Goal: Task Accomplishment & Management: Manage account settings

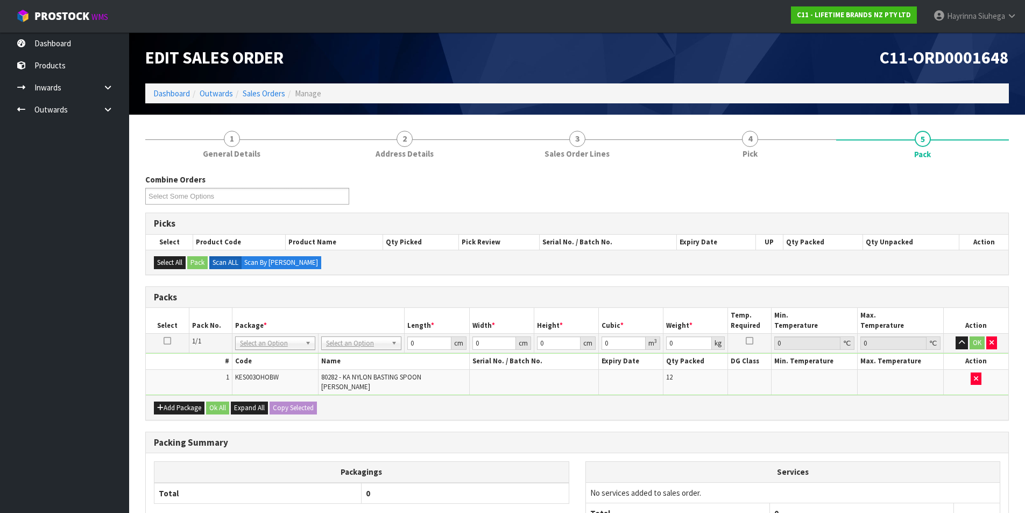
scroll to position [99, 0]
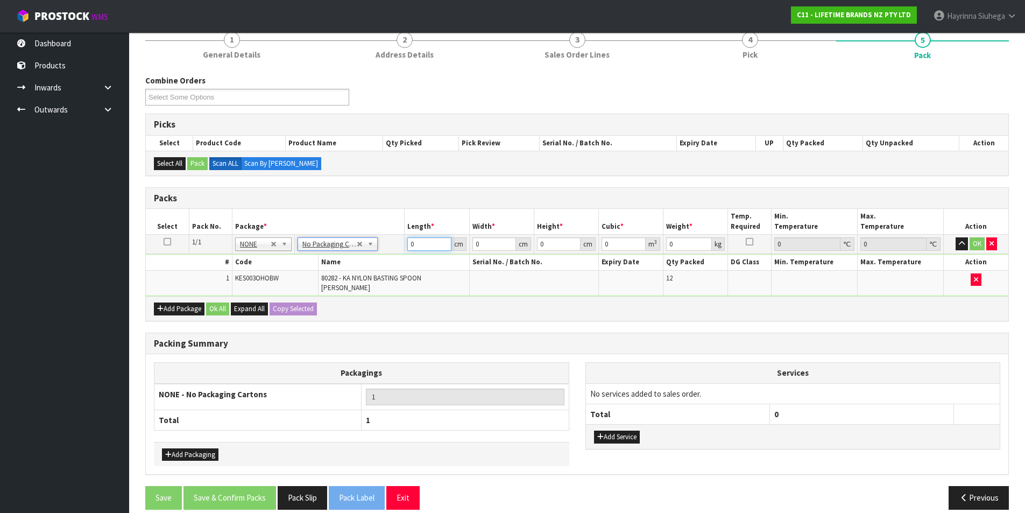
click at [408, 245] on input "0" at bounding box center [429, 243] width 44 height 13
type input "41"
type input "20"
type input "2"
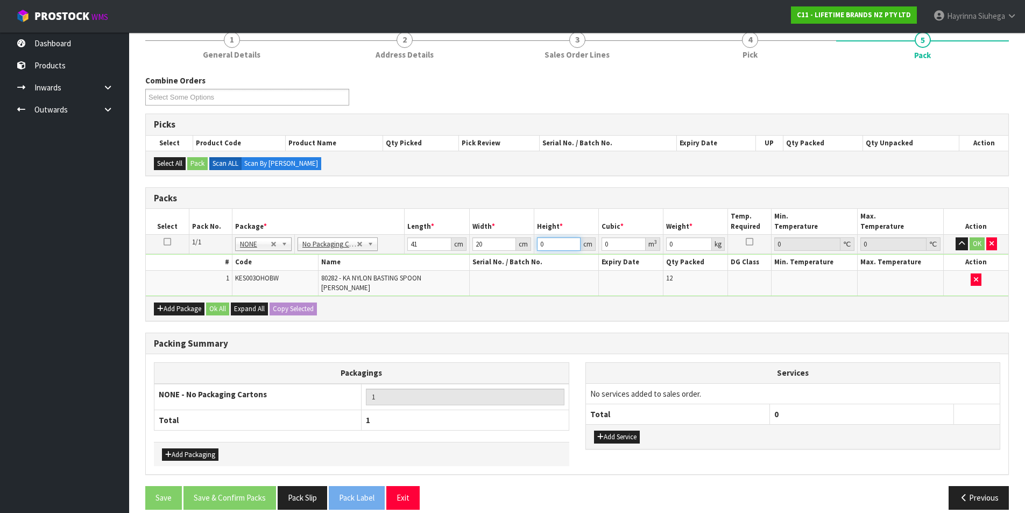
type input "0.00164"
type input "20"
type input "0.0164"
type input "20"
type input "3"
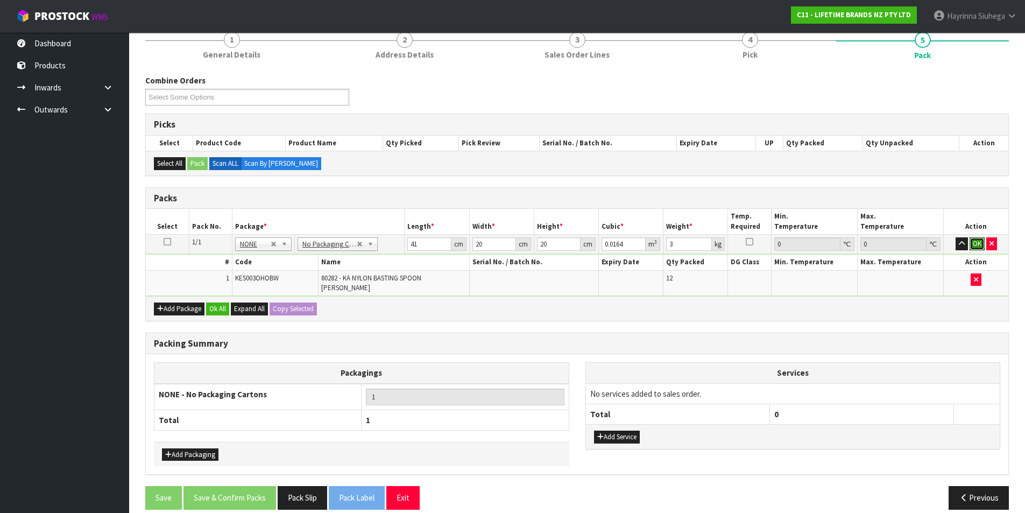
click button "OK" at bounding box center [976, 243] width 15 height 13
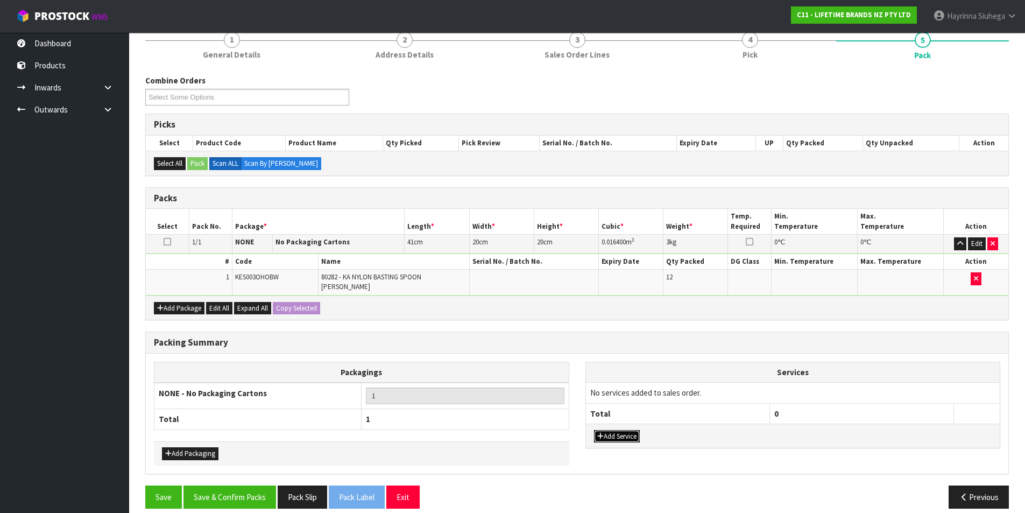
click at [614, 430] on button "Add Service" at bounding box center [617, 436] width 46 height 13
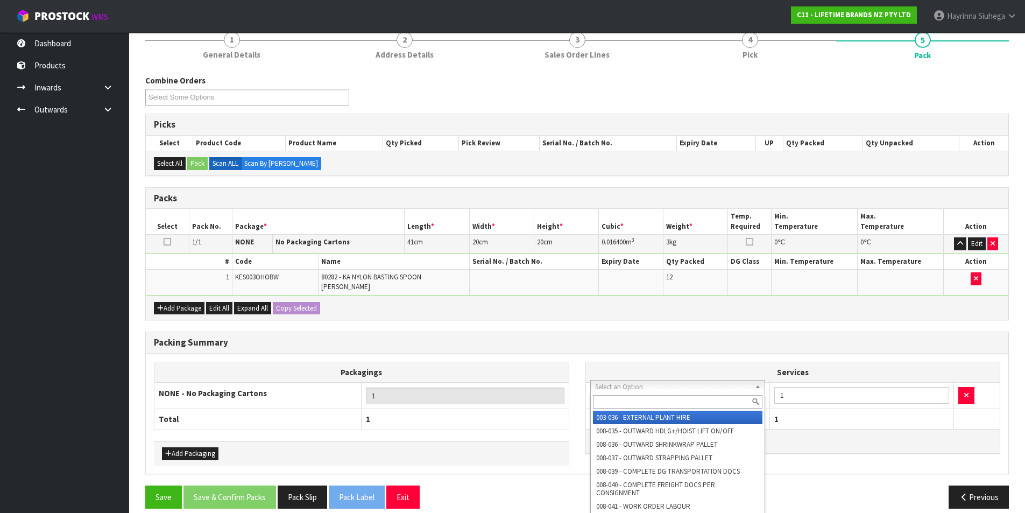
drag, startPoint x: 619, startPoint y: 400, endPoint x: 608, endPoint y: 412, distance: 16.4
click at [618, 402] on input "text" at bounding box center [678, 401] width 170 height 13
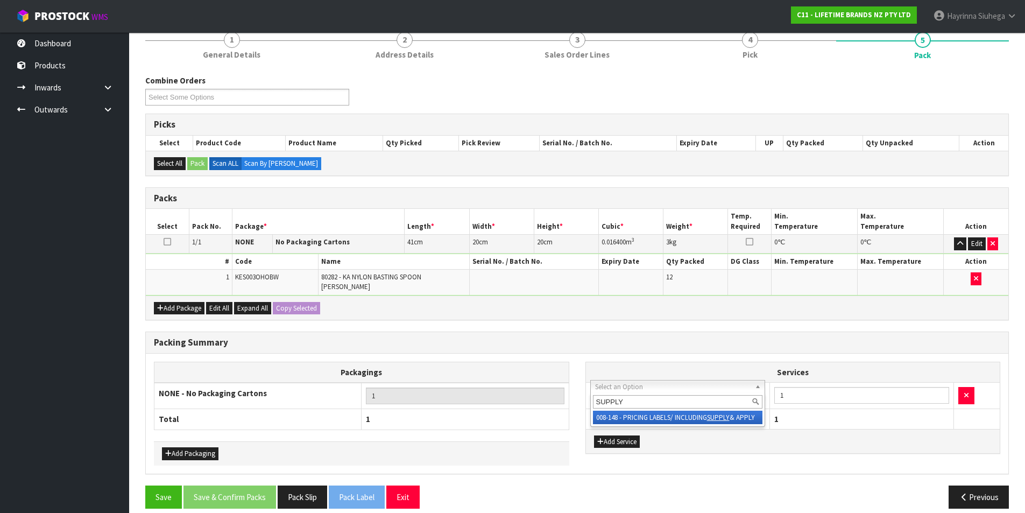
type input "SUPPLY"
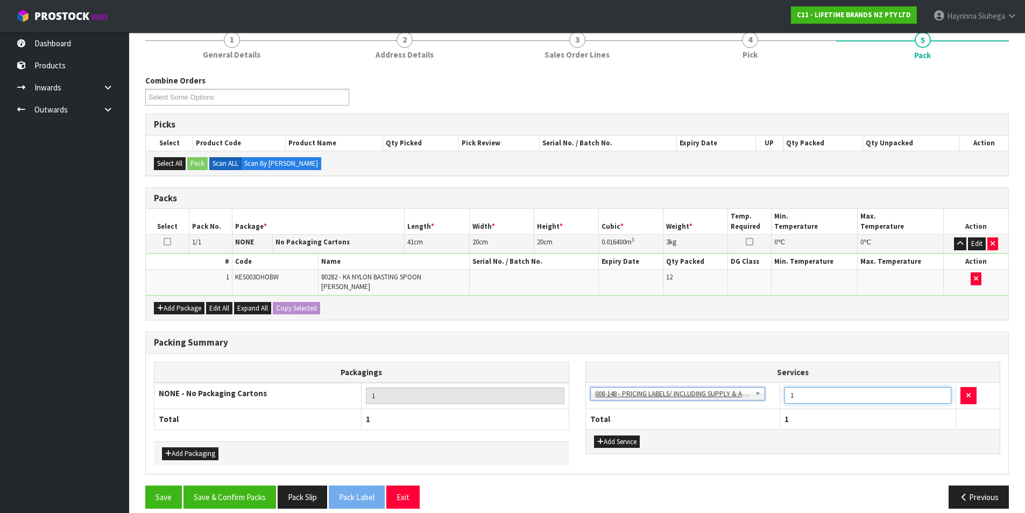
drag, startPoint x: 836, startPoint y: 391, endPoint x: 748, endPoint y: 399, distance: 88.0
click at [748, 399] on tr "003-036 - EXTERNAL PLANT HIRE 008-035 - OUTWARD HDLG+/HOIST LIFT ON/OFF 008-036…" at bounding box center [793, 395] width 414 height 26
type input "12"
click at [236, 496] on button "Save & Confirm Packs" at bounding box center [229, 496] width 93 height 23
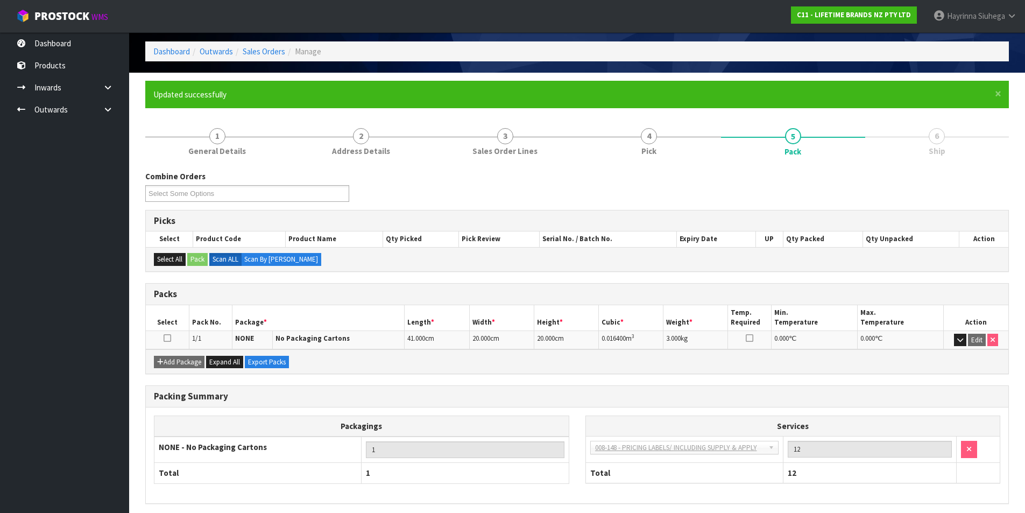
scroll to position [83, 0]
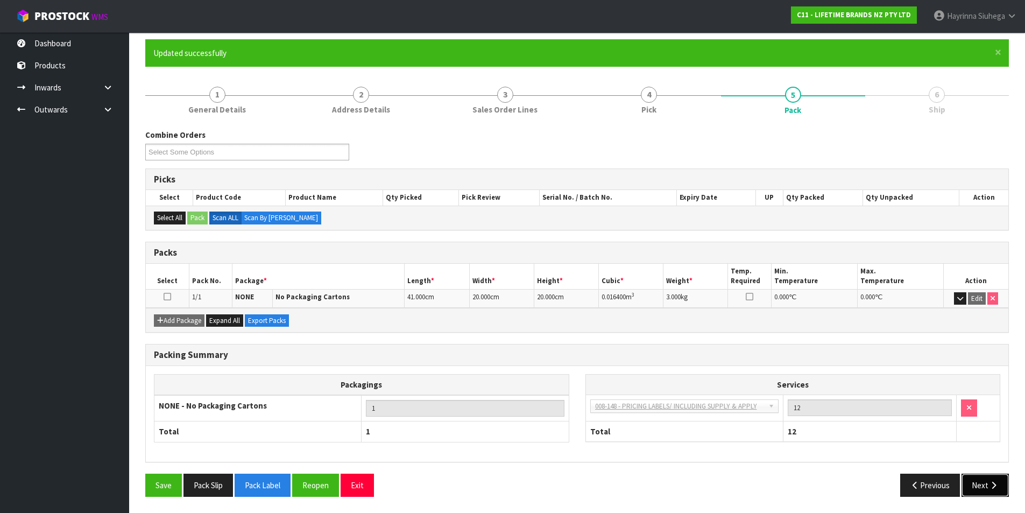
click at [996, 490] on button "Next" at bounding box center [984, 484] width 47 height 23
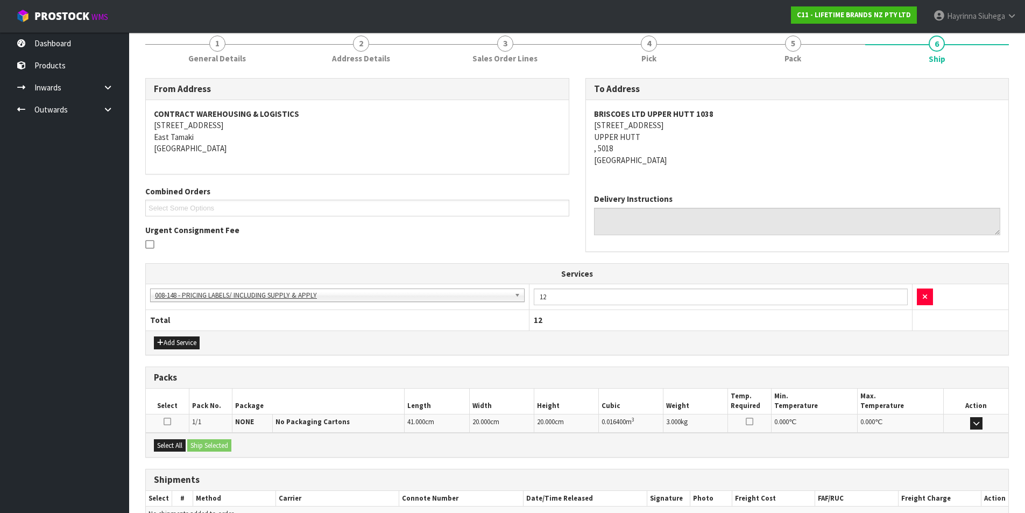
scroll to position [195, 0]
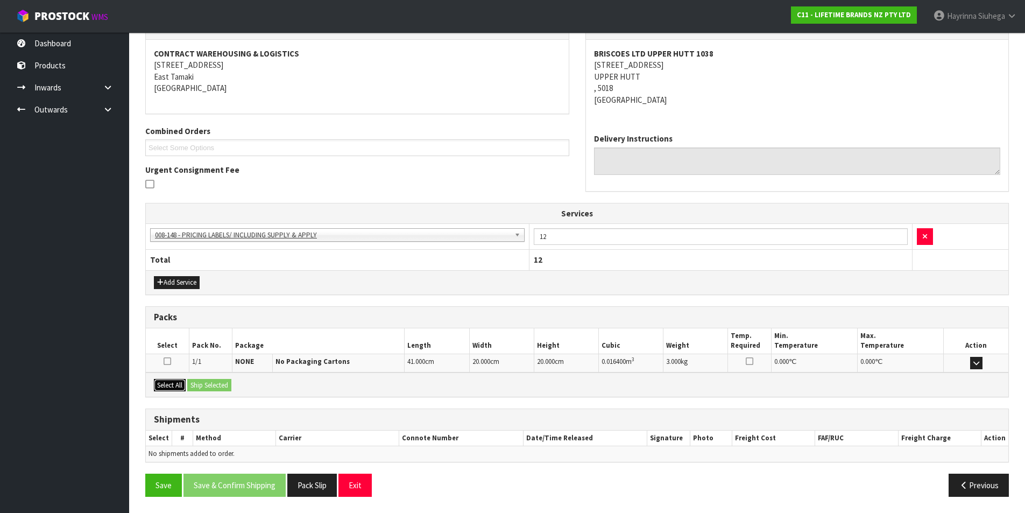
click at [165, 383] on button "Select All" at bounding box center [170, 385] width 32 height 13
click at [211, 379] on button "Ship Selected" at bounding box center [209, 385] width 44 height 13
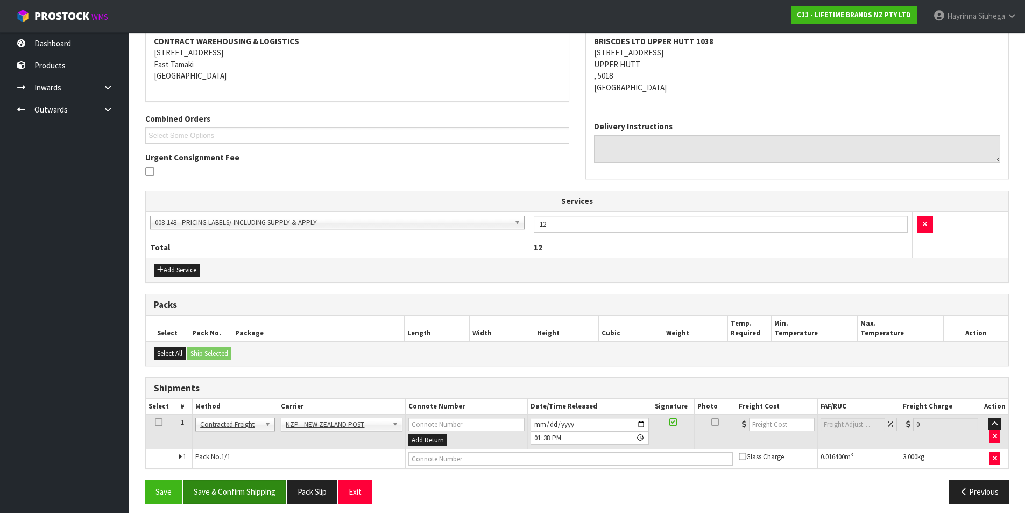
scroll to position [214, 0]
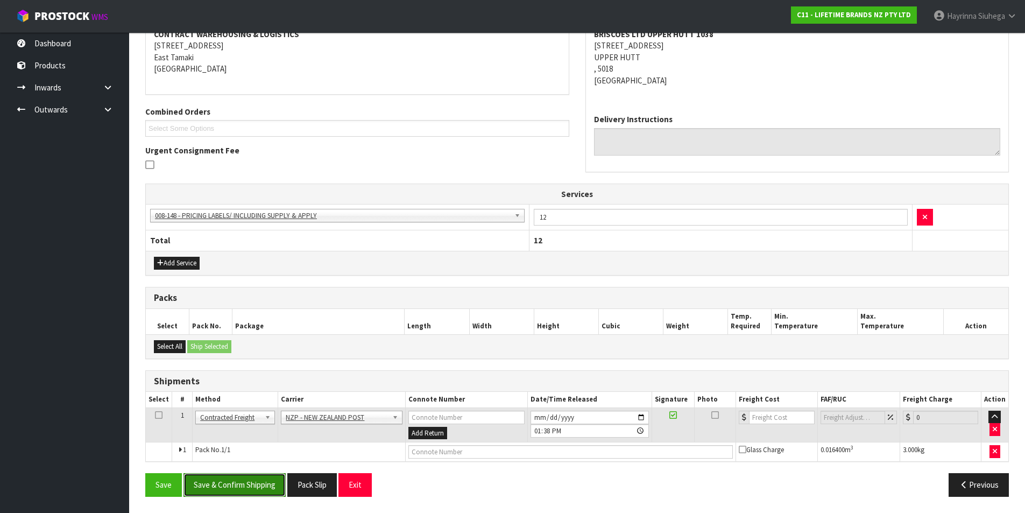
click at [273, 482] on button "Save & Confirm Shipping" at bounding box center [234, 484] width 102 height 23
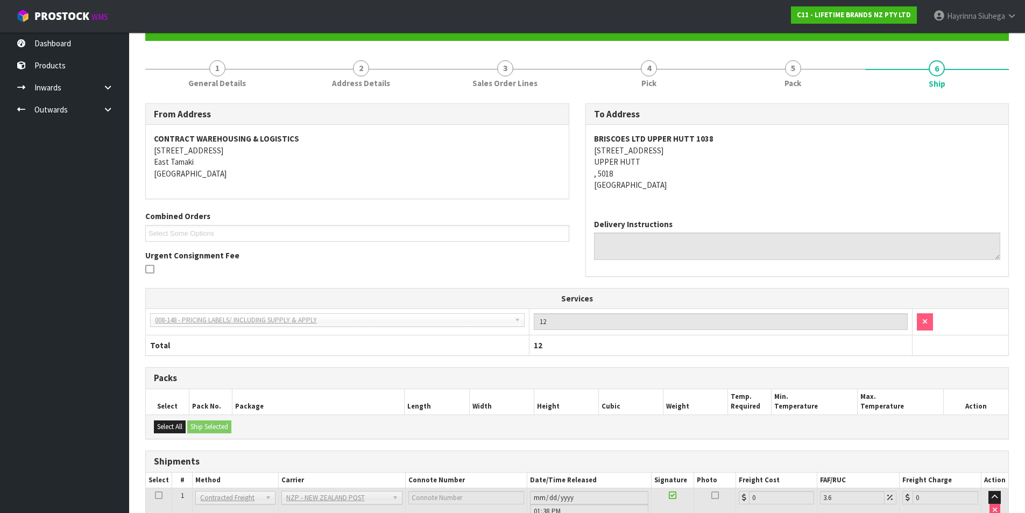
scroll to position [199, 0]
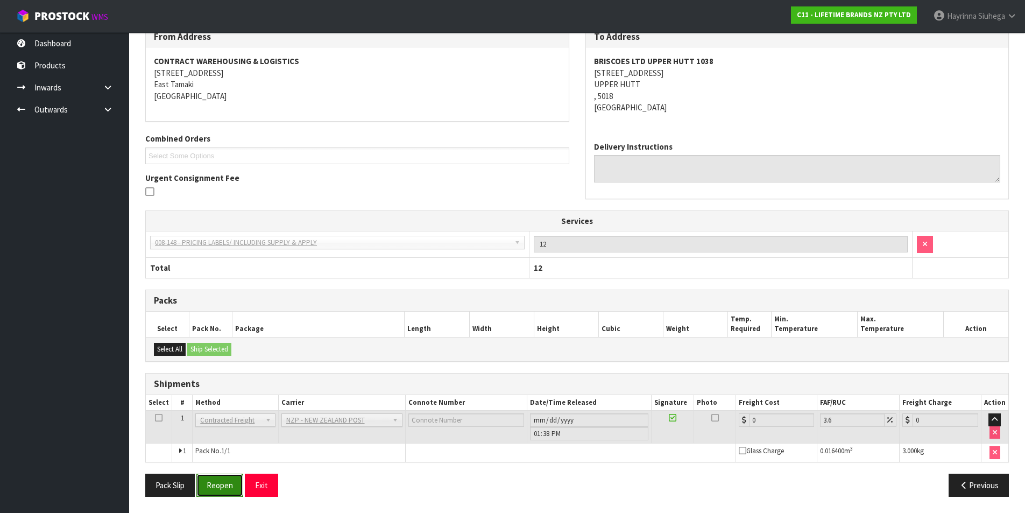
click at [222, 486] on button "Reopen" at bounding box center [219, 484] width 47 height 23
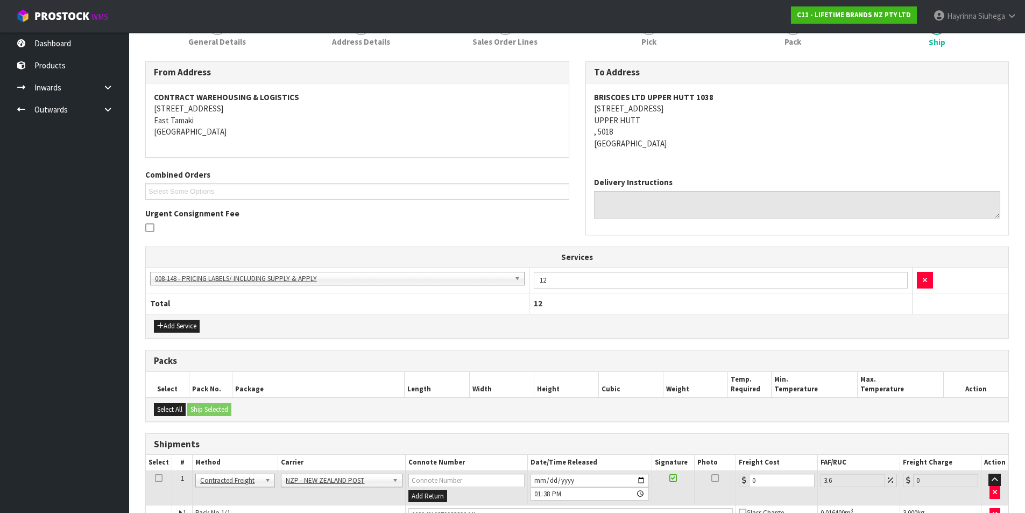
scroll to position [224, 0]
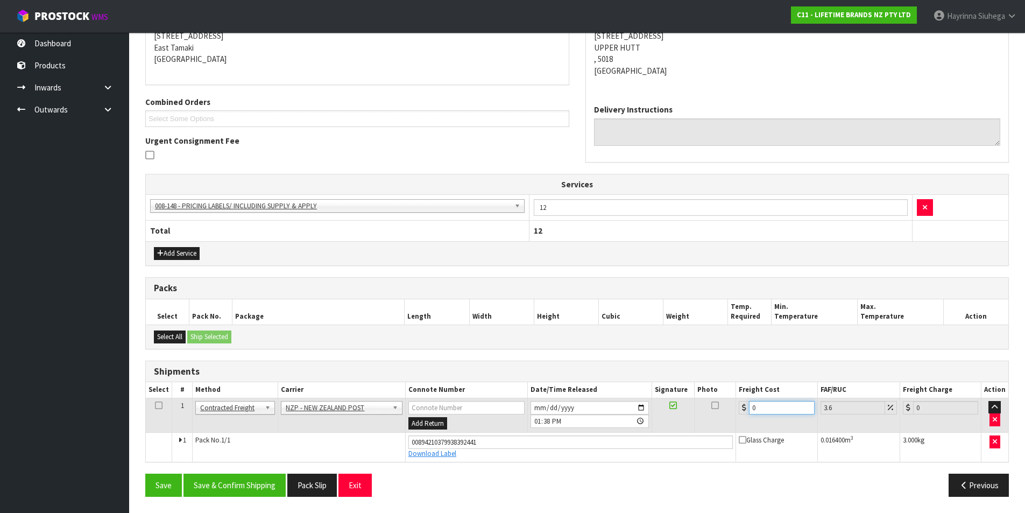
drag, startPoint x: 788, startPoint y: 410, endPoint x: 596, endPoint y: 385, distance: 193.6
click at [601, 386] on table "Select # Method Carrier Connote Number Date/Time Released Signature Photo Freig…" at bounding box center [577, 421] width 862 height 79
type input "8"
type input "8.29"
type input "8.4"
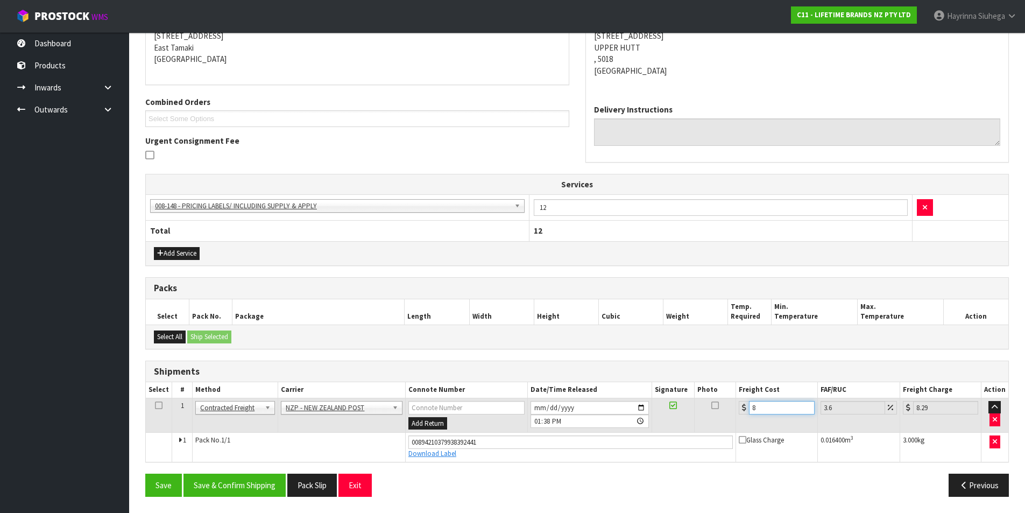
type input "8.7"
type input "8.45"
type input "8.75"
type input "8.45"
click at [145, 473] on button "Save" at bounding box center [163, 484] width 37 height 23
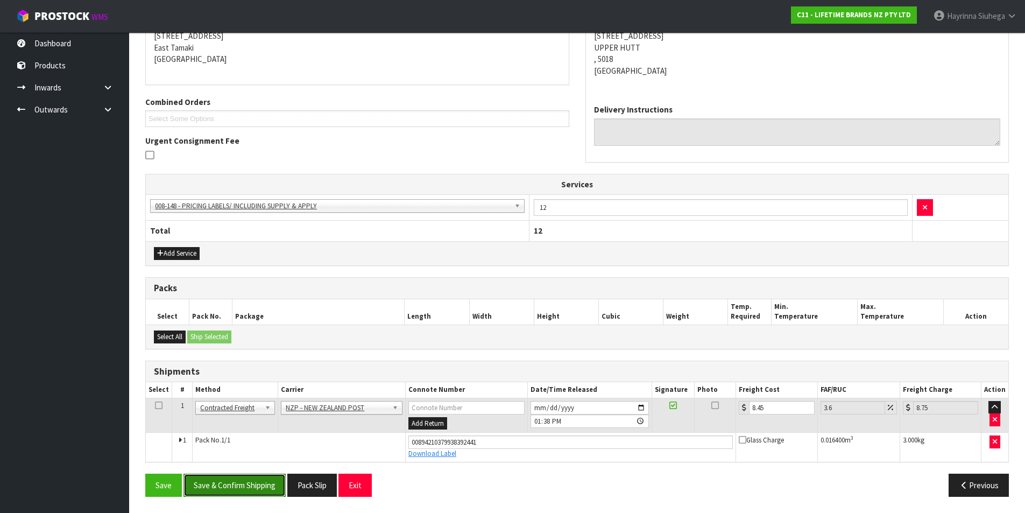
click at [254, 476] on button "Save & Confirm Shipping" at bounding box center [234, 484] width 102 height 23
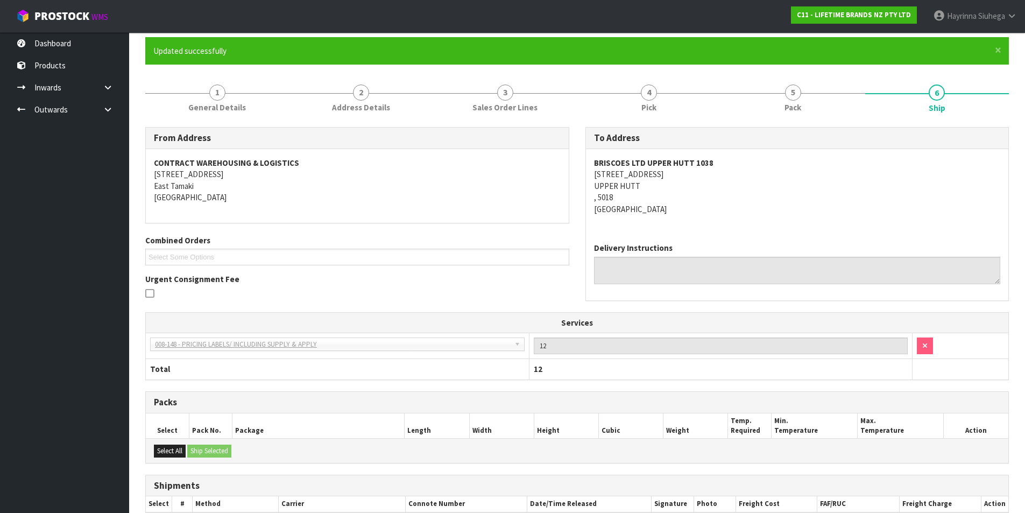
scroll to position [0, 0]
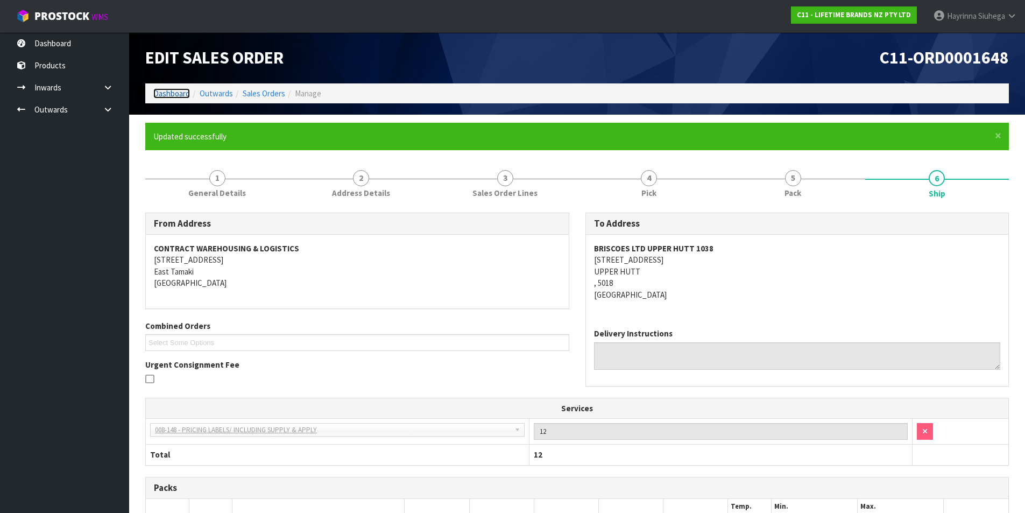
click at [175, 98] on link "Dashboard" at bounding box center [171, 93] width 37 height 10
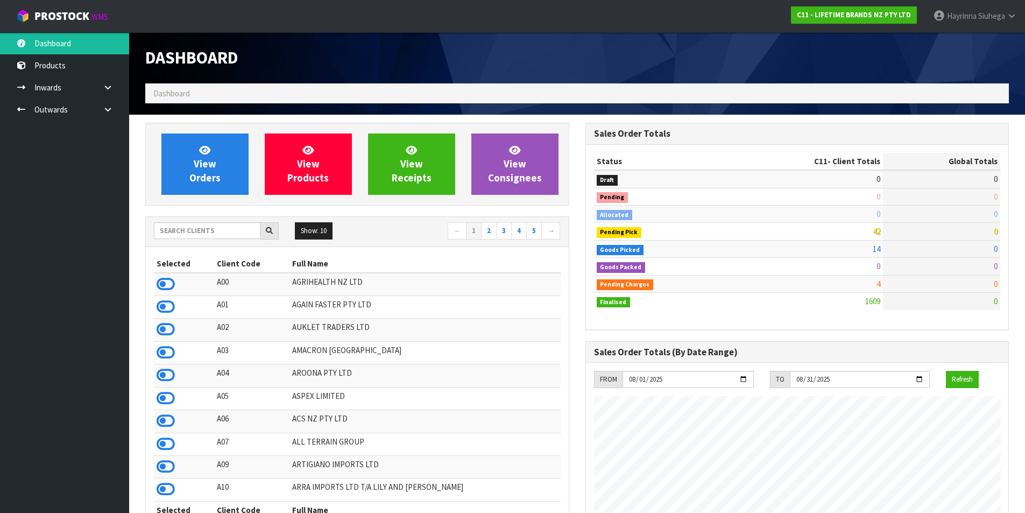
scroll to position [815, 440]
click at [207, 166] on span "View Orders" at bounding box center [204, 164] width 31 height 40
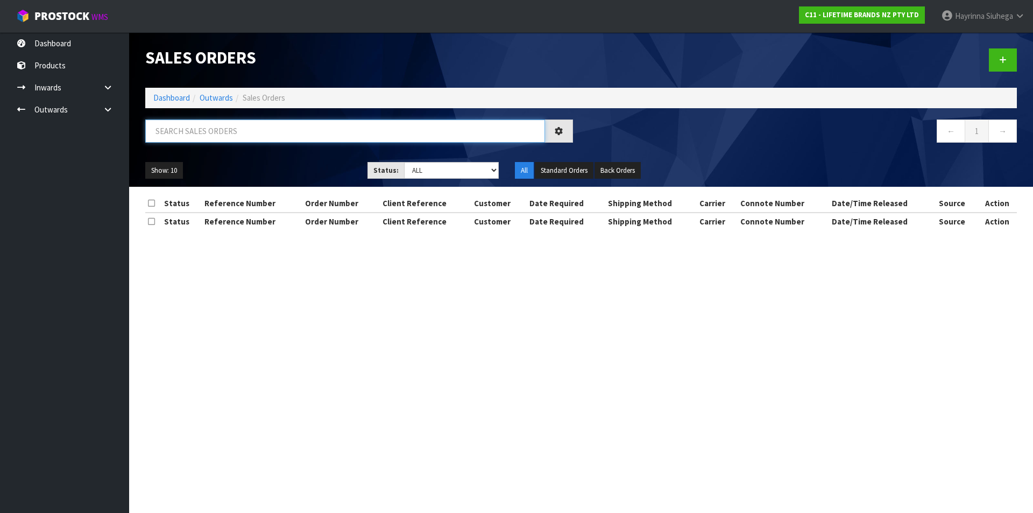
click at [208, 122] on input "text" at bounding box center [345, 130] width 400 height 23
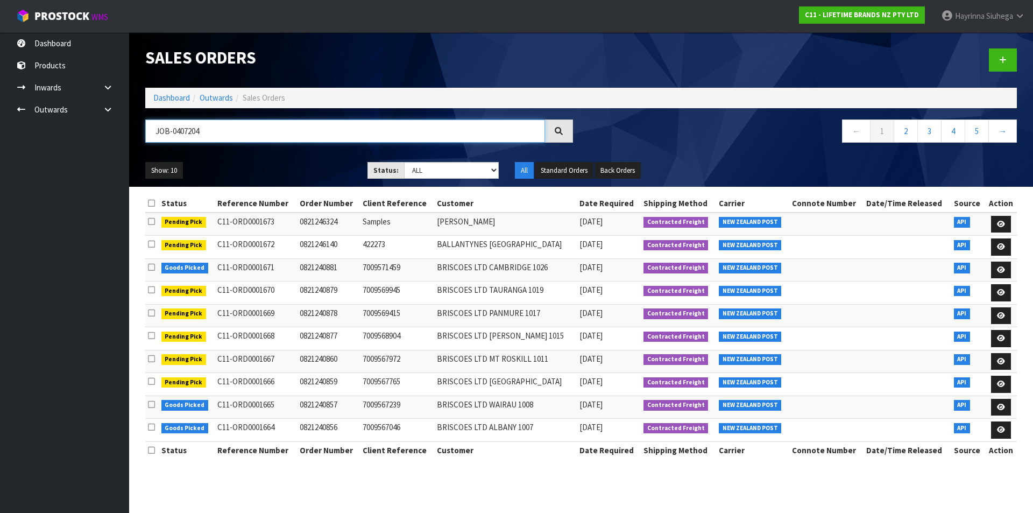
type input "JOB-0407204"
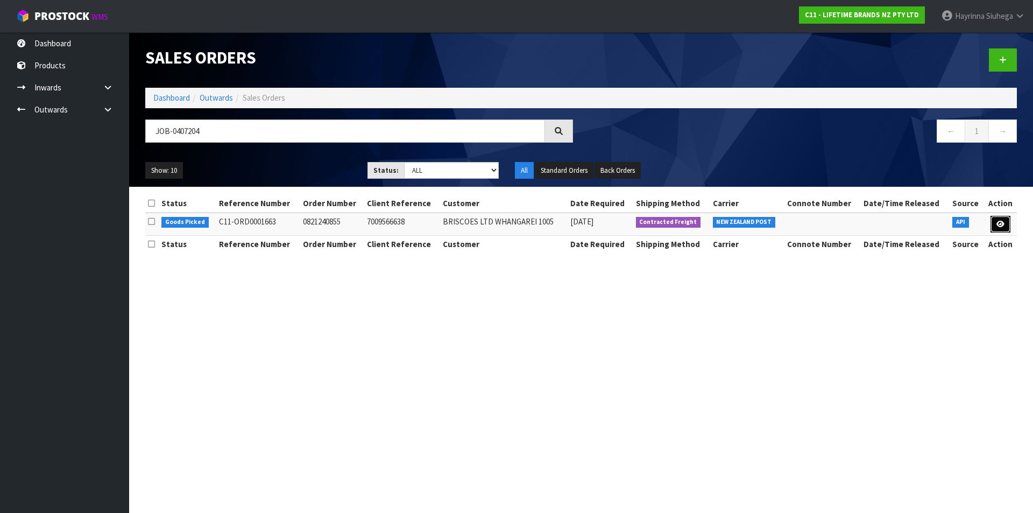
click at [994, 223] on link at bounding box center [1000, 224] width 20 height 17
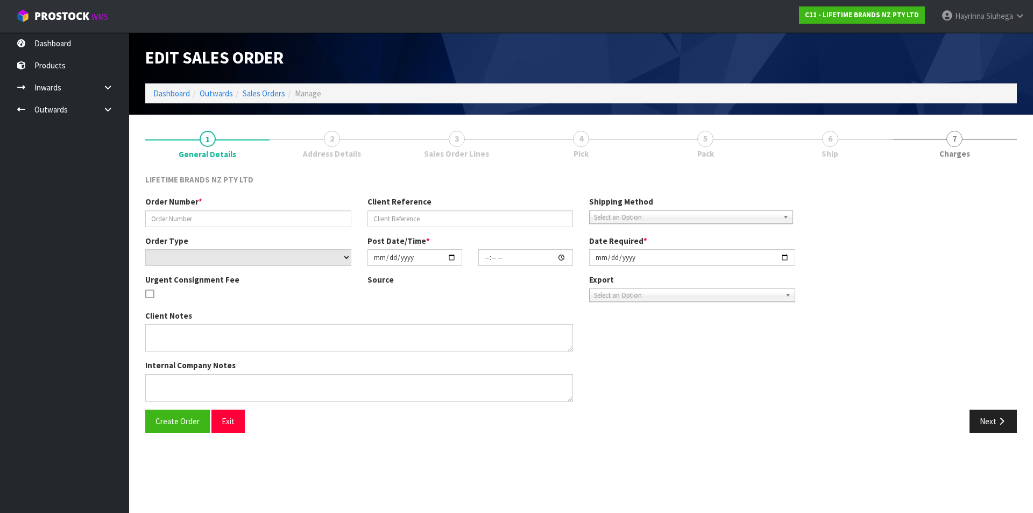
type input "0821240855"
type input "7009566638"
select select "number:0"
type input "2025-08-11"
type input "16:13:17.000"
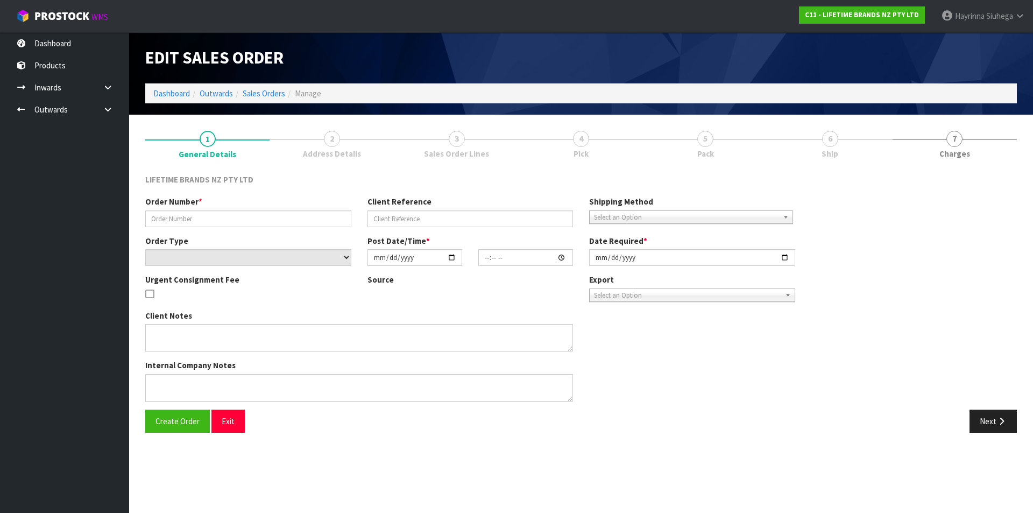
type input "2025-08-12"
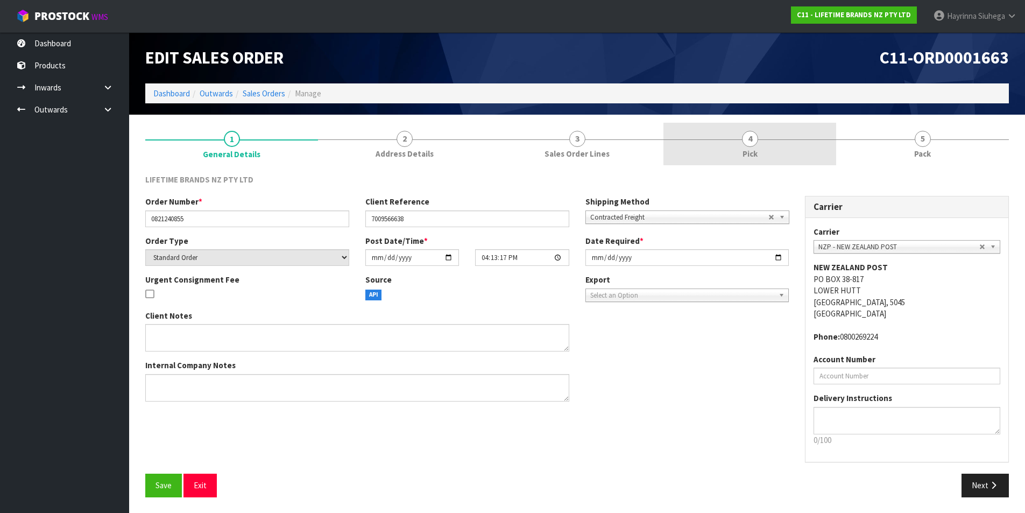
click at [758, 136] on link "4 Pick" at bounding box center [749, 144] width 173 height 42
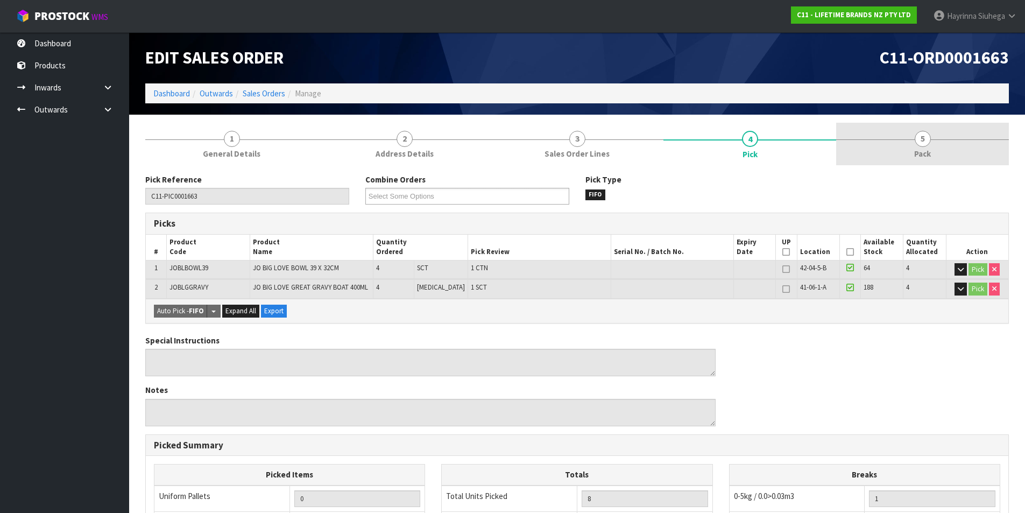
click at [928, 140] on span "5" at bounding box center [923, 139] width 16 height 16
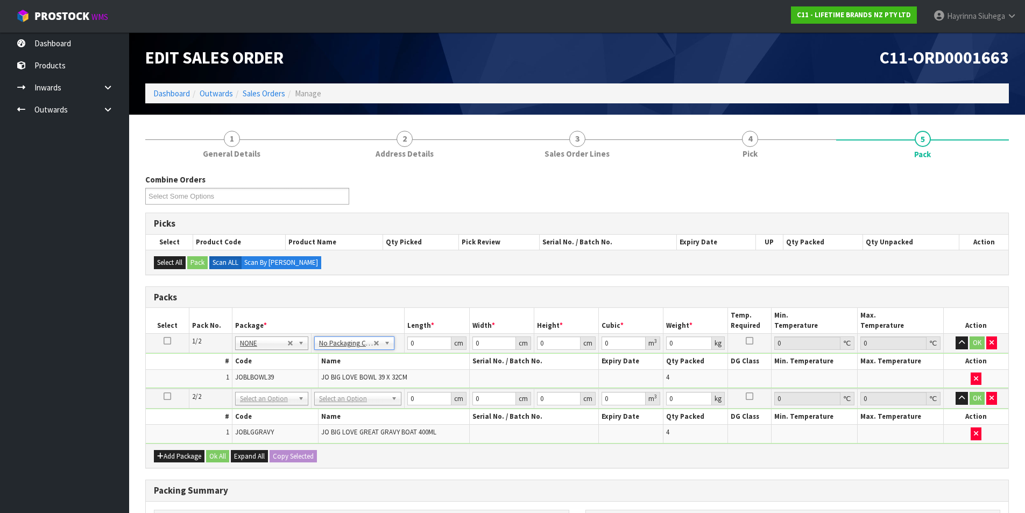
drag, startPoint x: 350, startPoint y: 398, endPoint x: 344, endPoint y: 410, distance: 13.5
drag, startPoint x: 343, startPoint y: 425, endPoint x: 357, endPoint y: 370, distance: 56.6
type input "2"
click at [408, 343] on input "0" at bounding box center [429, 342] width 44 height 13
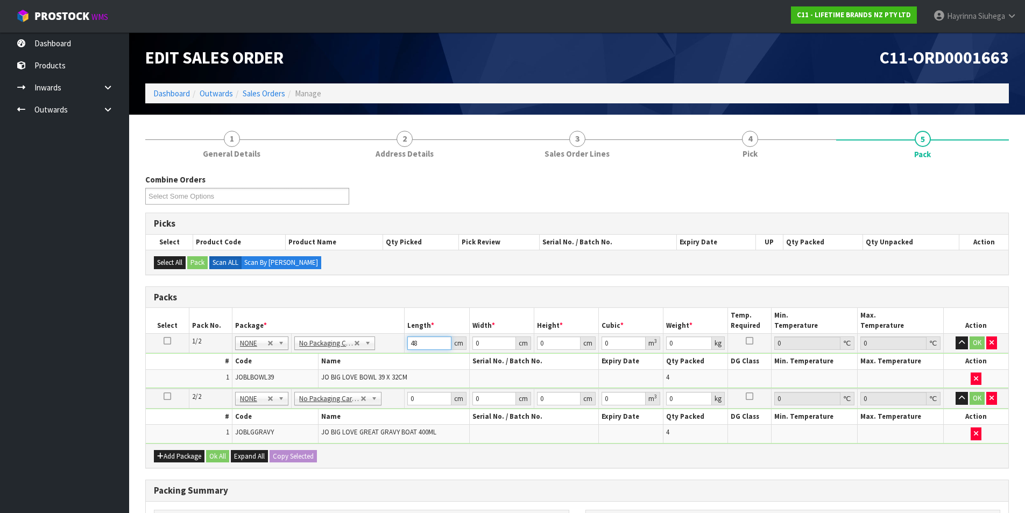
type input "48"
type input "41"
type input "4"
type input "0.007872"
type input "45"
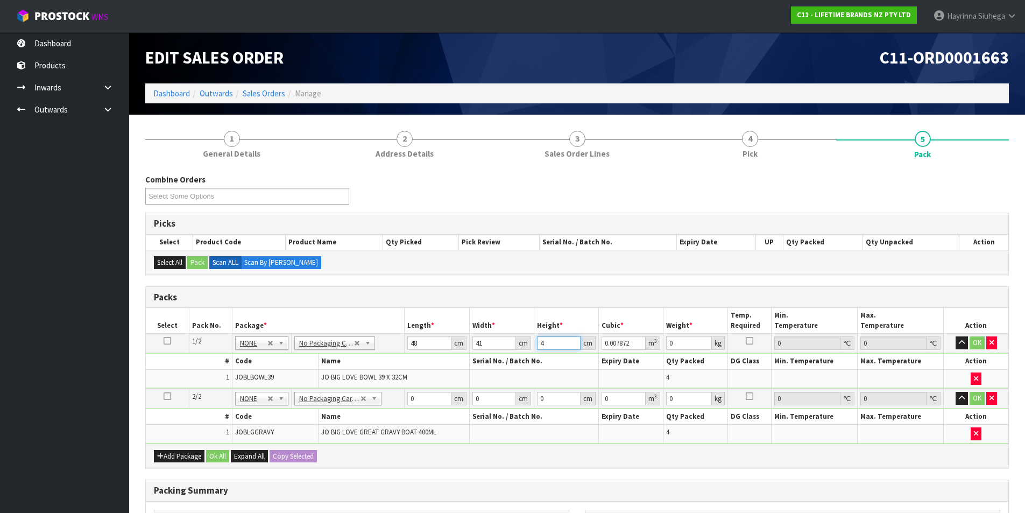
type input "0.08856"
type input "45"
type input "14"
click button "OK" at bounding box center [976, 342] width 15 height 13
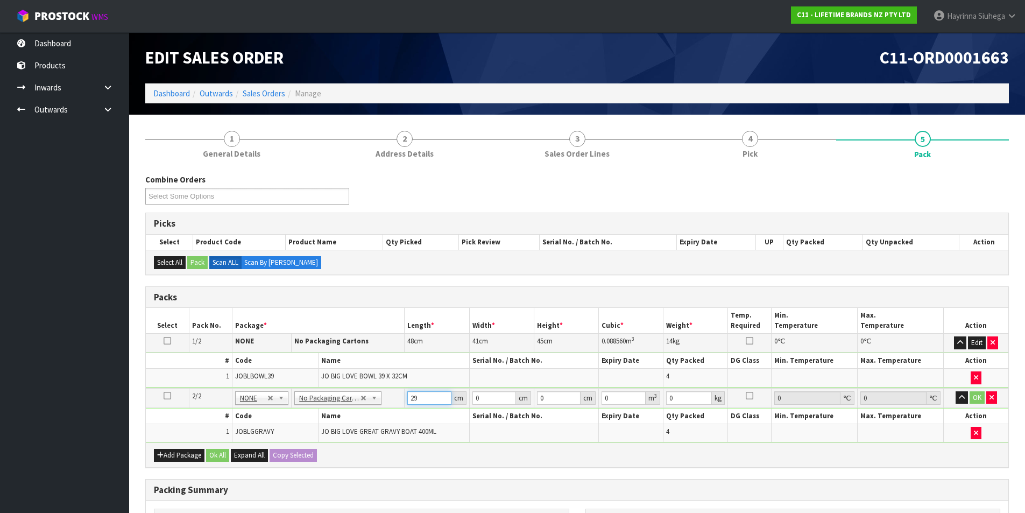
type input "29"
type input "2"
type input "0.001682"
type input "28"
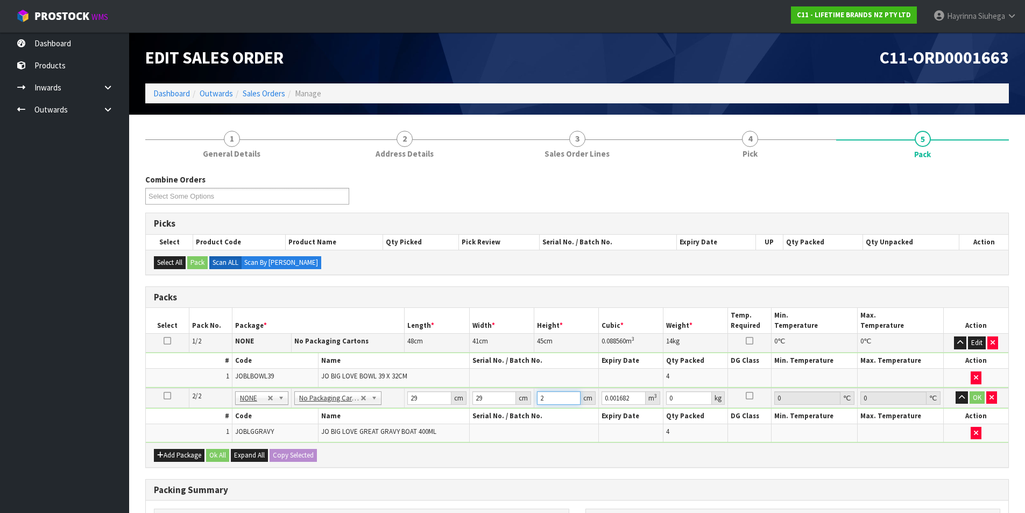
type input "0.023548"
type input "28"
type input "5"
click at [665, 398] on td "5 kg" at bounding box center [695, 398] width 65 height 20
click at [668, 398] on input "5" at bounding box center [689, 397] width 46 height 13
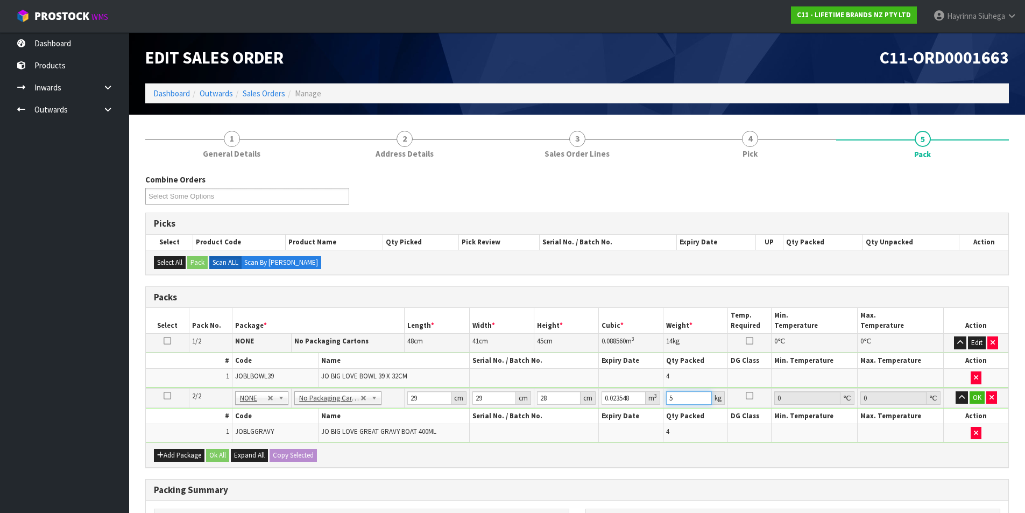
click at [668, 398] on input "5" at bounding box center [689, 397] width 46 height 13
type input "4"
click button "OK" at bounding box center [976, 397] width 15 height 13
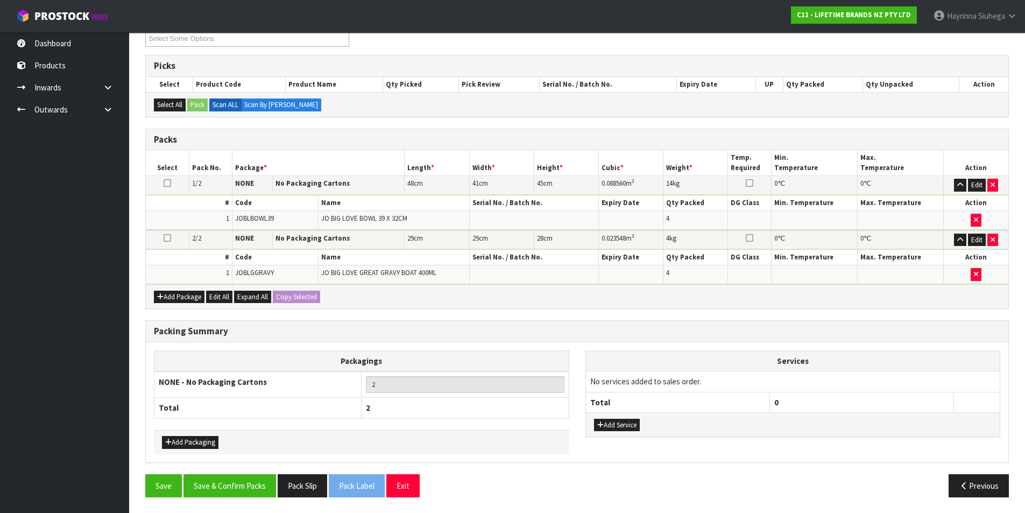
scroll to position [158, 0]
click at [622, 422] on button "Add Service" at bounding box center [617, 424] width 46 height 13
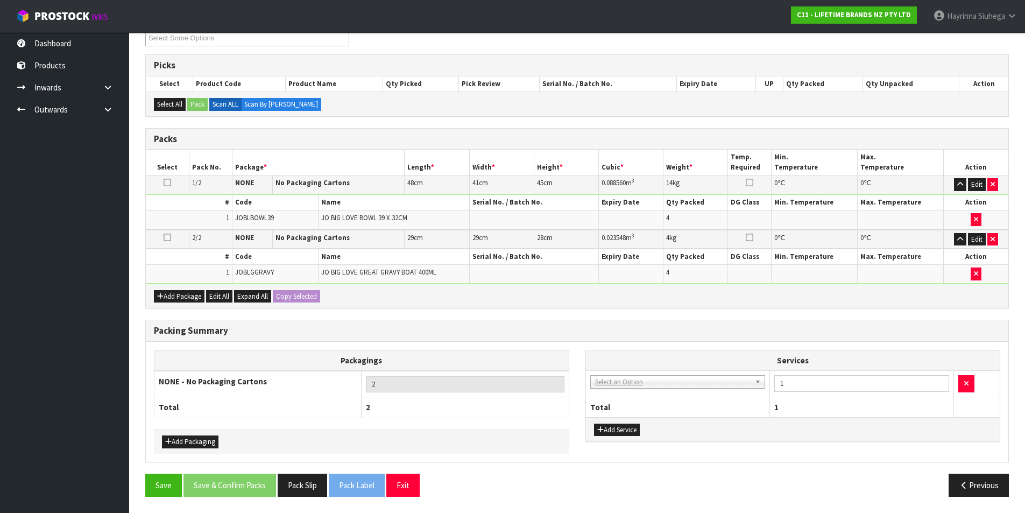
click at [633, 391] on td "003-036 - EXTERNAL PLANT HIRE 008-035 - OUTWARD HDLG+/HOIST LIFT ON/OFF 008-036…" at bounding box center [678, 384] width 184 height 26
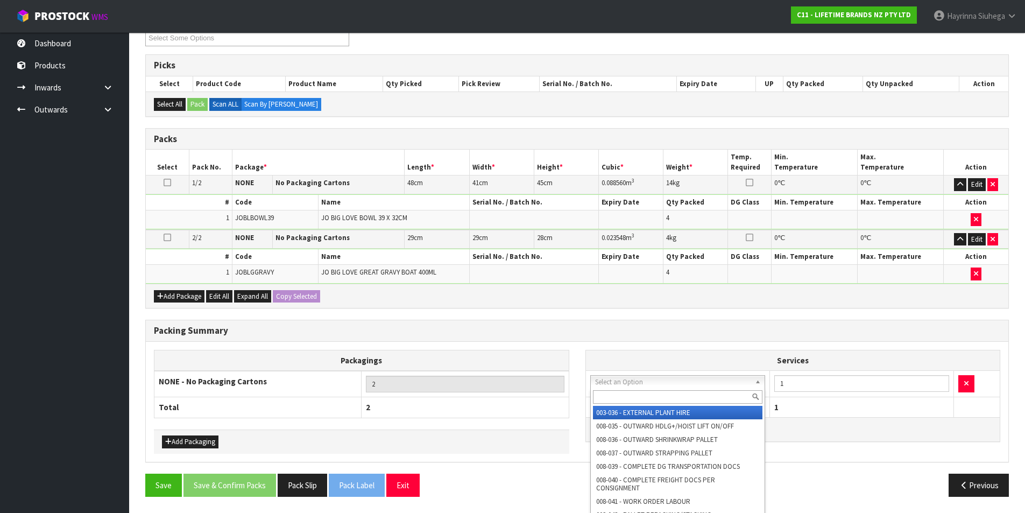
click at [631, 392] on input "text" at bounding box center [678, 396] width 170 height 13
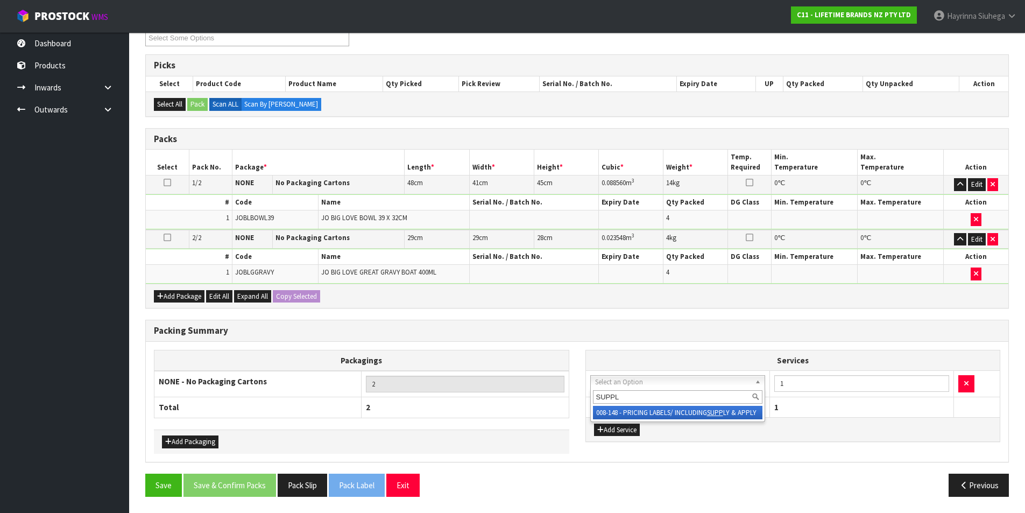
type input "SUPPLY"
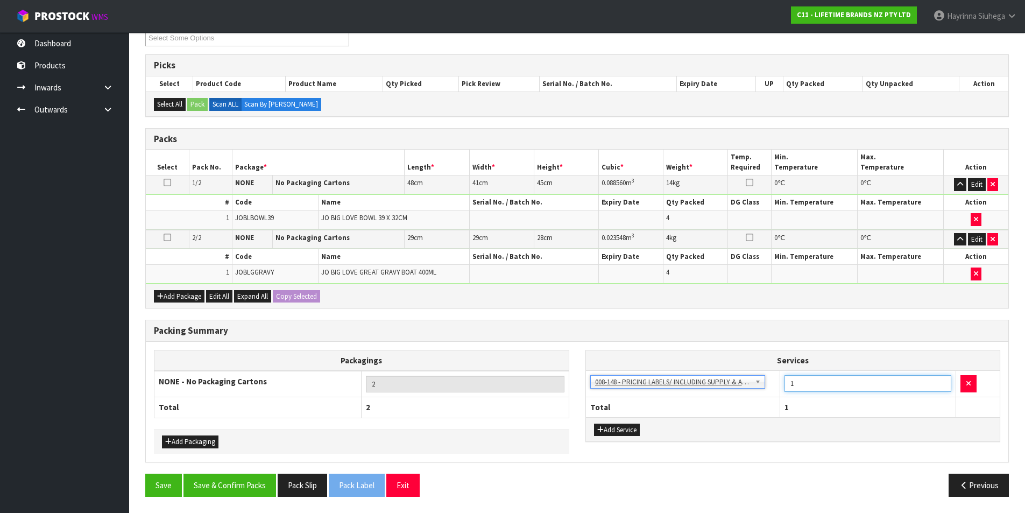
drag, startPoint x: 832, startPoint y: 381, endPoint x: 779, endPoint y: 388, distance: 53.1
click at [759, 381] on tr "003-036 - EXTERNAL PLANT HIRE 008-035 - OUTWARD HDLG+/HOIST LIFT ON/OFF 008-036…" at bounding box center [793, 384] width 414 height 26
type input "8"
click at [253, 478] on button "Save & Confirm Packs" at bounding box center [229, 484] width 93 height 23
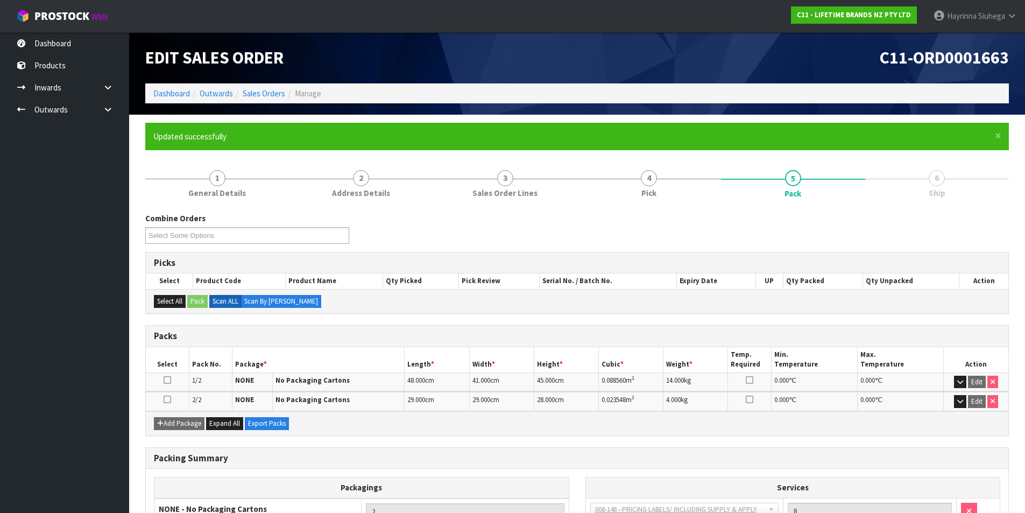
scroll to position [103, 0]
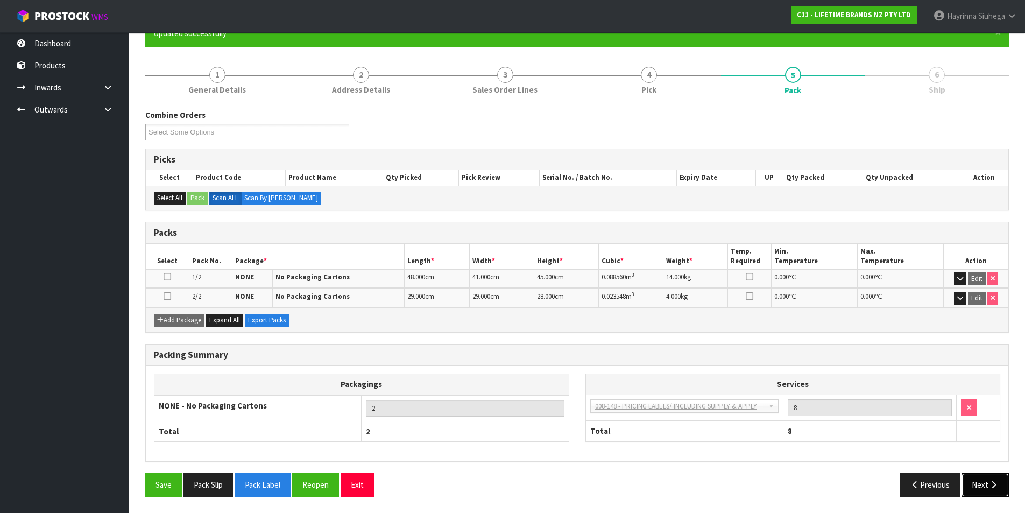
click at [1002, 483] on button "Next" at bounding box center [984, 484] width 47 height 23
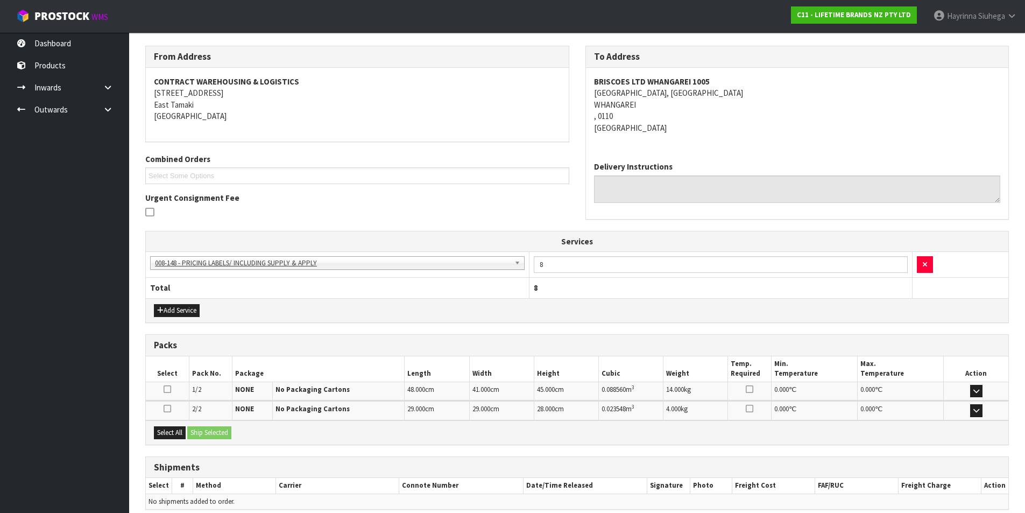
scroll to position [215, 0]
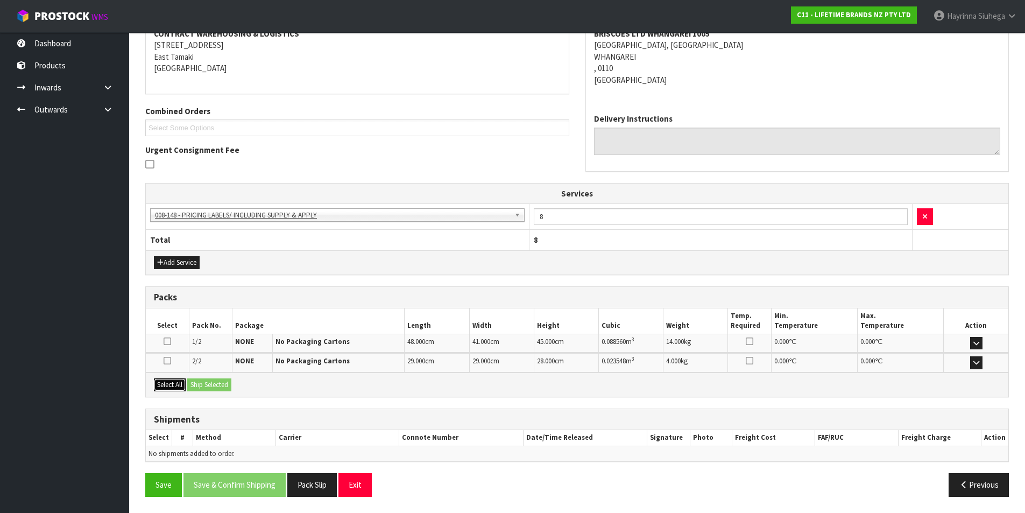
click at [180, 385] on button "Select All" at bounding box center [170, 384] width 32 height 13
click at [192, 384] on button "Ship Selected" at bounding box center [209, 384] width 44 height 13
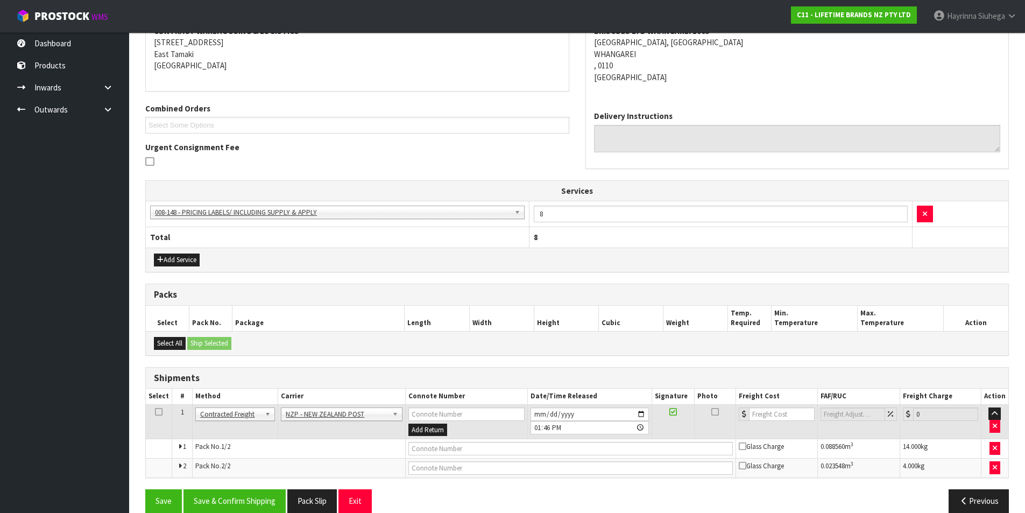
scroll to position [233, 0]
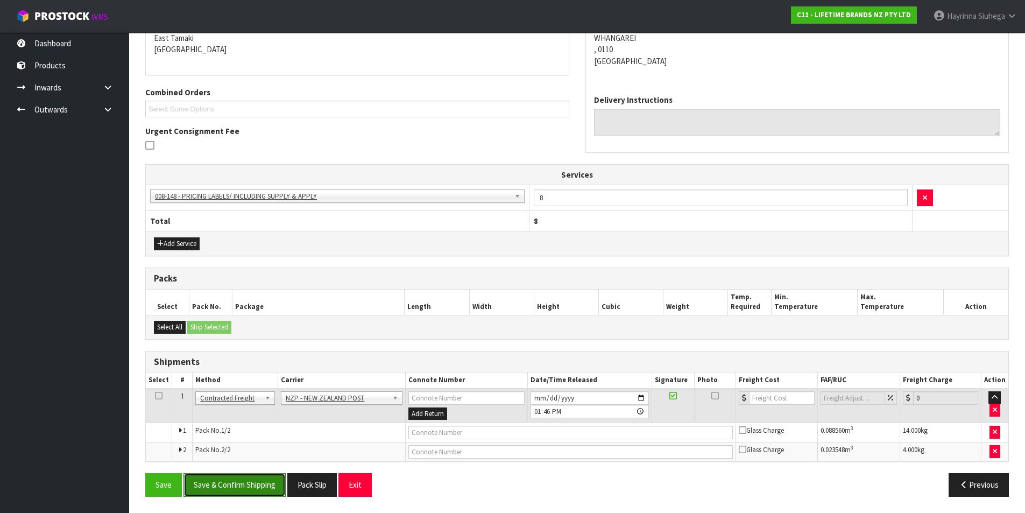
click at [244, 482] on button "Save & Confirm Shipping" at bounding box center [234, 484] width 102 height 23
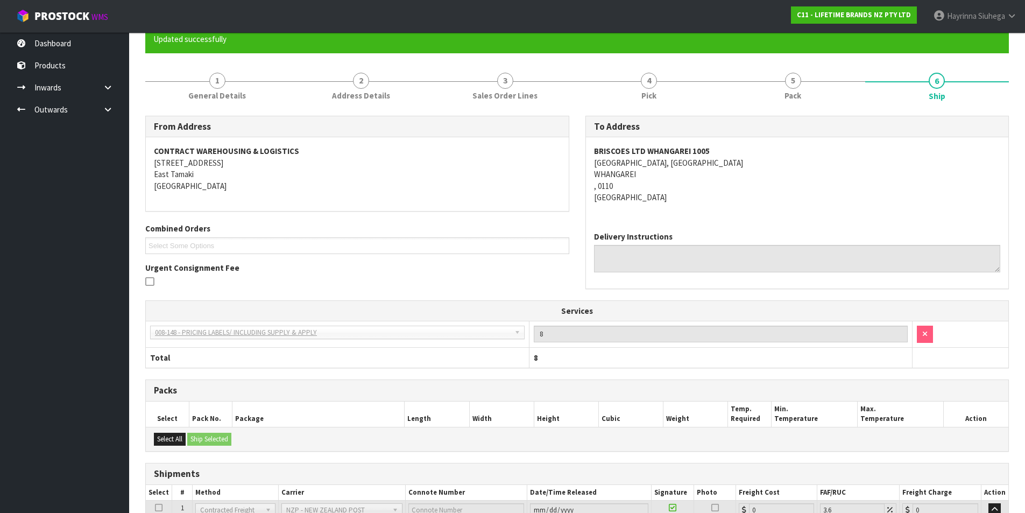
scroll to position [217, 0]
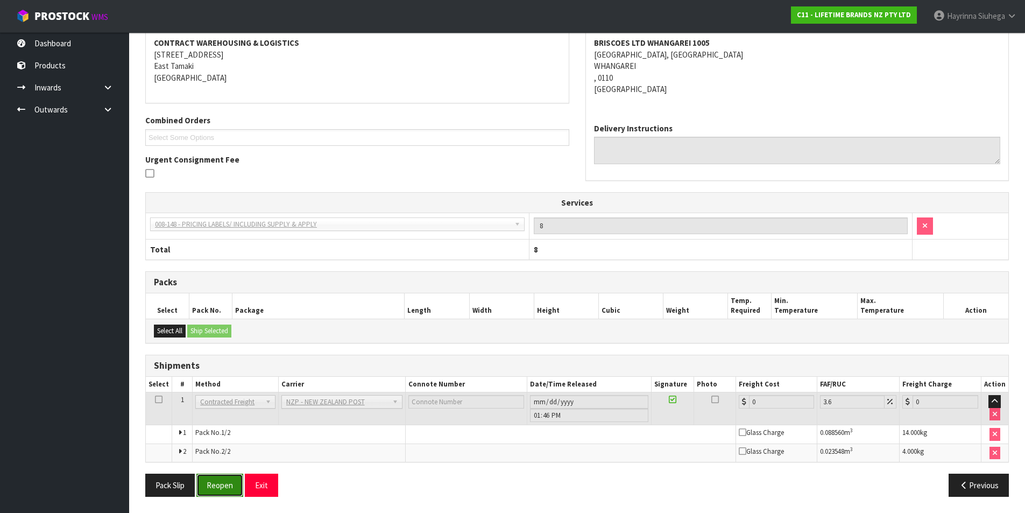
click at [235, 486] on button "Reopen" at bounding box center [219, 484] width 47 height 23
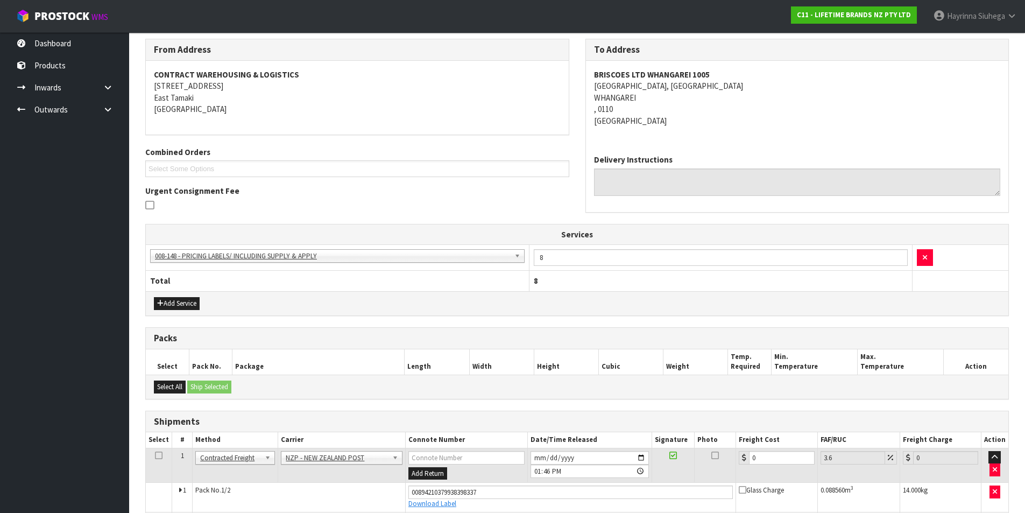
scroll to position [243, 0]
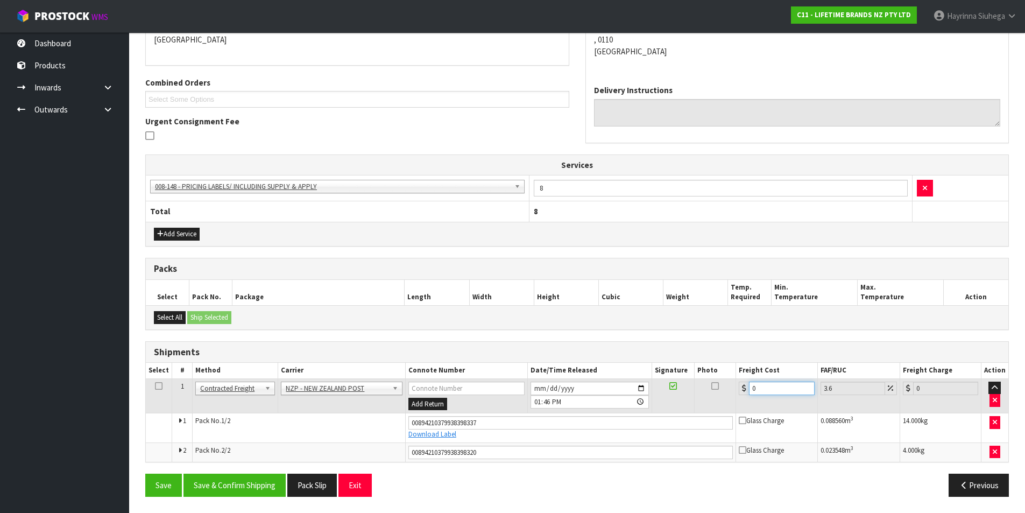
drag, startPoint x: 781, startPoint y: 390, endPoint x: 660, endPoint y: 372, distance: 122.3
click at [660, 372] on table "Select # Method Carrier Connote Number Date/Time Released Signature Photo Freig…" at bounding box center [577, 412] width 862 height 98
type input "1"
type input "1.04"
type input "15"
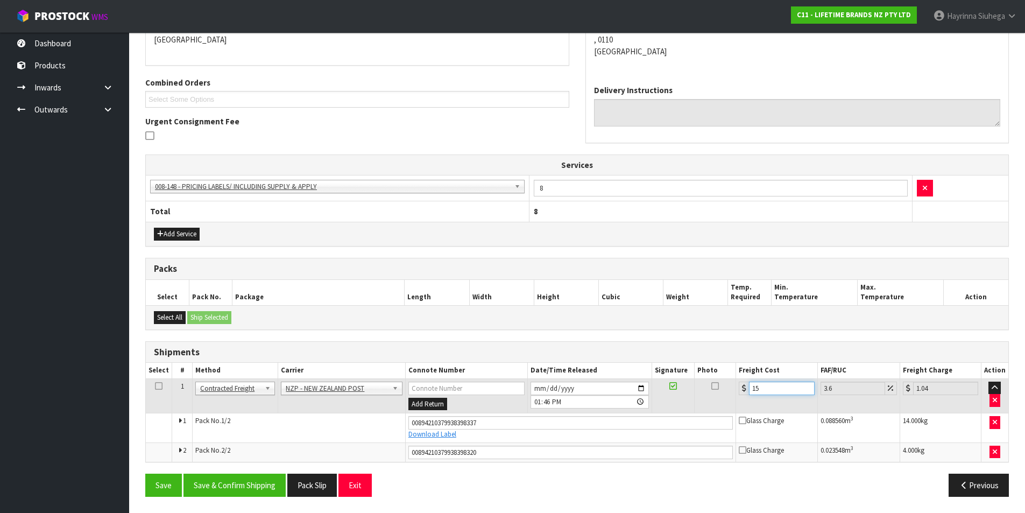
type input "15.54"
type input "15.8"
type input "16.37"
type input "15.83"
type input "16.4"
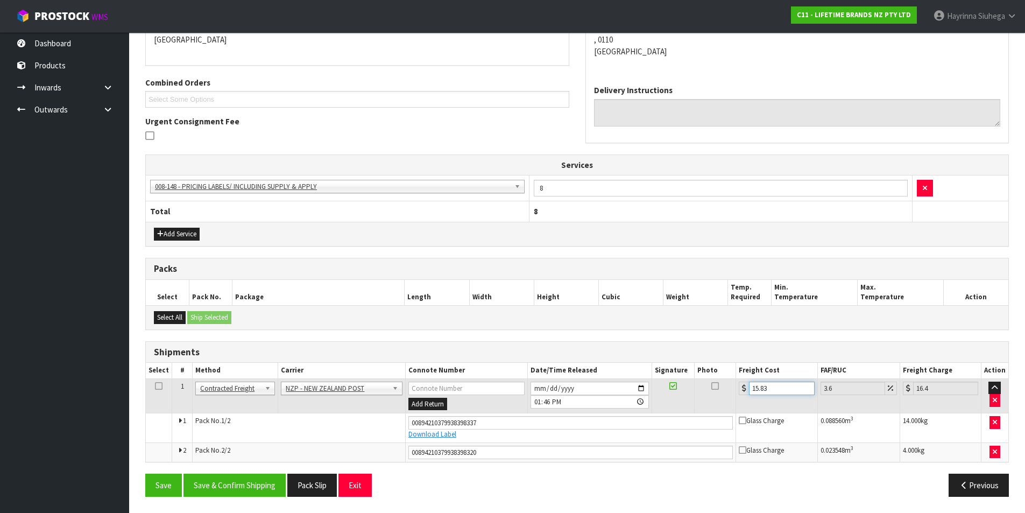
type input "15.83"
click at [145, 473] on button "Save" at bounding box center [163, 484] width 37 height 23
click at [235, 479] on button "Save & Confirm Shipping" at bounding box center [234, 484] width 102 height 23
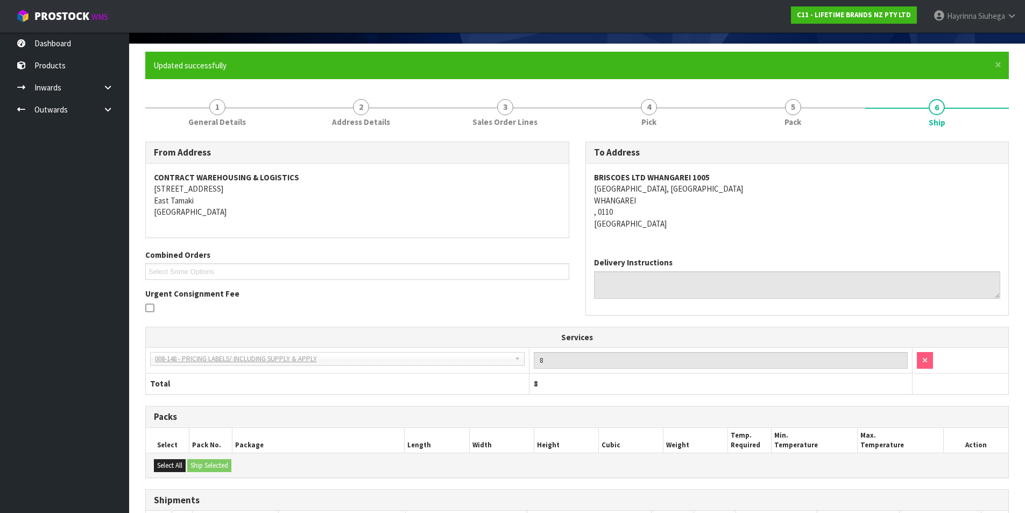
scroll to position [0, 0]
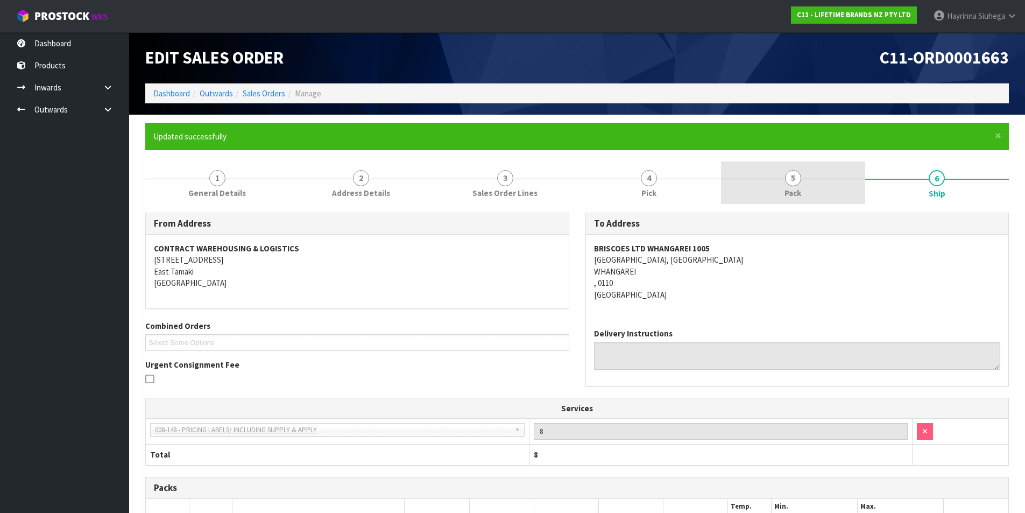
click at [754, 186] on link "5 Pack" at bounding box center [793, 182] width 144 height 42
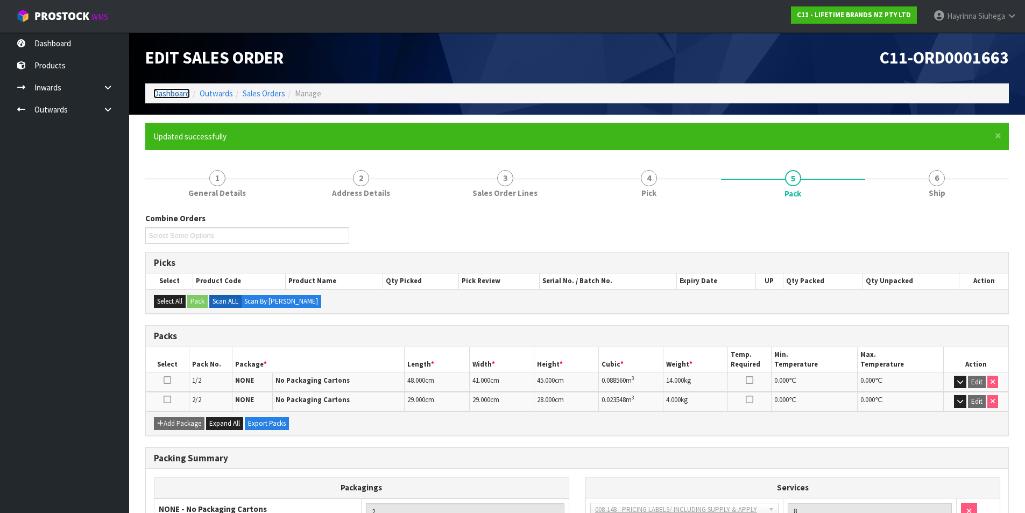
click at [158, 89] on link "Dashboard" at bounding box center [171, 93] width 37 height 10
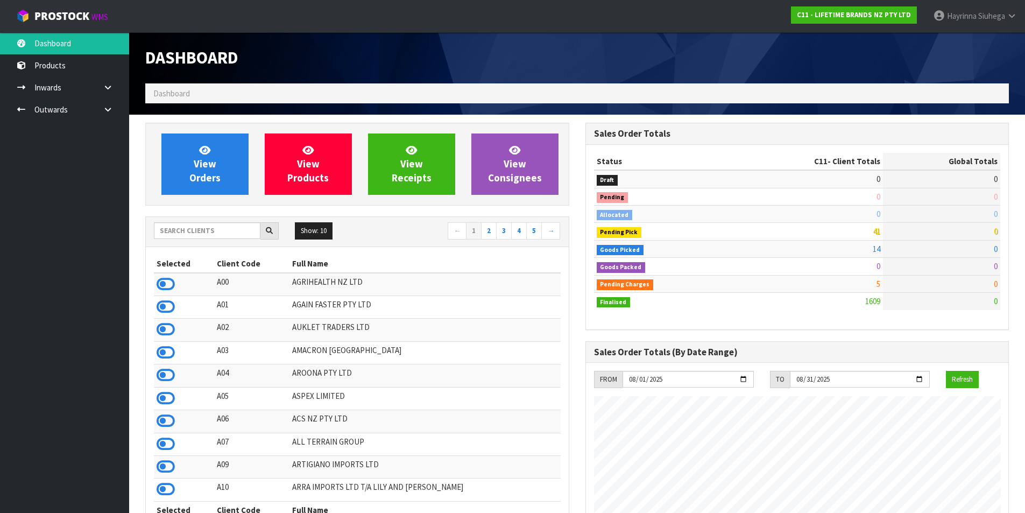
scroll to position [815, 440]
click at [201, 167] on span "View Orders" at bounding box center [204, 164] width 31 height 40
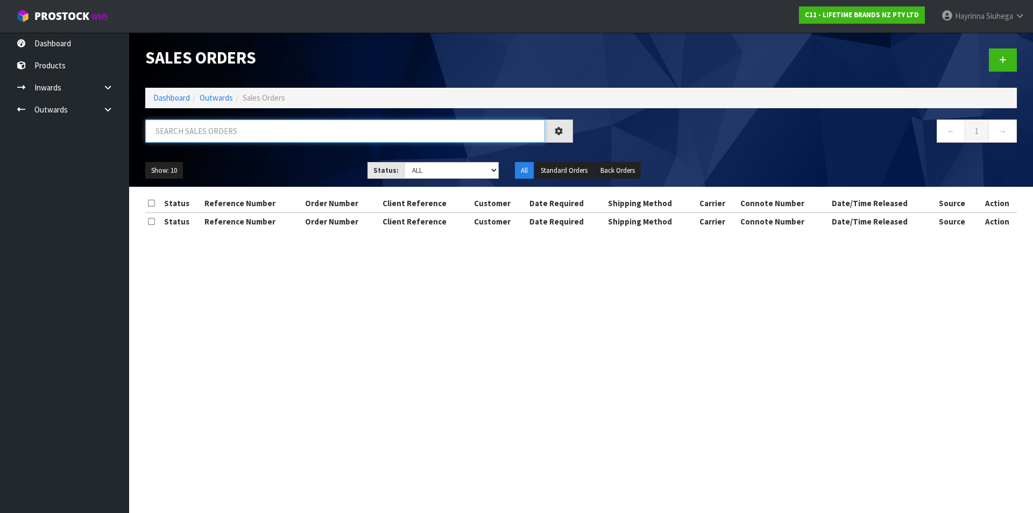
click at [207, 138] on input "text" at bounding box center [345, 130] width 400 height 23
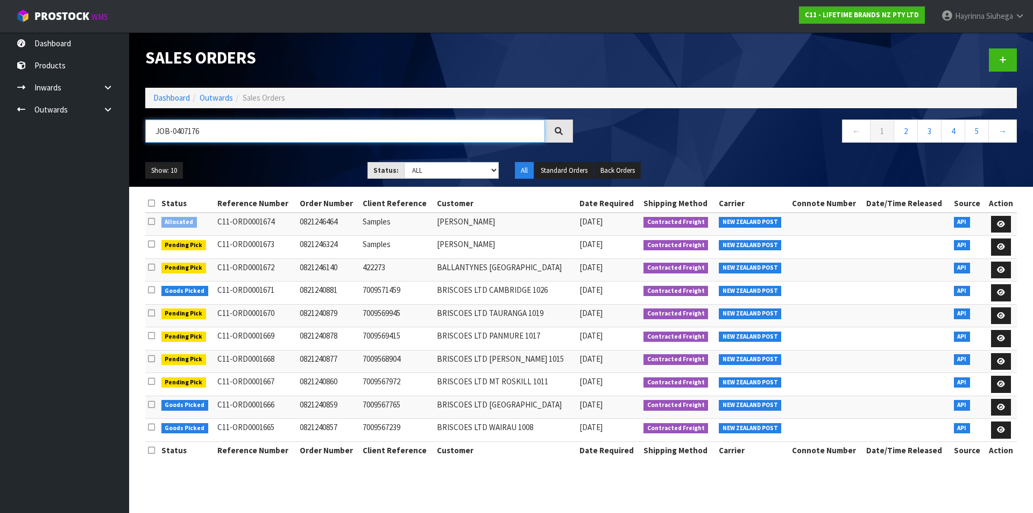
type input "JOB-0407176"
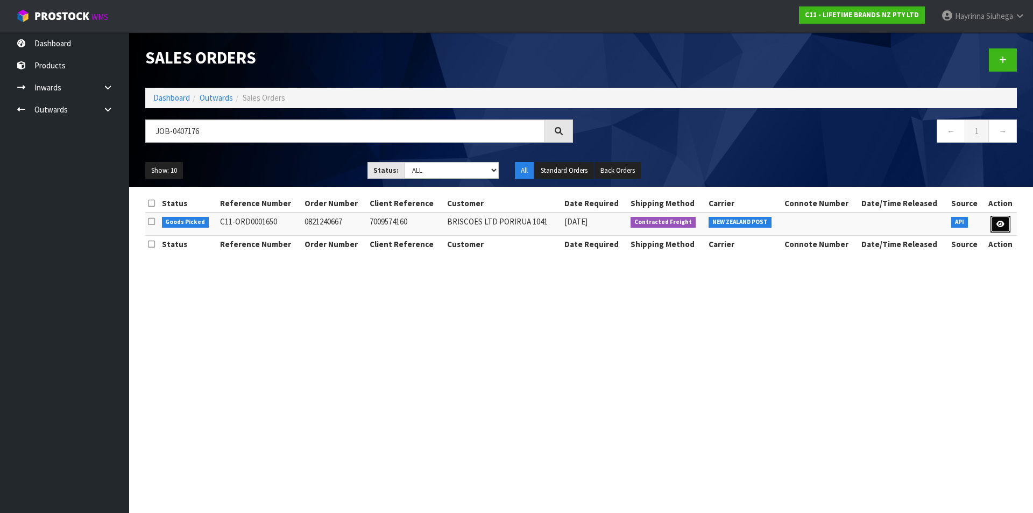
click at [1001, 229] on link at bounding box center [1000, 224] width 20 height 17
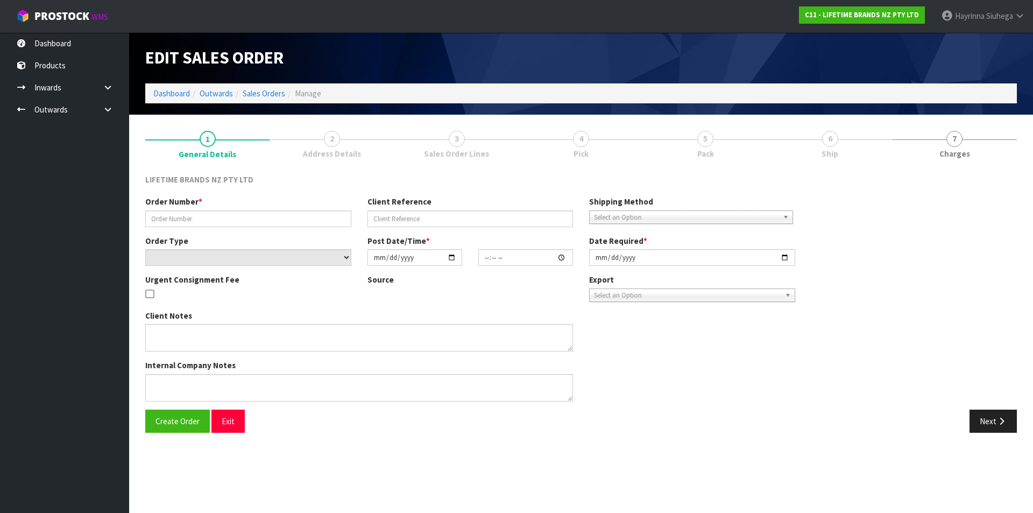
type input "0821240667"
type input "7009574160"
select select "number:0"
type input "2025-08-11"
type input "15:18:20.000"
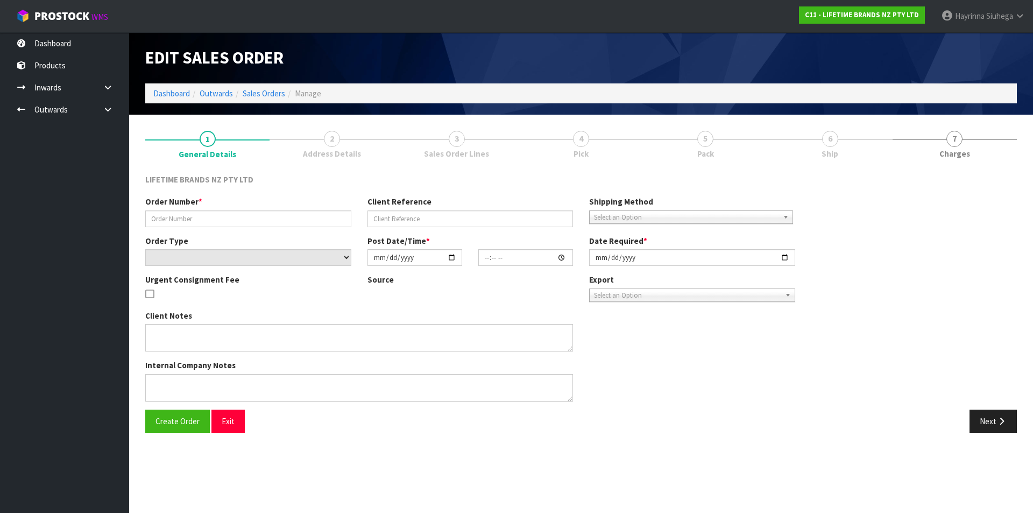
type input "2025-08-12"
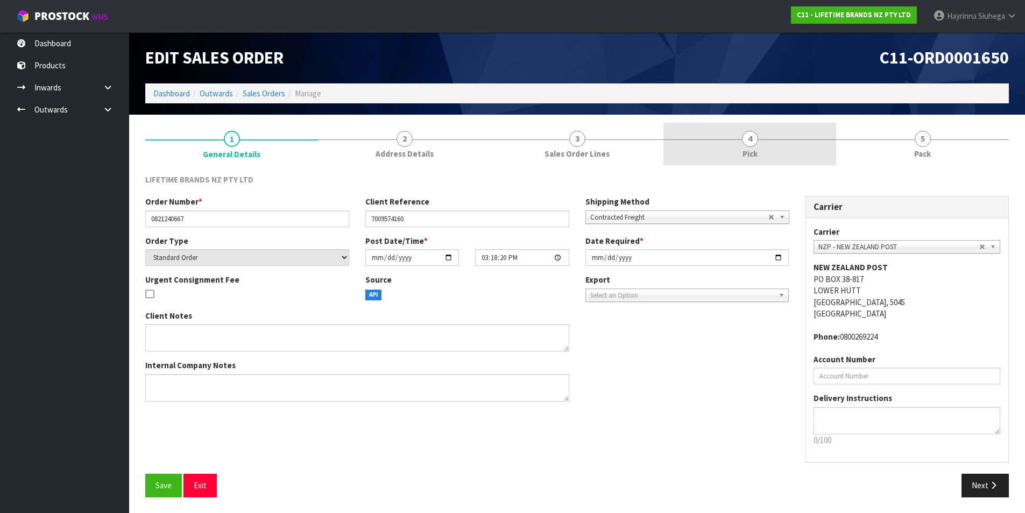
click at [770, 150] on link "4 Pick" at bounding box center [749, 144] width 173 height 42
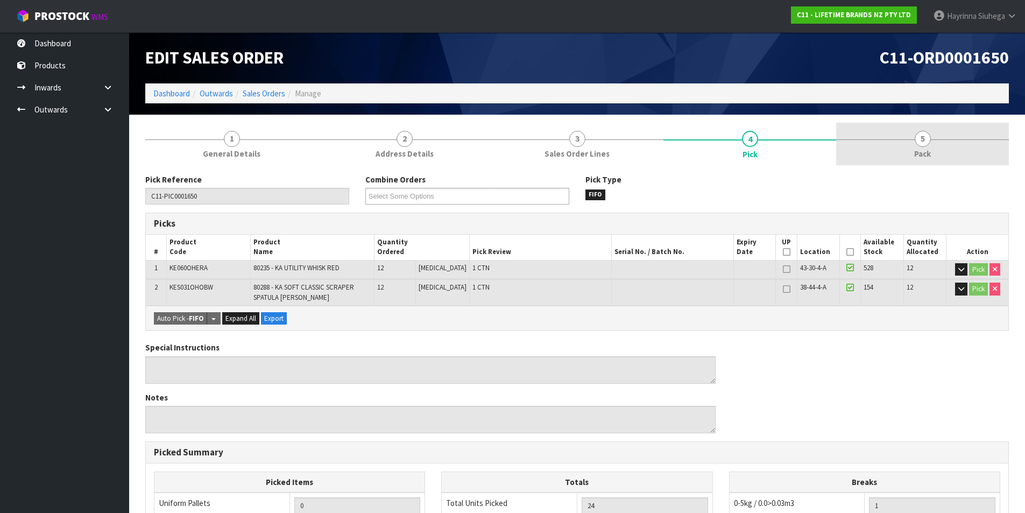
click at [880, 142] on link "5 Pack" at bounding box center [922, 144] width 173 height 42
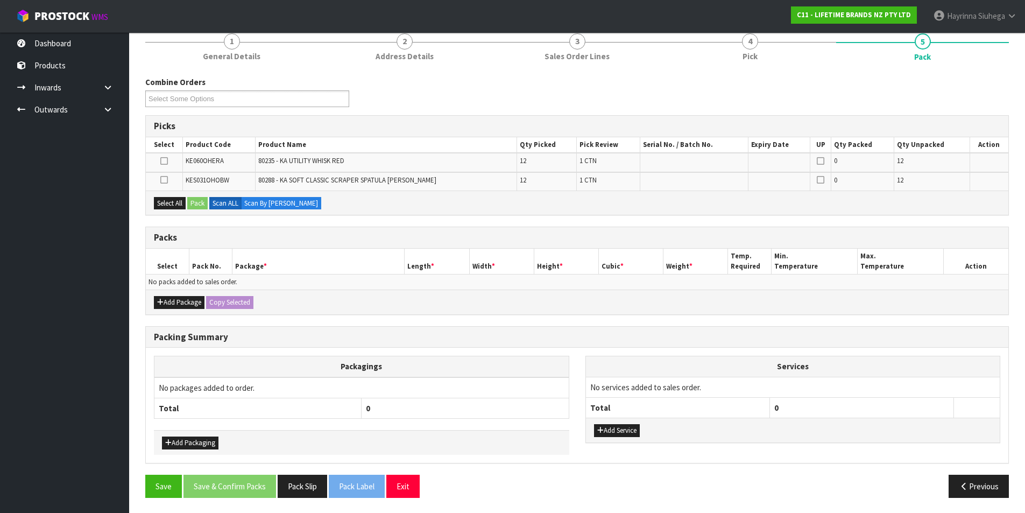
scroll to position [98, 0]
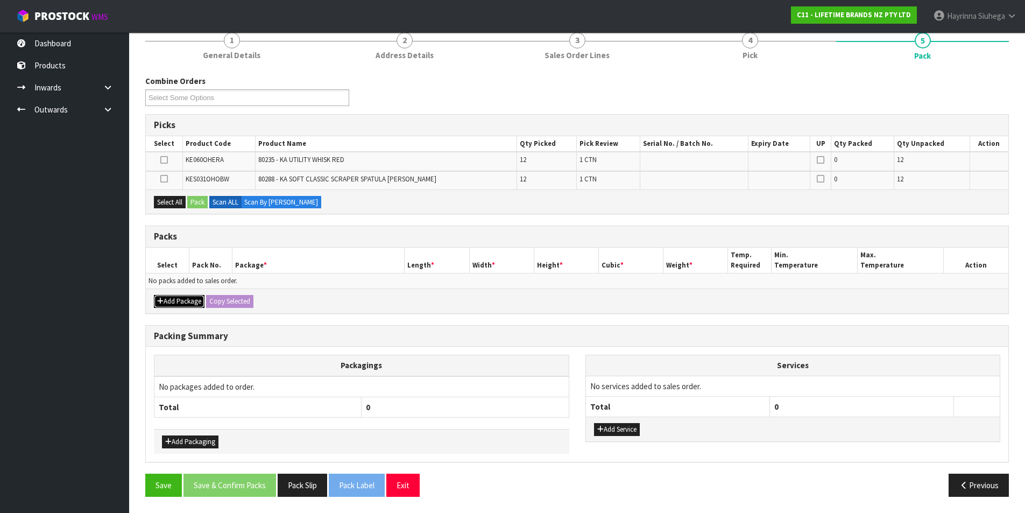
click at [185, 302] on button "Add Package" at bounding box center [179, 301] width 51 height 13
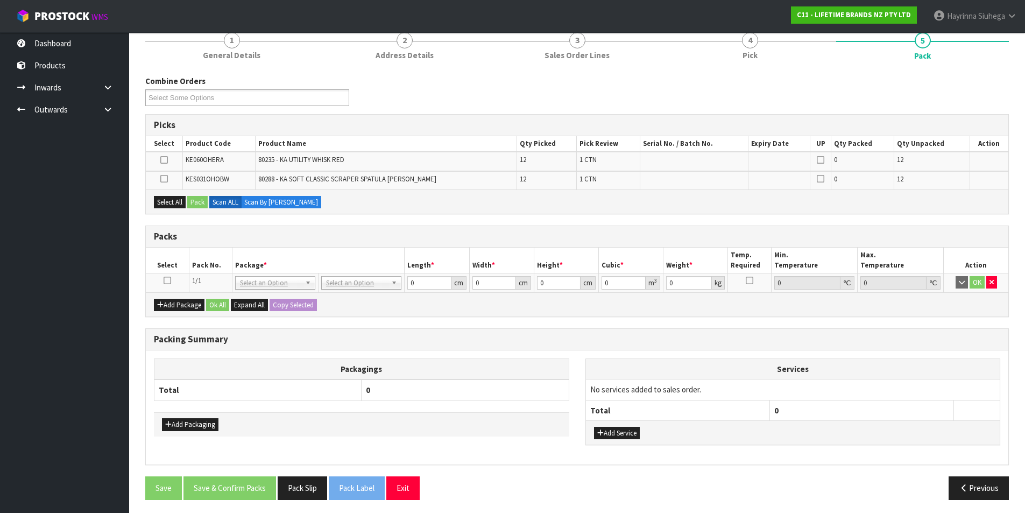
click at [168, 280] on icon at bounding box center [168, 280] width 8 height 1
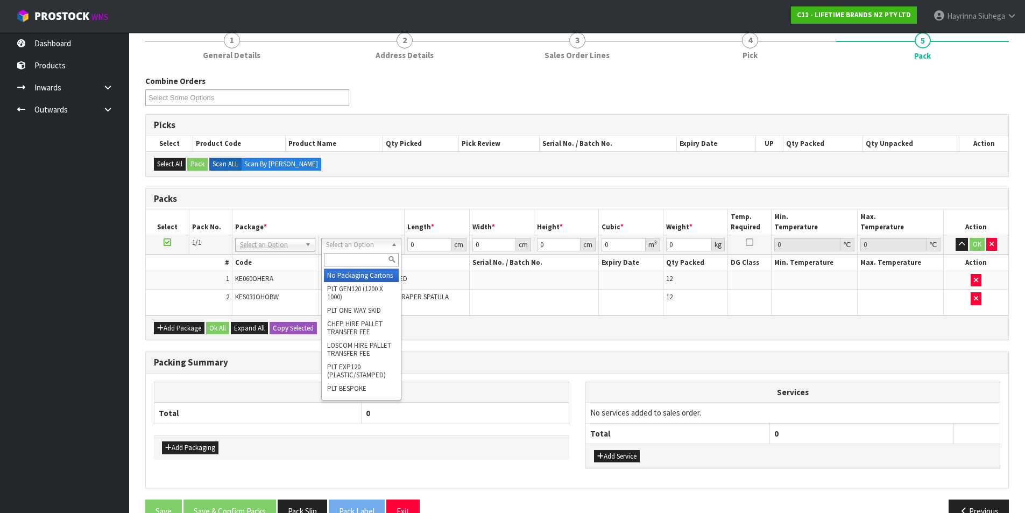
click at [365, 262] on input "text" at bounding box center [361, 259] width 75 height 13
type input "CTN6"
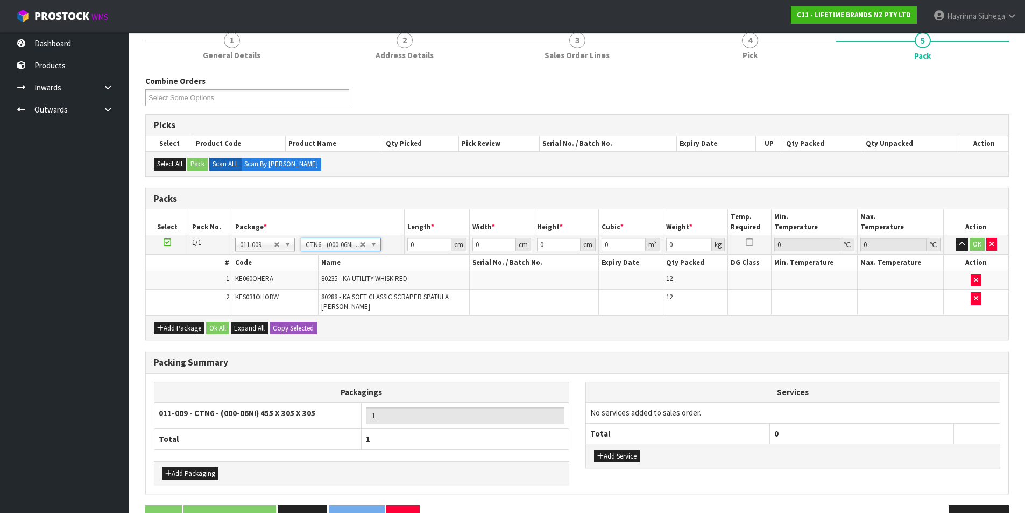
type input "45.5"
type input "30.5"
type input "0.042326"
type input "20.744"
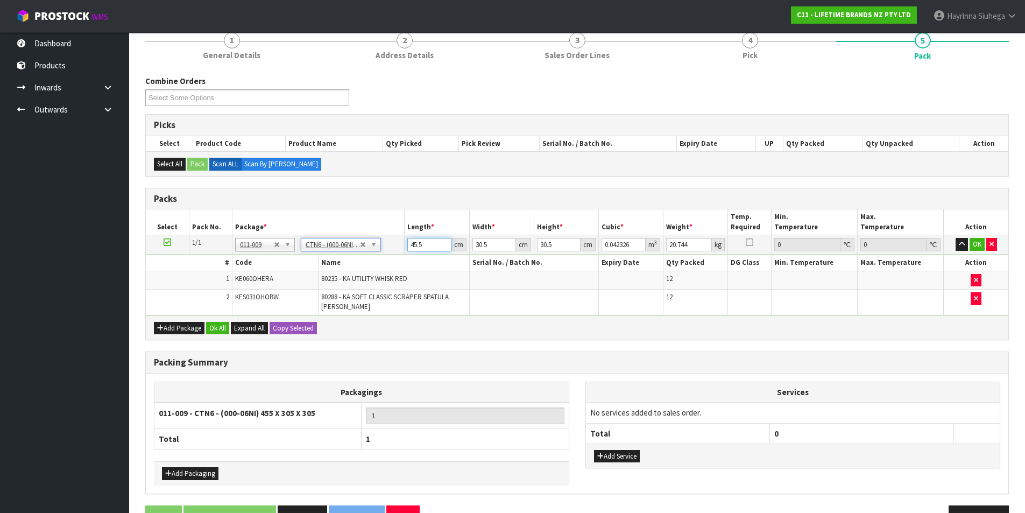
click at [413, 242] on input "45.5" at bounding box center [429, 244] width 44 height 13
type input "4"
type input "0.003721"
type input "47"
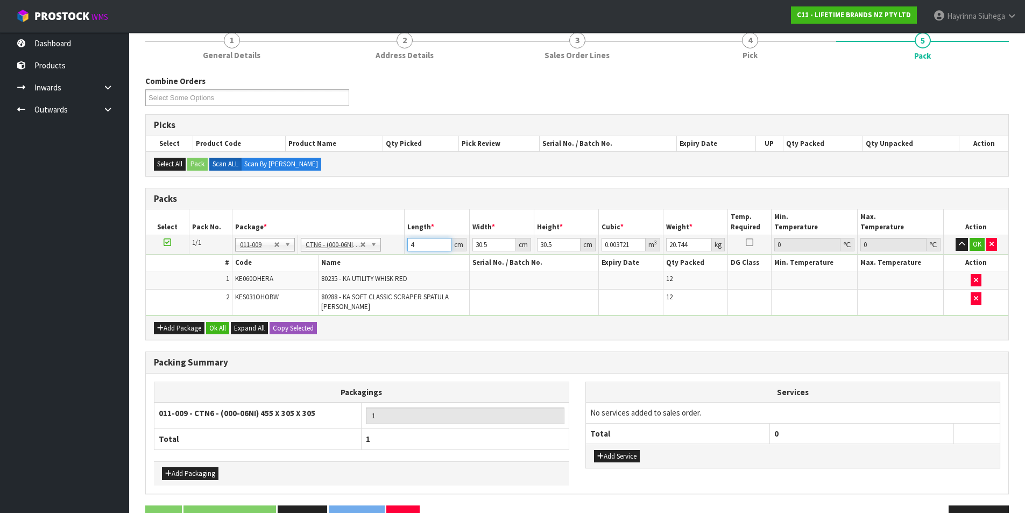
type input "0.043722"
type input "47"
type input "3"
type input "0.0043"
type input "33"
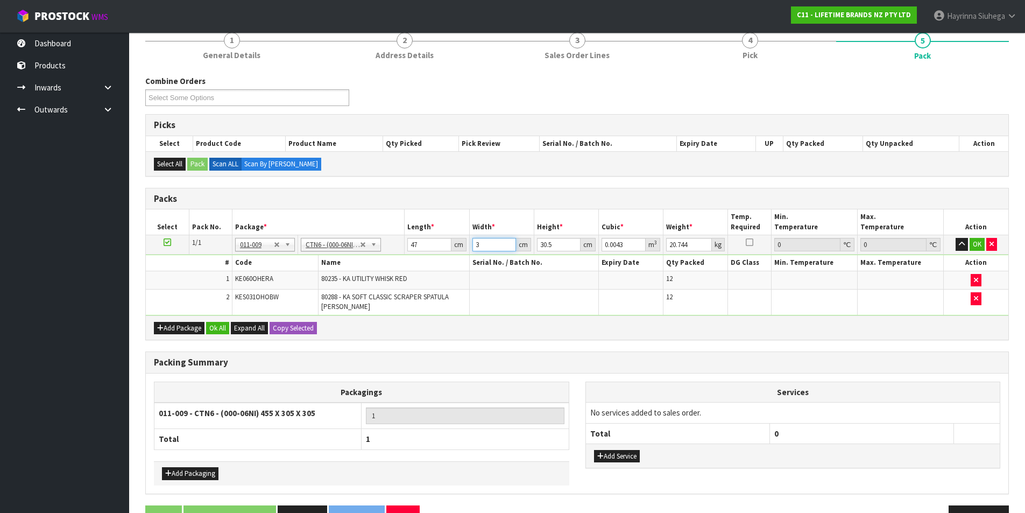
type input "0.047305"
type input "33"
type input "3"
type input "0.004653"
type input "32"
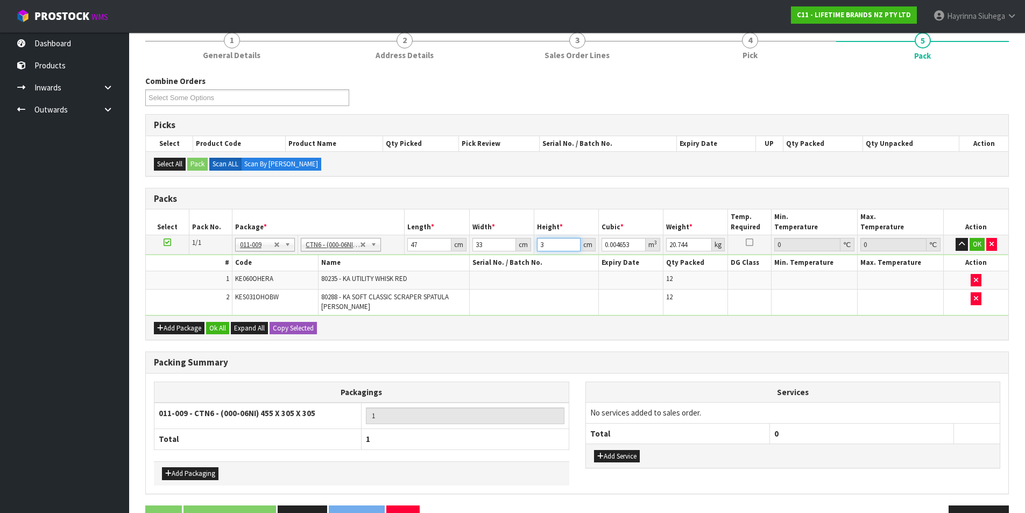
type input "0.049632"
type input "32"
type input "5"
click button "OK" at bounding box center [976, 244] width 15 height 13
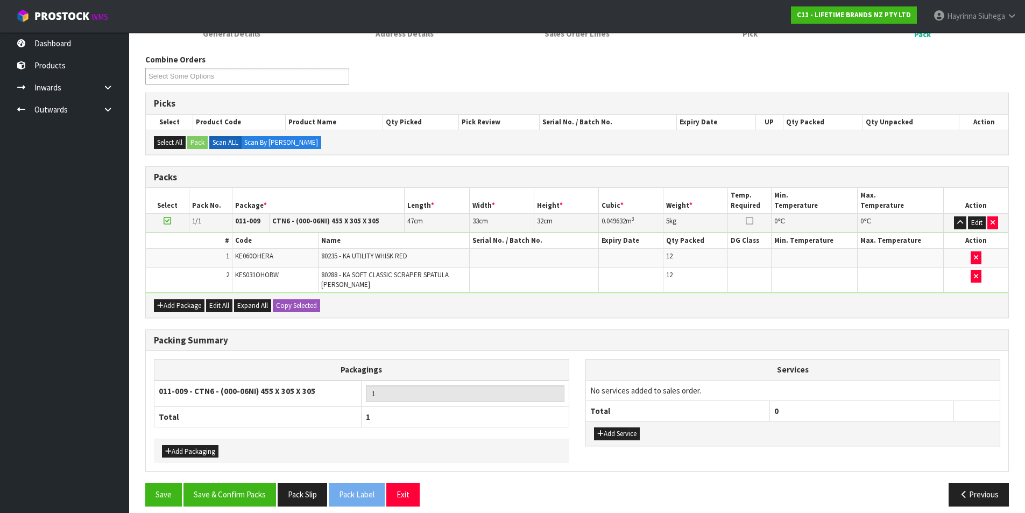
scroll to position [130, 0]
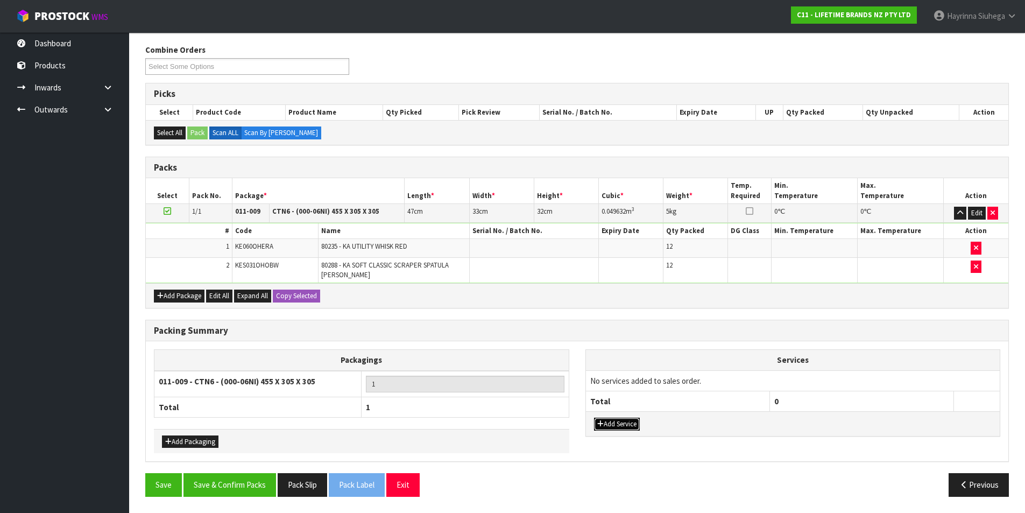
click at [634, 427] on button "Add Service" at bounding box center [617, 423] width 46 height 13
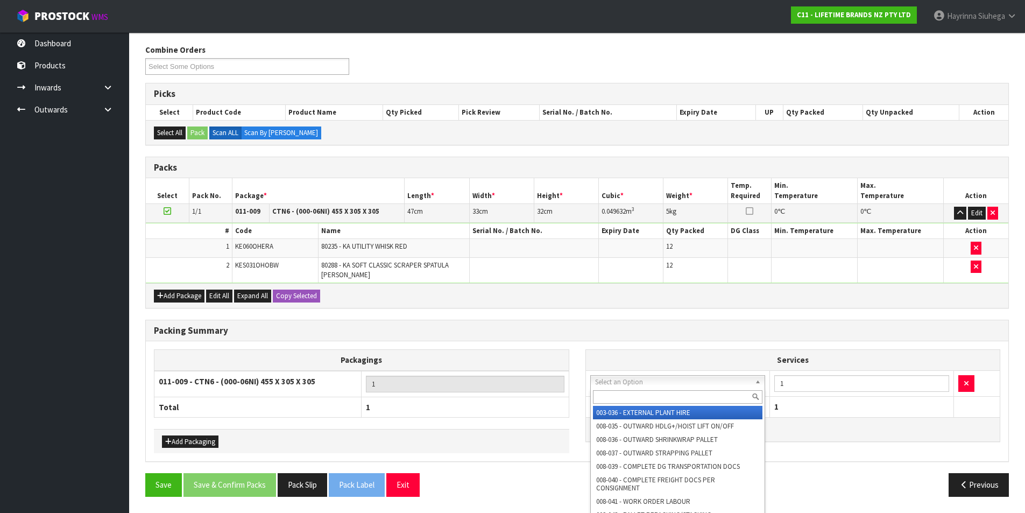
click at [650, 392] on input "text" at bounding box center [678, 396] width 170 height 13
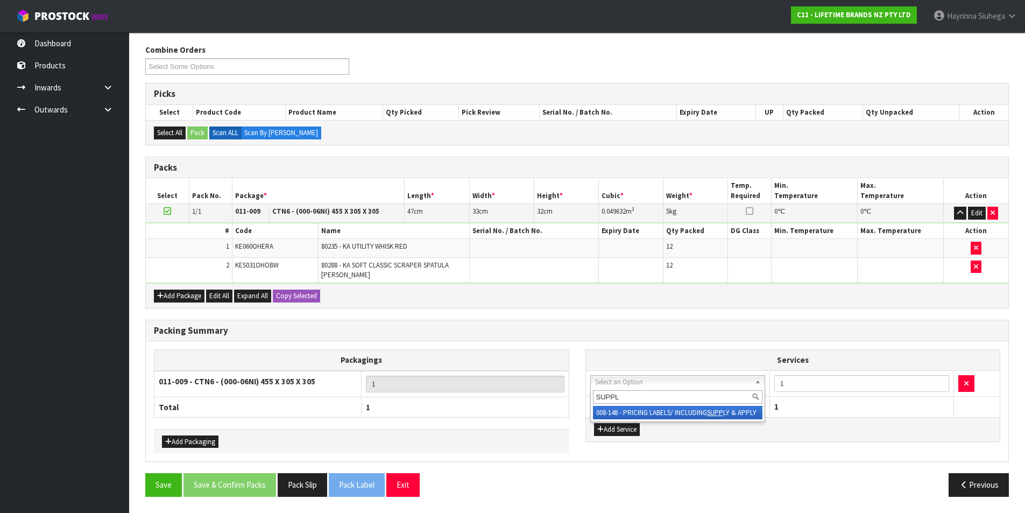
type input "SUPPLY"
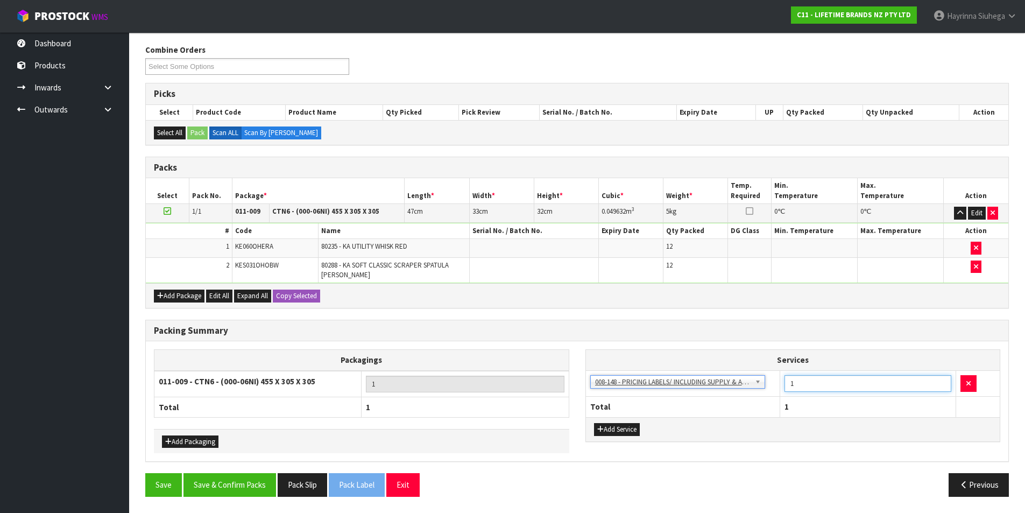
drag, startPoint x: 809, startPoint y: 382, endPoint x: 764, endPoint y: 386, distance: 45.3
click at [768, 386] on tr "003-036 - EXTERNAL PLANT HIRE 008-035 - OUTWARD HDLG+/HOIST LIFT ON/OFF 008-036…" at bounding box center [793, 383] width 414 height 26
type input "12"
click at [240, 476] on button "Save & Confirm Packs" at bounding box center [229, 484] width 93 height 23
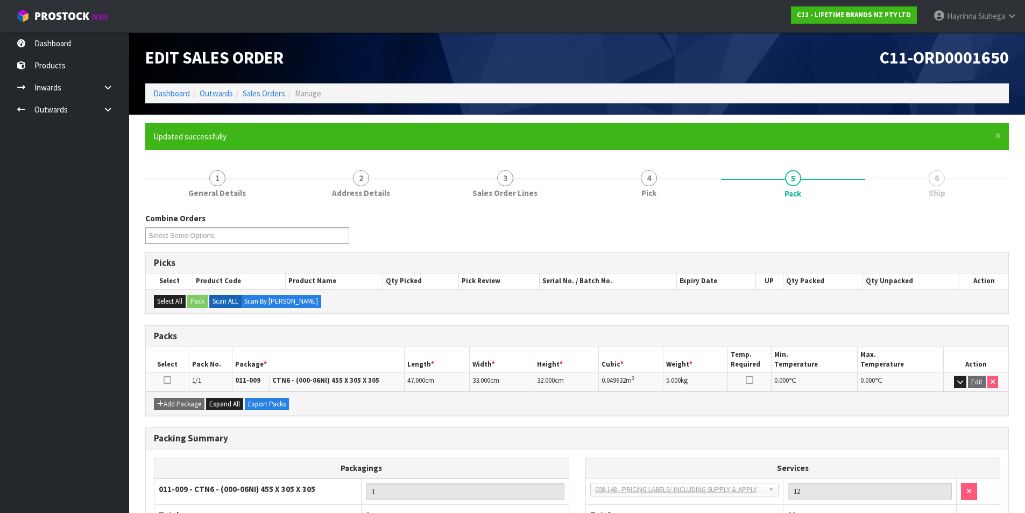
scroll to position [83, 0]
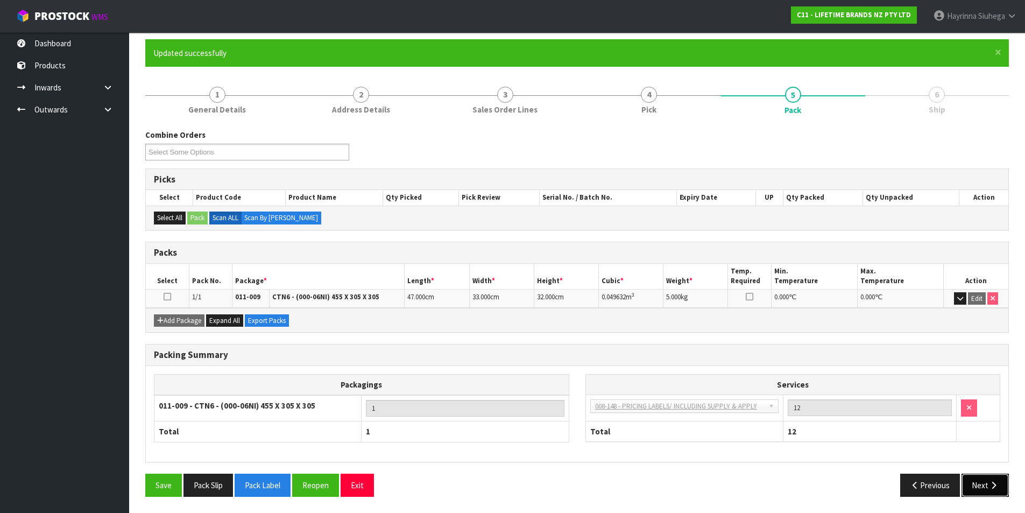
click at [987, 483] on button "Next" at bounding box center [984, 484] width 47 height 23
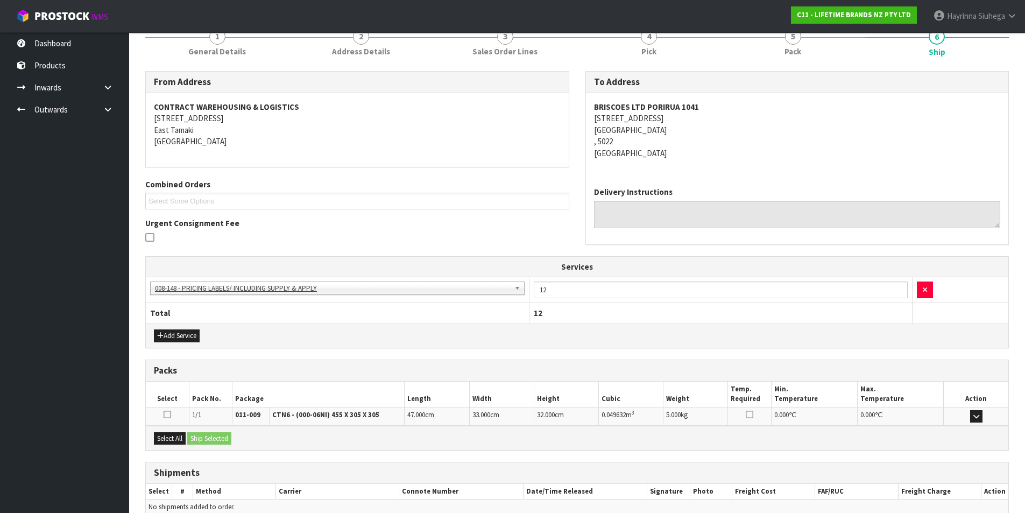
scroll to position [195, 0]
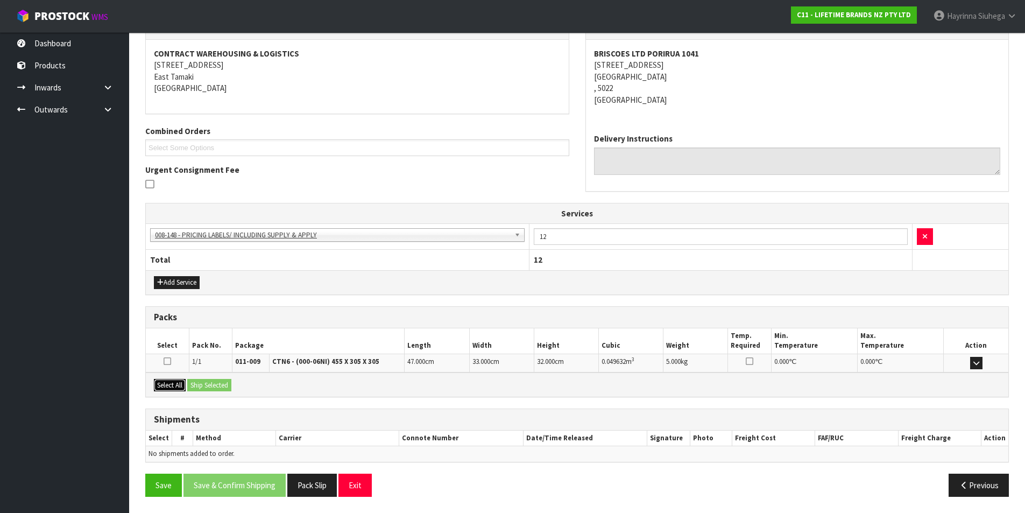
click at [179, 388] on button "Select All" at bounding box center [170, 385] width 32 height 13
click at [215, 382] on button "Ship Selected" at bounding box center [209, 385] width 44 height 13
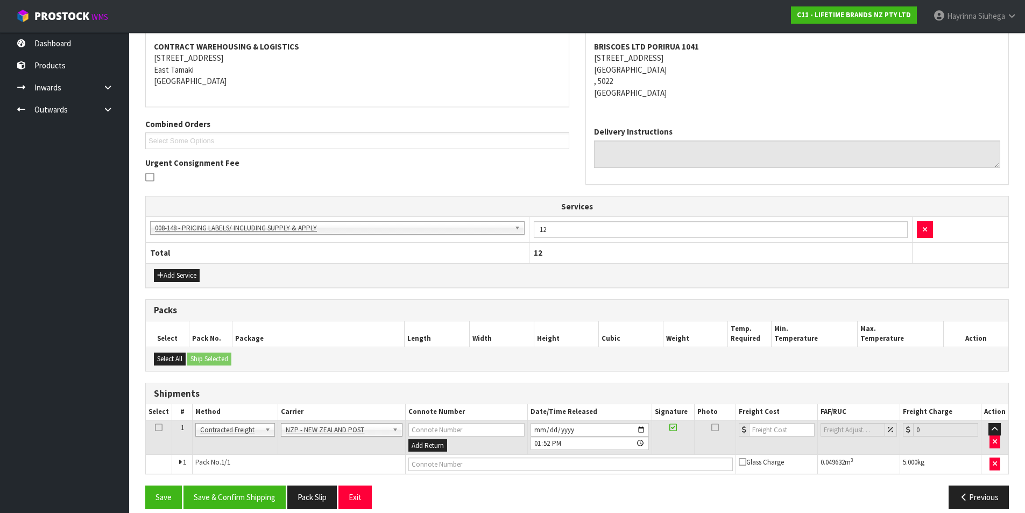
scroll to position [214, 0]
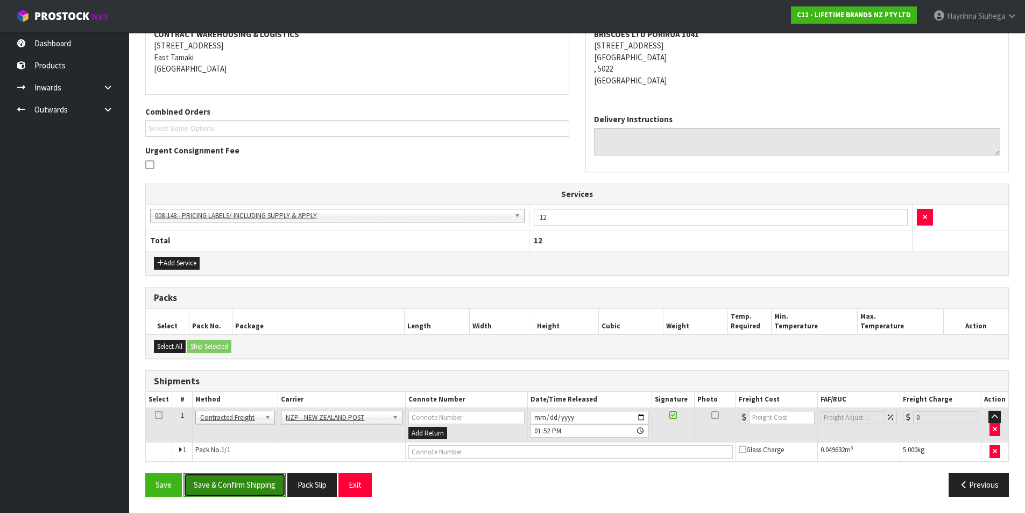
click at [239, 476] on button "Save & Confirm Shipping" at bounding box center [234, 484] width 102 height 23
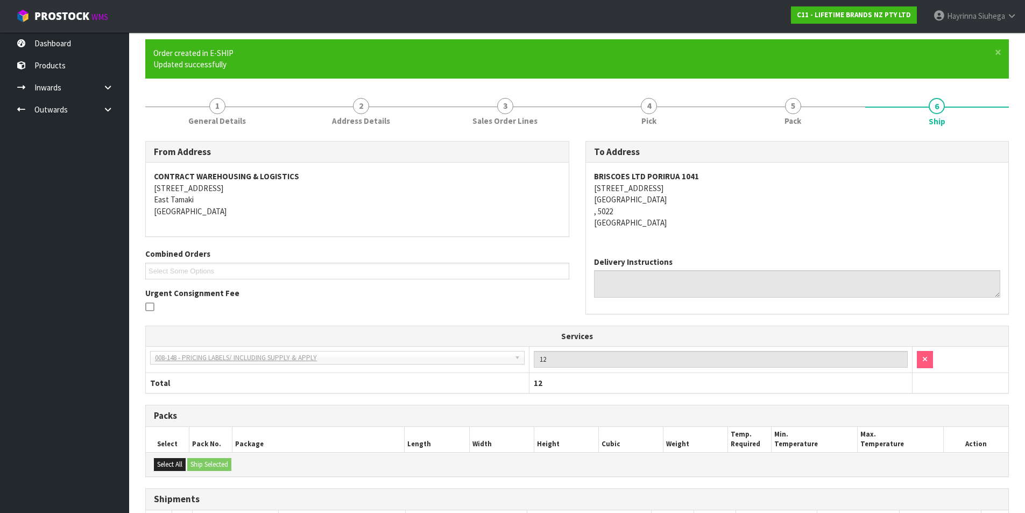
scroll to position [199, 0]
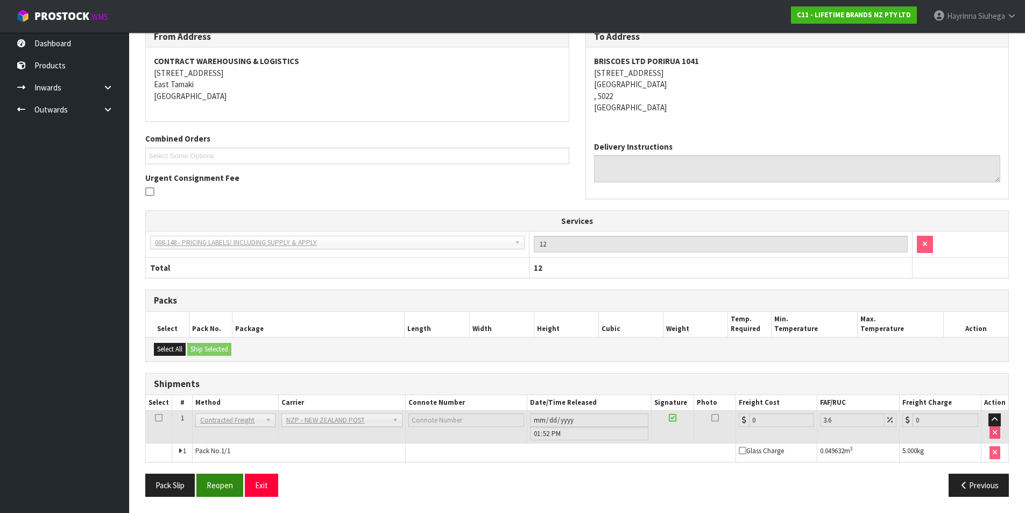
drag, startPoint x: 204, startPoint y: 502, endPoint x: 219, endPoint y: 494, distance: 16.6
click at [209, 499] on div "Pack Slip Reopen Exit Previous" at bounding box center [577, 488] width 880 height 31
click at [223, 492] on button "Reopen" at bounding box center [219, 484] width 47 height 23
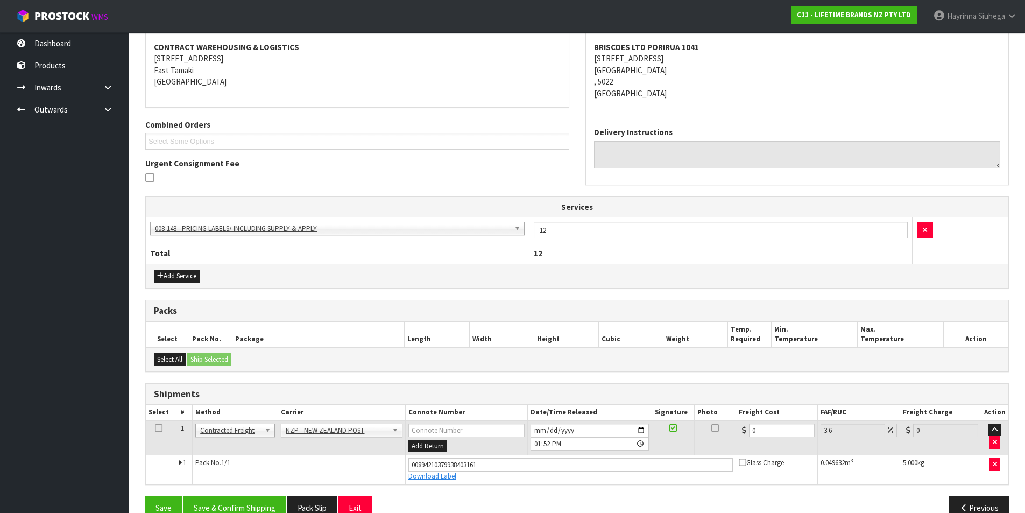
scroll to position [224, 0]
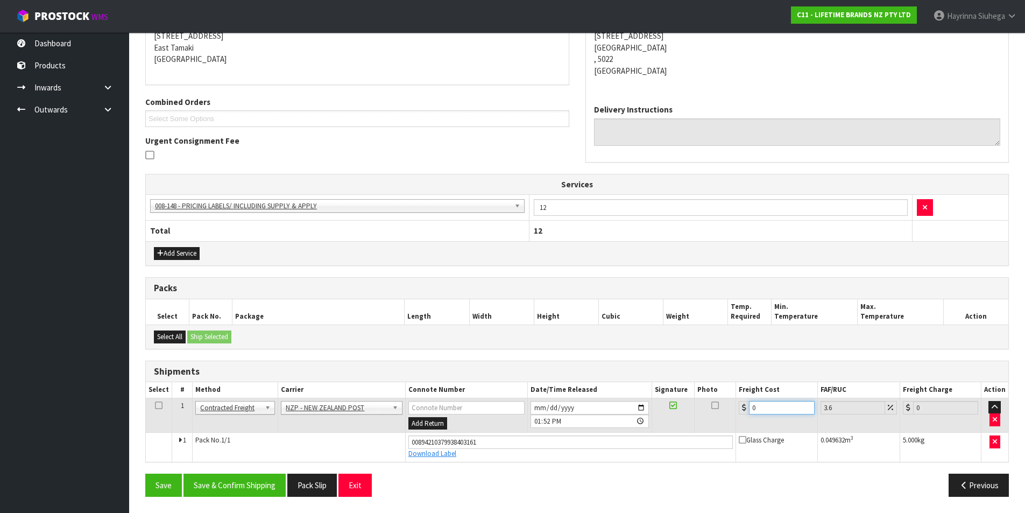
drag, startPoint x: 764, startPoint y: 412, endPoint x: 724, endPoint y: 412, distance: 40.3
click at [724, 412] on tr "1 Client Local Pickup Customer Local Pickup Company Freight Contracted Freight …" at bounding box center [577, 415] width 862 height 35
type input "8"
type input "8.29"
type input "8.4"
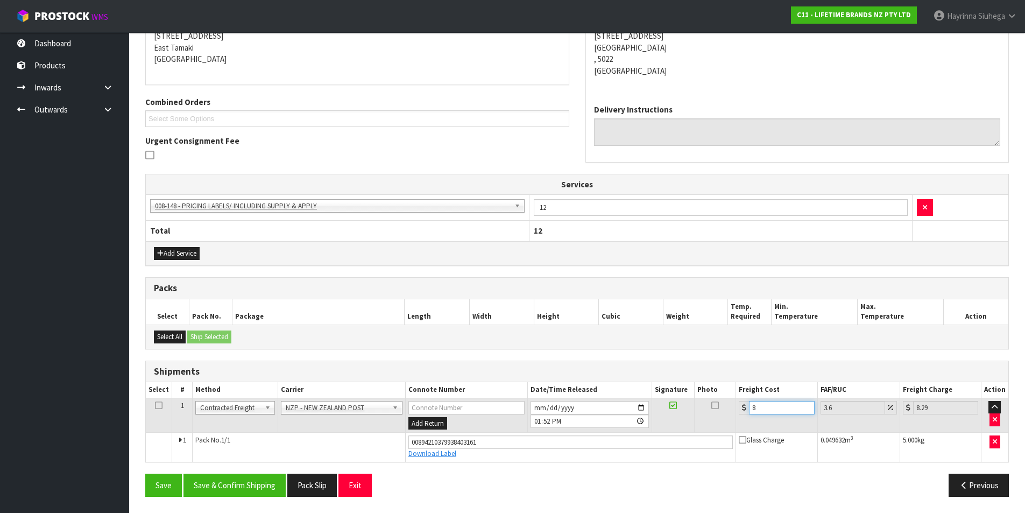
type input "8.7"
type input "8.45"
type input "8.75"
type input "8.45"
click at [145, 473] on button "Save" at bounding box center [163, 484] width 37 height 23
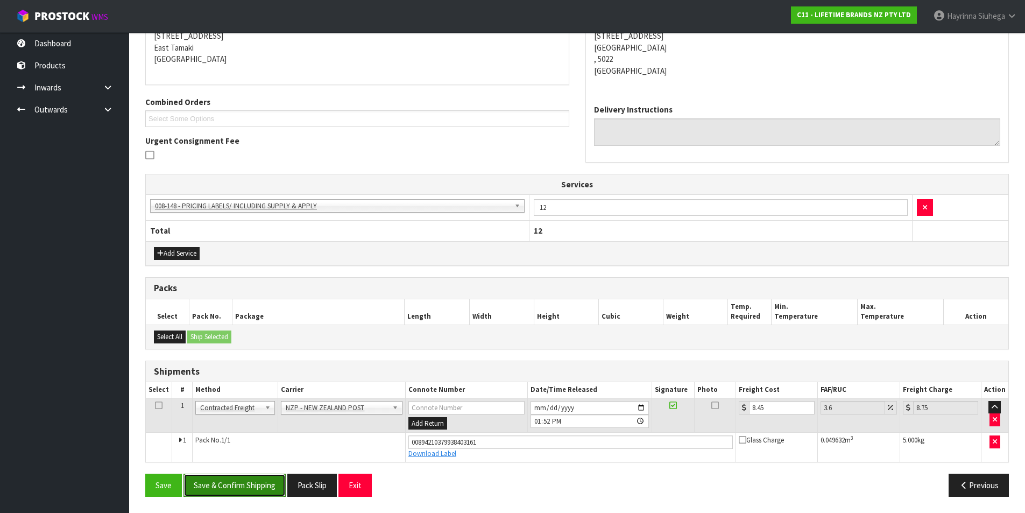
click at [266, 481] on button "Save & Confirm Shipping" at bounding box center [234, 484] width 102 height 23
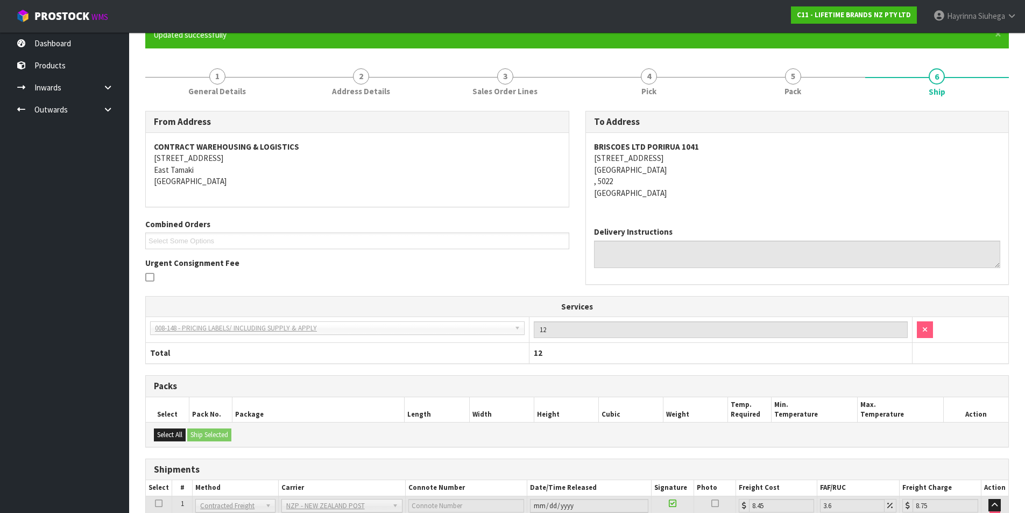
scroll to position [0, 0]
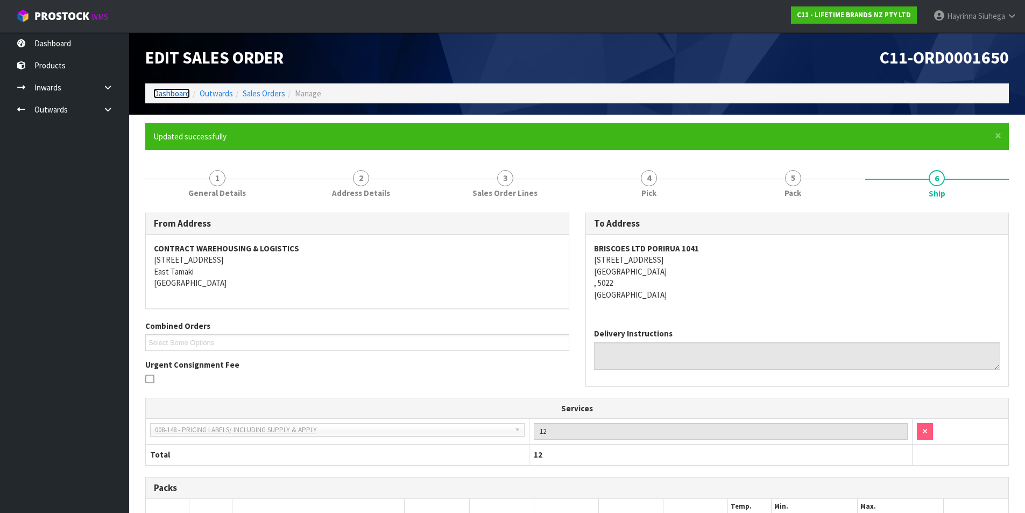
click at [171, 97] on link "Dashboard" at bounding box center [171, 93] width 37 height 10
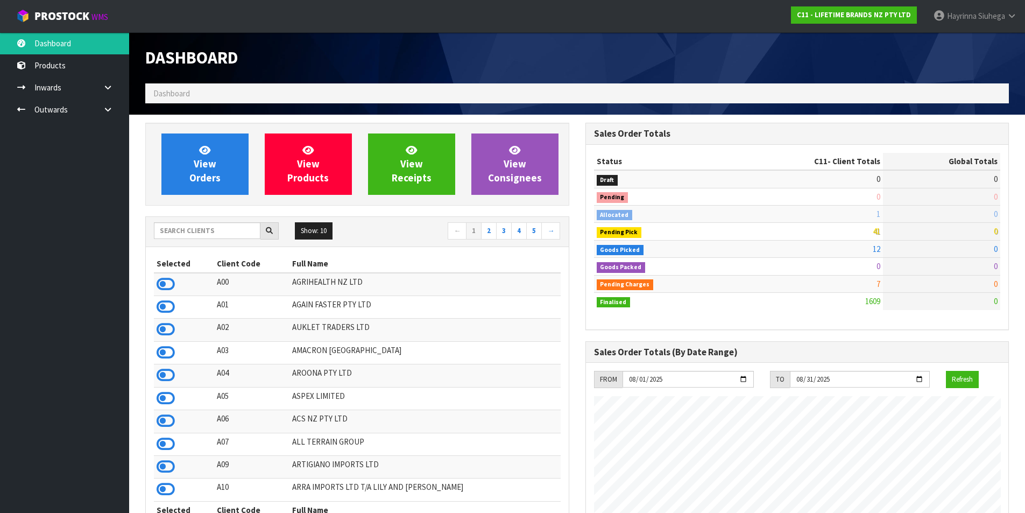
scroll to position [815, 440]
click at [192, 150] on link "View Orders" at bounding box center [204, 163] width 87 height 61
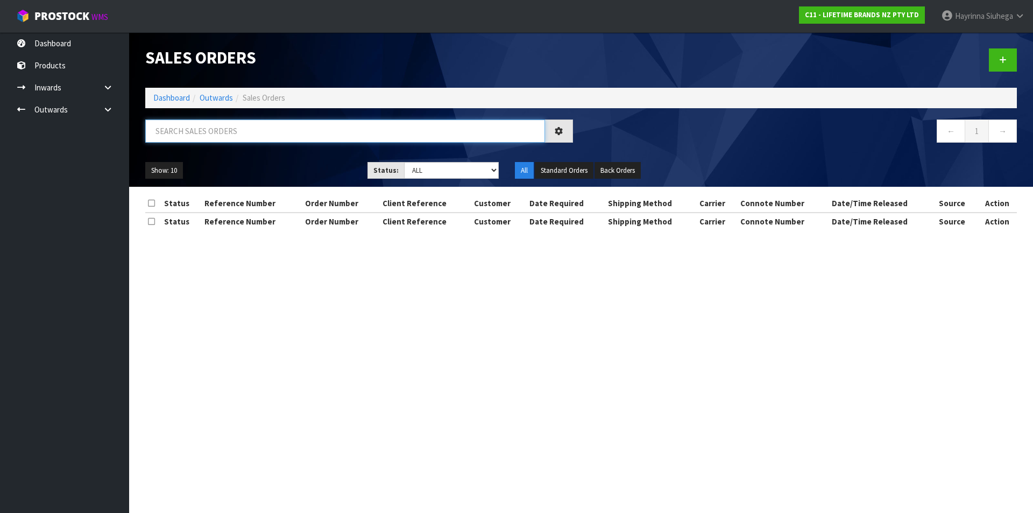
click at [222, 128] on input "text" at bounding box center [345, 130] width 400 height 23
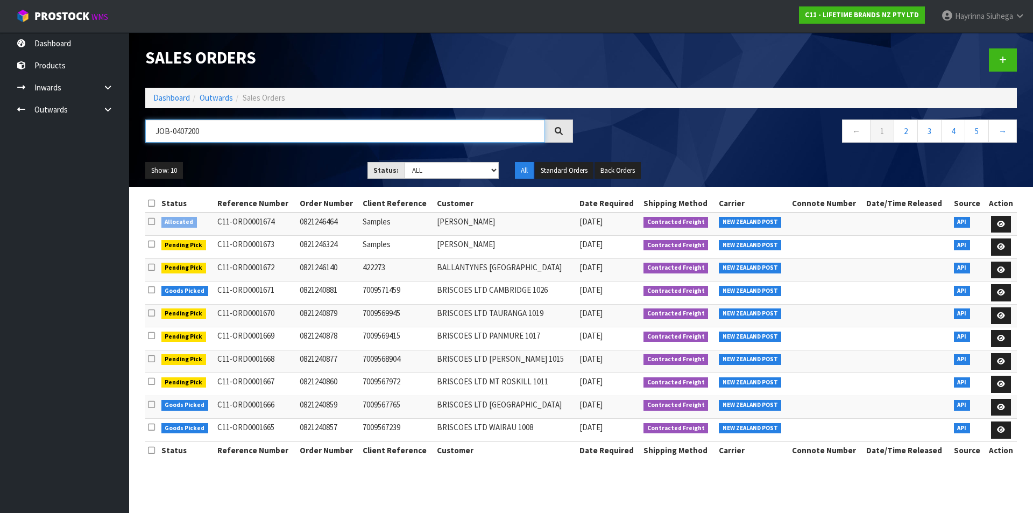
type input "JOB-0407200"
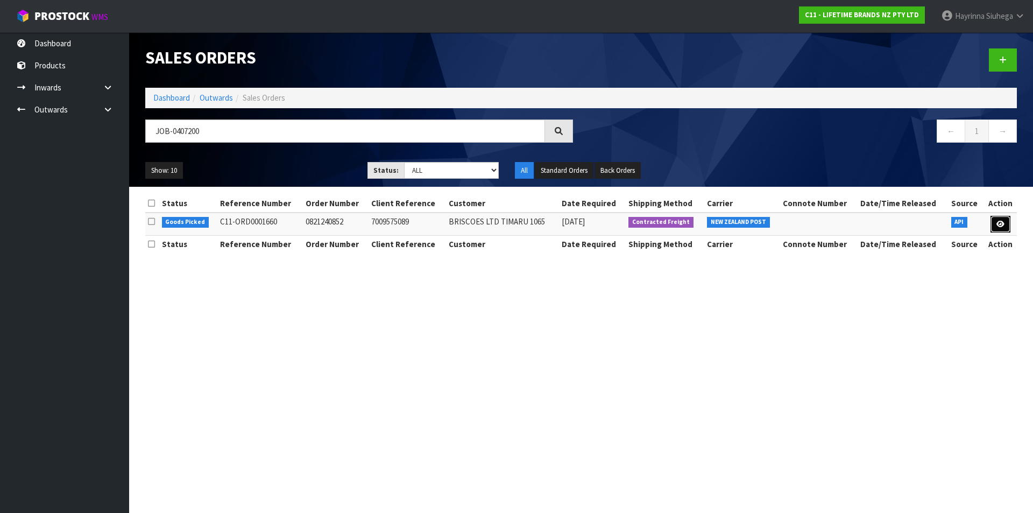
click at [1002, 221] on icon at bounding box center [1000, 224] width 8 height 7
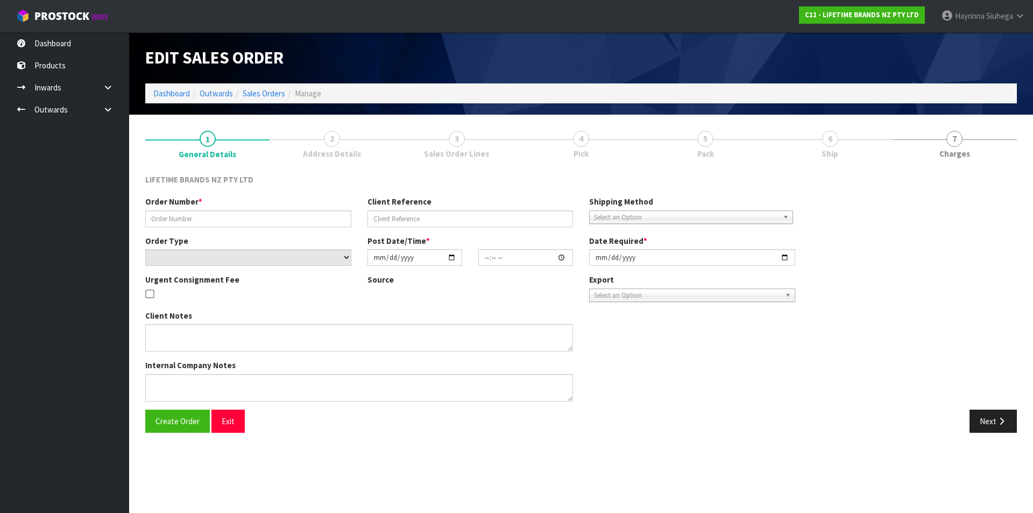
type input "0821240852"
type input "7009575089"
select select "number:0"
type input "2025-08-11"
type input "16:03:11.000"
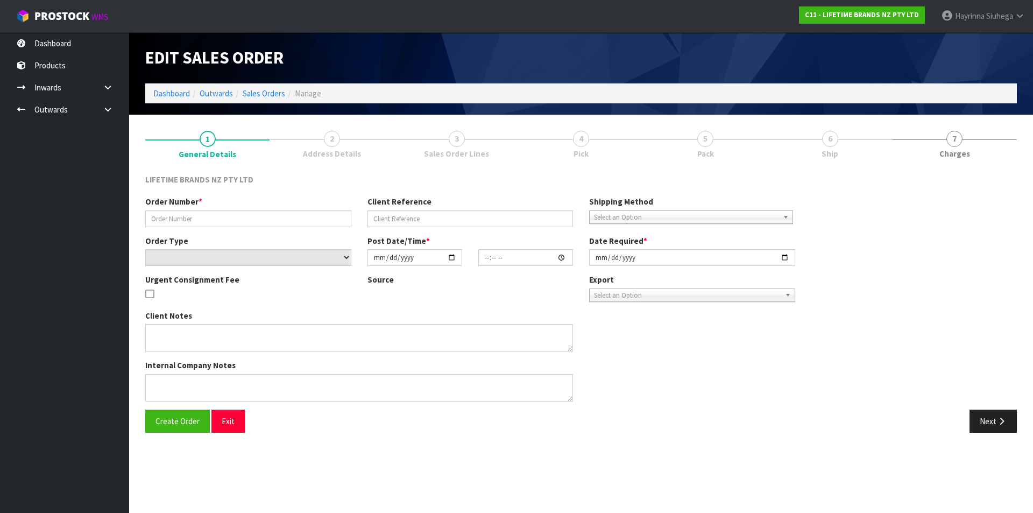
type input "2025-08-12"
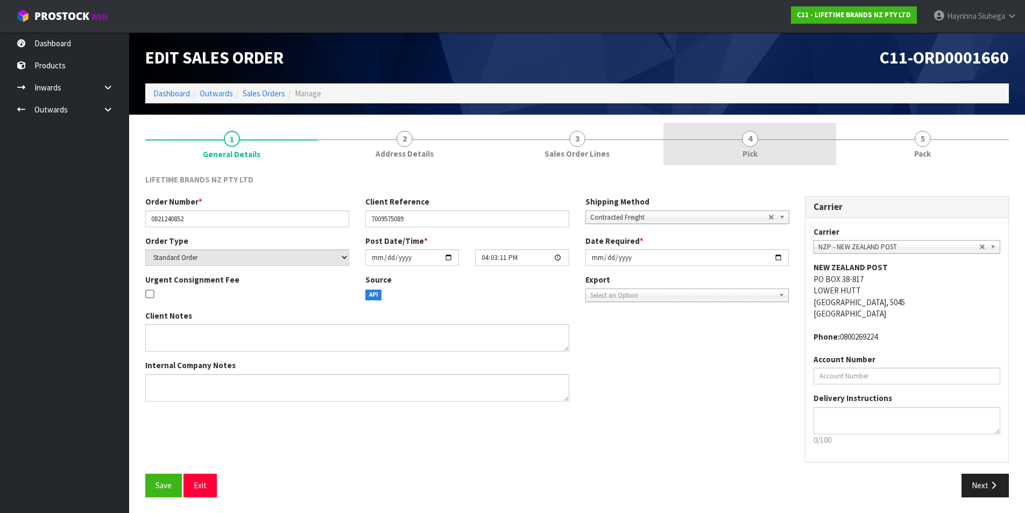
drag, startPoint x: 753, startPoint y: 141, endPoint x: 786, endPoint y: 135, distance: 33.9
click at [754, 141] on span "4" at bounding box center [750, 139] width 16 height 16
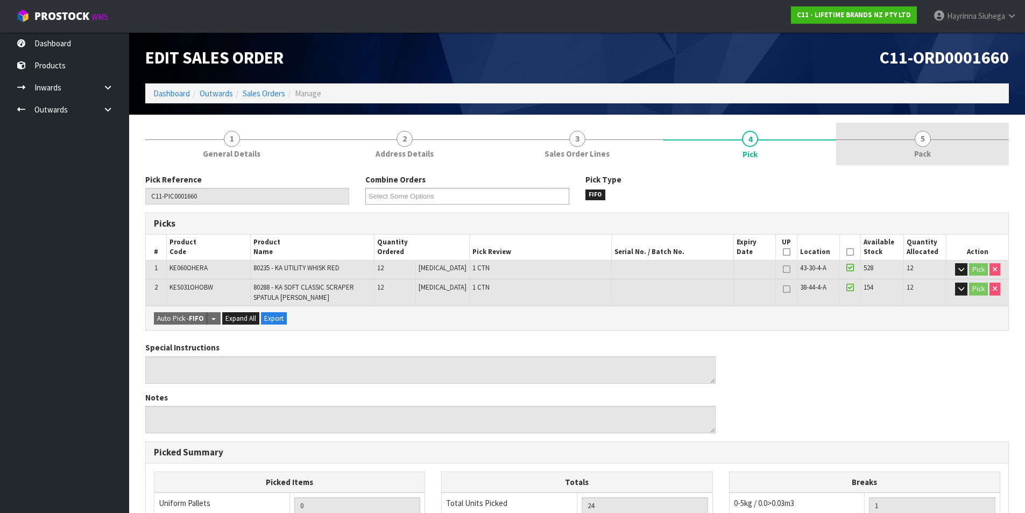
click at [894, 125] on link "5 Pack" at bounding box center [922, 144] width 173 height 42
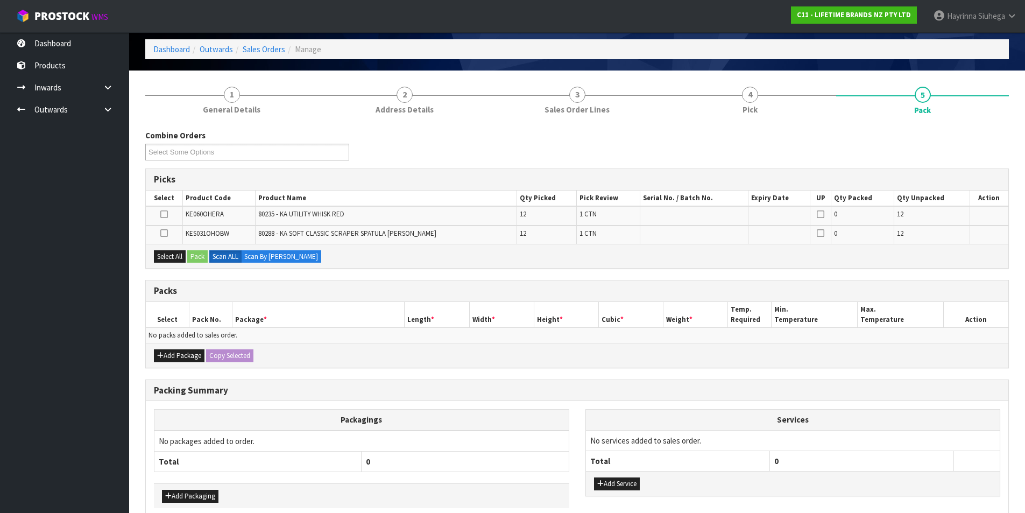
scroll to position [98, 0]
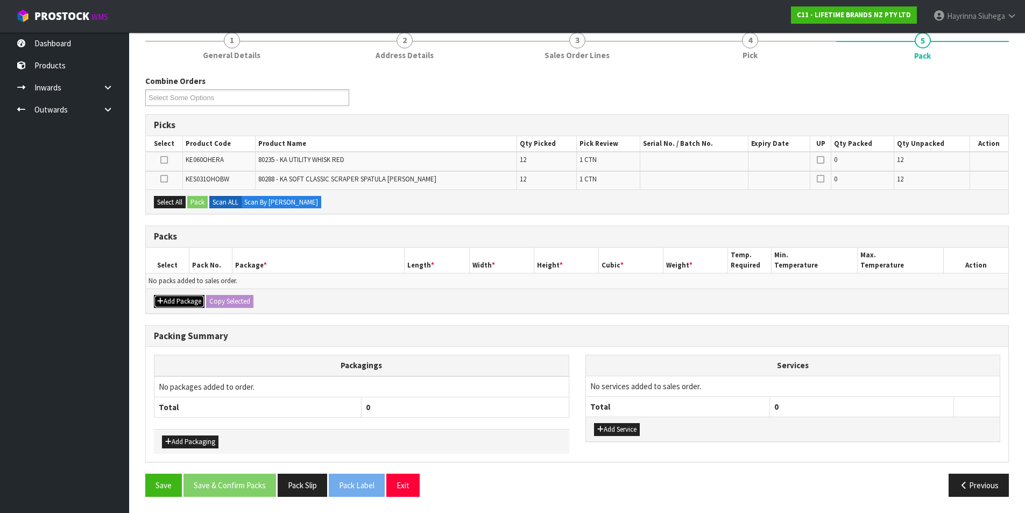
click at [176, 304] on button "Add Package" at bounding box center [179, 301] width 51 height 13
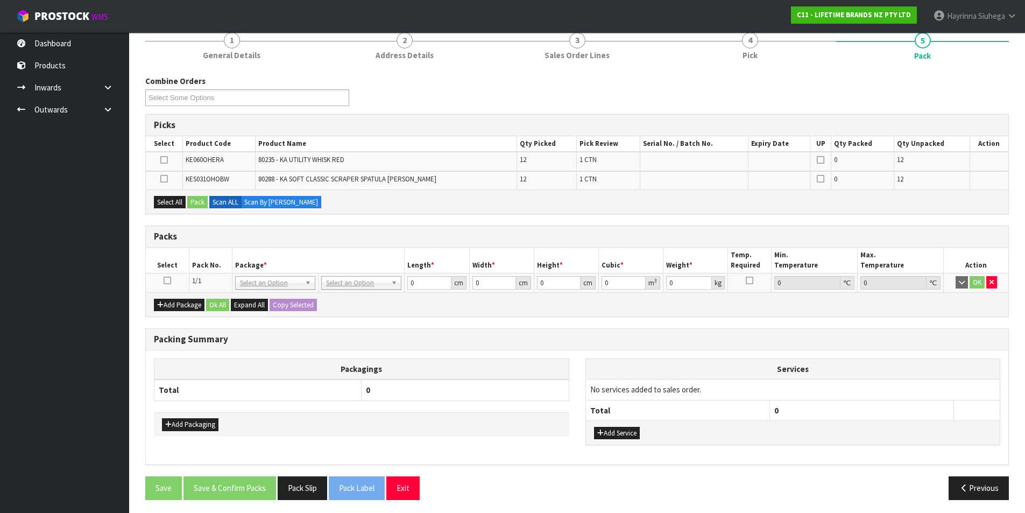
click at [168, 281] on icon at bounding box center [168, 280] width 8 height 1
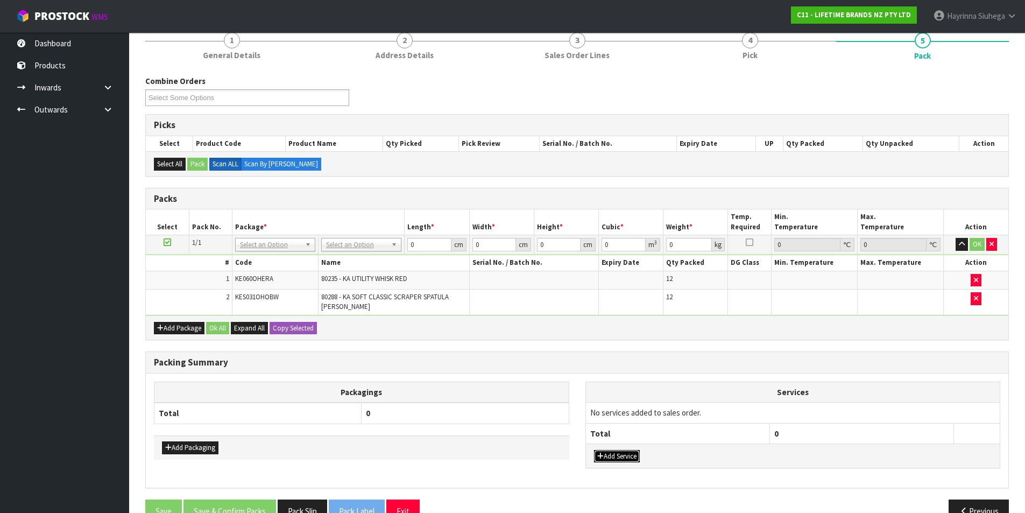
click at [608, 453] on button "Add Service" at bounding box center [617, 456] width 46 height 13
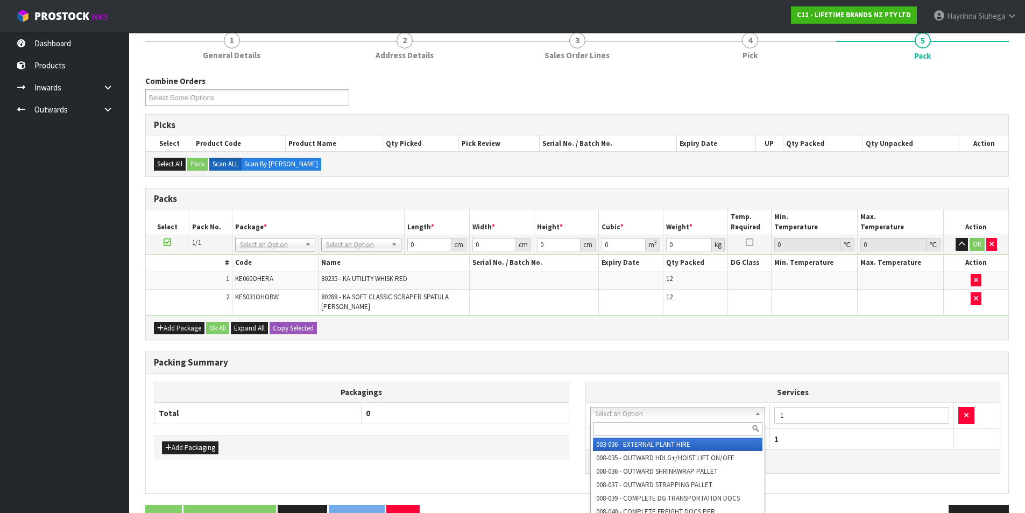
click at [618, 426] on input "text" at bounding box center [678, 428] width 170 height 13
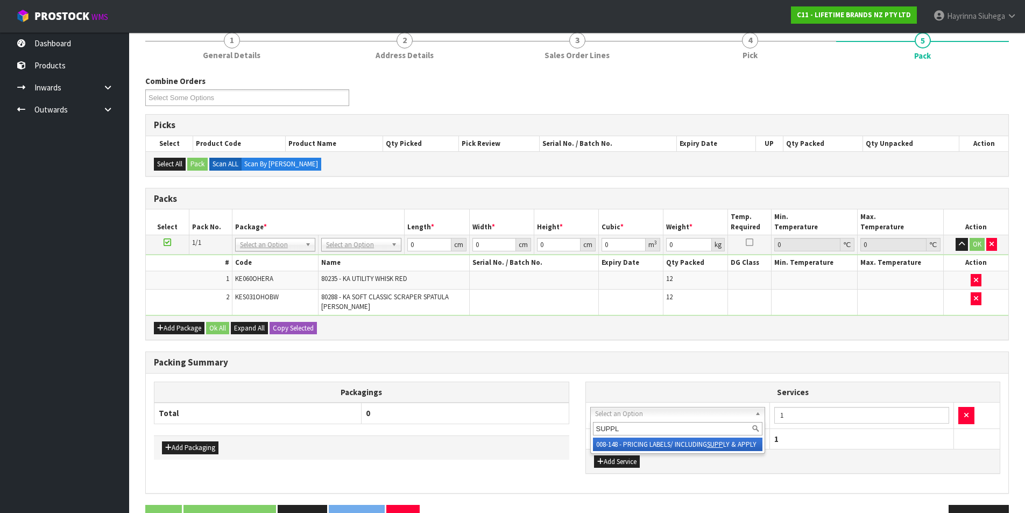
type input "SUPPLY"
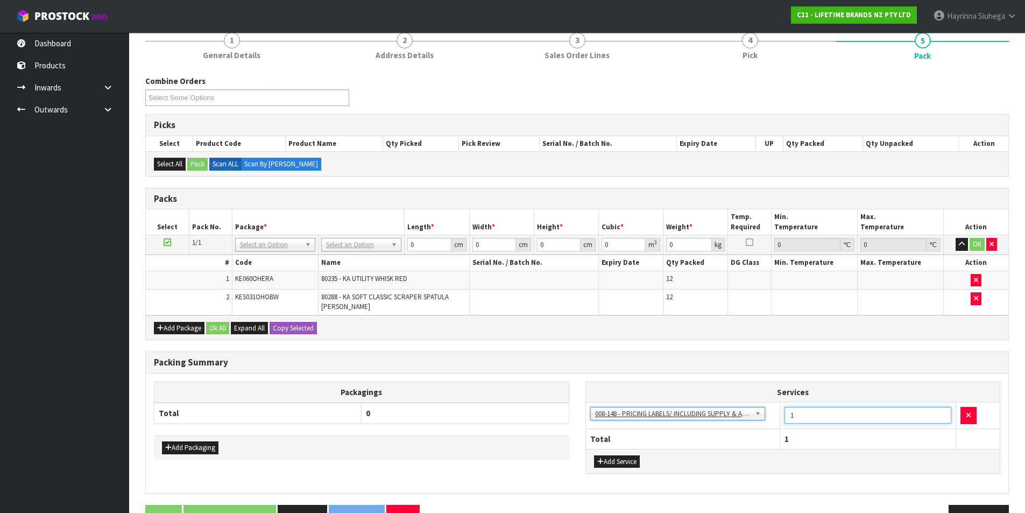
drag, startPoint x: 800, startPoint y: 413, endPoint x: 782, endPoint y: 419, distance: 19.1
click at [782, 419] on td "1" at bounding box center [868, 415] width 176 height 26
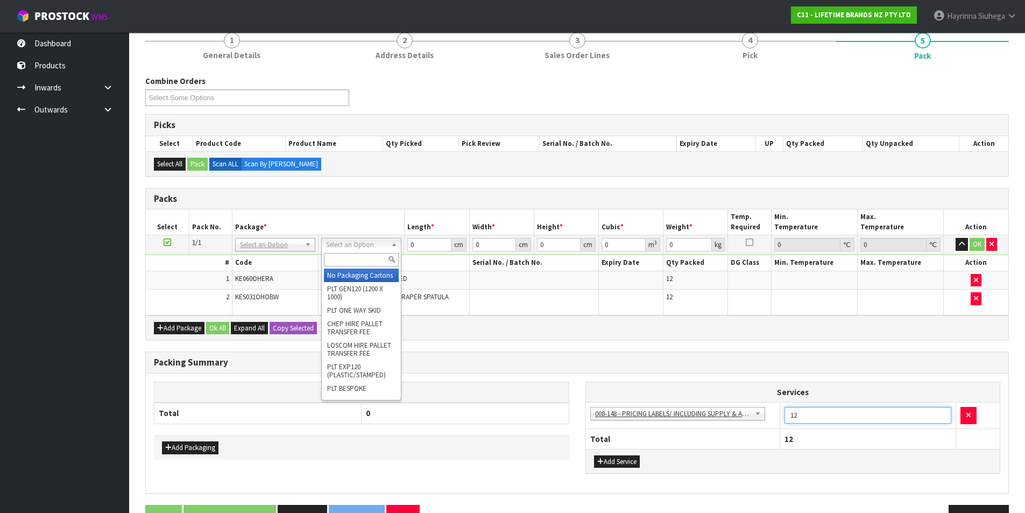
type input "12"
click at [369, 259] on input "text" at bounding box center [361, 259] width 75 height 13
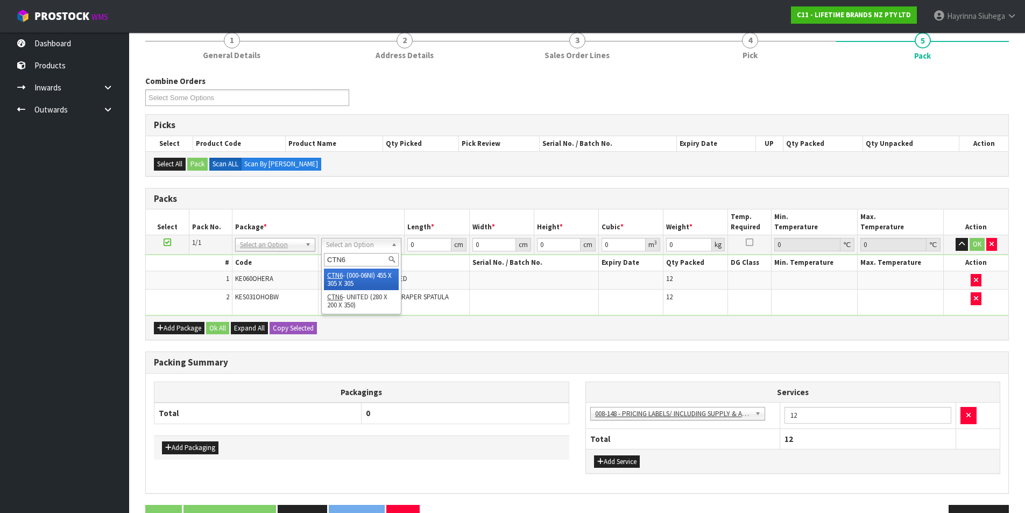
type input "CTN6"
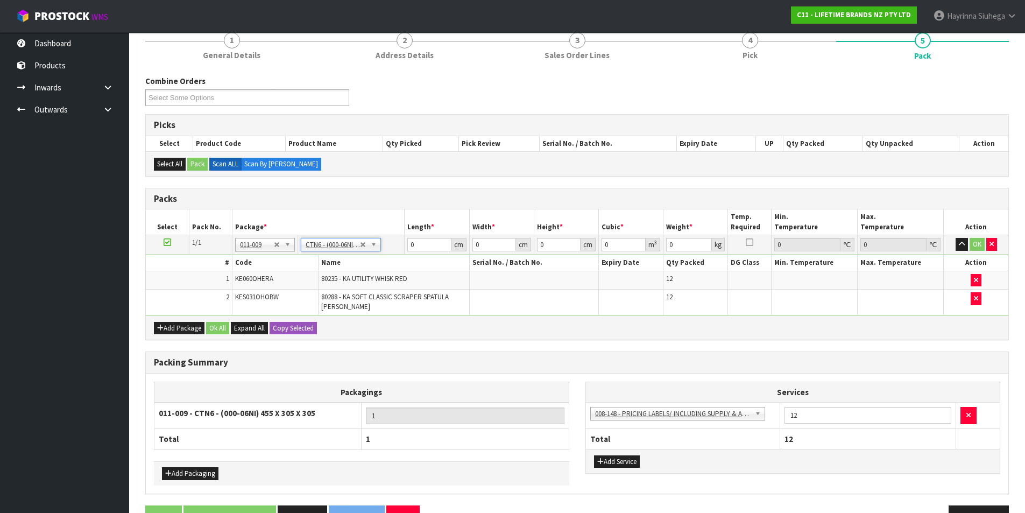
type input "45.5"
type input "30.5"
type input "0.042326"
type input "20.744"
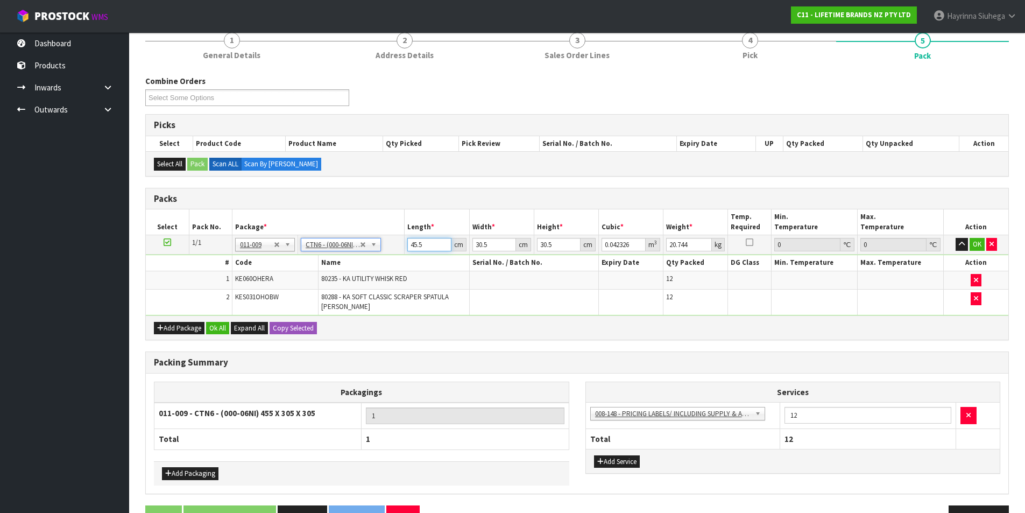
click at [415, 246] on input "45.5" at bounding box center [429, 244] width 44 height 13
type input "4"
type input "0.003721"
type input "46"
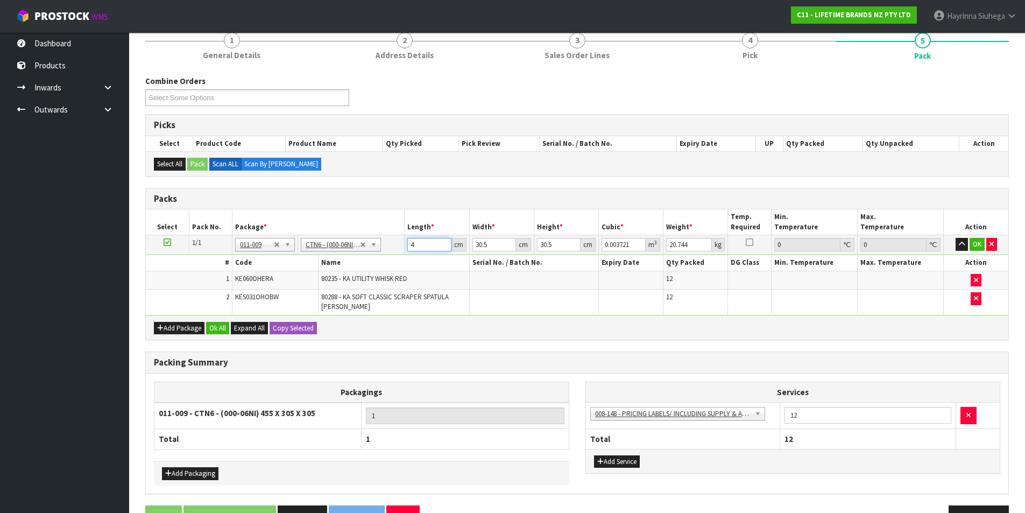
type input "0.042792"
type input "46"
type input "3"
type input "0.004209"
type input "33"
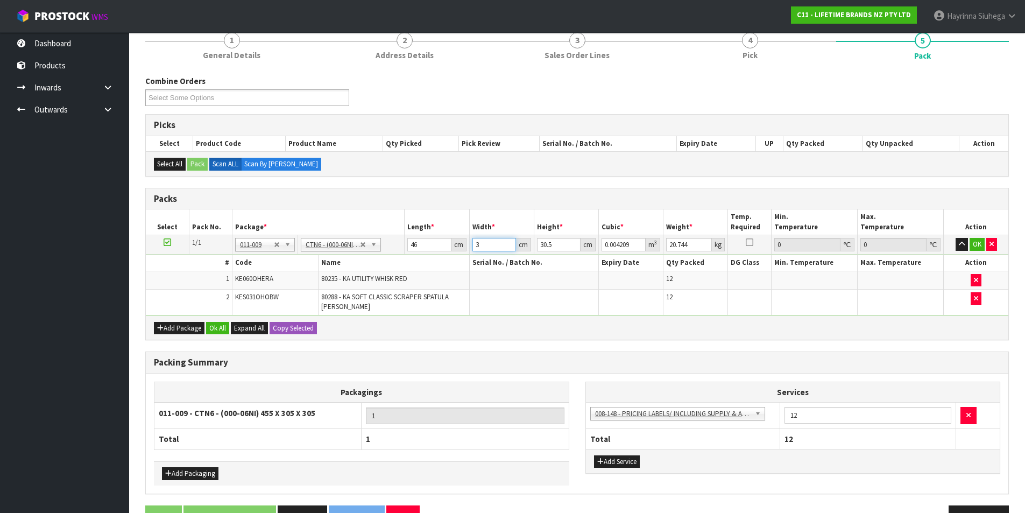
type input "0.046299"
type input "33"
type input "3"
type input "0.004554"
type input "33"
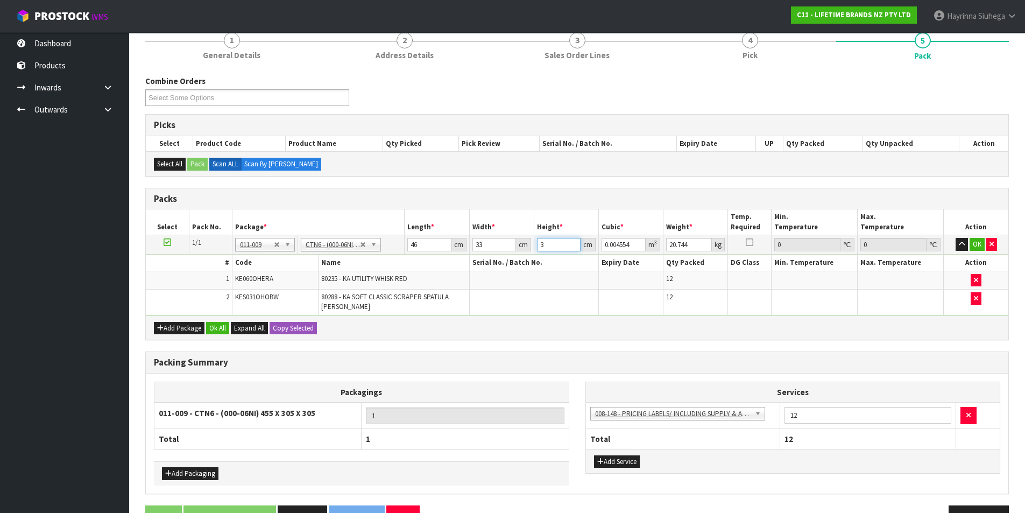
type input "0.050094"
type input "33"
type input "5"
click button "OK" at bounding box center [976, 244] width 15 height 13
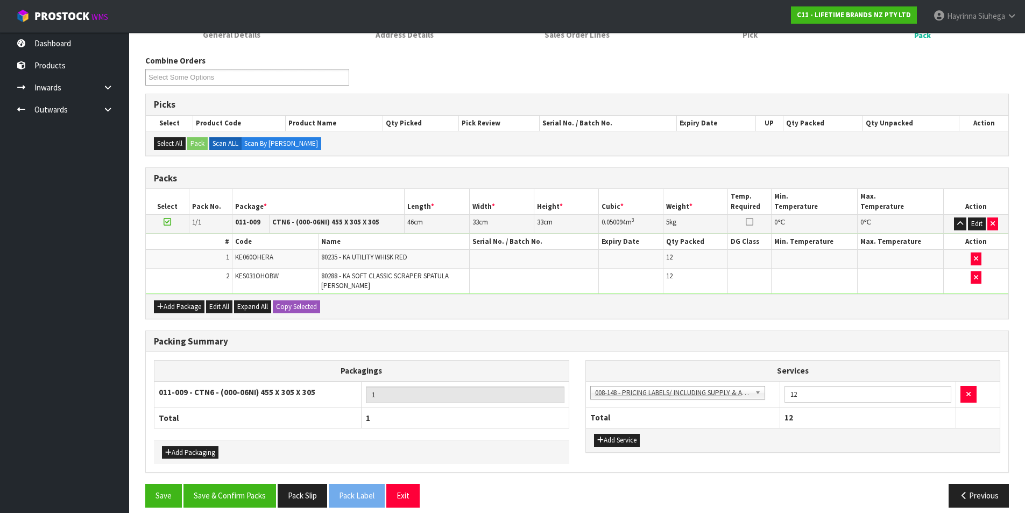
scroll to position [130, 0]
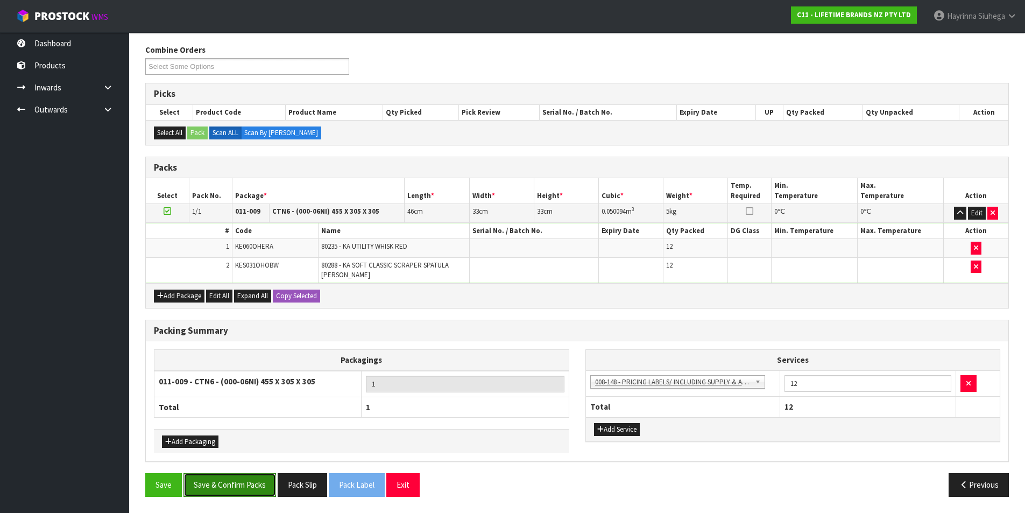
click at [225, 476] on button "Save & Confirm Packs" at bounding box center [229, 484] width 93 height 23
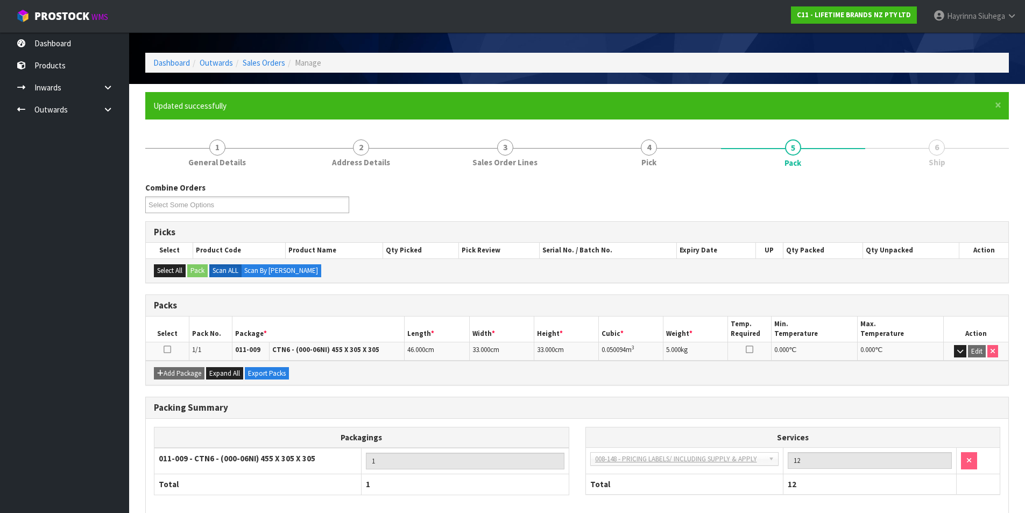
scroll to position [83, 0]
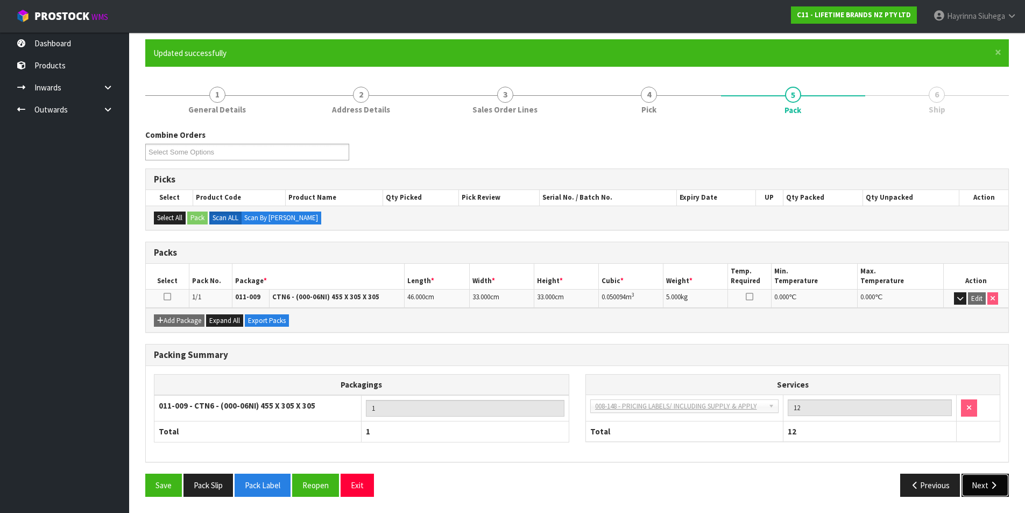
click at [975, 476] on button "Next" at bounding box center [984, 484] width 47 height 23
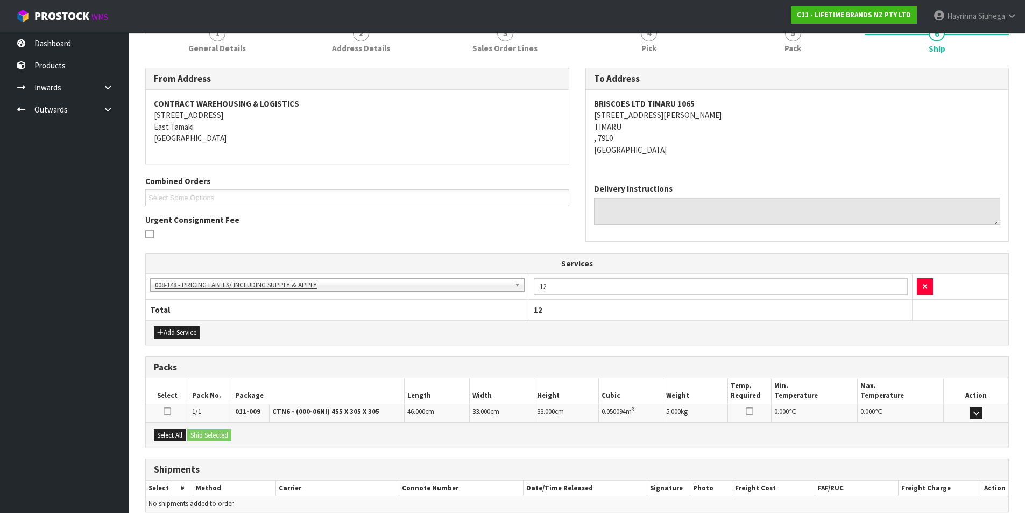
scroll to position [195, 0]
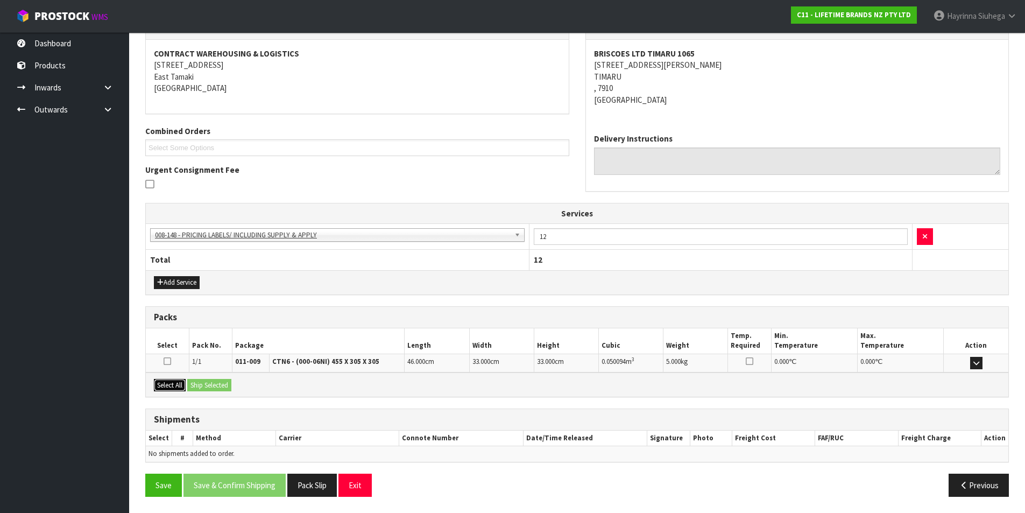
click at [180, 381] on button "Select All" at bounding box center [170, 385] width 32 height 13
click at [209, 384] on button "Ship Selected" at bounding box center [209, 385] width 44 height 13
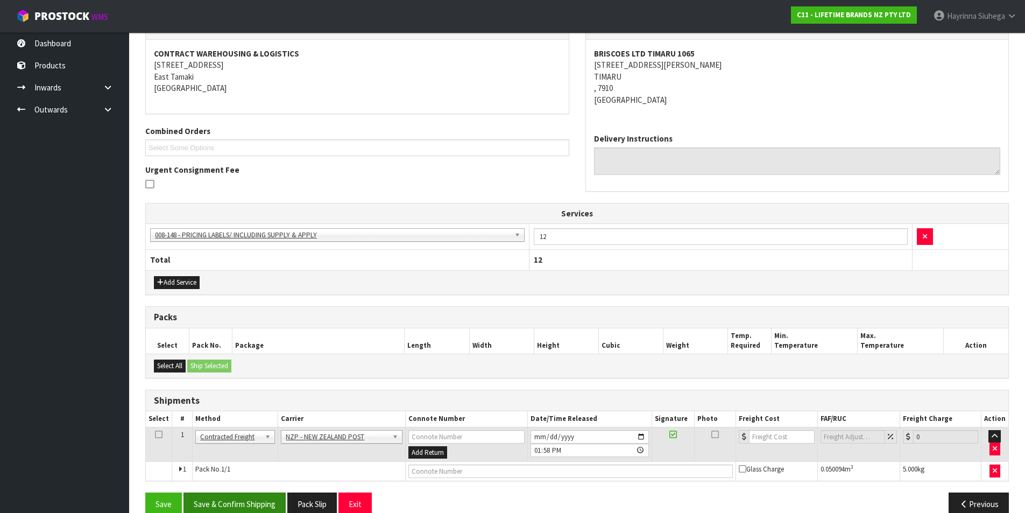
scroll to position [214, 0]
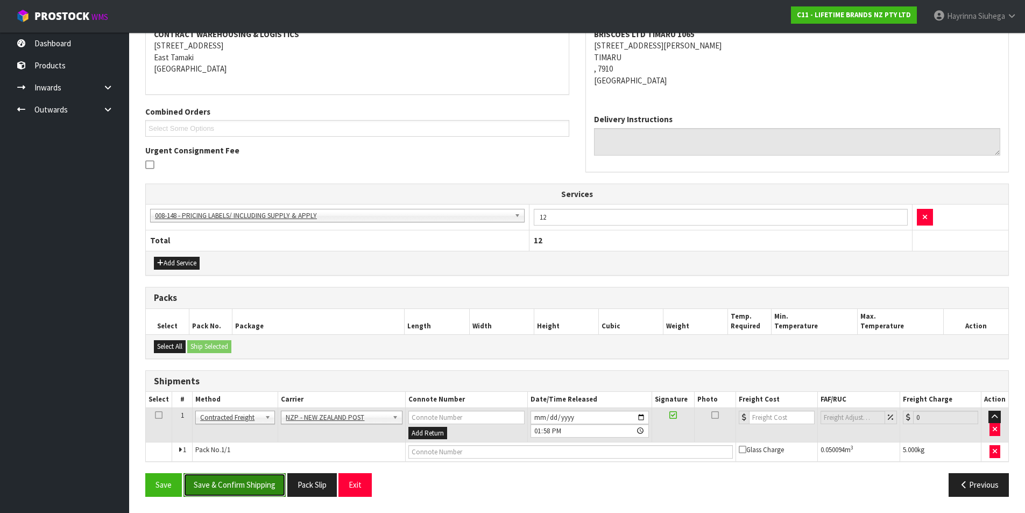
click at [265, 481] on button "Save & Confirm Shipping" at bounding box center [234, 484] width 102 height 23
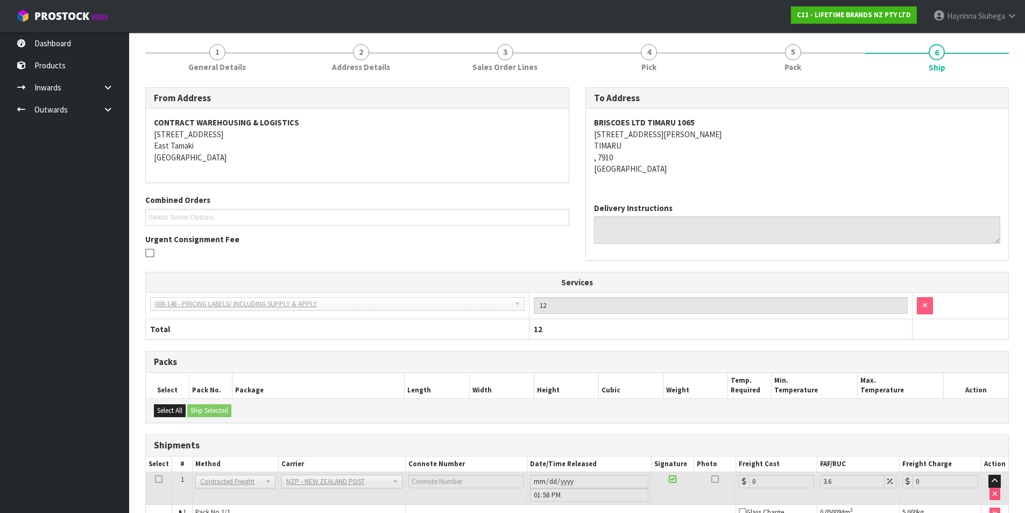
scroll to position [199, 0]
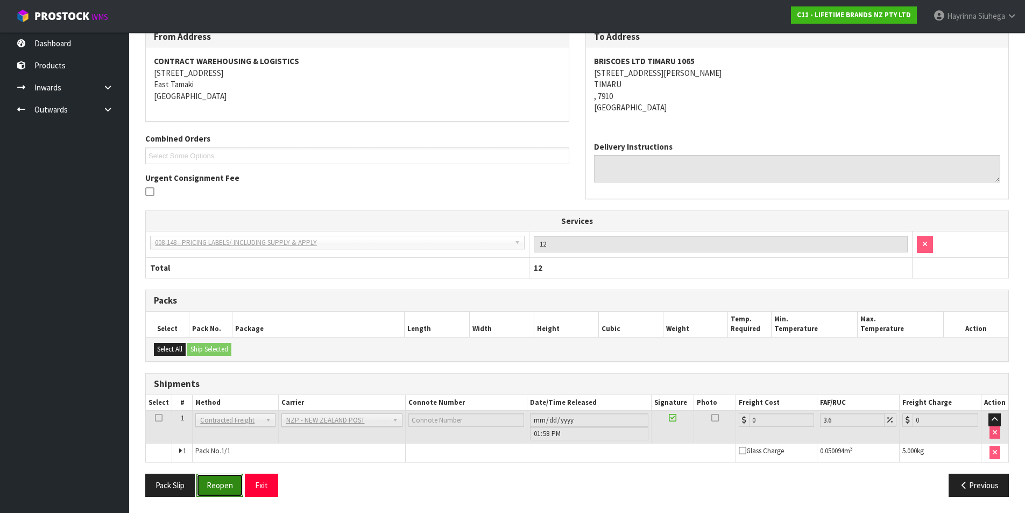
click at [235, 481] on button "Reopen" at bounding box center [219, 484] width 47 height 23
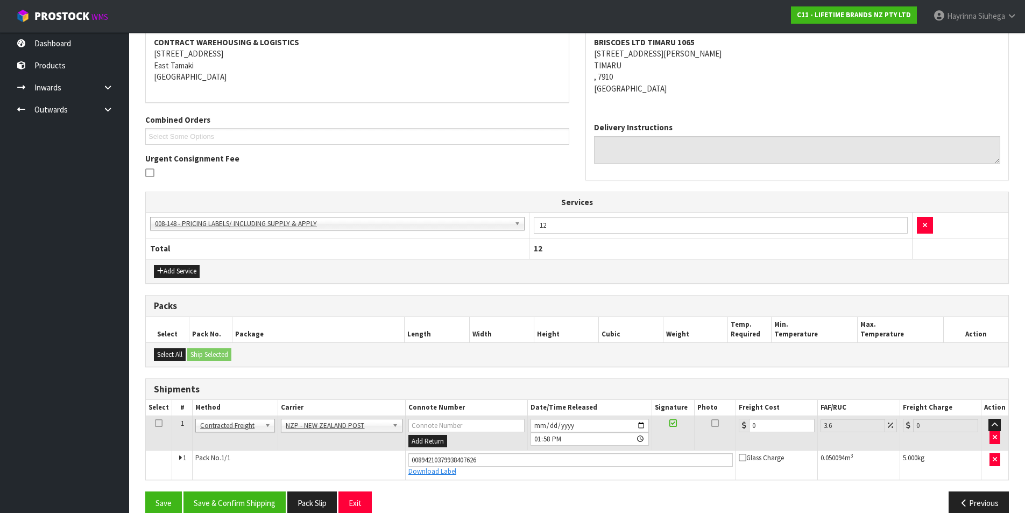
scroll to position [224, 0]
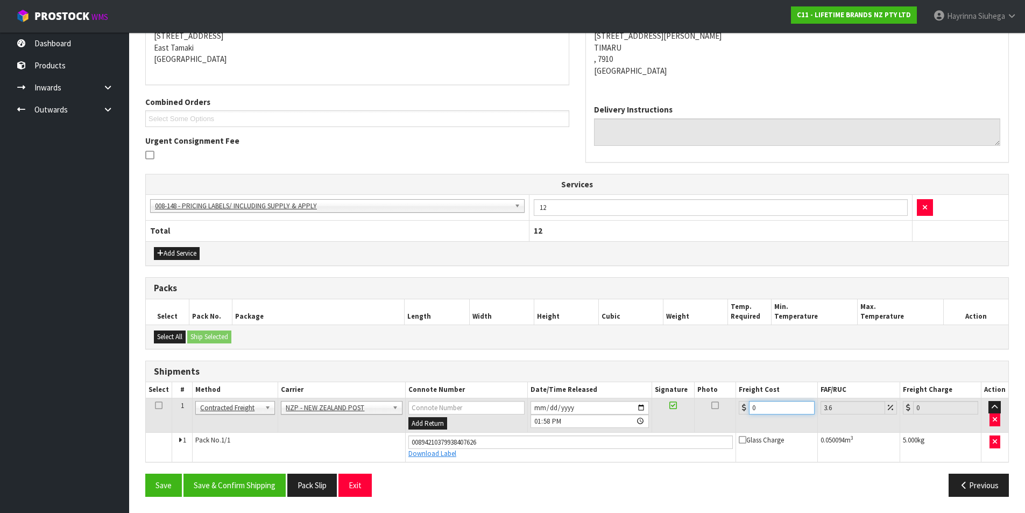
drag, startPoint x: 757, startPoint y: 410, endPoint x: 727, endPoint y: 410, distance: 30.1
click at [727, 410] on tr "1 Client Local Pickup Customer Local Pickup Company Freight Contracted Freight …" at bounding box center [577, 415] width 862 height 35
type input "1"
type input "1.04"
type input "11"
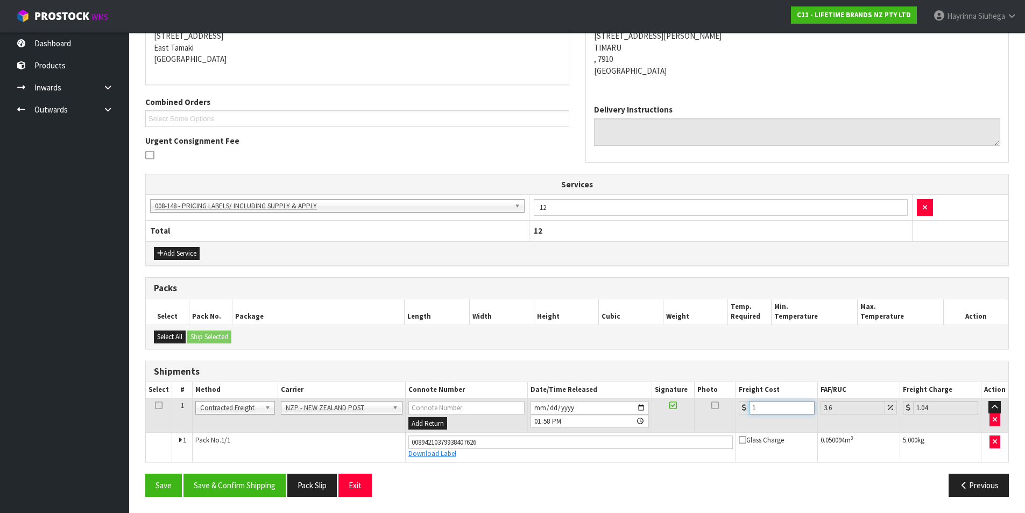
type input "11.4"
type input "11.6"
type input "12.02"
type input "11.61"
type input "12.03"
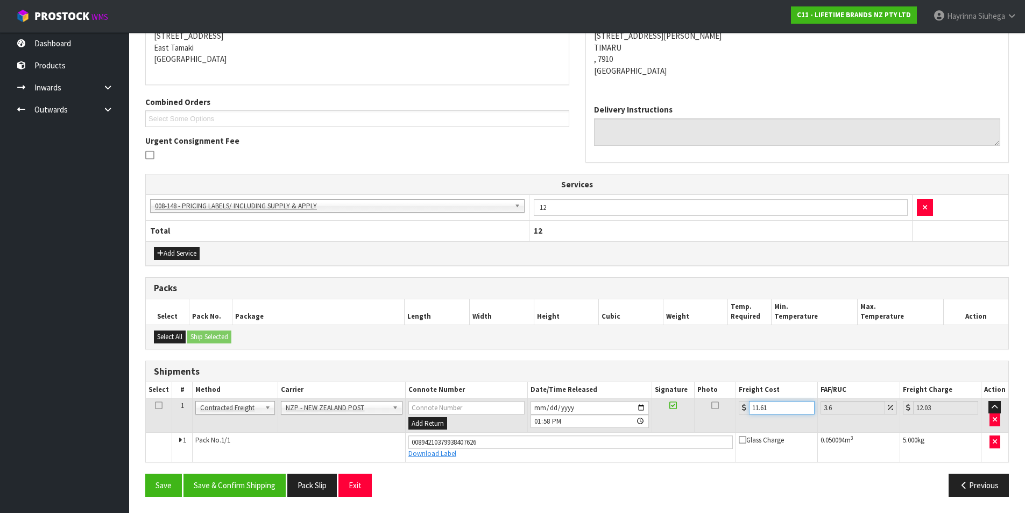
type input "11.61"
click at [145, 473] on button "Save" at bounding box center [163, 484] width 37 height 23
click at [237, 479] on button "Save & Confirm Shipping" at bounding box center [234, 484] width 102 height 23
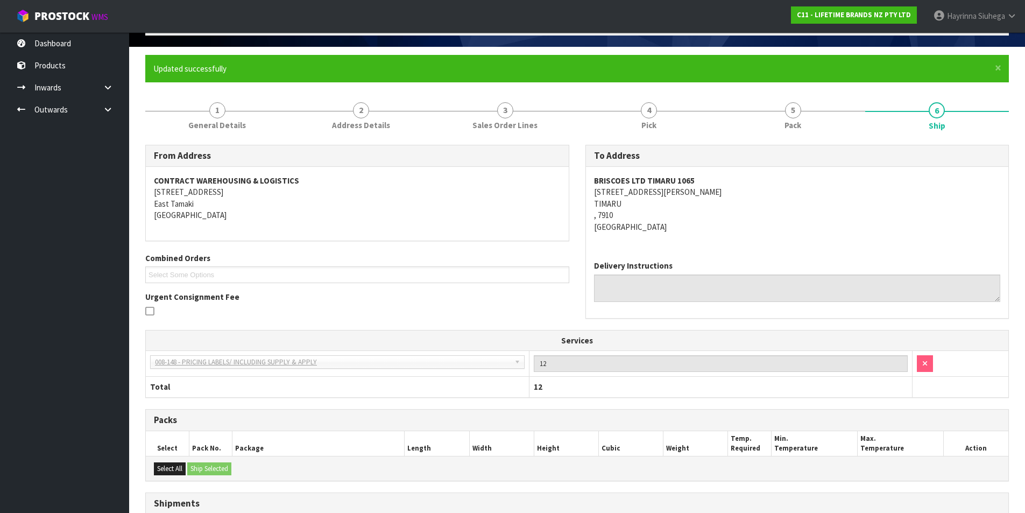
scroll to position [0, 0]
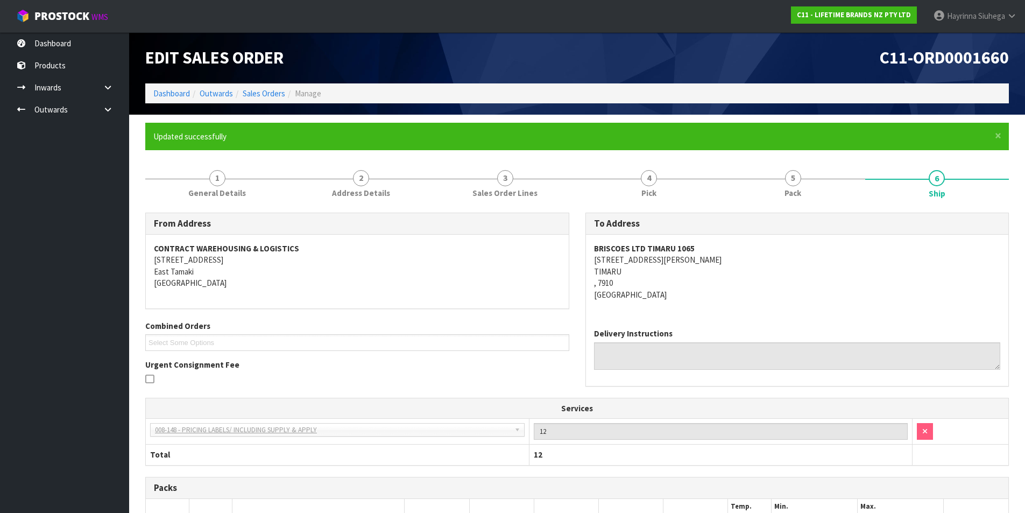
click at [152, 95] on ol "Dashboard Outwards Sales Orders Manage" at bounding box center [576, 93] width 863 height 20
click at [179, 88] on li "Dashboard" at bounding box center [171, 93] width 37 height 11
click at [172, 90] on link "Dashboard" at bounding box center [171, 93] width 37 height 10
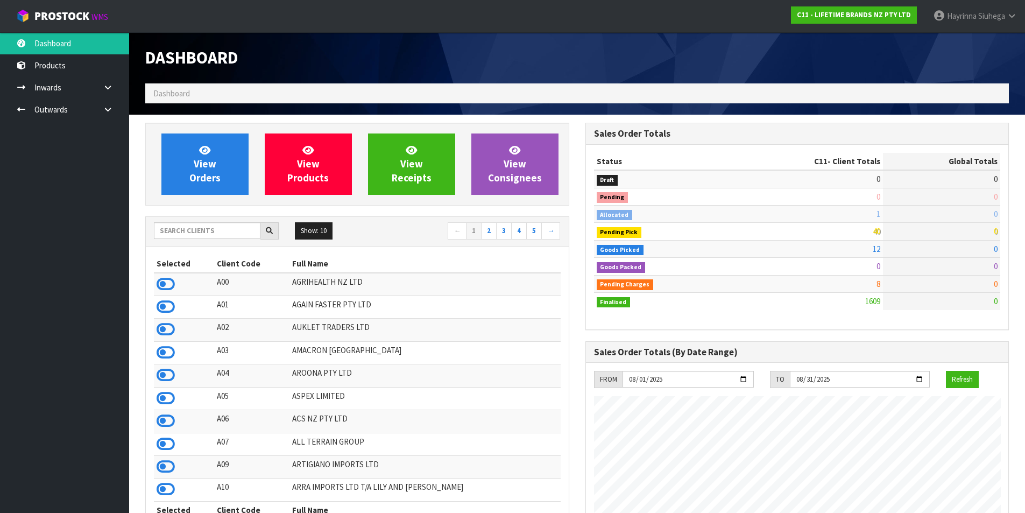
scroll to position [815, 440]
click at [207, 161] on span "View Orders" at bounding box center [204, 164] width 31 height 40
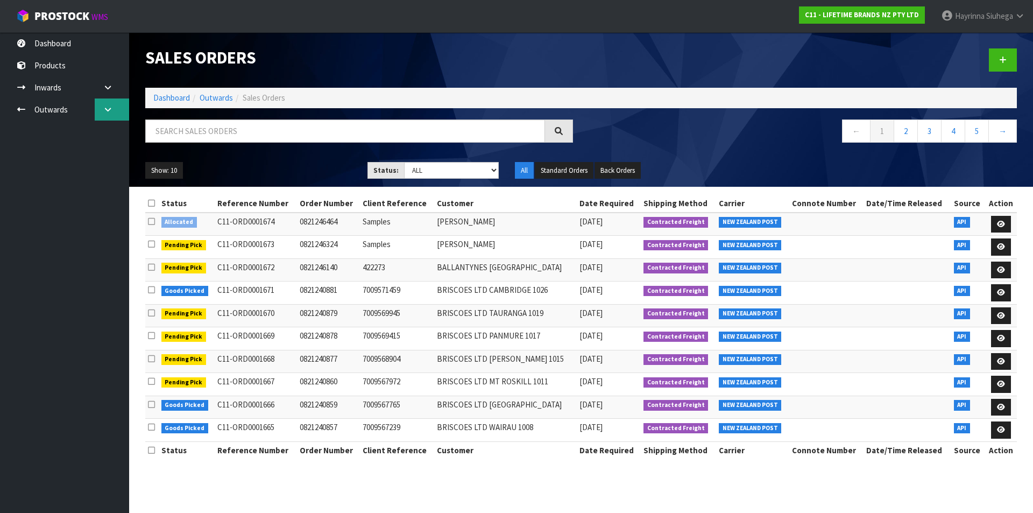
click at [116, 111] on link at bounding box center [112, 109] width 34 height 22
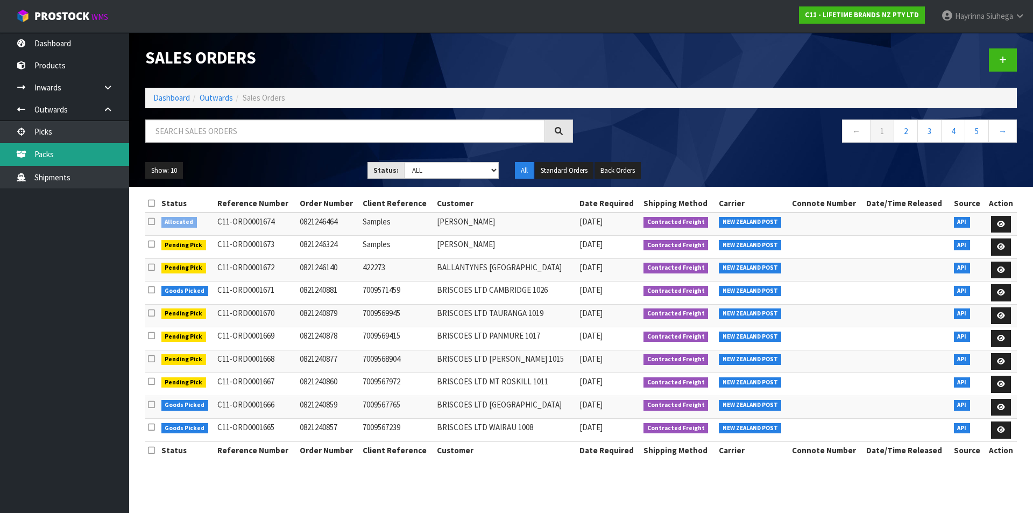
click at [84, 150] on link "Packs" at bounding box center [64, 154] width 129 height 22
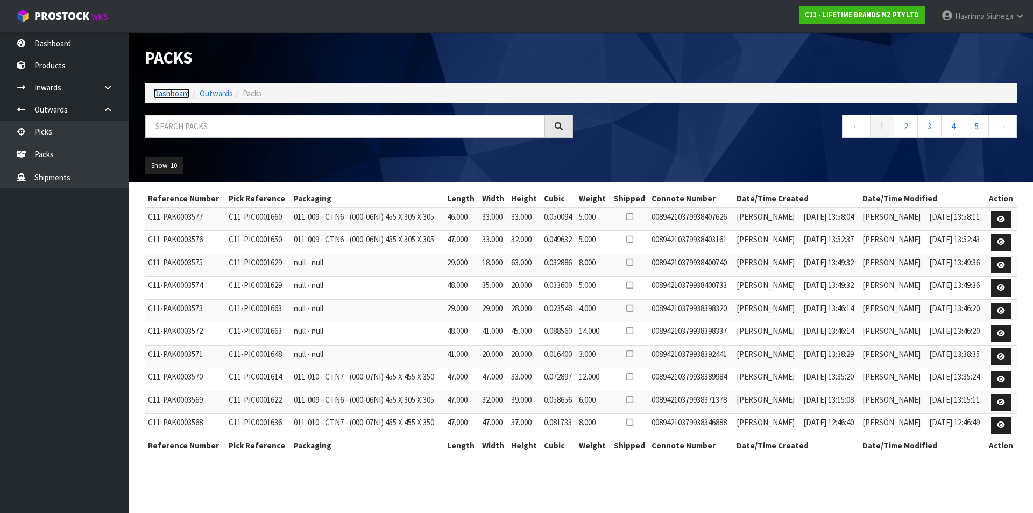
click at [182, 91] on link "Dashboard" at bounding box center [171, 93] width 37 height 10
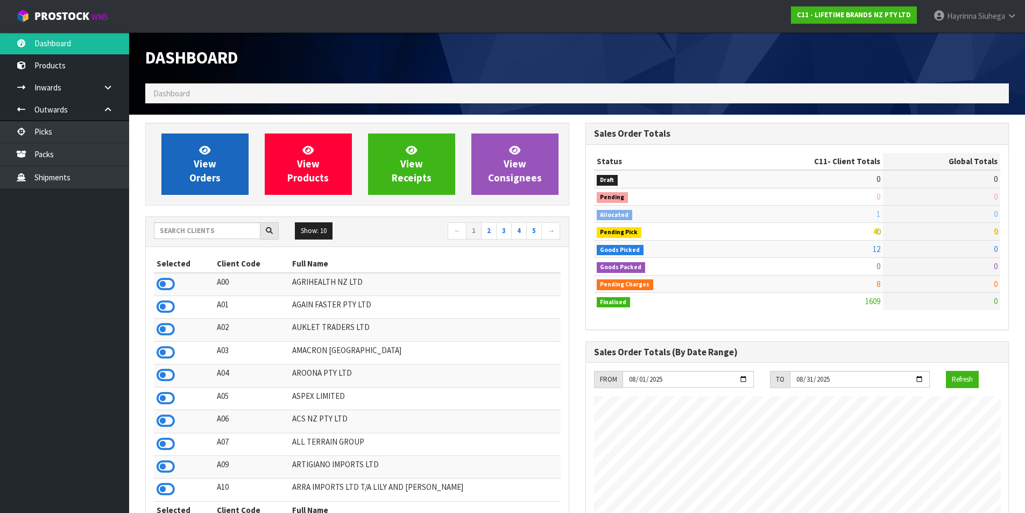
scroll to position [815, 440]
click at [197, 154] on link "View Orders" at bounding box center [204, 163] width 87 height 61
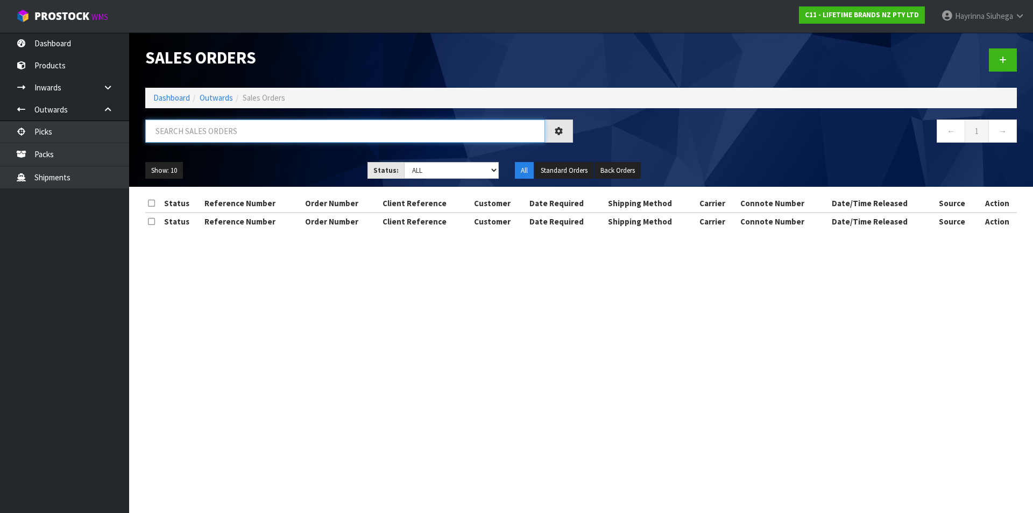
click at [201, 138] on input "text" at bounding box center [345, 130] width 400 height 23
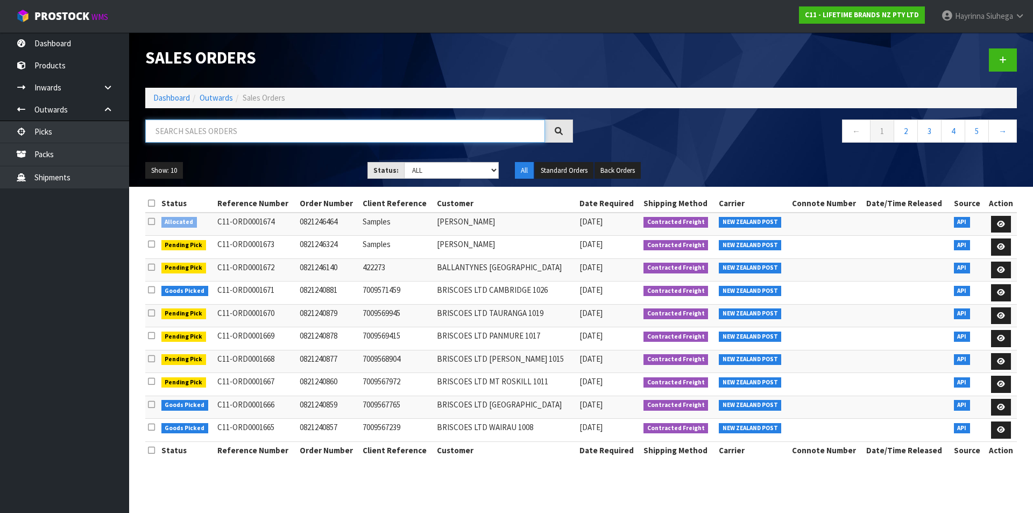
click at [183, 124] on input "text" at bounding box center [345, 130] width 400 height 23
type input "JOB-0407055"
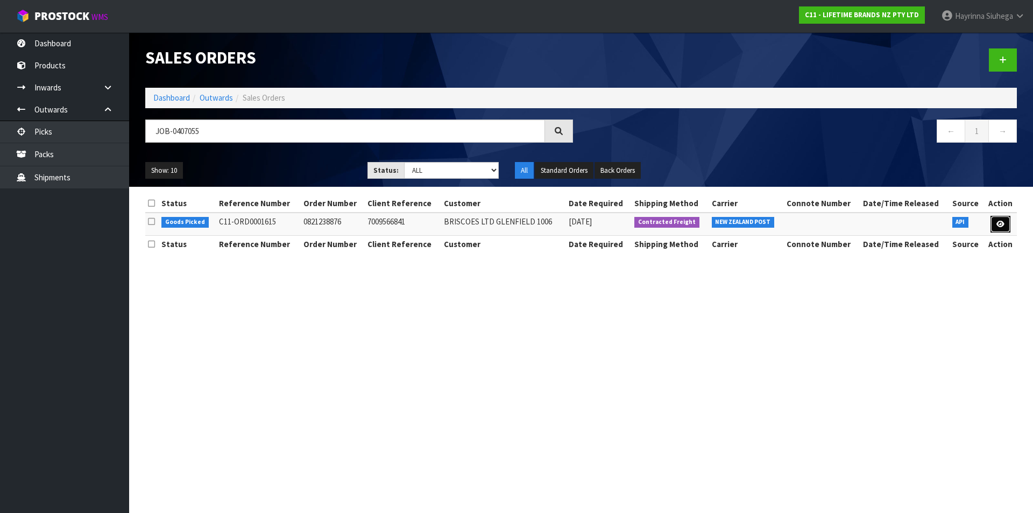
click at [996, 218] on link at bounding box center [1000, 224] width 20 height 17
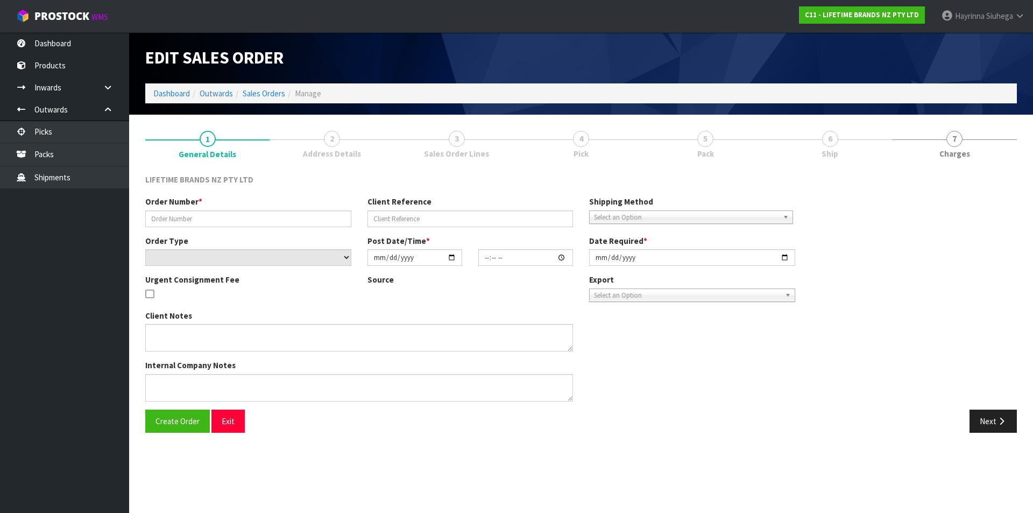
type input "0821238876"
type input "7009566841"
select select "number:0"
type input "2025-08-11"
type input "11:18:18.000"
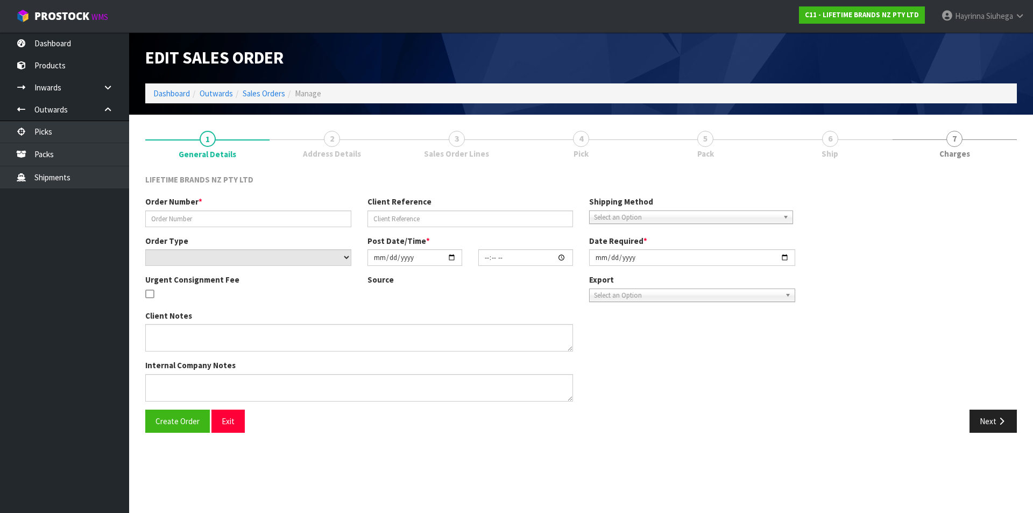
type input "2025-08-11"
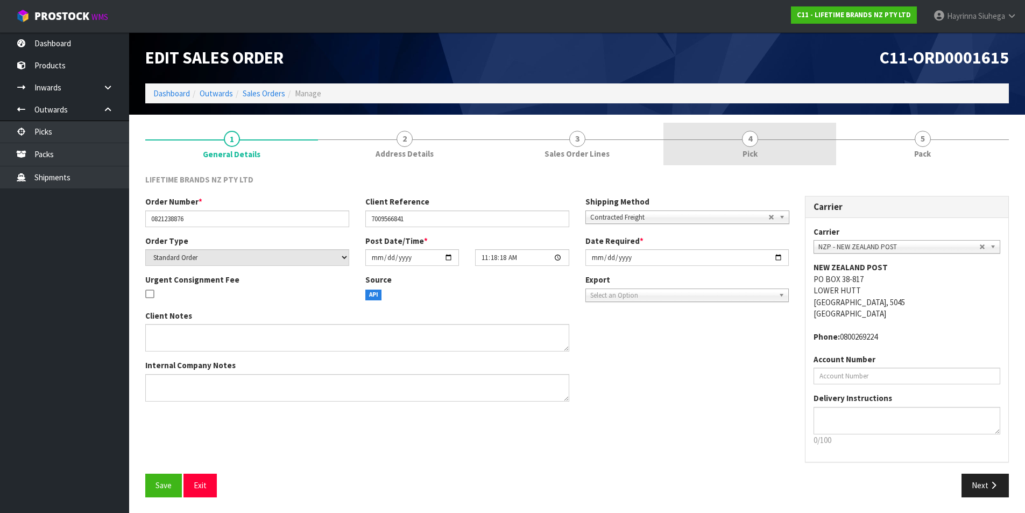
click at [792, 147] on link "4 Pick" at bounding box center [749, 144] width 173 height 42
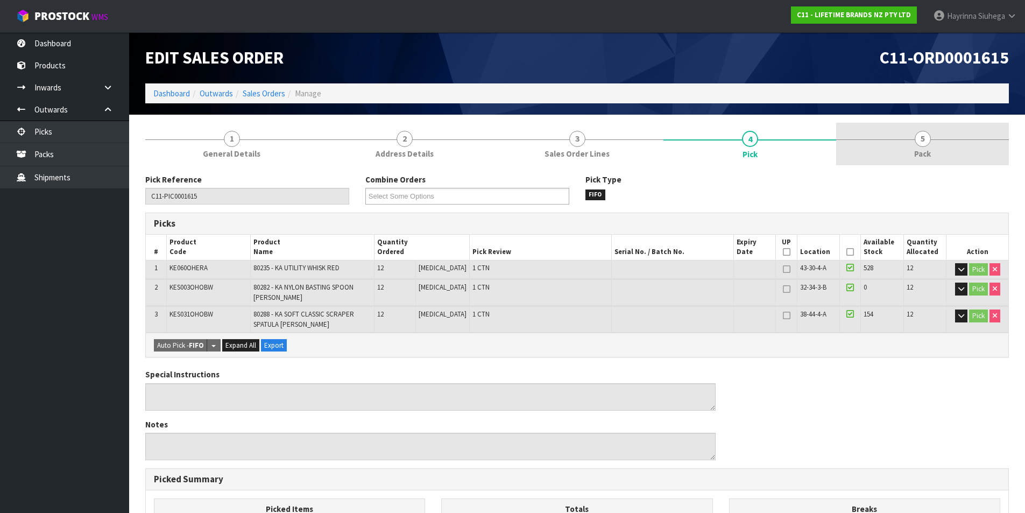
click at [891, 143] on link "5 Pack" at bounding box center [922, 144] width 173 height 42
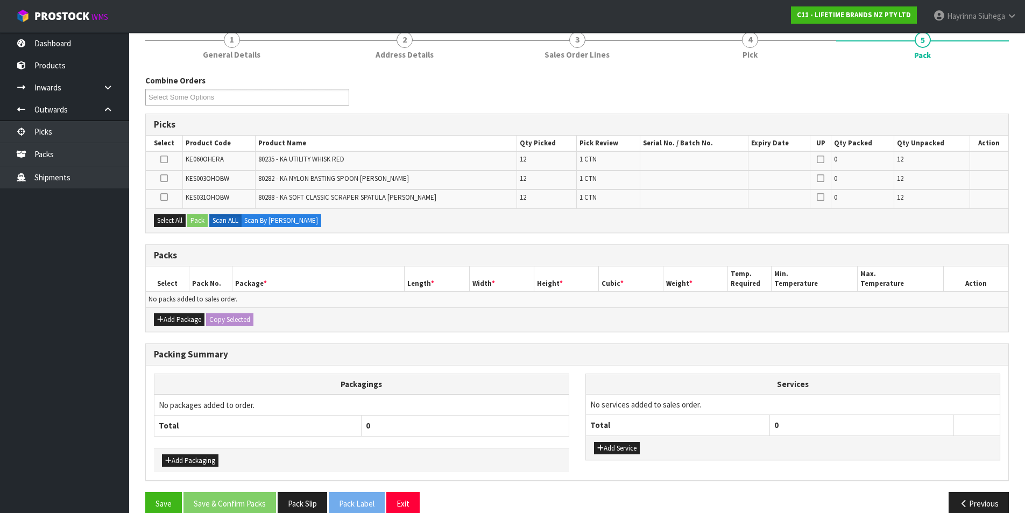
scroll to position [117, 0]
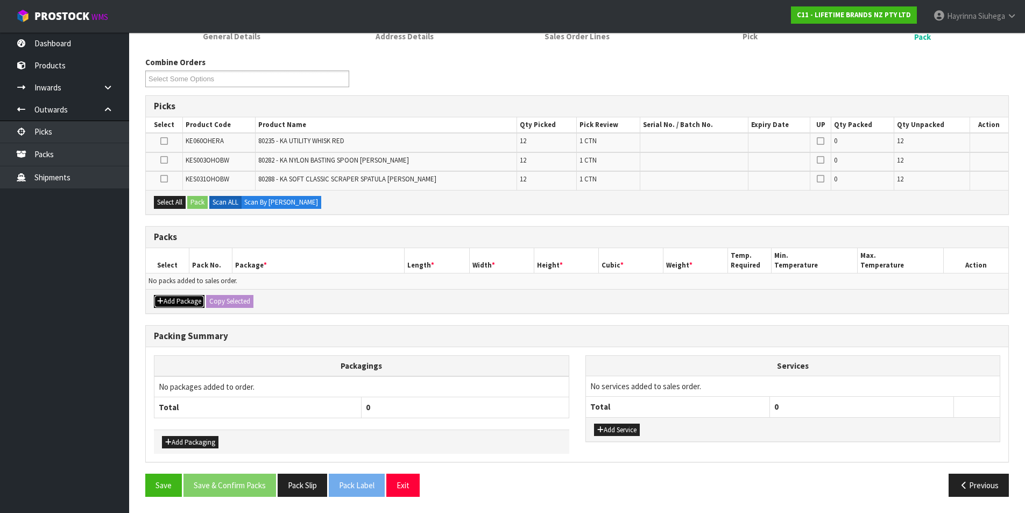
click at [193, 299] on button "Add Package" at bounding box center [179, 301] width 51 height 13
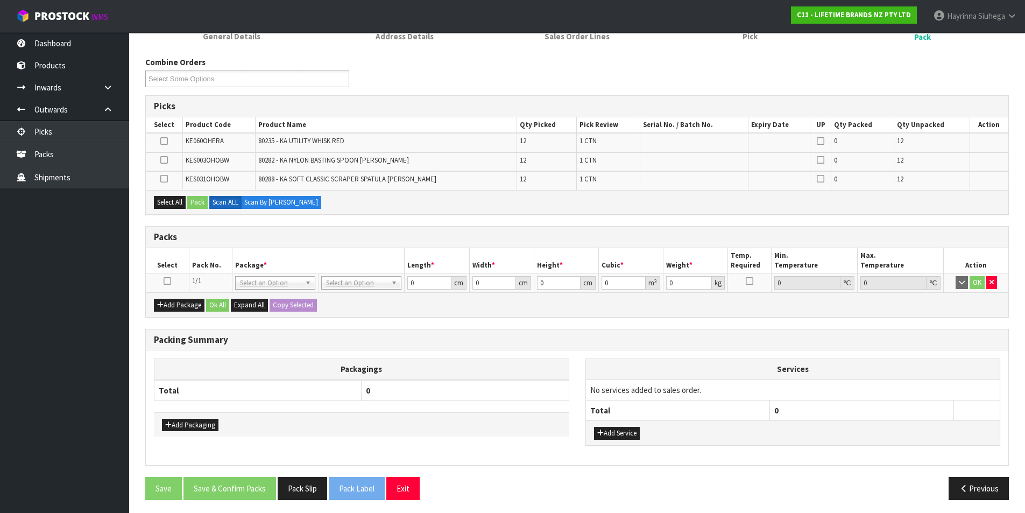
click at [166, 281] on icon at bounding box center [168, 281] width 8 height 1
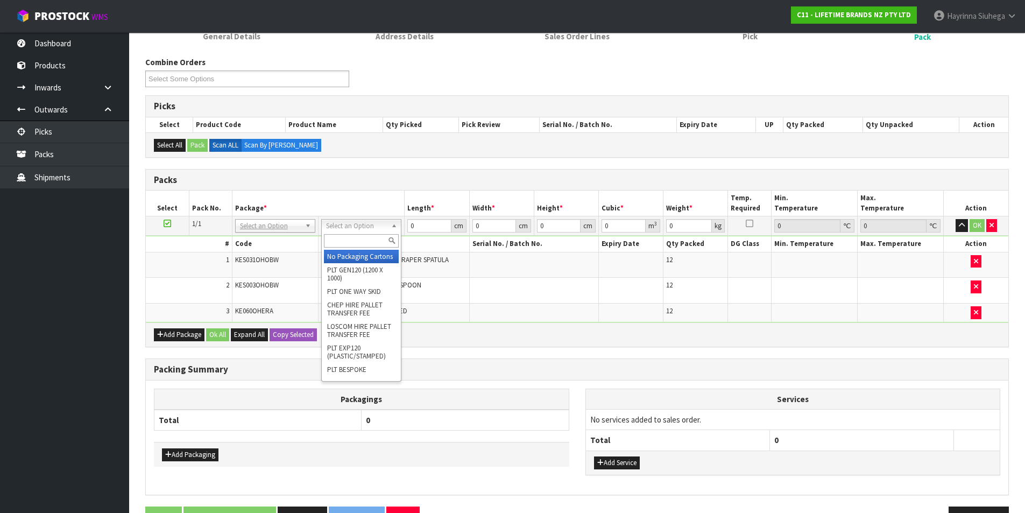
click at [357, 246] on input "text" at bounding box center [361, 240] width 75 height 13
type input "OC"
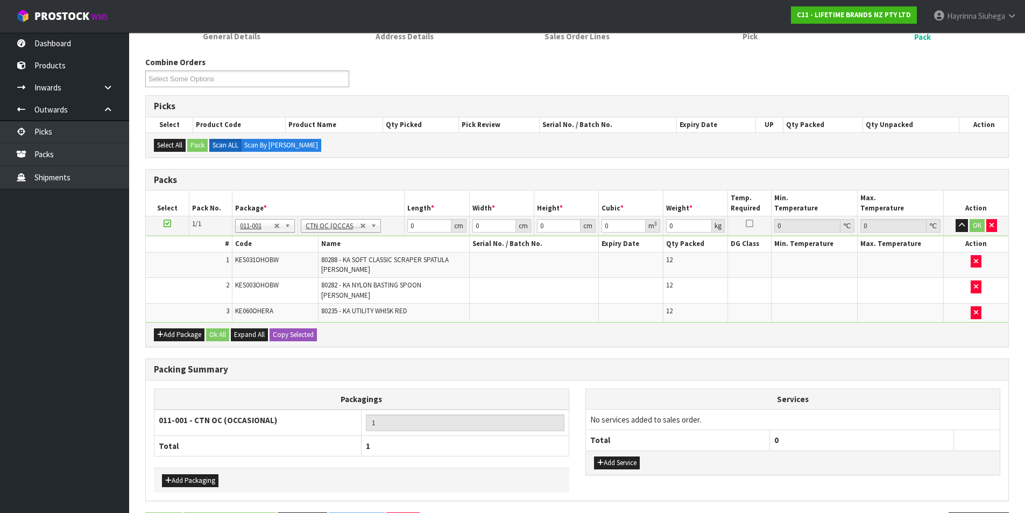
type input "25.544"
click at [407, 226] on td "0 cm" at bounding box center [437, 225] width 65 height 19
click at [410, 222] on input "0" at bounding box center [429, 225] width 44 height 13
type input "58"
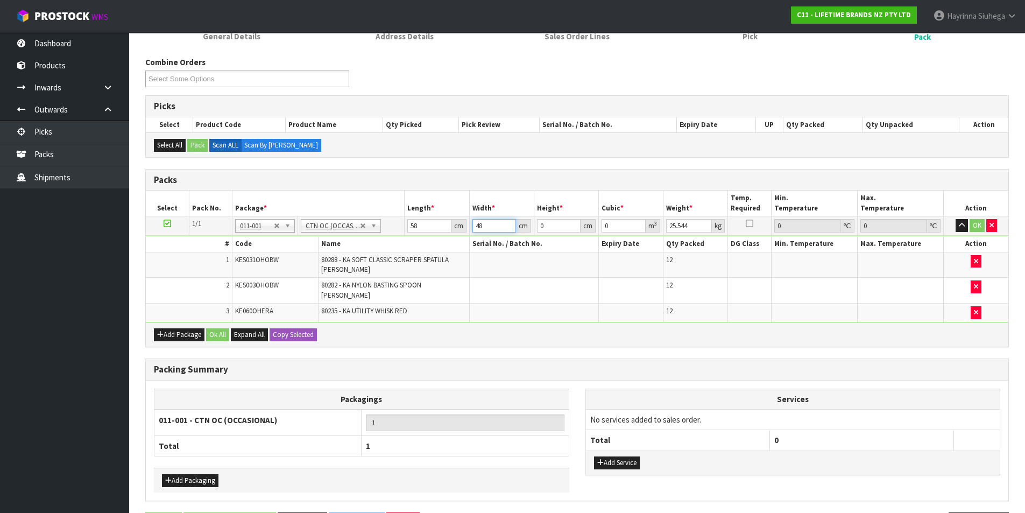
type input "48"
type input "2"
type input "0.005568"
type input "22"
type input "0.061248"
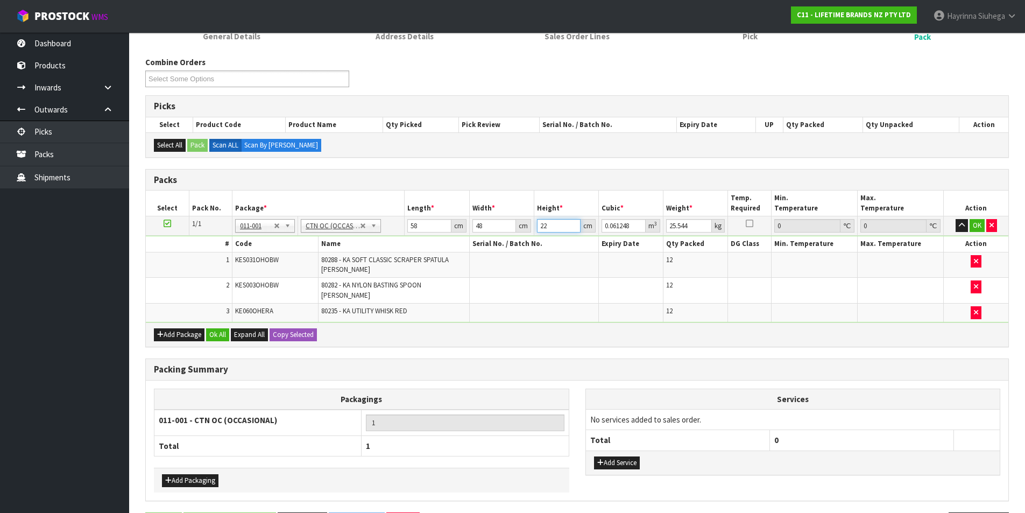
type input "22"
type input "8"
click button "OK" at bounding box center [976, 225] width 15 height 13
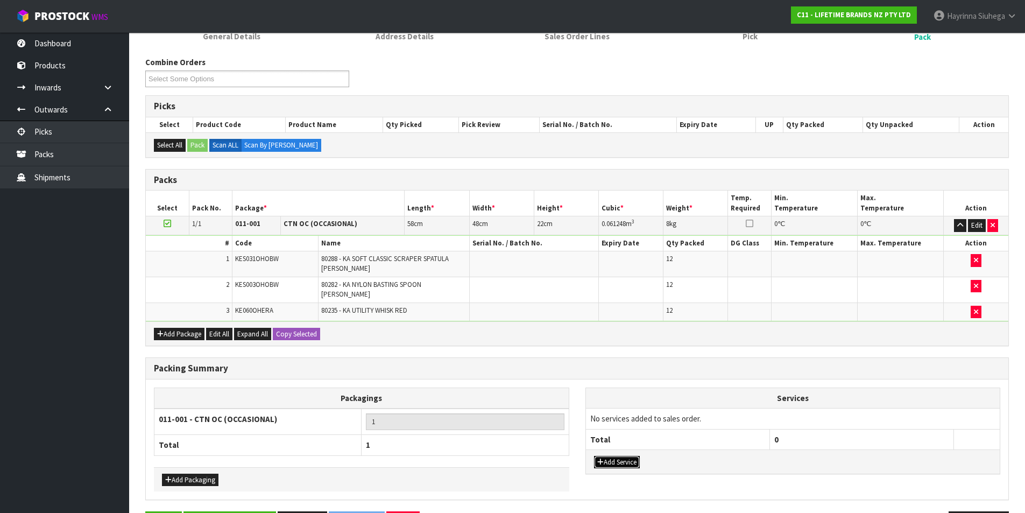
click at [607, 456] on button "Add Service" at bounding box center [617, 462] width 46 height 13
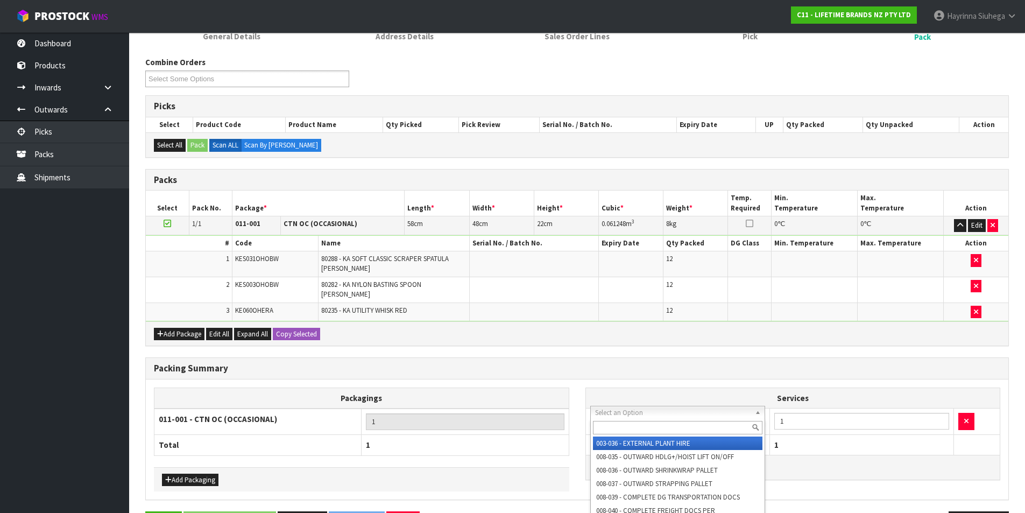
click at [628, 422] on input "text" at bounding box center [678, 427] width 170 height 13
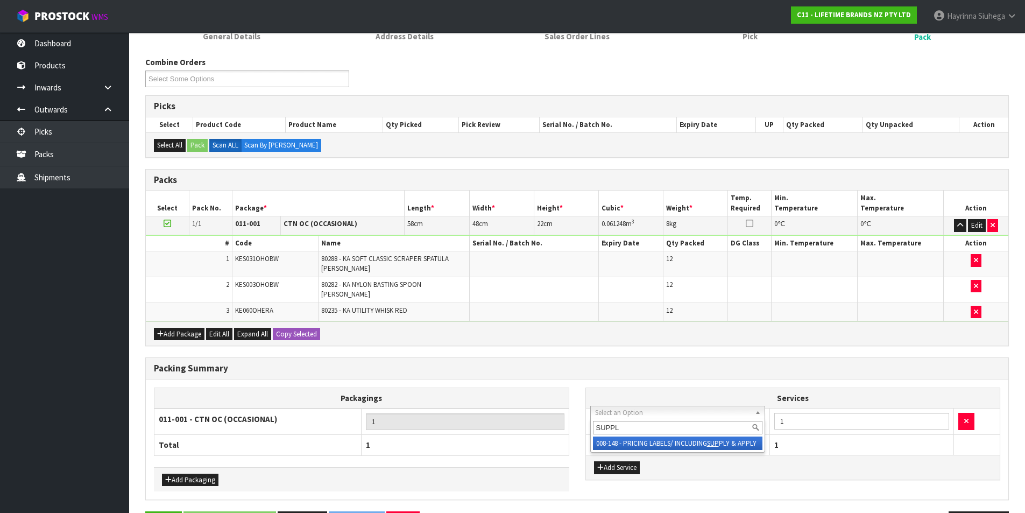
type input "SUPPLY"
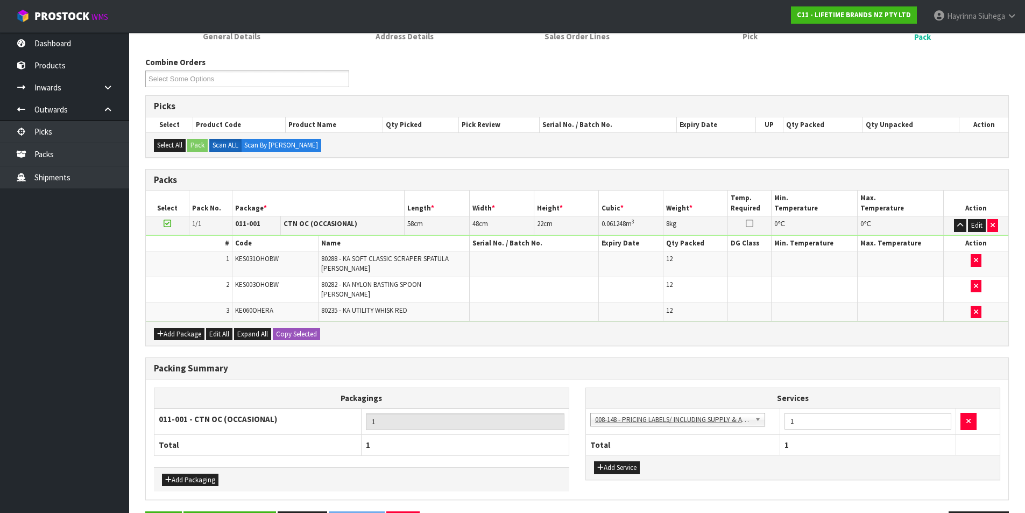
click at [812, 423] on td "1" at bounding box center [868, 421] width 176 height 26
drag, startPoint x: 810, startPoint y: 415, endPoint x: 797, endPoint y: 415, distance: 13.4
click at [797, 415] on input "1" at bounding box center [867, 421] width 167 height 17
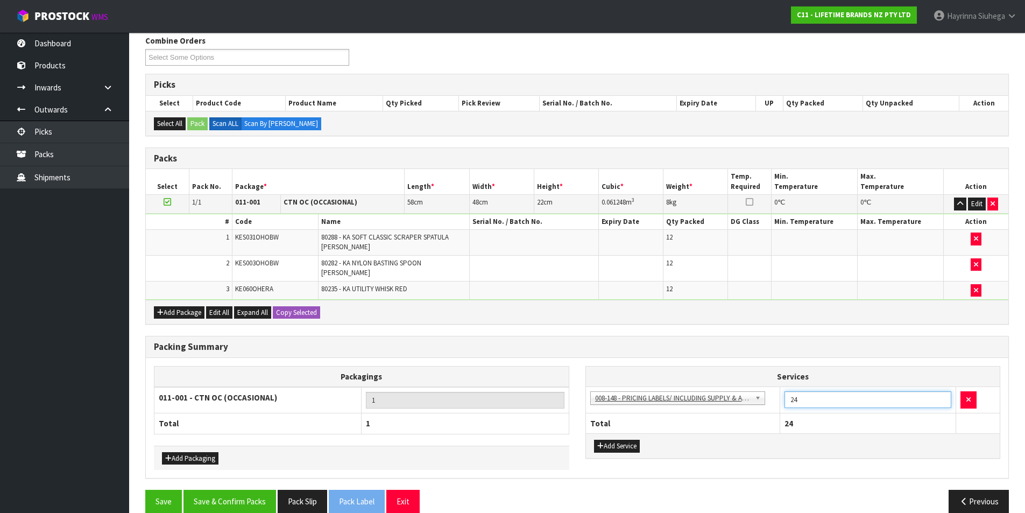
scroll to position [148, 0]
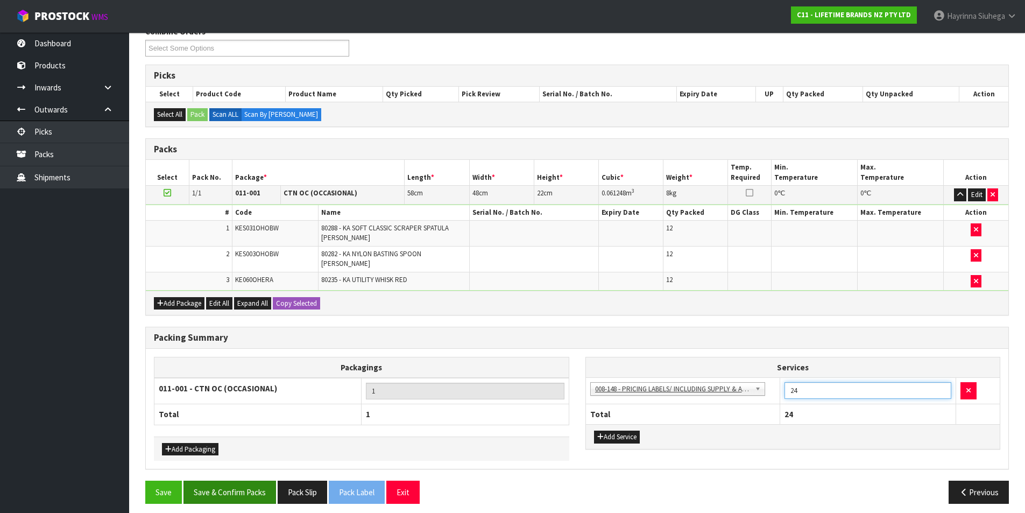
type input "24"
click at [250, 487] on button "Save & Confirm Packs" at bounding box center [229, 491] width 93 height 23
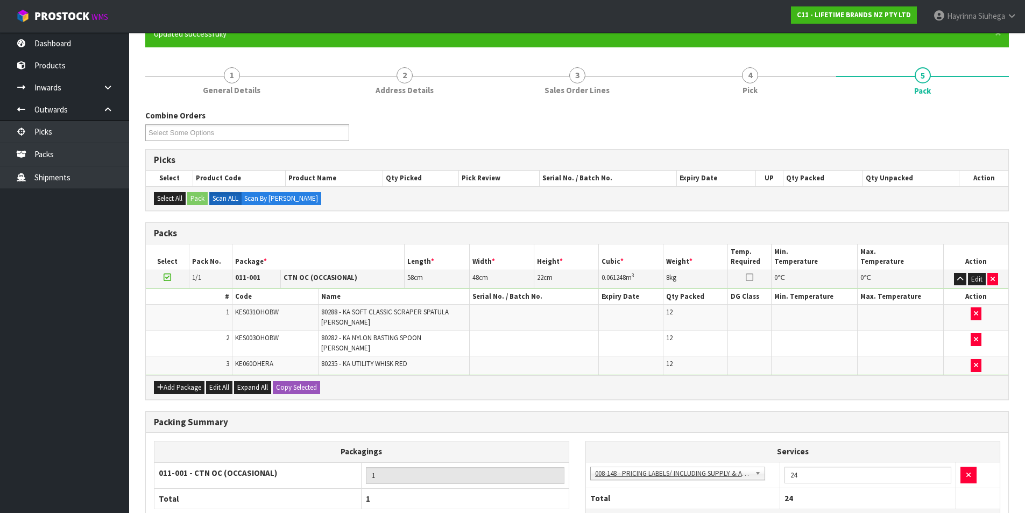
scroll to position [83, 0]
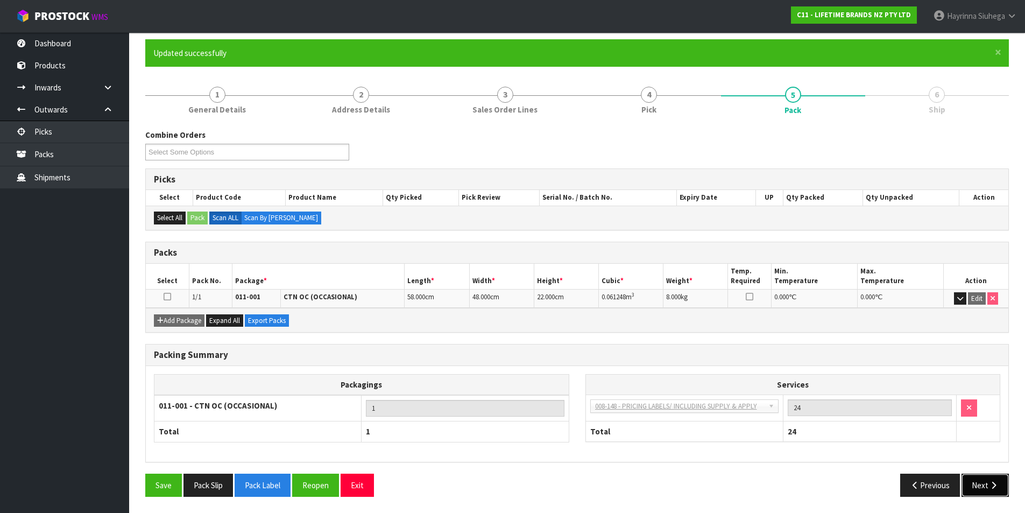
click at [975, 479] on button "Next" at bounding box center [984, 484] width 47 height 23
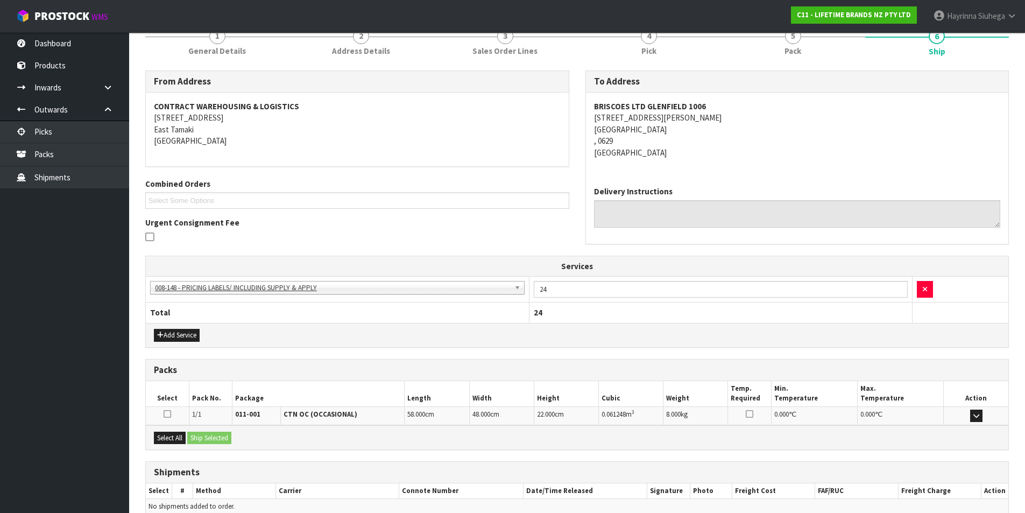
scroll to position [195, 0]
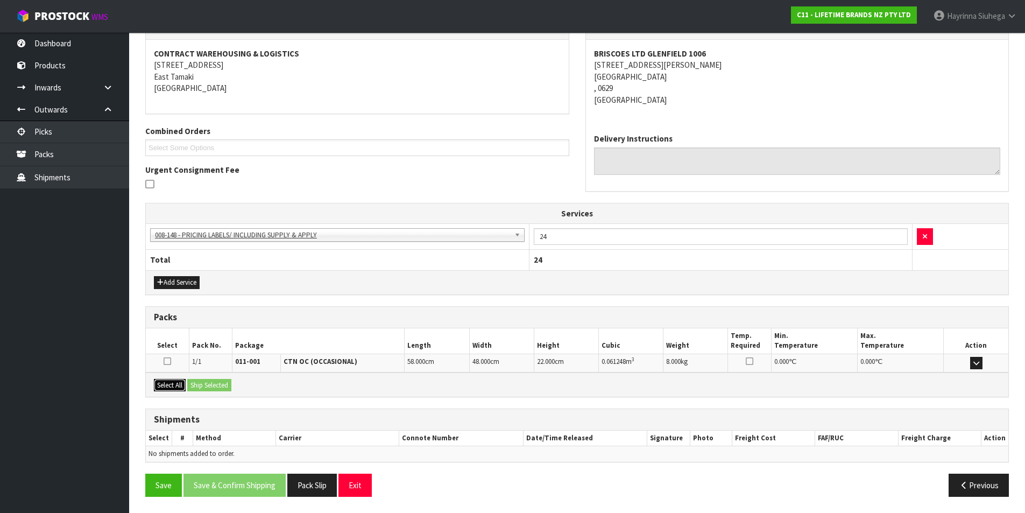
click at [179, 390] on button "Select All" at bounding box center [170, 385] width 32 height 13
click at [214, 386] on button "Ship Selected" at bounding box center [209, 385] width 44 height 13
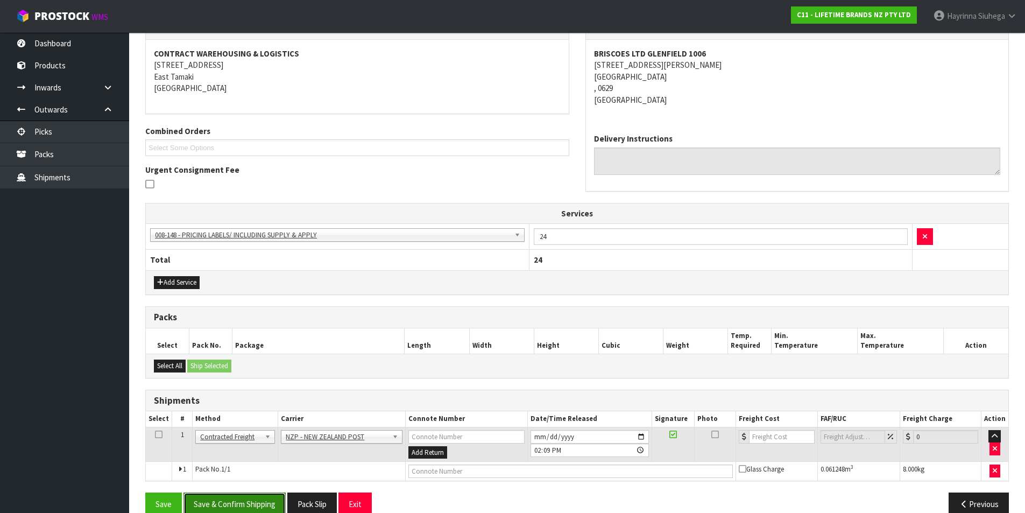
click at [258, 495] on button "Save & Confirm Shipping" at bounding box center [234, 503] width 102 height 23
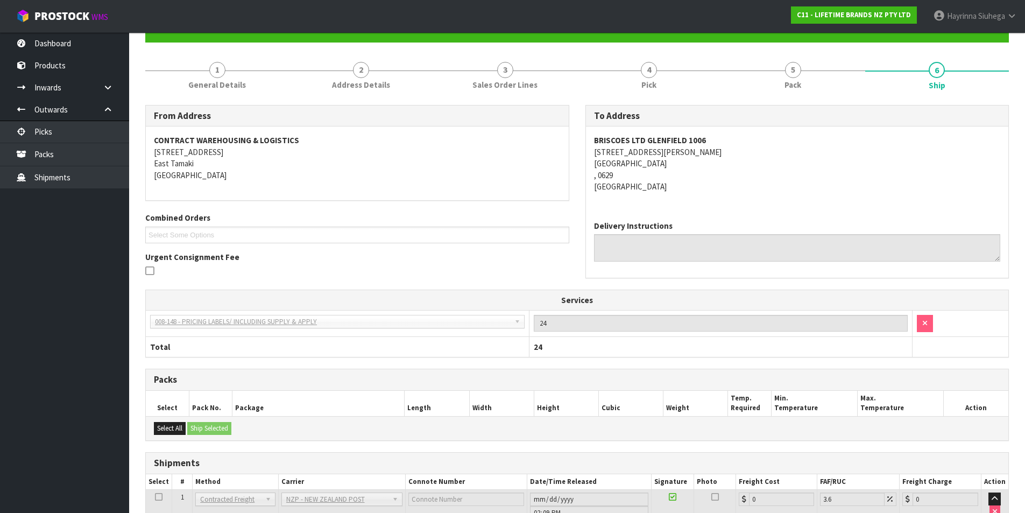
scroll to position [199, 0]
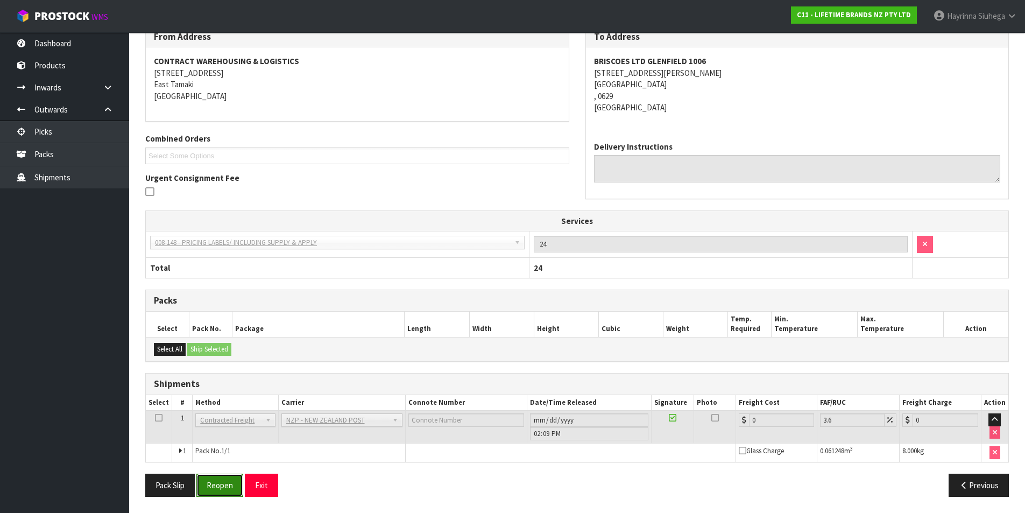
click at [220, 480] on button "Reopen" at bounding box center [219, 484] width 47 height 23
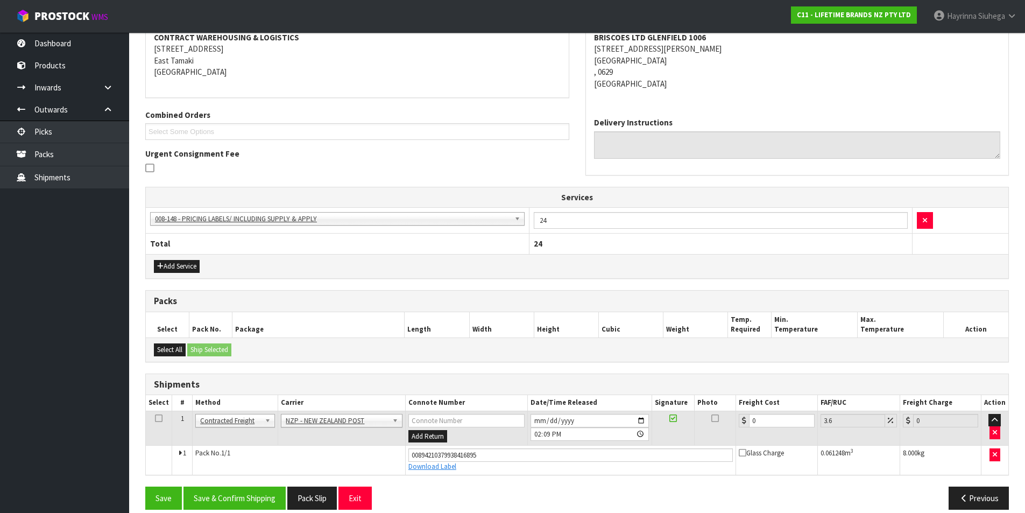
scroll to position [224, 0]
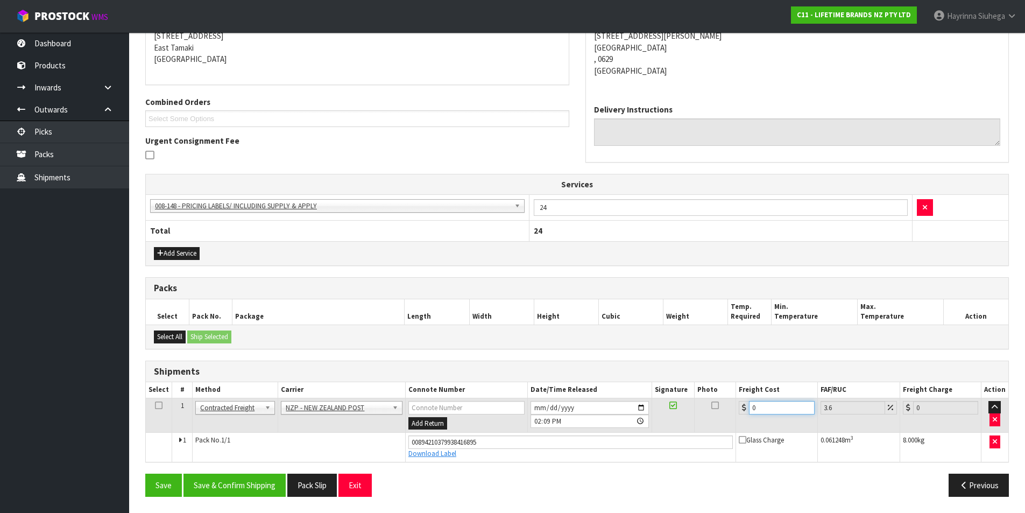
drag, startPoint x: 769, startPoint y: 405, endPoint x: 622, endPoint y: 406, distance: 147.4
click at [621, 406] on tr "1 Client Local Pickup Customer Local Pickup Company Freight Contracted Freight …" at bounding box center [577, 415] width 862 height 35
type input "4"
type input "4.14"
type input "4.3"
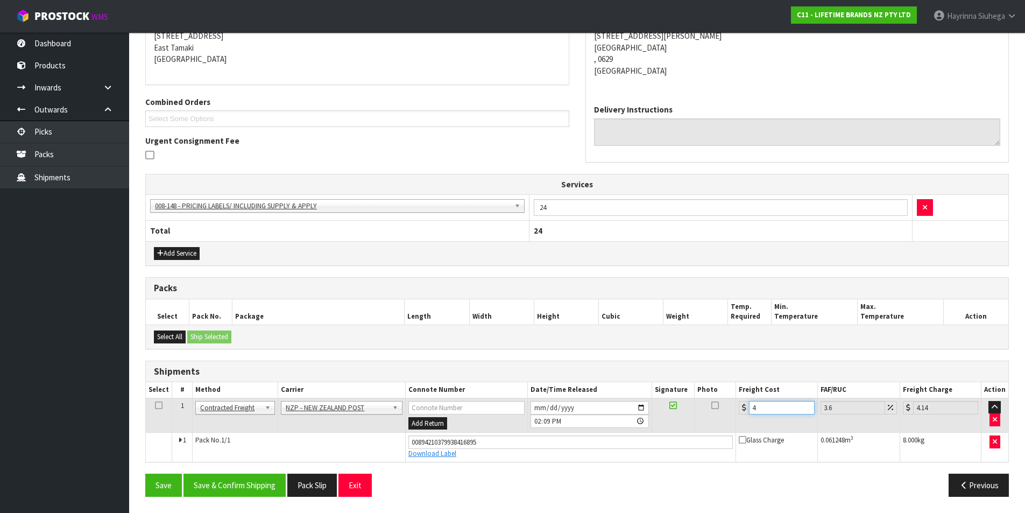
type input "4.45"
type input "4.33"
type input "4.49"
type input "4.33"
click at [145, 473] on button "Save" at bounding box center [163, 484] width 37 height 23
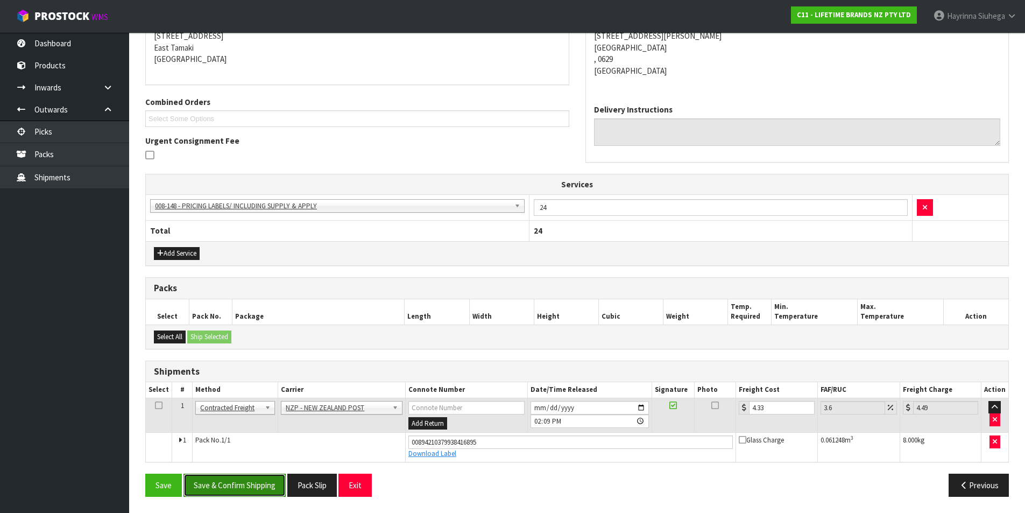
click at [237, 483] on button "Save & Confirm Shipping" at bounding box center [234, 484] width 102 height 23
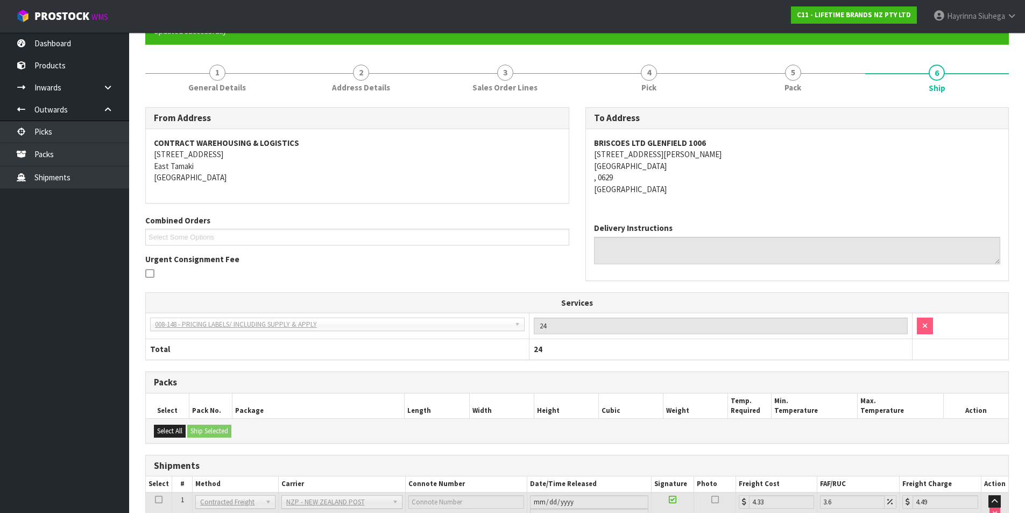
scroll to position [0, 0]
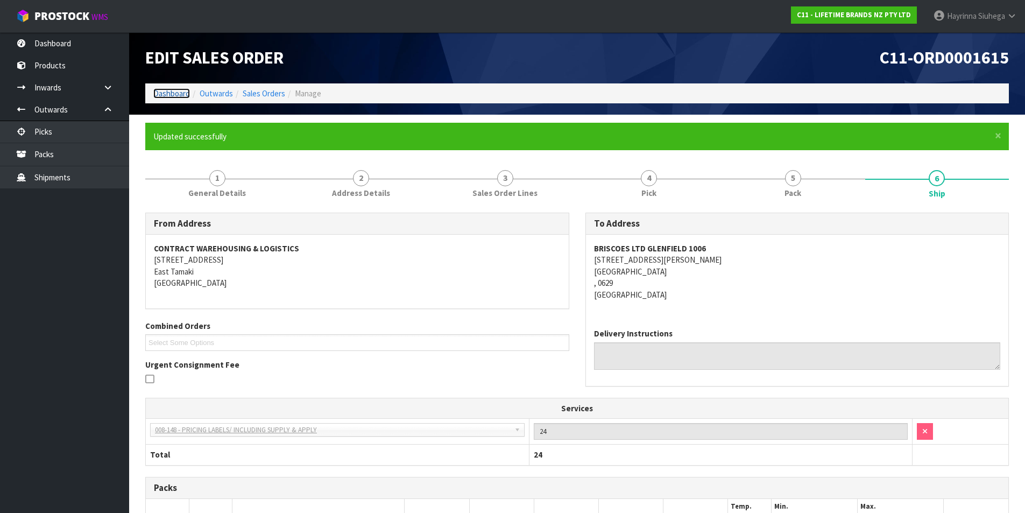
click at [159, 90] on link "Dashboard" at bounding box center [171, 93] width 37 height 10
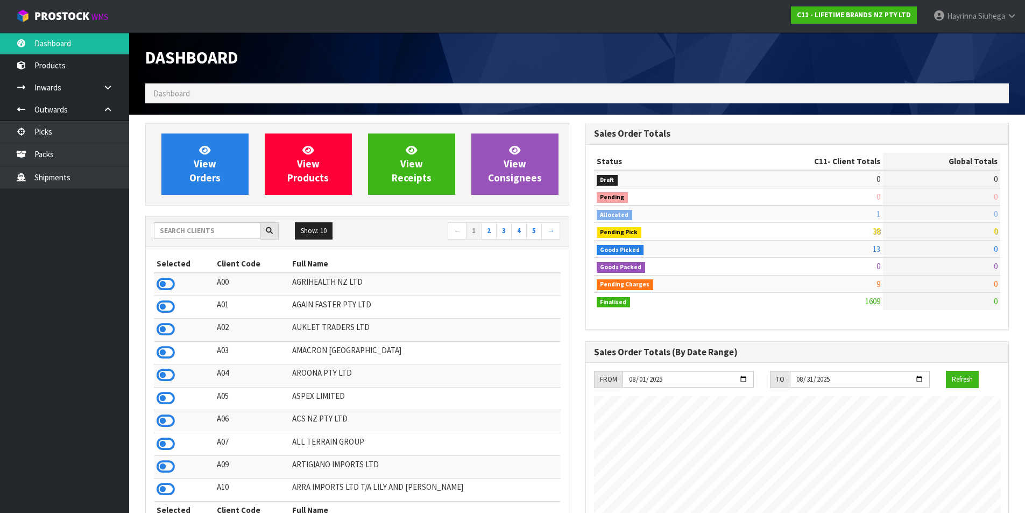
scroll to position [815, 440]
click at [218, 166] on link "View Orders" at bounding box center [204, 163] width 87 height 61
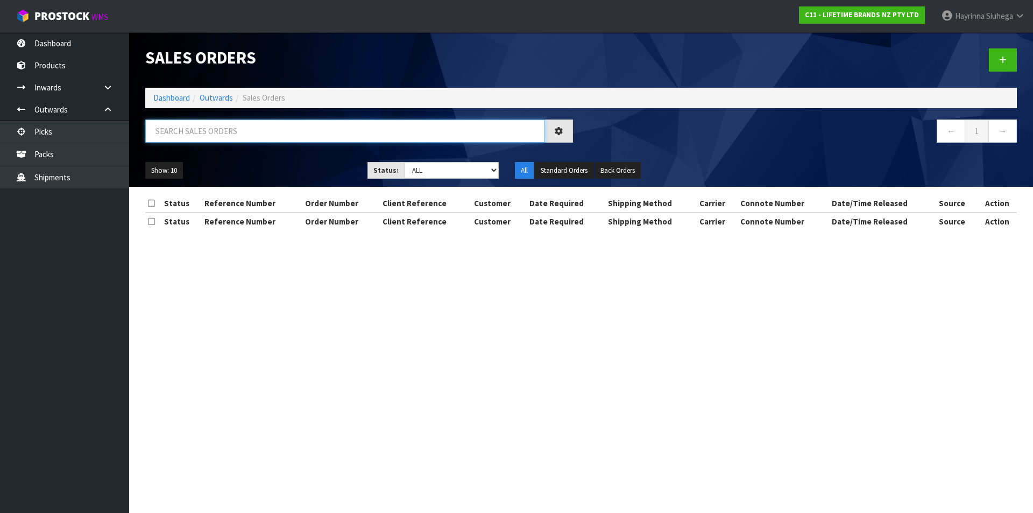
click at [226, 130] on input "text" at bounding box center [345, 130] width 400 height 23
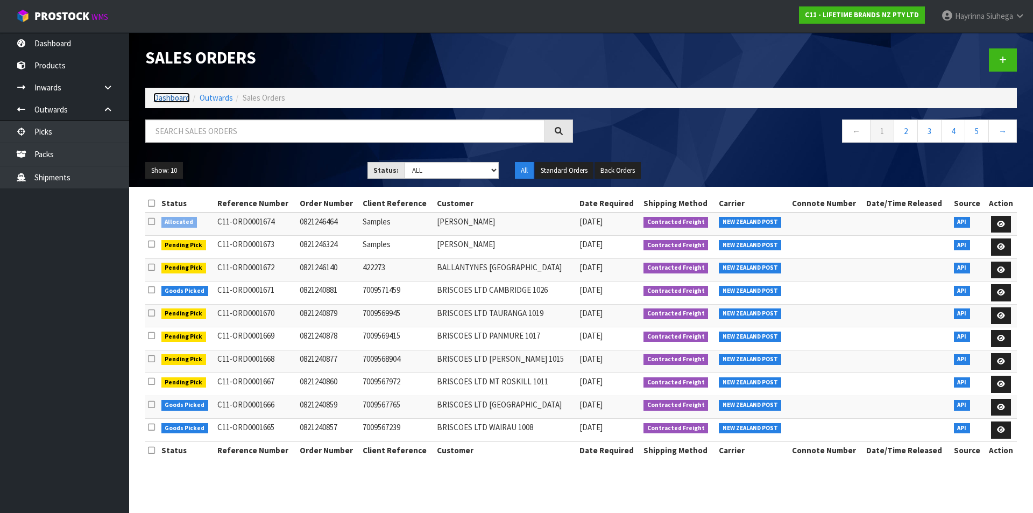
click at [178, 93] on link "Dashboard" at bounding box center [171, 98] width 37 height 10
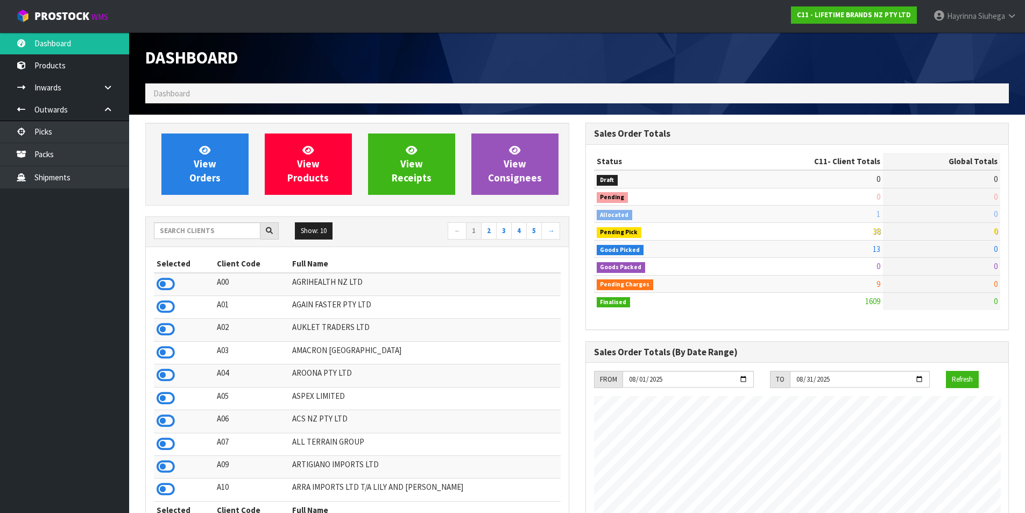
scroll to position [815, 440]
click at [236, 232] on input "text" at bounding box center [207, 230] width 107 height 17
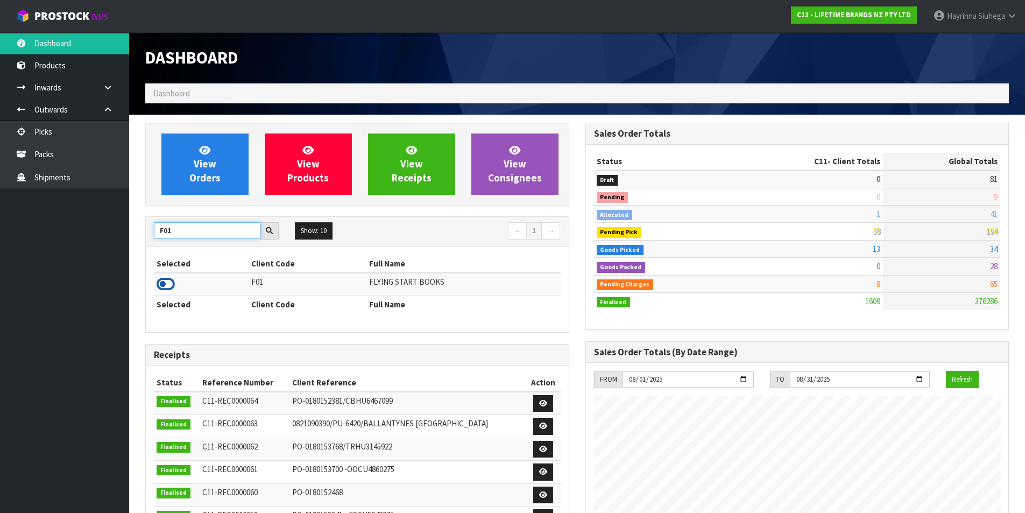
type input "F01"
click at [166, 284] on icon at bounding box center [166, 284] width 18 height 16
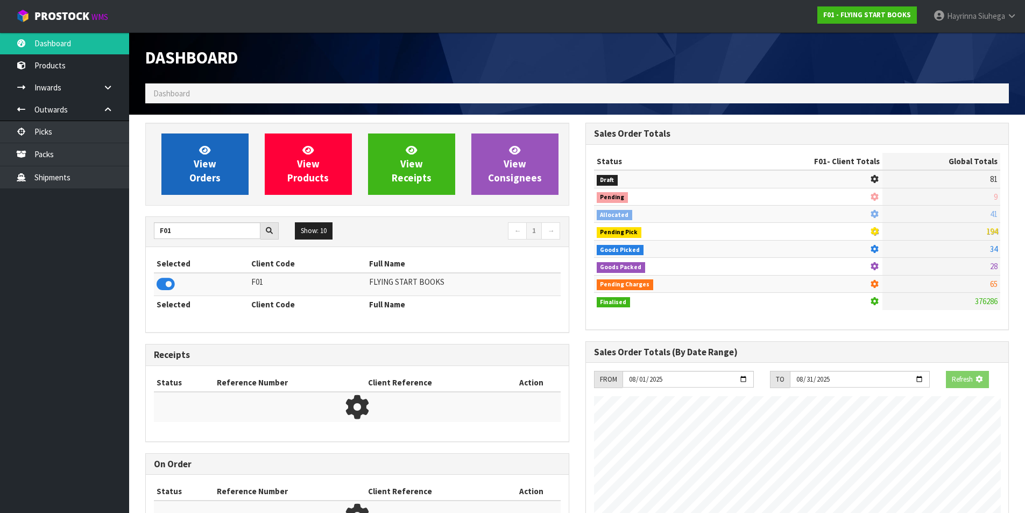
scroll to position [671, 440]
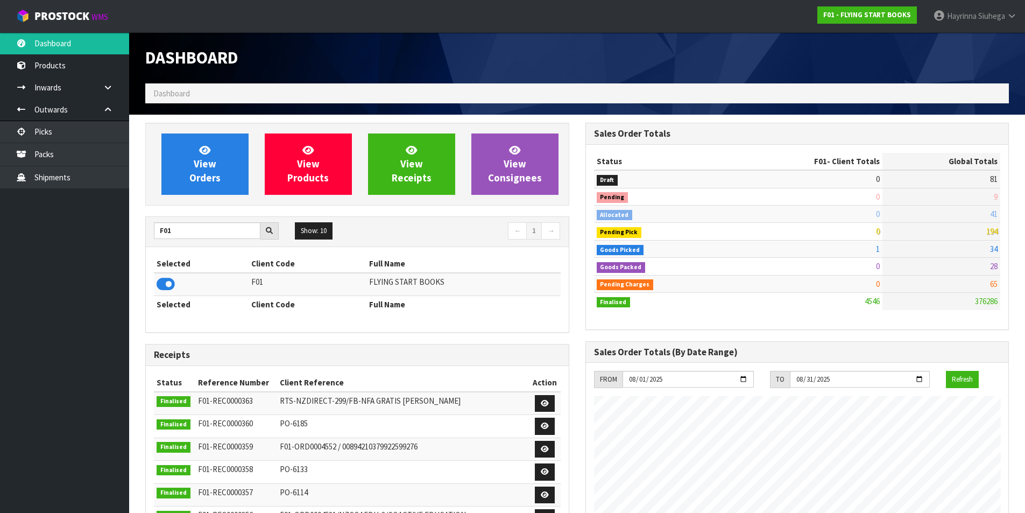
click at [218, 132] on div "View Orders View Products View Receipts View Consignees" at bounding box center [357, 164] width 424 height 83
click at [216, 163] on link "View Orders" at bounding box center [204, 163] width 87 height 61
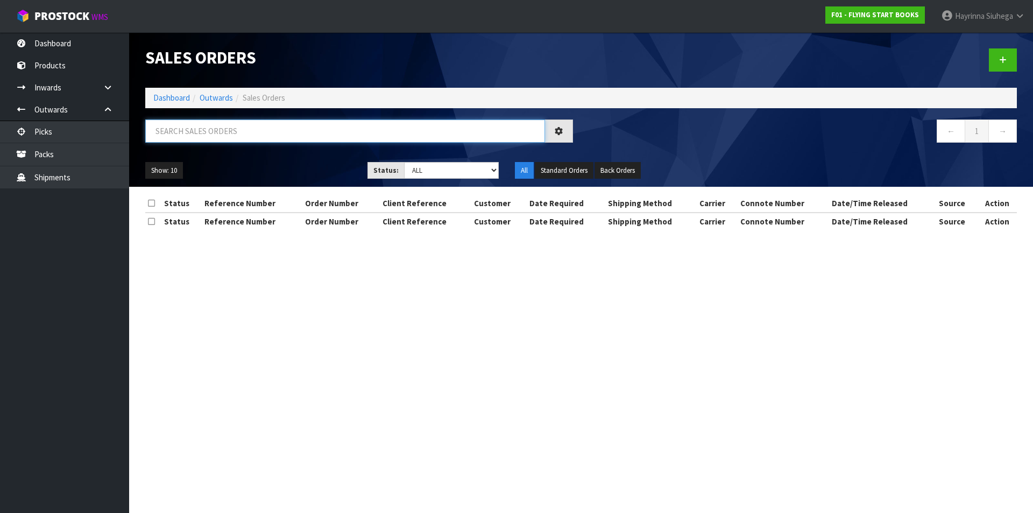
click at [231, 132] on input "text" at bounding box center [345, 130] width 400 height 23
type input "4589"
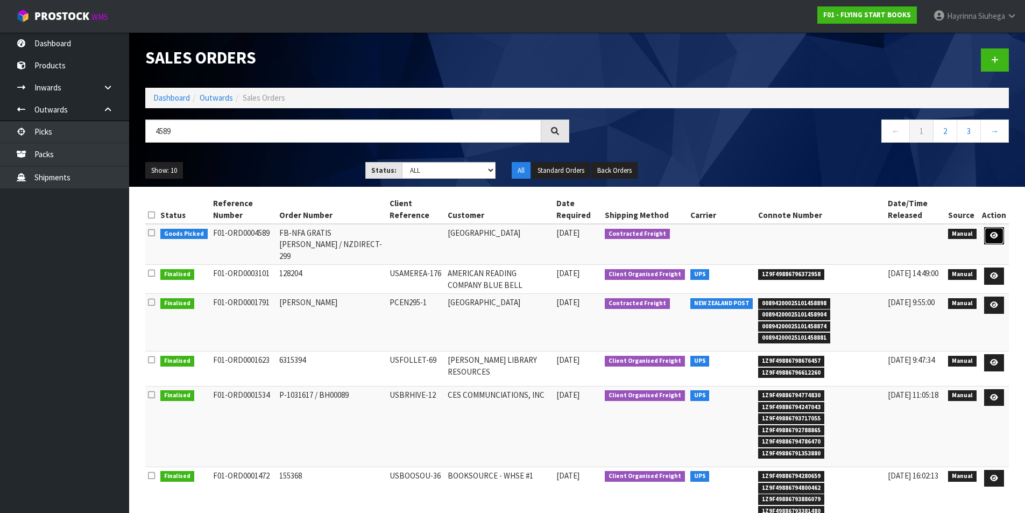
click at [988, 235] on link at bounding box center [994, 235] width 20 height 17
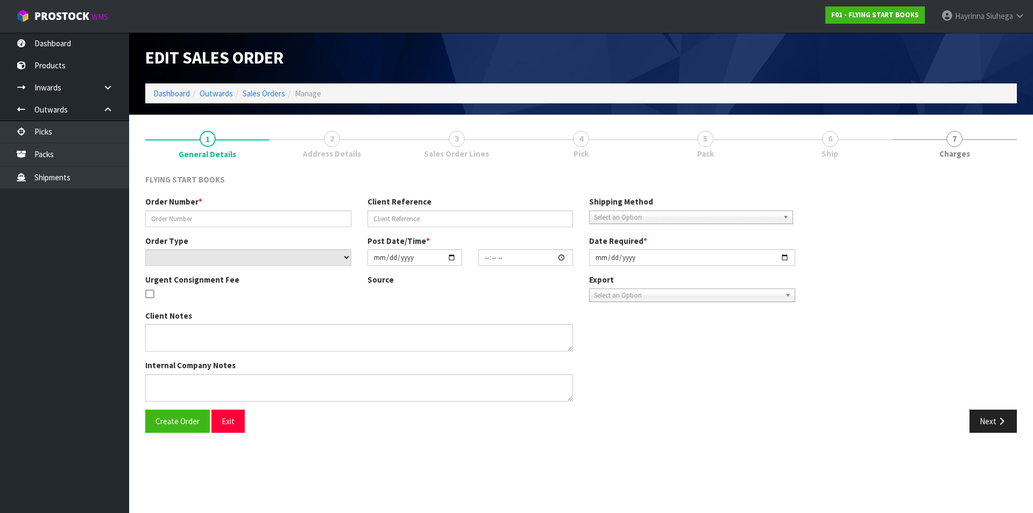
type input "FB-NFA GRATIS JESSEN / NZDIRECT-299"
select select "number:0"
type input "2025-08-12"
type input "13:04:00.000"
type input "2025-08-12"
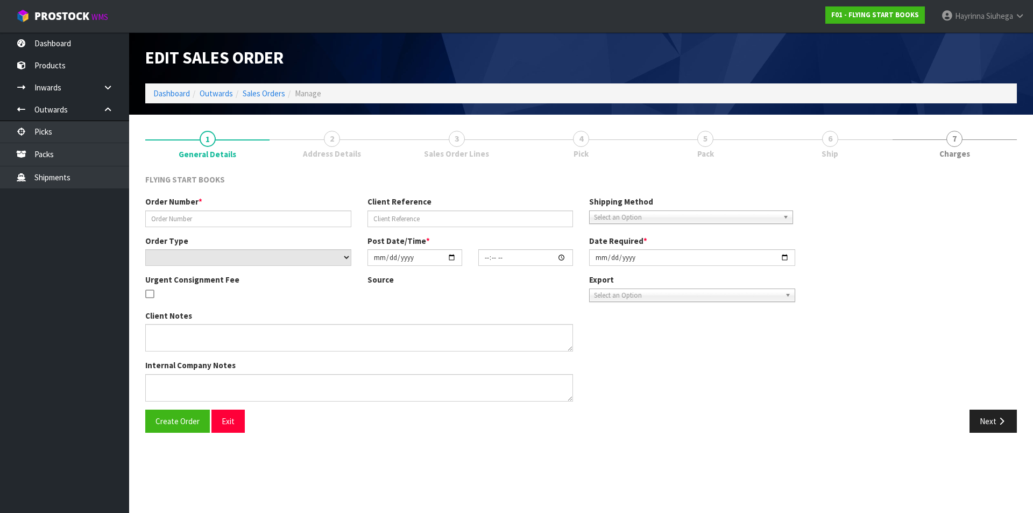
type textarea "CWL ERROR"
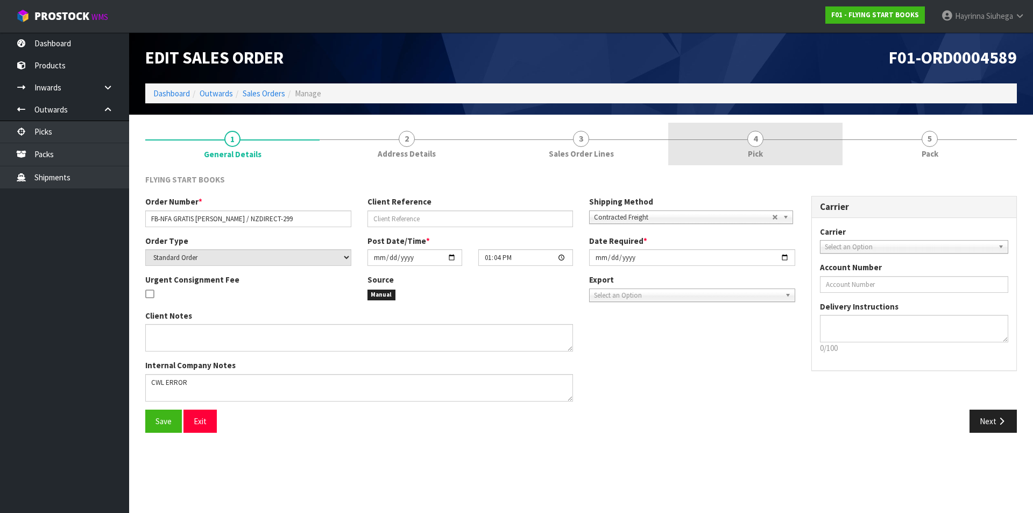
click at [784, 141] on link "4 Pick" at bounding box center [755, 144] width 174 height 42
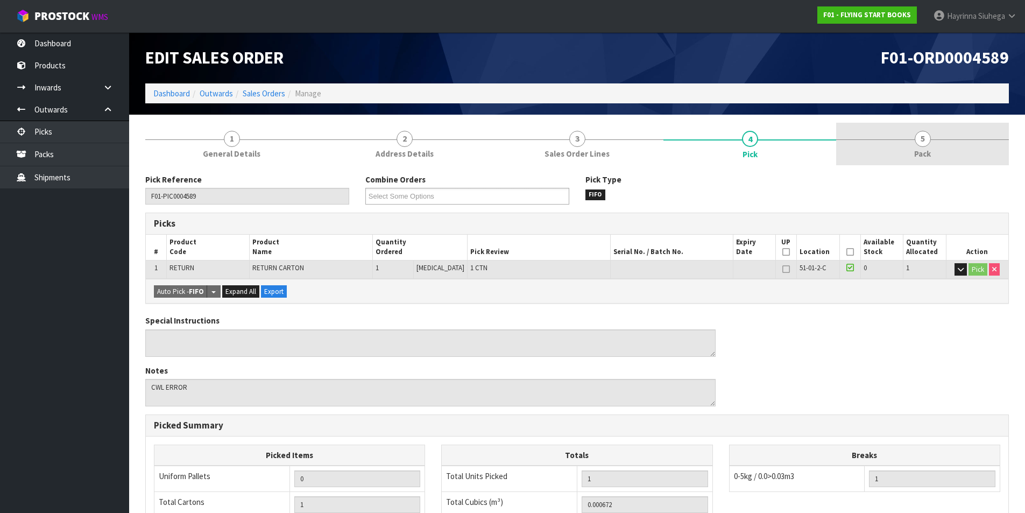
click at [882, 133] on link "5 Pack" at bounding box center [922, 144] width 173 height 42
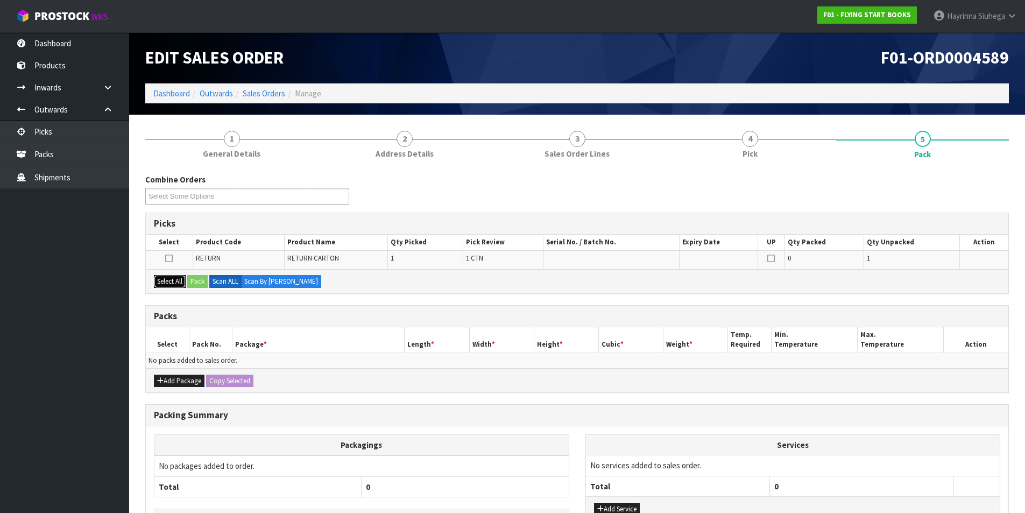
click at [159, 276] on button "Select All" at bounding box center [170, 281] width 32 height 13
click at [202, 278] on button "Pack" at bounding box center [197, 281] width 20 height 13
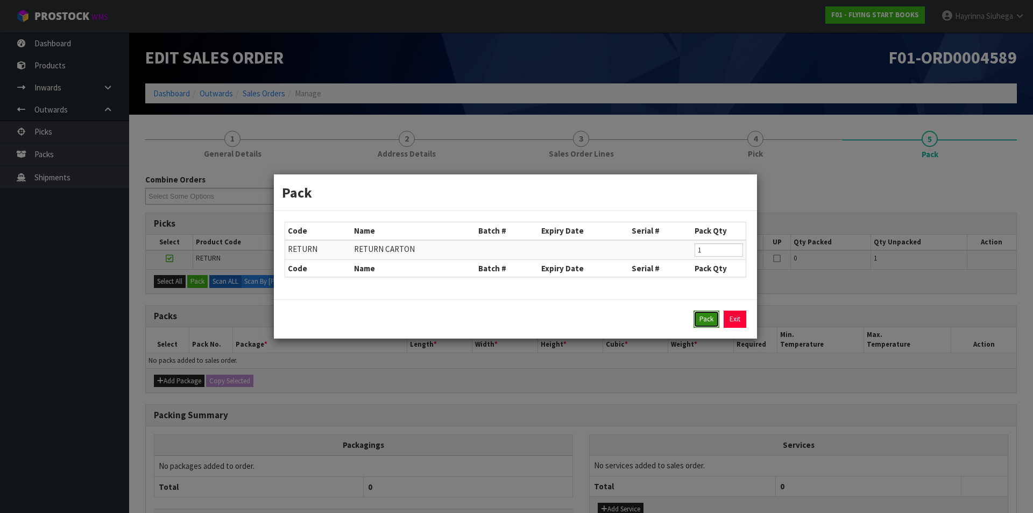
click at [702, 313] on button "Pack" at bounding box center [706, 318] width 26 height 17
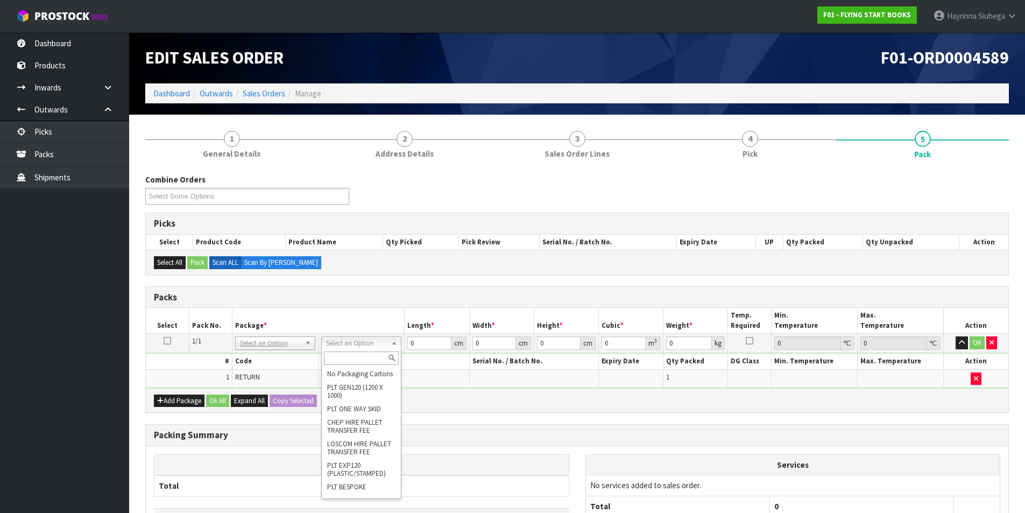
click at [355, 353] on input "text" at bounding box center [361, 357] width 75 height 13
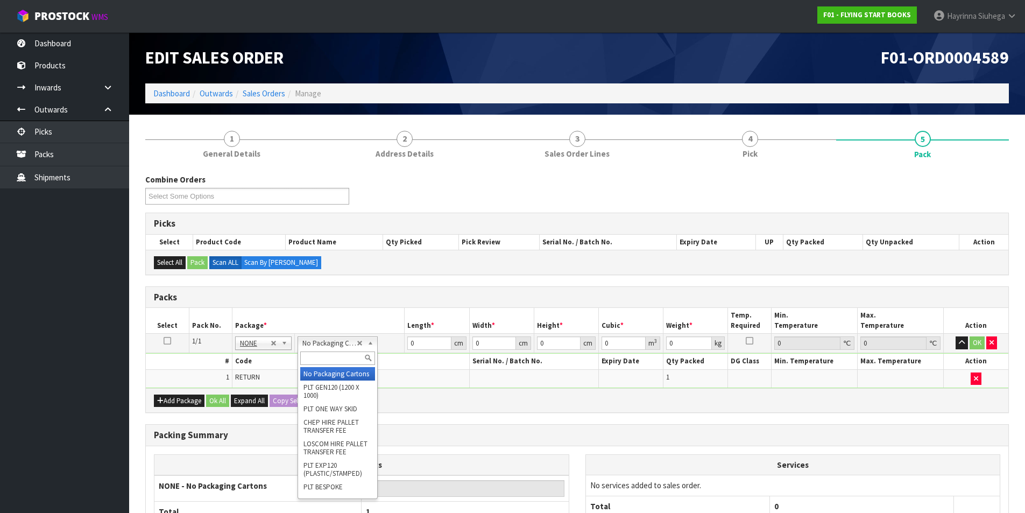
click at [341, 359] on input "text" at bounding box center [337, 357] width 75 height 13
type input "CTNA4S"
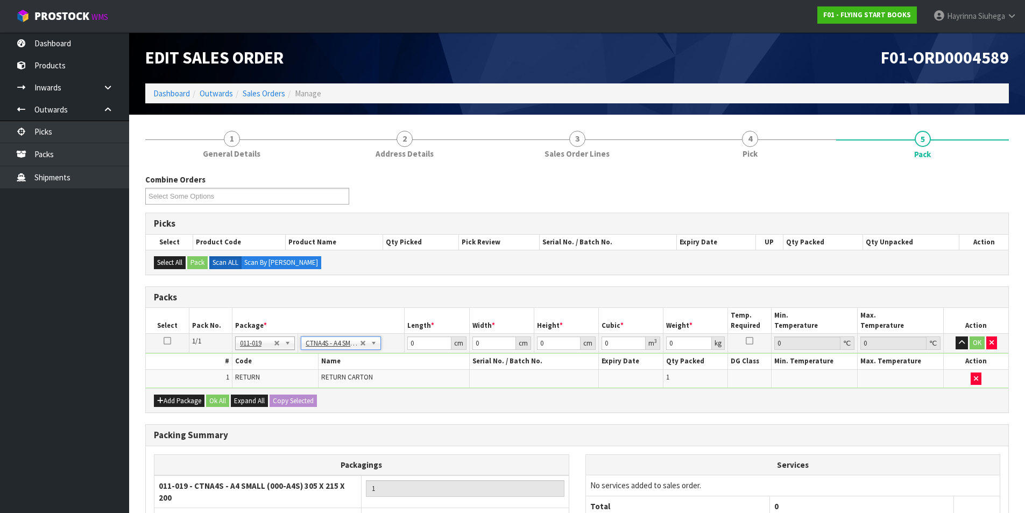
type input "30.5"
type input "21.5"
type input "20"
type input "0.013115"
type input "1.15"
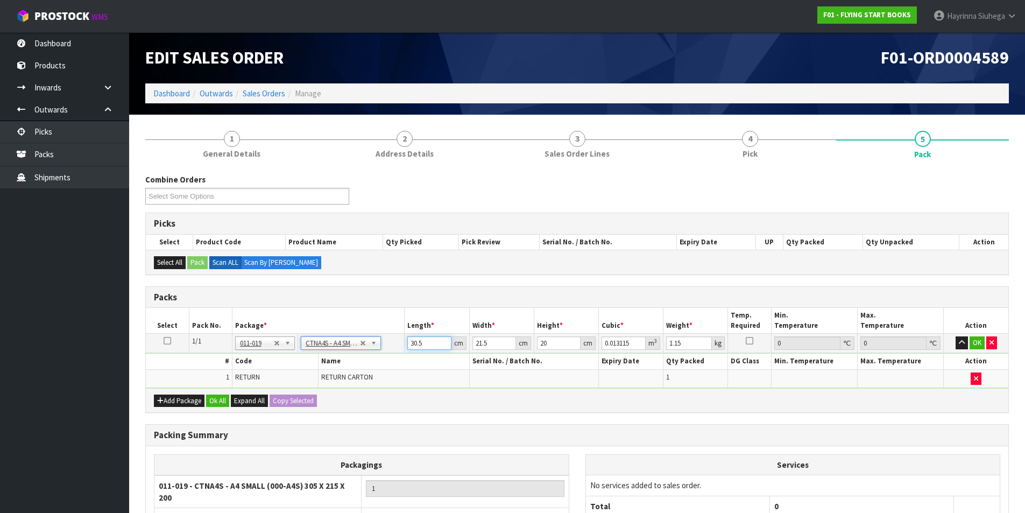
click at [414, 339] on input "30.5" at bounding box center [429, 342] width 44 height 13
click at [410, 342] on input "30.5" at bounding box center [429, 342] width 44 height 13
type input "3"
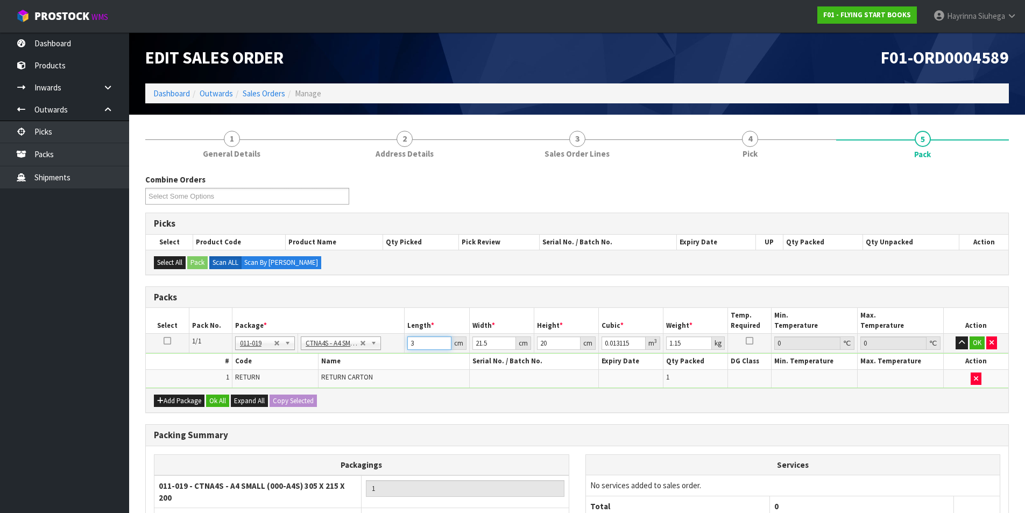
type input "0.00129"
type input "32"
type input "0.01376"
type input "32"
type input "2"
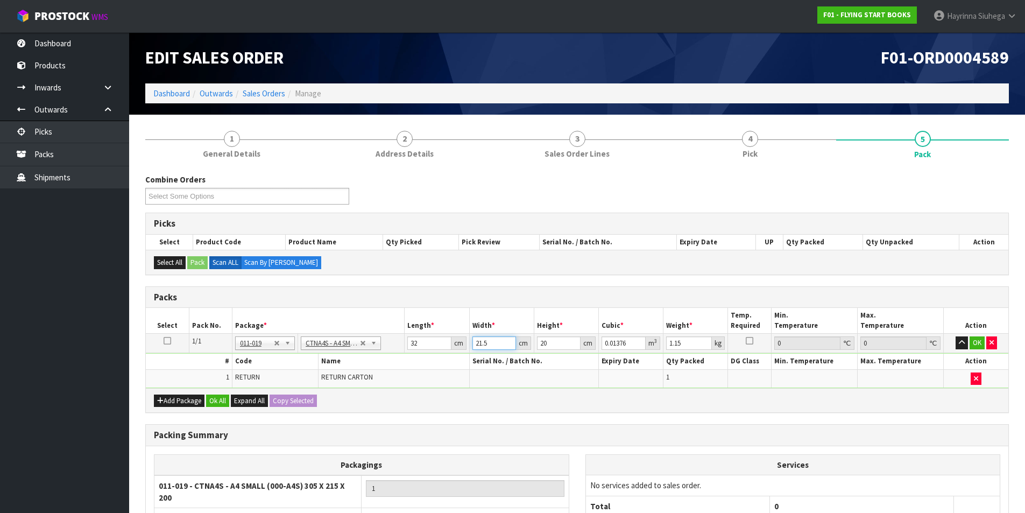
type input "0.00128"
type input "24"
type input "0.01536"
type input "24"
type input "4"
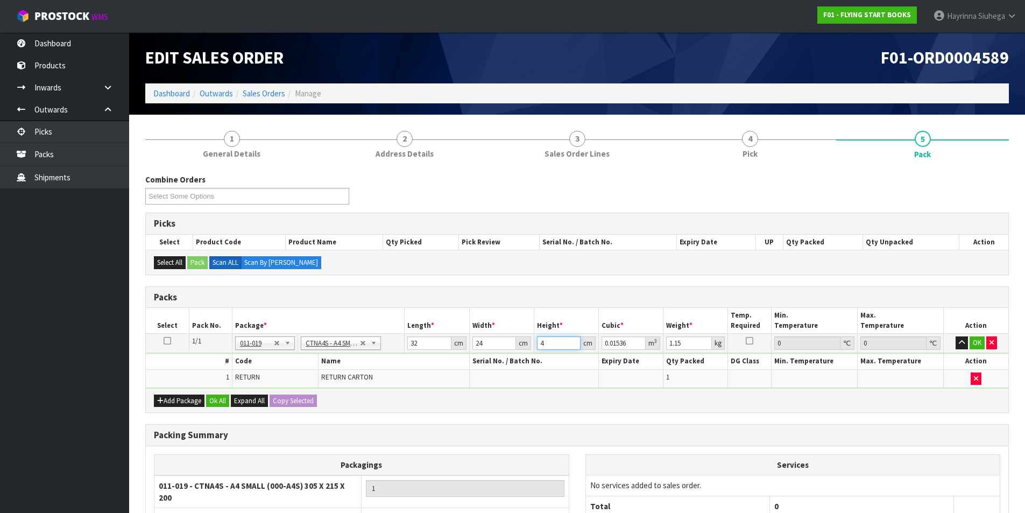
type input "0.003072"
type input "4"
type input "1"
click button "OK" at bounding box center [976, 342] width 15 height 13
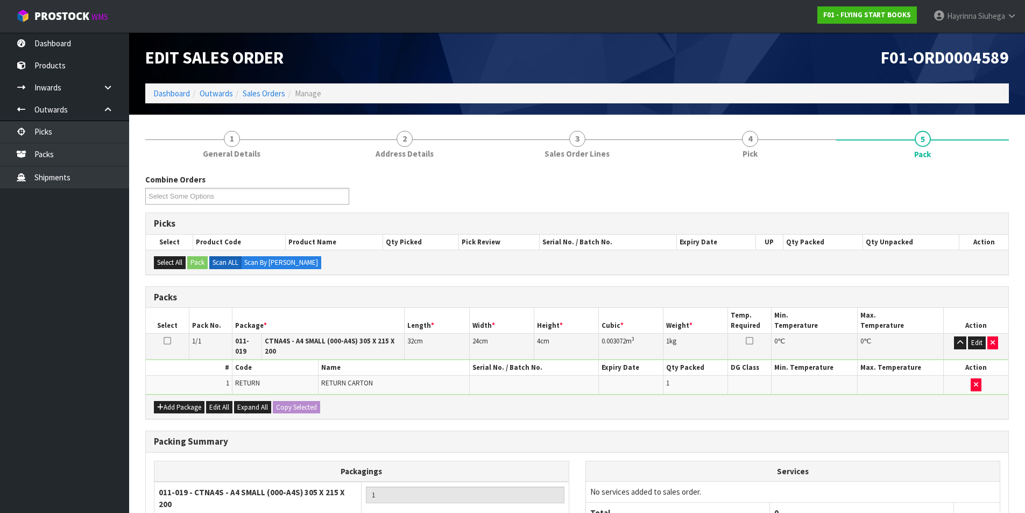
scroll to position [111, 0]
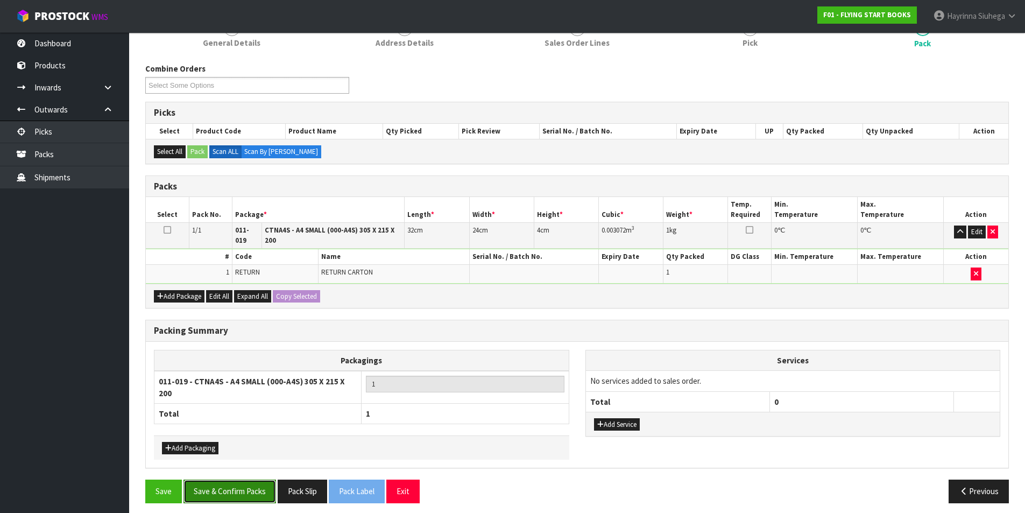
click at [251, 485] on button "Save & Confirm Packs" at bounding box center [229, 490] width 93 height 23
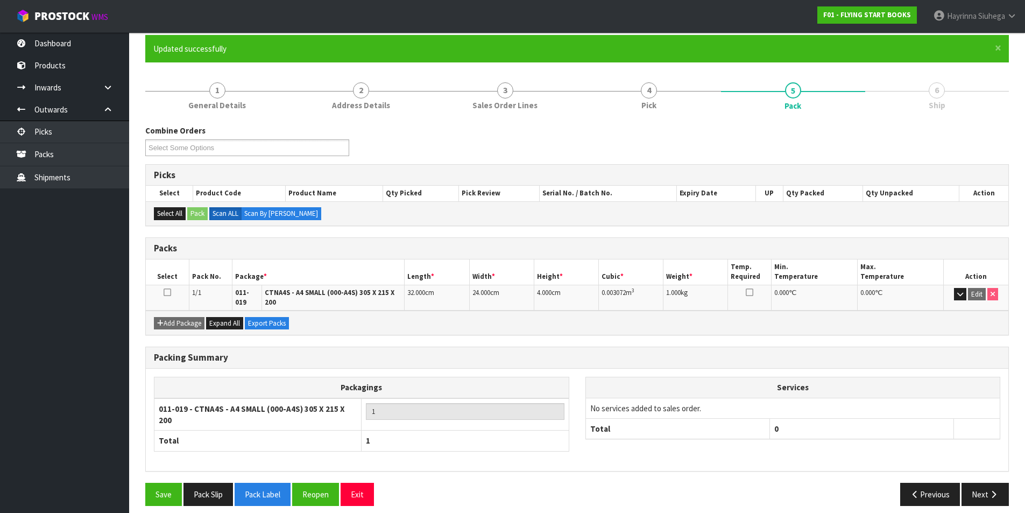
scroll to position [90, 0]
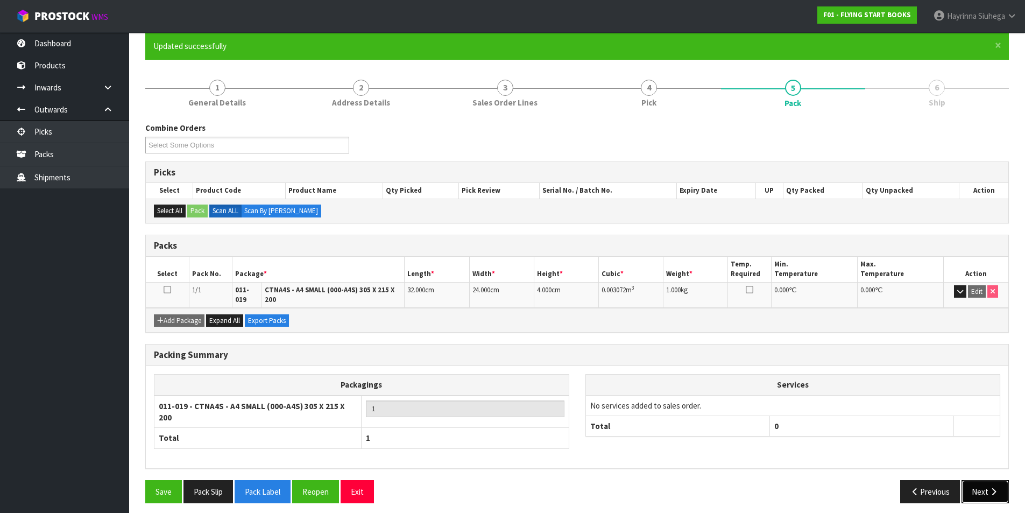
click at [996, 491] on button "Next" at bounding box center [984, 491] width 47 height 23
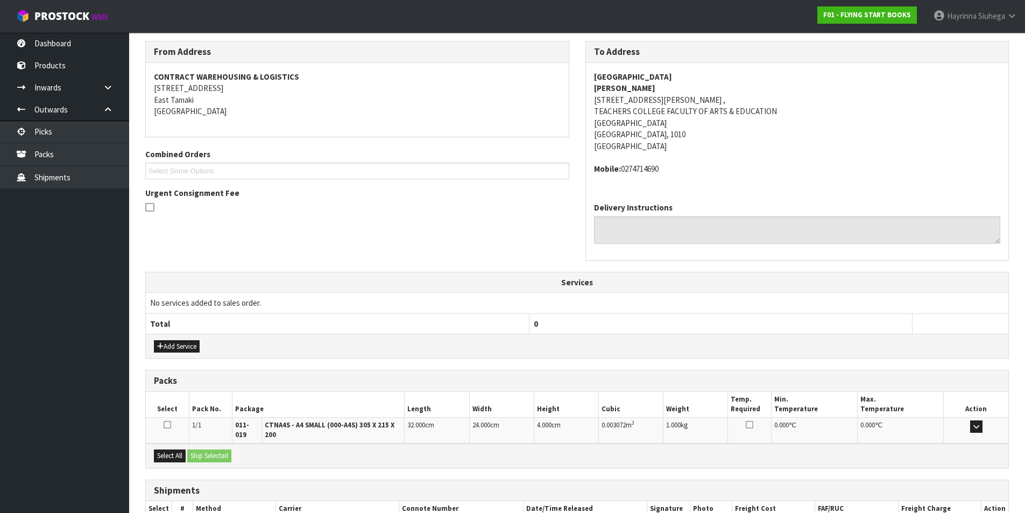
scroll to position [243, 0]
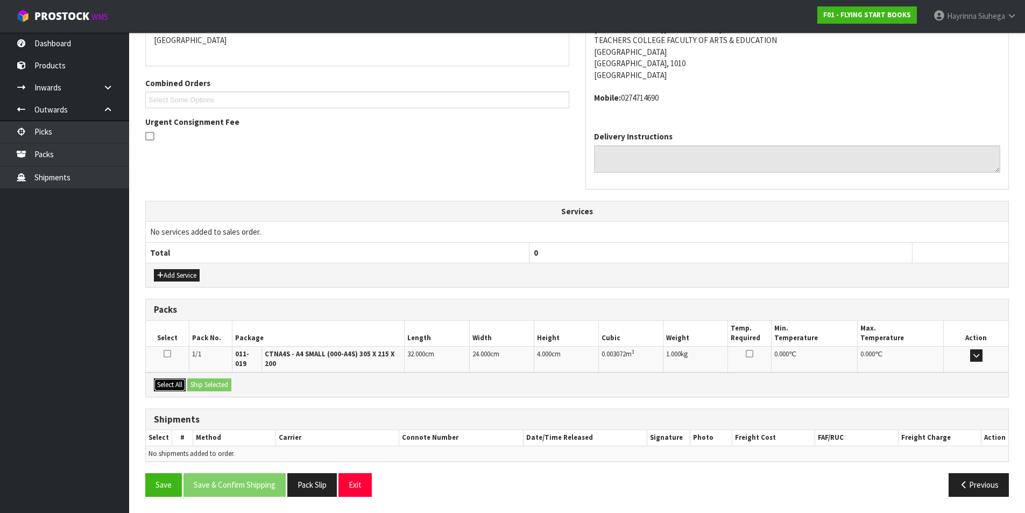
click at [175, 386] on button "Select All" at bounding box center [170, 384] width 32 height 13
click at [221, 386] on button "Ship Selected" at bounding box center [209, 384] width 44 height 13
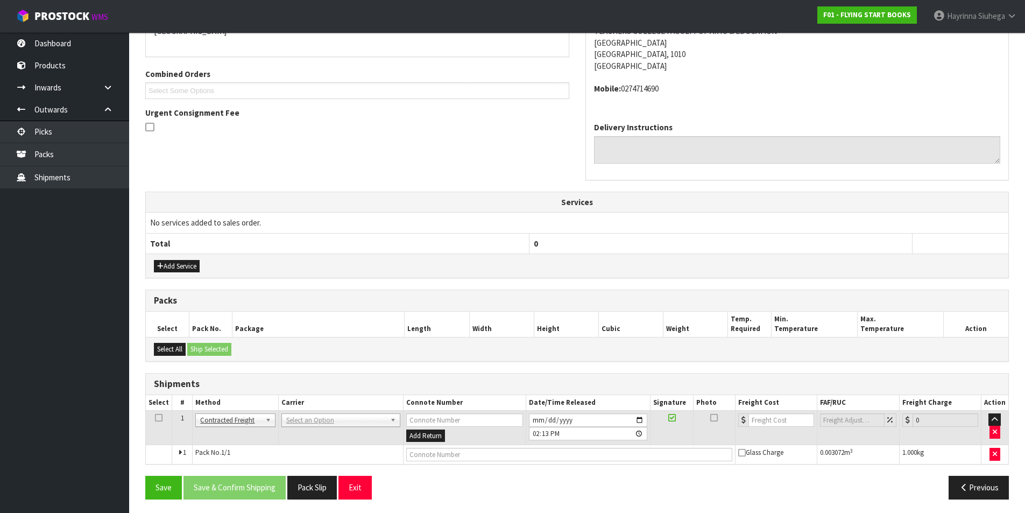
scroll to position [254, 0]
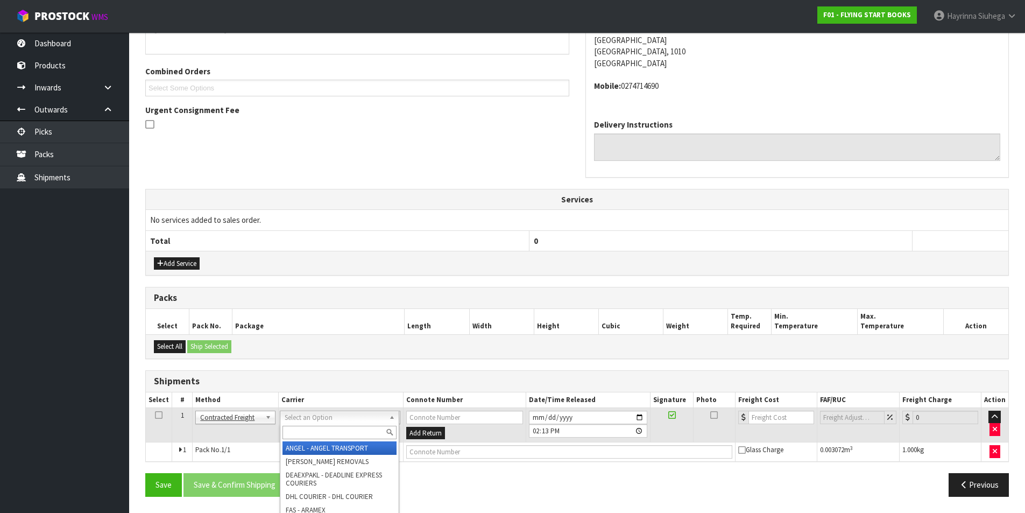
click at [316, 433] on input "text" at bounding box center [339, 432] width 114 height 13
type input "NZP"
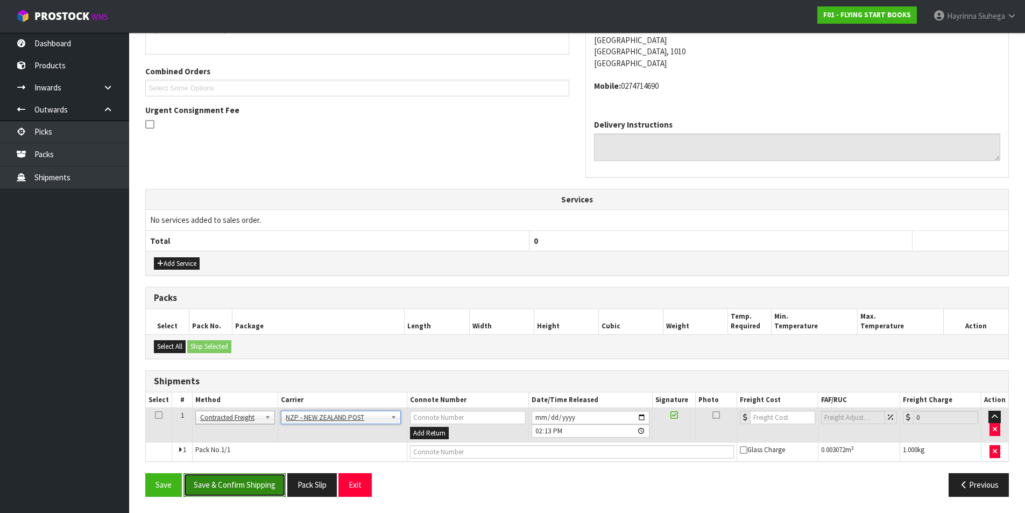
click at [273, 484] on button "Save & Confirm Shipping" at bounding box center [234, 484] width 102 height 23
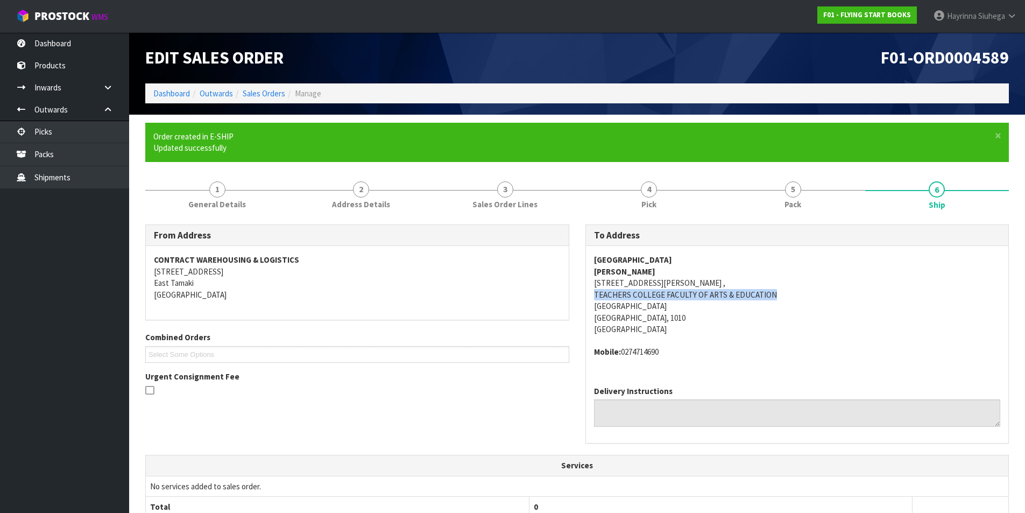
drag, startPoint x: 778, startPoint y: 300, endPoint x: 604, endPoint y: 292, distance: 173.9
click at [589, 293] on div "AUCKLAND UNIVERSITY REBECCA JESSEN 5TH FLOOR, BUILDING 201, ROOM 523, 10 SYMOND…" at bounding box center [797, 311] width 423 height 131
copy address "TEACHERS COLLEGE FACULTY OF ARTS & EDUCATION"
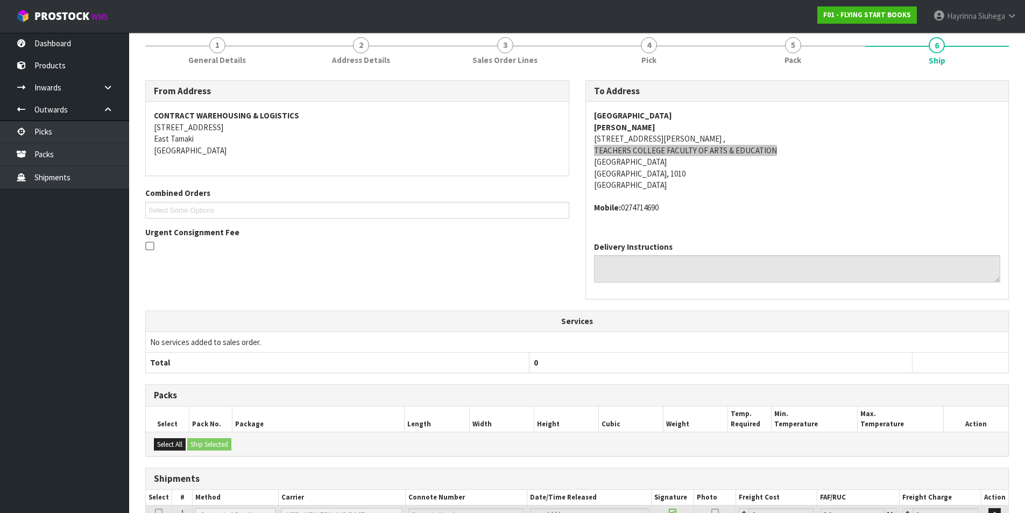
scroll to position [239, 0]
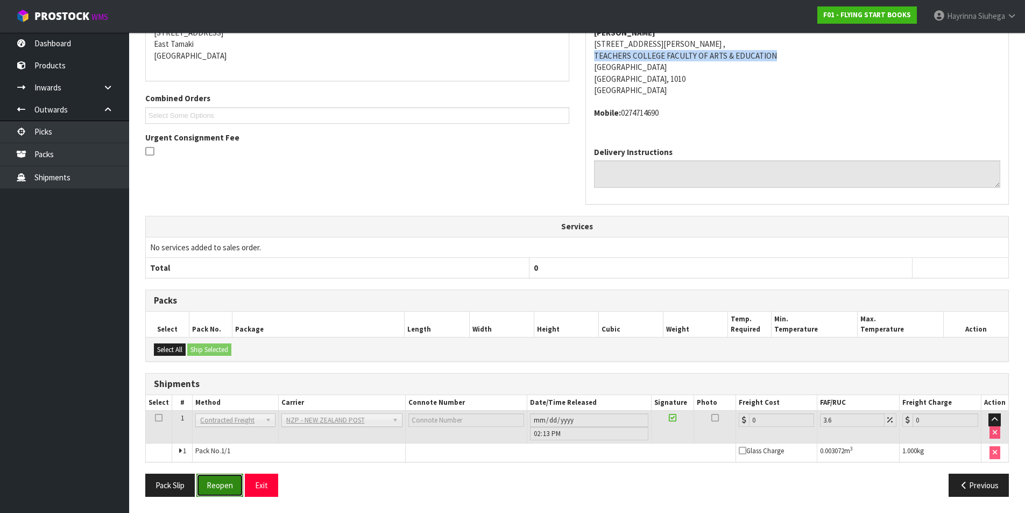
click at [232, 480] on button "Reopen" at bounding box center [219, 484] width 47 height 23
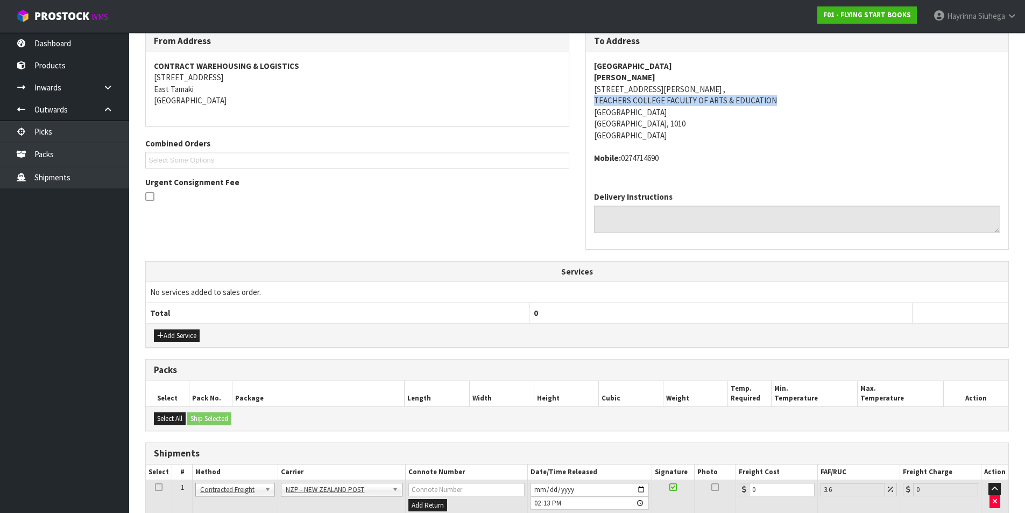
scroll to position [264, 0]
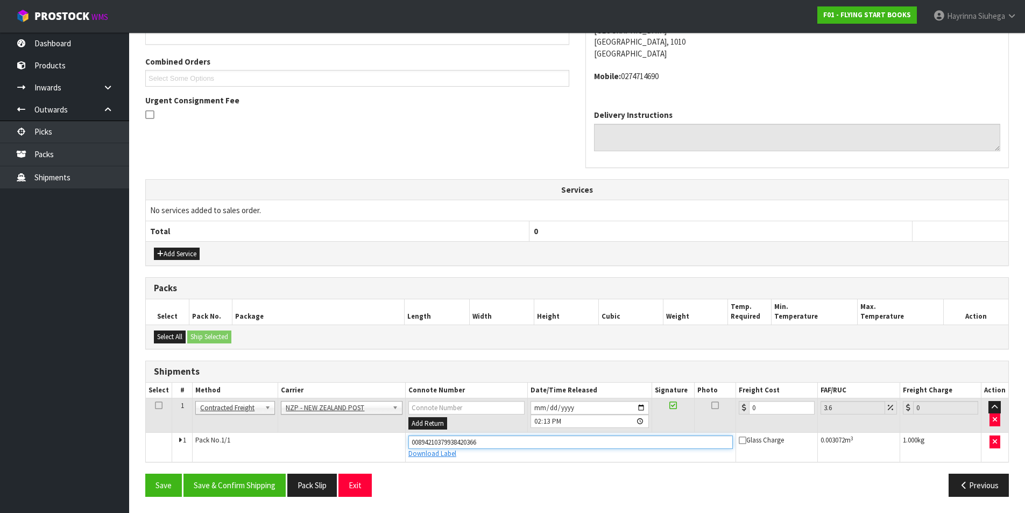
drag, startPoint x: 498, startPoint y: 443, endPoint x: 224, endPoint y: 443, distance: 273.8
click at [224, 443] on tr "1 Pack No. 1/1 00894210379938420366 Download Label Glass Charge 0.003072 m 3 1.…" at bounding box center [577, 447] width 862 height 29
type input "00894210379938425033"
click at [145, 473] on button "Save" at bounding box center [163, 484] width 37 height 23
drag, startPoint x: 778, startPoint y: 410, endPoint x: 585, endPoint y: 417, distance: 192.7
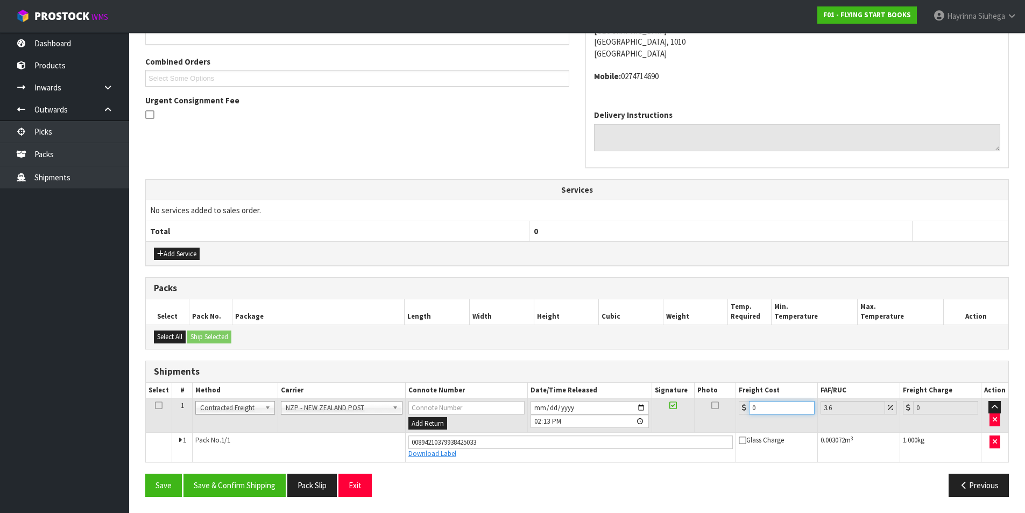
click at [585, 417] on tr "1 Client Local Pickup Customer Local Pickup Company Freight Contracted Freight …" at bounding box center [577, 415] width 862 height 35
type input "4"
type input "4.14"
type input "4.3"
click at [247, 488] on button "Save & Confirm Shipping" at bounding box center [234, 484] width 102 height 23
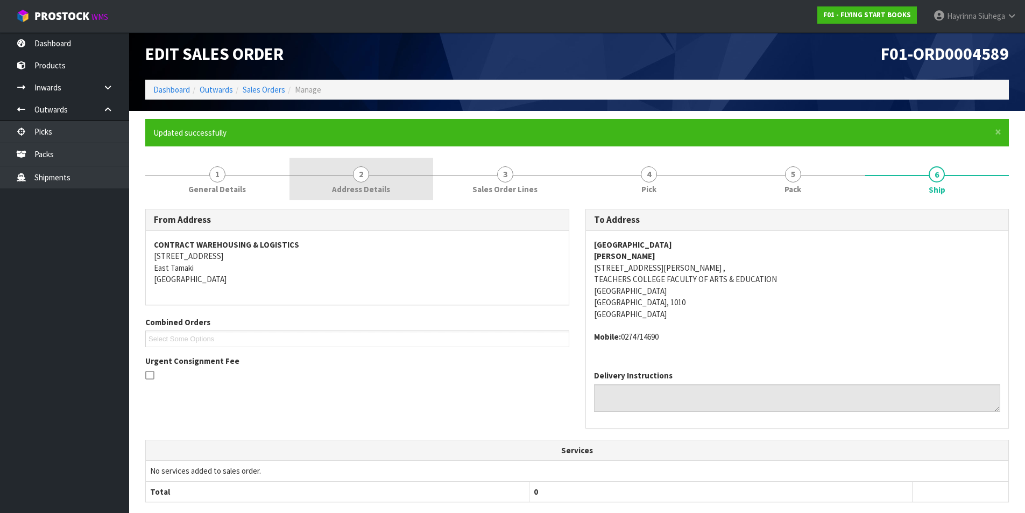
scroll to position [0, 0]
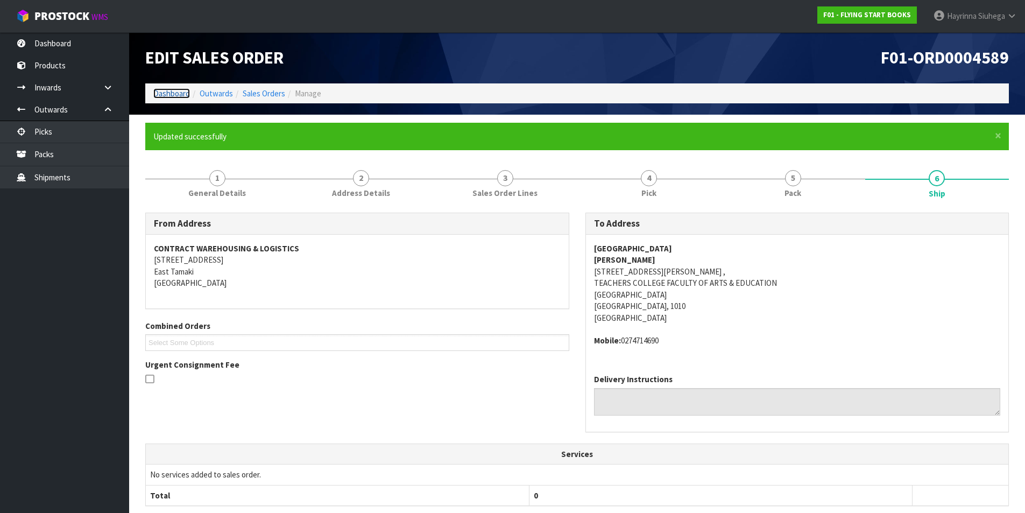
click at [179, 93] on link "Dashboard" at bounding box center [171, 93] width 37 height 10
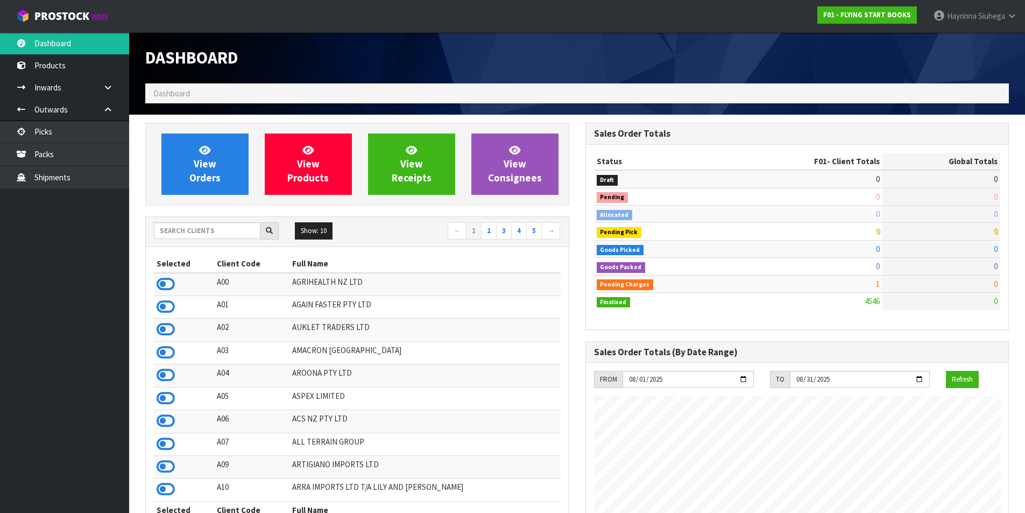
scroll to position [693, 440]
click at [215, 228] on input "text" at bounding box center [207, 230] width 107 height 17
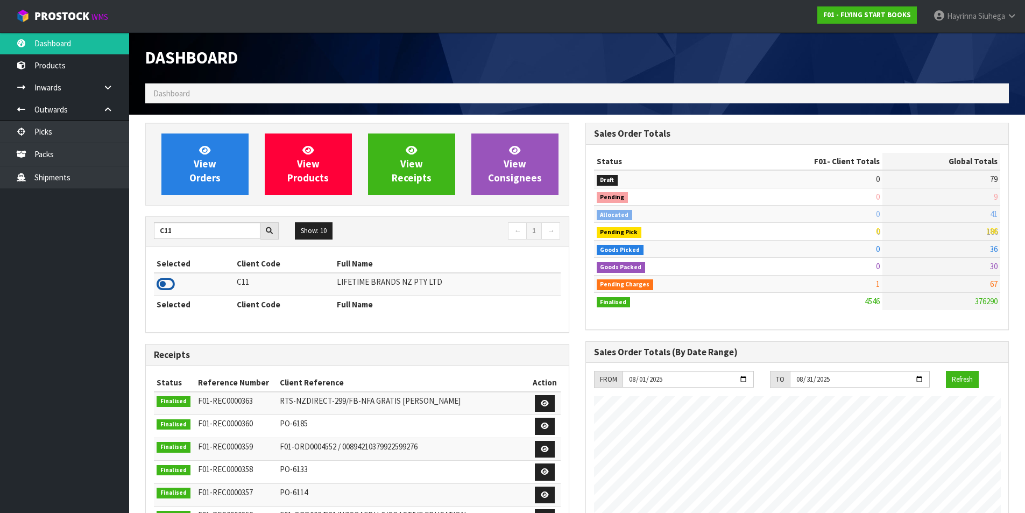
click at [162, 287] on icon at bounding box center [166, 284] width 18 height 16
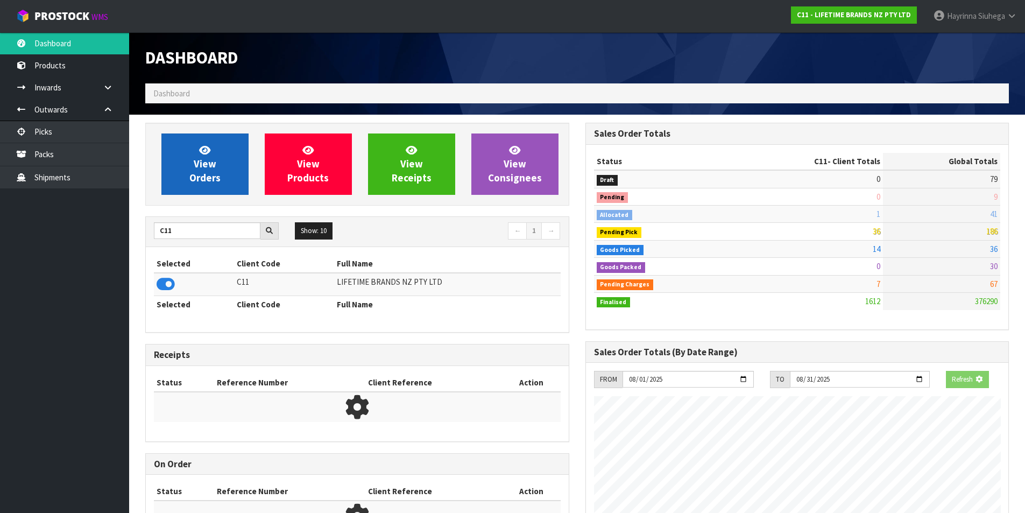
scroll to position [815, 440]
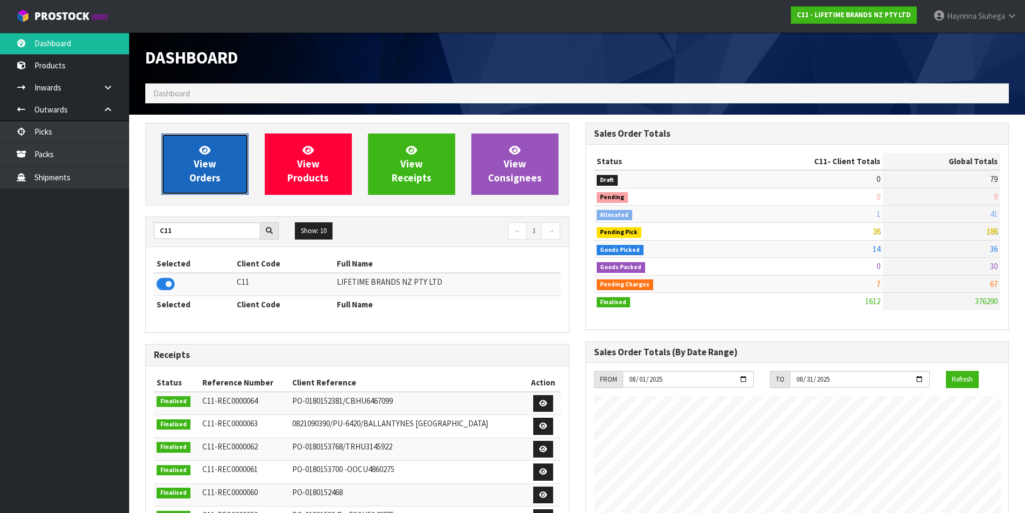
click at [222, 164] on link "View Orders" at bounding box center [204, 163] width 87 height 61
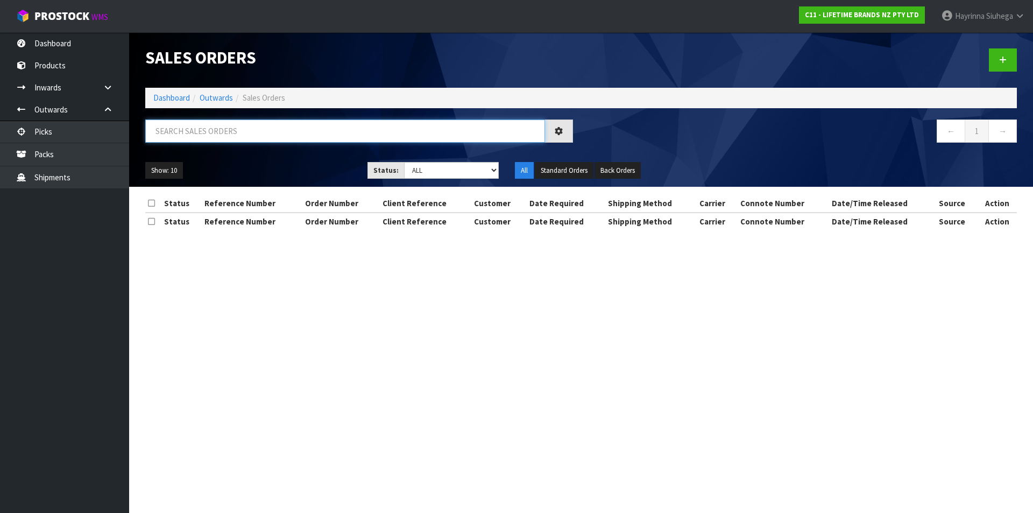
click at [222, 134] on input "text" at bounding box center [345, 130] width 400 height 23
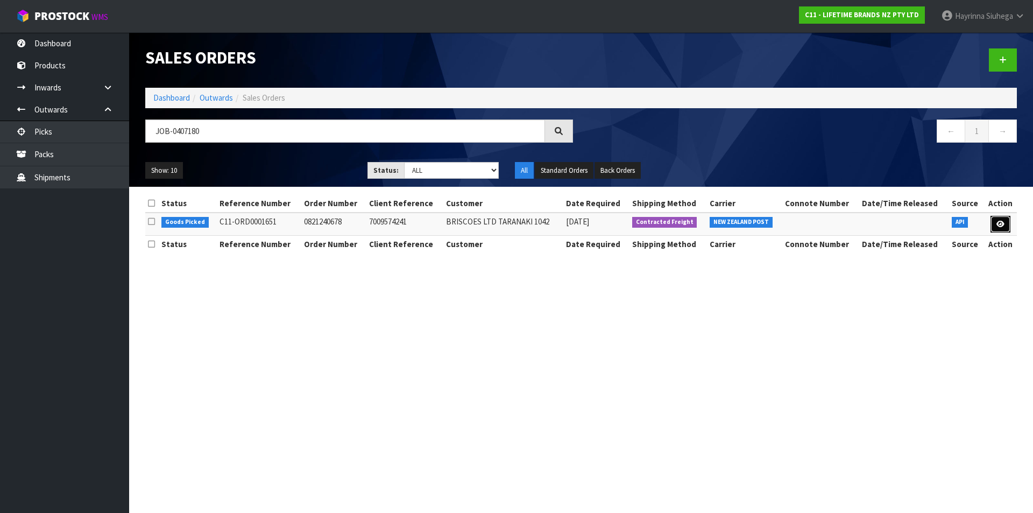
click at [998, 218] on link at bounding box center [1000, 224] width 20 height 17
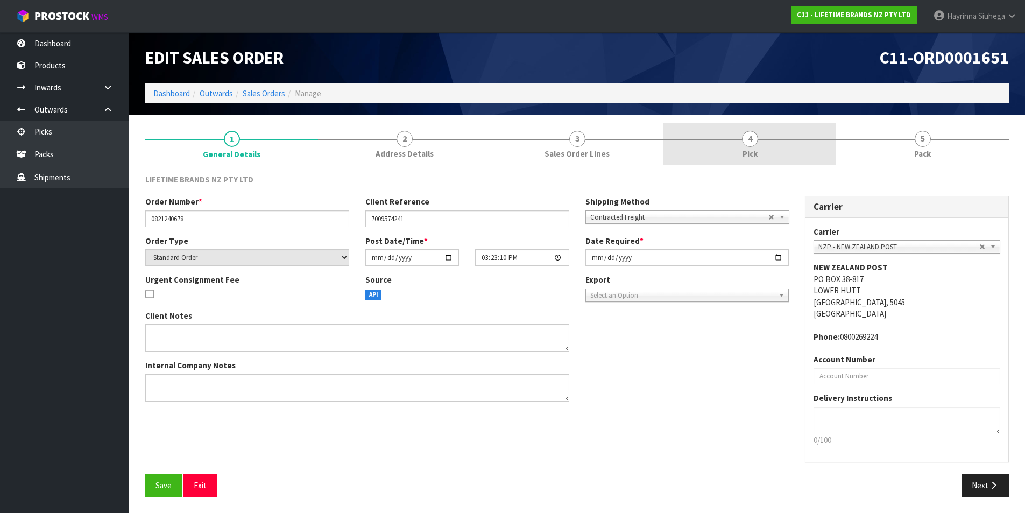
click at [773, 141] on link "4 Pick" at bounding box center [749, 144] width 173 height 42
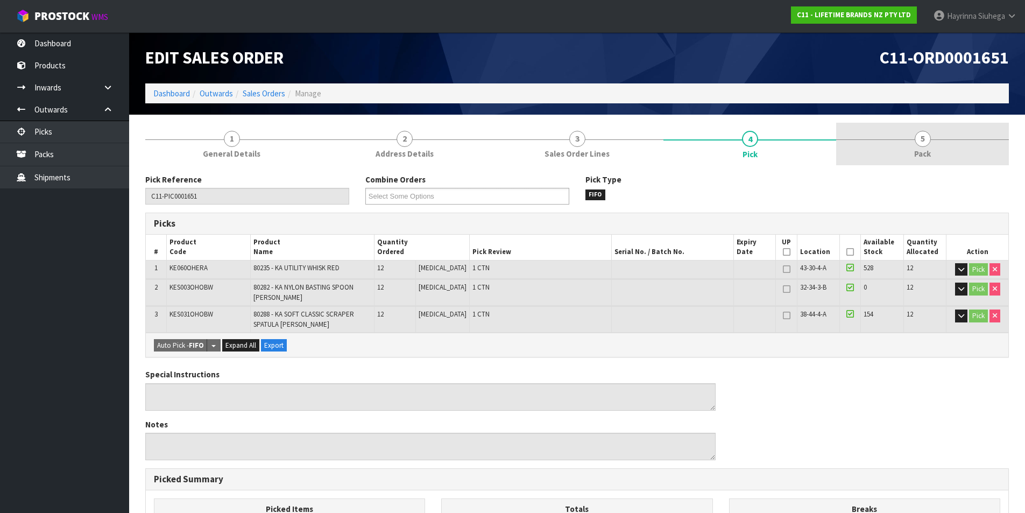
click at [887, 151] on link "5 Pack" at bounding box center [922, 144] width 173 height 42
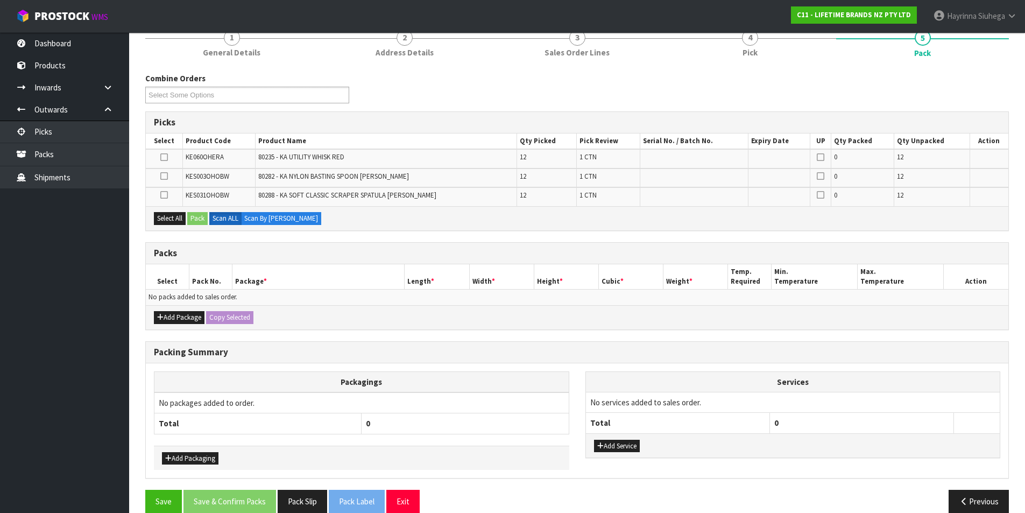
scroll to position [108, 0]
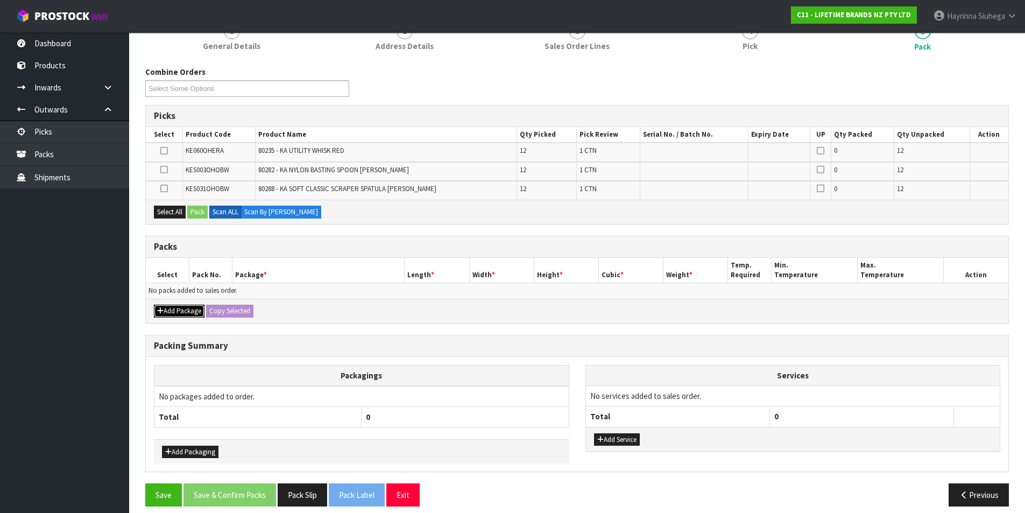
click at [185, 309] on button "Add Package" at bounding box center [179, 310] width 51 height 13
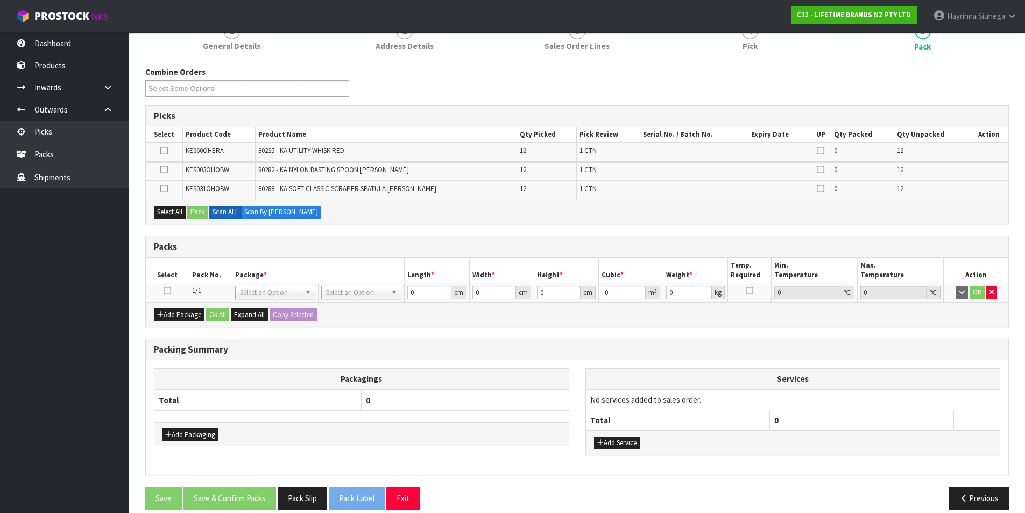
click at [168, 290] on icon at bounding box center [168, 290] width 8 height 1
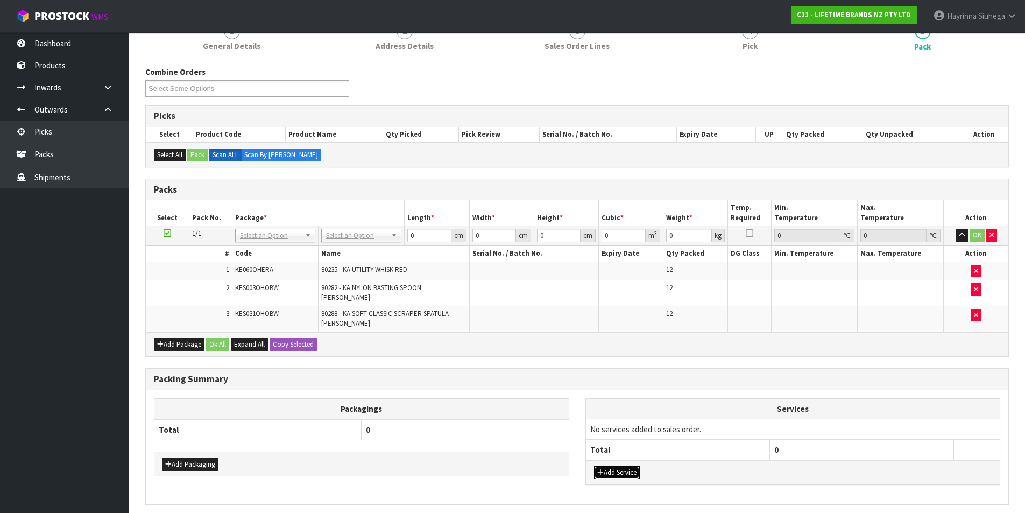
click at [623, 466] on button "Add Service" at bounding box center [617, 472] width 46 height 13
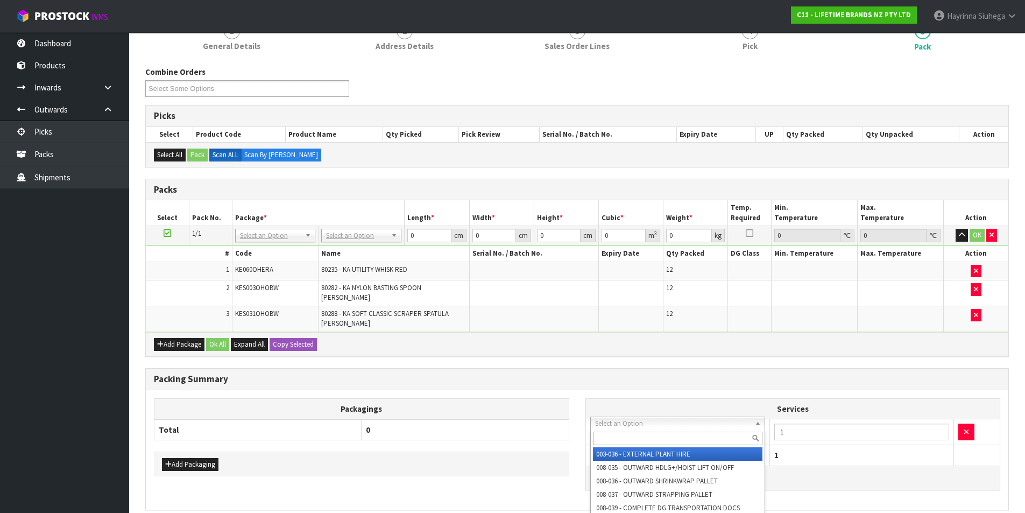
click at [631, 435] on input "text" at bounding box center [678, 437] width 170 height 13
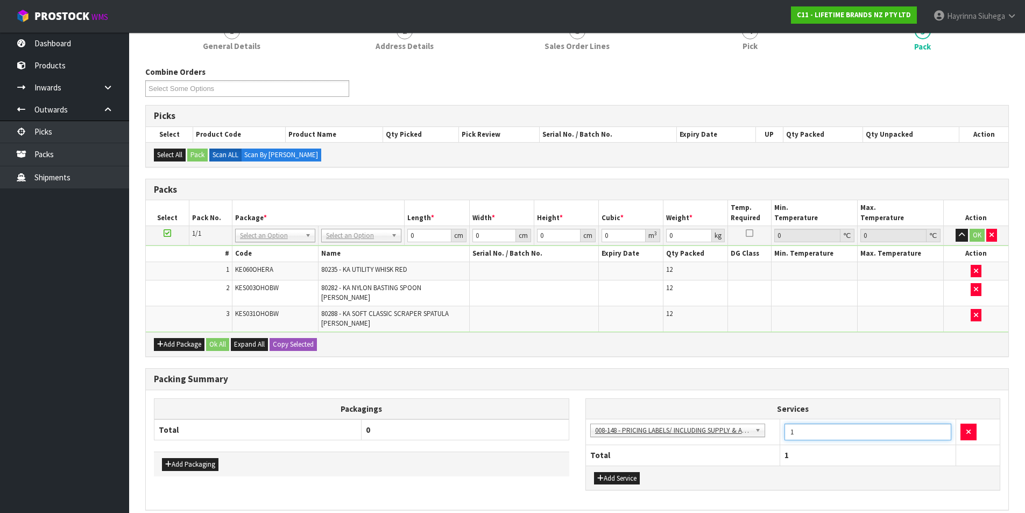
drag, startPoint x: 799, startPoint y: 421, endPoint x: 690, endPoint y: 391, distance: 113.3
click at [701, 399] on table "Services 003-036 - EXTERNAL PLANT HIRE 008-035 - OUTWARD HDLG+/HOIST LIFT ON/OF…" at bounding box center [793, 432] width 414 height 67
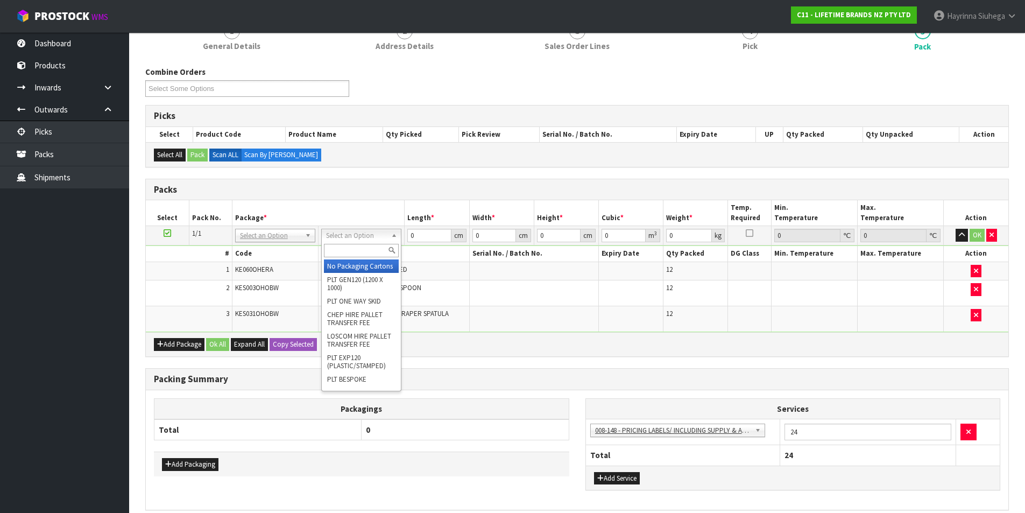
click at [359, 252] on input "text" at bounding box center [361, 250] width 75 height 13
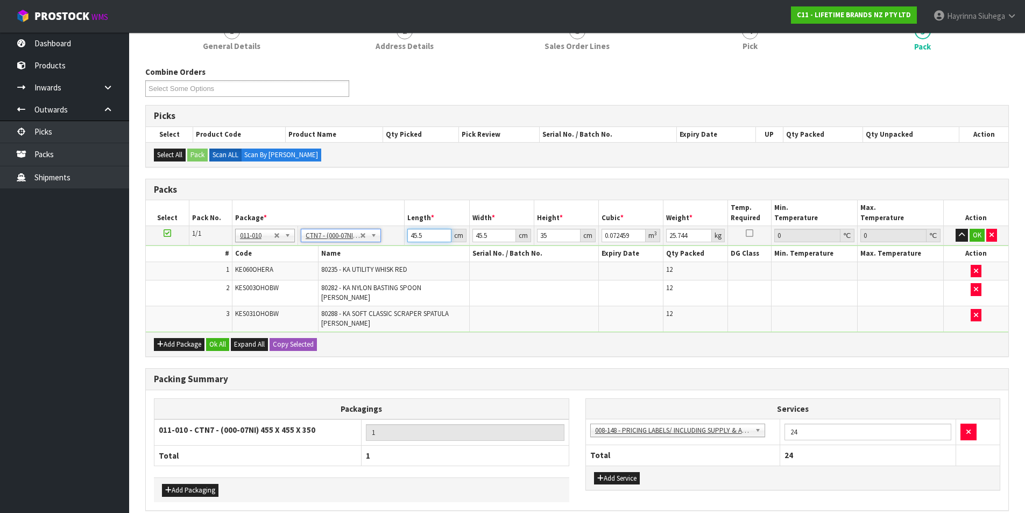
click at [414, 231] on input "45.5" at bounding box center [429, 235] width 44 height 13
click button "OK" at bounding box center [976, 235] width 15 height 13
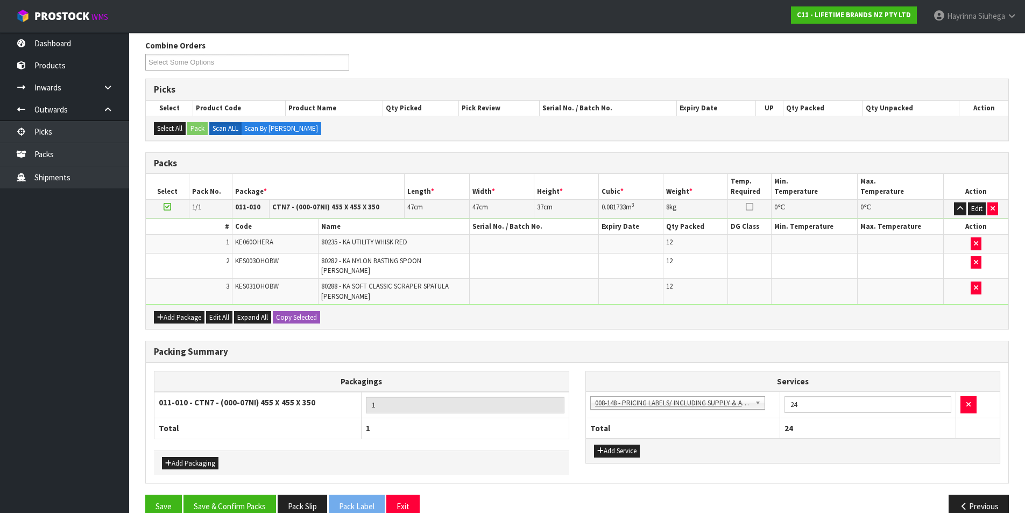
scroll to position [148, 0]
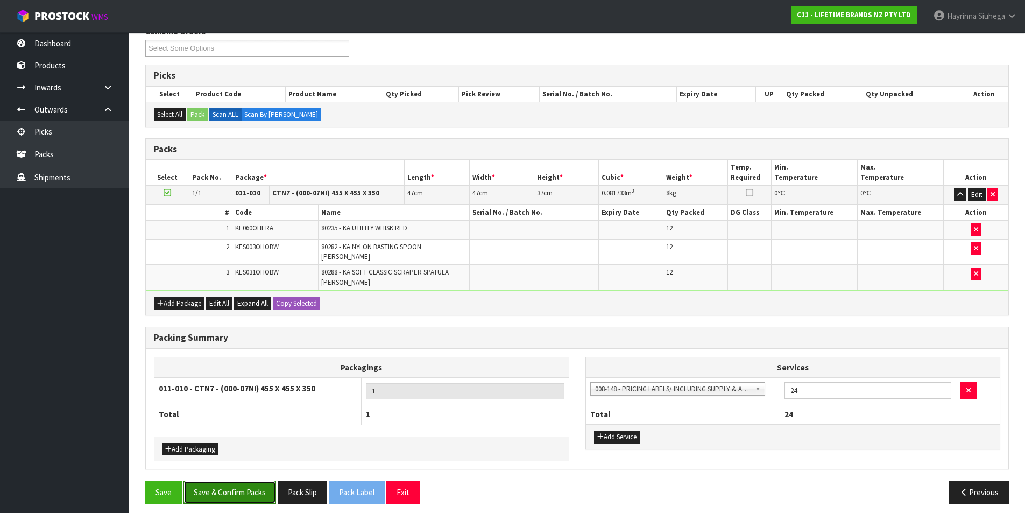
click at [254, 487] on button "Save & Confirm Packs" at bounding box center [229, 491] width 93 height 23
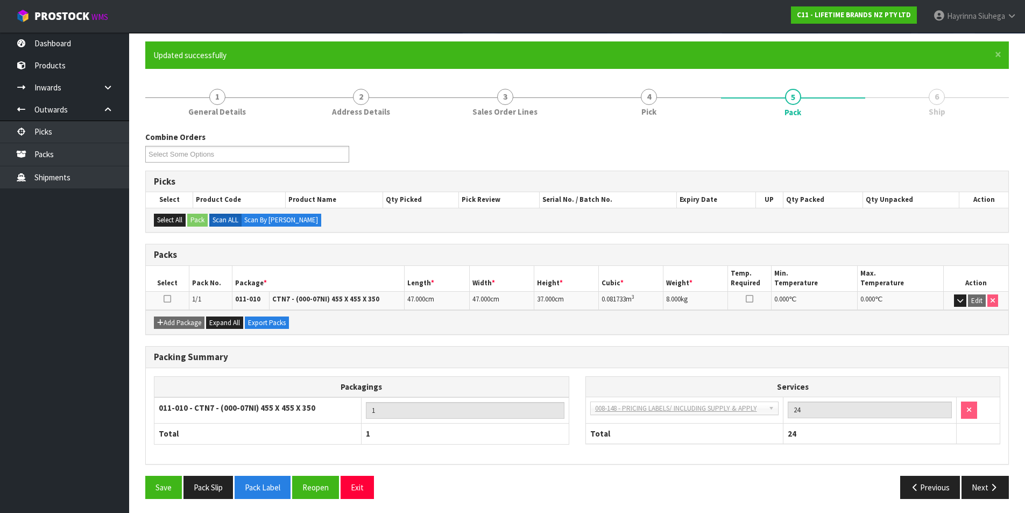
scroll to position [83, 0]
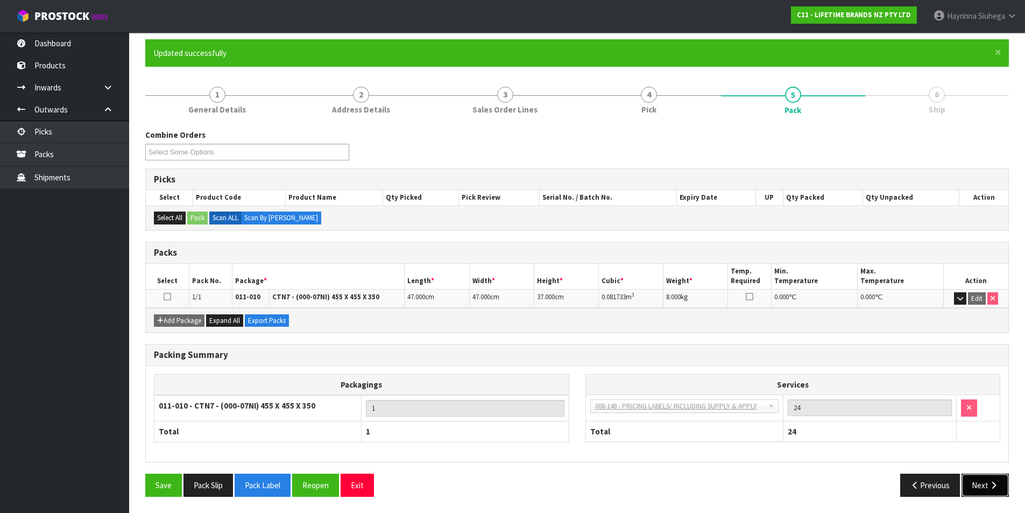
click at [979, 487] on button "Next" at bounding box center [984, 484] width 47 height 23
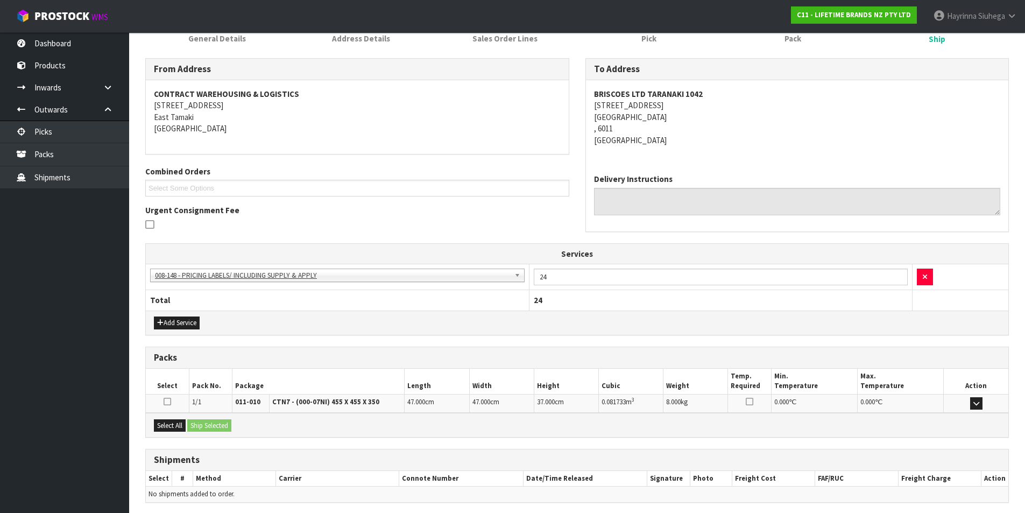
scroll to position [195, 0]
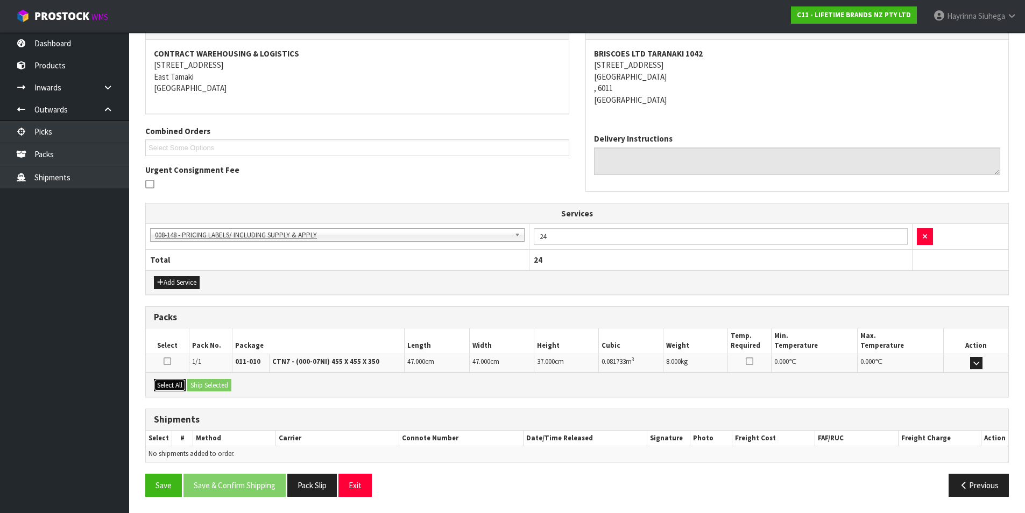
click at [171, 385] on button "Select All" at bounding box center [170, 385] width 32 height 13
click at [193, 384] on button "Ship Selected" at bounding box center [209, 385] width 44 height 13
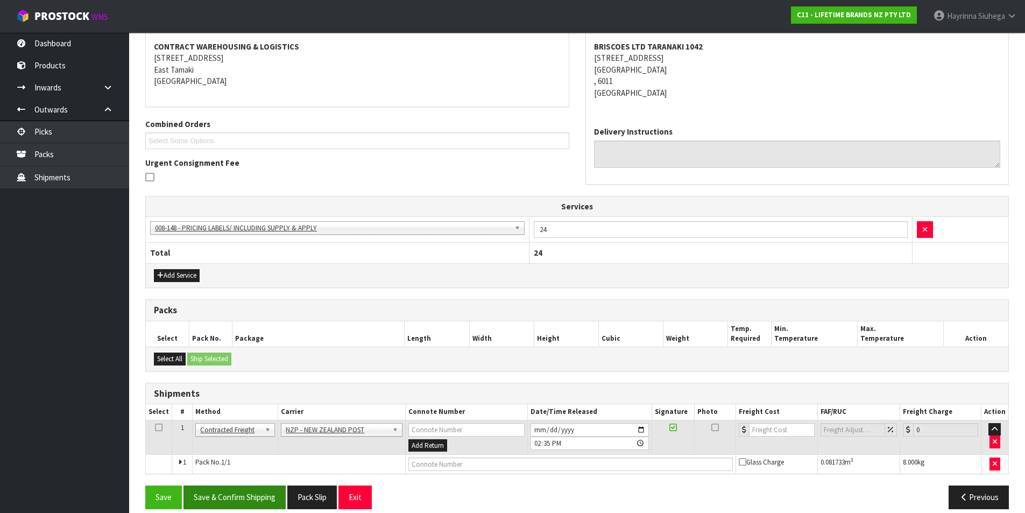
scroll to position [214, 0]
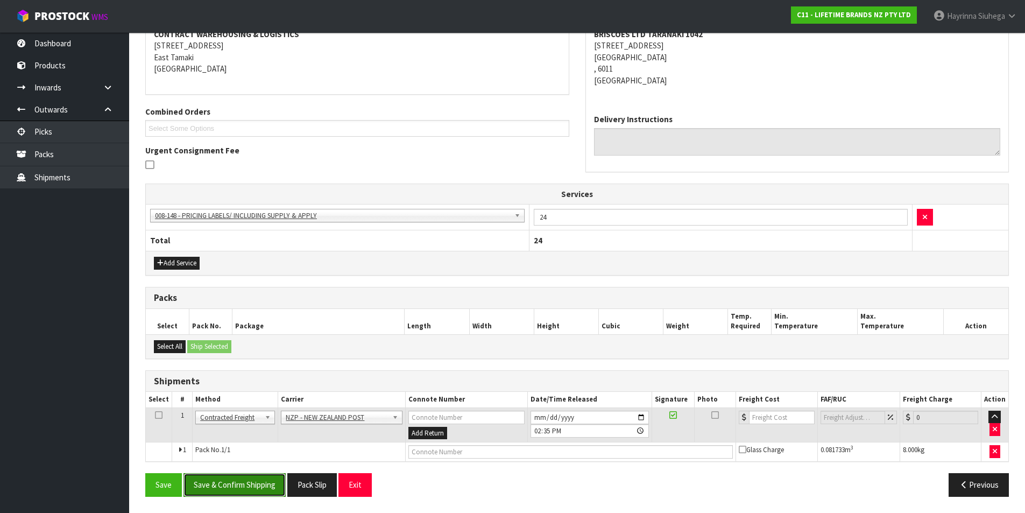
click at [258, 479] on button "Save & Confirm Shipping" at bounding box center [234, 484] width 102 height 23
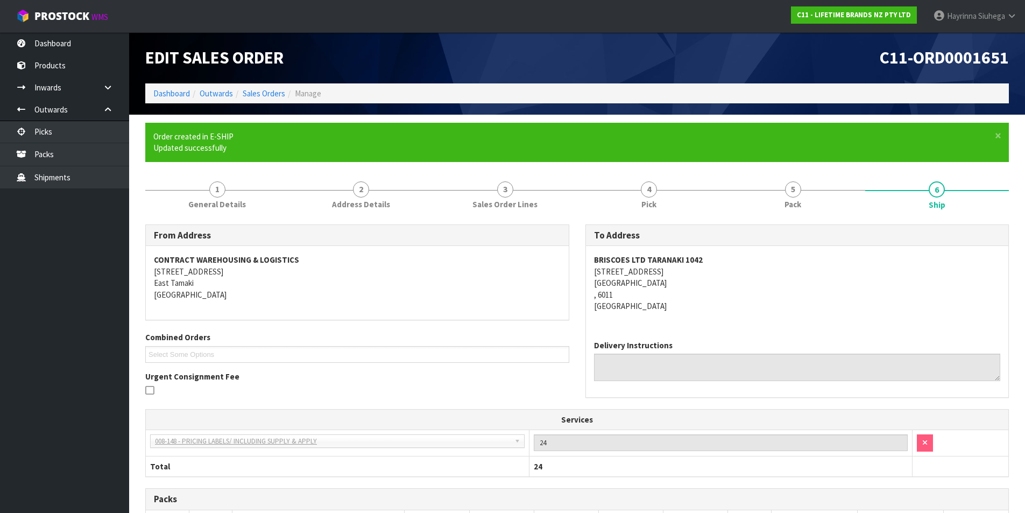
scroll to position [199, 0]
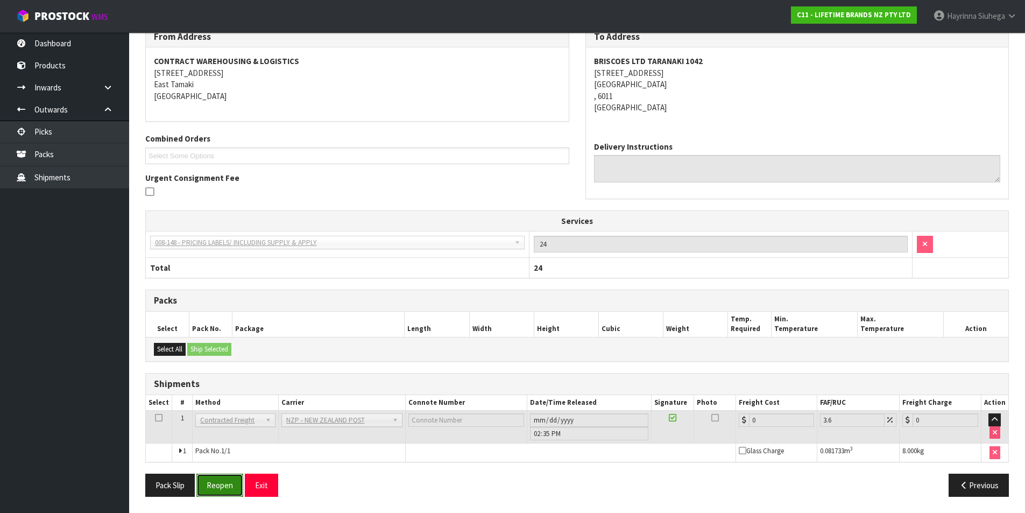
click at [229, 495] on button "Reopen" at bounding box center [219, 484] width 47 height 23
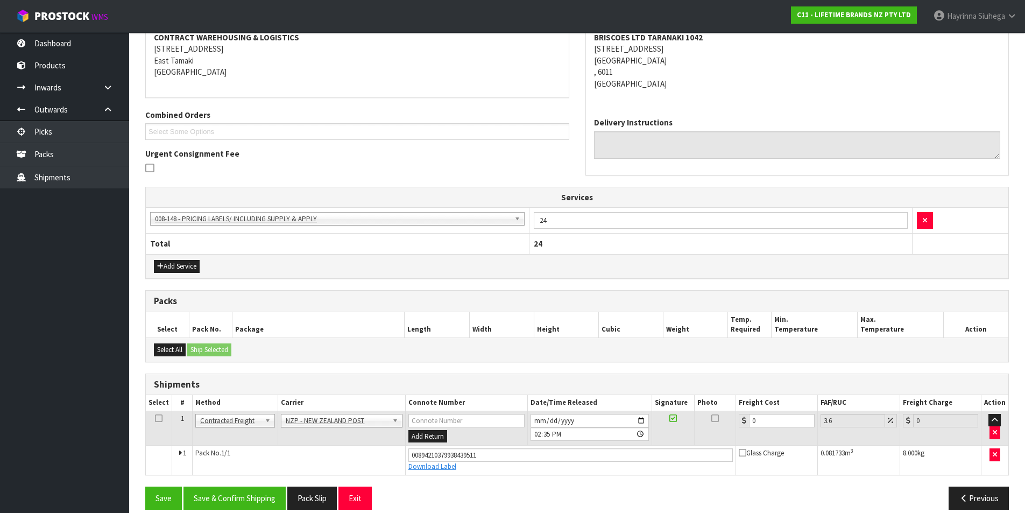
scroll to position [224, 0]
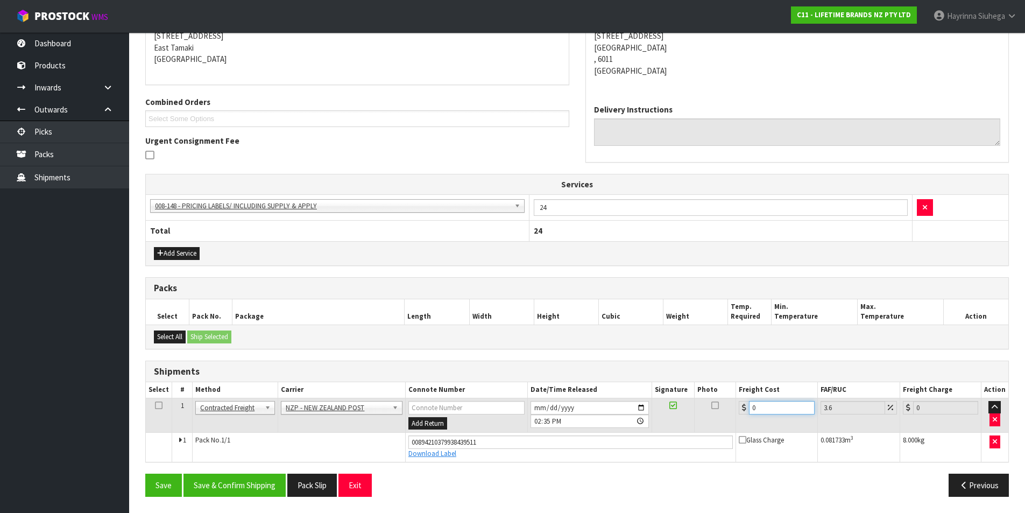
drag, startPoint x: 775, startPoint y: 407, endPoint x: 695, endPoint y: 412, distance: 80.3
click at [695, 412] on tr "1 Client Local Pickup Customer Local Pickup Company Freight Contracted Freight …" at bounding box center [577, 415] width 862 height 35
click at [145, 473] on button "Save" at bounding box center [163, 484] width 37 height 23
click at [213, 476] on button "Save & Confirm Shipping" at bounding box center [234, 484] width 102 height 23
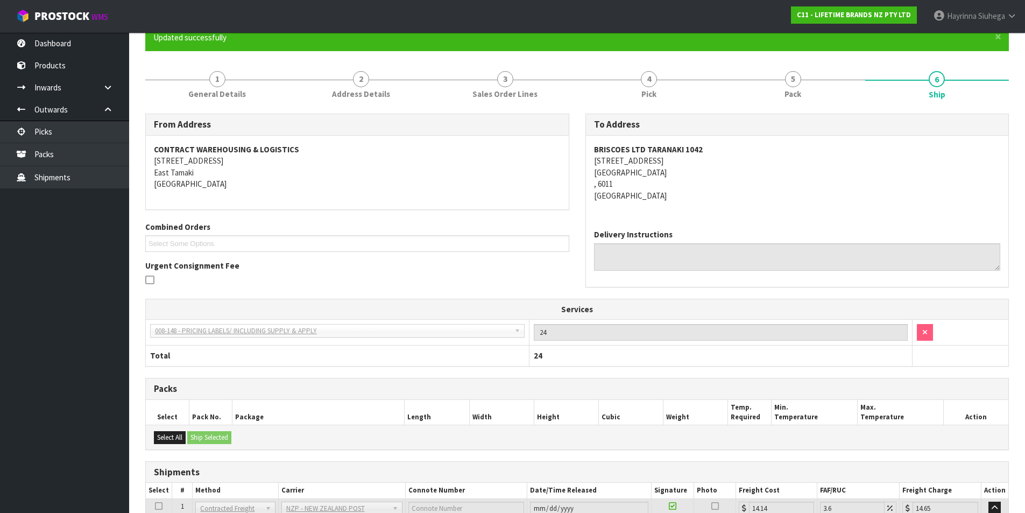
scroll to position [0, 0]
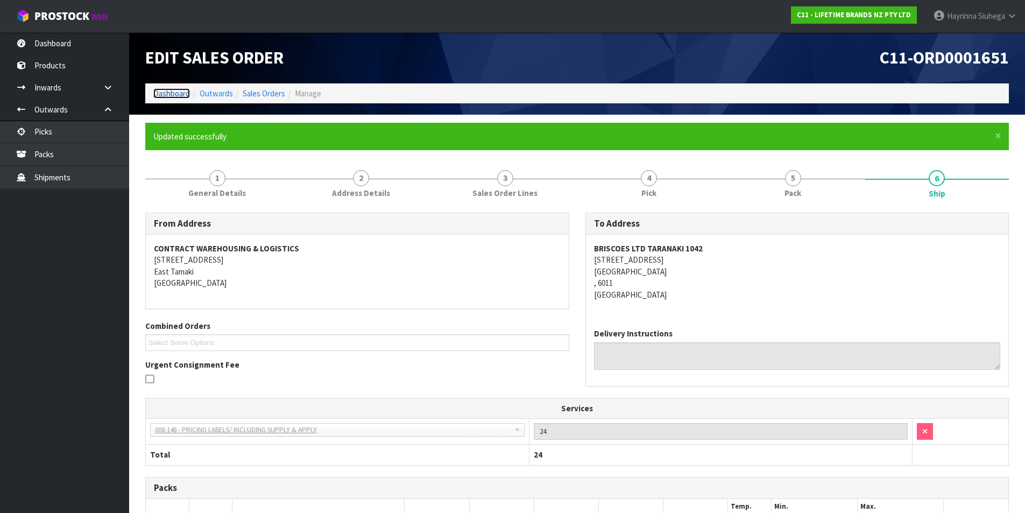
click at [176, 91] on link "Dashboard" at bounding box center [171, 93] width 37 height 10
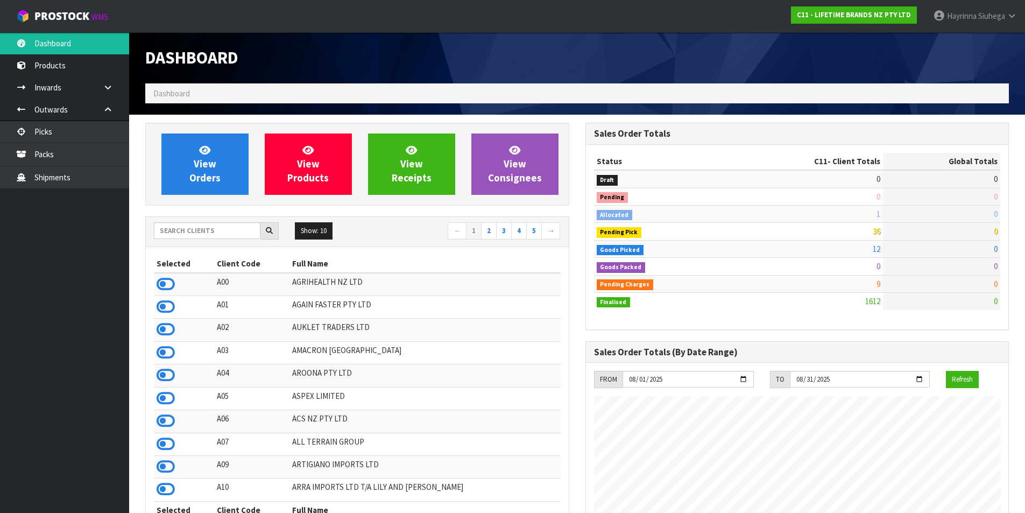
scroll to position [815, 440]
click at [209, 153] on icon at bounding box center [204, 150] width 11 height 10
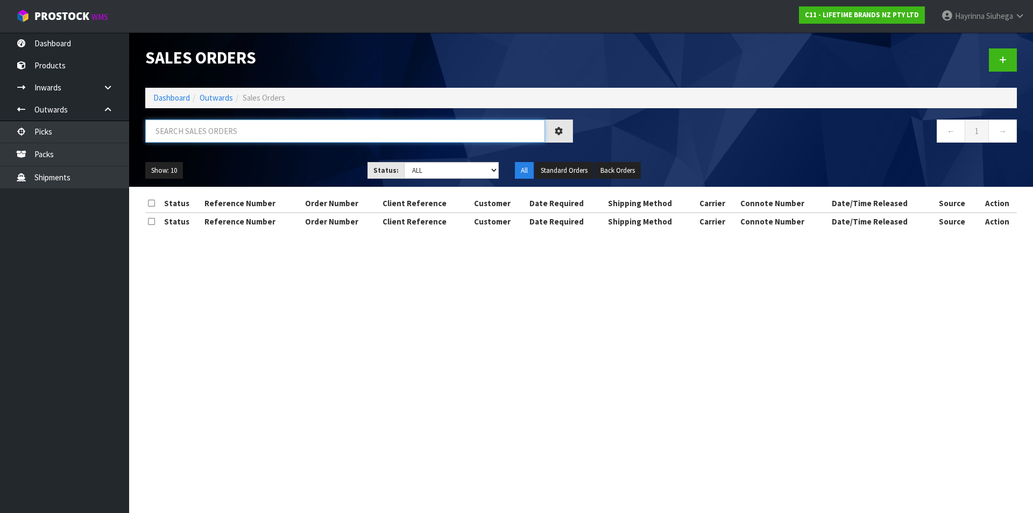
click at [264, 137] on input "text" at bounding box center [345, 130] width 400 height 23
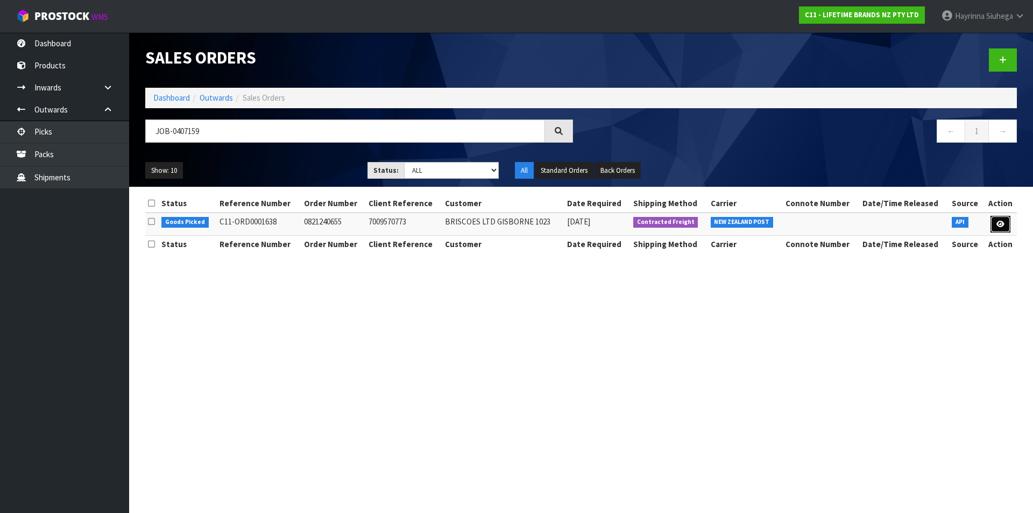
click at [1005, 219] on link at bounding box center [1000, 224] width 20 height 17
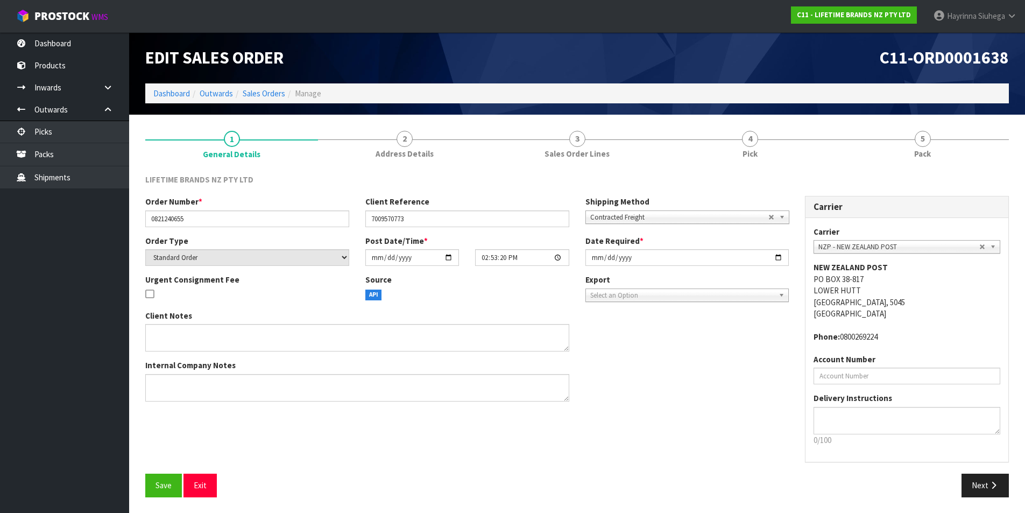
drag, startPoint x: 761, startPoint y: 335, endPoint x: 630, endPoint y: 402, distance: 147.0
click at [630, 402] on div "Client Notes Internal Company Notes" at bounding box center [467, 360] width 660 height 100
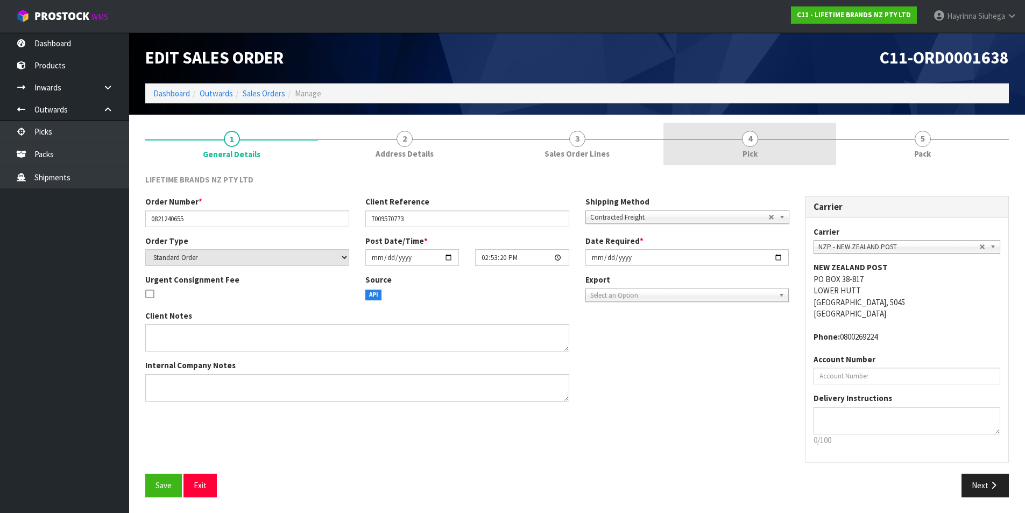
click at [764, 152] on link "4 Pick" at bounding box center [749, 144] width 173 height 42
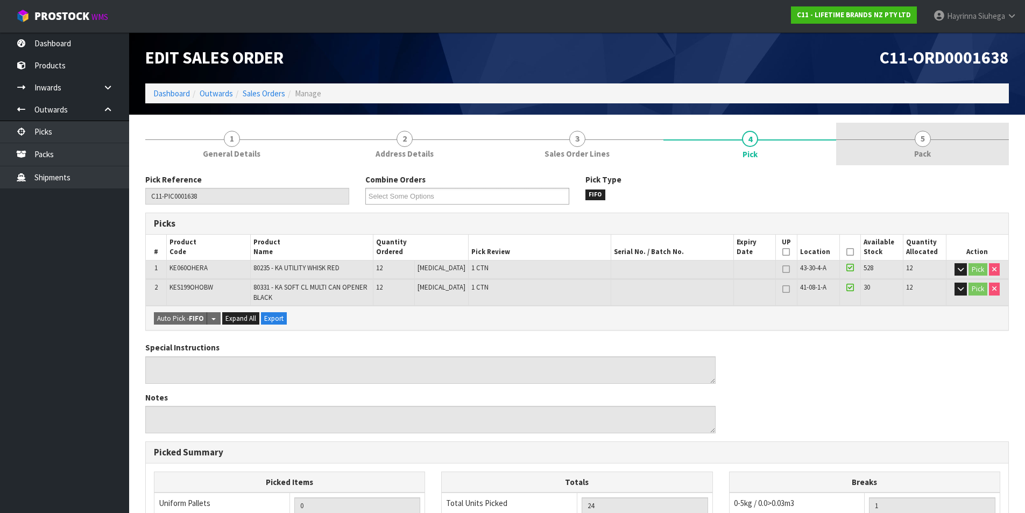
click at [930, 148] on span "Pack" at bounding box center [922, 153] width 17 height 11
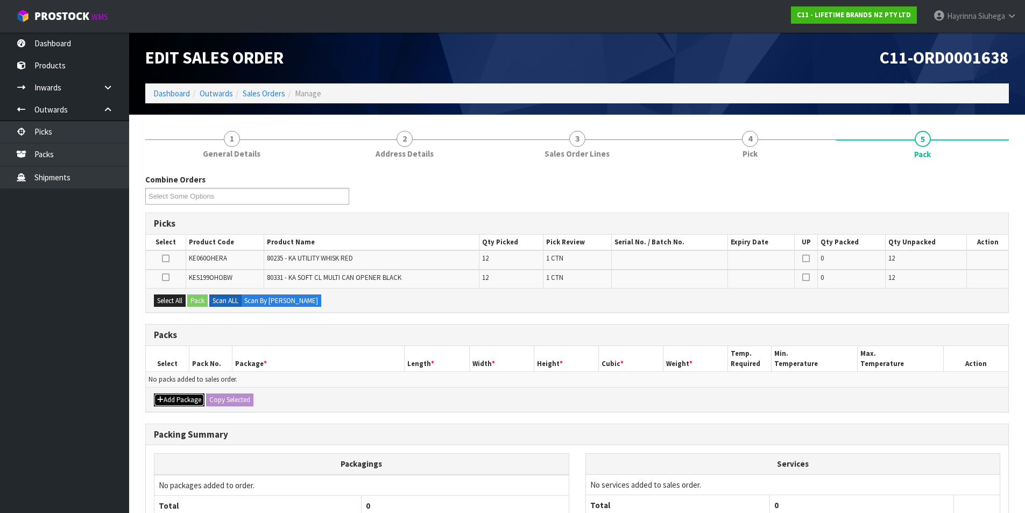
click at [179, 402] on button "Add Package" at bounding box center [179, 399] width 51 height 13
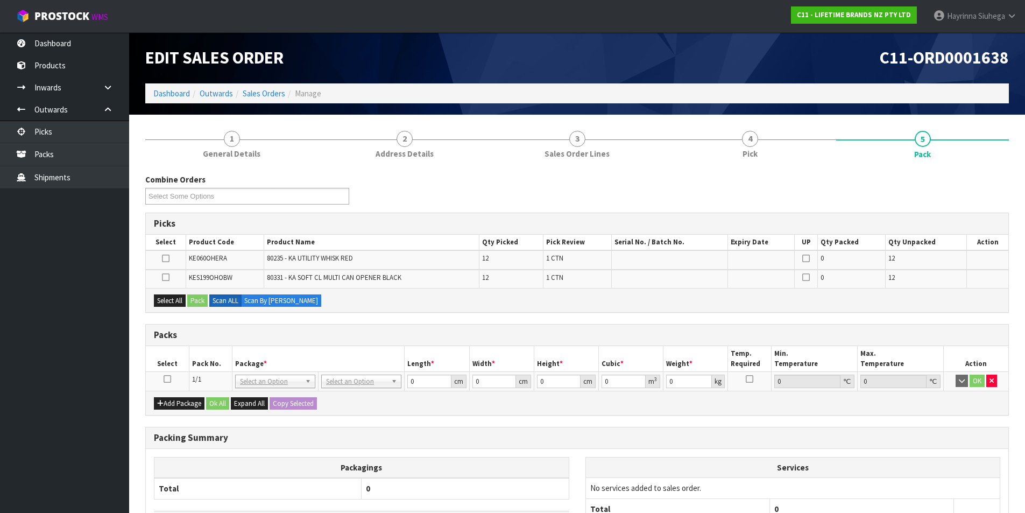
click at [167, 379] on icon at bounding box center [168, 379] width 8 height 1
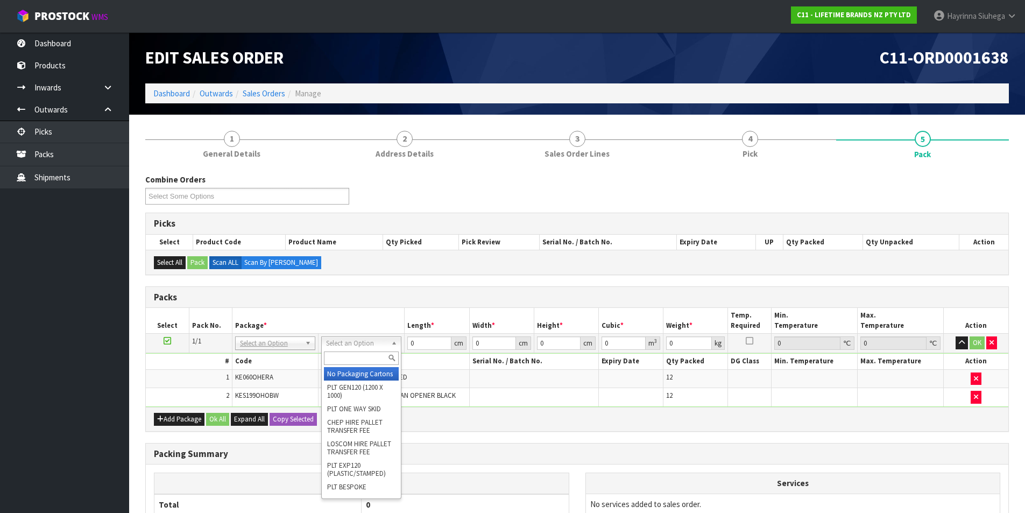
click at [369, 356] on input "text" at bounding box center [361, 357] width 75 height 13
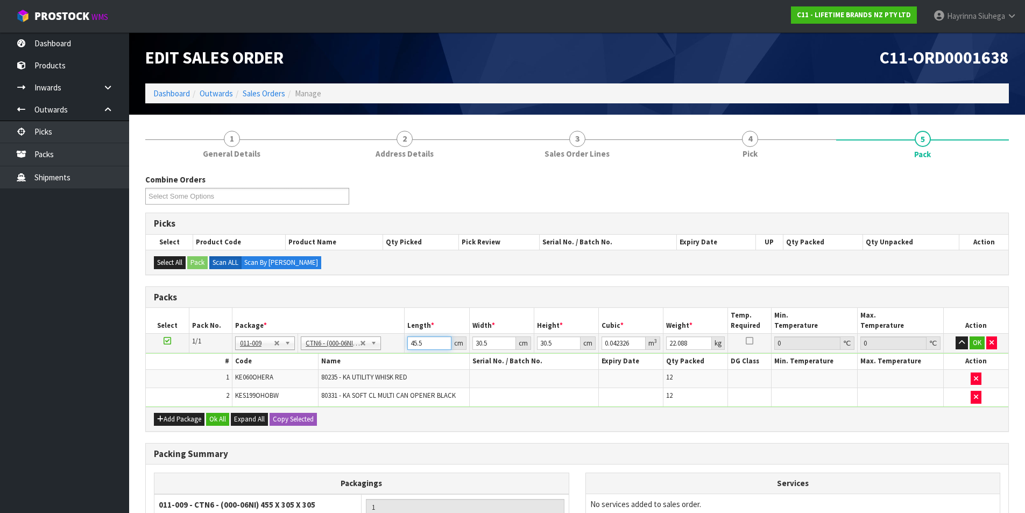
click at [417, 343] on input "45.5" at bounding box center [429, 342] width 44 height 13
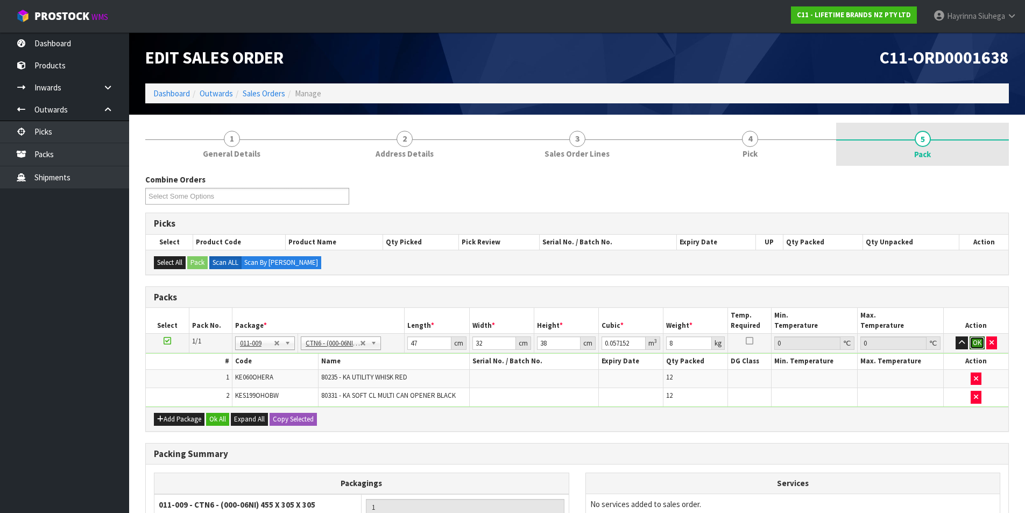
click button "OK" at bounding box center [976, 342] width 15 height 13
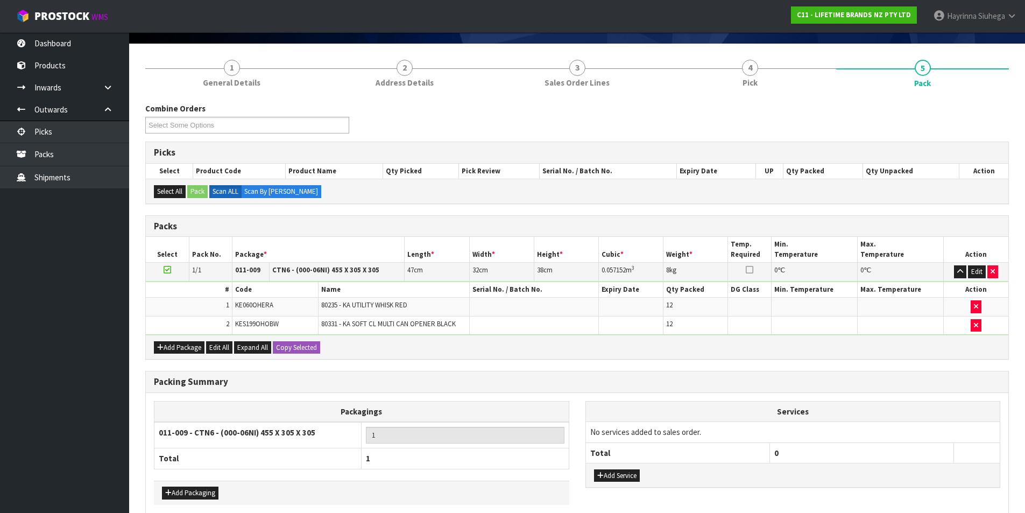
scroll to position [122, 0]
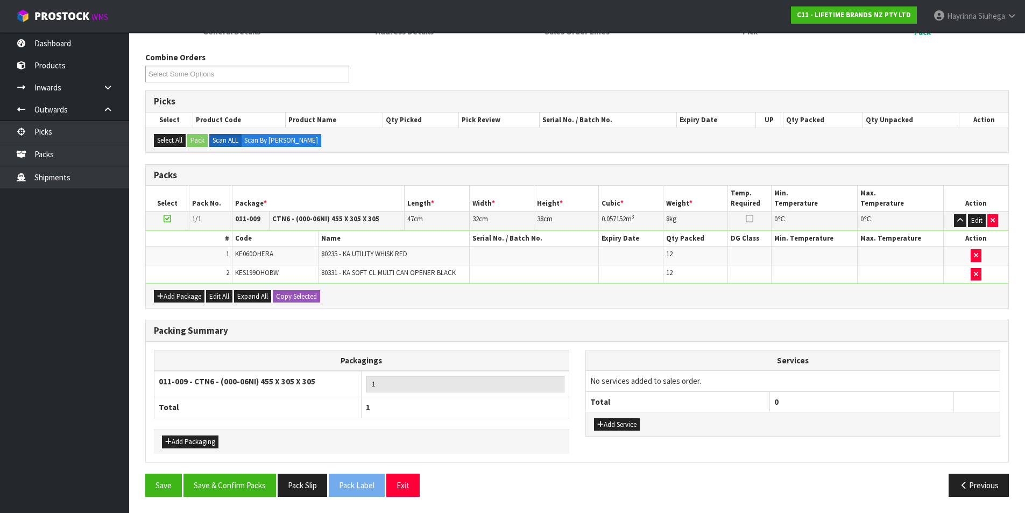
click at [620, 432] on div "Add Service" at bounding box center [793, 424] width 414 height 24
click at [623, 424] on button "Add Service" at bounding box center [617, 424] width 46 height 13
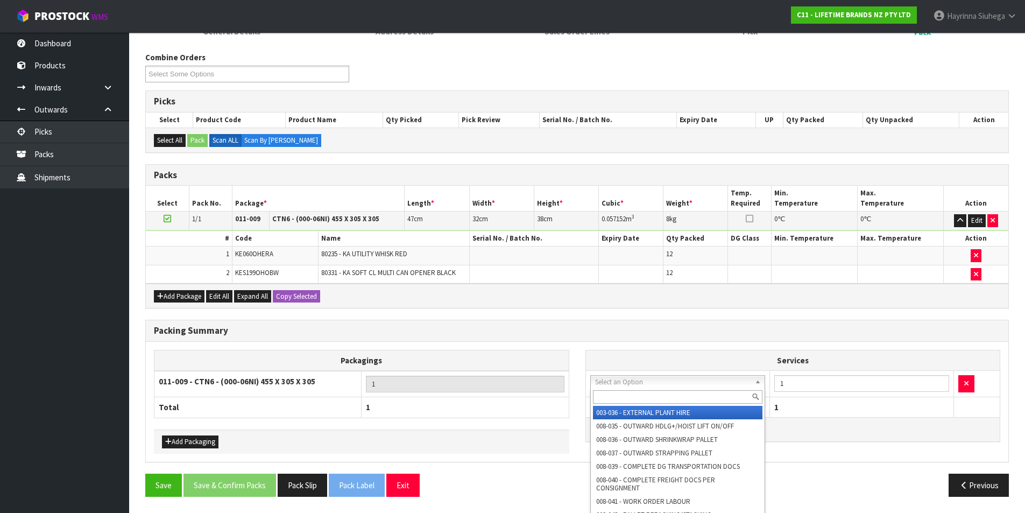
click at [636, 393] on input "text" at bounding box center [678, 396] width 170 height 13
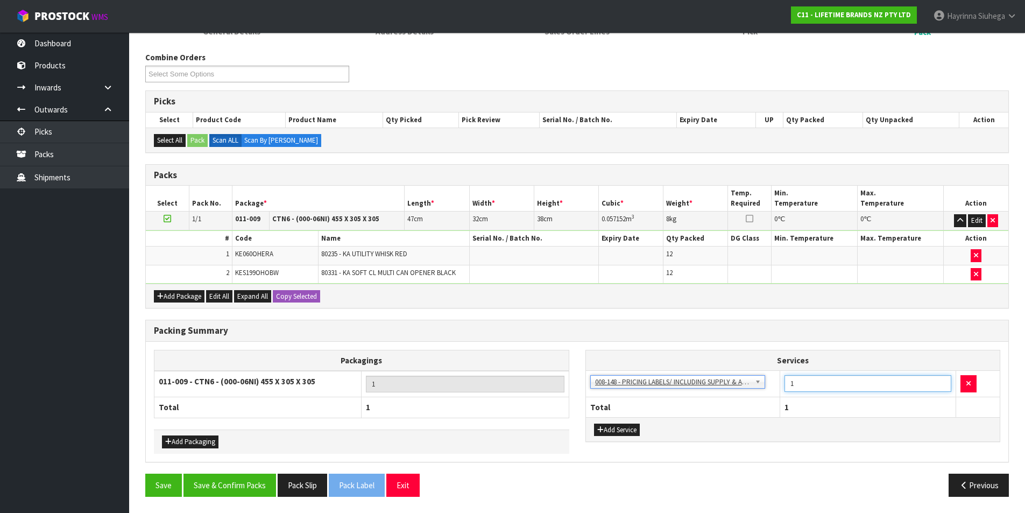
drag, startPoint x: 800, startPoint y: 378, endPoint x: 766, endPoint y: 384, distance: 34.8
click at [766, 384] on tr "003-036 - EXTERNAL PLANT HIRE 008-035 - OUTWARD HDLG+/HOIST LIFT ON/OFF 008-036…" at bounding box center [793, 384] width 414 height 26
click at [228, 483] on button "Save & Confirm Packs" at bounding box center [229, 484] width 93 height 23
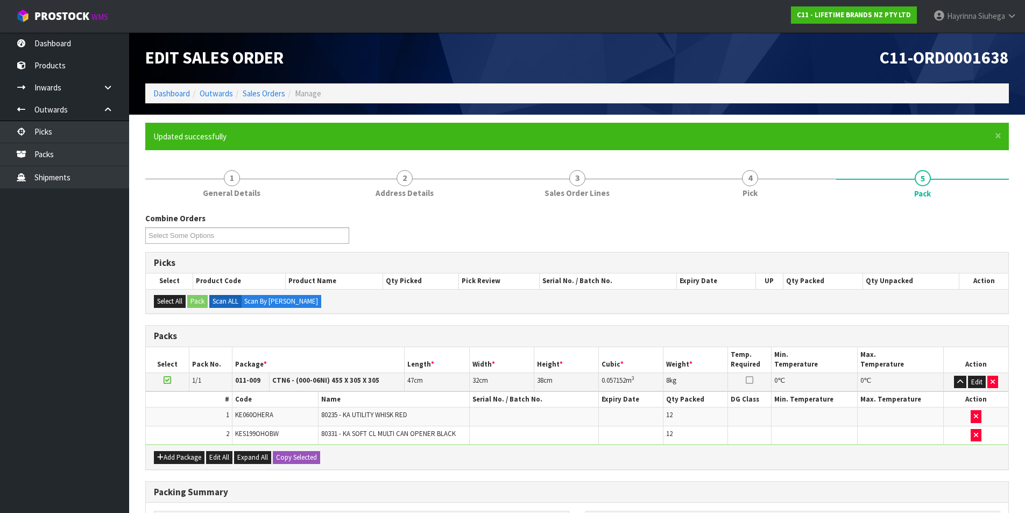
scroll to position [83, 0]
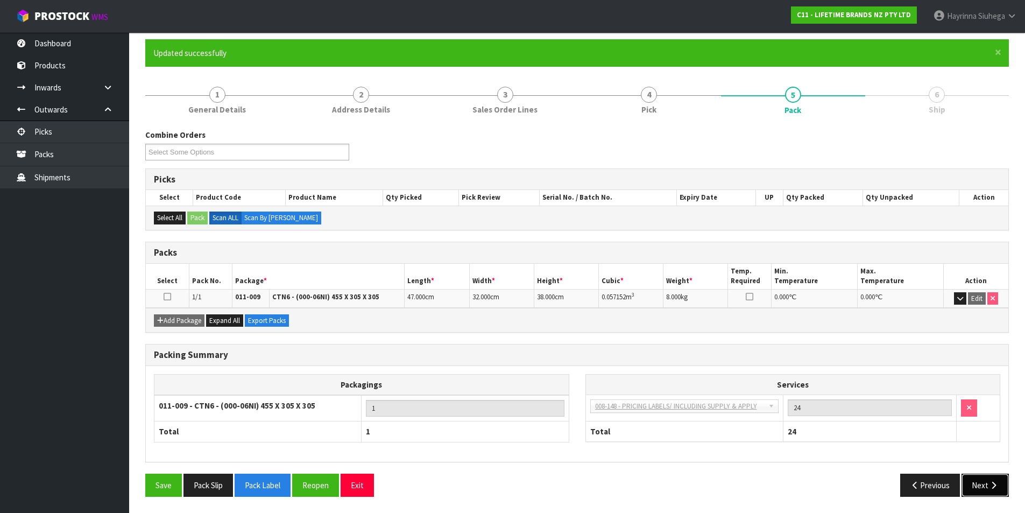
click at [1007, 481] on button "Next" at bounding box center [984, 484] width 47 height 23
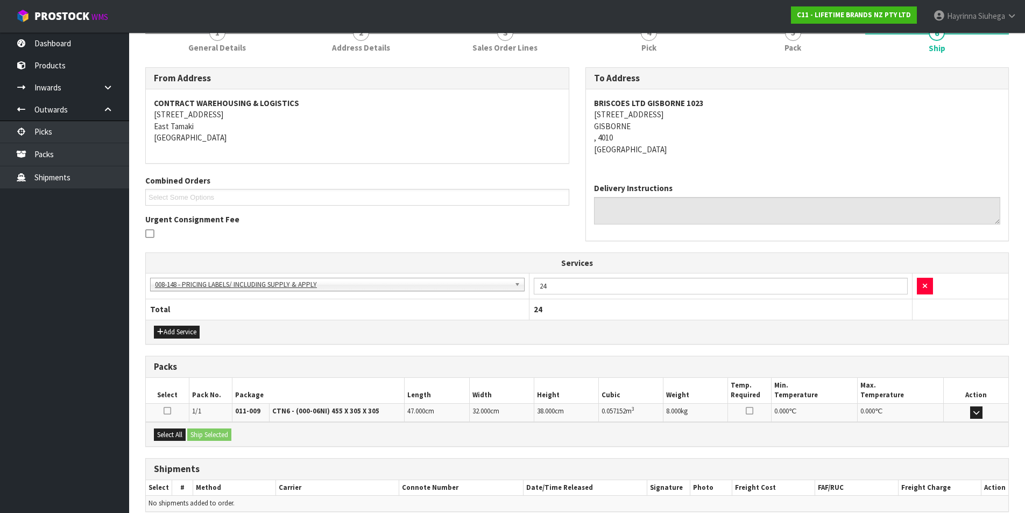
scroll to position [195, 0]
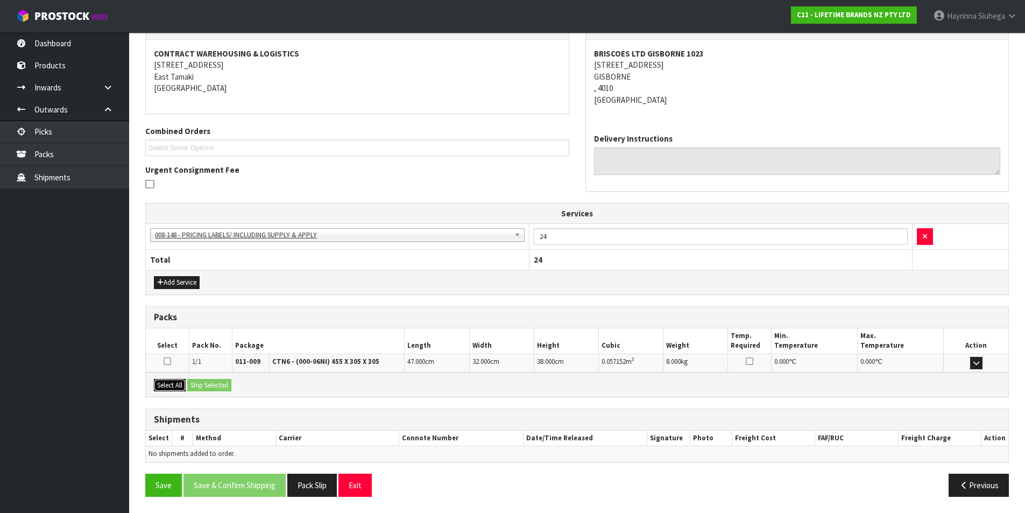
click at [171, 384] on button "Select All" at bounding box center [170, 385] width 32 height 13
click at [213, 383] on button "Ship Selected" at bounding box center [209, 385] width 44 height 13
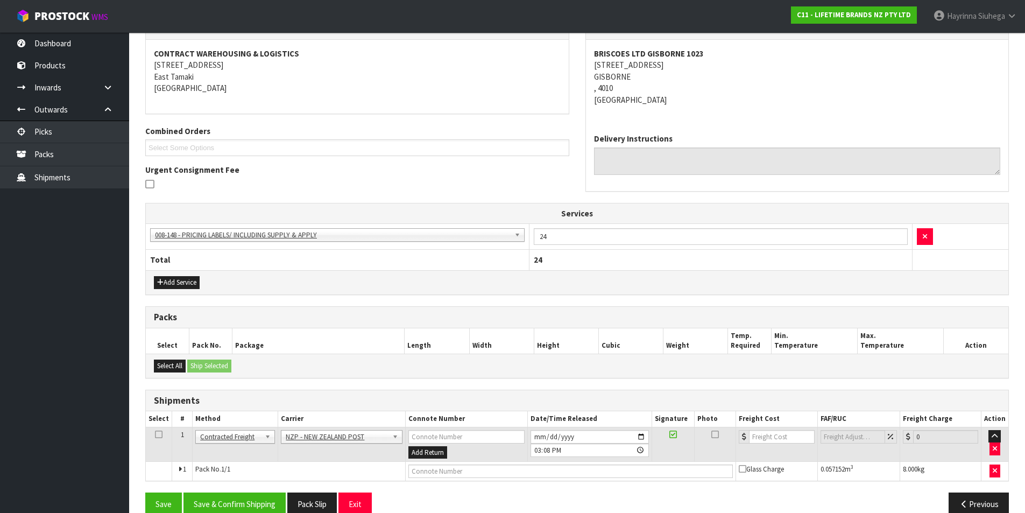
scroll to position [214, 0]
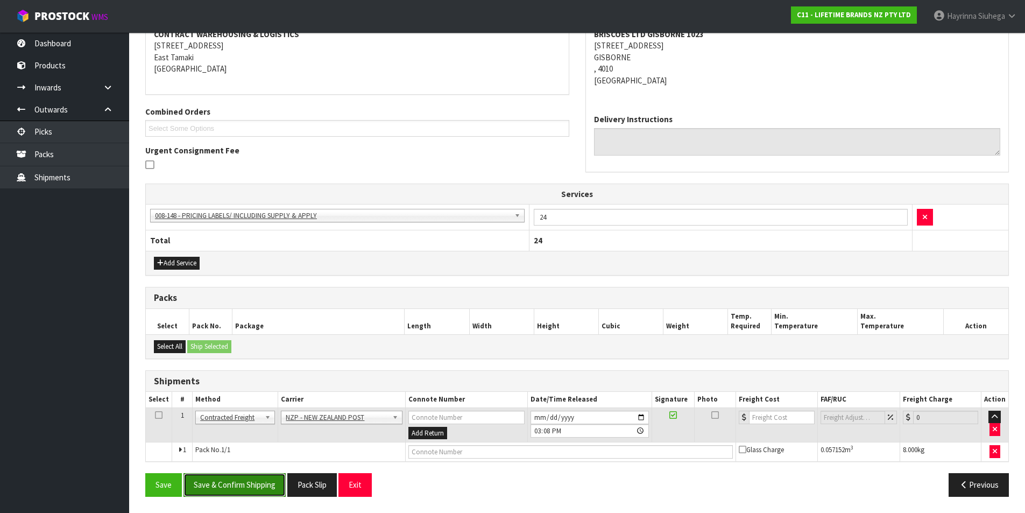
click at [243, 488] on button "Save & Confirm Shipping" at bounding box center [234, 484] width 102 height 23
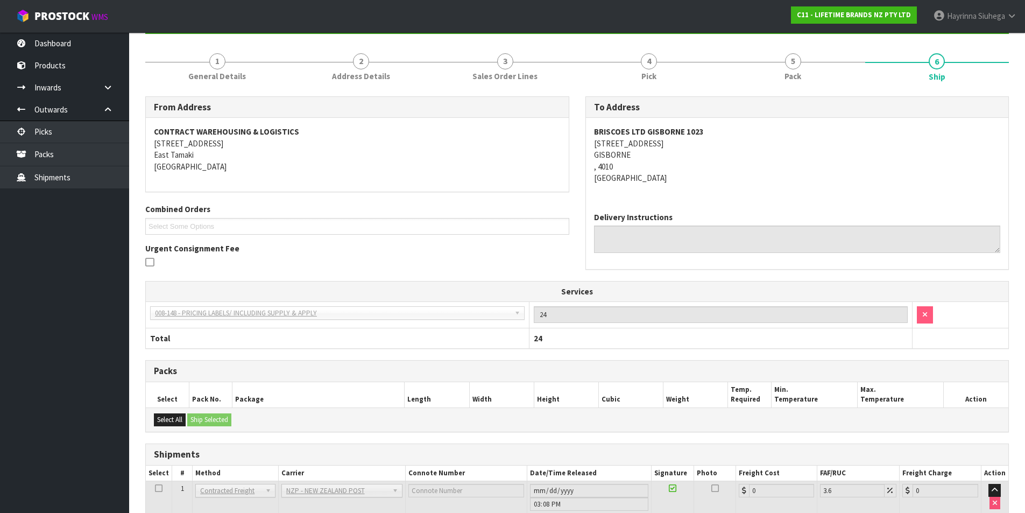
scroll to position [199, 0]
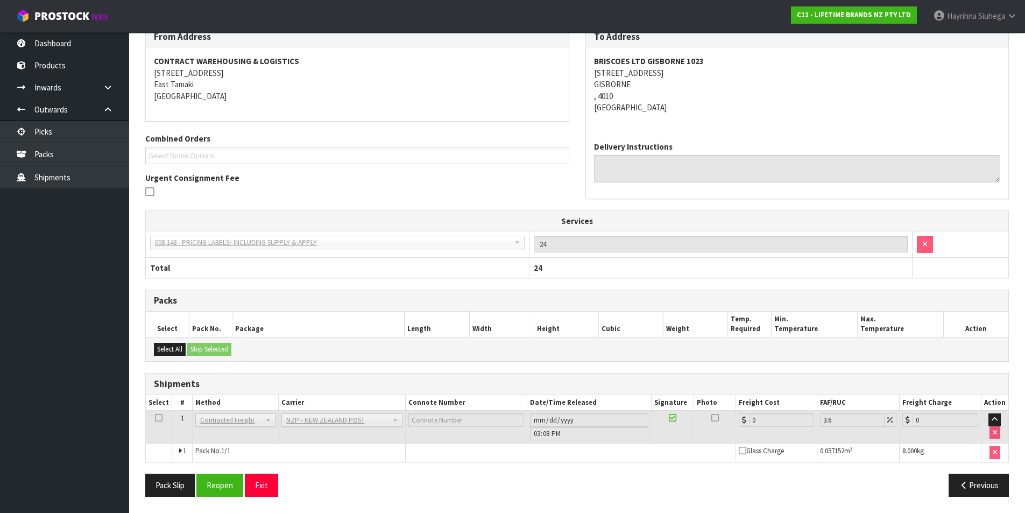
drag, startPoint x: 229, startPoint y: 472, endPoint x: 234, endPoint y: 471, distance: 5.4
click at [230, 472] on div "From Address CONTRACT WAREHOUSING & LOGISTICS 17 Allens Road East Tamaki Auckla…" at bounding box center [576, 265] width 863 height 479
click at [230, 478] on button "Reopen" at bounding box center [219, 484] width 47 height 23
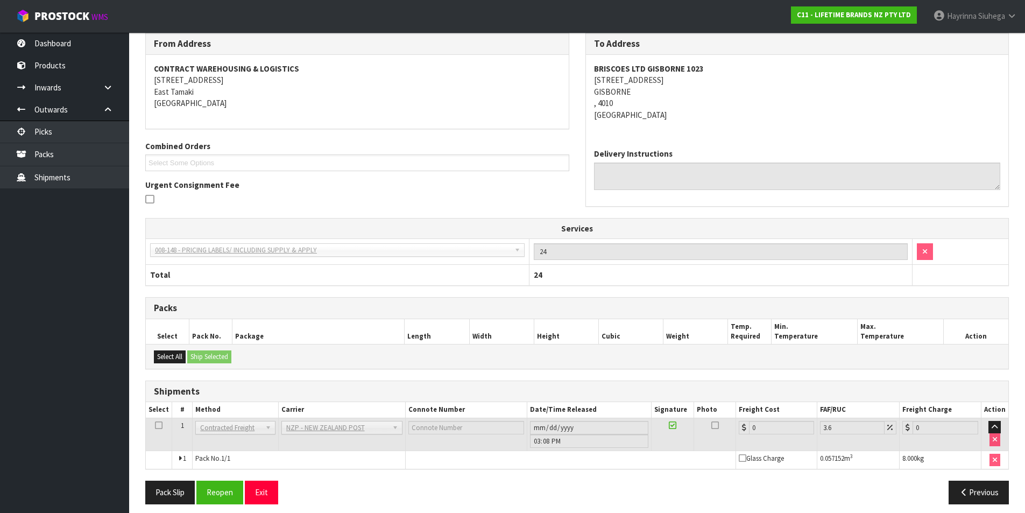
scroll to position [187, 0]
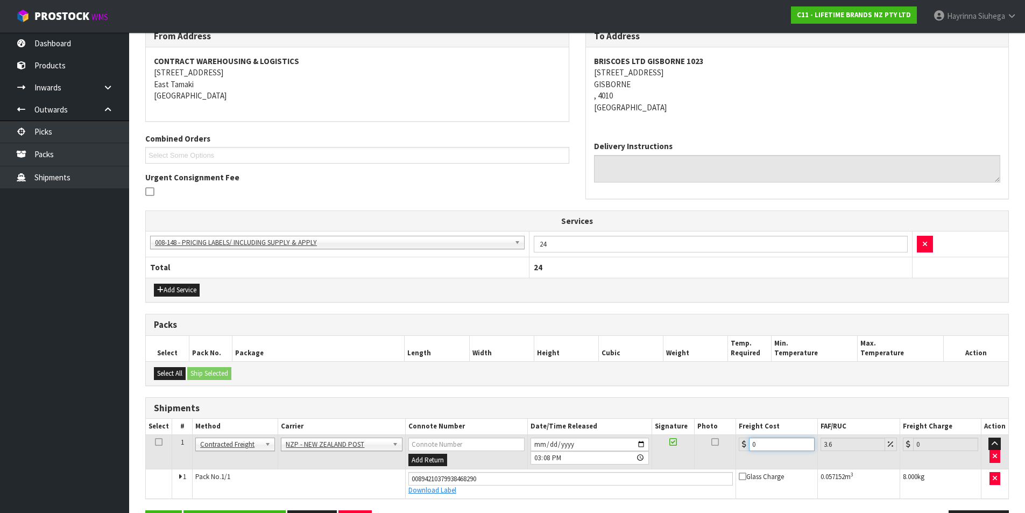
drag, startPoint x: 765, startPoint y: 442, endPoint x: 674, endPoint y: 442, distance: 90.9
click at [674, 442] on tr "1 Client Local Pickup Customer Local Pickup Company Freight Contracted Freight …" at bounding box center [577, 451] width 862 height 35
click at [145, 510] on button "Save" at bounding box center [163, 521] width 37 height 23
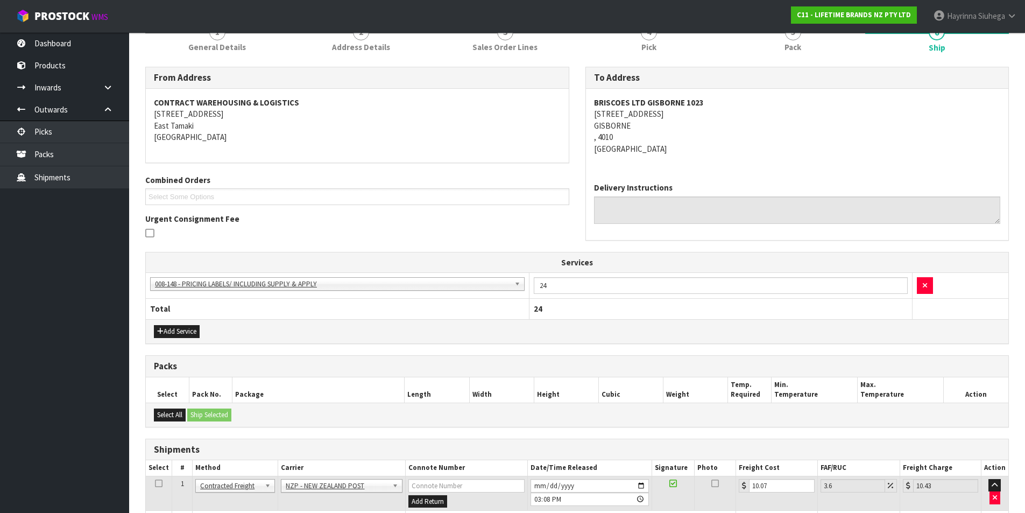
scroll to position [224, 0]
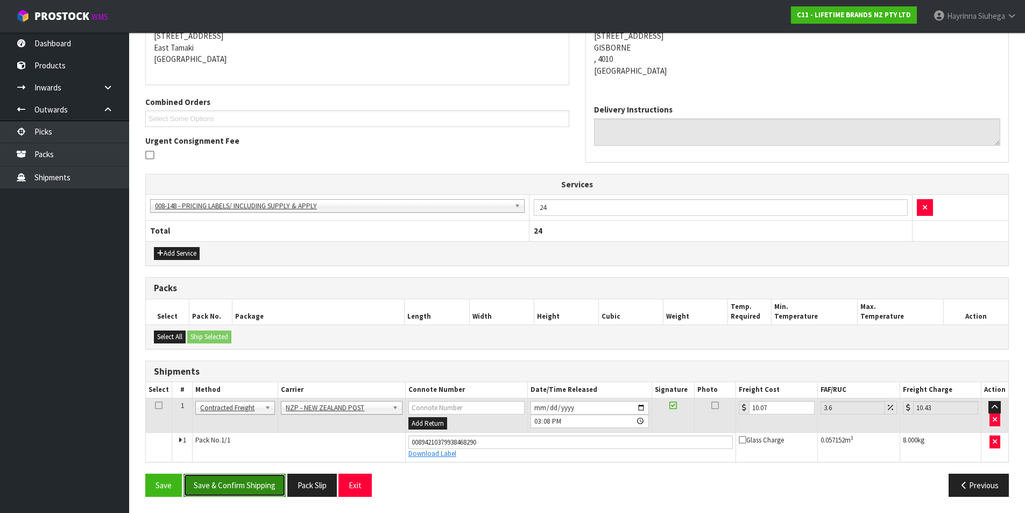
click at [234, 494] on button "Save & Confirm Shipping" at bounding box center [234, 484] width 102 height 23
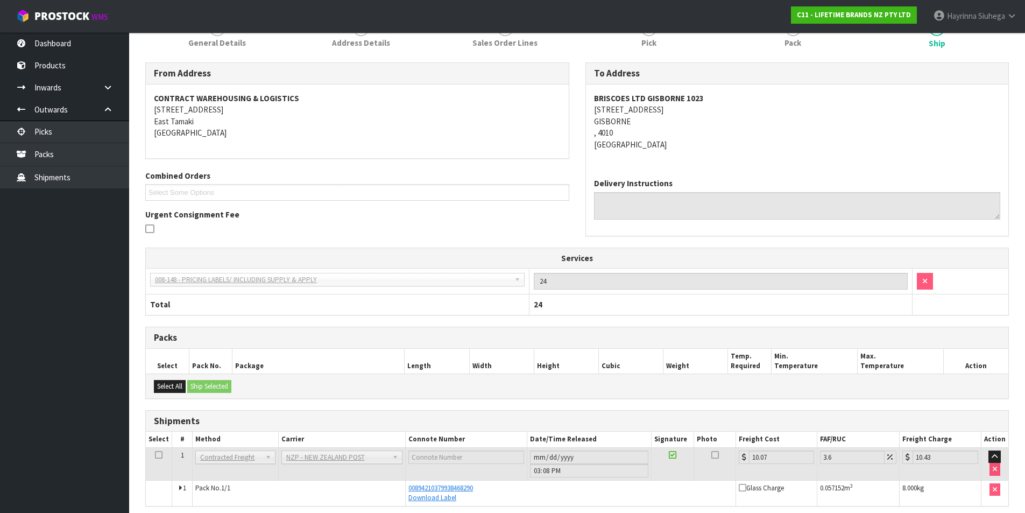
scroll to position [0, 0]
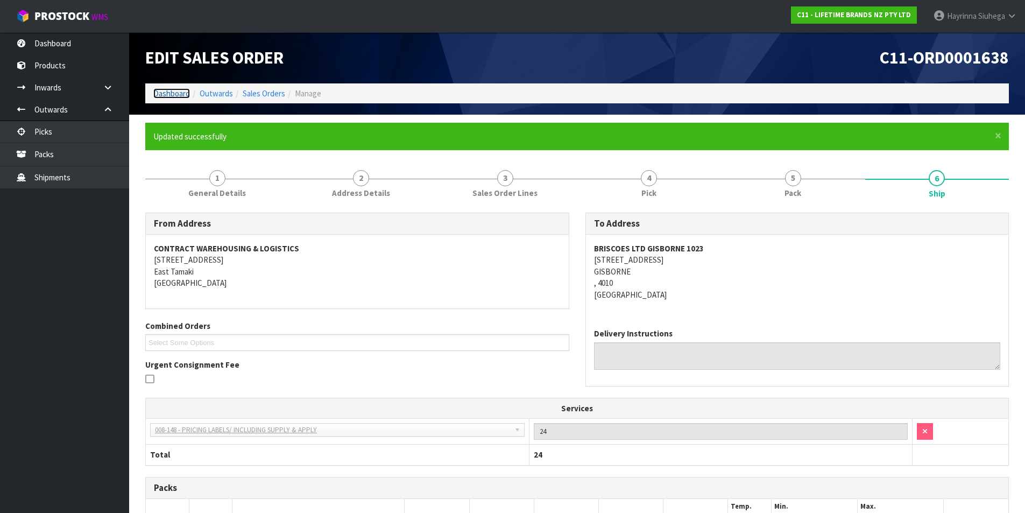
click at [174, 92] on link "Dashboard" at bounding box center [171, 93] width 37 height 10
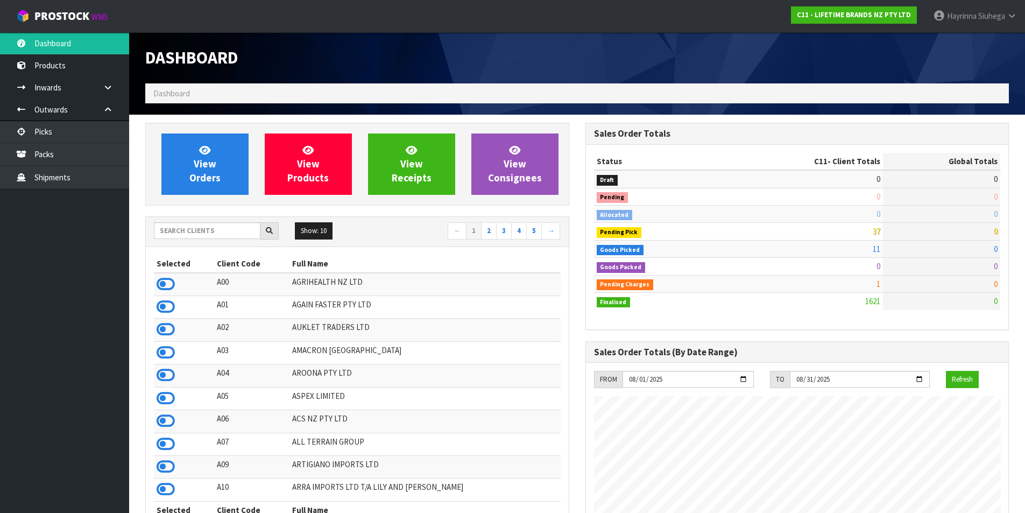
scroll to position [815, 440]
click at [211, 154] on link "View Orders" at bounding box center [204, 163] width 87 height 61
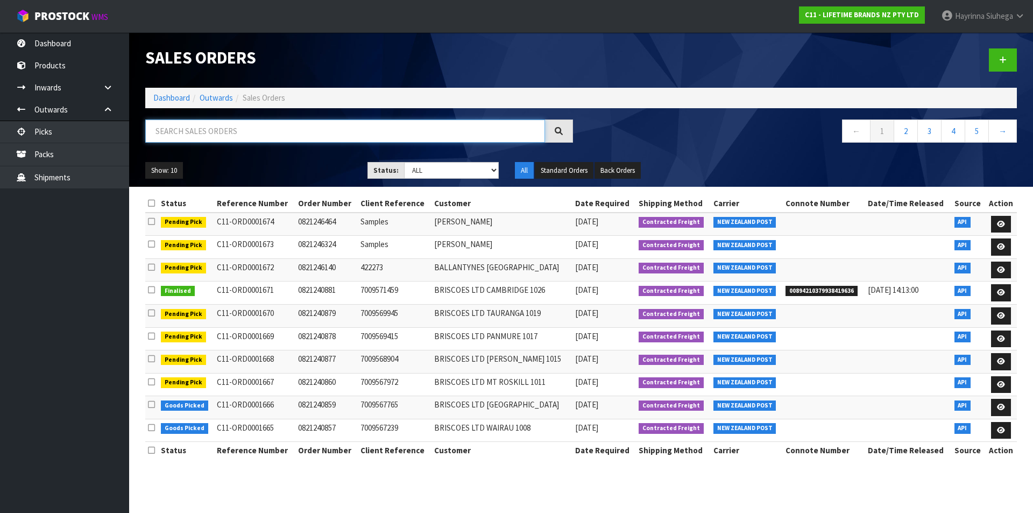
click at [197, 141] on input "text" at bounding box center [345, 130] width 400 height 23
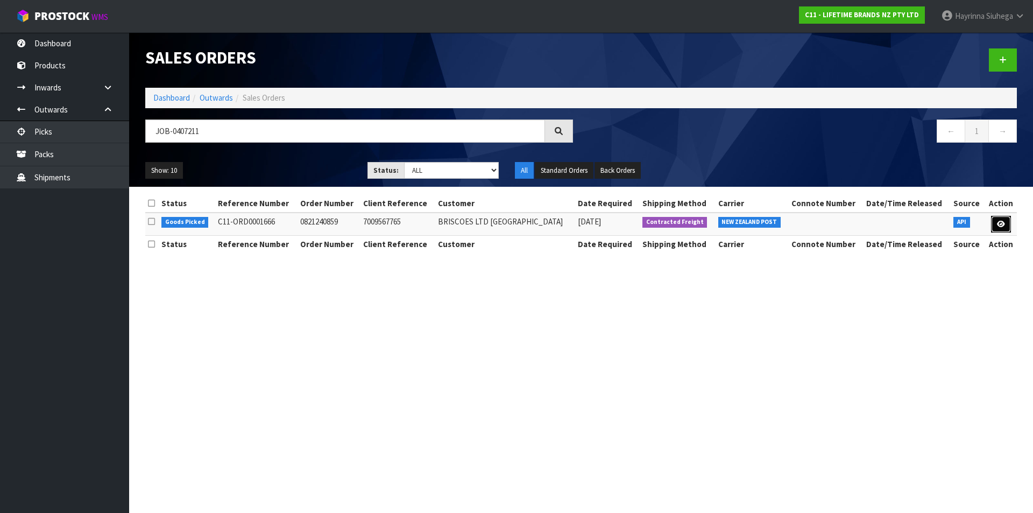
click at [1001, 229] on link at bounding box center [1001, 224] width 20 height 17
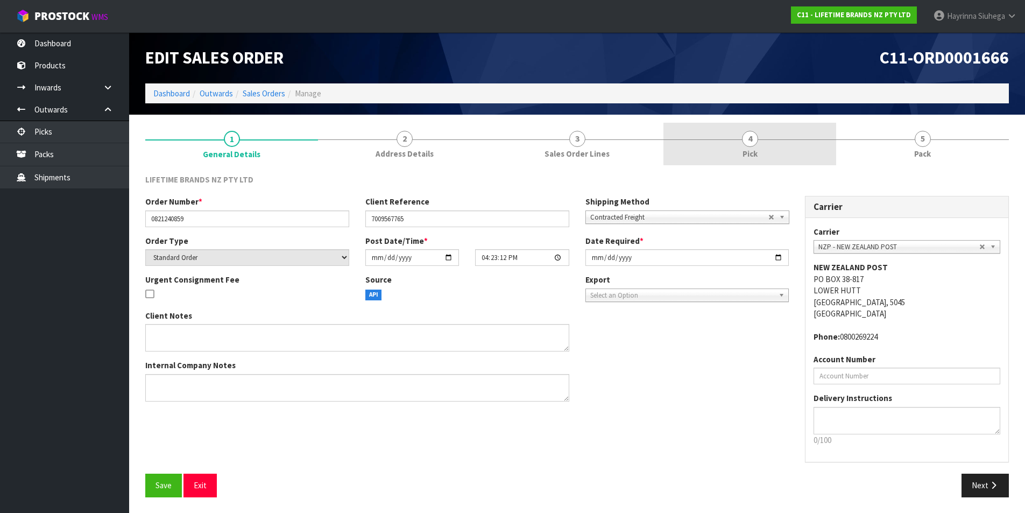
click at [809, 140] on link "4 Pick" at bounding box center [749, 144] width 173 height 42
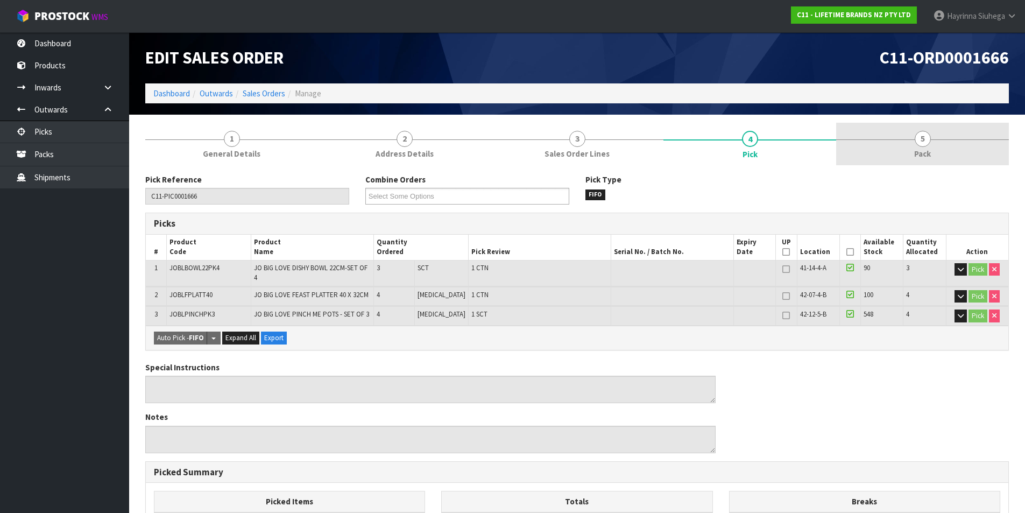
click at [862, 138] on link "5 Pack" at bounding box center [922, 144] width 173 height 42
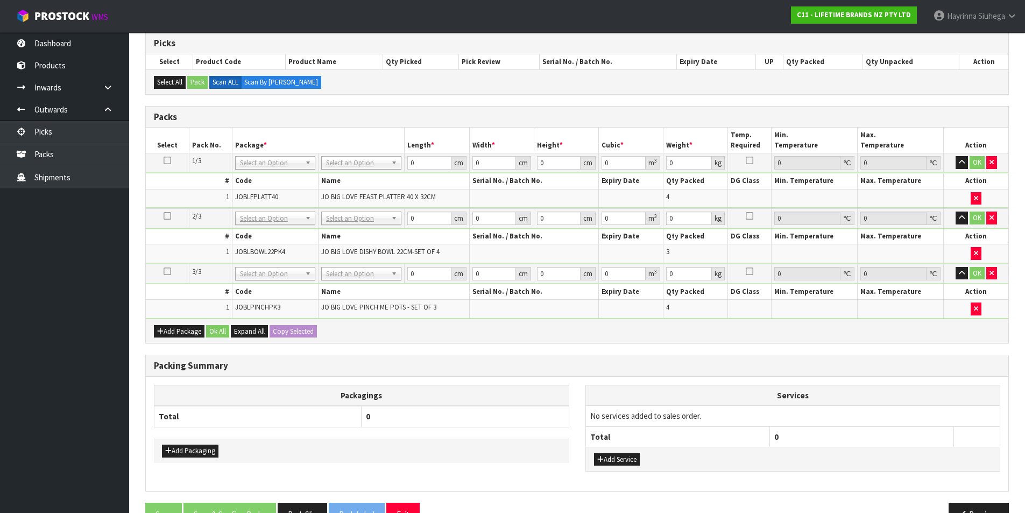
scroll to position [209, 0]
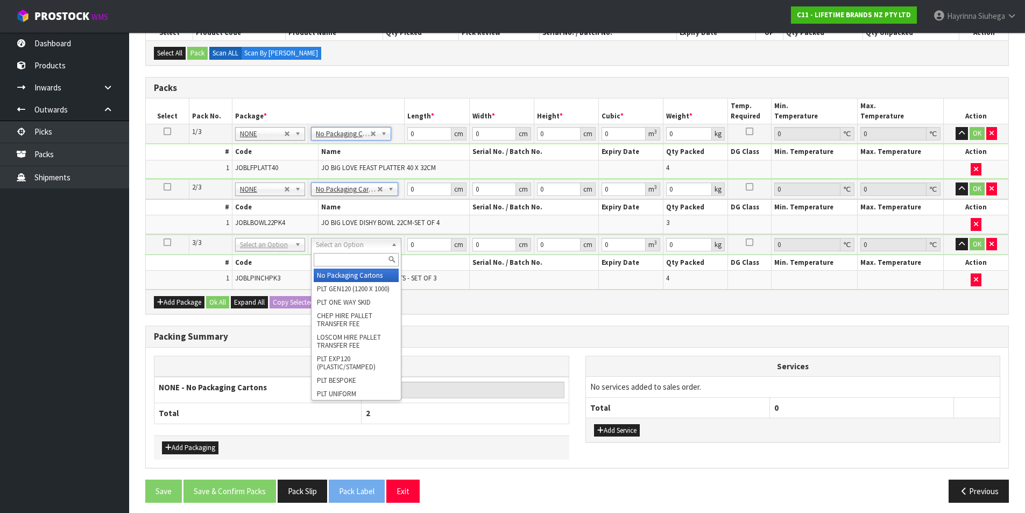
drag, startPoint x: 344, startPoint y: 278, endPoint x: 388, endPoint y: 193, distance: 96.5
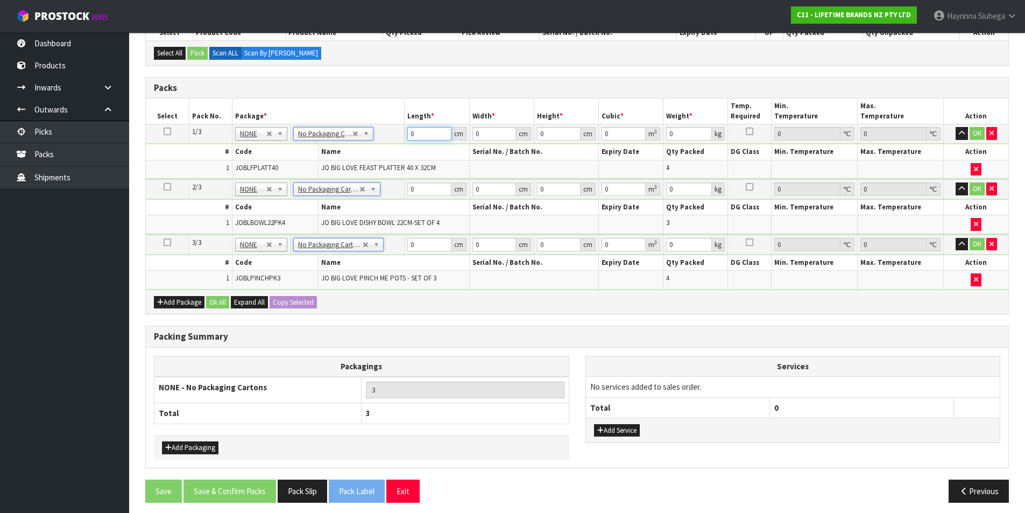
click at [409, 134] on input "0" at bounding box center [429, 133] width 44 height 13
drag, startPoint x: 409, startPoint y: 134, endPoint x: 985, endPoint y: 192, distance: 578.4
click at [413, 134] on input "0" at bounding box center [429, 133] width 44 height 13
click button "OK" at bounding box center [976, 133] width 15 height 13
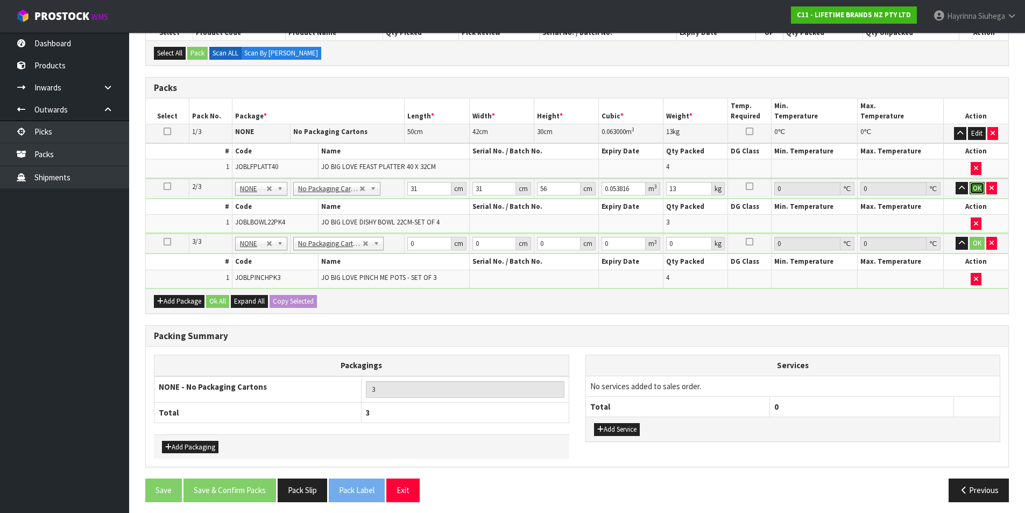
click button "OK" at bounding box center [976, 188] width 15 height 13
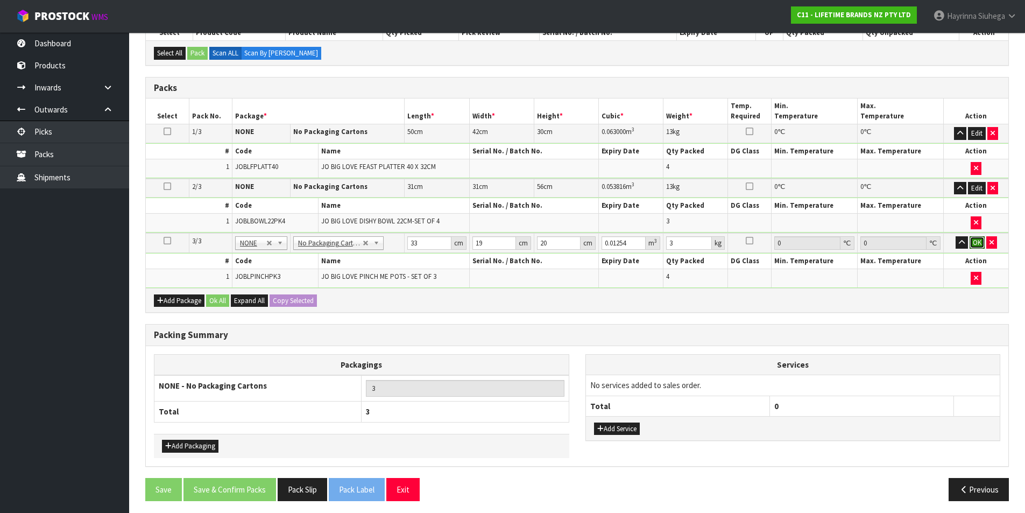
click button "OK" at bounding box center [976, 242] width 15 height 13
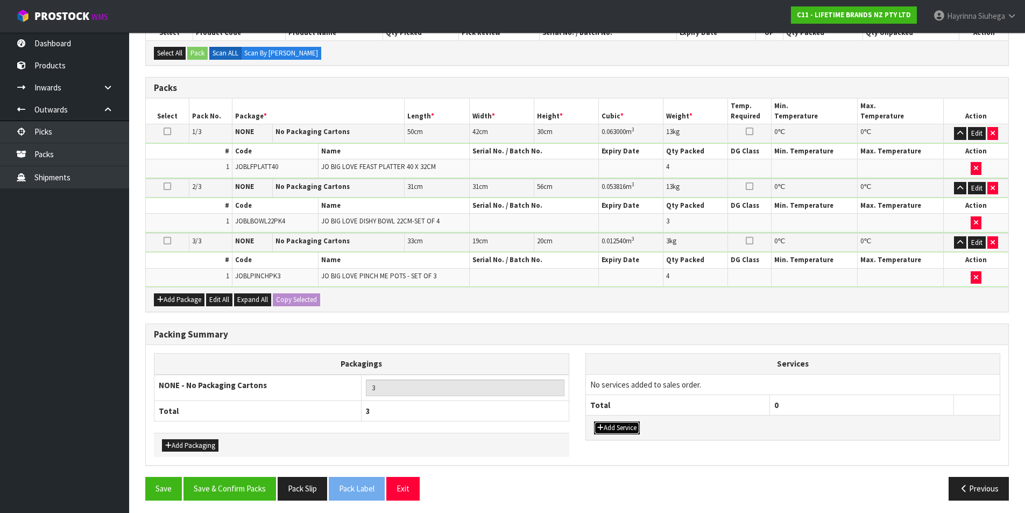
click at [626, 434] on button "Add Service" at bounding box center [617, 427] width 46 height 13
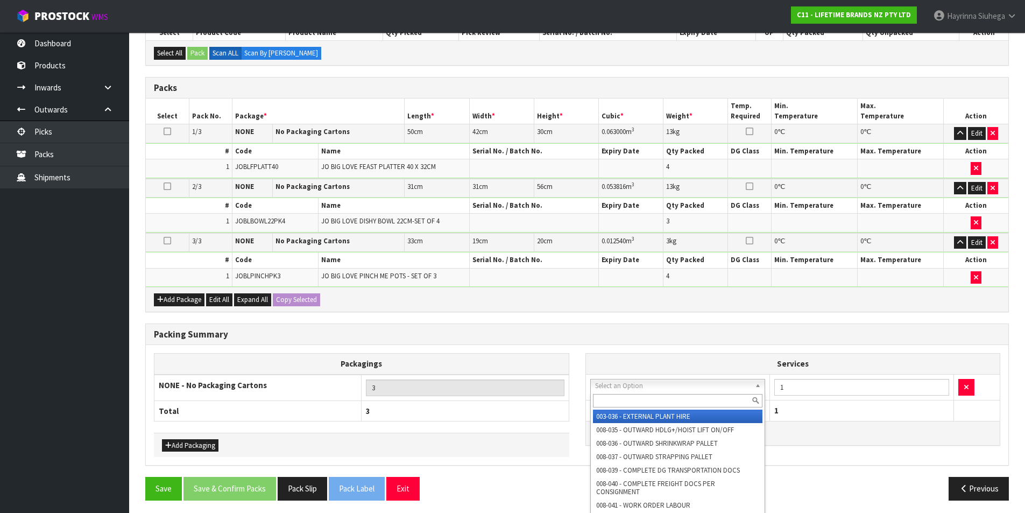
click at [623, 399] on input "text" at bounding box center [678, 400] width 170 height 13
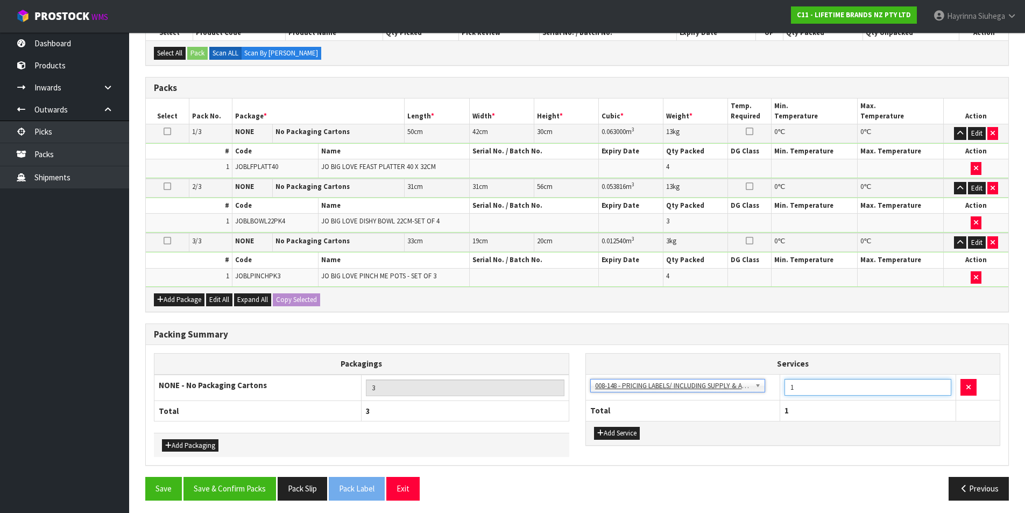
drag, startPoint x: 814, startPoint y: 393, endPoint x: 710, endPoint y: 392, distance: 104.9
click at [703, 393] on tr "003-036 - EXTERNAL PLANT HIRE 008-035 - OUTWARD HDLG+/HOIST LIFT ON/OFF 008-036…" at bounding box center [793, 387] width 414 height 26
click at [243, 485] on button "Save & Confirm Packs" at bounding box center [229, 488] width 93 height 23
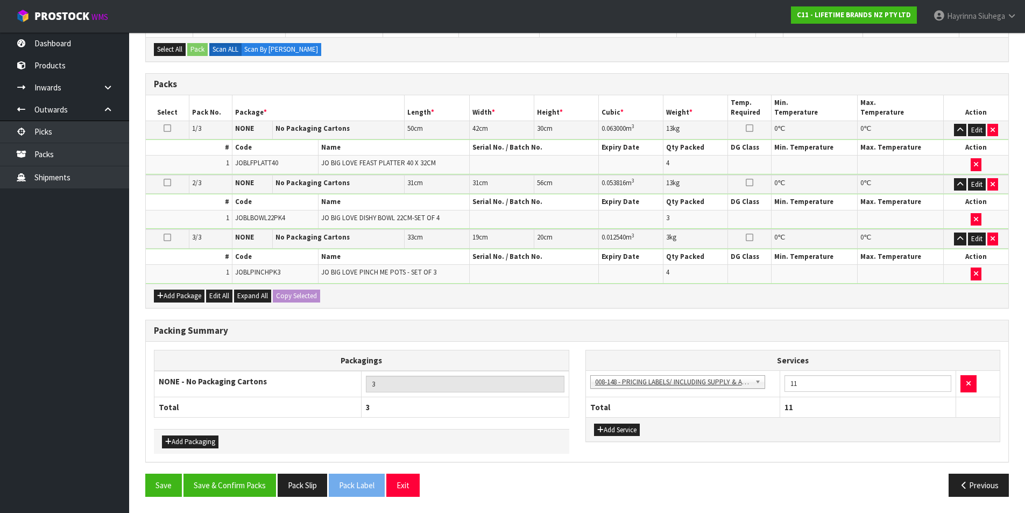
scroll to position [123, 0]
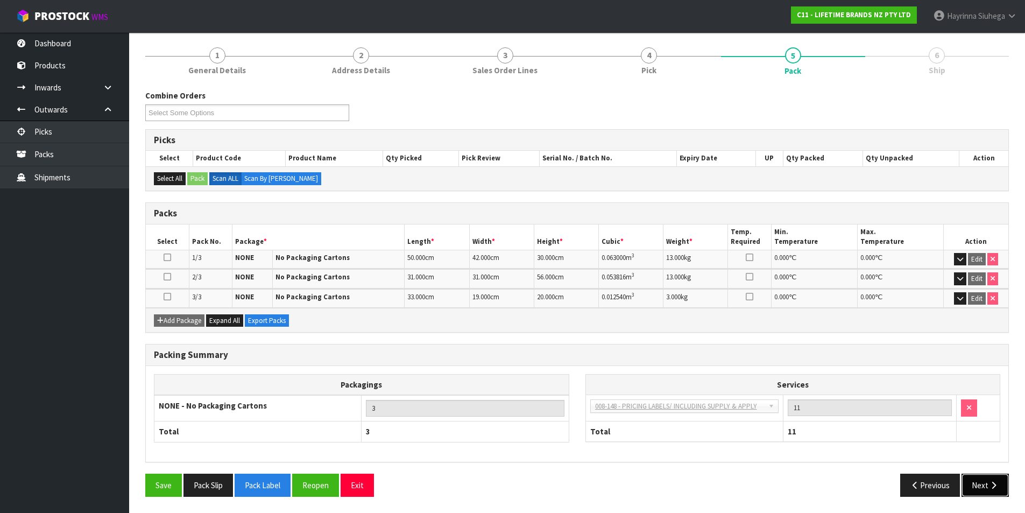
click at [987, 493] on button "Next" at bounding box center [984, 484] width 47 height 23
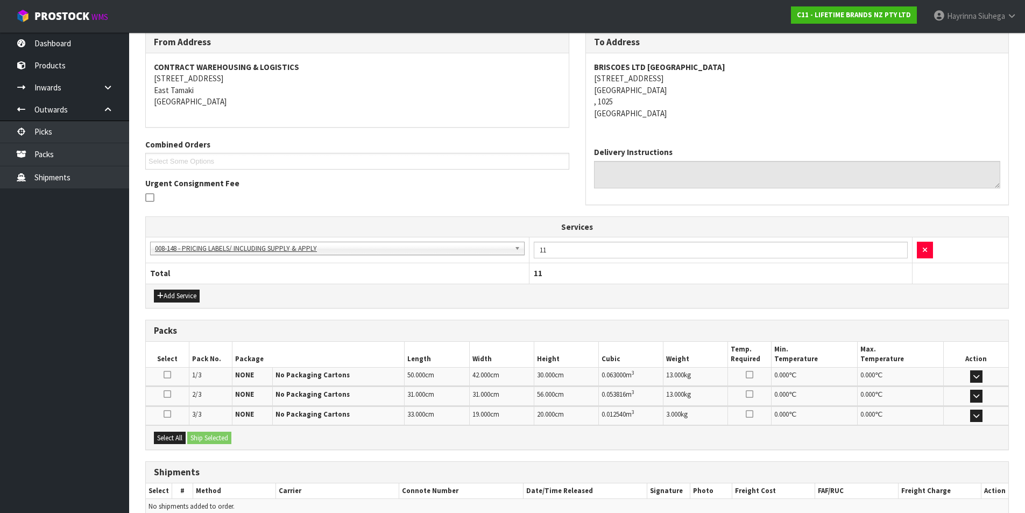
scroll to position [234, 0]
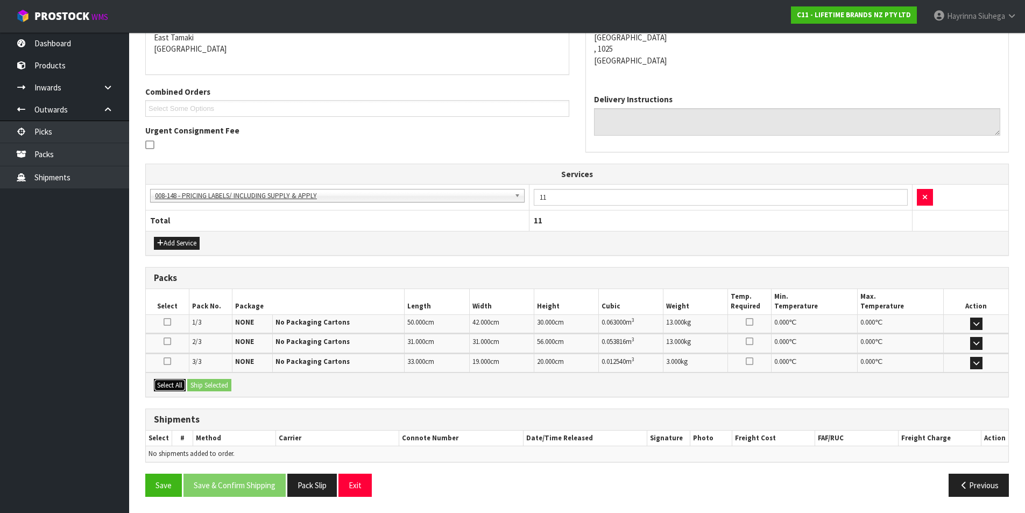
drag, startPoint x: 175, startPoint y: 384, endPoint x: 201, endPoint y: 383, distance: 25.3
click at [176, 383] on button "Select All" at bounding box center [170, 385] width 32 height 13
click at [201, 383] on button "Ship Selected" at bounding box center [209, 385] width 44 height 13
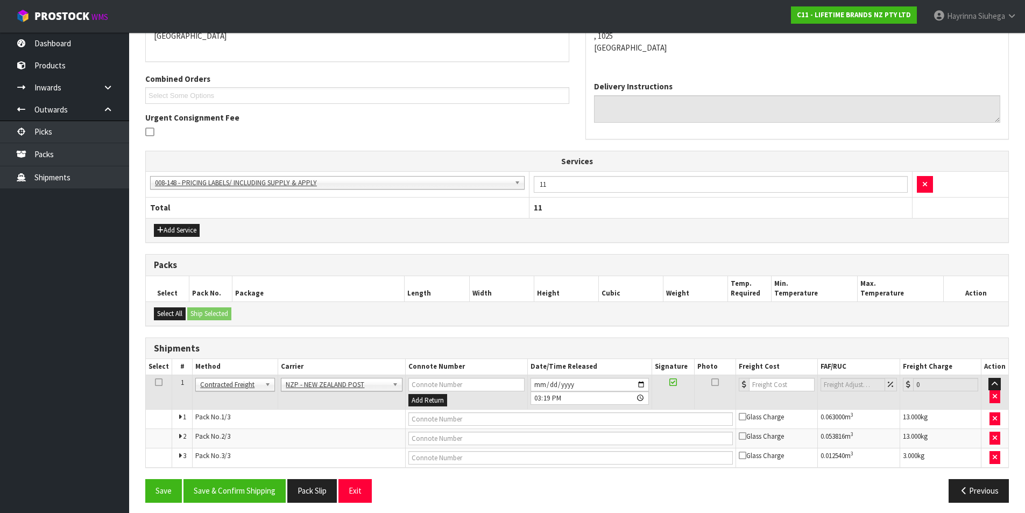
scroll to position [253, 0]
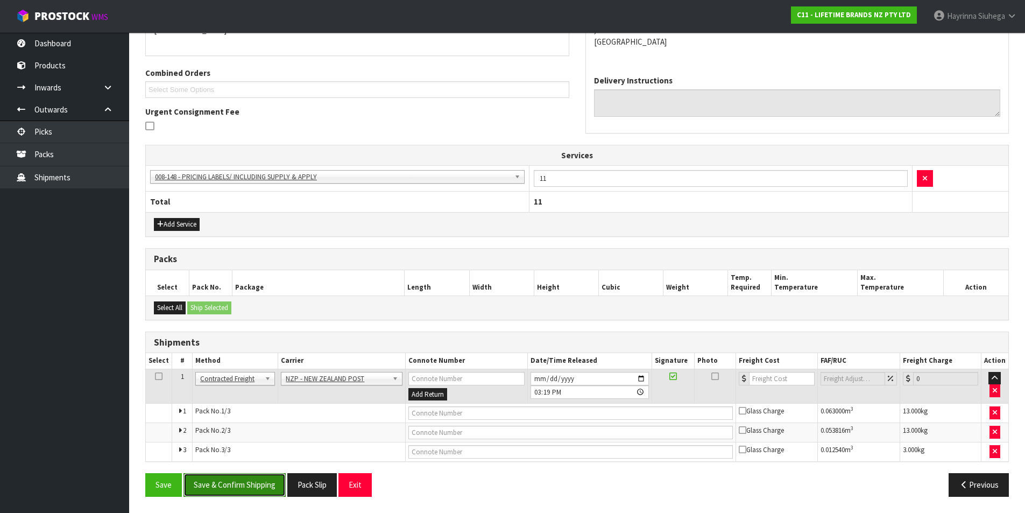
click at [250, 492] on button "Save & Confirm Shipping" at bounding box center [234, 484] width 102 height 23
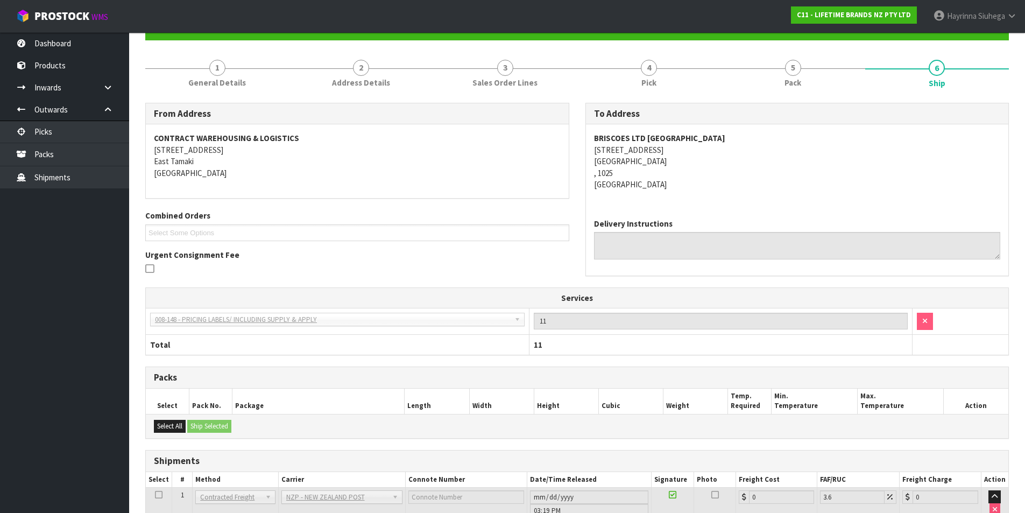
scroll to position [236, 0]
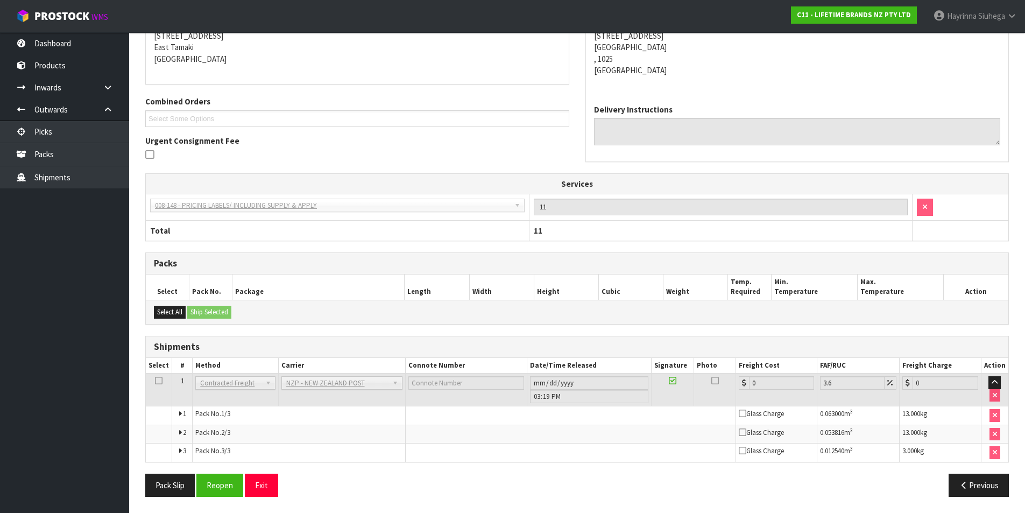
click at [223, 469] on div "From Address CONTRACT WAREHOUSING & LOGISTICS 17 Allens Road East Tamaki Auckla…" at bounding box center [576, 247] width 863 height 516
click at [235, 475] on button "Reopen" at bounding box center [219, 484] width 47 height 23
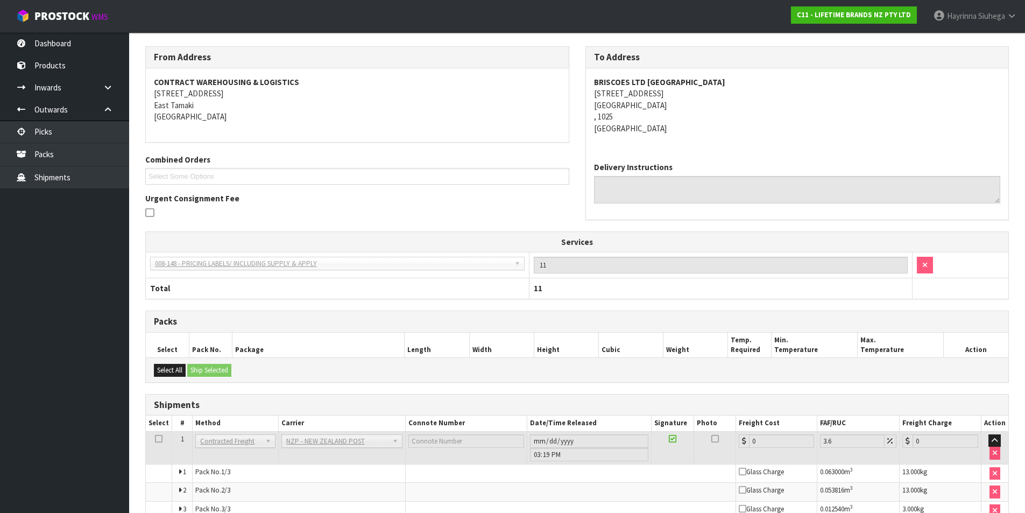
scroll to position [224, 0]
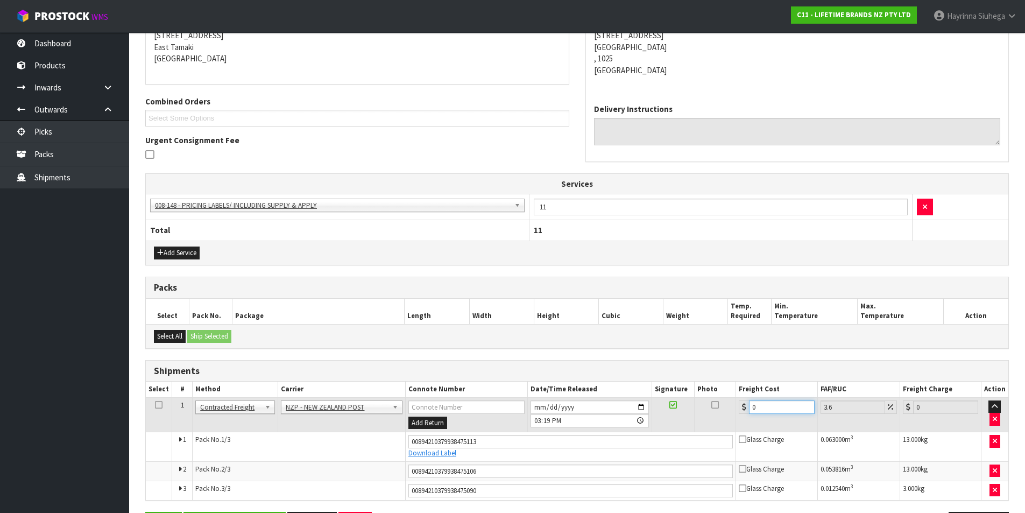
drag, startPoint x: 788, startPoint y: 412, endPoint x: 696, endPoint y: 413, distance: 92.5
click at [697, 413] on tr "1 Client Local Pickup Customer Local Pickup Company Freight Contracted Freight …" at bounding box center [577, 414] width 862 height 35
click at [145, 512] on button "Save" at bounding box center [163, 523] width 37 height 23
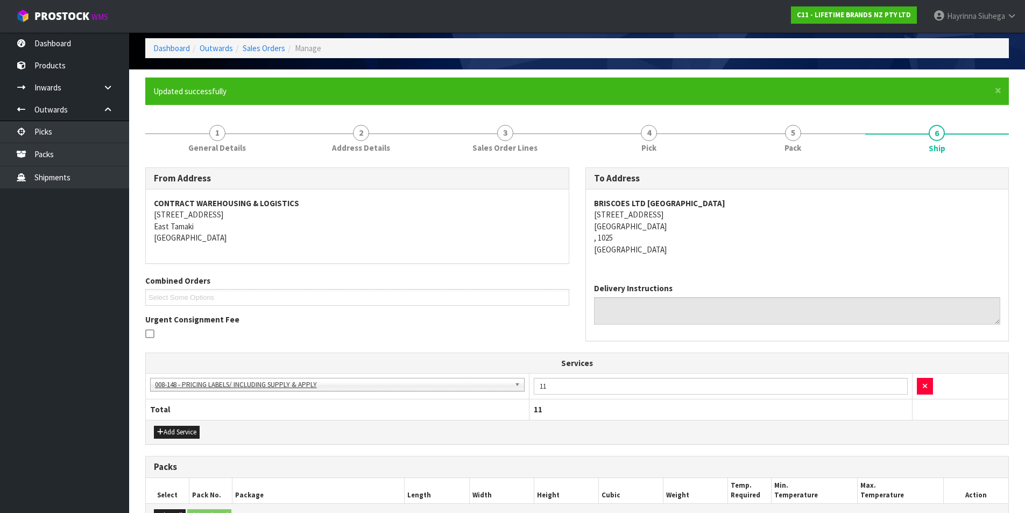
scroll to position [263, 0]
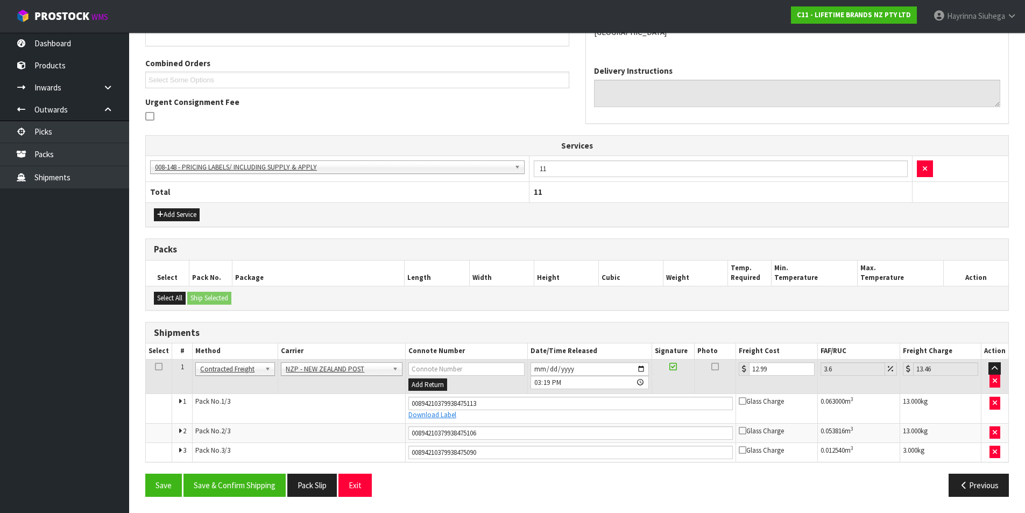
click at [273, 500] on div "Save Save & Confirm Shipping Pack Slip Exit Previous" at bounding box center [577, 488] width 880 height 31
click at [269, 487] on button "Save & Confirm Shipping" at bounding box center [234, 484] width 102 height 23
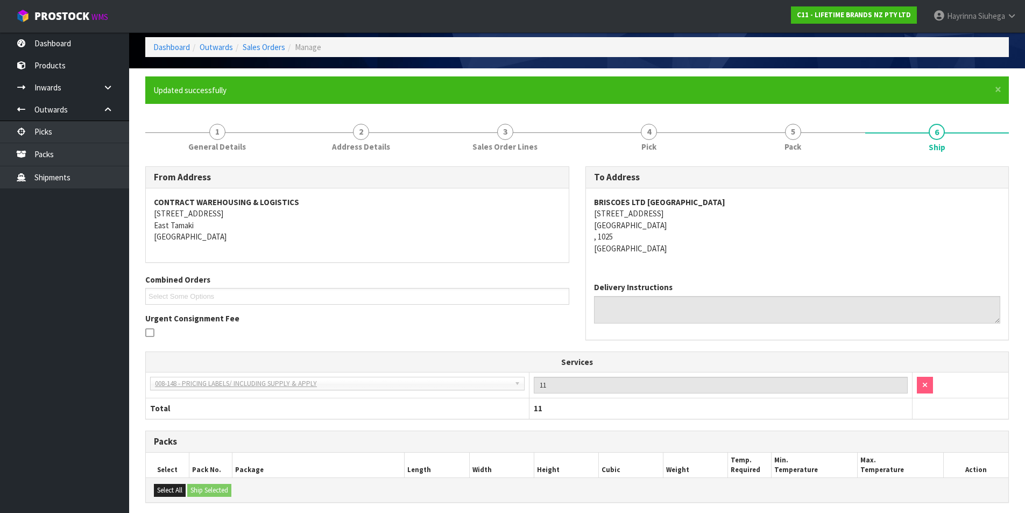
scroll to position [0, 0]
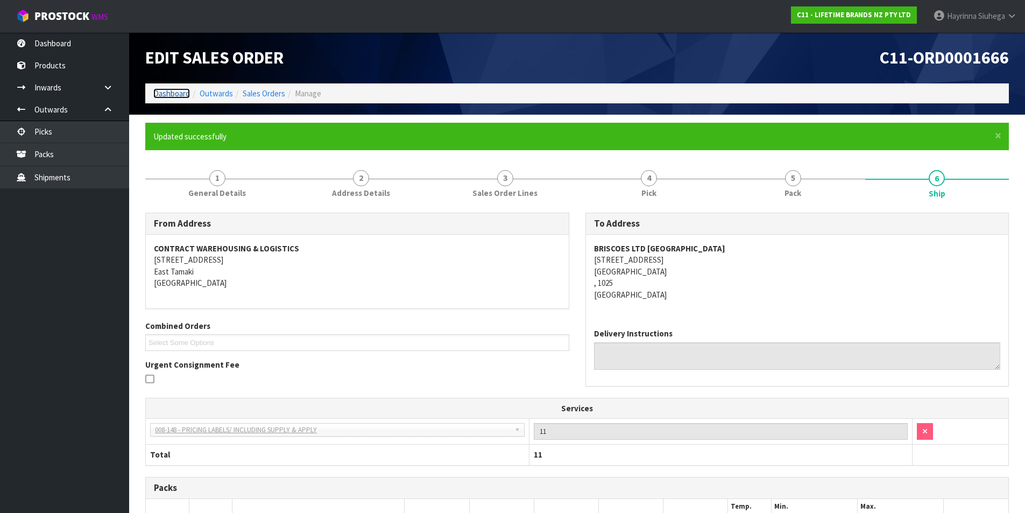
click at [169, 97] on link "Dashboard" at bounding box center [171, 93] width 37 height 10
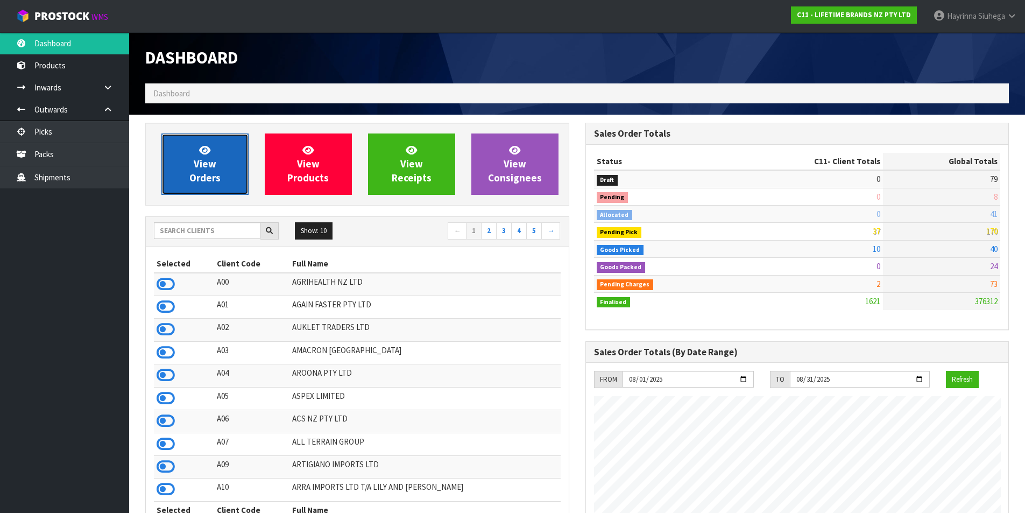
click at [214, 164] on span "View Orders" at bounding box center [204, 164] width 31 height 40
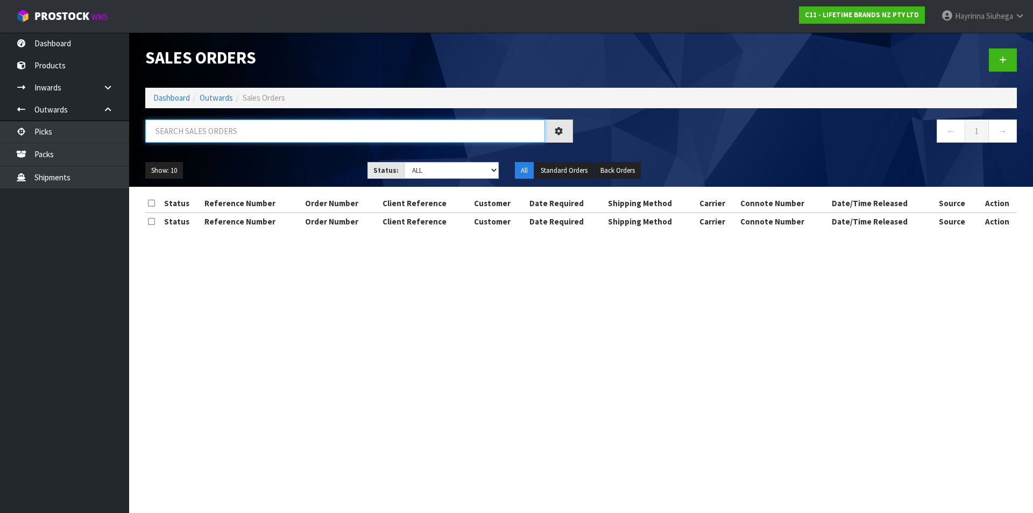
click at [264, 127] on input "text" at bounding box center [345, 130] width 400 height 23
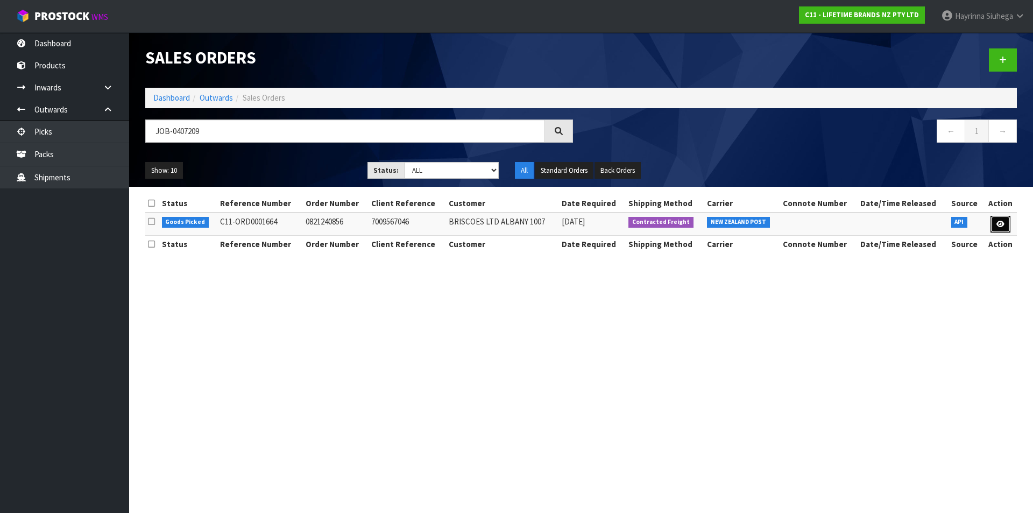
click at [1006, 224] on link at bounding box center [1000, 224] width 20 height 17
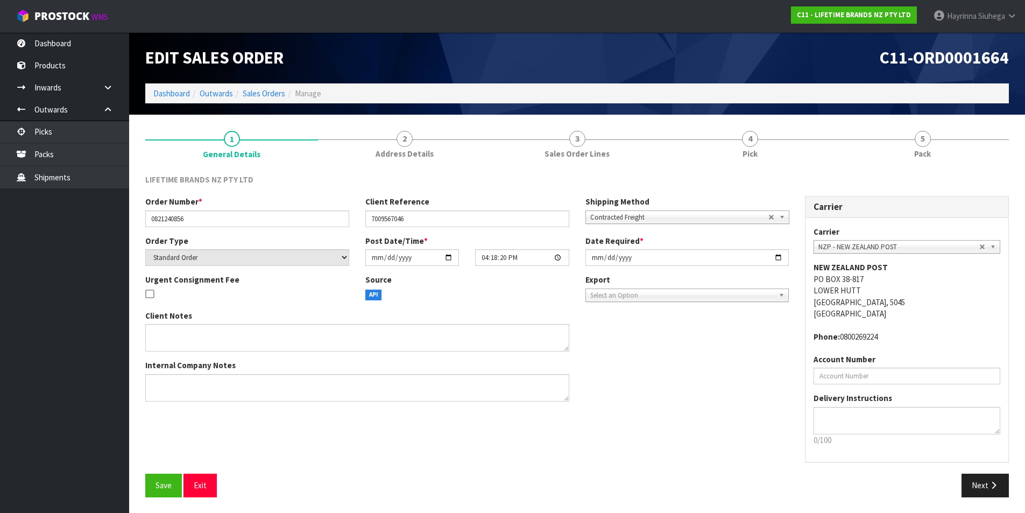
click at [820, 143] on link "4 Pick" at bounding box center [749, 144] width 173 height 42
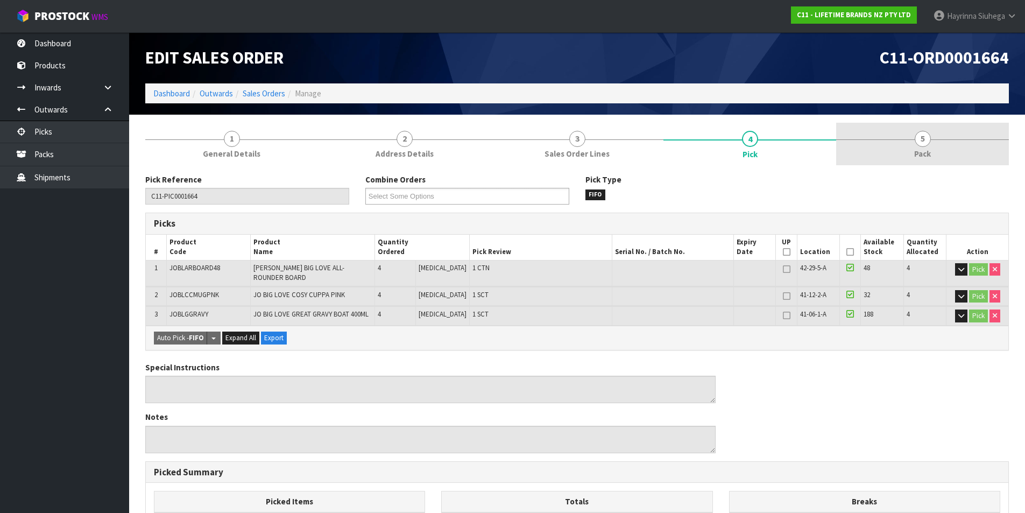
drag, startPoint x: 889, startPoint y: 139, endPoint x: 894, endPoint y: 150, distance: 11.6
click at [895, 144] on link "5 Pack" at bounding box center [922, 144] width 173 height 42
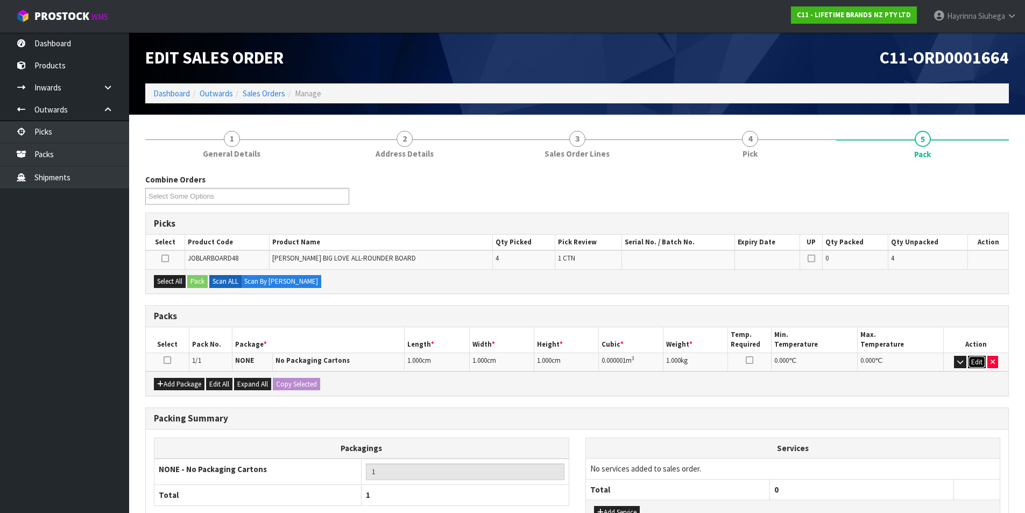
click at [975, 360] on button "Edit" at bounding box center [977, 362] width 18 height 13
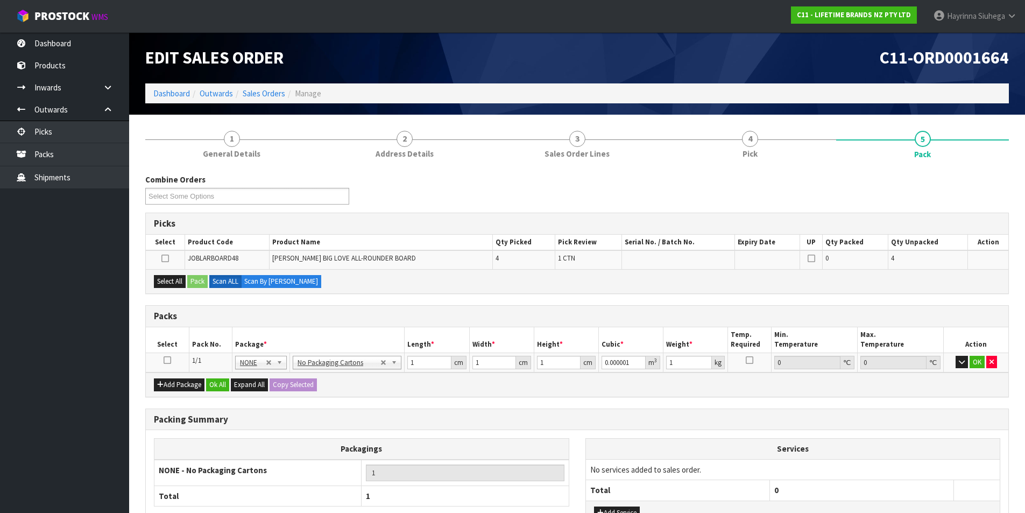
click at [438, 325] on div "Packs" at bounding box center [577, 317] width 862 height 22
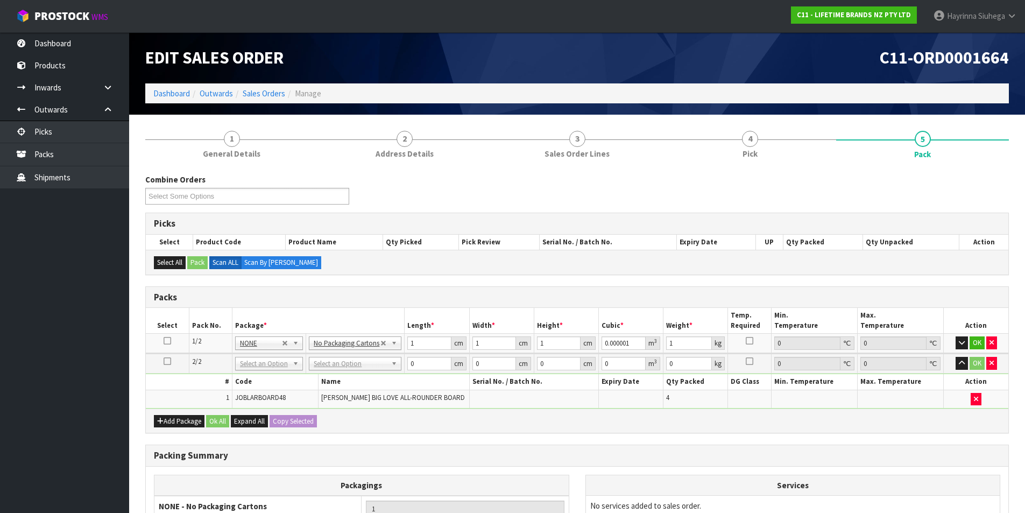
drag, startPoint x: 372, startPoint y: 361, endPoint x: 356, endPoint y: 378, distance: 23.2
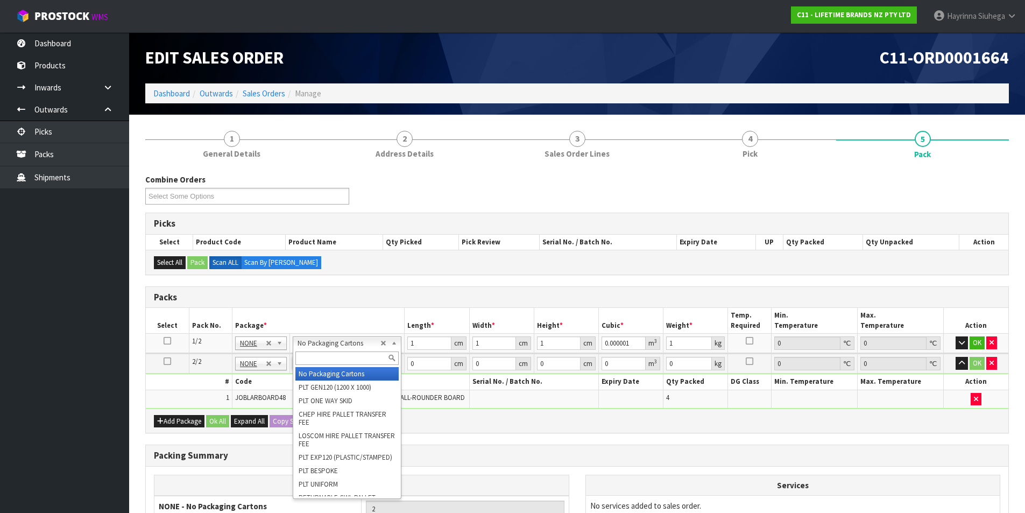
click at [340, 362] on input "text" at bounding box center [346, 357] width 103 height 13
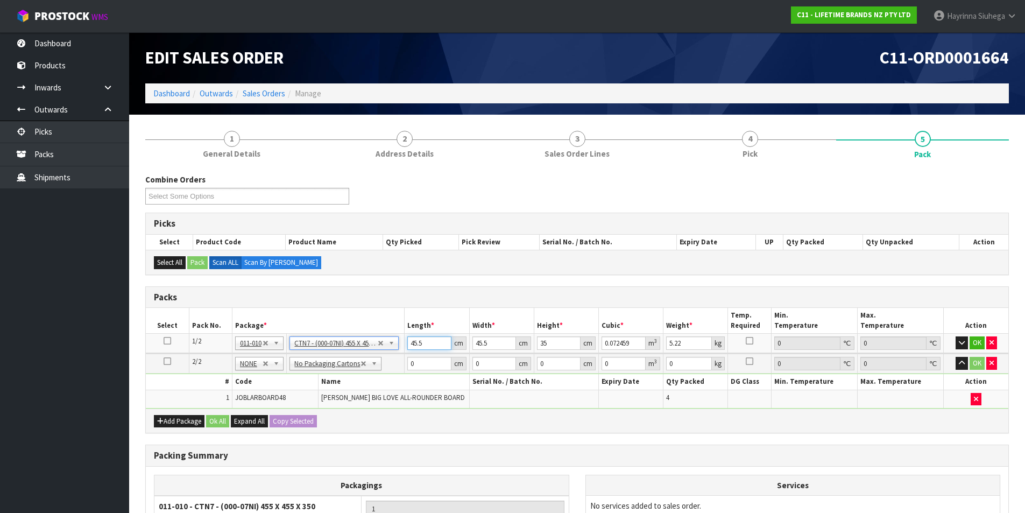
click at [415, 341] on input "45.5" at bounding box center [429, 342] width 44 height 13
click button "OK" at bounding box center [976, 342] width 15 height 13
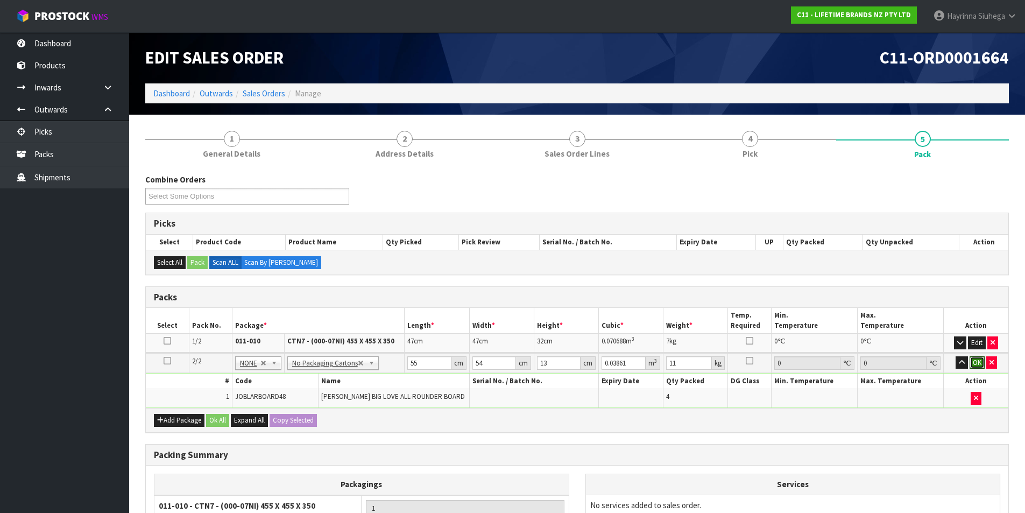
click button "OK" at bounding box center [976, 362] width 15 height 13
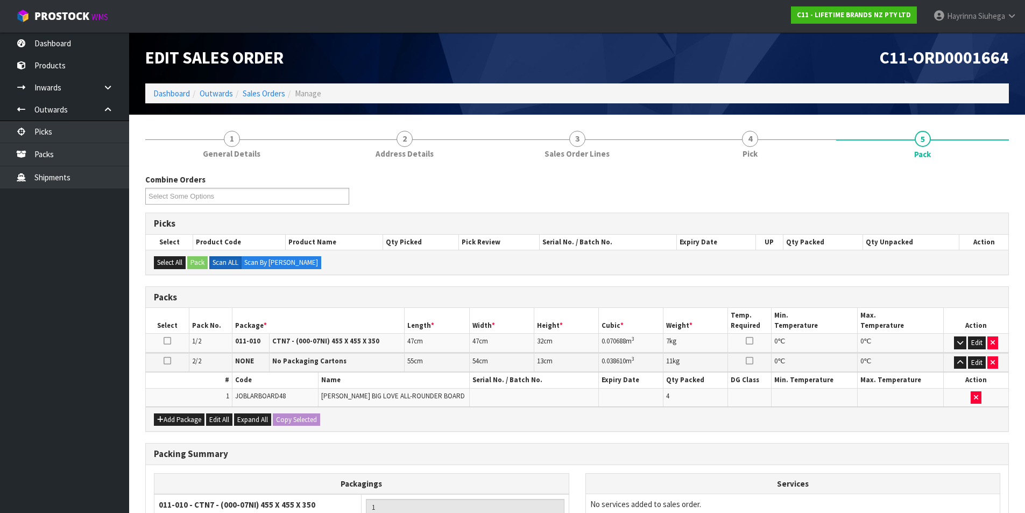
scroll to position [149, 0]
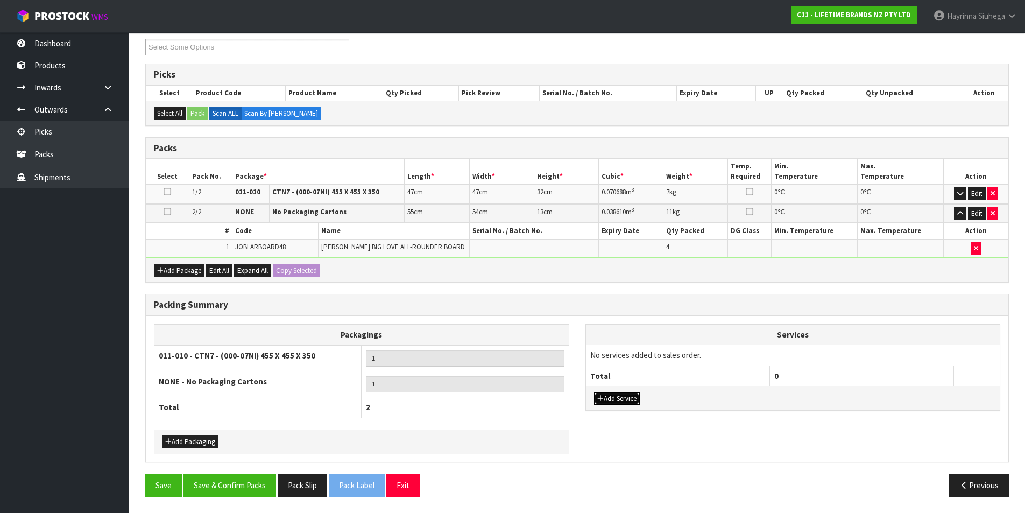
click at [621, 403] on button "Add Service" at bounding box center [617, 398] width 46 height 13
click at [636, 347] on td "003-036 - EXTERNAL PLANT HIRE 008-035 - OUTWARD HDLG+/HOIST LIFT ON/OFF 008-036…" at bounding box center [678, 358] width 184 height 26
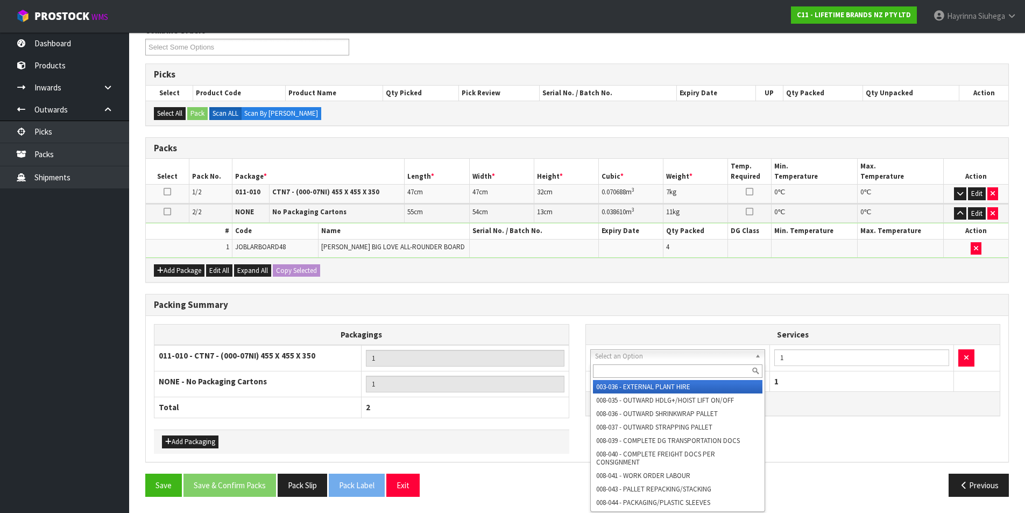
click at [622, 367] on input "text" at bounding box center [678, 370] width 170 height 13
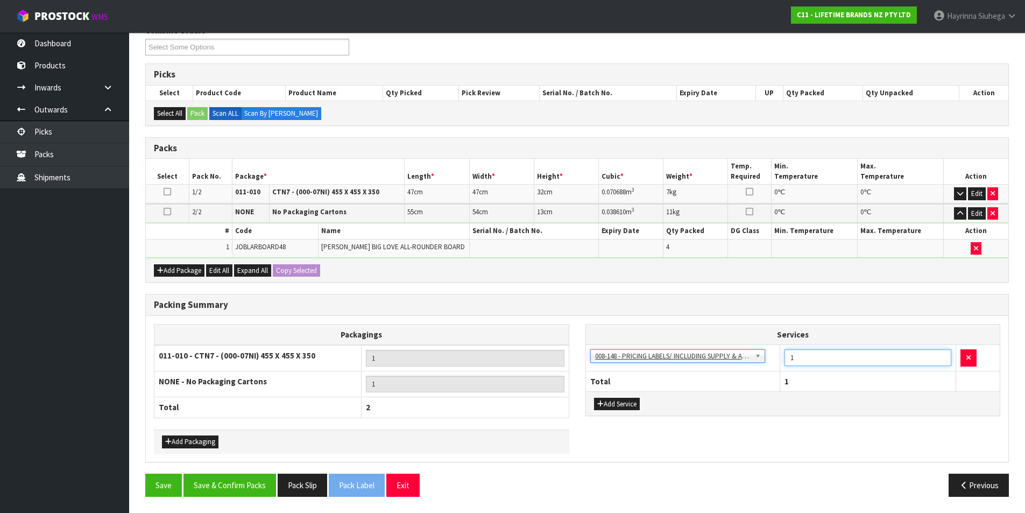
drag, startPoint x: 820, startPoint y: 360, endPoint x: 709, endPoint y: 359, distance: 111.4
click at [712, 359] on tr "003-036 - EXTERNAL PLANT HIRE 008-035 - OUTWARD HDLG+/HOIST LIFT ON/OFF 008-036…" at bounding box center [793, 358] width 414 height 26
click at [236, 485] on button "Save & Confirm Packs" at bounding box center [229, 484] width 93 height 23
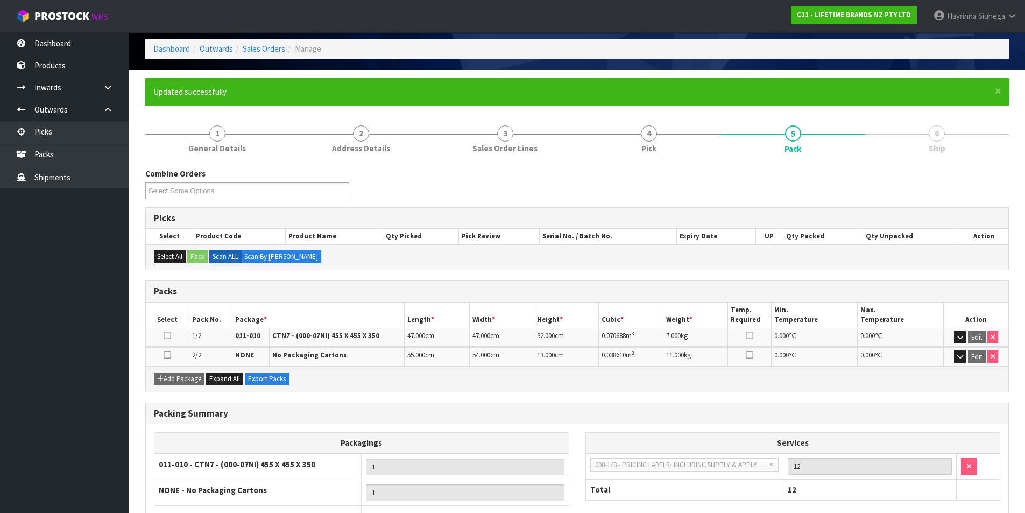
scroll to position [129, 0]
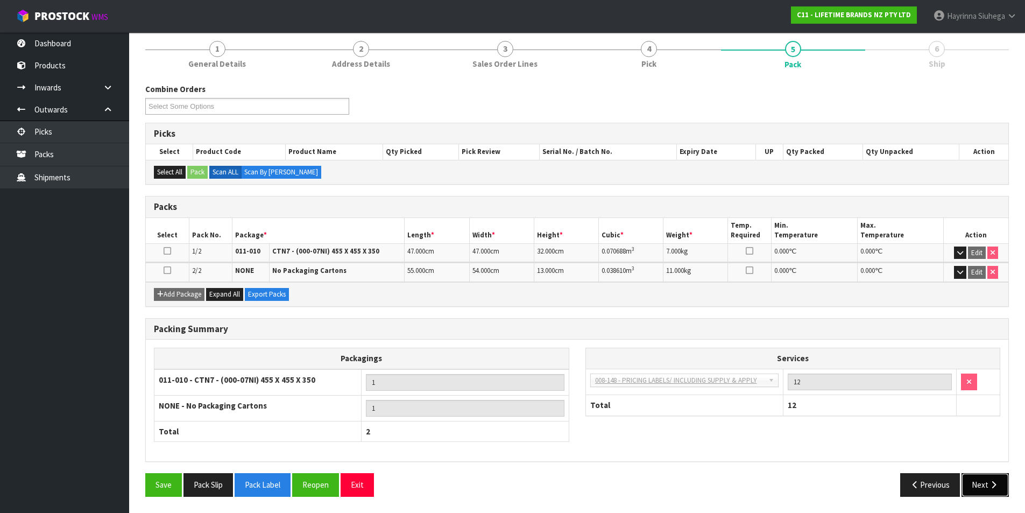
click at [990, 477] on button "Next" at bounding box center [984, 484] width 47 height 23
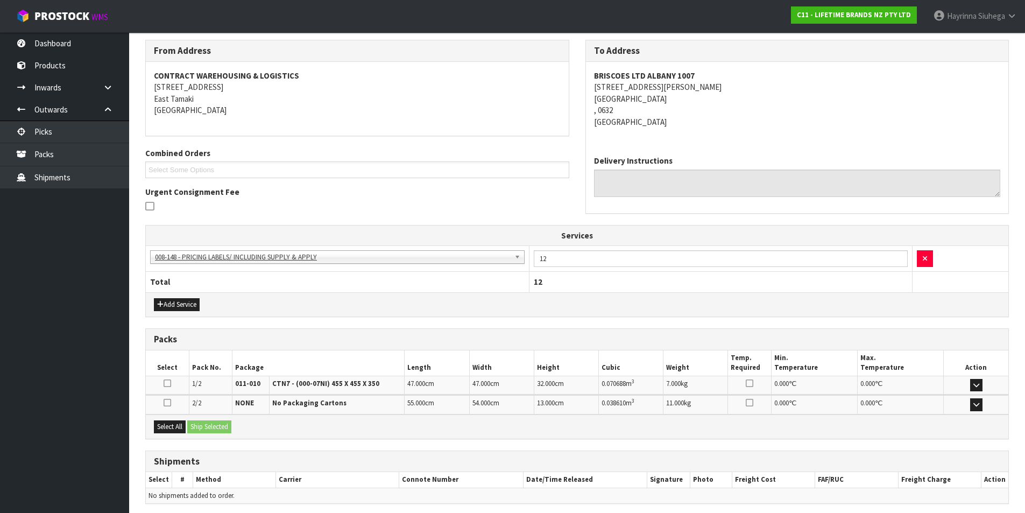
scroll to position [215, 0]
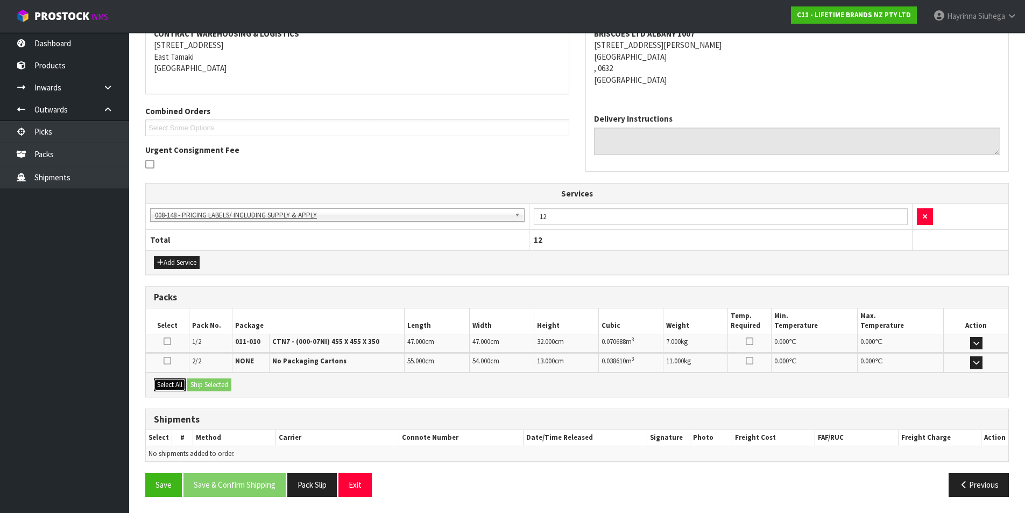
drag, startPoint x: 180, startPoint y: 387, endPoint x: 209, endPoint y: 382, distance: 29.9
click at [182, 384] on button "Select All" at bounding box center [170, 384] width 32 height 13
click at [209, 382] on button "Ship Selected" at bounding box center [209, 384] width 44 height 13
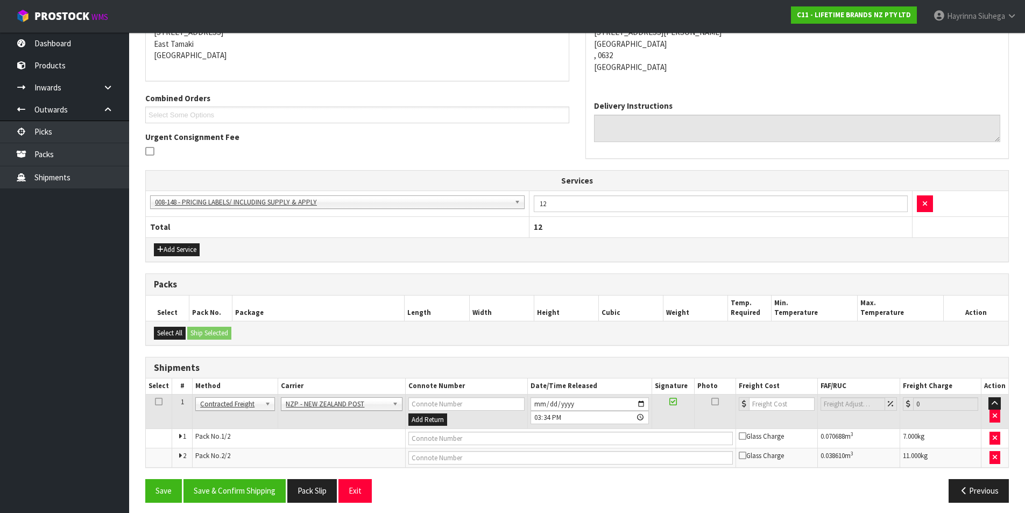
scroll to position [233, 0]
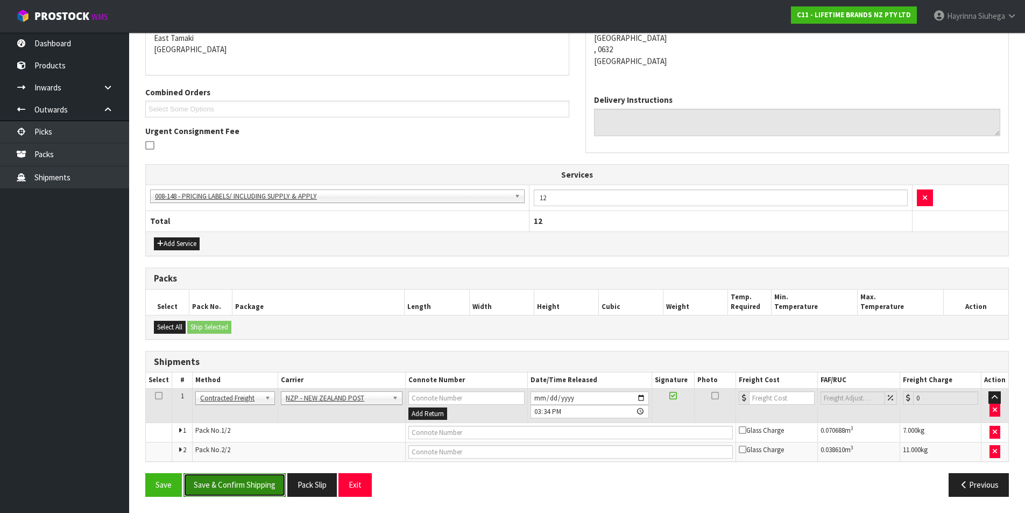
click at [246, 485] on button "Save & Confirm Shipping" at bounding box center [234, 484] width 102 height 23
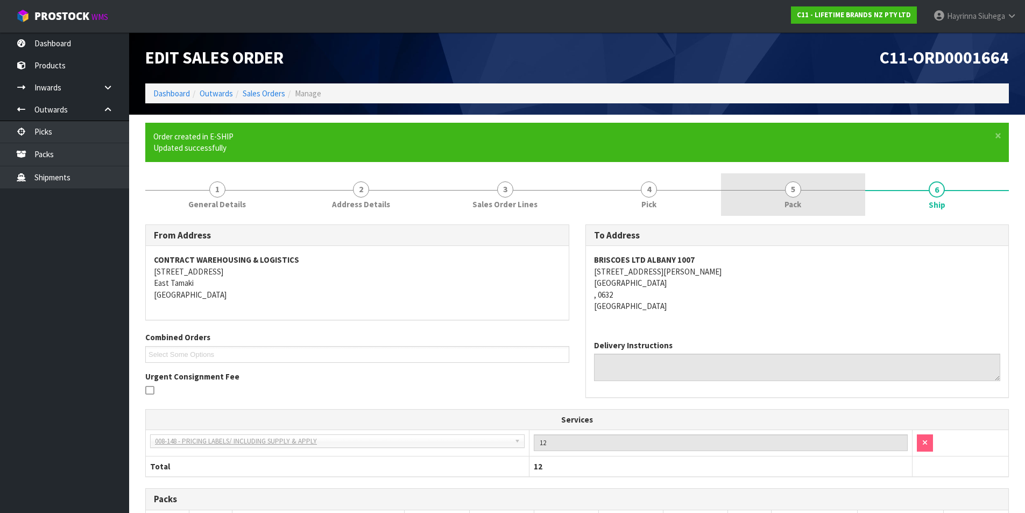
click at [784, 214] on link "5 Pack" at bounding box center [793, 194] width 144 height 42
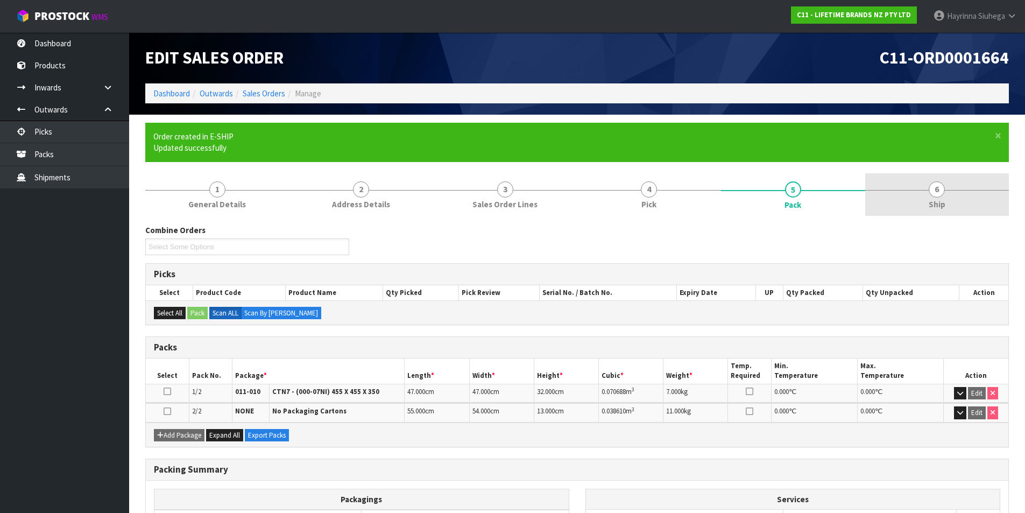
click at [888, 185] on link "6 Ship" at bounding box center [937, 194] width 144 height 42
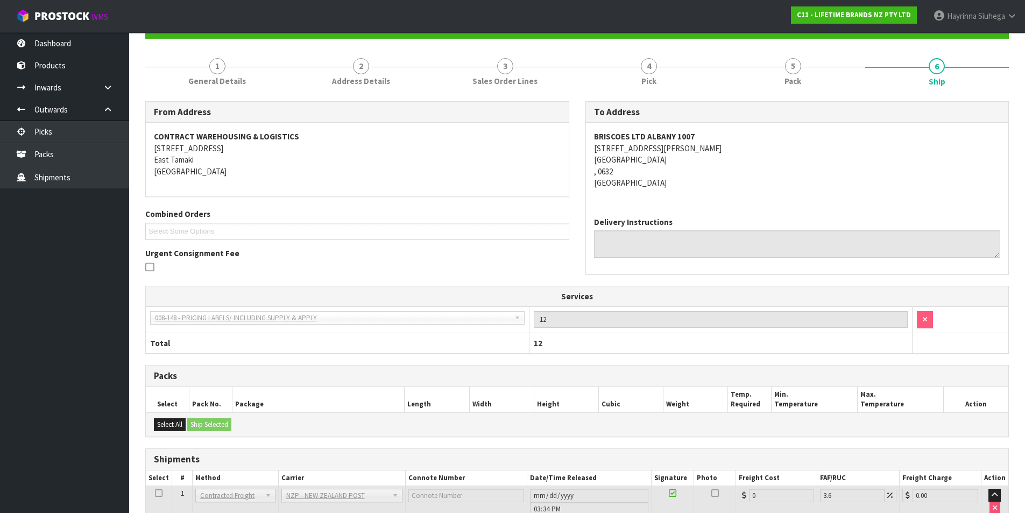
scroll to position [217, 0]
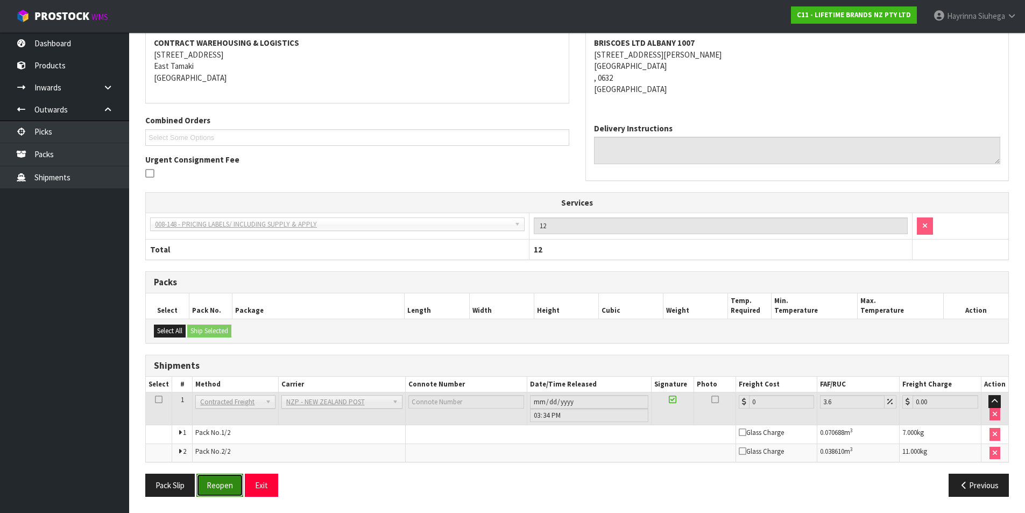
click at [223, 486] on button "Reopen" at bounding box center [219, 484] width 47 height 23
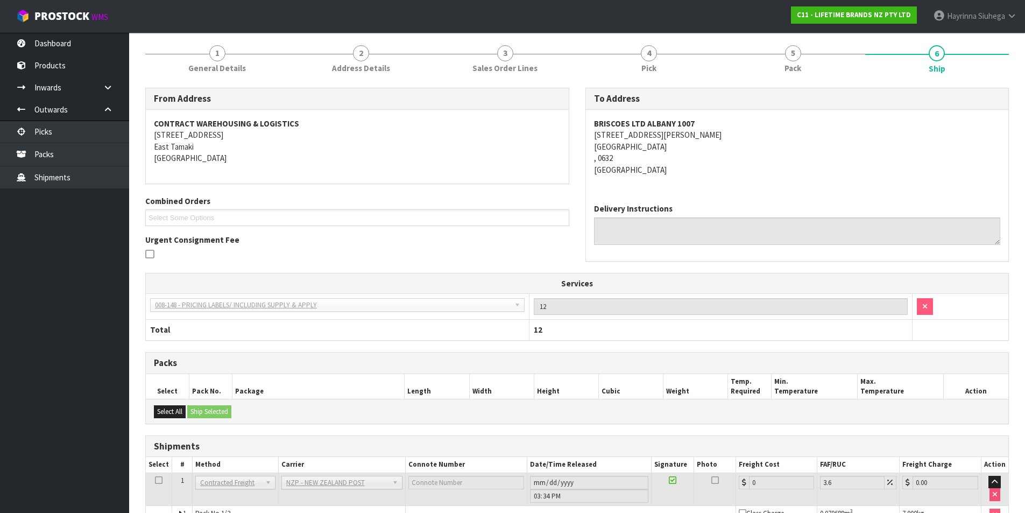
scroll to position [205, 0]
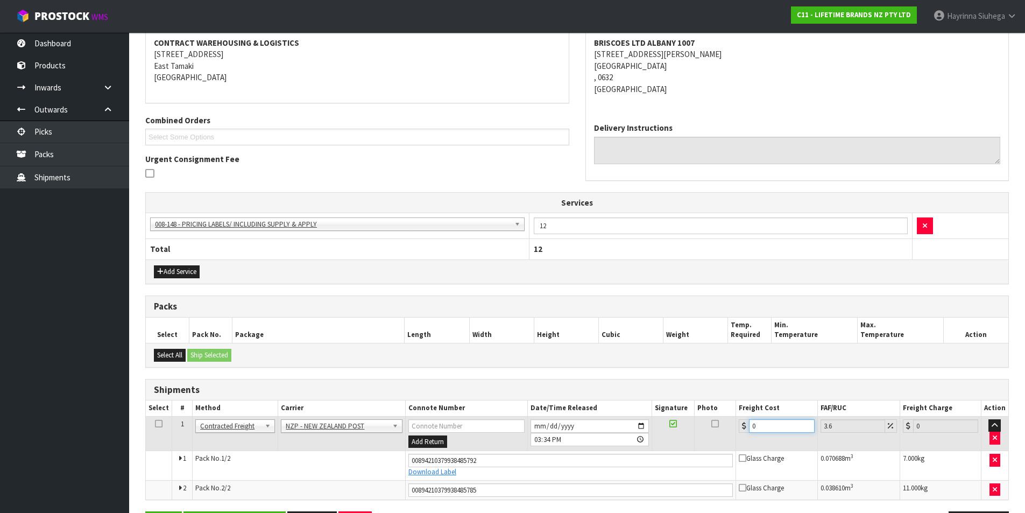
drag, startPoint x: 781, startPoint y: 425, endPoint x: 693, endPoint y: 428, distance: 87.7
click at [693, 428] on tr "1 Client Local Pickup Customer Local Pickup Company Freight Contracted Freight …" at bounding box center [577, 433] width 862 height 35
click at [145, 511] on button "Save" at bounding box center [163, 522] width 37 height 23
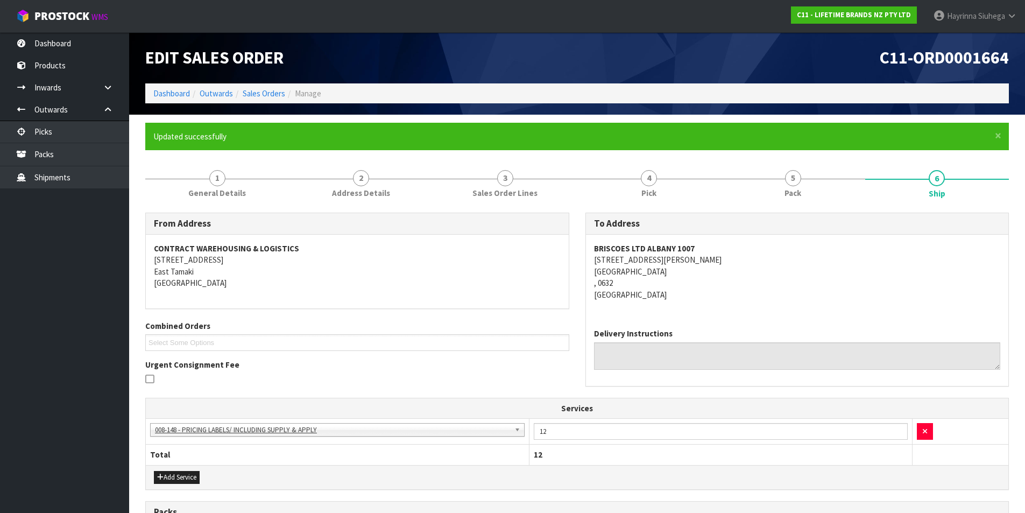
scroll to position [243, 0]
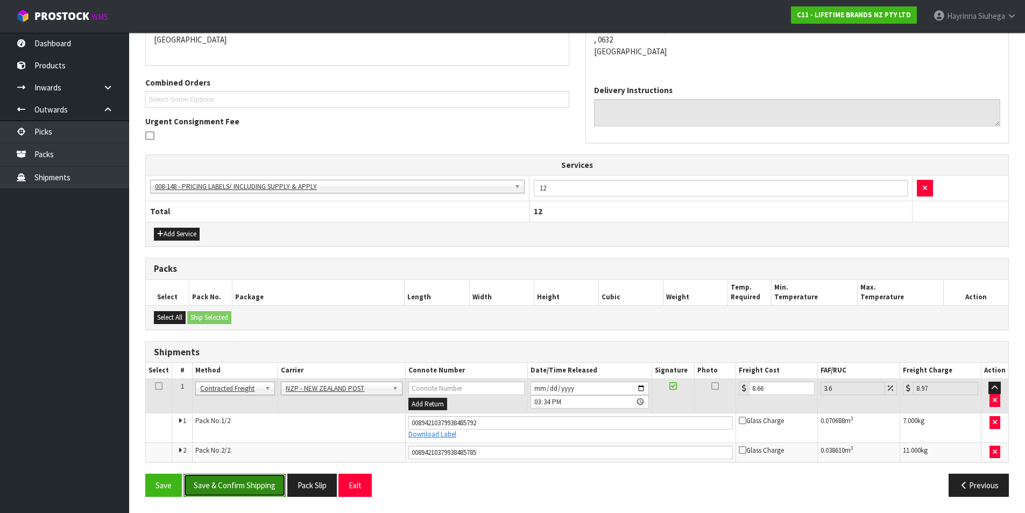
click at [256, 493] on button "Save & Confirm Shipping" at bounding box center [234, 484] width 102 height 23
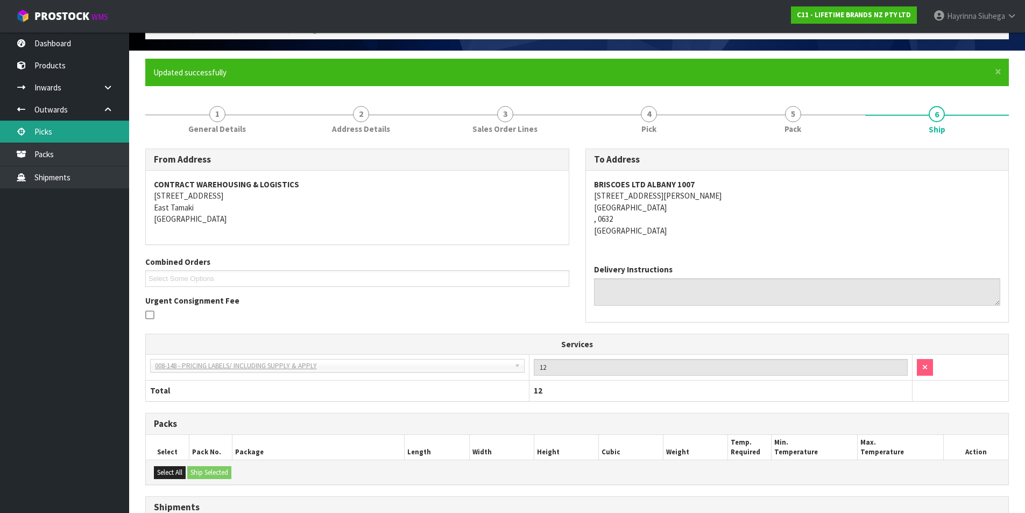
scroll to position [0, 0]
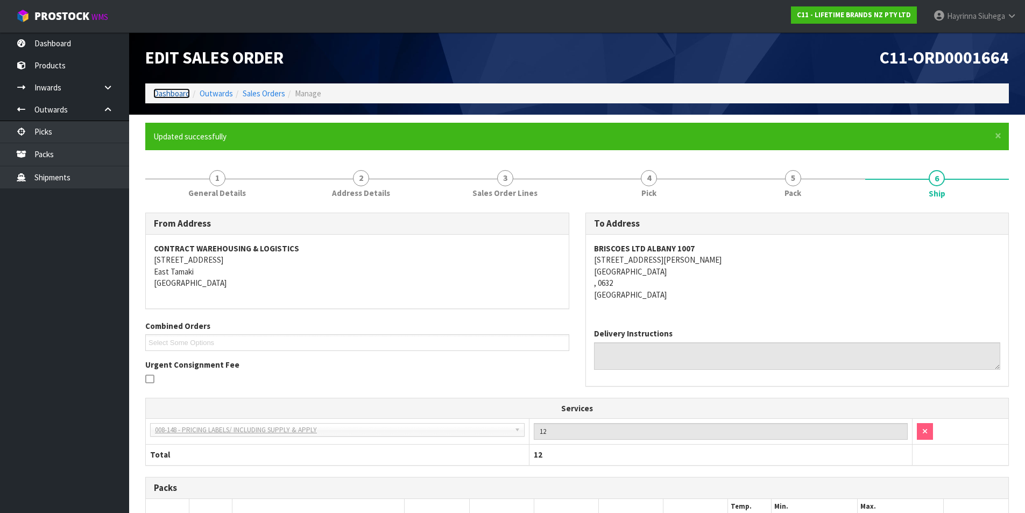
click at [172, 96] on link "Dashboard" at bounding box center [171, 93] width 37 height 10
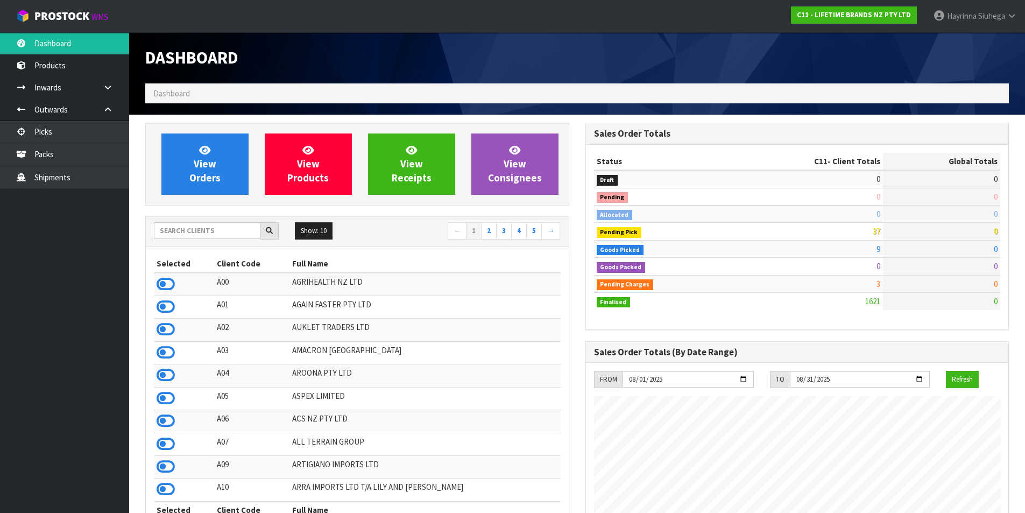
scroll to position [815, 440]
click at [236, 159] on link "View Orders" at bounding box center [204, 163] width 87 height 61
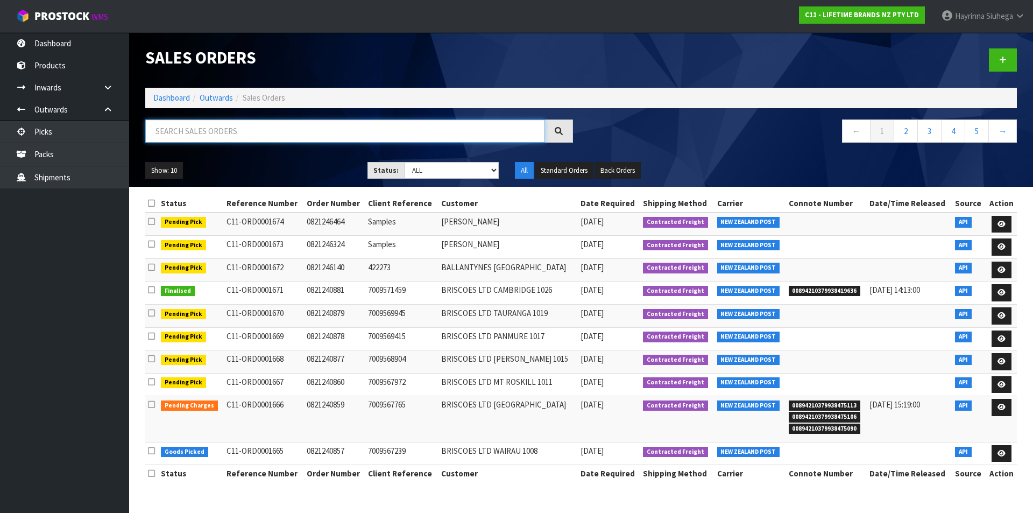
click at [212, 131] on input "text" at bounding box center [345, 130] width 400 height 23
click at [212, 128] on input "text" at bounding box center [345, 130] width 400 height 23
click at [183, 99] on link "Dashboard" at bounding box center [171, 98] width 37 height 10
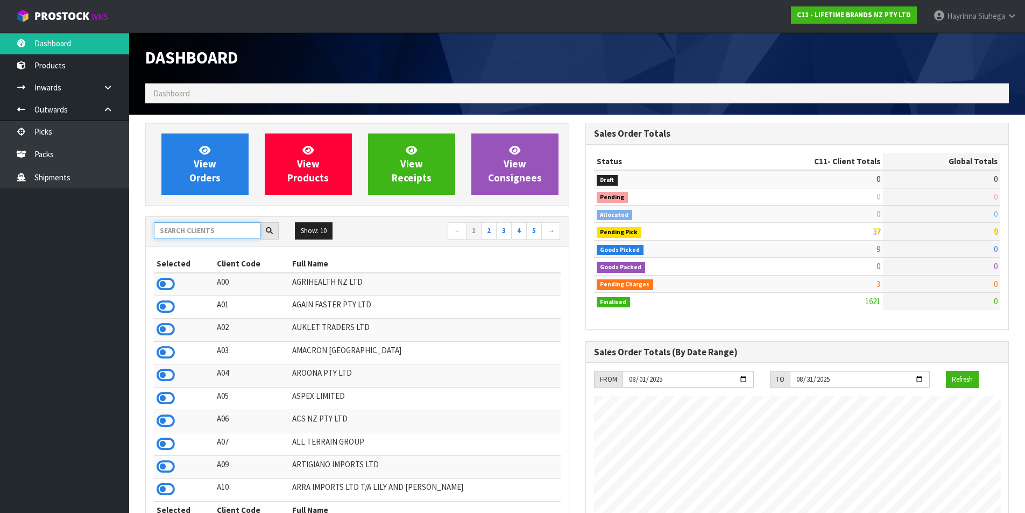
click at [232, 225] on input "text" at bounding box center [207, 230] width 107 height 17
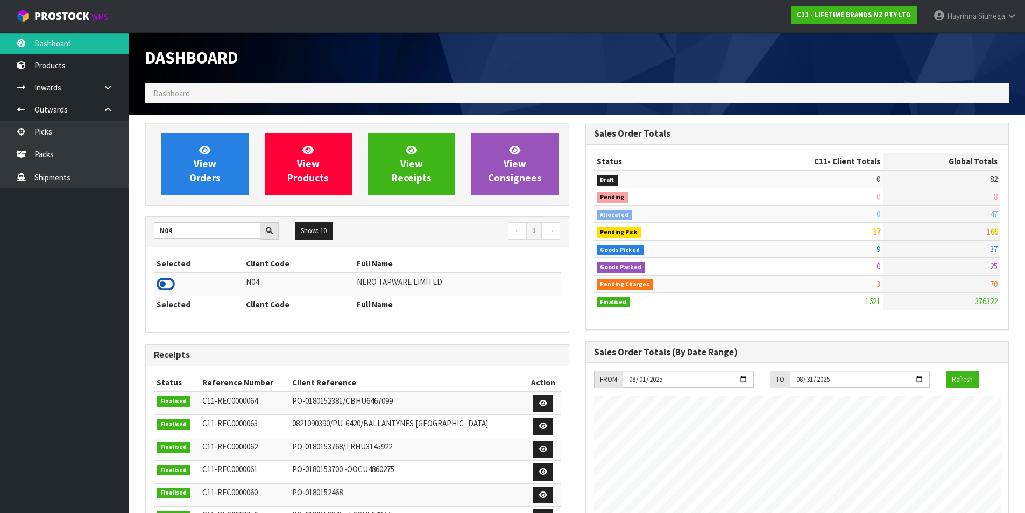
click at [173, 284] on icon at bounding box center [166, 284] width 18 height 16
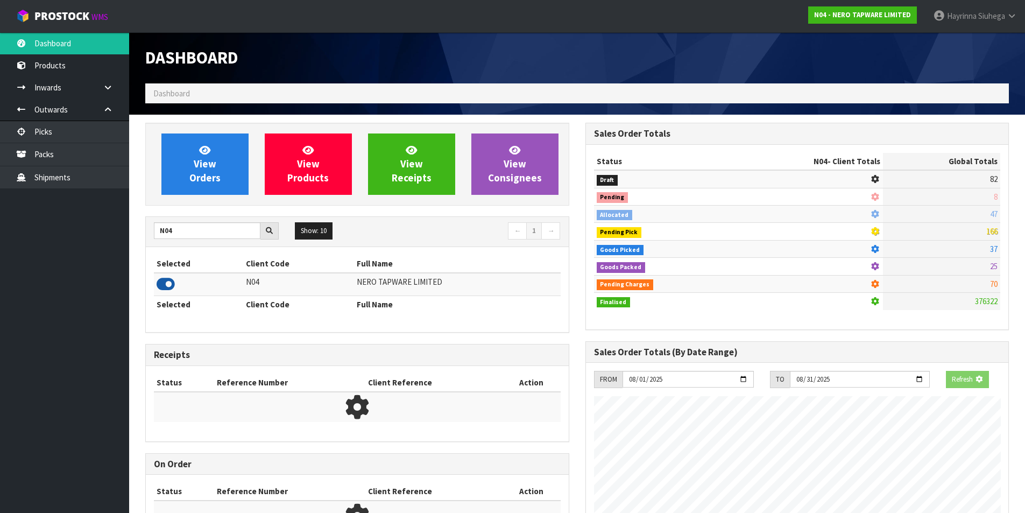
scroll to position [838, 440]
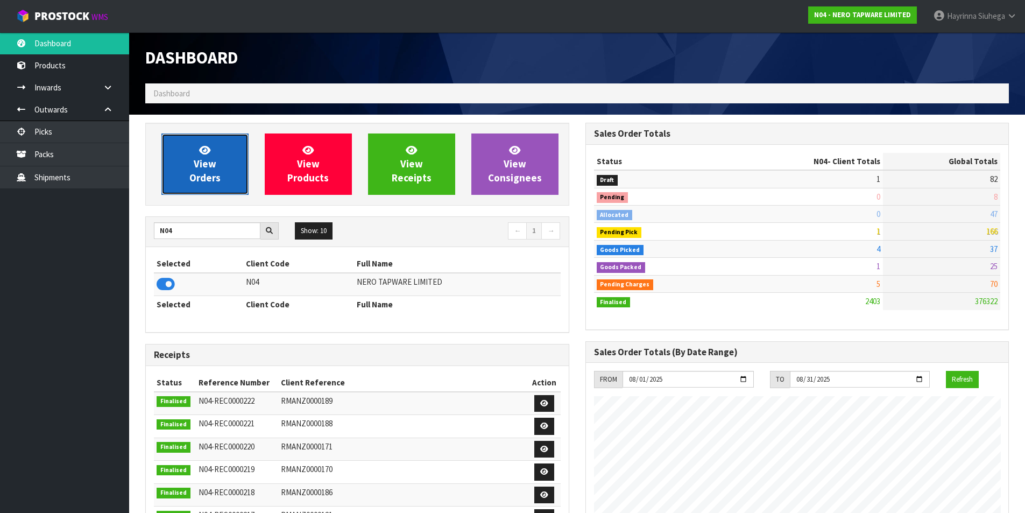
click at [187, 171] on link "View Orders" at bounding box center [204, 163] width 87 height 61
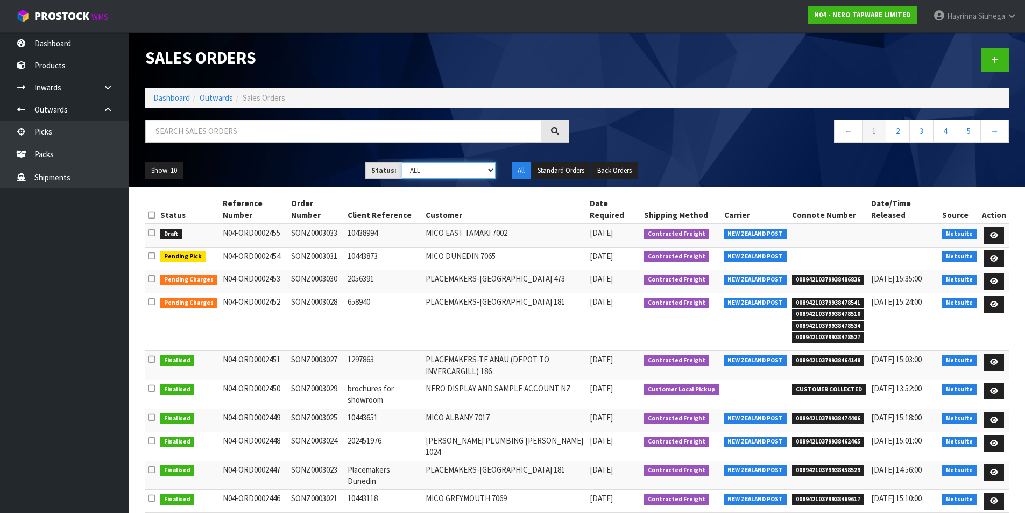
click at [463, 169] on select "Draft Pending Allocated Pending Pick Goods Picked Goods Packed Pending Charges …" at bounding box center [449, 170] width 94 height 17
click at [402, 162] on select "Draft Pending Allocated Pending Pick Goods Picked Goods Packed Pending Charges …" at bounding box center [449, 170] width 94 height 17
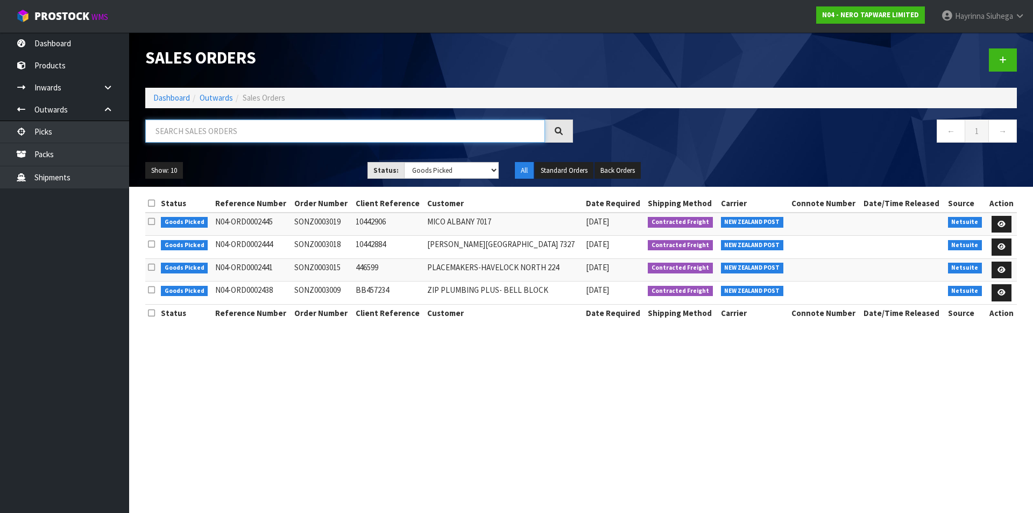
click at [182, 136] on input "text" at bounding box center [345, 130] width 400 height 23
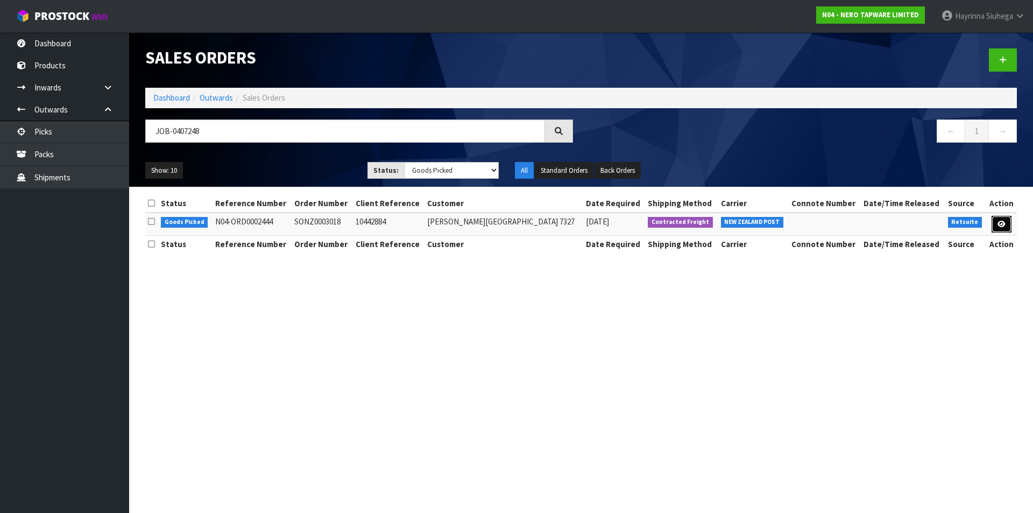
click at [997, 221] on icon at bounding box center [1001, 224] width 8 height 7
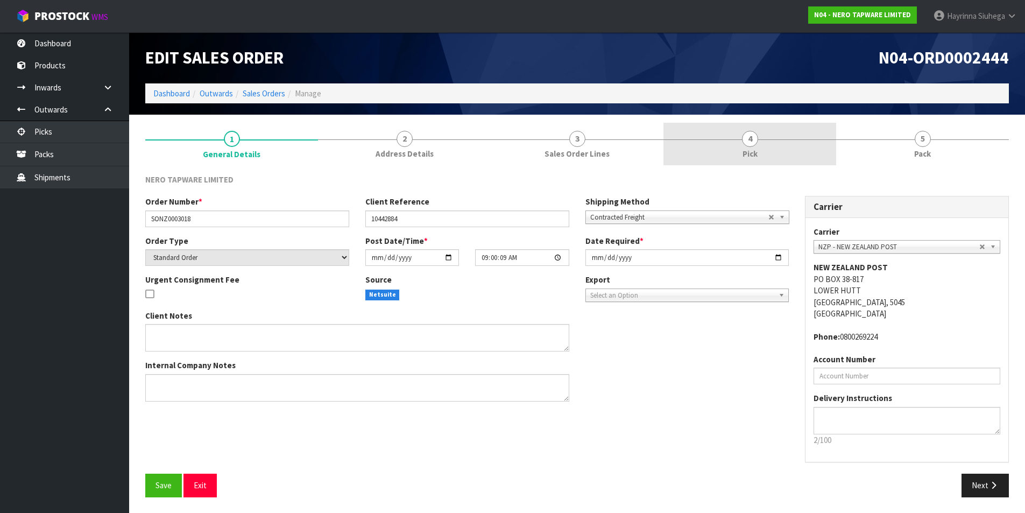
click at [750, 145] on span "4" at bounding box center [750, 139] width 16 height 16
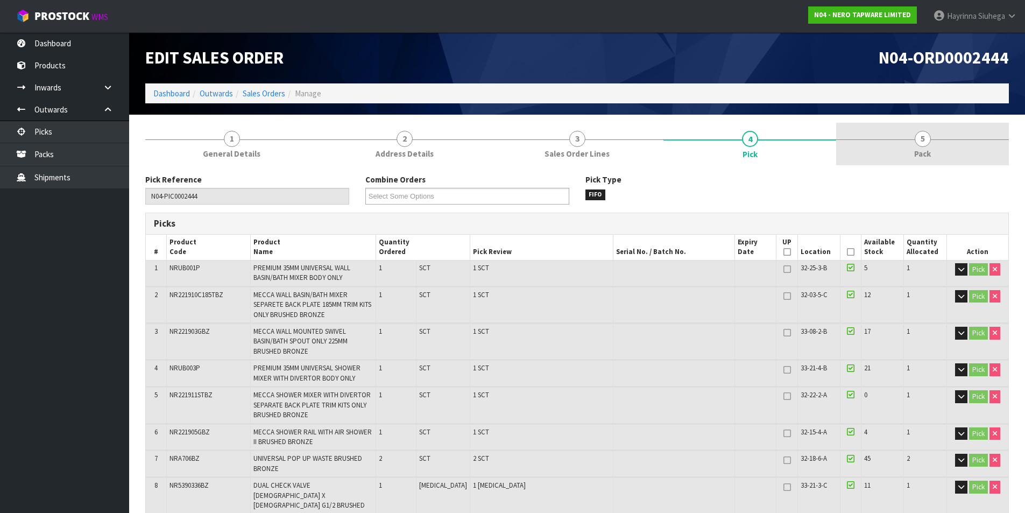
click at [884, 140] on link "5 Pack" at bounding box center [922, 144] width 173 height 42
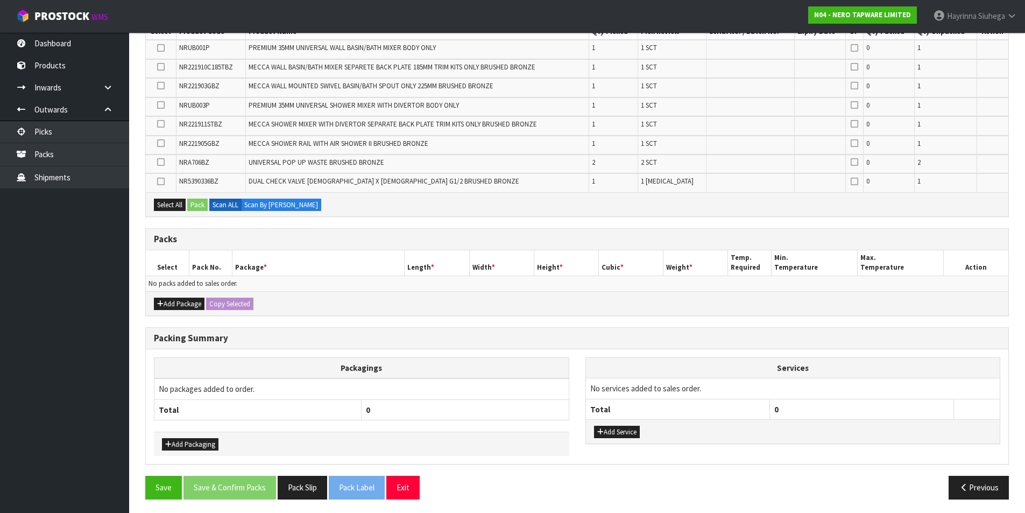
scroll to position [213, 0]
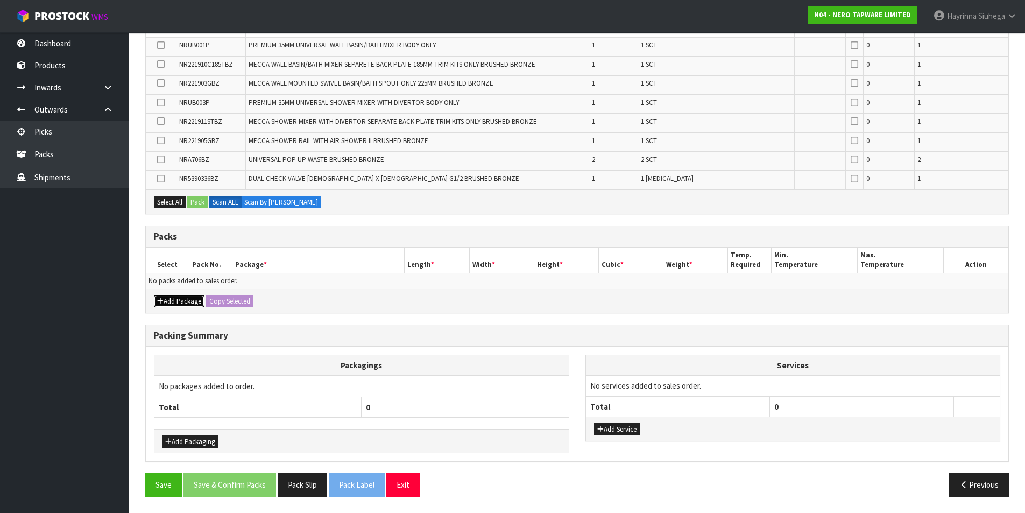
click at [181, 296] on button "Add Package" at bounding box center [179, 301] width 51 height 13
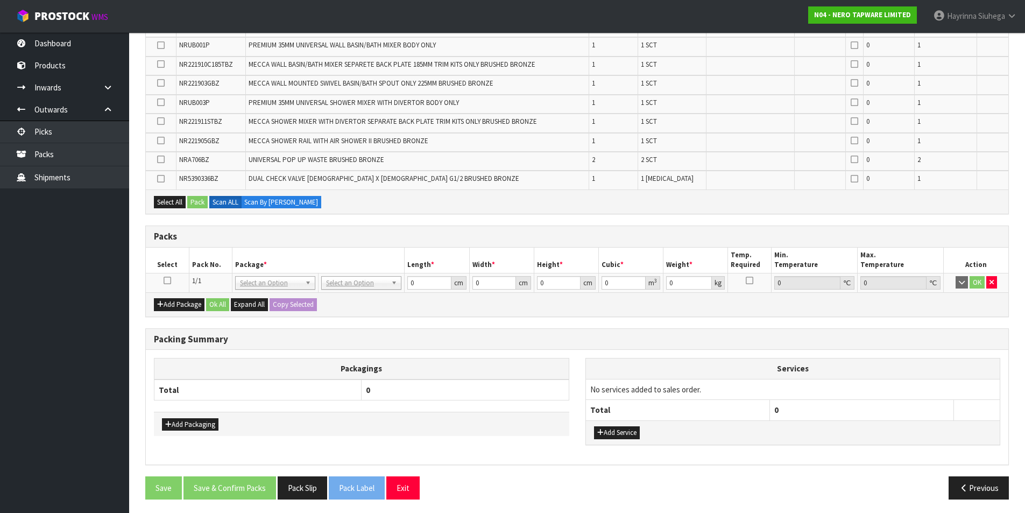
click at [168, 280] on icon at bounding box center [168, 280] width 8 height 1
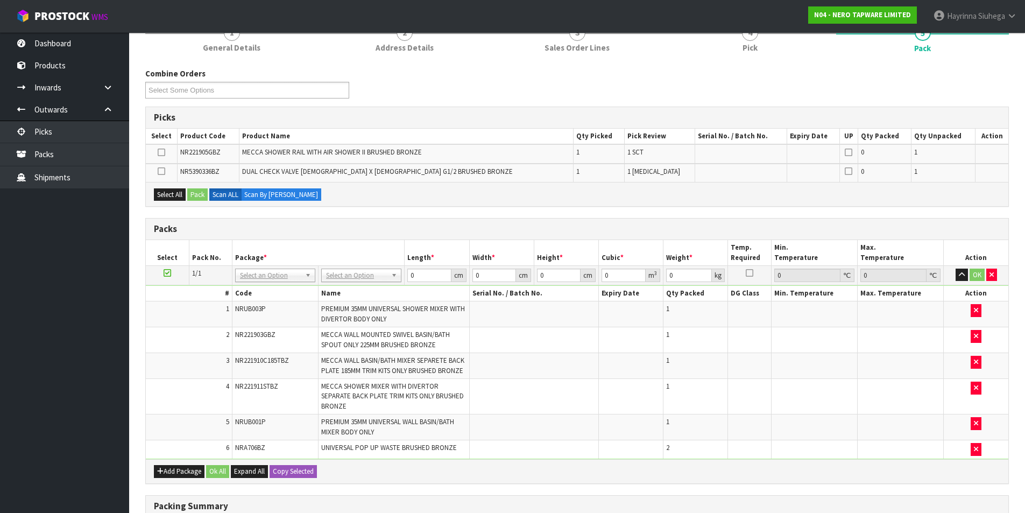
scroll to position [105, 0]
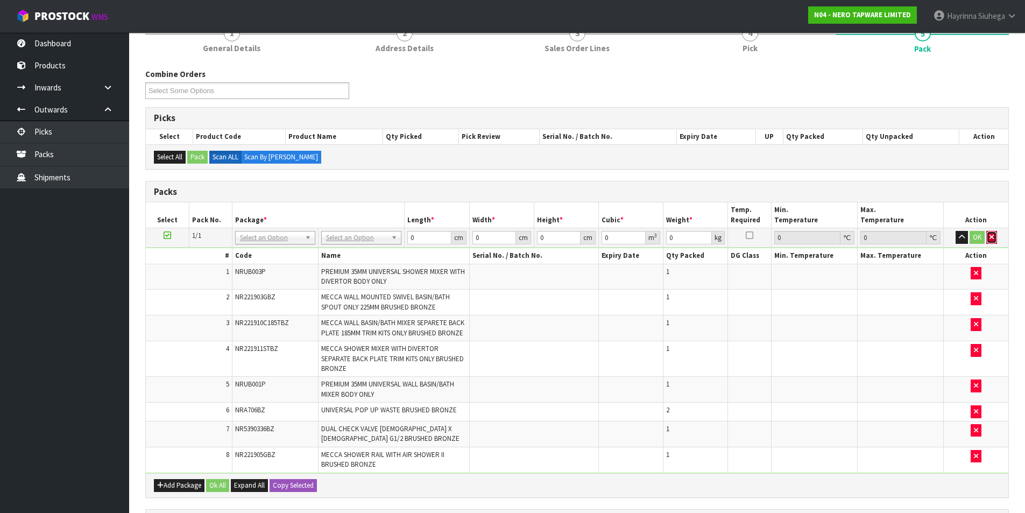
click at [992, 236] on icon "button" at bounding box center [991, 236] width 4 height 7
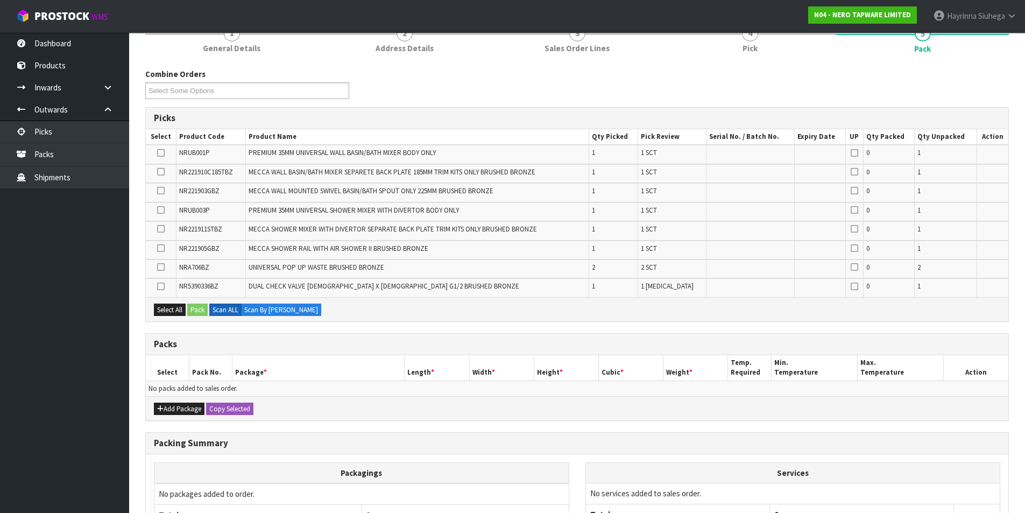
click at [288, 370] on th "Package *" at bounding box center [318, 367] width 173 height 25
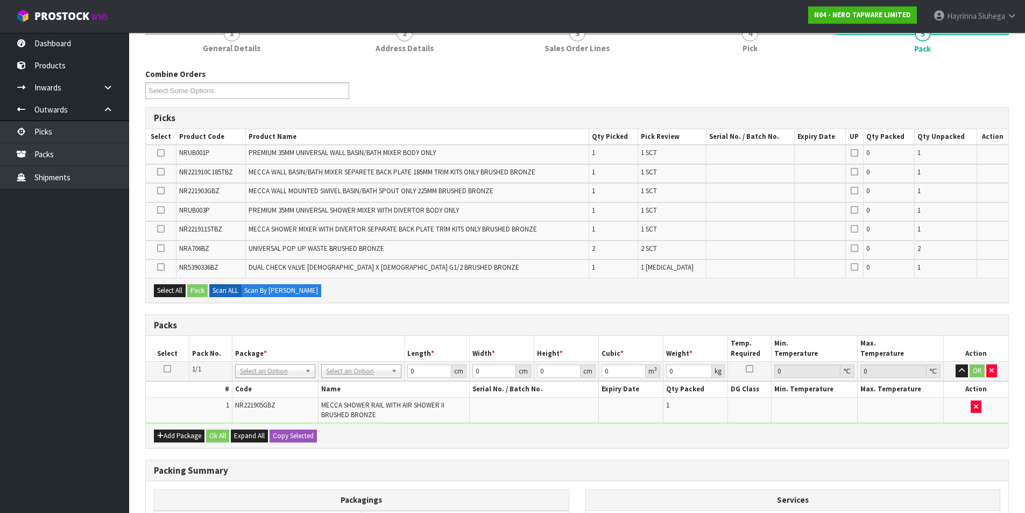
click at [163, 367] on td at bounding box center [167, 371] width 43 height 19
click at [165, 369] on icon at bounding box center [168, 369] width 8 height 1
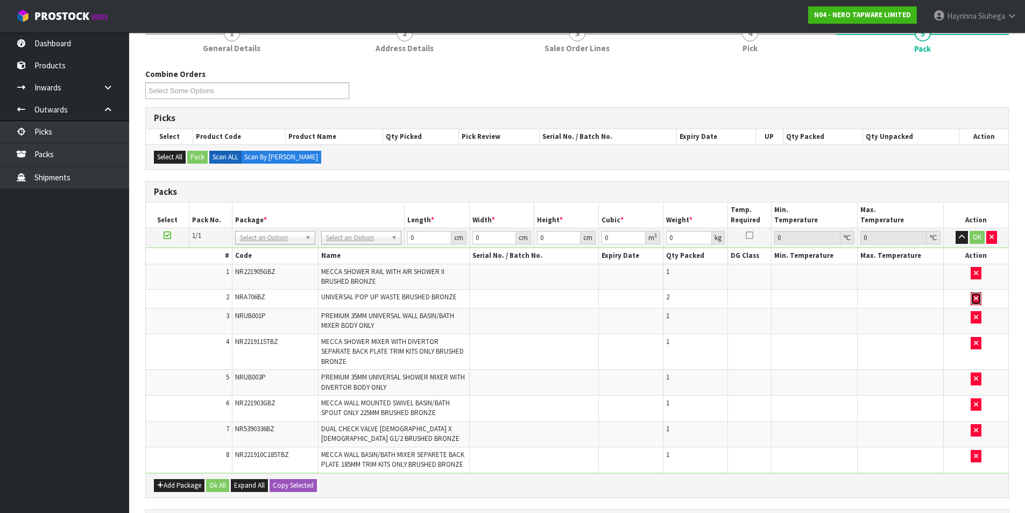
click at [976, 298] on icon "button" at bounding box center [976, 298] width 4 height 7
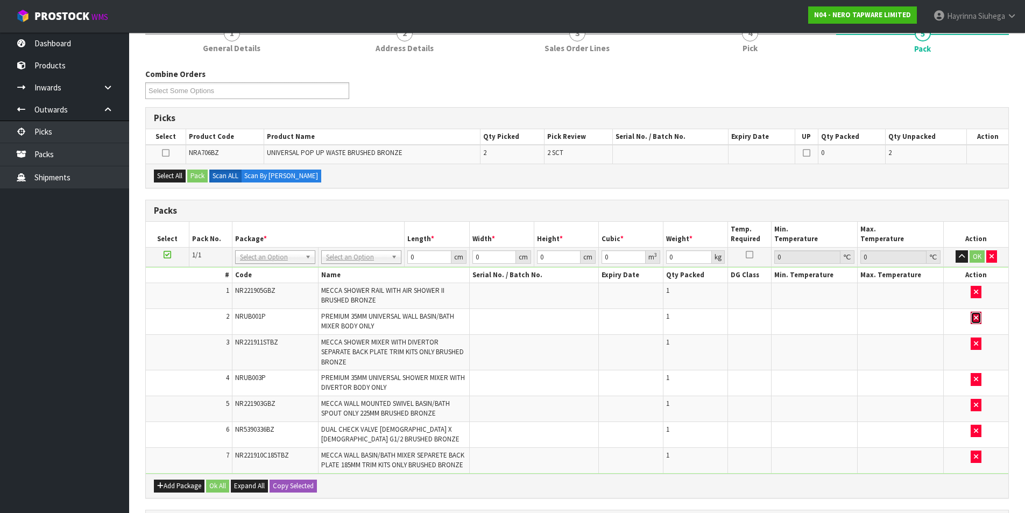
click at [975, 315] on icon "button" at bounding box center [976, 317] width 4 height 7
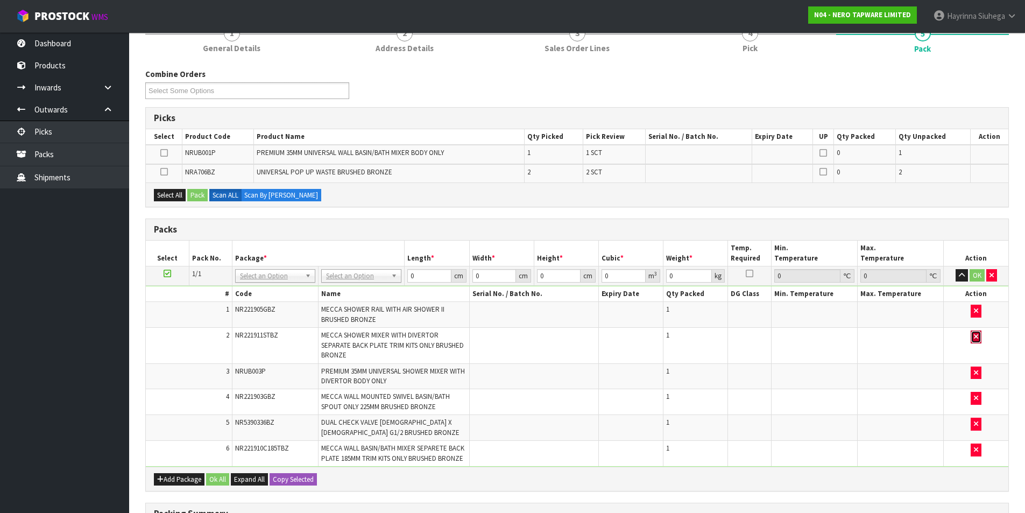
click at [975, 342] on button "button" at bounding box center [975, 336] width 11 height 13
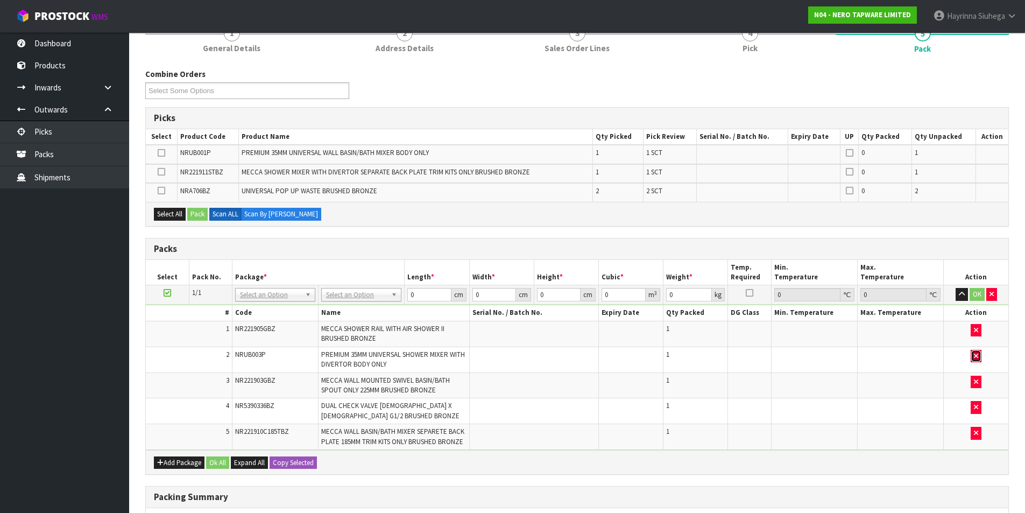
click at [975, 361] on button "button" at bounding box center [975, 356] width 11 height 13
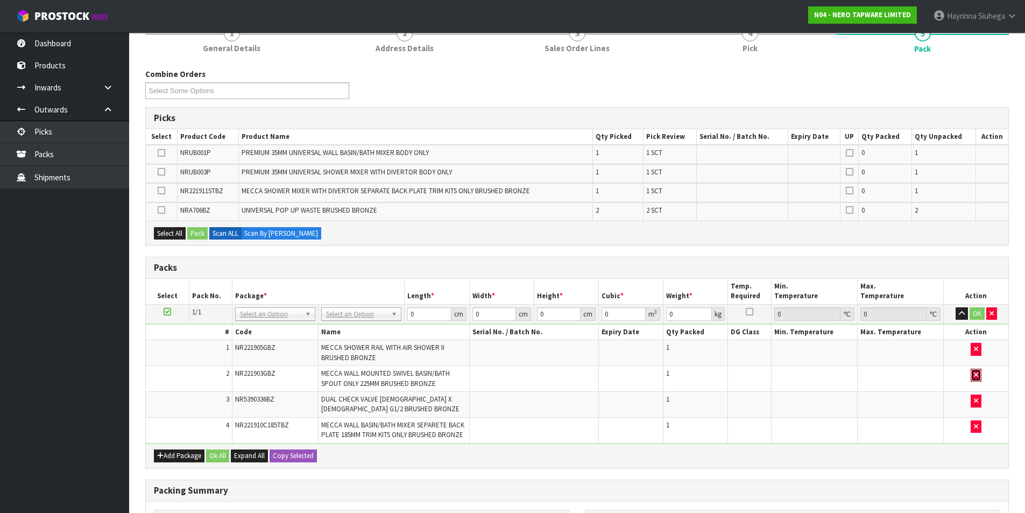
click at [975, 369] on button "button" at bounding box center [975, 375] width 11 height 13
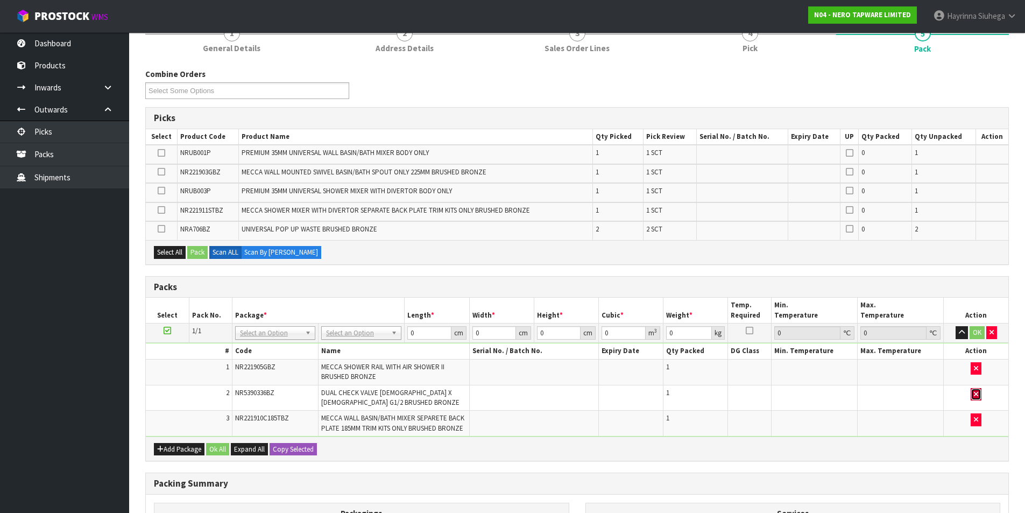
click at [974, 391] on icon "button" at bounding box center [976, 394] width 4 height 7
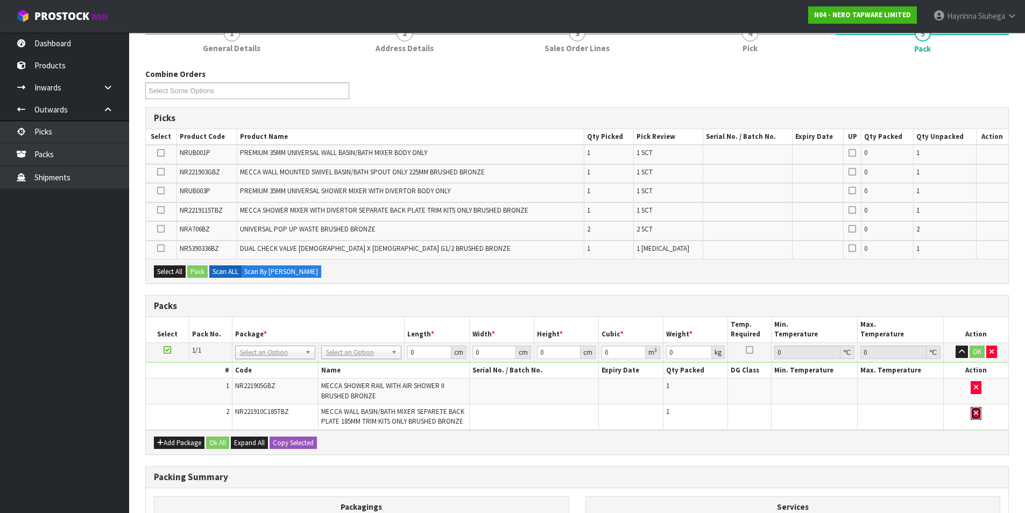
click at [979, 412] on button "button" at bounding box center [975, 413] width 11 height 13
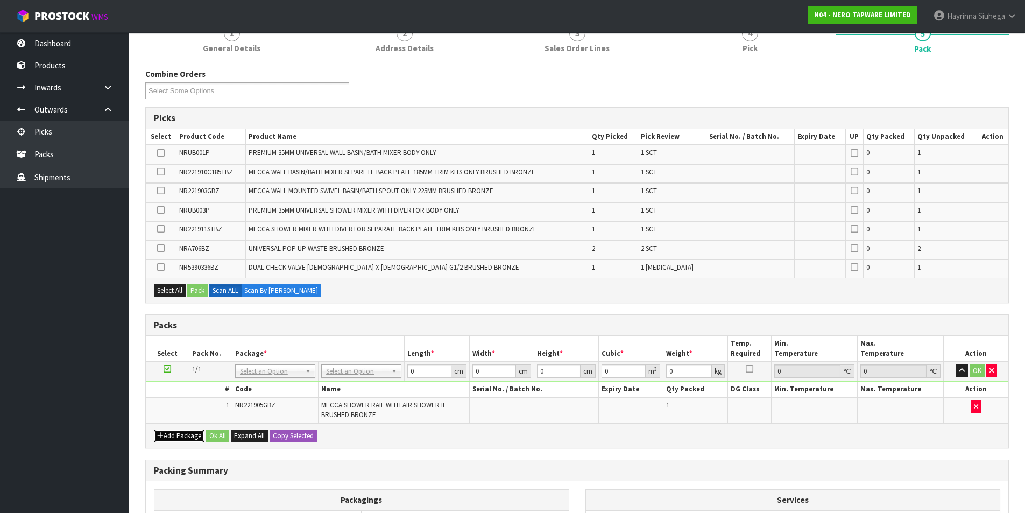
click at [174, 436] on button "Add Package" at bounding box center [179, 435] width 51 height 13
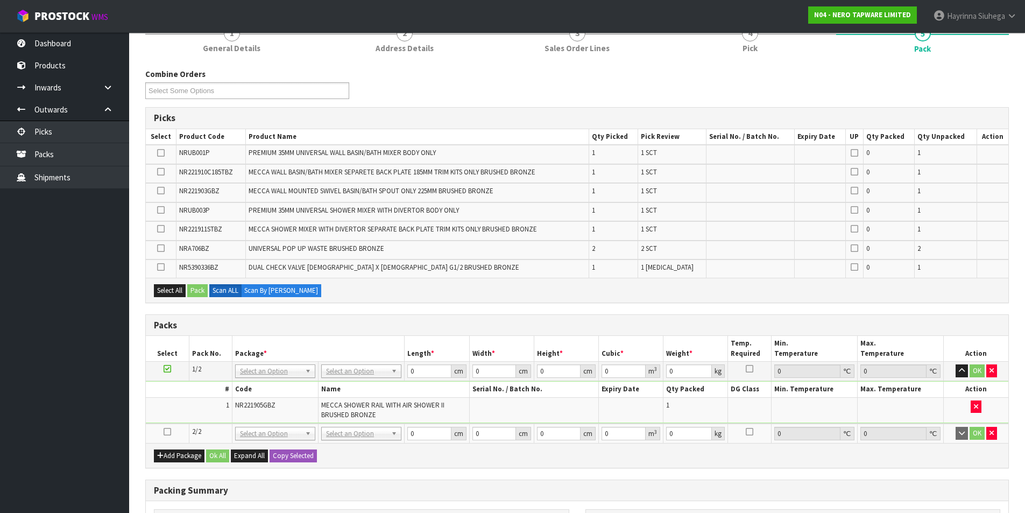
click at [167, 432] on icon at bounding box center [168, 431] width 8 height 1
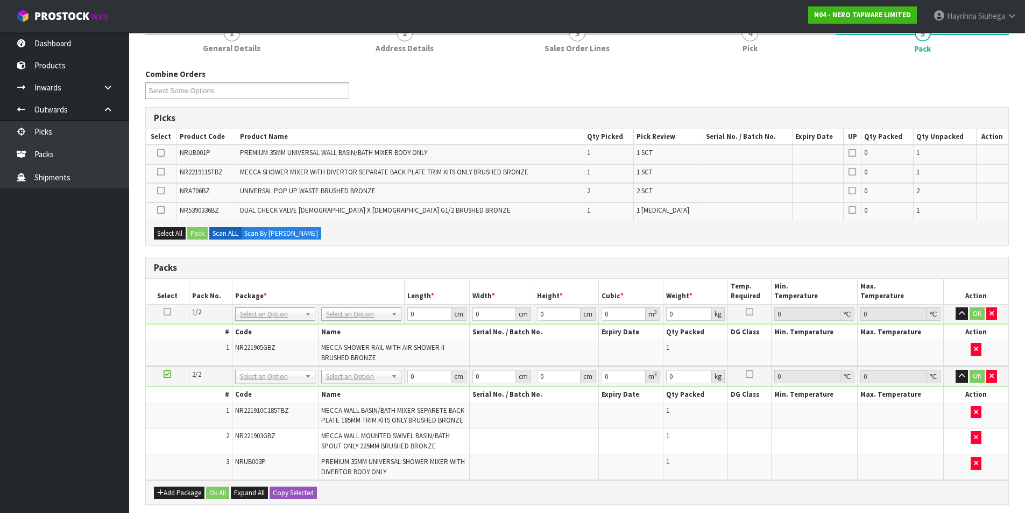
click at [168, 312] on icon at bounding box center [168, 311] width 8 height 1
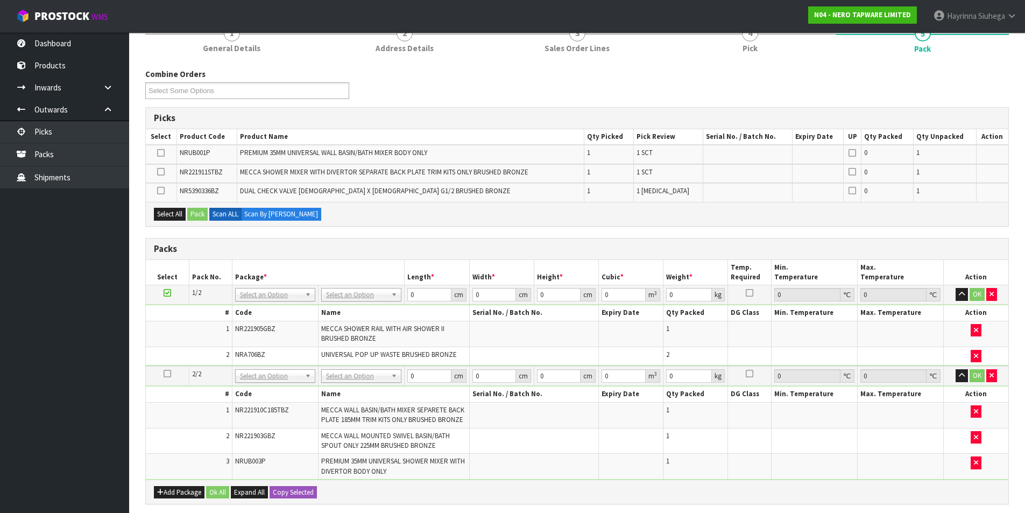
drag, startPoint x: 167, startPoint y: 375, endPoint x: 180, endPoint y: 370, distance: 14.2
click at [169, 374] on icon at bounding box center [168, 373] width 8 height 1
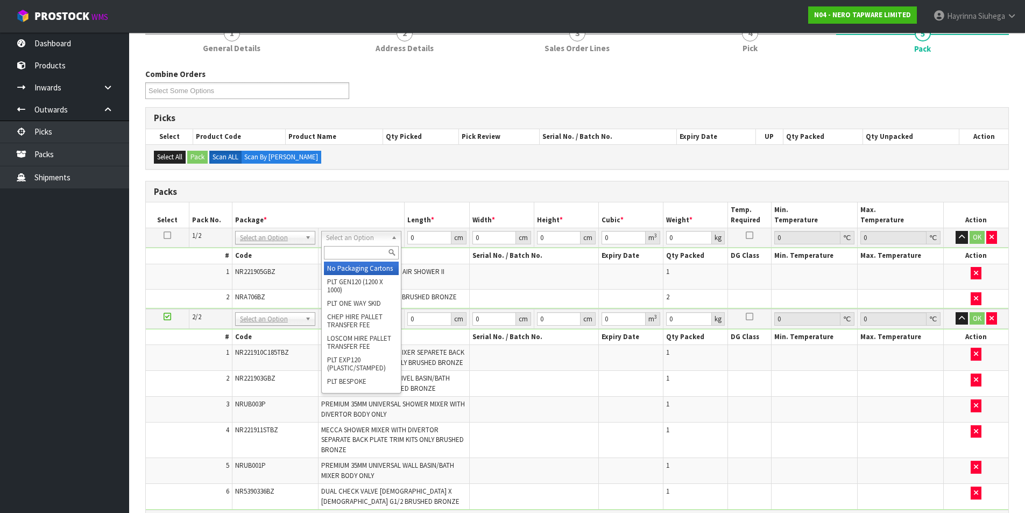
click at [352, 254] on input "text" at bounding box center [361, 252] width 75 height 13
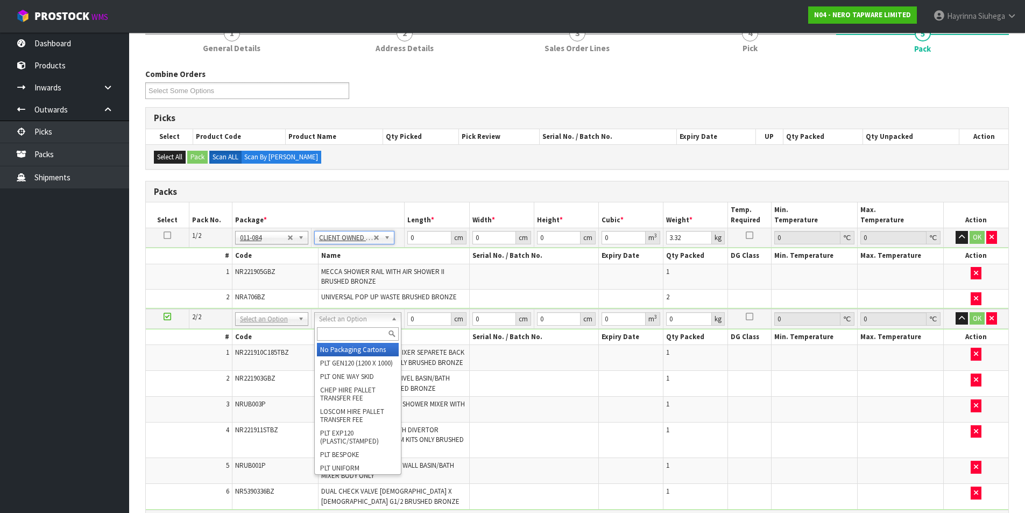
click at [344, 335] on input "text" at bounding box center [358, 333] width 82 height 13
click at [345, 335] on input "text" at bounding box center [358, 333] width 82 height 13
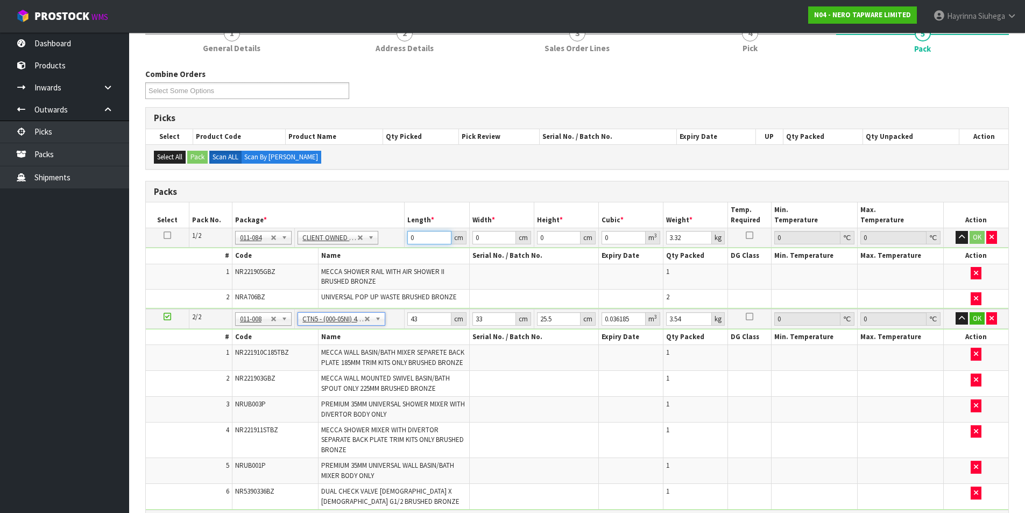
click at [408, 239] on input "0" at bounding box center [429, 237] width 44 height 13
click at [478, 237] on input "187" at bounding box center [494, 237] width 44 height 13
click button "OK" at bounding box center [976, 237] width 15 height 13
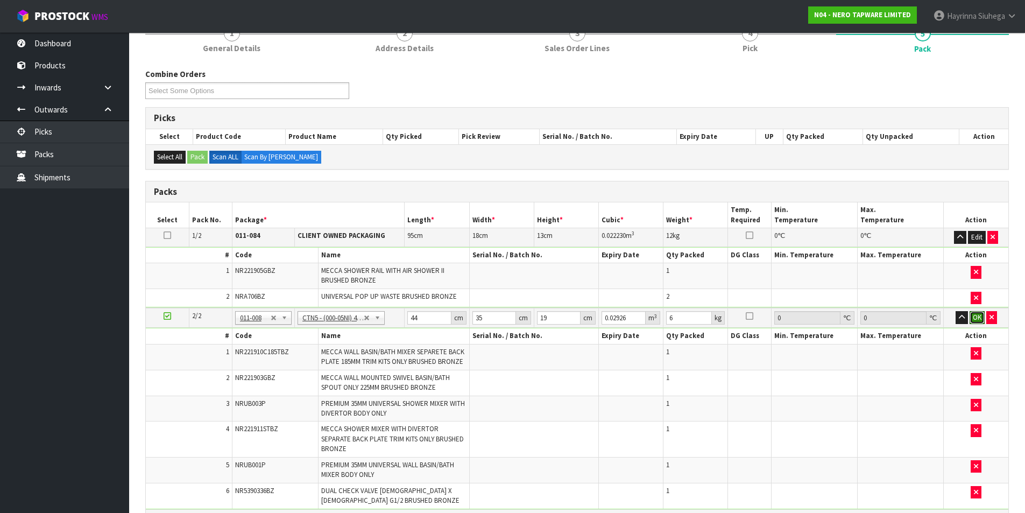
click button "OK" at bounding box center [976, 317] width 15 height 13
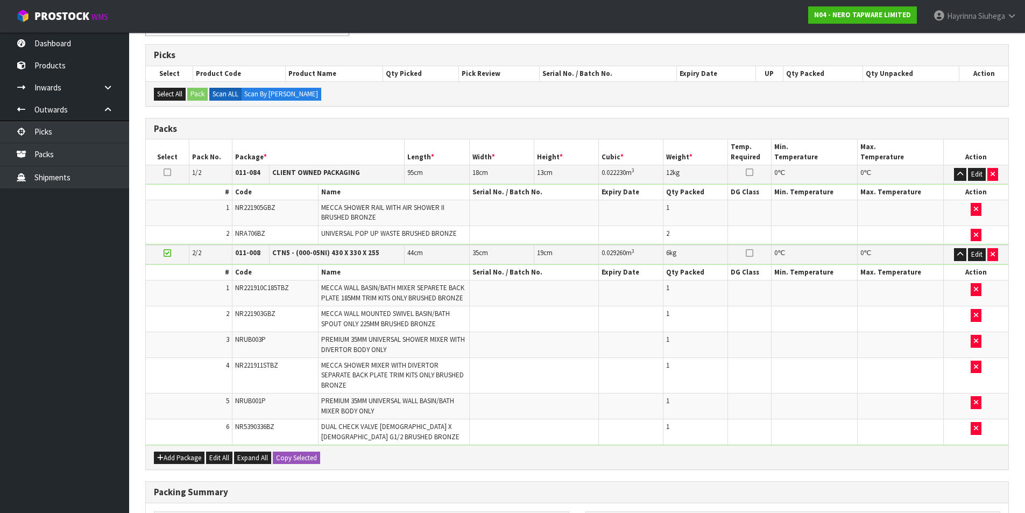
scroll to position [356, 0]
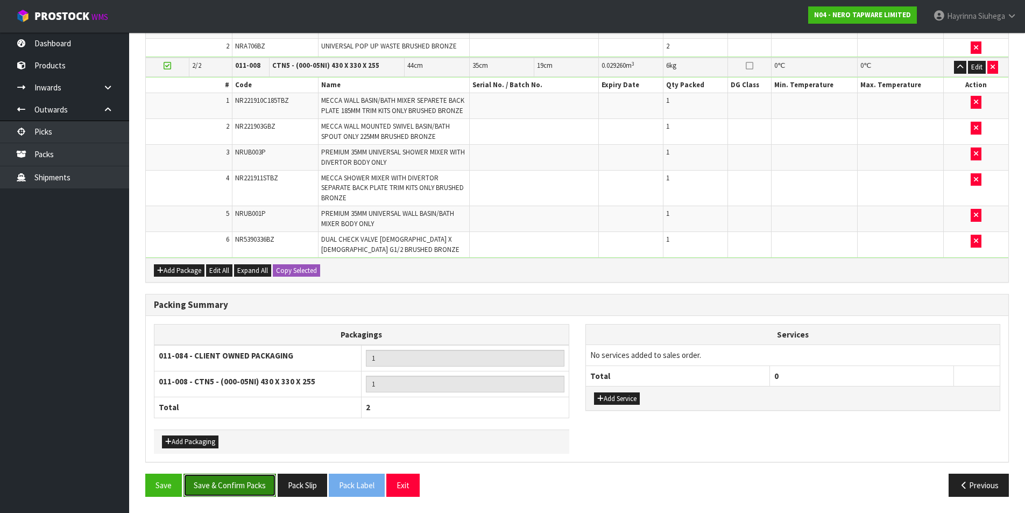
click at [247, 490] on button "Save & Confirm Packs" at bounding box center [229, 484] width 93 height 23
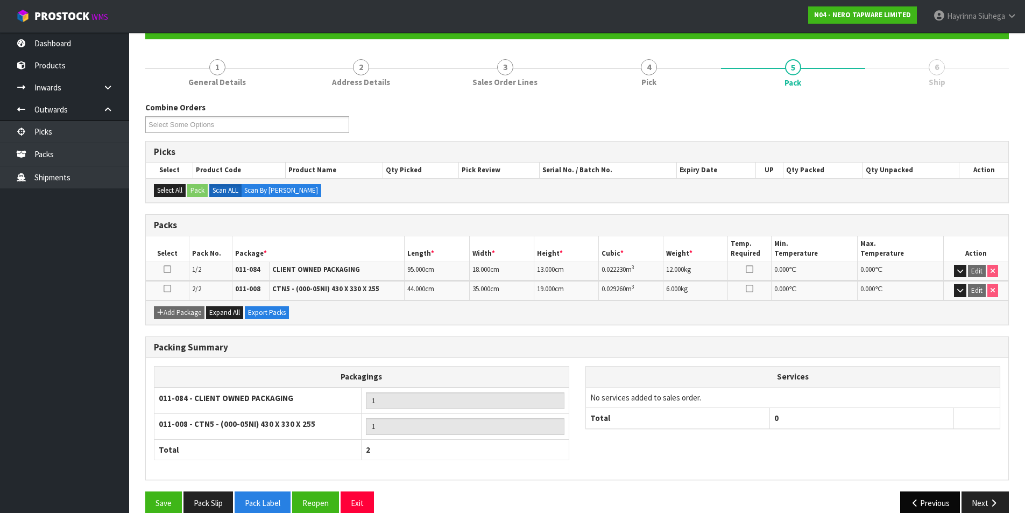
scroll to position [129, 0]
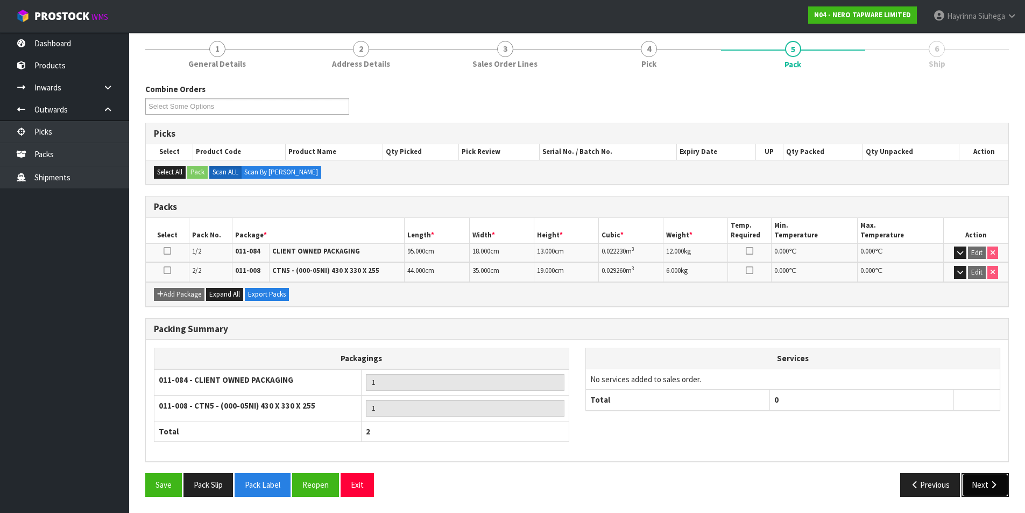
click at [999, 487] on button "Next" at bounding box center [984, 484] width 47 height 23
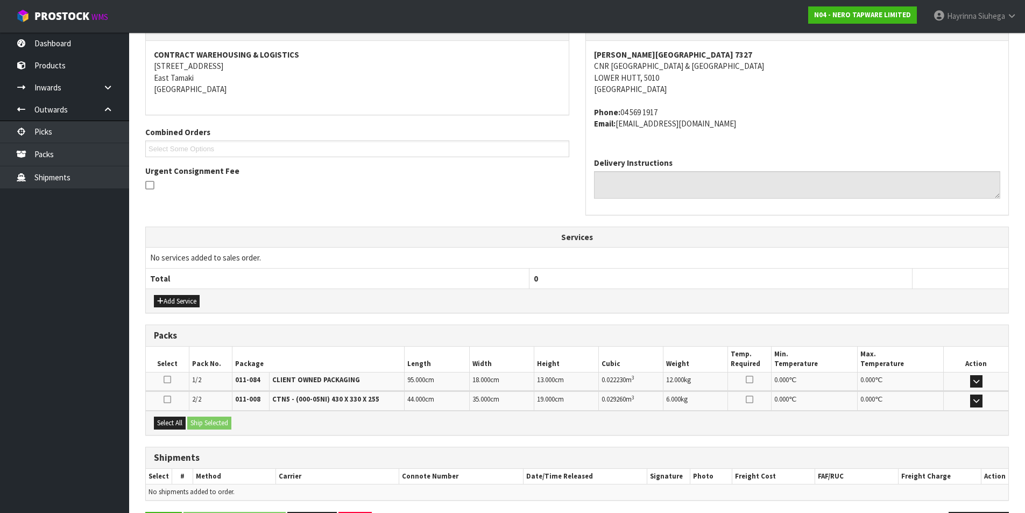
scroll to position [232, 0]
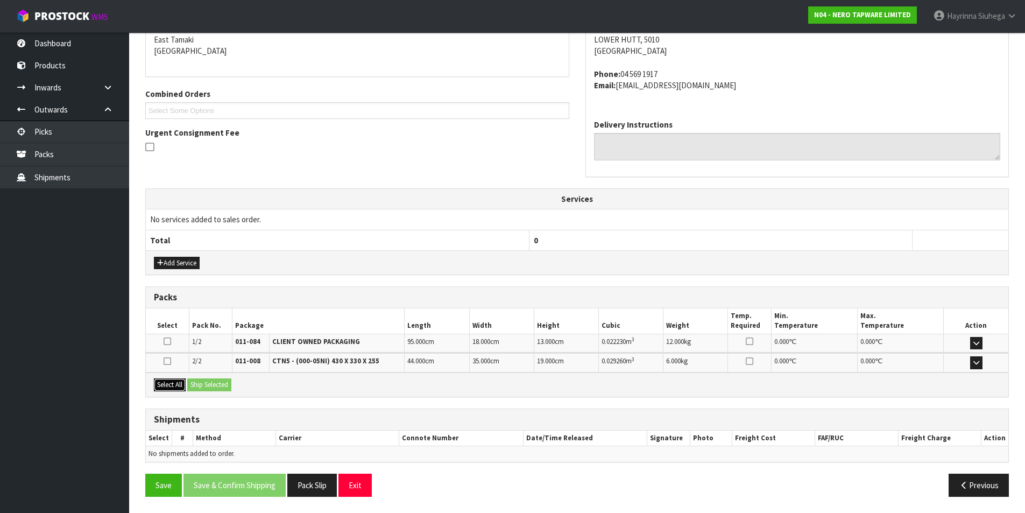
click at [167, 384] on button "Select All" at bounding box center [170, 384] width 32 height 13
click at [225, 386] on button "Ship Selected" at bounding box center [209, 384] width 44 height 13
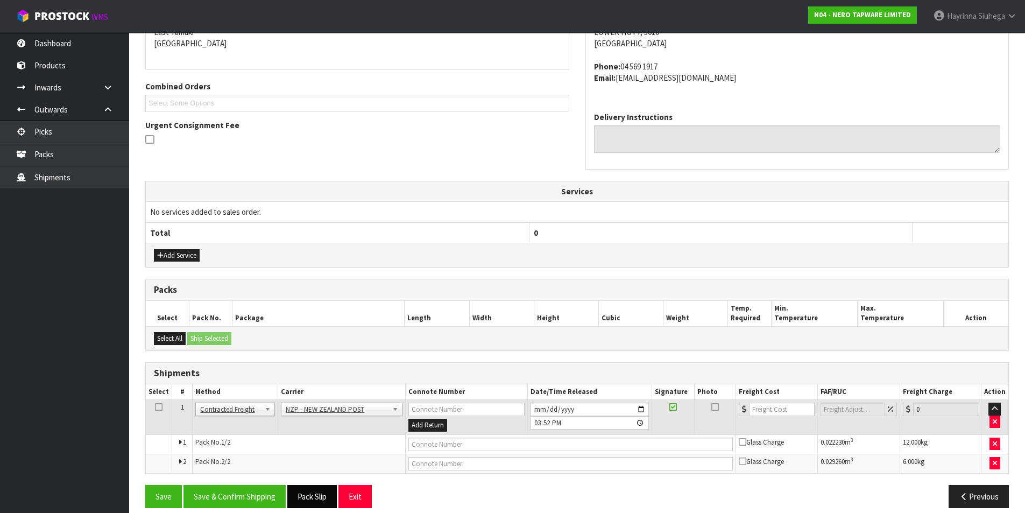
scroll to position [251, 0]
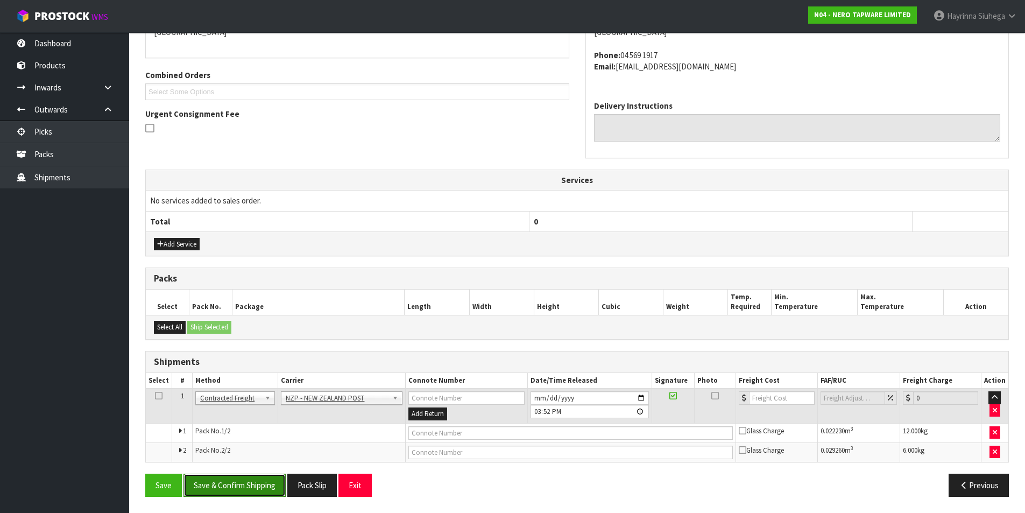
click at [272, 484] on button "Save & Confirm Shipping" at bounding box center [234, 484] width 102 height 23
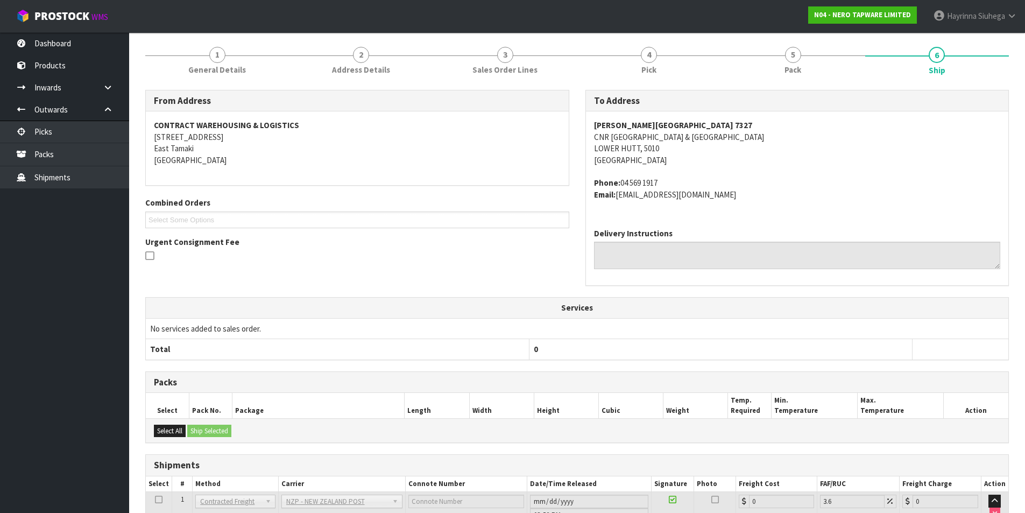
scroll to position [235, 0]
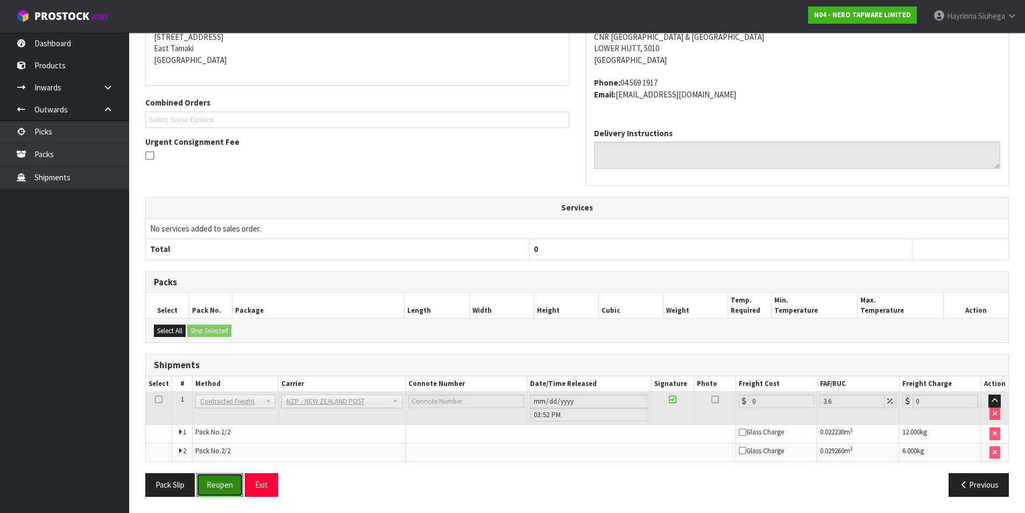
click at [215, 478] on button "Reopen" at bounding box center [219, 484] width 47 height 23
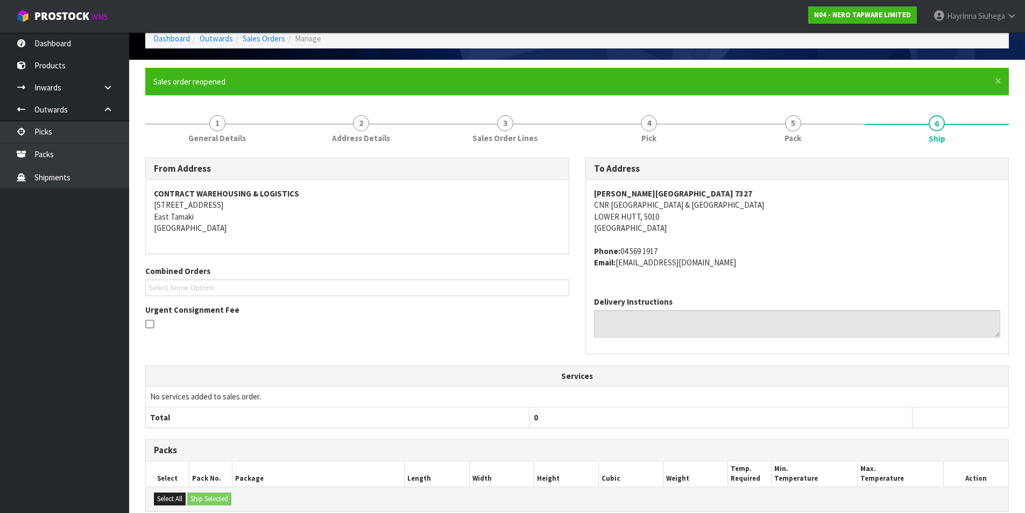
scroll to position [223, 0]
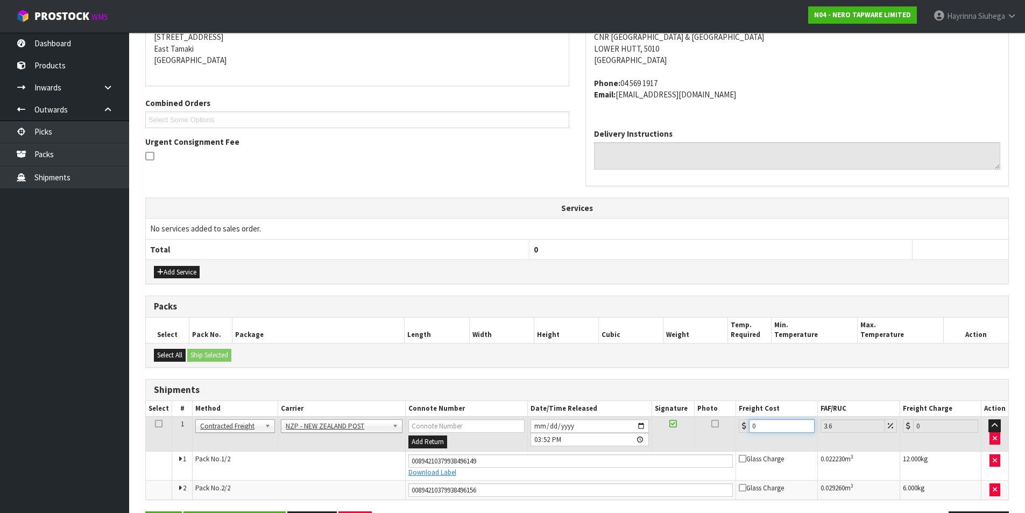
drag, startPoint x: 770, startPoint y: 430, endPoint x: 686, endPoint y: 430, distance: 83.9
click at [693, 433] on tr "1 Client Local Pickup Customer Local Pickup Company Freight Contracted Freight …" at bounding box center [577, 433] width 862 height 35
click at [145, 511] on button "Save" at bounding box center [163, 522] width 37 height 23
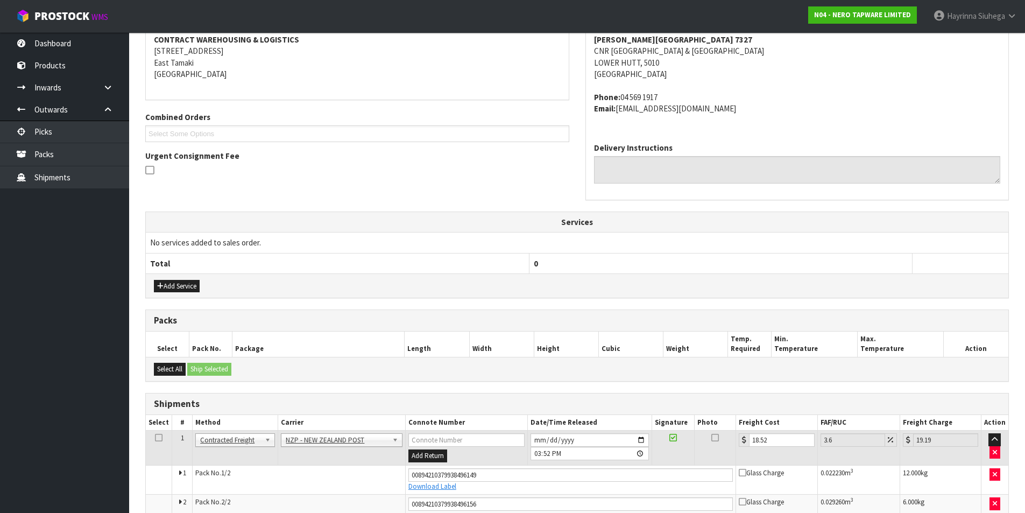
scroll to position [260, 0]
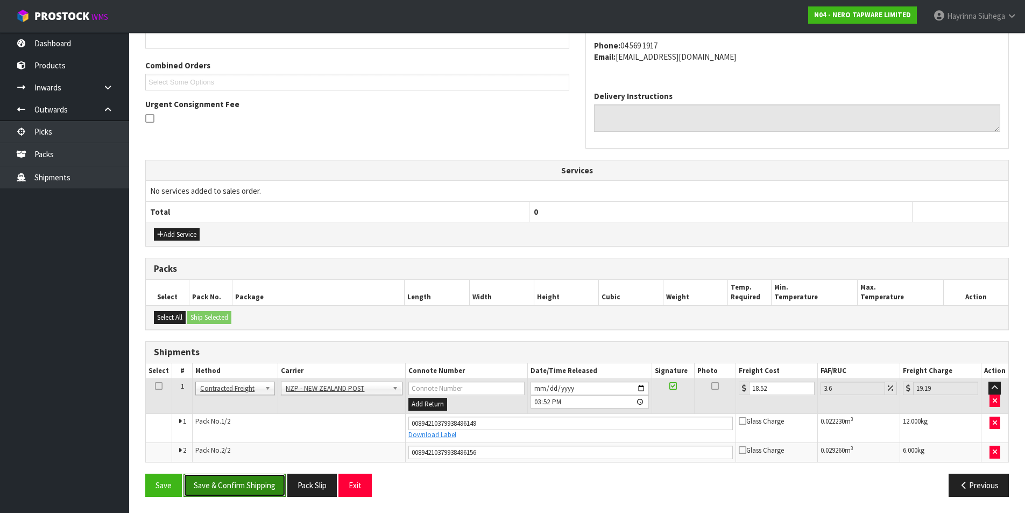
click at [270, 483] on button "Save & Confirm Shipping" at bounding box center [234, 484] width 102 height 23
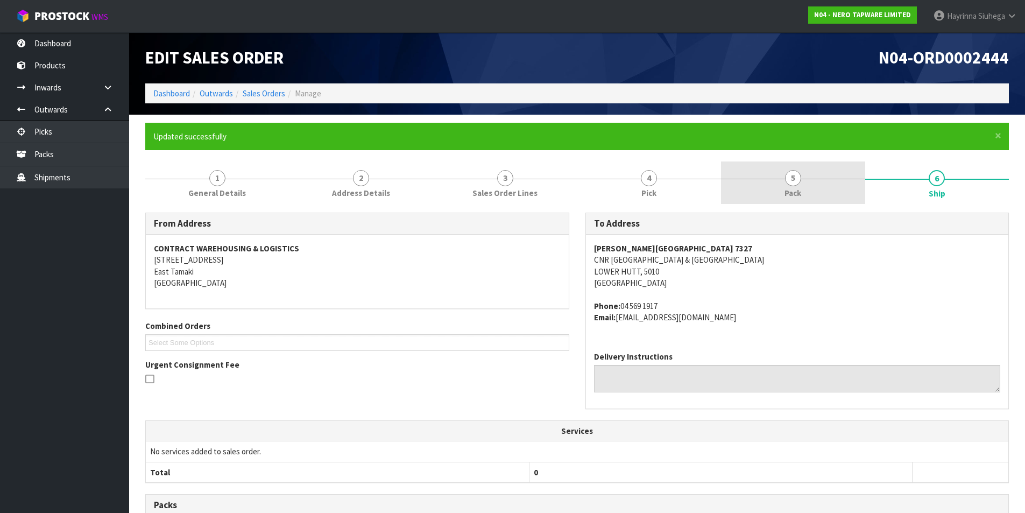
click at [809, 182] on link "5 Pack" at bounding box center [793, 182] width 144 height 42
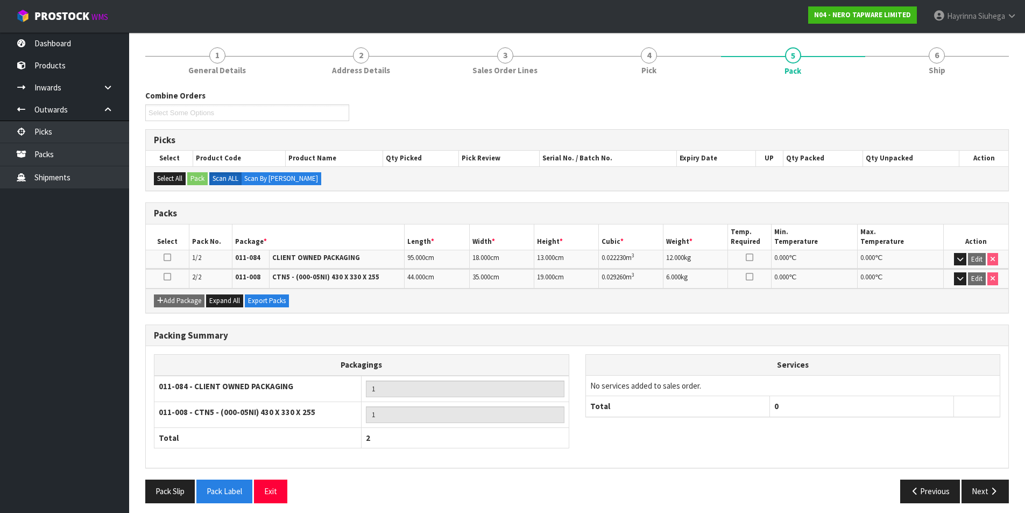
scroll to position [129, 0]
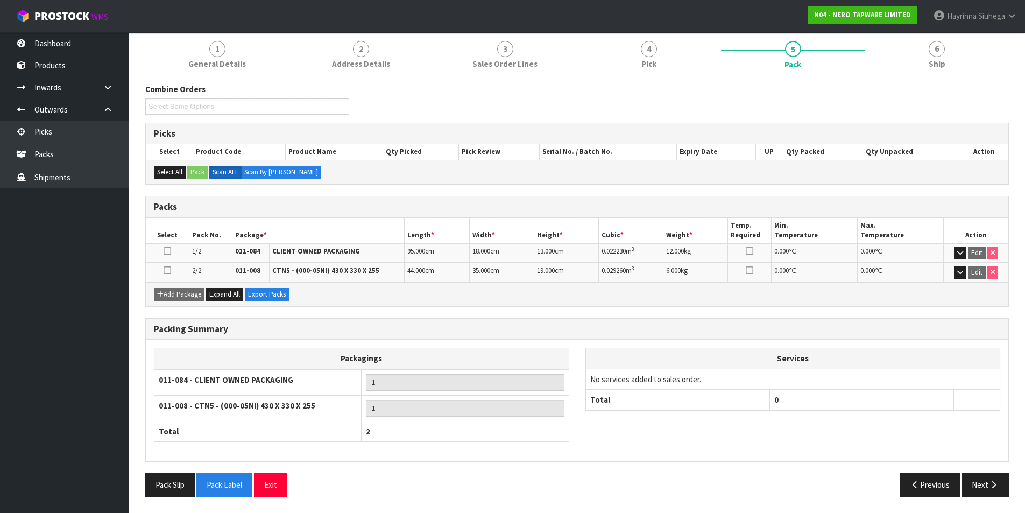
click at [948, 82] on div "Combine Orders N04-ORD0002389 N04-ORD0002438 N04-ORD0002441 N04-ORD0002444 N04-…" at bounding box center [576, 289] width 863 height 429
click at [949, 62] on link "6 Ship" at bounding box center [937, 53] width 144 height 42
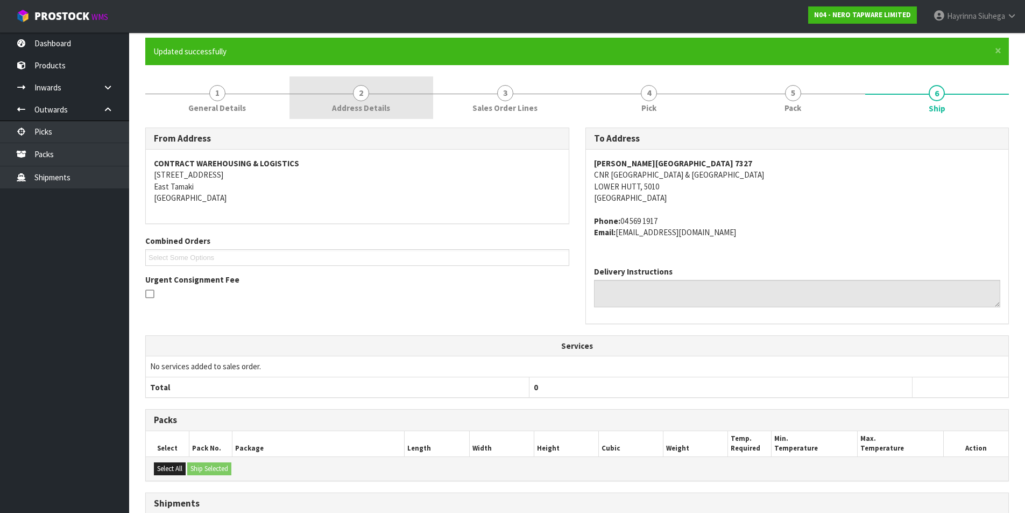
scroll to position [0, 0]
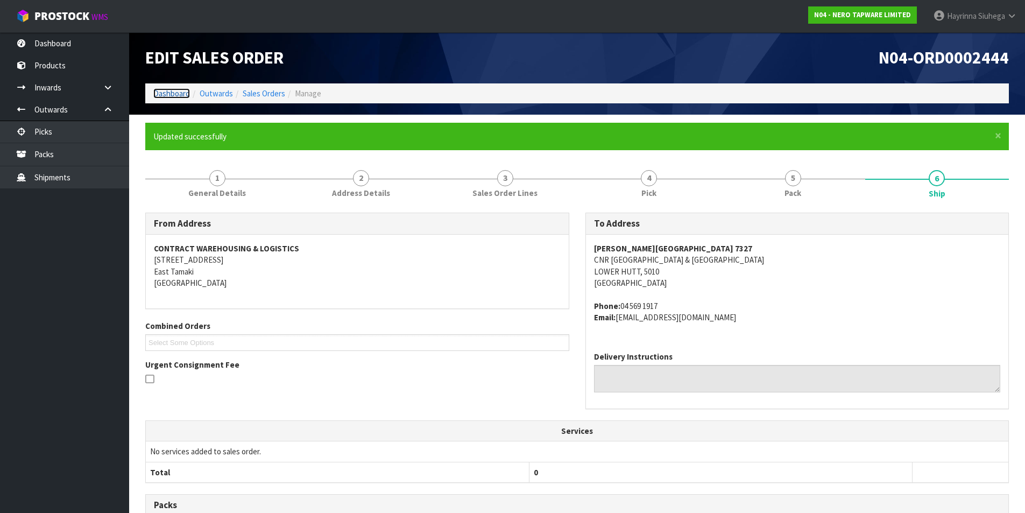
click at [180, 91] on link "Dashboard" at bounding box center [171, 93] width 37 height 10
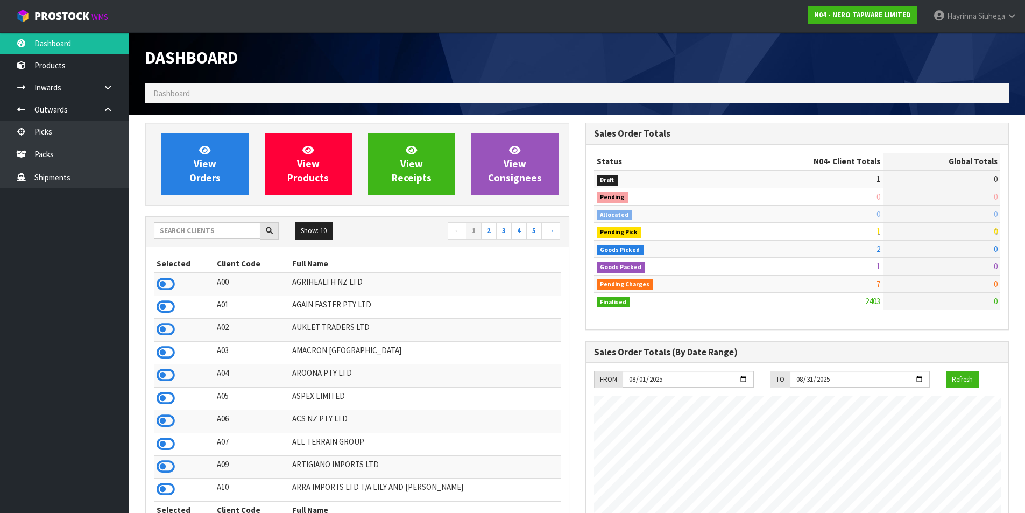
scroll to position [838, 440]
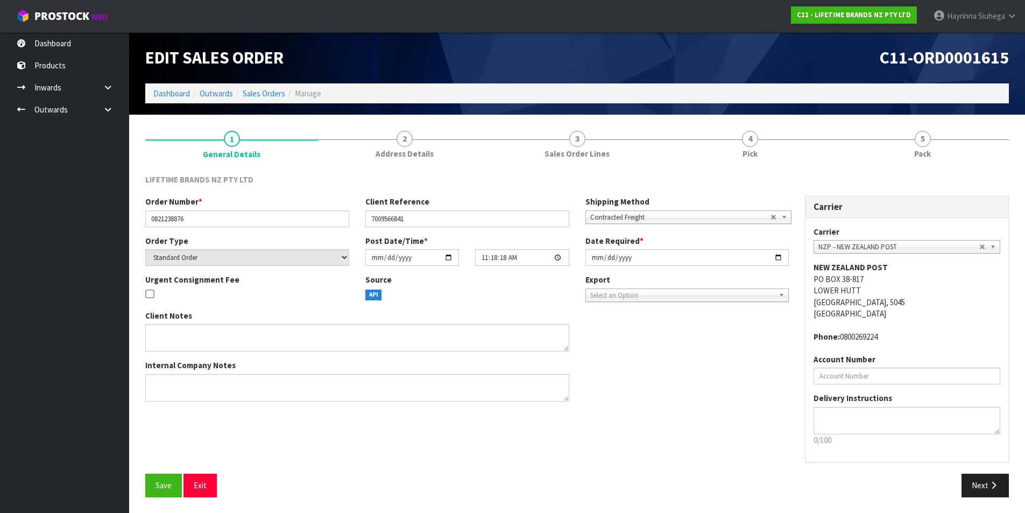
click at [173, 98] on li "Dashboard" at bounding box center [171, 93] width 37 height 11
click at [173, 96] on link "Dashboard" at bounding box center [171, 93] width 37 height 10
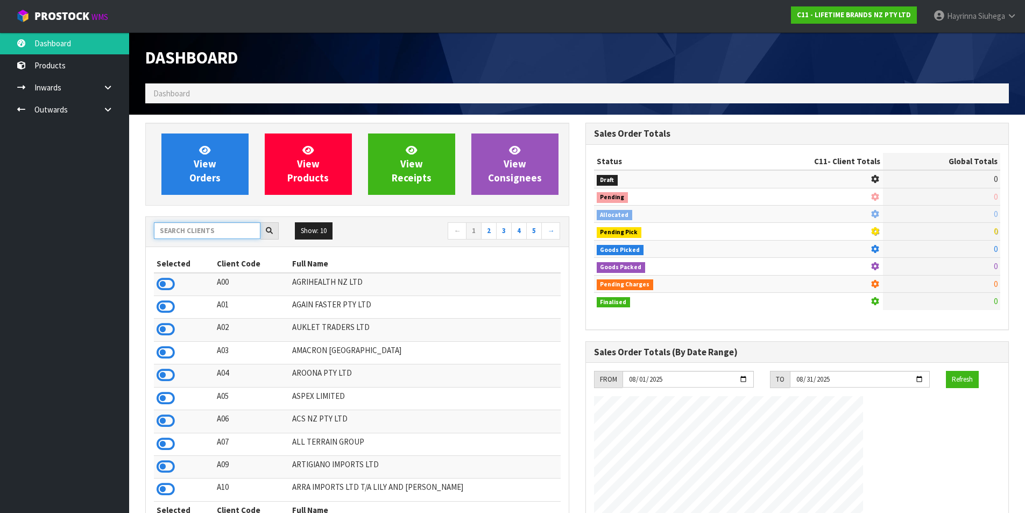
drag, startPoint x: 210, startPoint y: 234, endPoint x: 192, endPoint y: 233, distance: 18.3
click at [209, 234] on input "text" at bounding box center [207, 230] width 107 height 17
click at [210, 228] on input "text" at bounding box center [207, 230] width 107 height 17
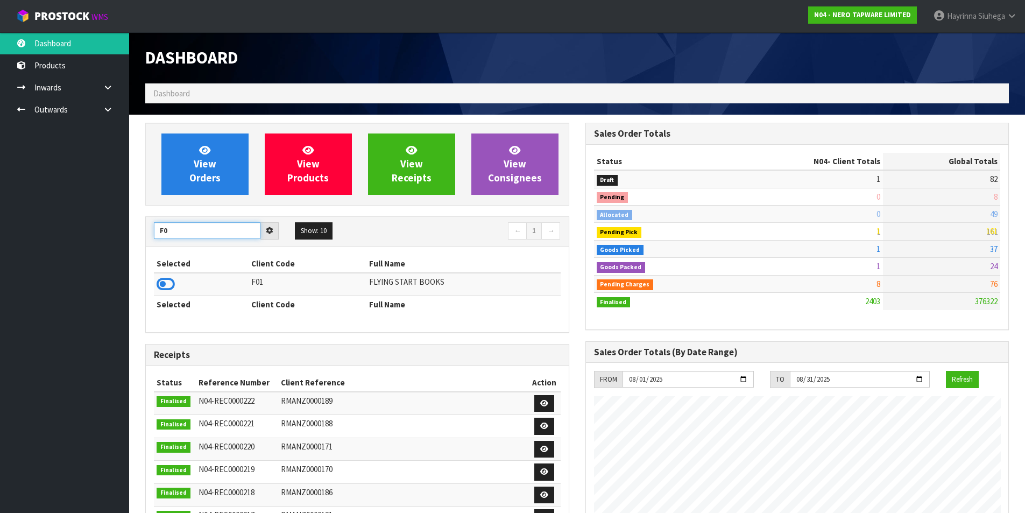
type input "F"
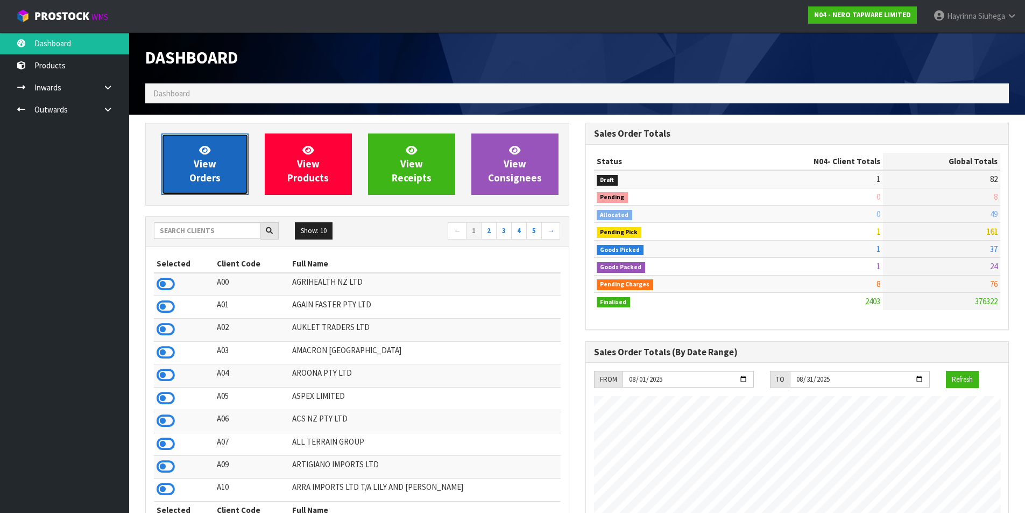
click at [199, 148] on icon at bounding box center [204, 150] width 11 height 10
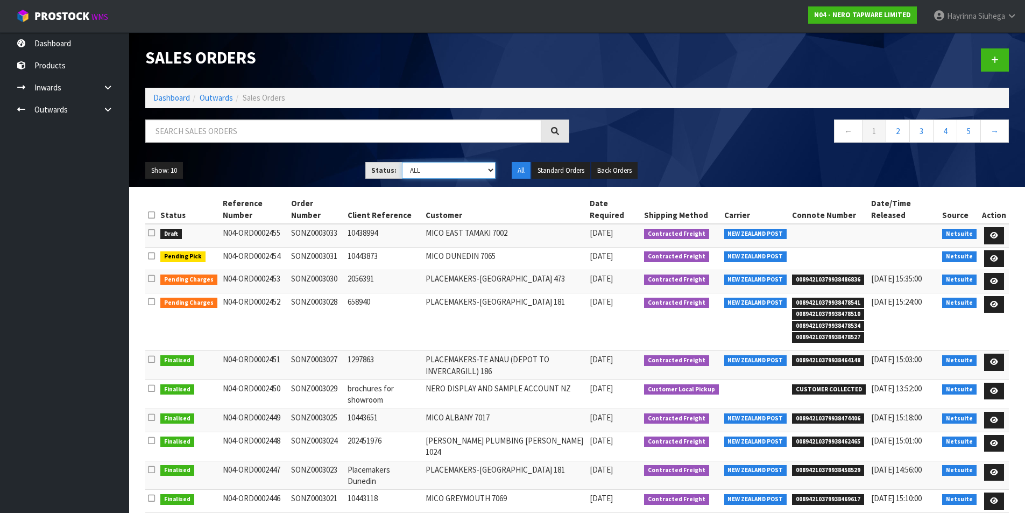
click at [429, 174] on select "Draft Pending Allocated Pending Pick Goods Picked Goods Packed Pending Charges …" at bounding box center [449, 170] width 94 height 17
select select "string:4"
click at [402, 162] on select "Draft Pending Allocated Pending Pick Goods Picked Goods Packed Pending Charges …" at bounding box center [449, 170] width 94 height 17
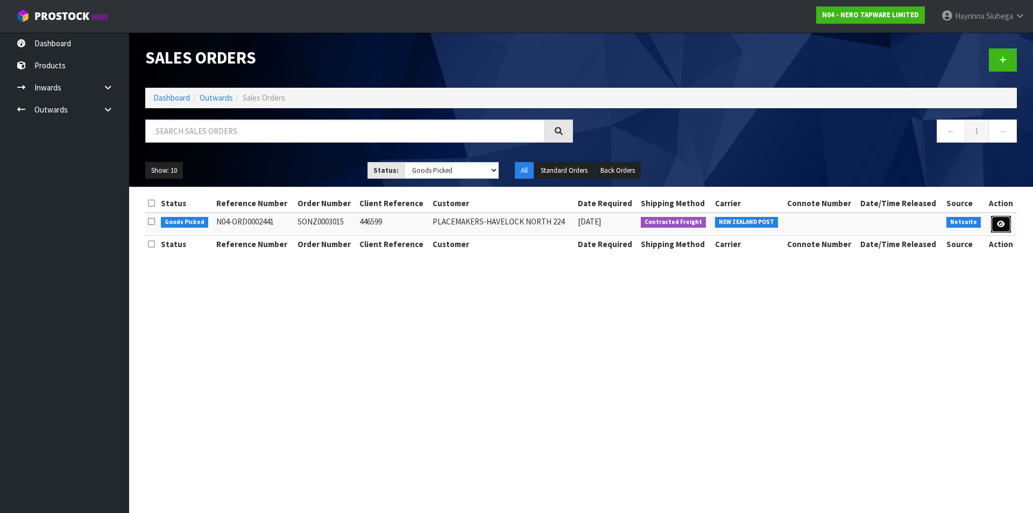
click at [1005, 223] on icon at bounding box center [1001, 224] width 8 height 7
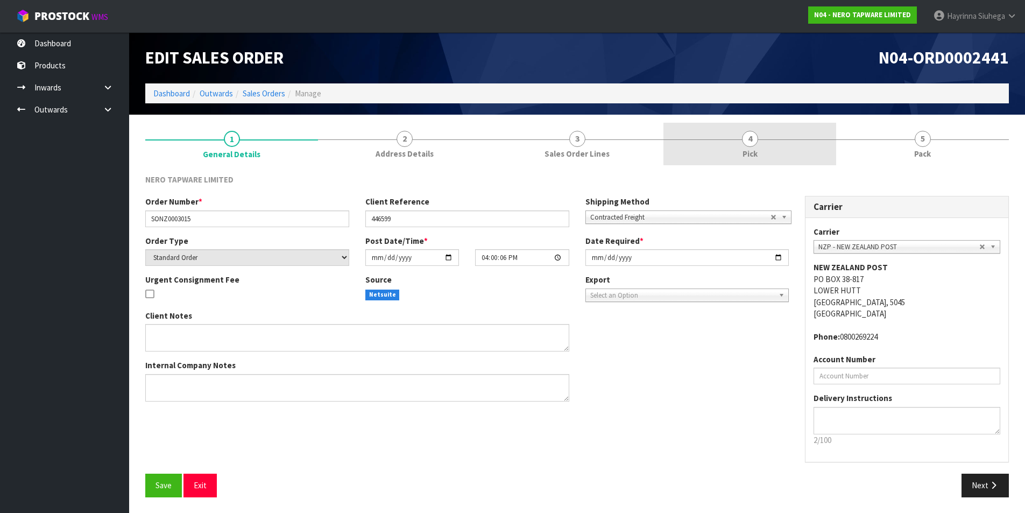
click at [770, 143] on link "4 Pick" at bounding box center [749, 144] width 173 height 42
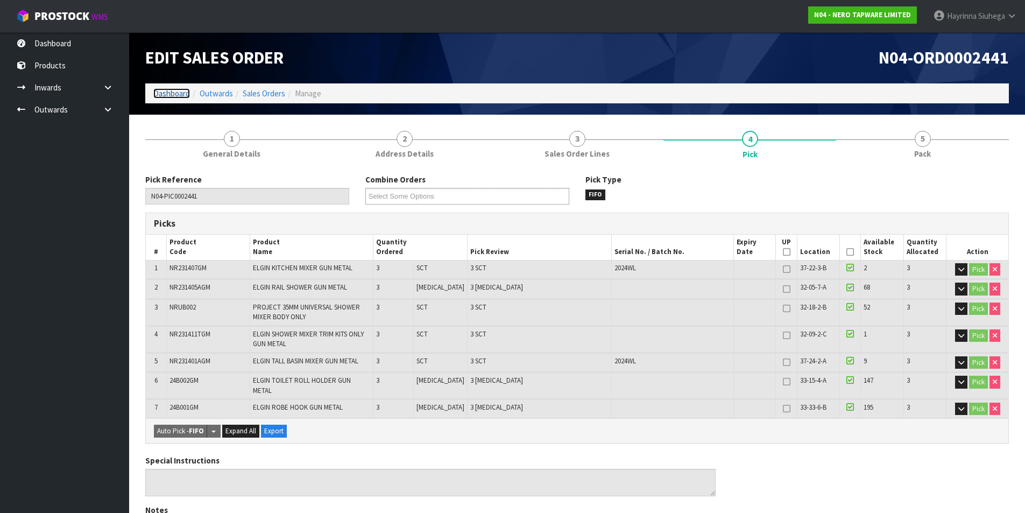
click at [172, 95] on link "Dashboard" at bounding box center [171, 93] width 37 height 10
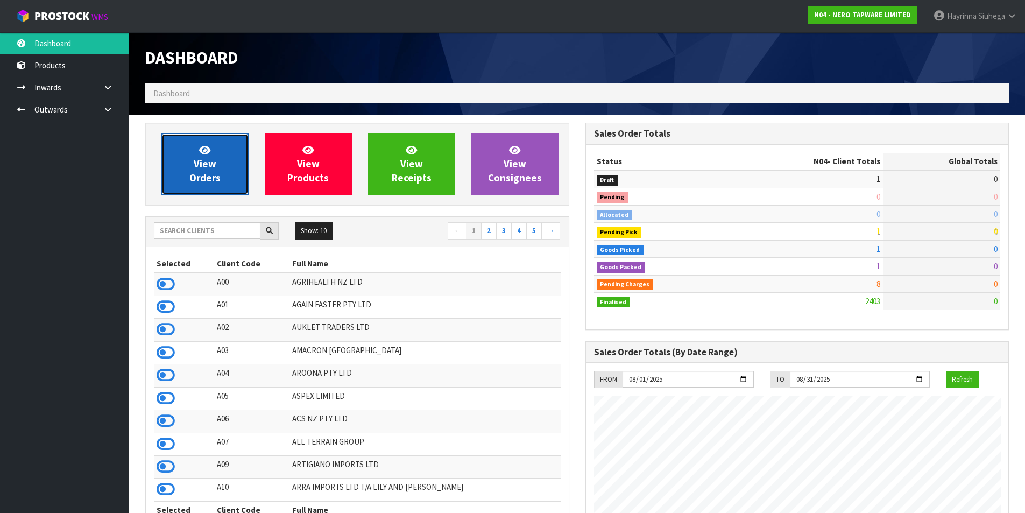
scroll to position [850, 440]
click at [189, 151] on link "View Orders" at bounding box center [204, 163] width 87 height 61
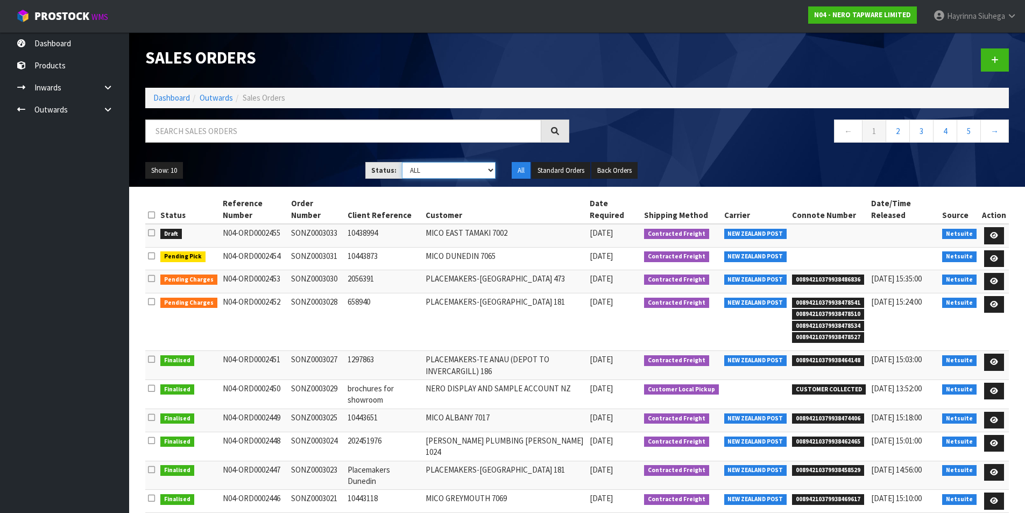
click at [445, 171] on select "Draft Pending Allocated Pending Pick Goods Picked Goods Packed Pending Charges …" at bounding box center [449, 170] width 94 height 17
select select "string:3"
click at [402, 162] on select "Draft Pending Allocated Pending Pick Goods Picked Goods Packed Pending Charges …" at bounding box center [449, 170] width 94 height 17
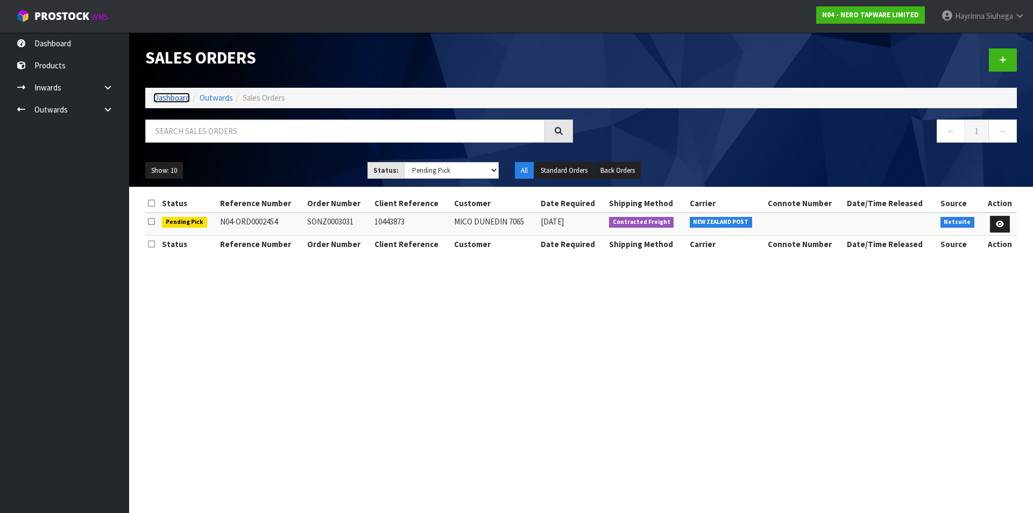
click at [175, 99] on link "Dashboard" at bounding box center [171, 98] width 37 height 10
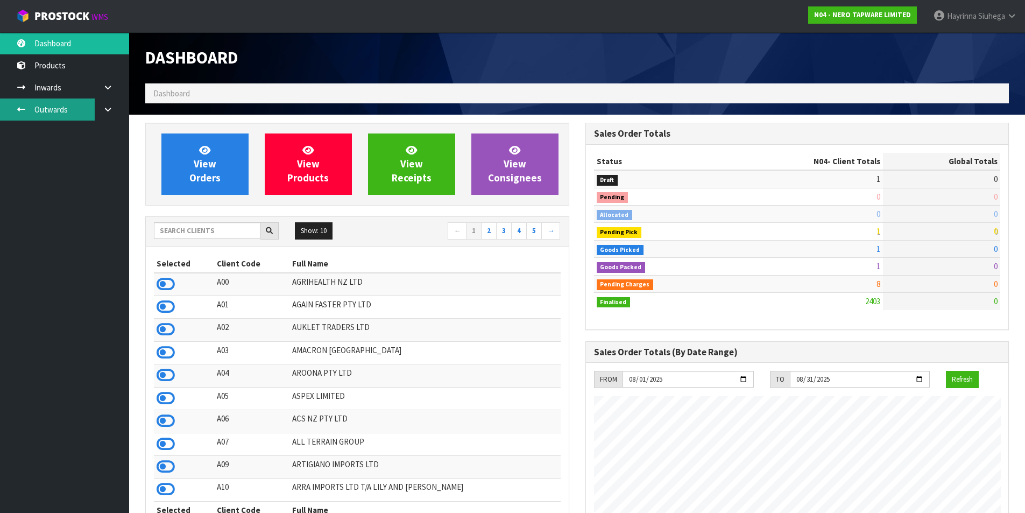
scroll to position [838, 440]
click at [104, 108] on icon at bounding box center [108, 109] width 10 height 8
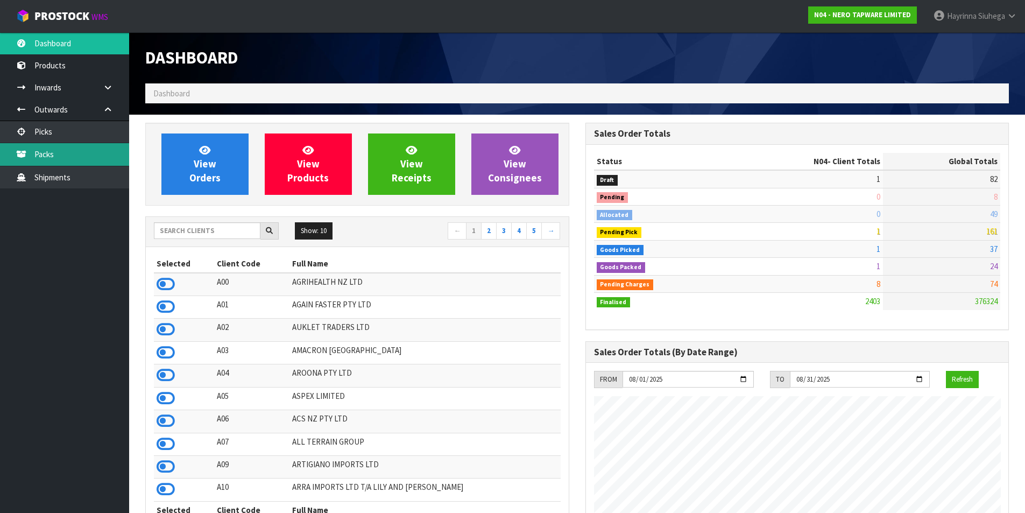
click at [91, 157] on link "Packs" at bounding box center [64, 154] width 129 height 22
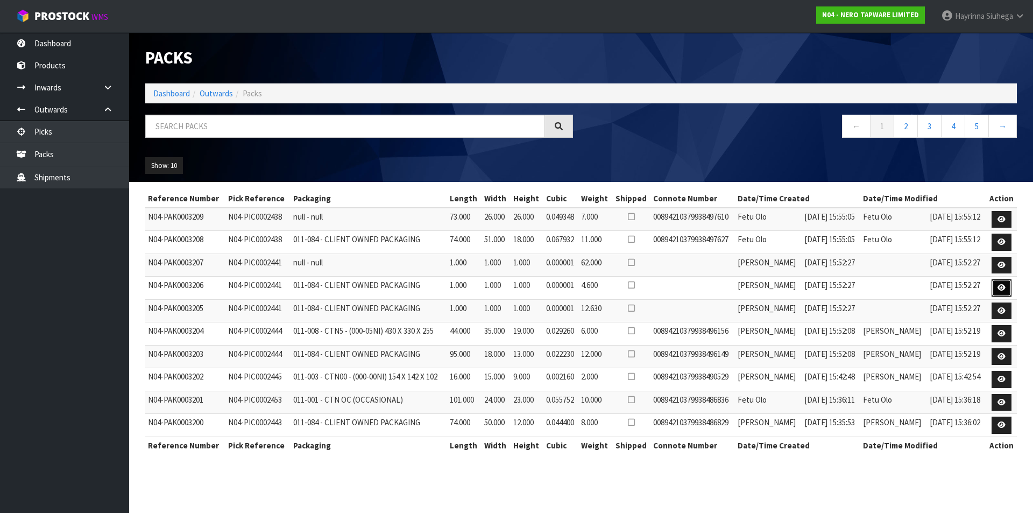
click at [1009, 285] on link at bounding box center [1001, 287] width 20 height 17
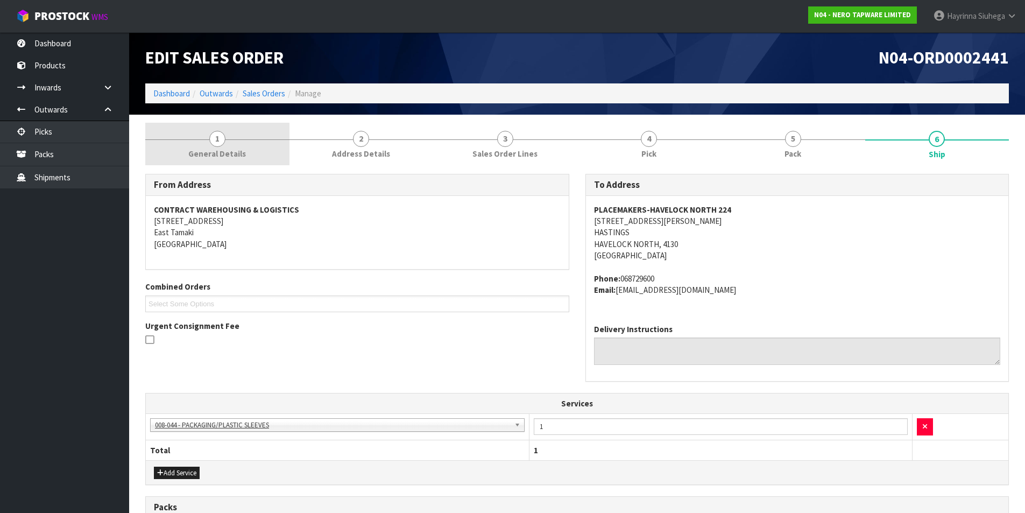
click at [237, 138] on link "1 General Details" at bounding box center [217, 144] width 144 height 42
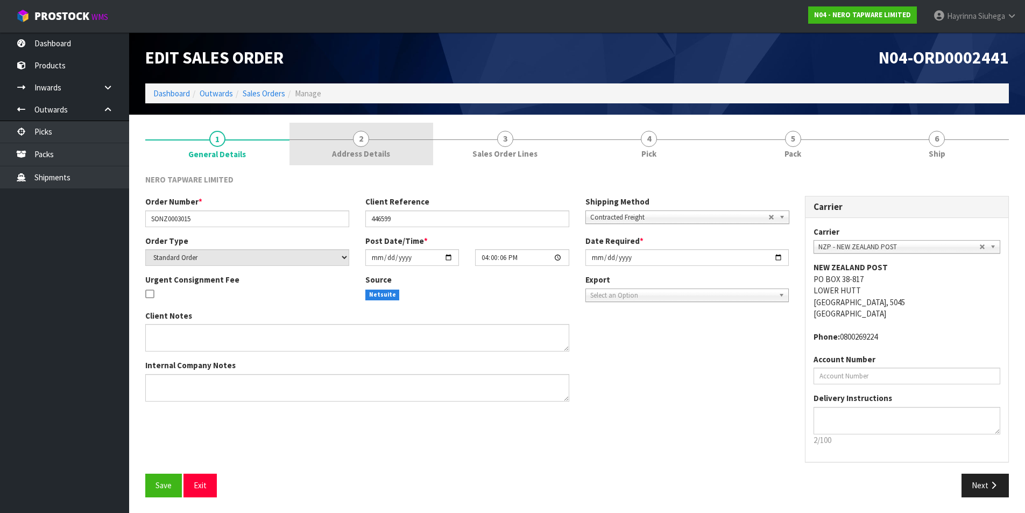
click at [355, 138] on span "2" at bounding box center [361, 139] width 16 height 16
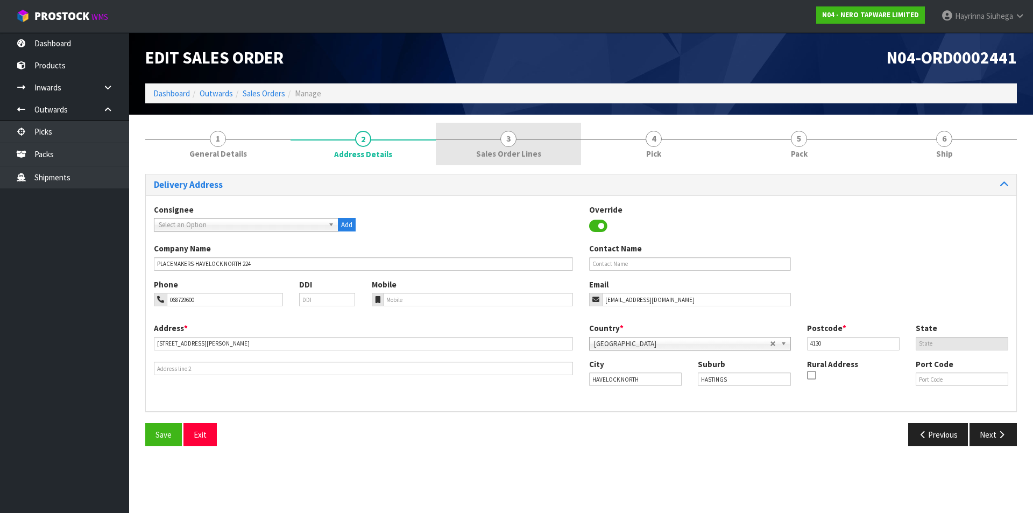
click at [503, 148] on span "Sales Order Lines" at bounding box center [508, 153] width 65 height 11
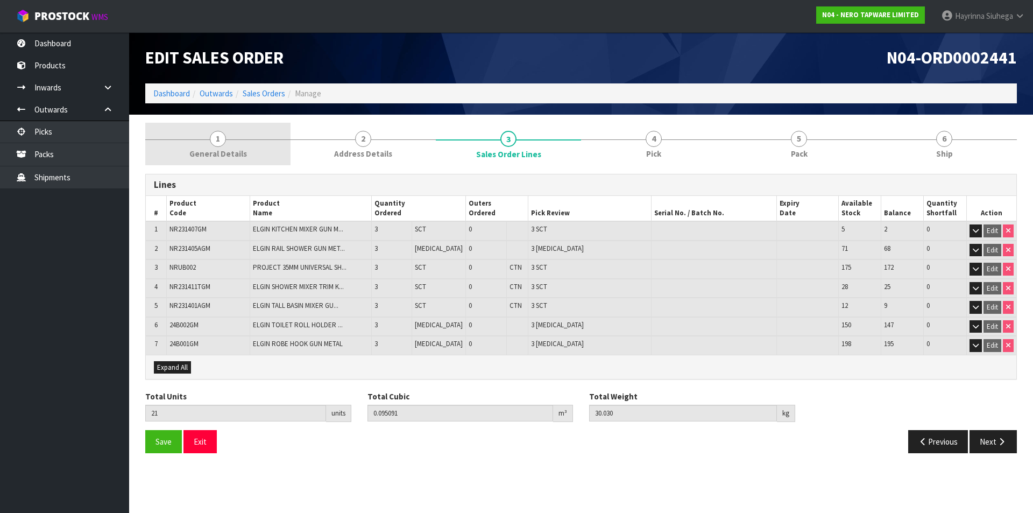
click at [223, 140] on span "1" at bounding box center [218, 139] width 16 height 16
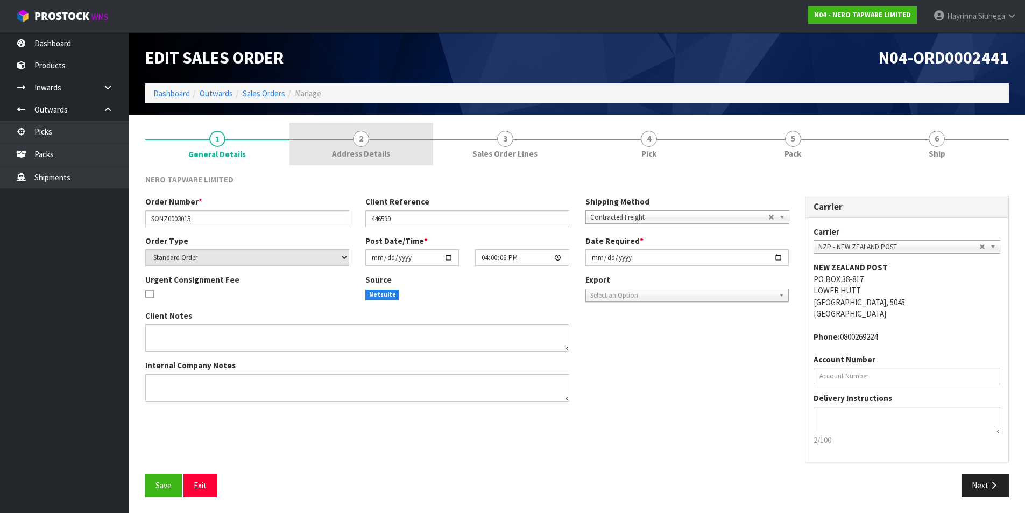
click at [379, 139] on link "2 Address Details" at bounding box center [361, 144] width 144 height 42
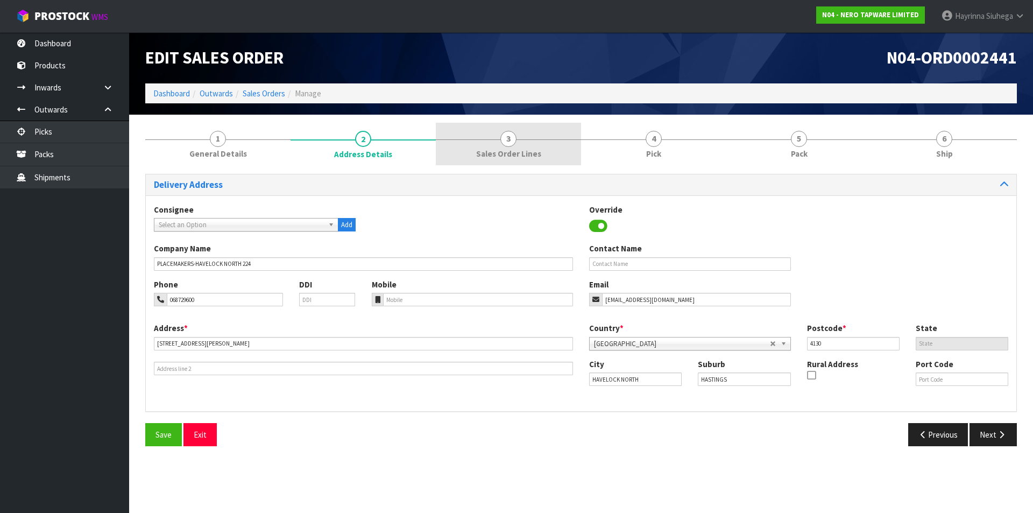
click at [517, 139] on link "3 Sales Order Lines" at bounding box center [508, 144] width 145 height 42
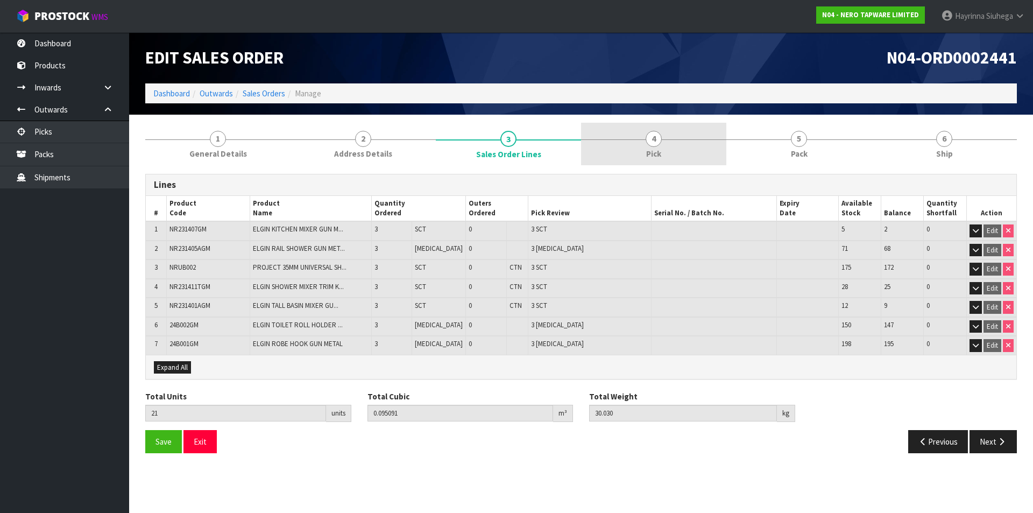
click at [642, 150] on link "4 Pick" at bounding box center [653, 144] width 145 height 42
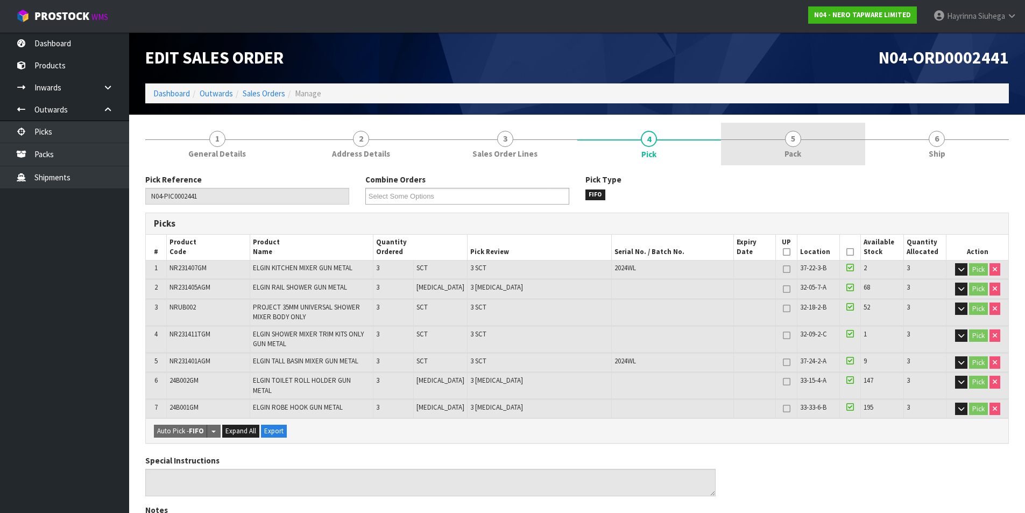
click at [773, 155] on link "5 Pack" at bounding box center [793, 144] width 144 height 42
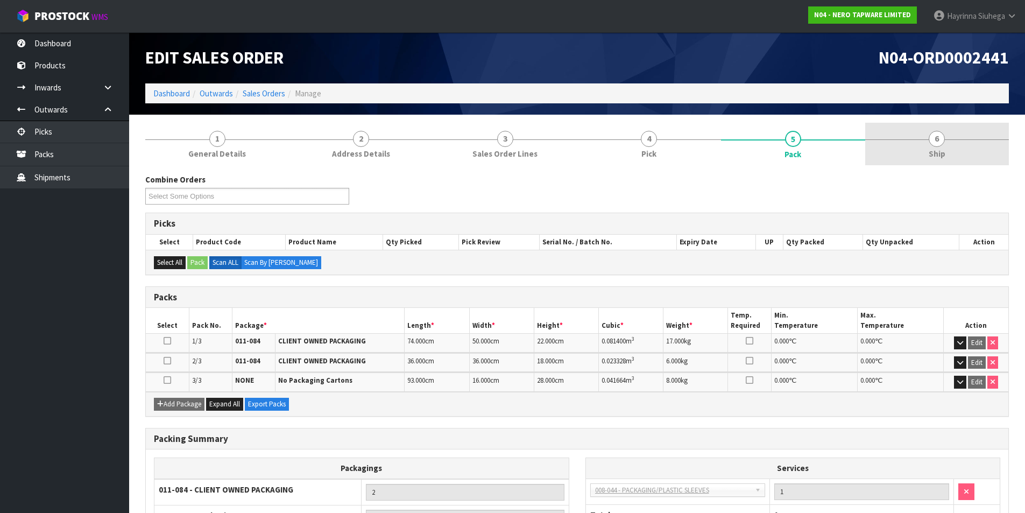
click at [941, 138] on span "6" at bounding box center [937, 139] width 16 height 16
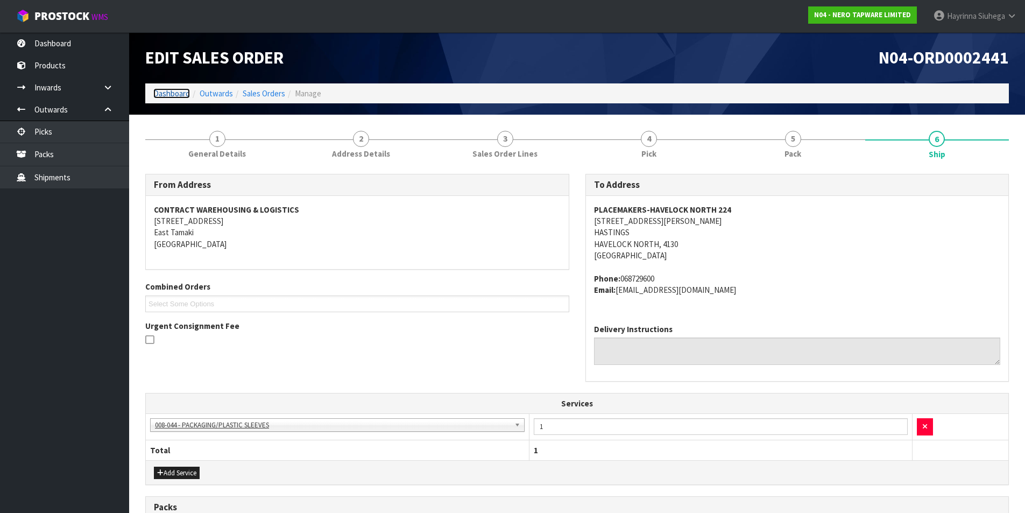
click at [165, 90] on link "Dashboard" at bounding box center [171, 93] width 37 height 10
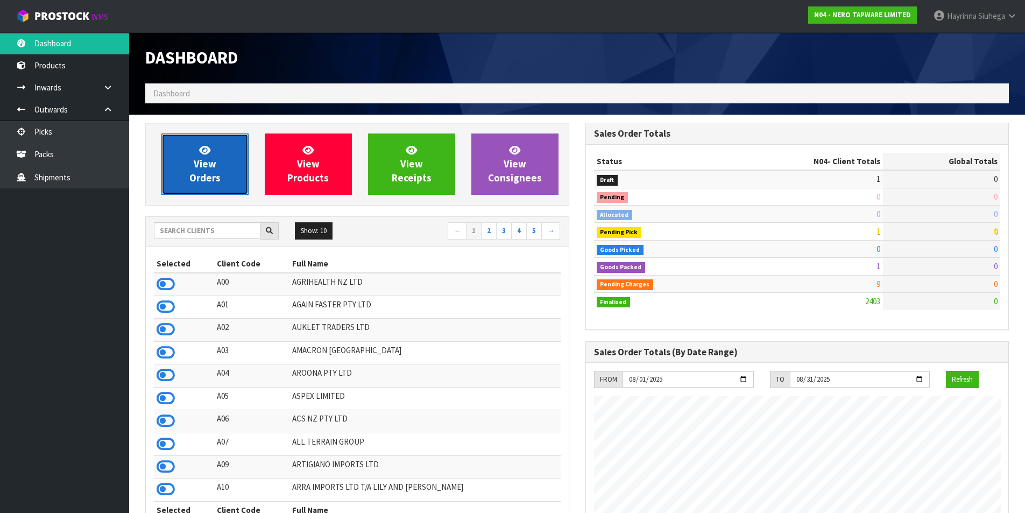
click at [194, 149] on link "View Orders" at bounding box center [204, 163] width 87 height 61
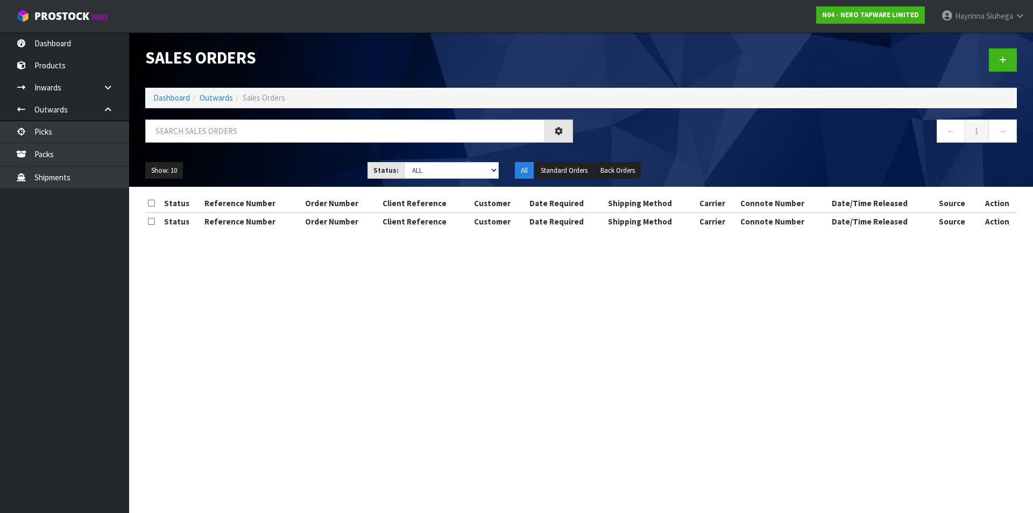
click at [95, 148] on div "Sales Orders Dashboard Outwards Sales Orders ← 1 → Show: 10 5 10 25 50 Status: …" at bounding box center [516, 124] width 1033 height 249
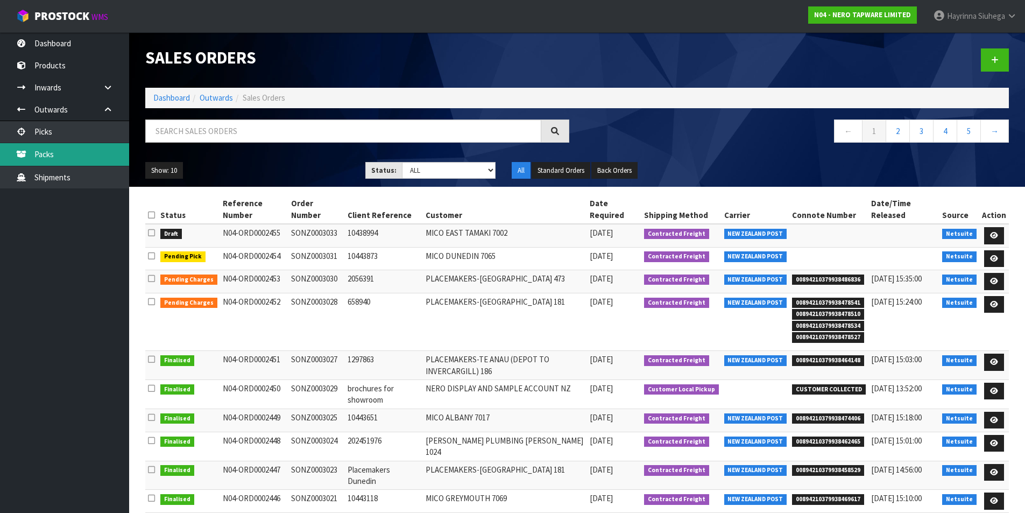
click at [94, 148] on link "Packs" at bounding box center [64, 154] width 129 height 22
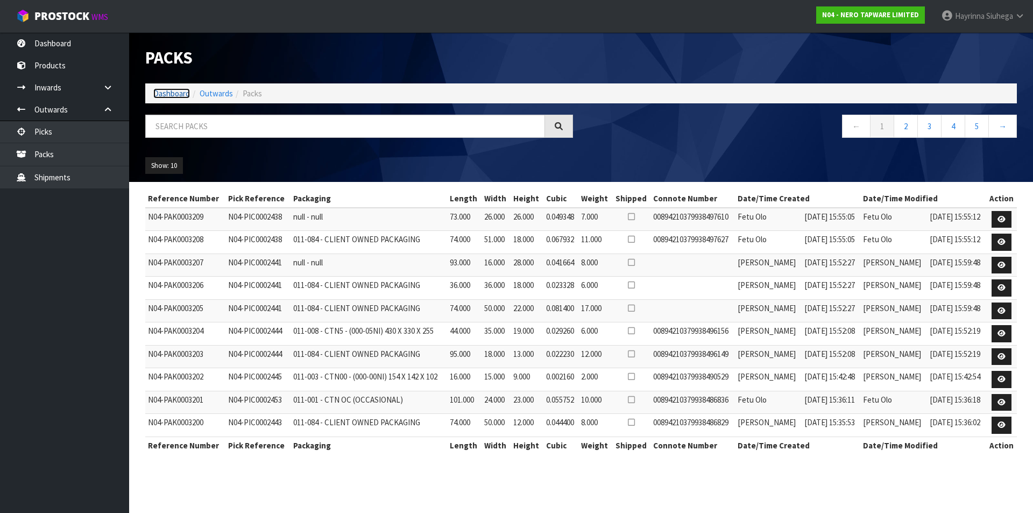
click at [164, 95] on link "Dashboard" at bounding box center [171, 93] width 37 height 10
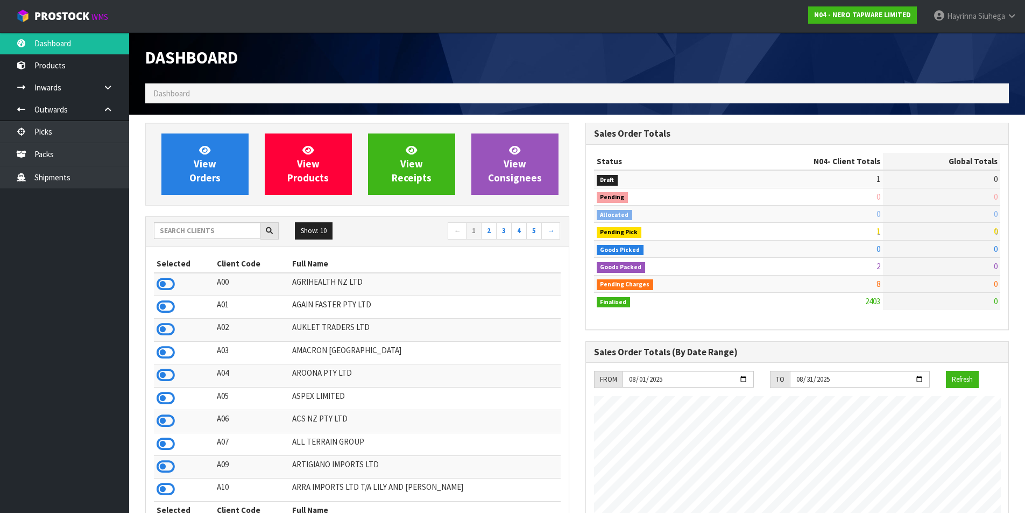
scroll to position [838, 440]
click at [193, 230] on input "text" at bounding box center [207, 230] width 107 height 17
click at [181, 235] on input "text" at bounding box center [207, 230] width 107 height 17
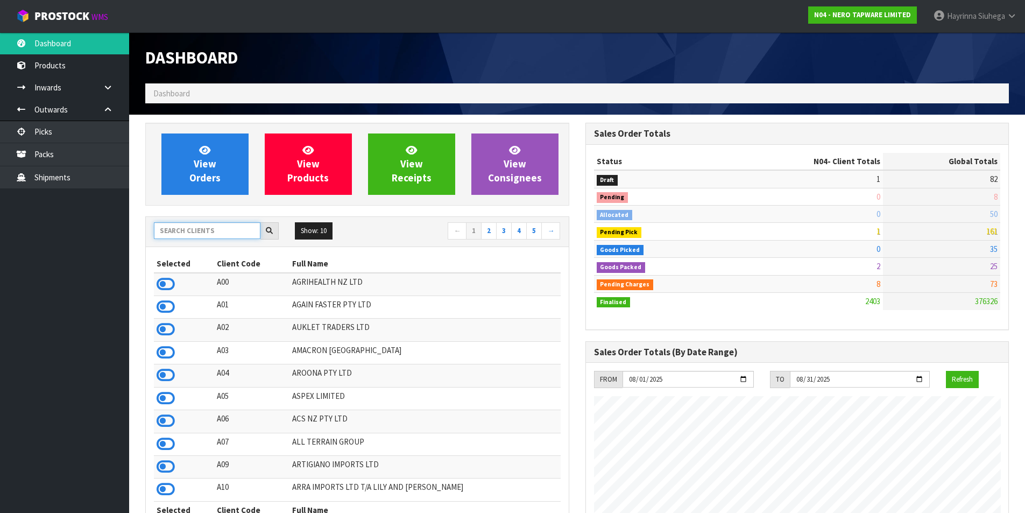
click at [181, 235] on input "text" at bounding box center [207, 230] width 107 height 17
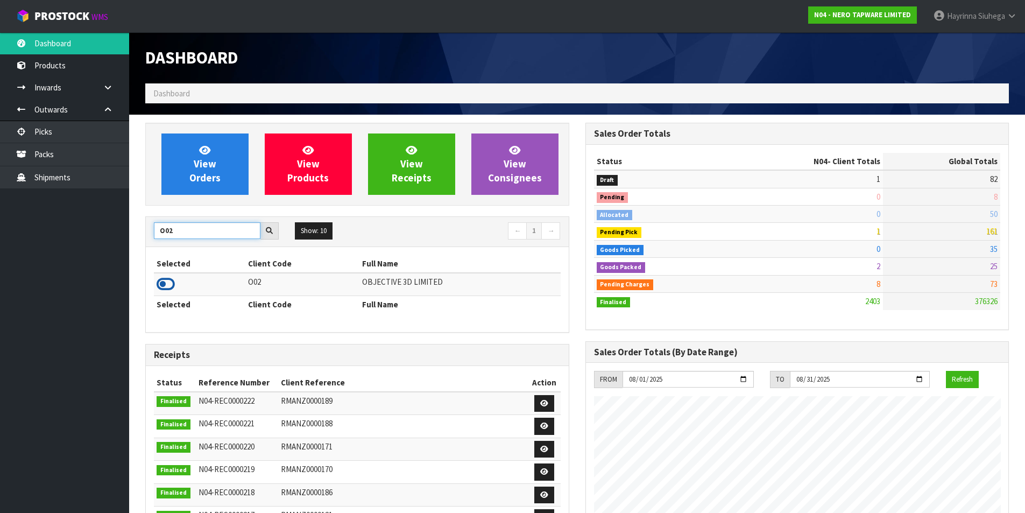
type input "O02"
click at [164, 282] on icon at bounding box center [166, 284] width 18 height 16
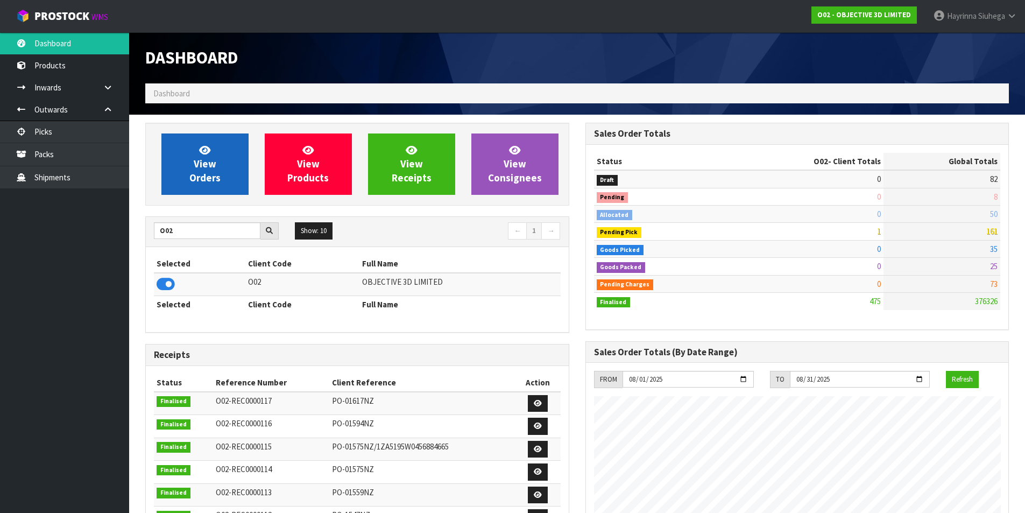
scroll to position [537300, 537518]
click at [187, 162] on link "View Orders" at bounding box center [204, 163] width 87 height 61
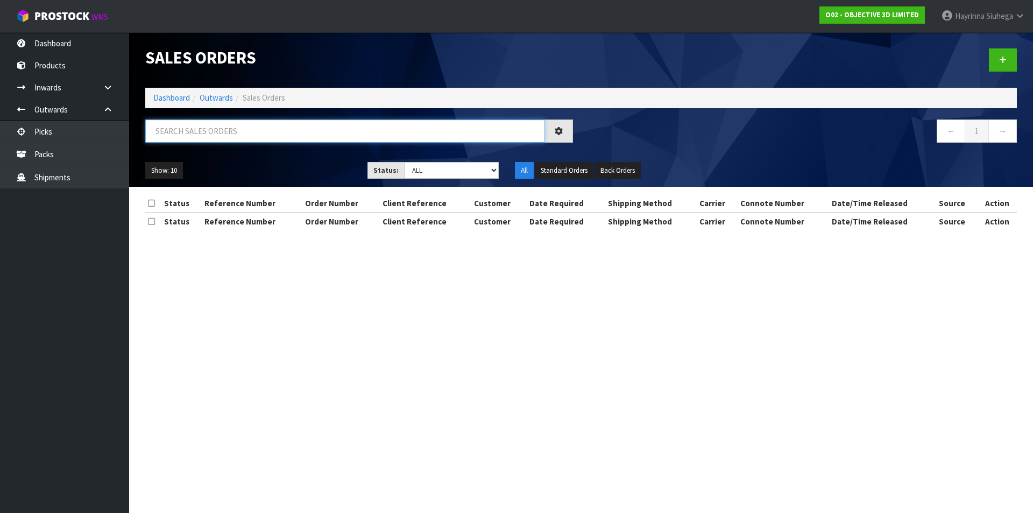
click at [218, 137] on input "text" at bounding box center [345, 130] width 400 height 23
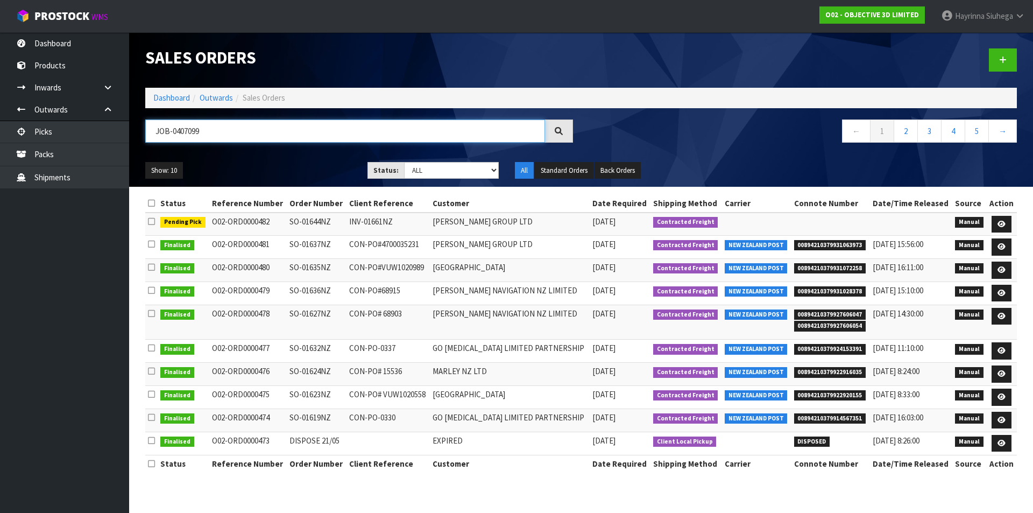
type input "JOB-0407099"
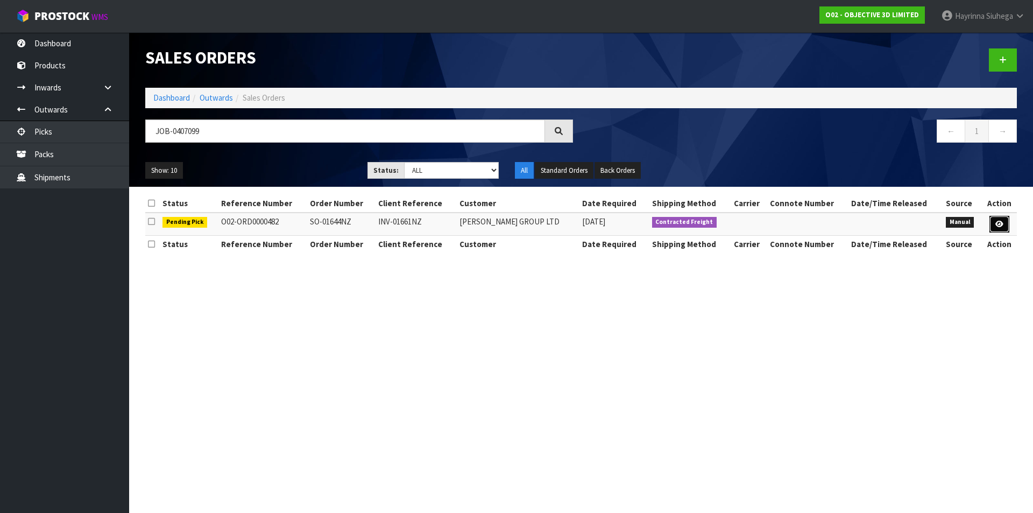
click at [991, 223] on link at bounding box center [999, 224] width 20 height 17
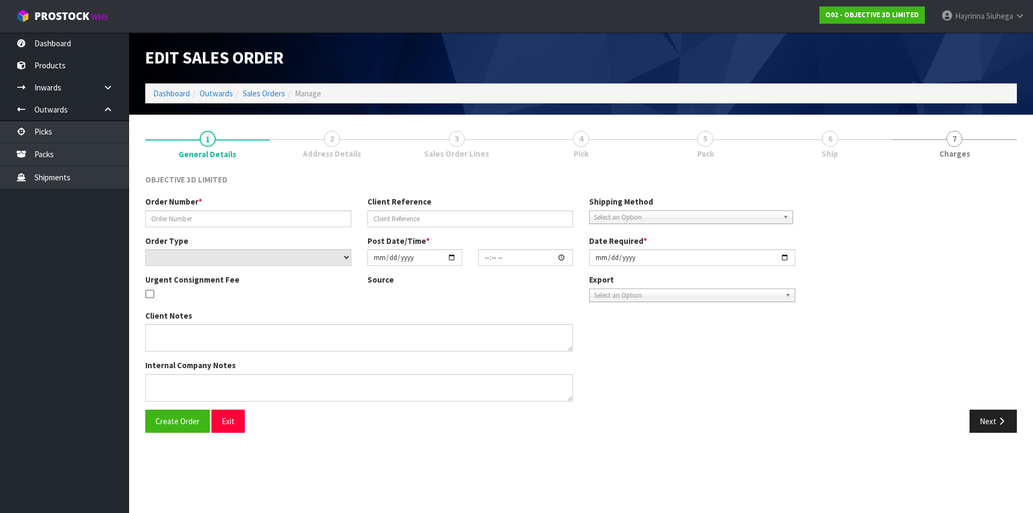
type input "SO-01644NZ"
type input "INV-01661NZ"
select select "number:0"
type input "2025-08-11"
type input "12:42:00.000"
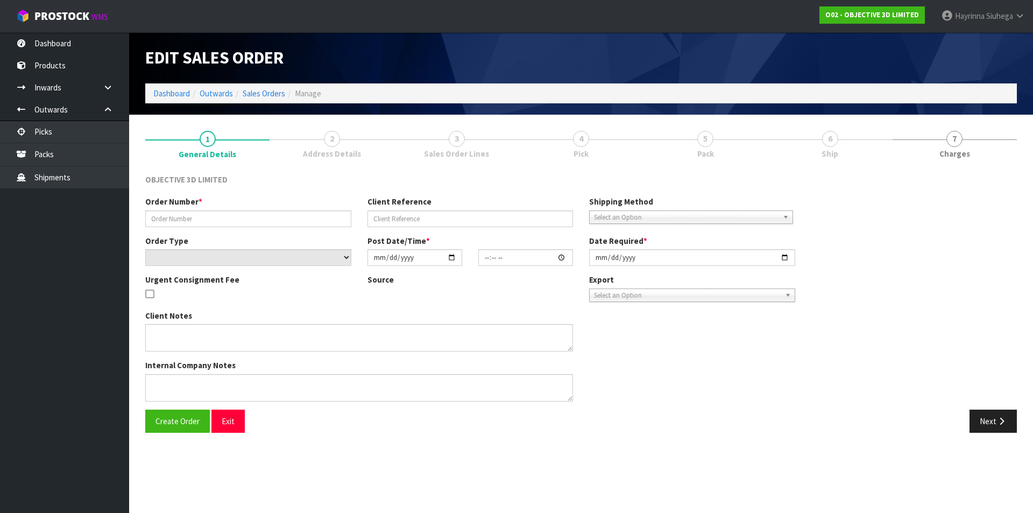
type input "2025-08-11"
type textarea "CAN YOU PLEASE SHIP THE 1 X OBJ-09157 WHICH HAS BEEN NOW RECEIVED TO OUR BELOW …"
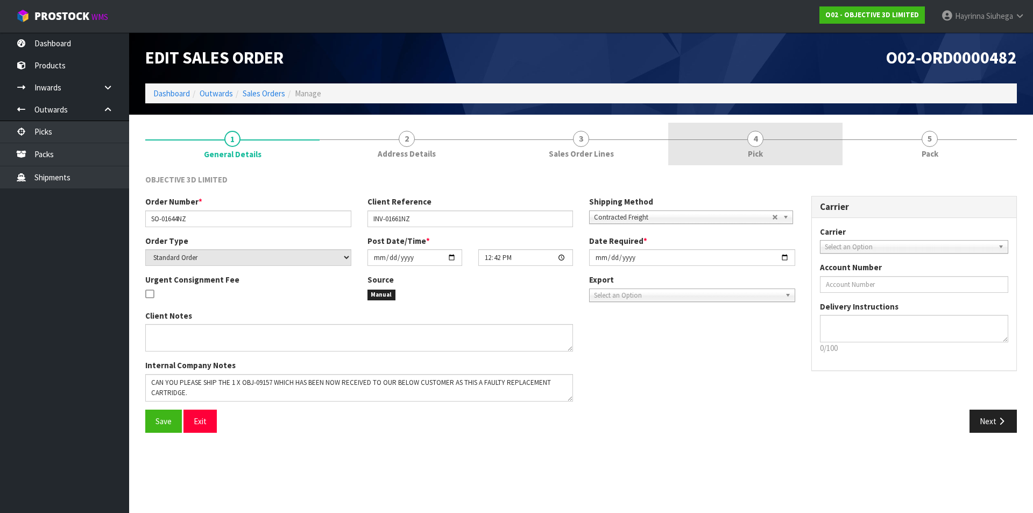
click at [782, 146] on link "4 Pick" at bounding box center [755, 144] width 174 height 42
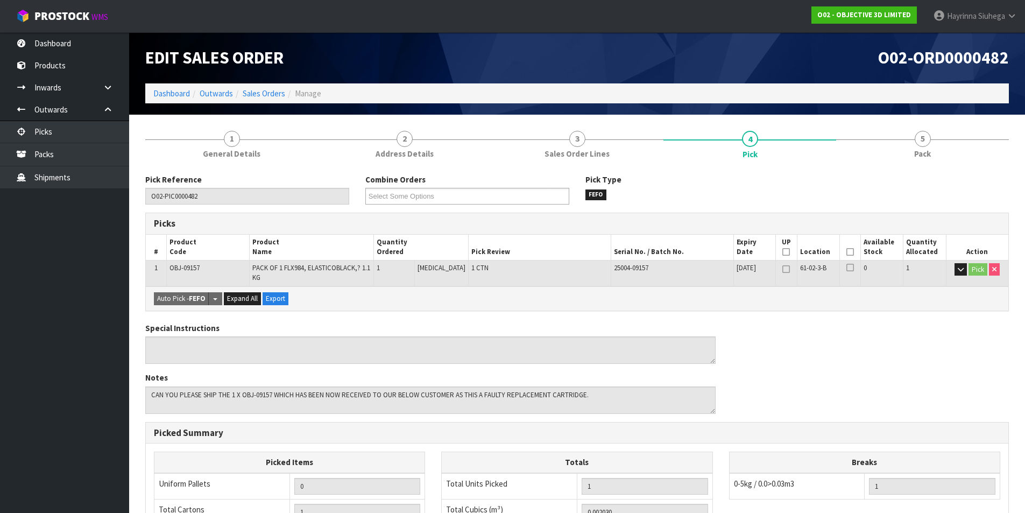
click at [847, 252] on icon at bounding box center [850, 252] width 8 height 1
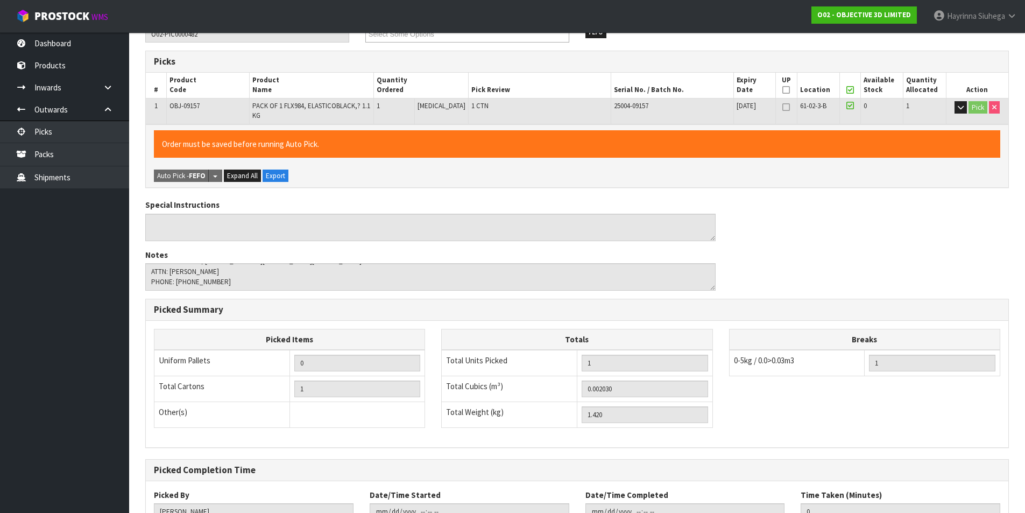
scroll to position [245, 0]
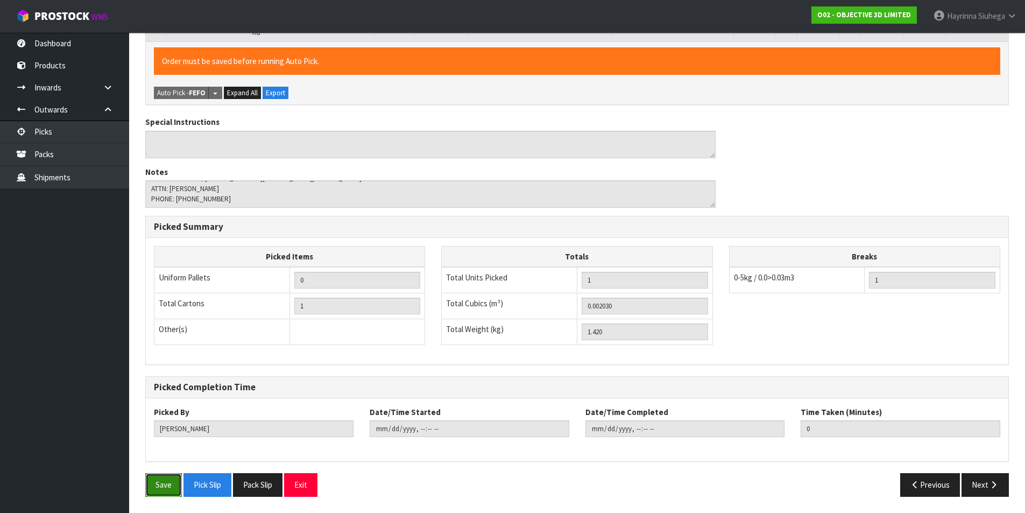
click at [156, 483] on button "Save" at bounding box center [163, 484] width 37 height 23
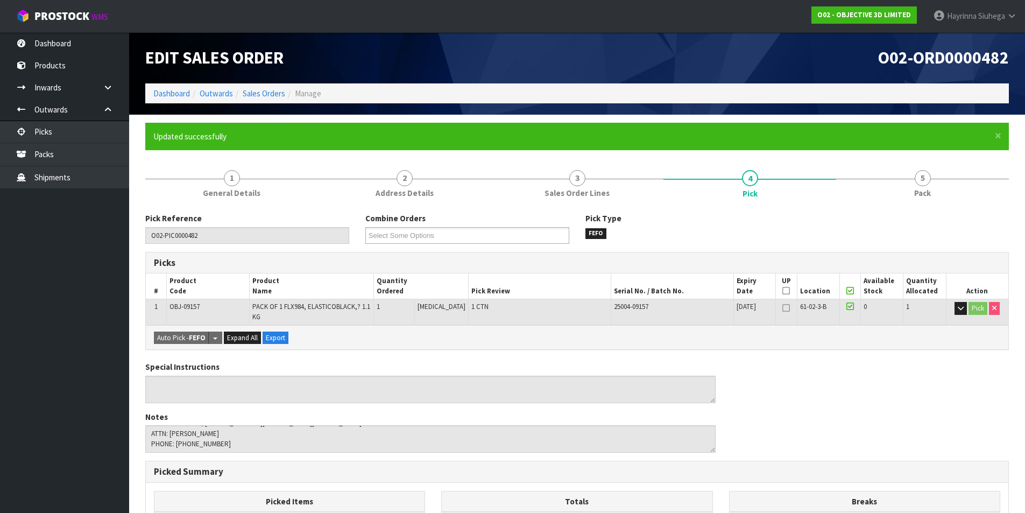
type input "Hayrinna Siuhega"
type input "2025-08-12T16:00:53"
click at [898, 195] on link "5 Pack" at bounding box center [922, 182] width 173 height 42
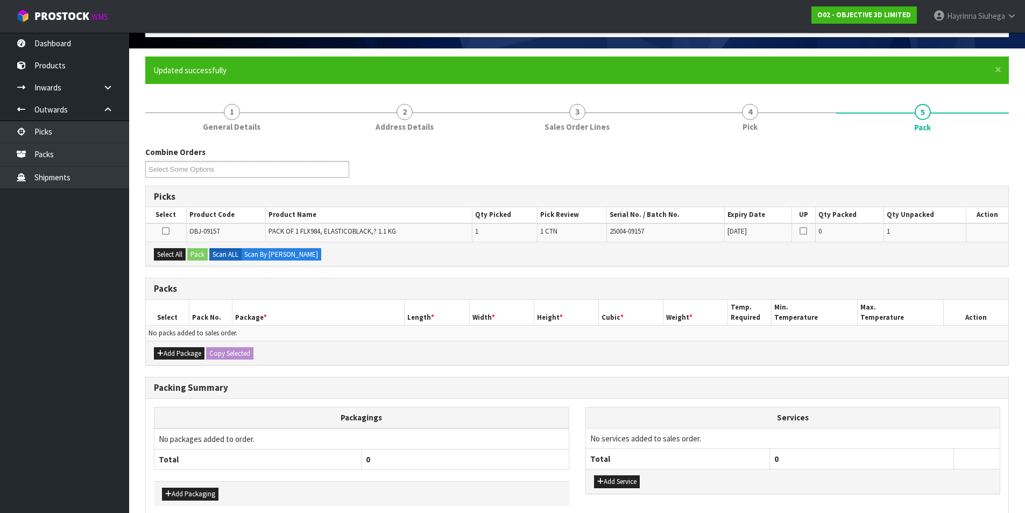
scroll to position [118, 0]
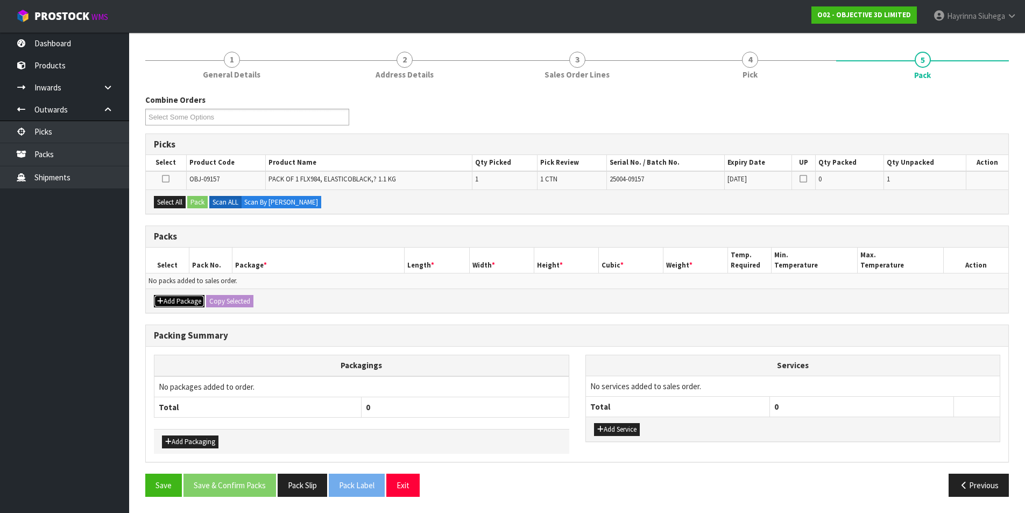
click at [173, 299] on button "Add Package" at bounding box center [179, 301] width 51 height 13
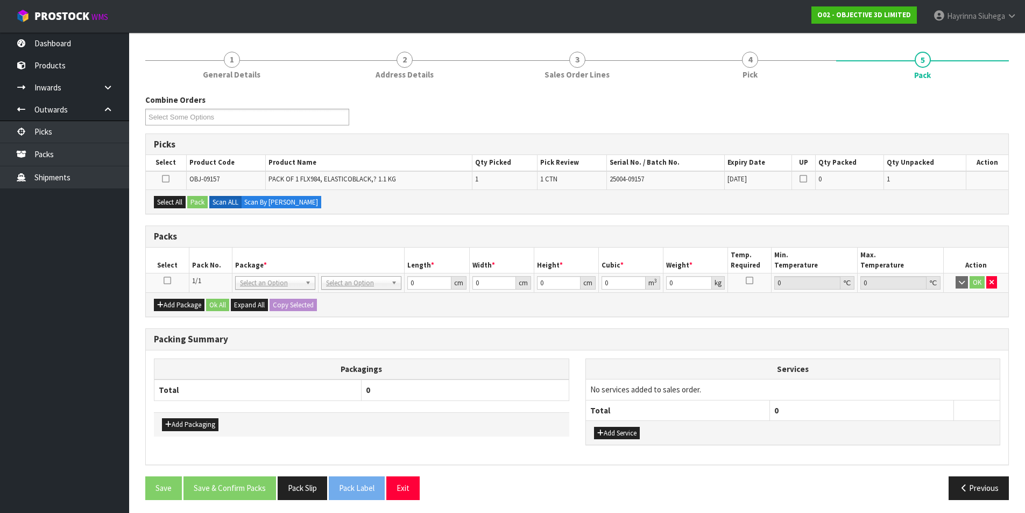
click at [166, 281] on icon at bounding box center [168, 280] width 8 height 1
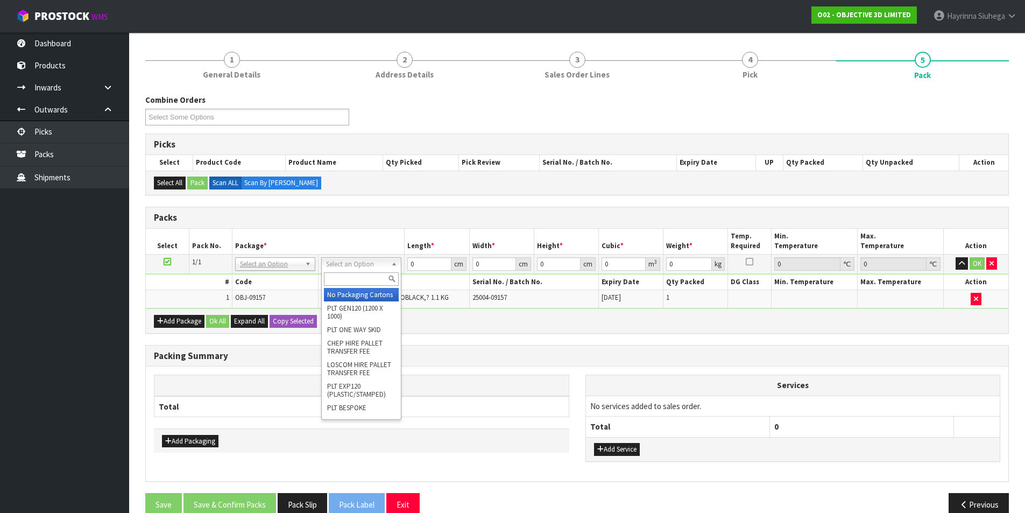
click at [350, 286] on div at bounding box center [361, 279] width 79 height 18
click at [350, 284] on input "text" at bounding box center [361, 278] width 75 height 13
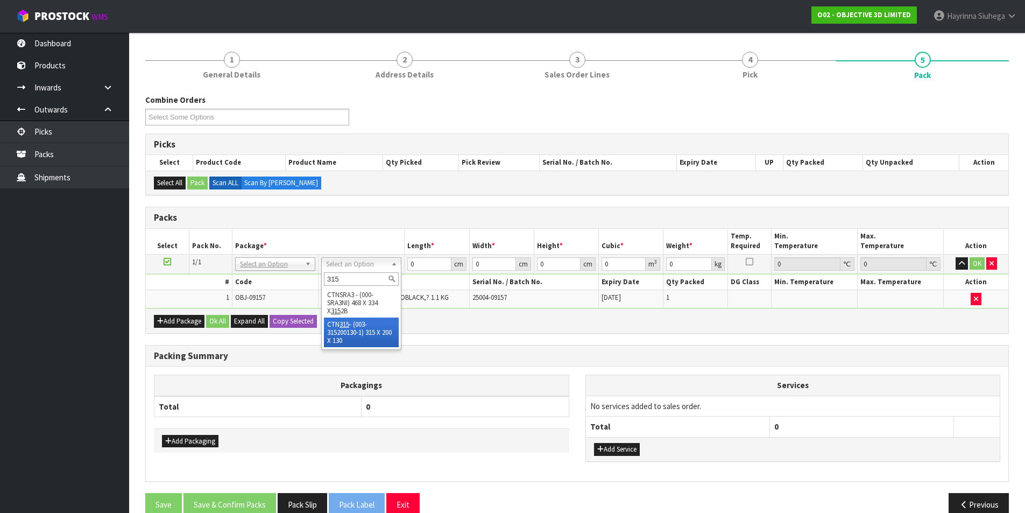
type input "315"
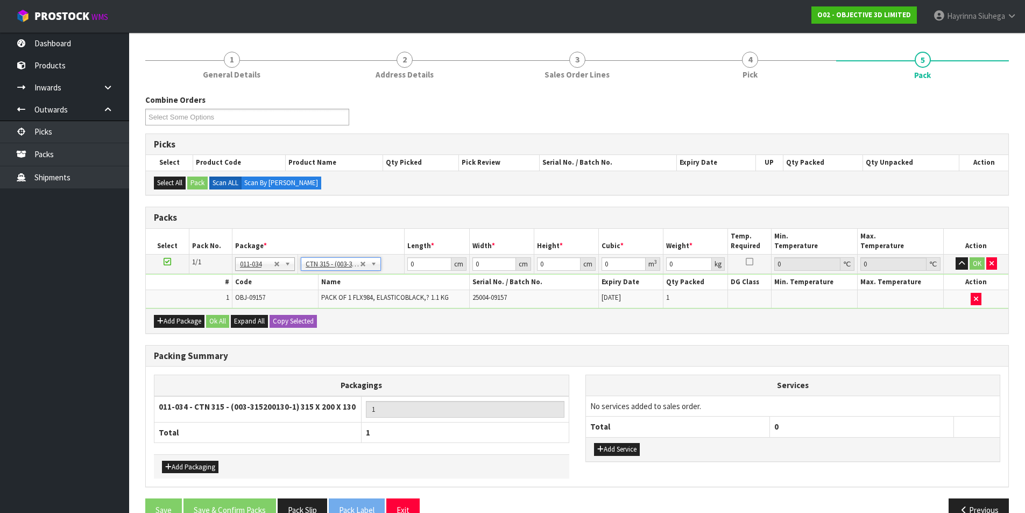
type input "31.5"
type input "20"
type input "13"
type input "0.00819"
type input "1.62"
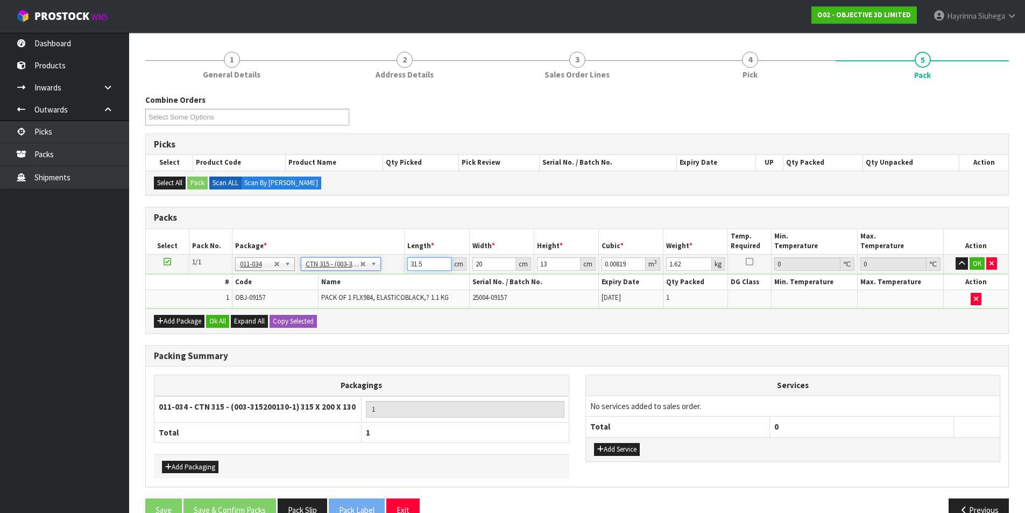
click at [412, 267] on input "31.5" at bounding box center [429, 263] width 44 height 13
type input "3"
type input "0.00078"
type input "32"
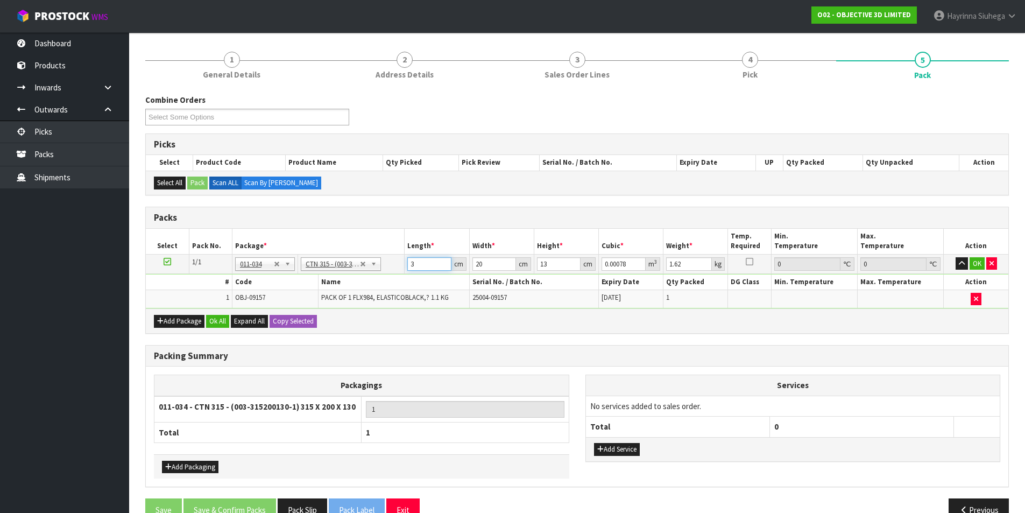
type input "0.00832"
type input "32"
type input "2"
type input "0.000832"
type input "21"
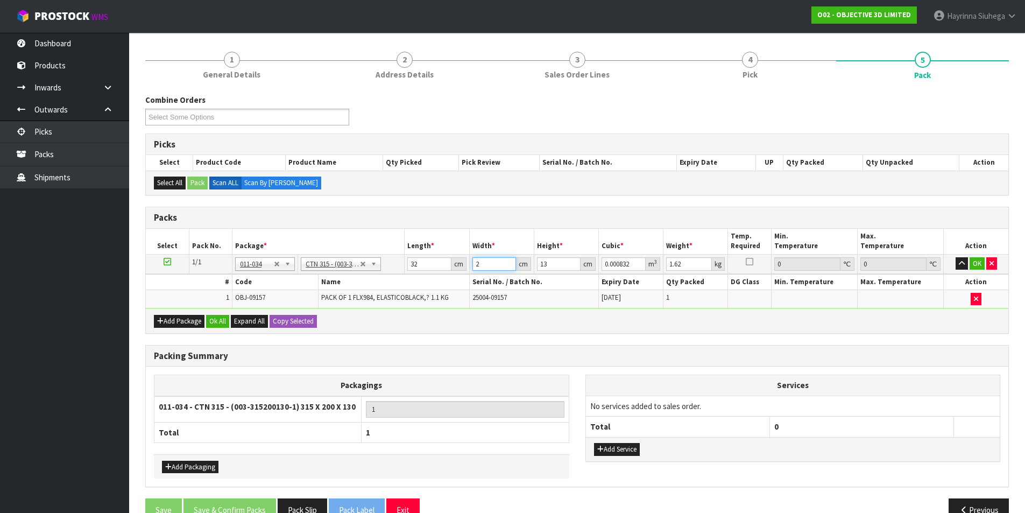
type input "0.008736"
type input "21"
type input "7"
type input "0.004704"
type input "7"
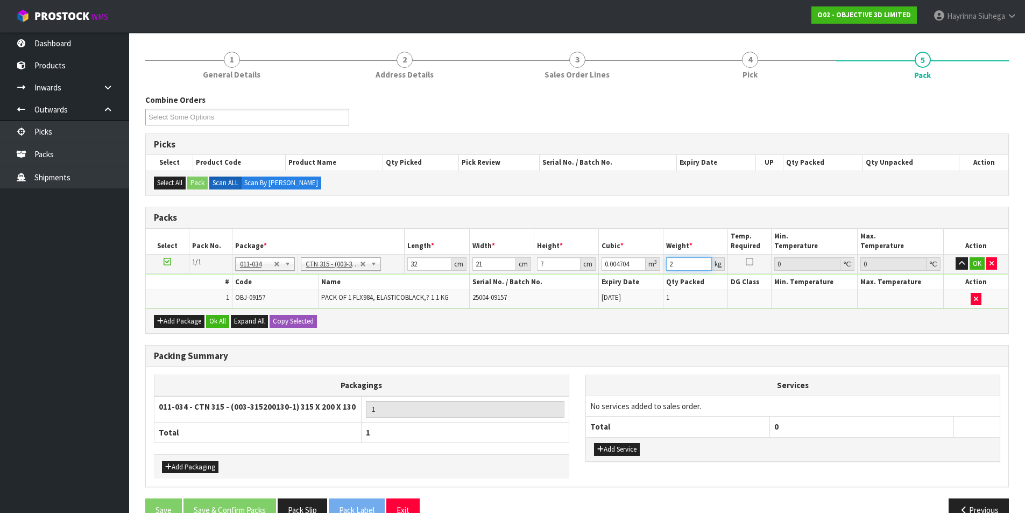
type input "2"
click button "OK" at bounding box center [976, 263] width 15 height 13
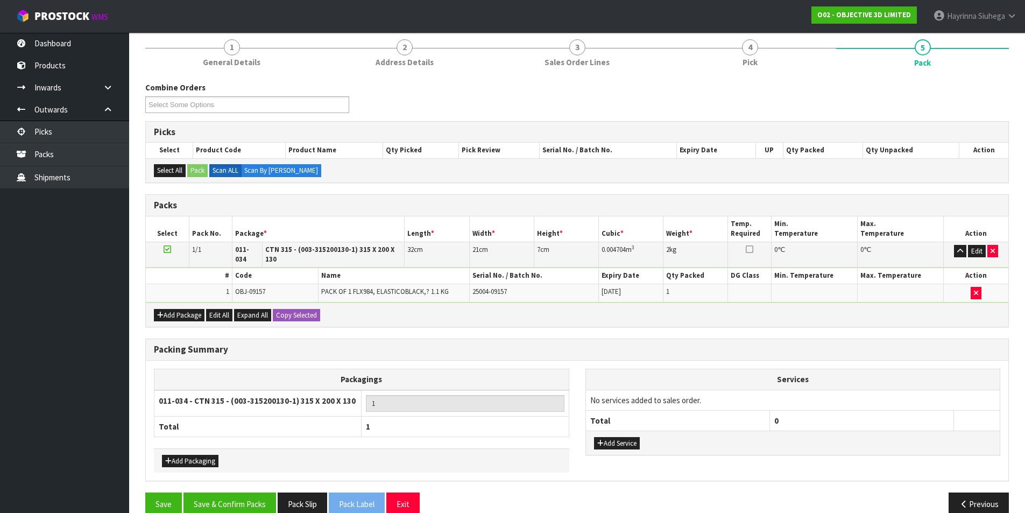
scroll to position [143, 0]
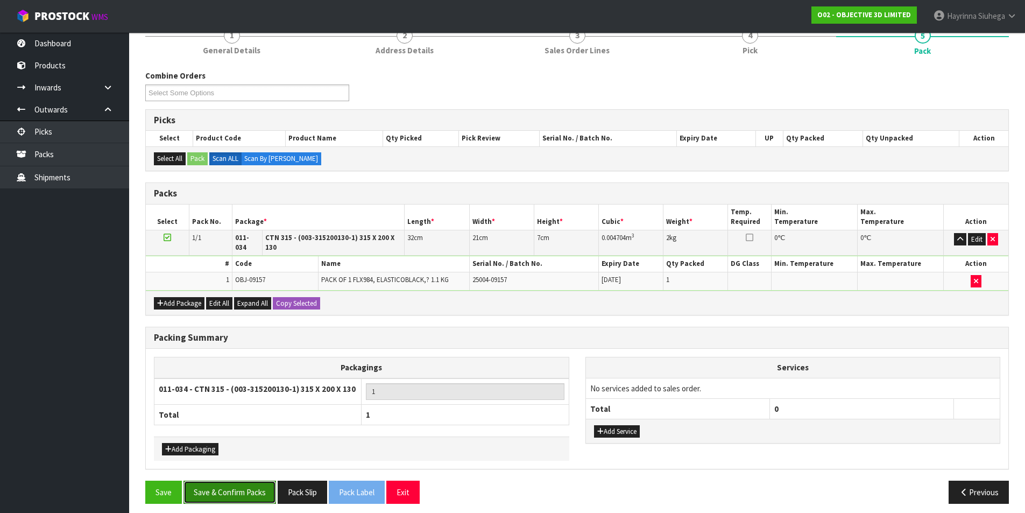
click at [271, 491] on button "Save & Confirm Packs" at bounding box center [229, 491] width 93 height 23
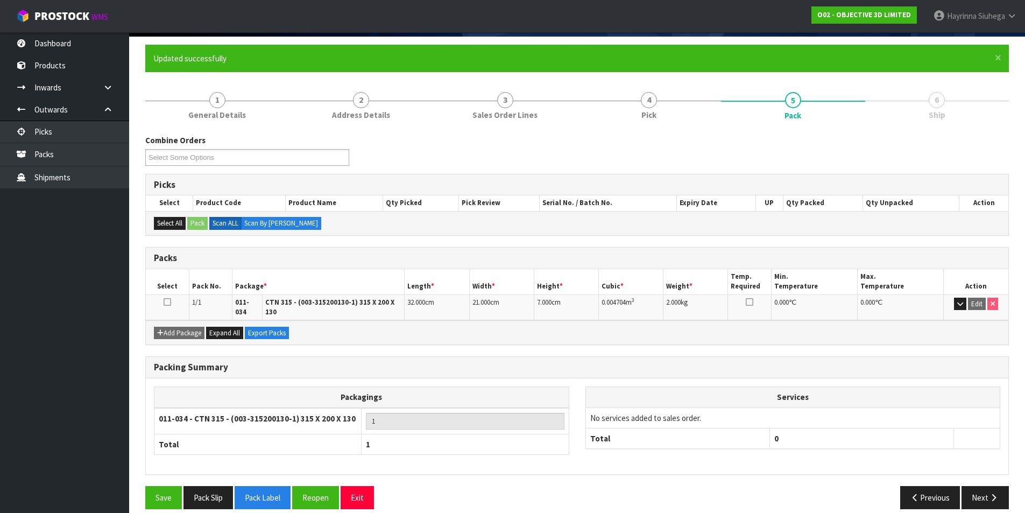
scroll to position [83, 0]
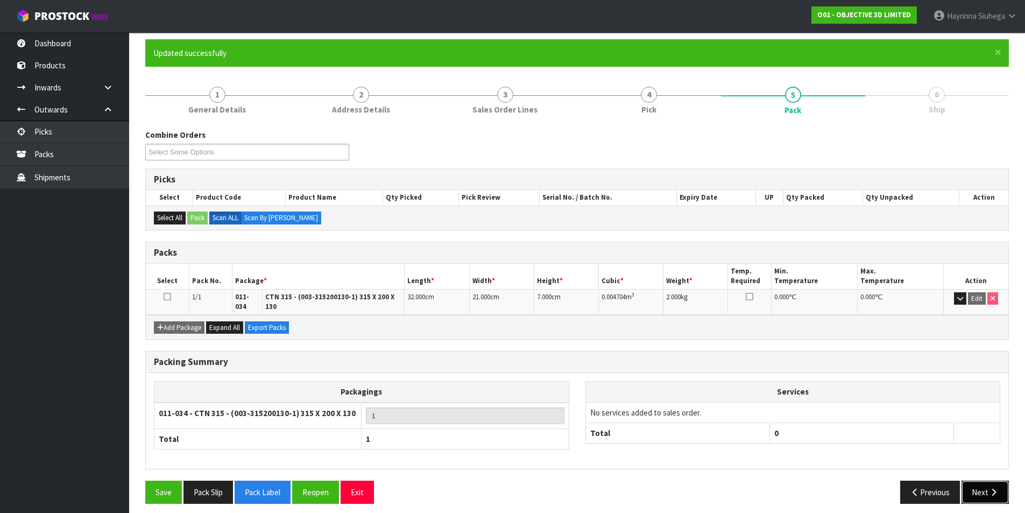
click at [998, 480] on button "Next" at bounding box center [984, 491] width 47 height 23
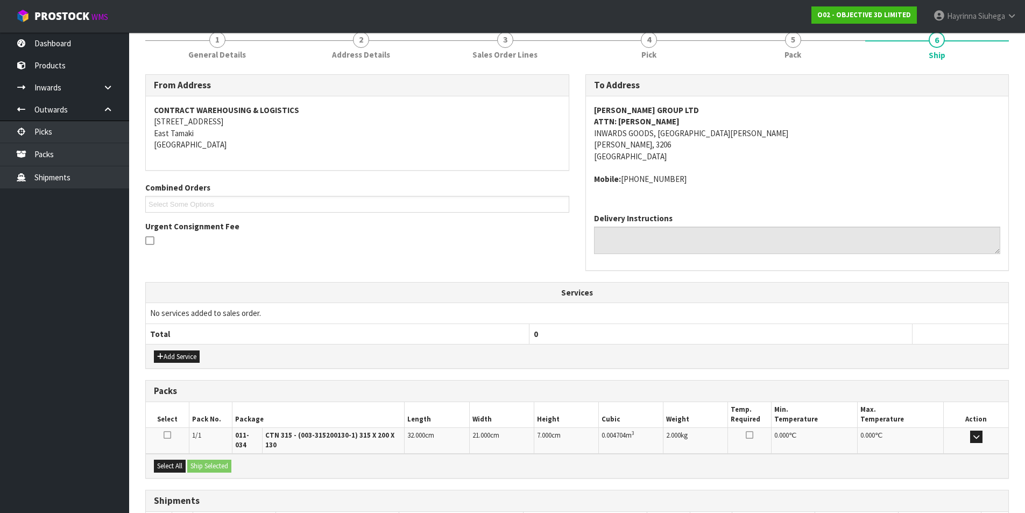
scroll to position [212, 0]
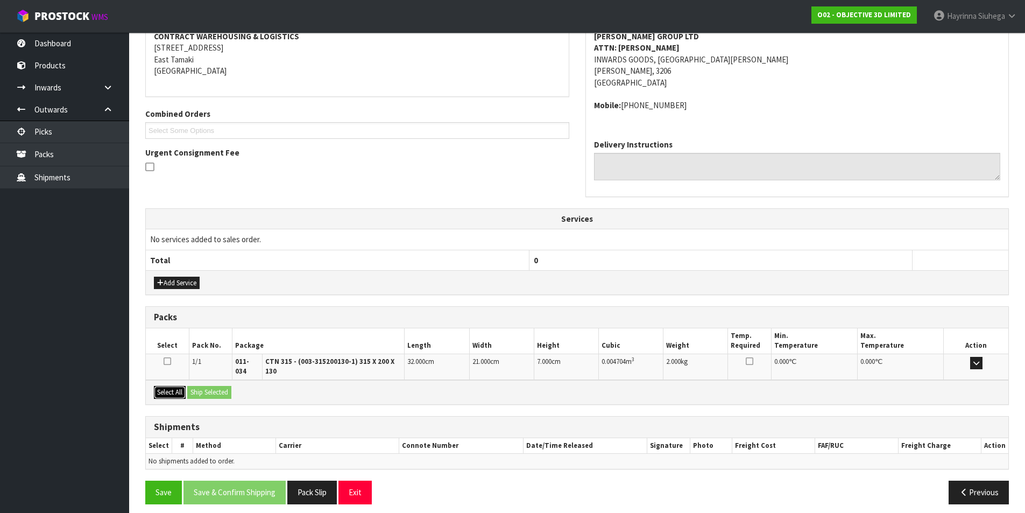
drag, startPoint x: 176, startPoint y: 390, endPoint x: 208, endPoint y: 388, distance: 31.8
click at [178, 390] on button "Select All" at bounding box center [170, 392] width 32 height 13
click at [212, 388] on button "Ship Selected" at bounding box center [209, 392] width 44 height 13
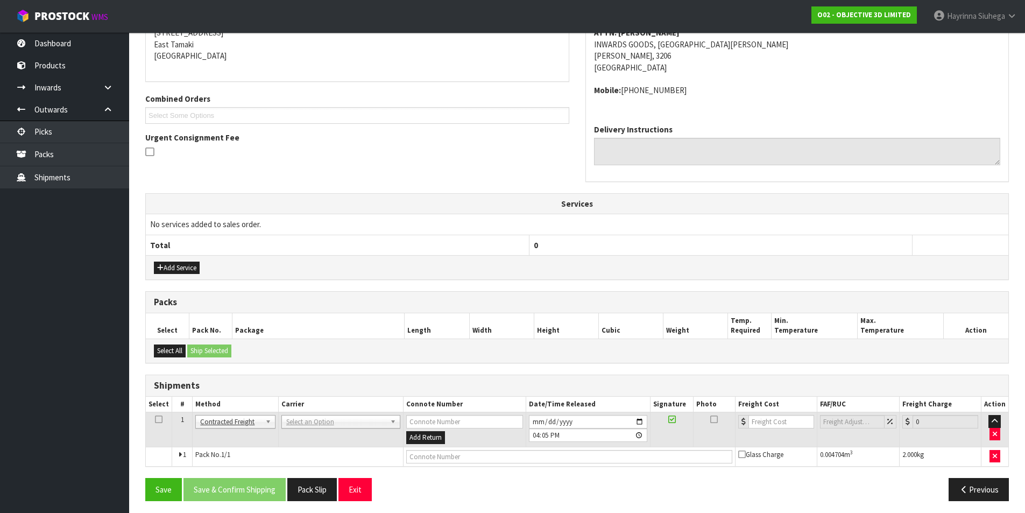
scroll to position [231, 0]
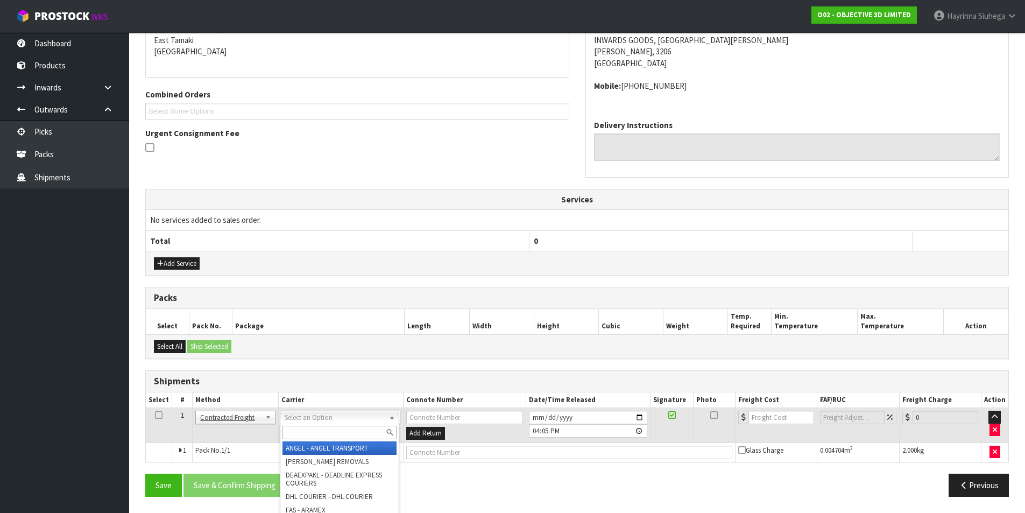
click at [302, 426] on input "text" at bounding box center [339, 432] width 114 height 13
type input "NZP"
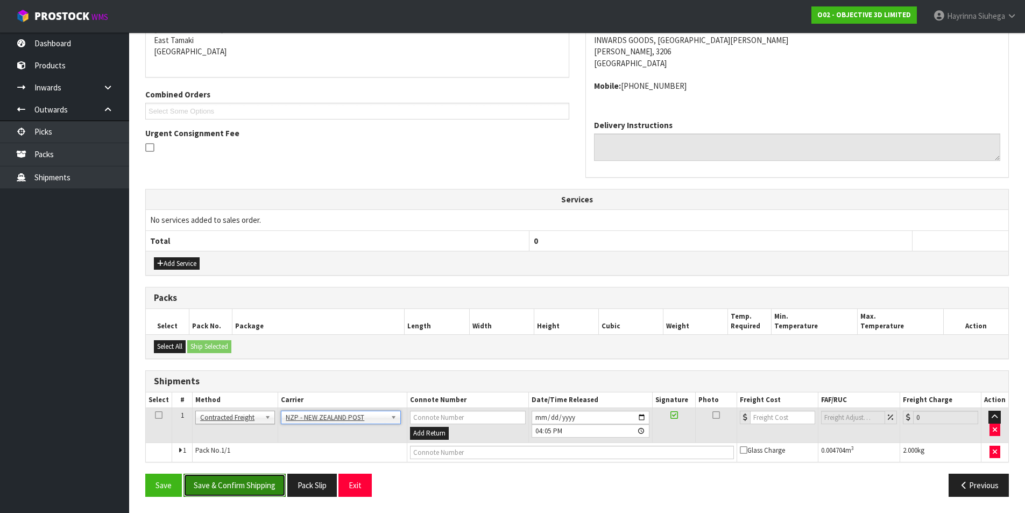
click at [242, 483] on button "Save & Confirm Shipping" at bounding box center [234, 484] width 102 height 23
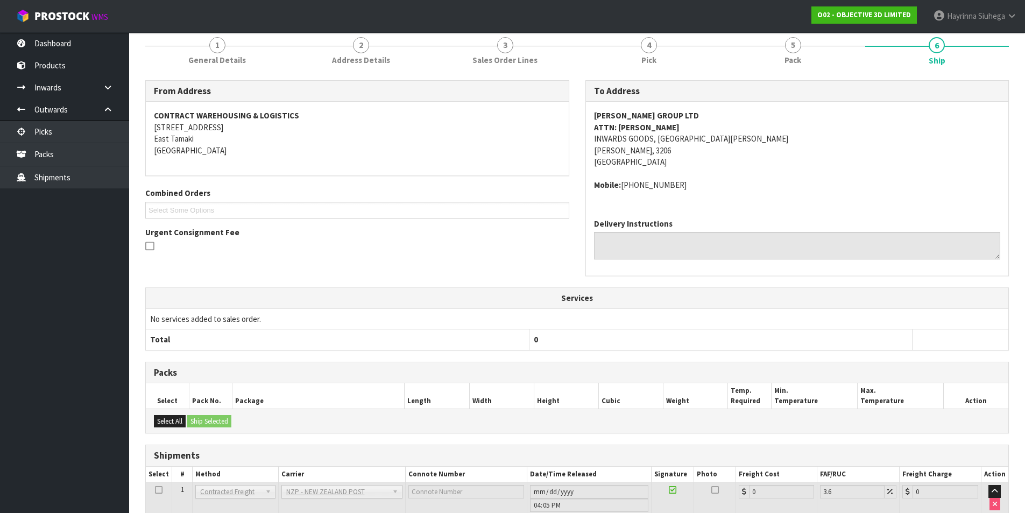
scroll to position [216, 0]
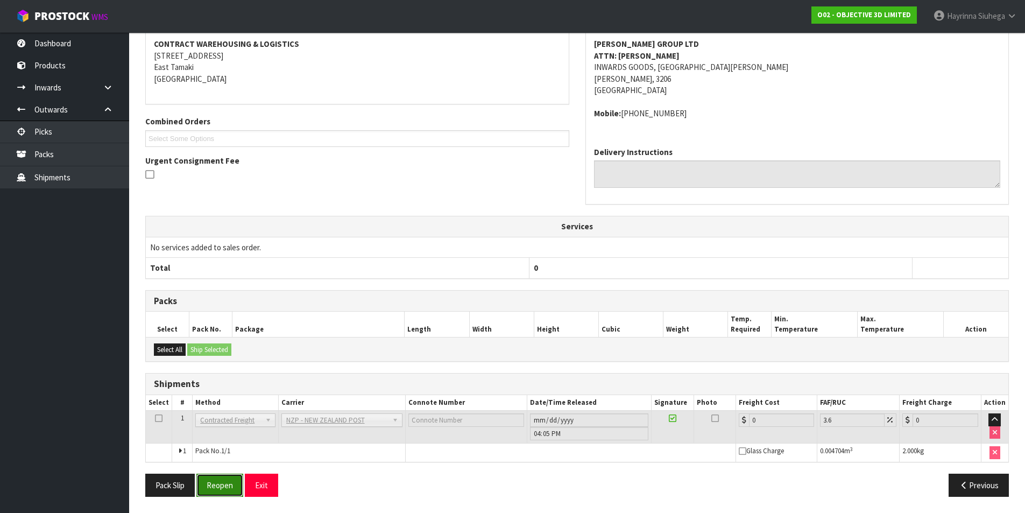
click at [231, 486] on button "Reopen" at bounding box center [219, 484] width 47 height 23
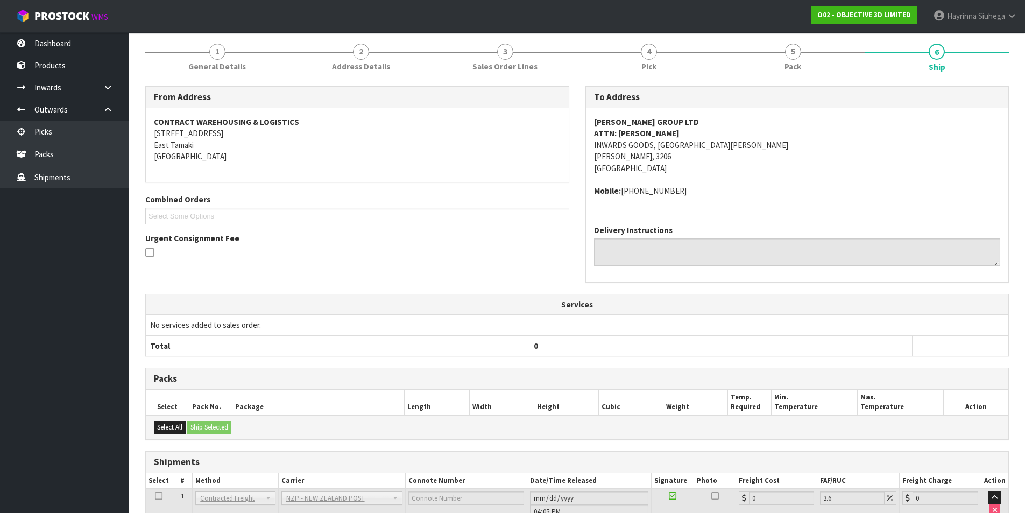
scroll to position [204, 0]
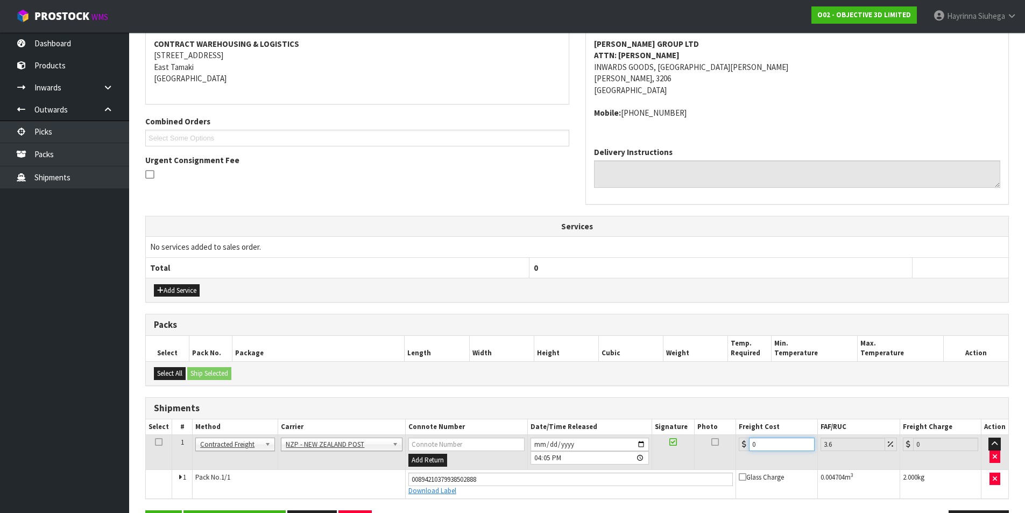
drag, startPoint x: 763, startPoint y: 443, endPoint x: 552, endPoint y: 440, distance: 210.9
click at [554, 440] on tr "1 Client Local Pickup Customer Local Pickup Company Freight Contracted Freight …" at bounding box center [577, 452] width 862 height 35
type input "7"
type input "7.25"
type input "7.3"
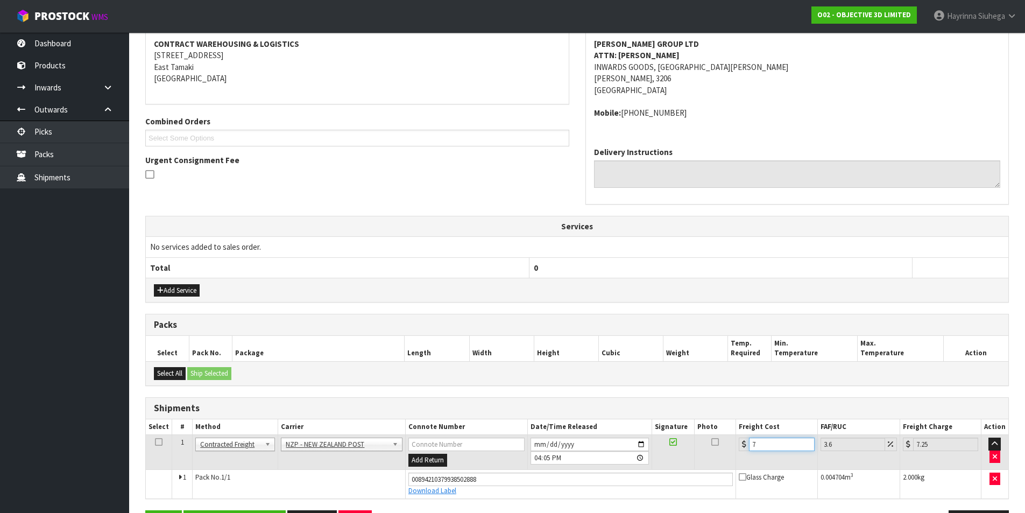
type input "7.56"
type input "7.31"
type input "7.57"
type input "7.31"
click at [145, 510] on button "Save" at bounding box center [163, 521] width 37 height 23
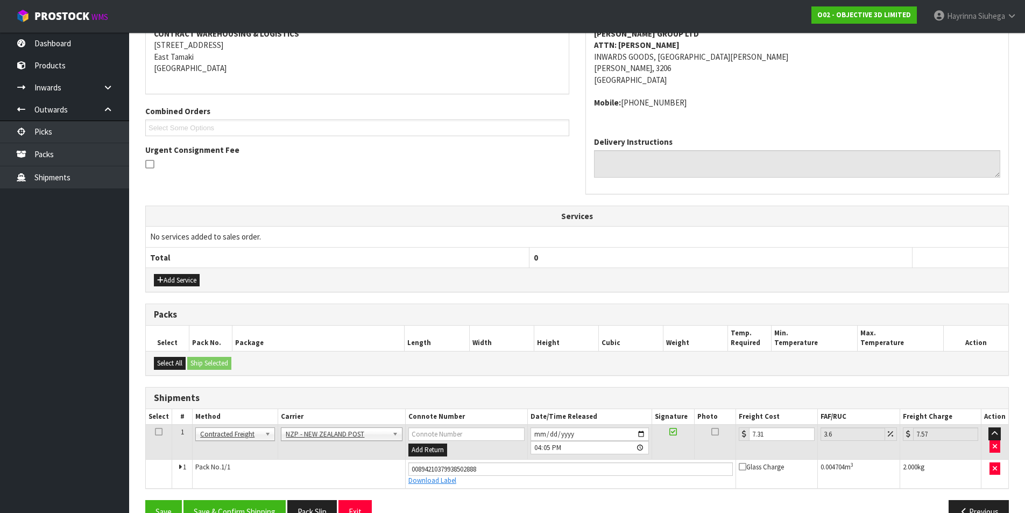
scroll to position [241, 0]
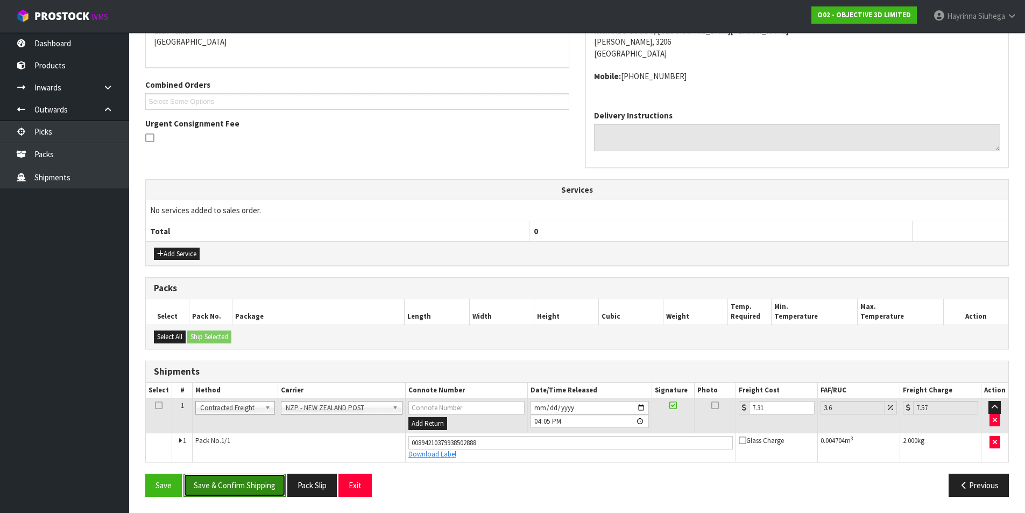
click at [244, 490] on button "Save & Confirm Shipping" at bounding box center [234, 484] width 102 height 23
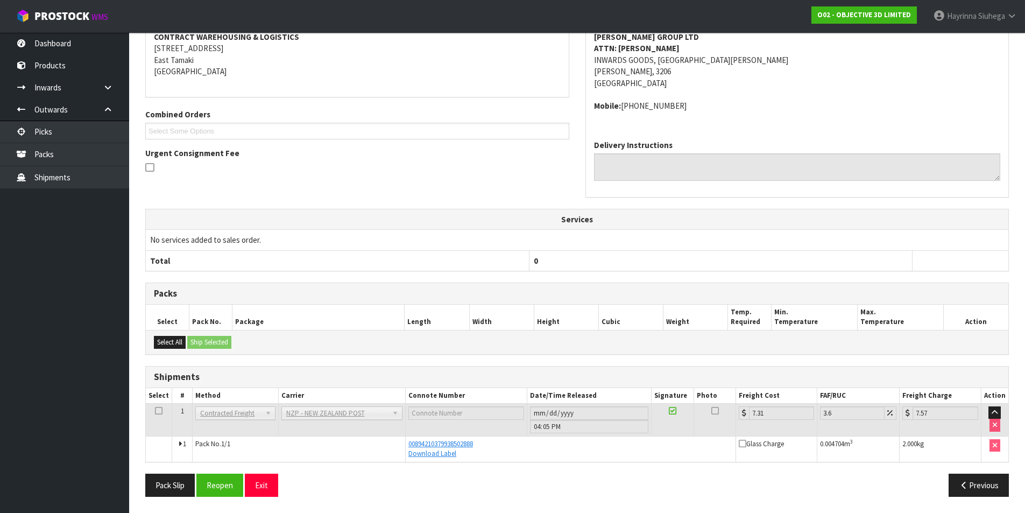
scroll to position [0, 0]
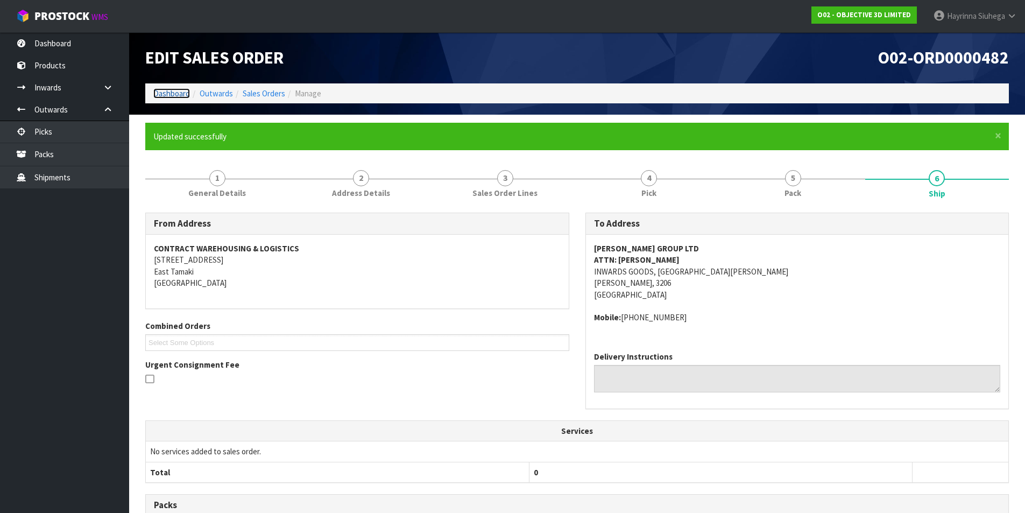
click at [161, 97] on link "Dashboard" at bounding box center [171, 93] width 37 height 10
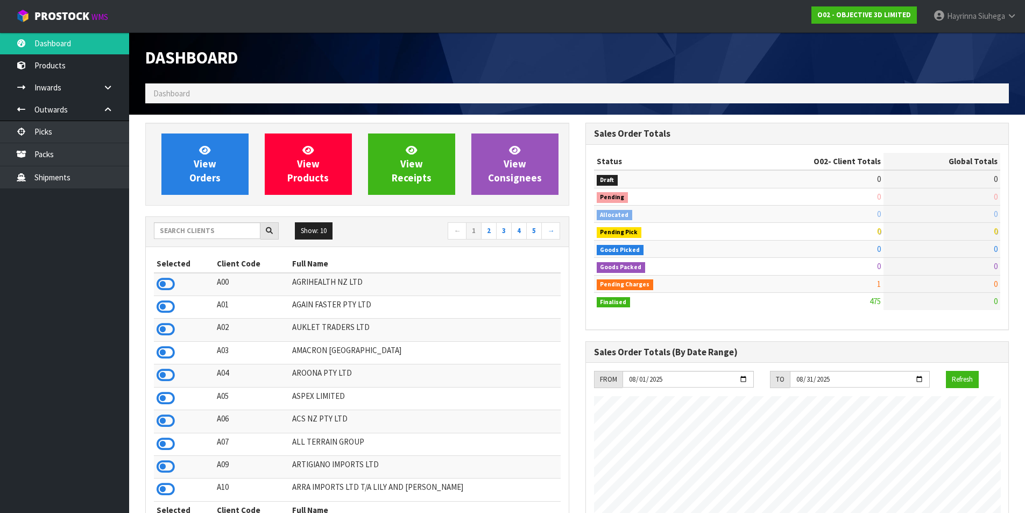
scroll to position [658, 440]
click at [217, 148] on link "View Orders" at bounding box center [204, 163] width 87 height 61
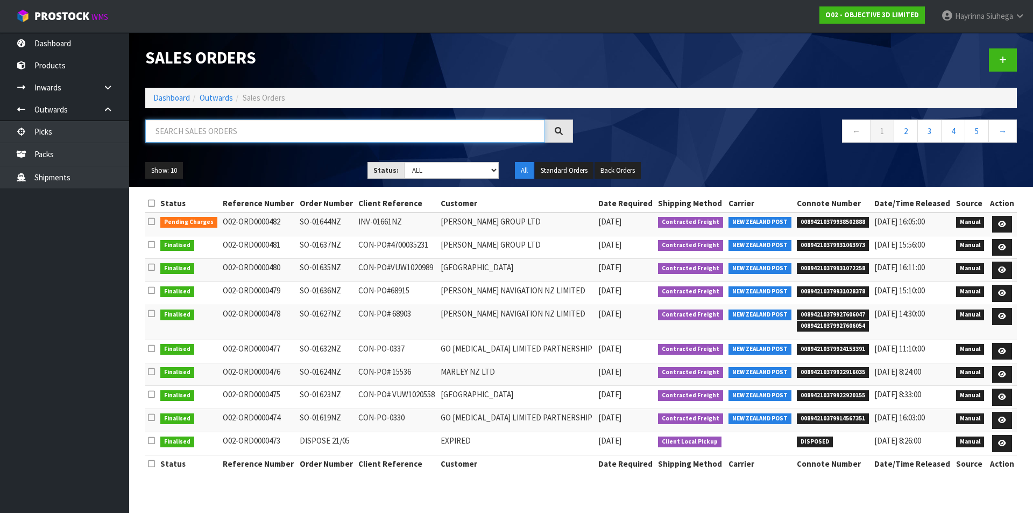
click at [242, 131] on input "text" at bounding box center [345, 130] width 400 height 23
click at [166, 97] on link "Dashboard" at bounding box center [171, 98] width 37 height 10
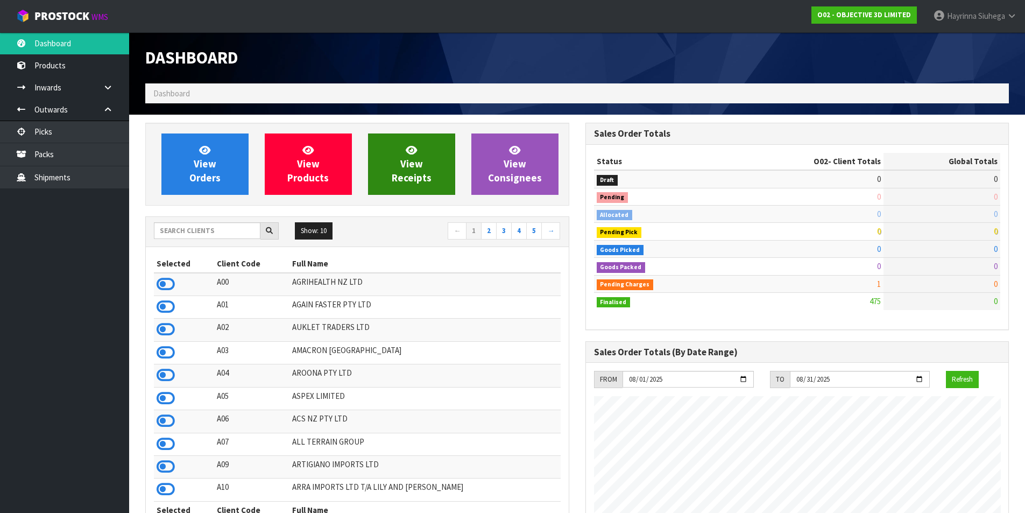
scroll to position [658, 440]
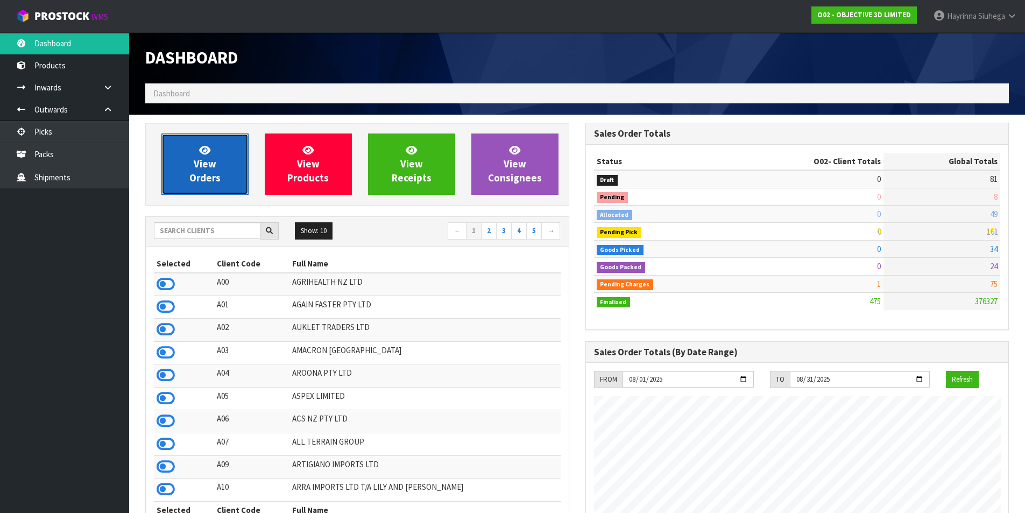
click at [223, 172] on link "View Orders" at bounding box center [204, 163] width 87 height 61
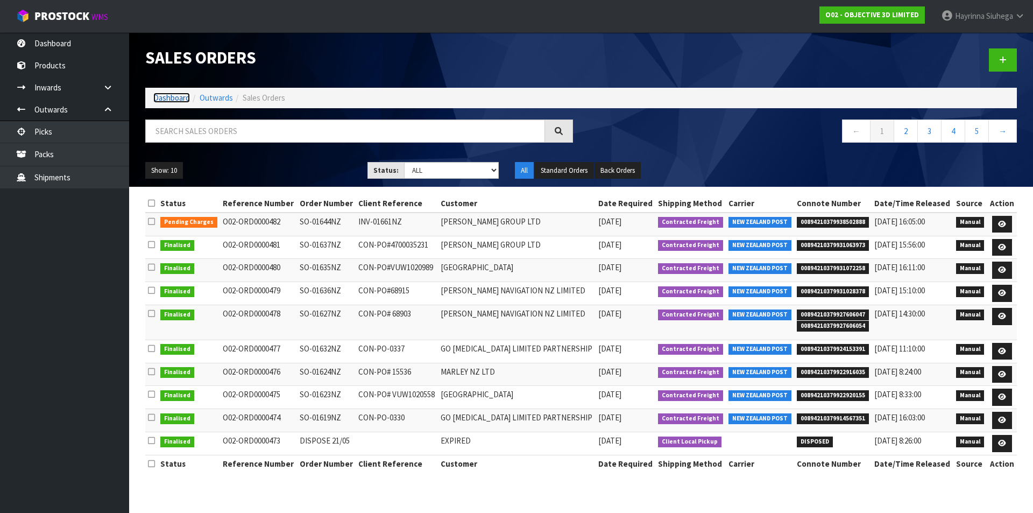
click at [183, 97] on link "Dashboard" at bounding box center [171, 98] width 37 height 10
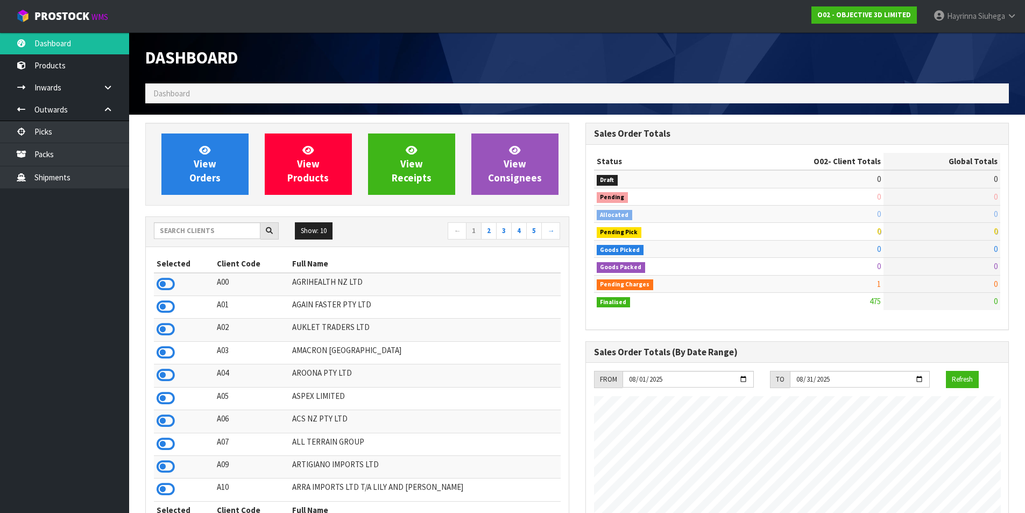
scroll to position [658, 440]
click at [181, 226] on input "text" at bounding box center [207, 230] width 107 height 17
click at [194, 232] on input "text" at bounding box center [207, 230] width 107 height 17
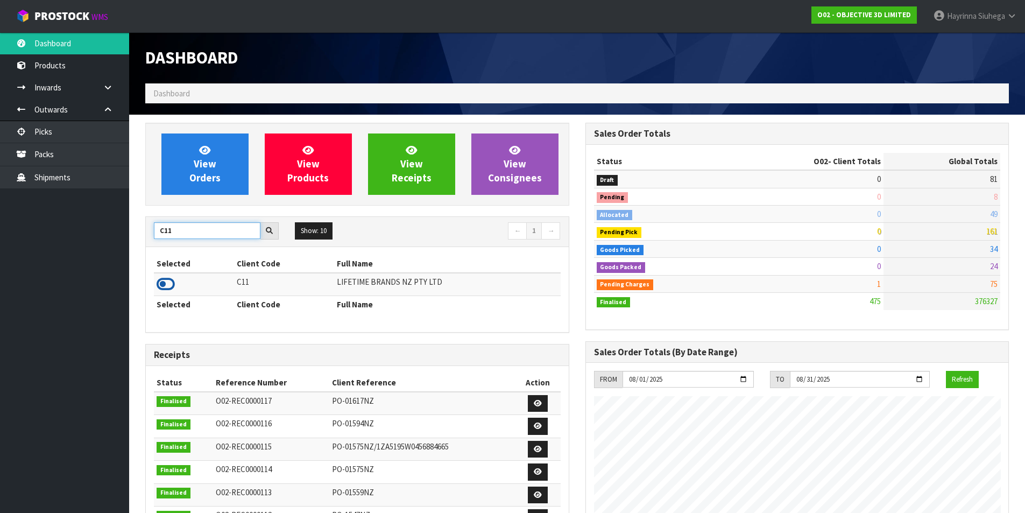
type input "C11"
click at [167, 286] on icon at bounding box center [166, 284] width 18 height 16
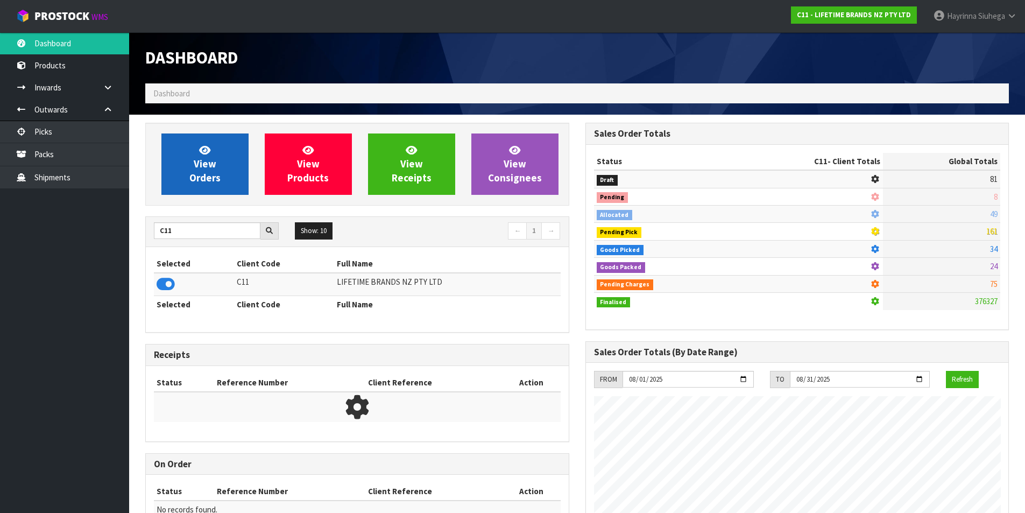
scroll to position [815, 440]
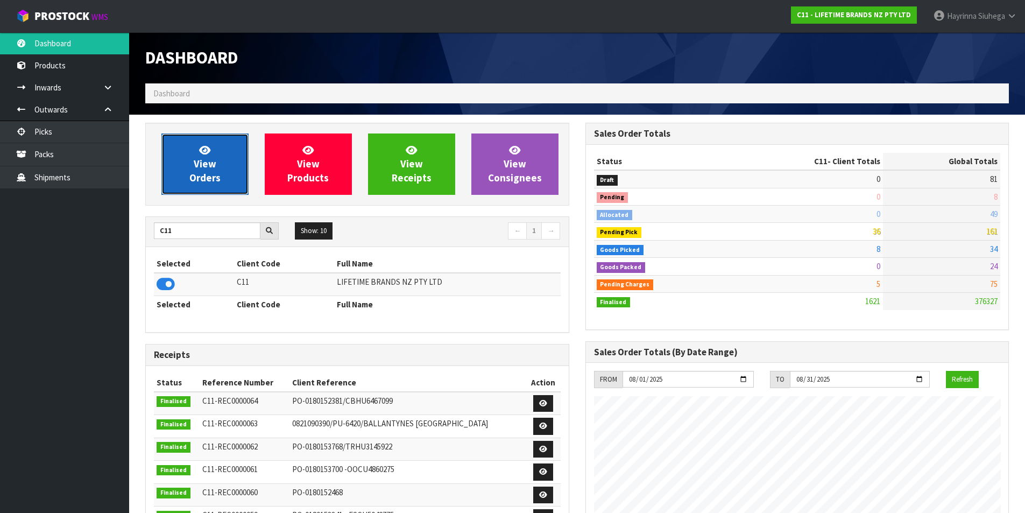
click at [222, 161] on link "View Orders" at bounding box center [204, 163] width 87 height 61
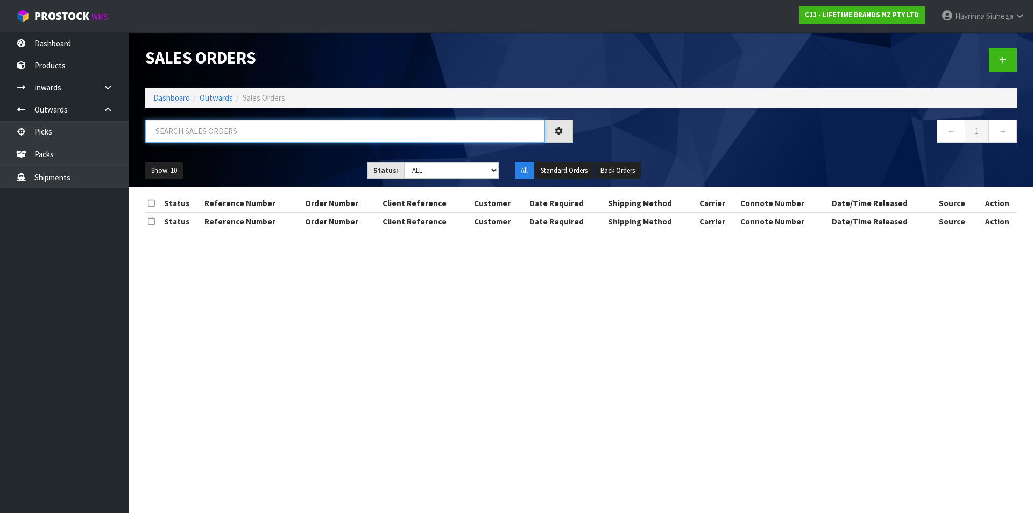
click at [214, 127] on input "text" at bounding box center [345, 130] width 400 height 23
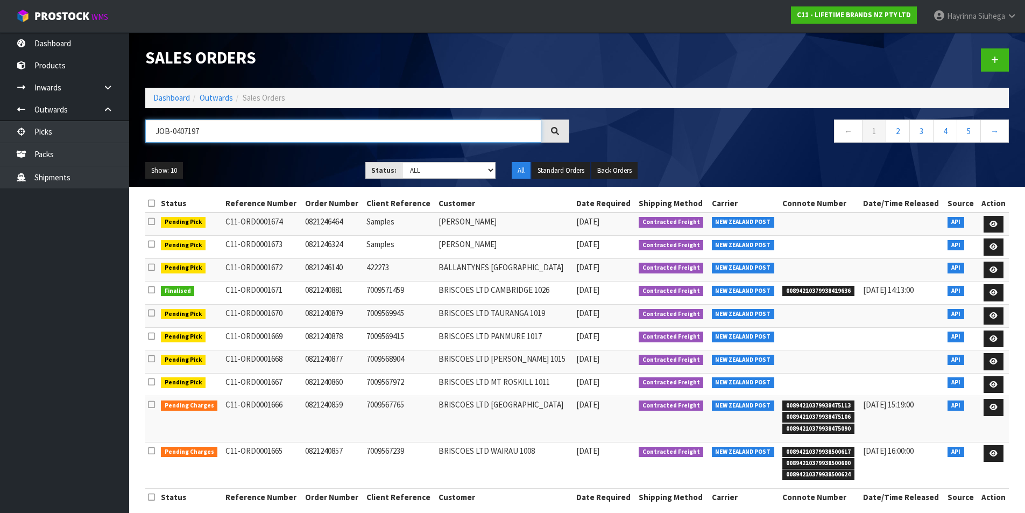
type input "JOB-0407197"
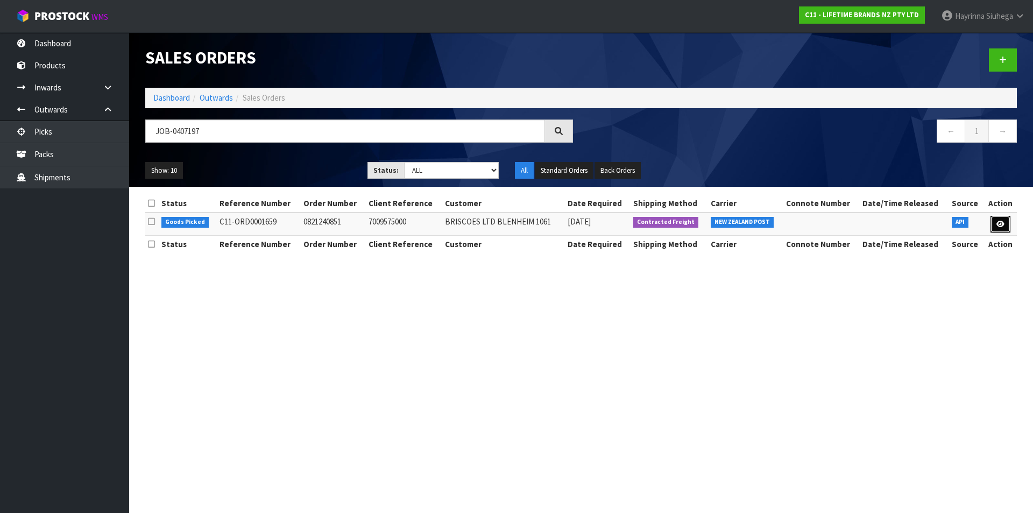
click at [1007, 222] on link at bounding box center [1000, 224] width 20 height 17
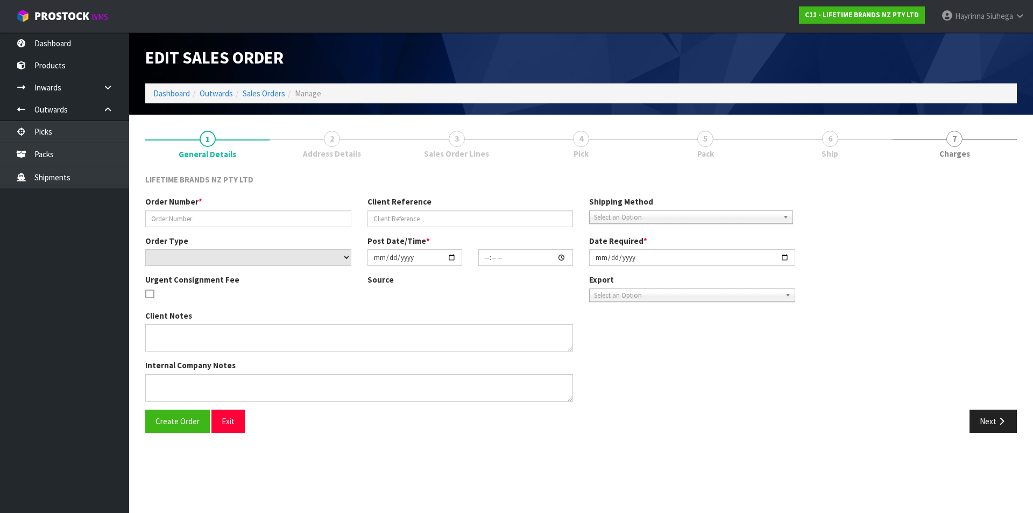
type input "0821240851"
type input "7009575000"
select select "number:0"
type input "2025-08-11"
type input "15:58:20.000"
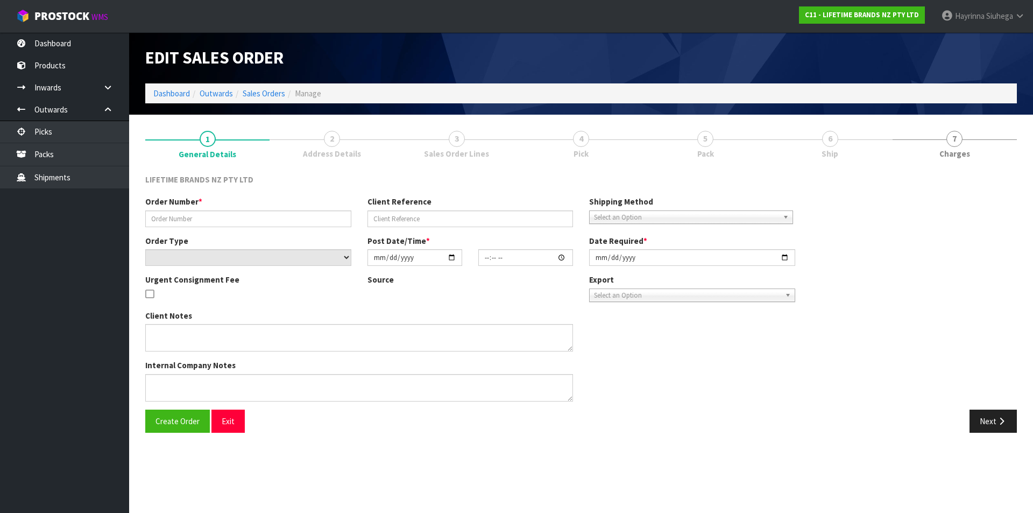
type input "2025-08-12"
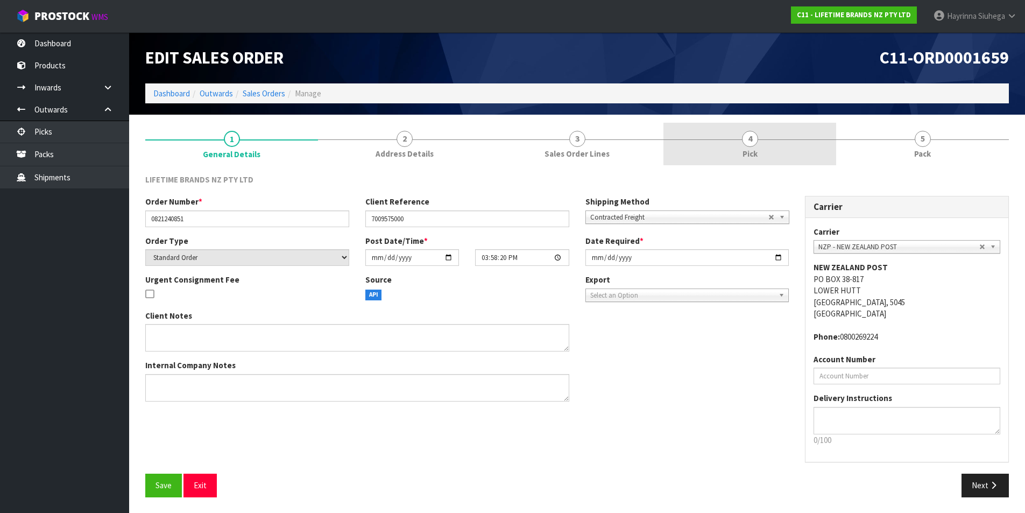
click at [763, 152] on link "4 Pick" at bounding box center [749, 144] width 173 height 42
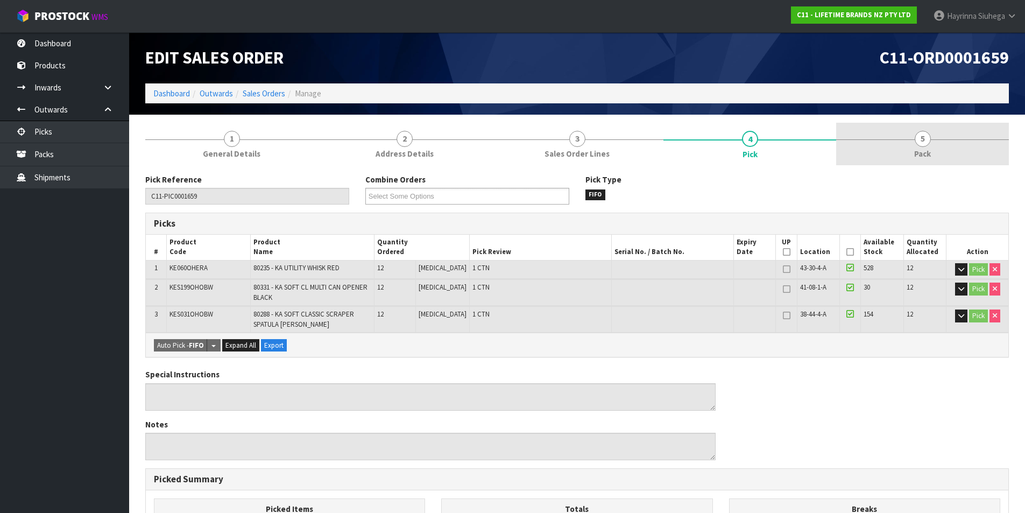
drag, startPoint x: 892, startPoint y: 148, endPoint x: 833, endPoint y: 148, distance: 58.6
click at [892, 148] on link "5 Pack" at bounding box center [922, 144] width 173 height 42
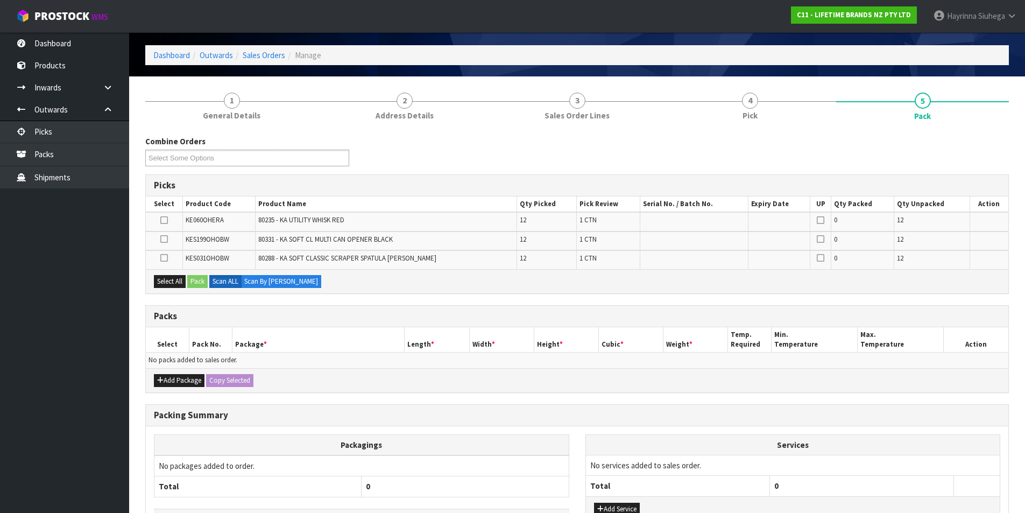
scroll to position [108, 0]
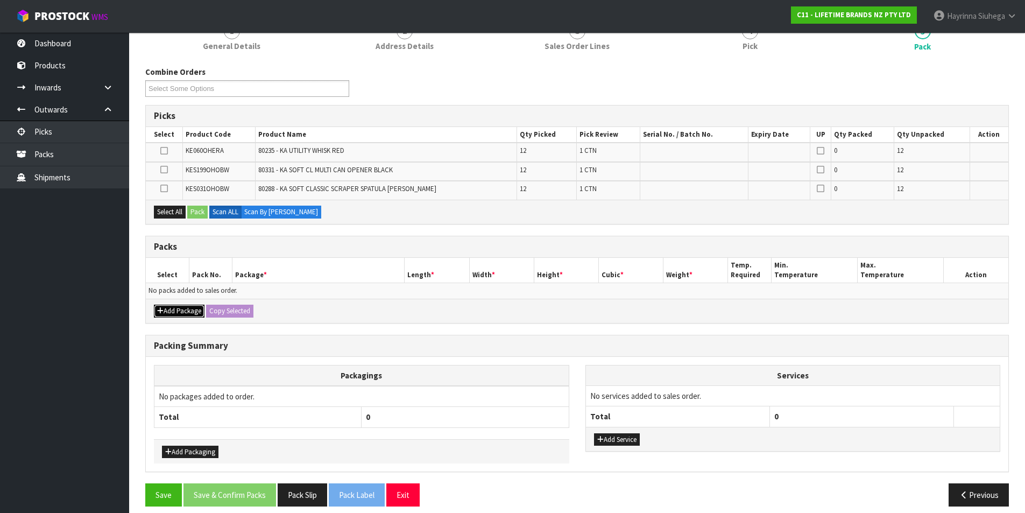
click at [178, 314] on button "Add Package" at bounding box center [179, 310] width 51 height 13
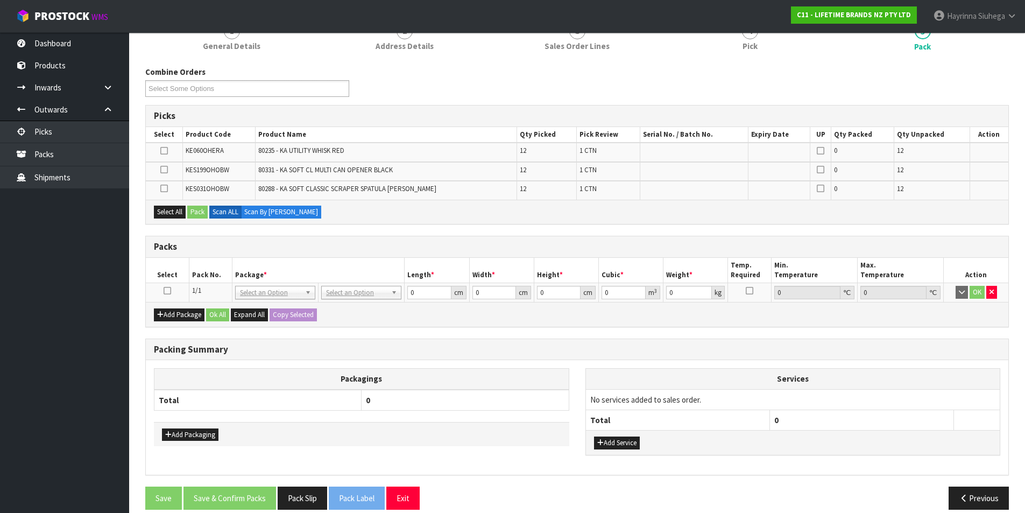
click at [168, 290] on icon at bounding box center [168, 290] width 8 height 1
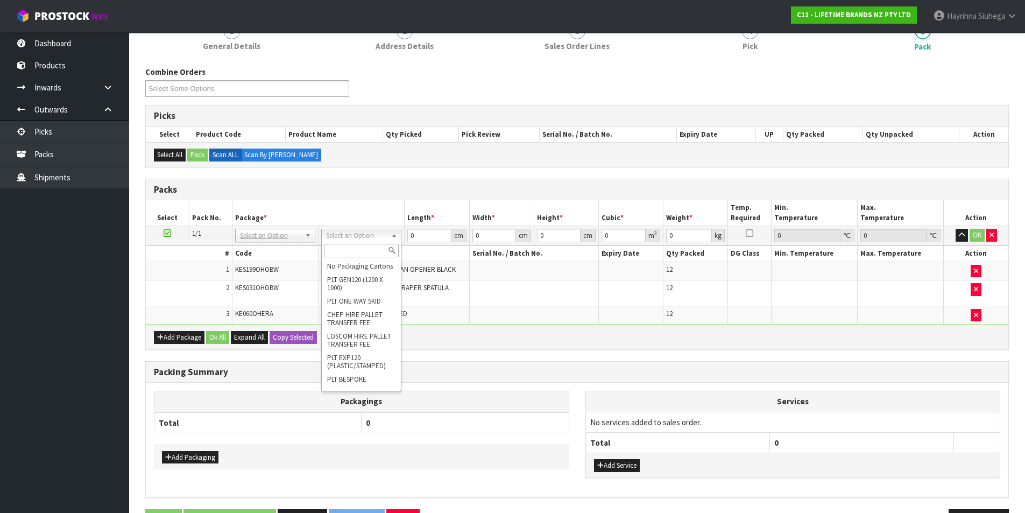
click at [363, 249] on input "text" at bounding box center [361, 250] width 75 height 13
type input "CTN7"
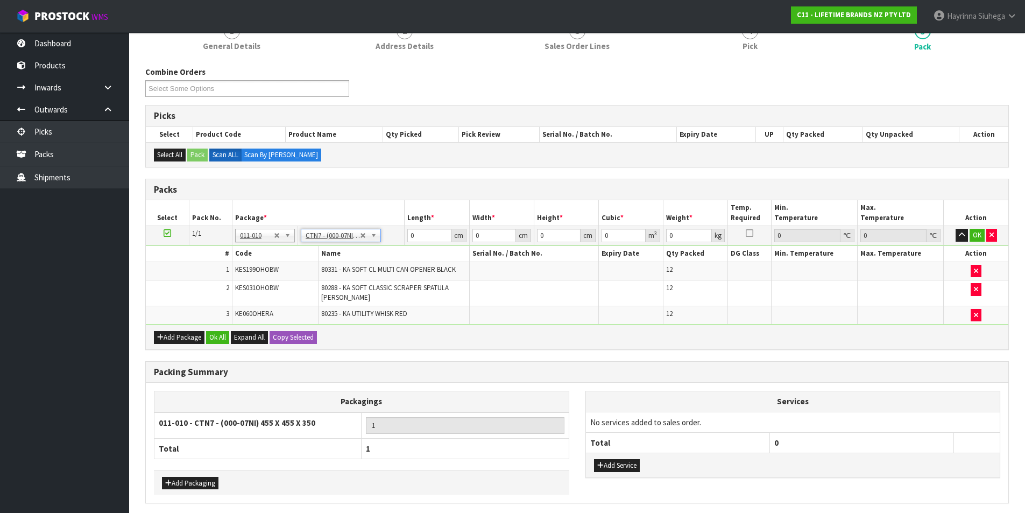
type input "45.5"
type input "35"
type input "0.072459"
type input "24.008"
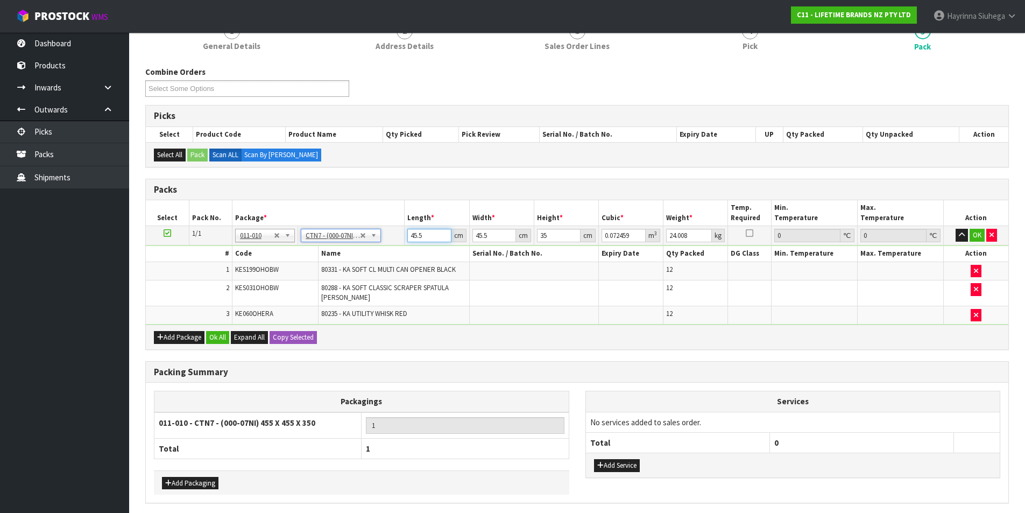
click at [415, 239] on input "45.5" at bounding box center [429, 235] width 44 height 13
type input "4"
type input "0.00637"
type input "47"
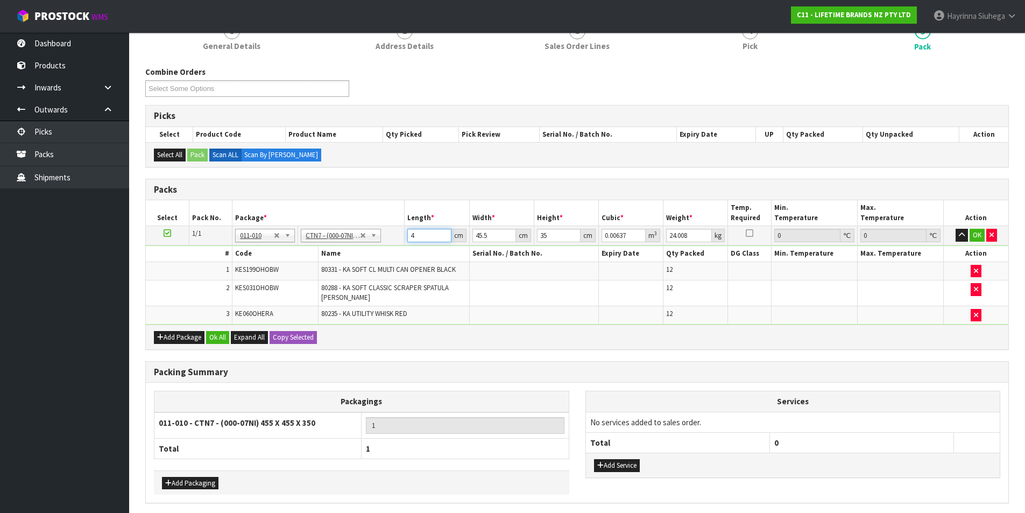
type input "0.074847"
type input "47"
type input "4"
type input "0.00658"
type input "47"
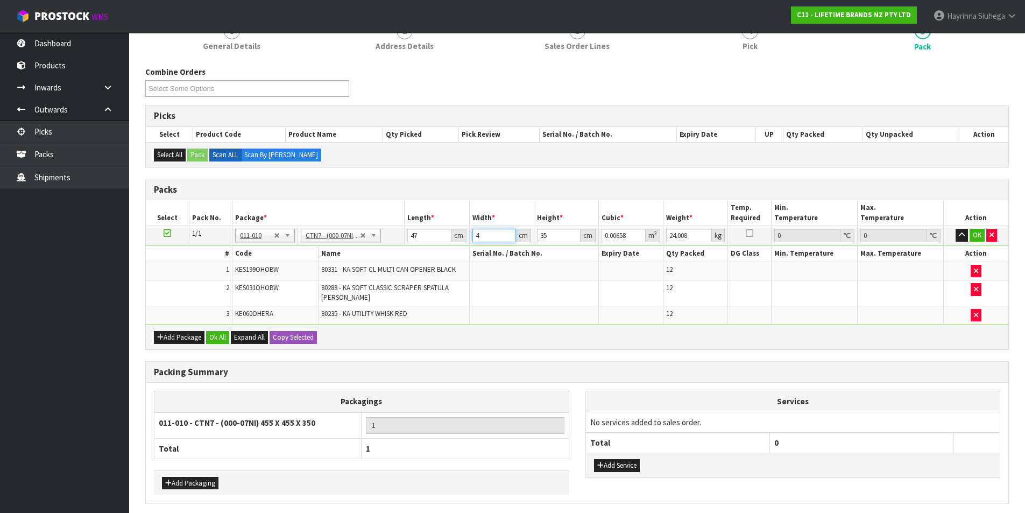
type input "0.077315"
type input "47"
type input "3"
type input "0.006627"
type input "37"
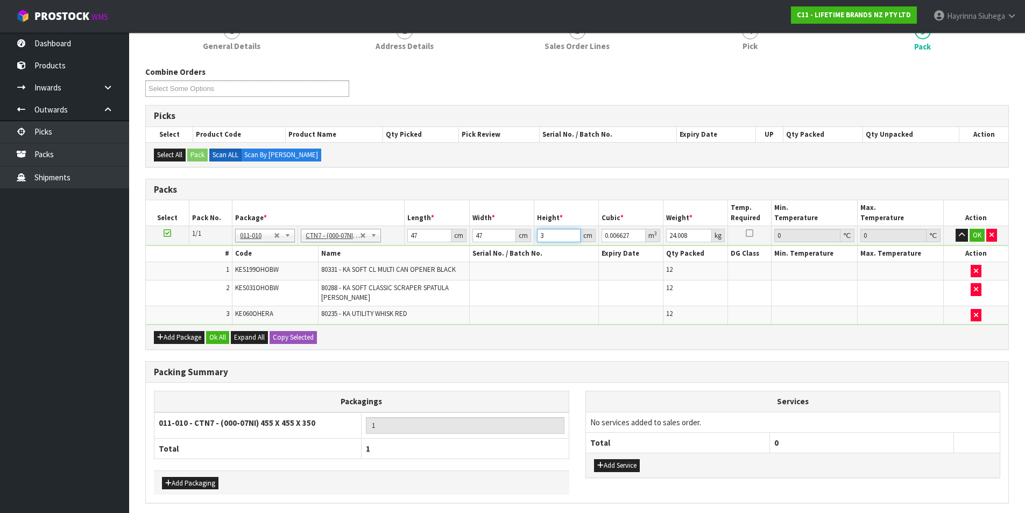
type input "0.081733"
type input "37"
type input "10"
click button "OK" at bounding box center [976, 235] width 15 height 13
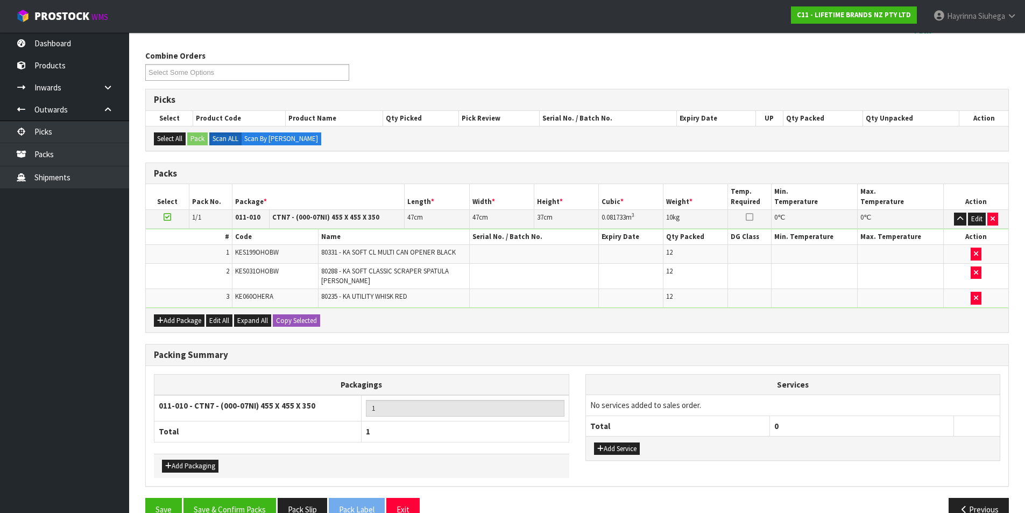
scroll to position [148, 0]
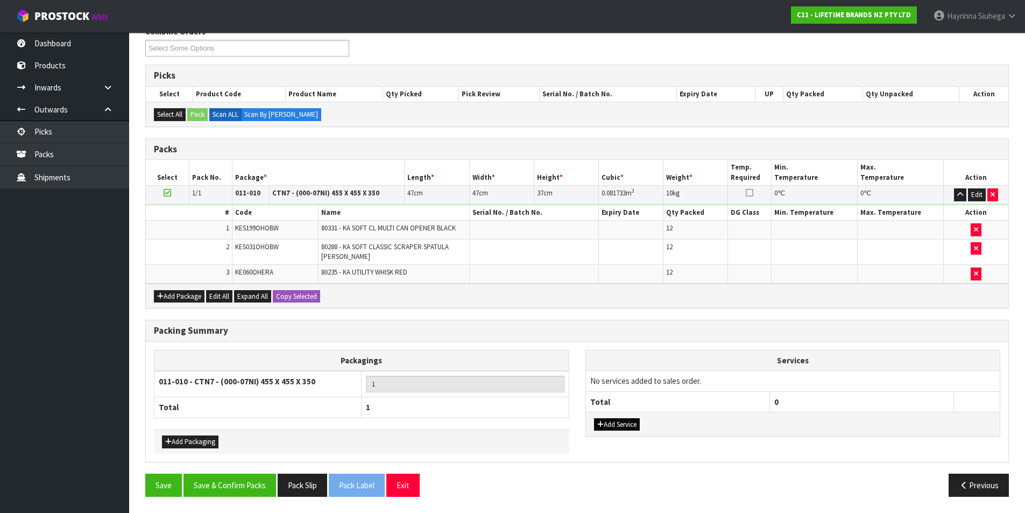
drag, startPoint x: 630, startPoint y: 431, endPoint x: 629, endPoint y: 420, distance: 11.3
click at [630, 423] on div "Add Service" at bounding box center [793, 424] width 414 height 24
click at [629, 420] on button "Add Service" at bounding box center [617, 424] width 46 height 13
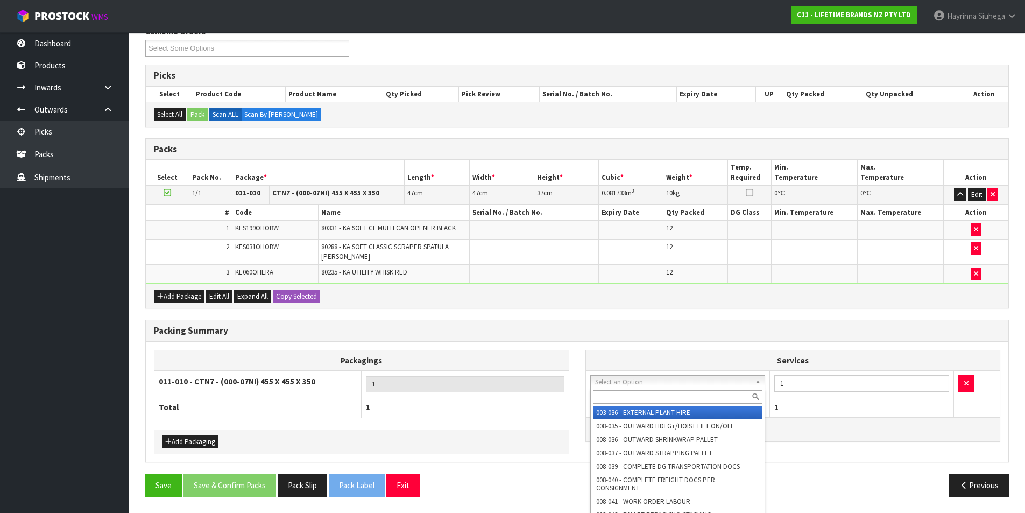
click at [648, 394] on input "text" at bounding box center [678, 396] width 170 height 13
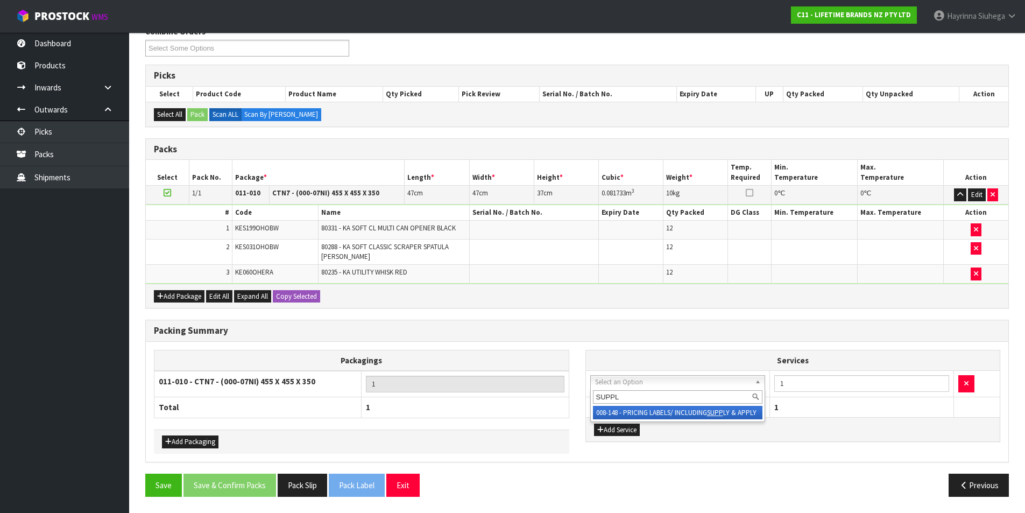
type input "SUPPLY"
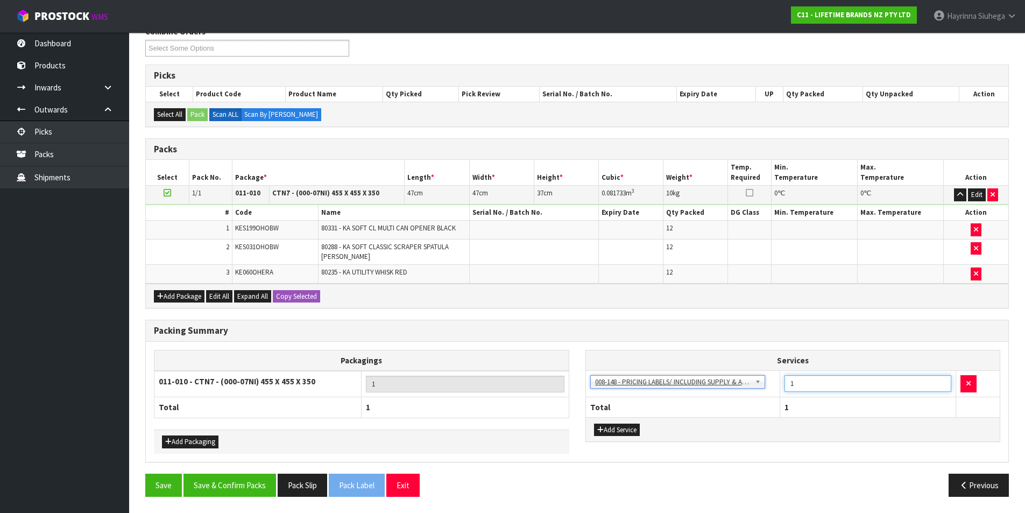
drag, startPoint x: 810, startPoint y: 387, endPoint x: 749, endPoint y: 384, distance: 60.9
click at [750, 385] on tr "003-036 - EXTERNAL PLANT HIRE 008-035 - OUTWARD HDLG+/HOIST LIFT ON/OFF 008-036…" at bounding box center [793, 384] width 414 height 26
type input "24"
click at [237, 479] on button "Save & Confirm Packs" at bounding box center [229, 484] width 93 height 23
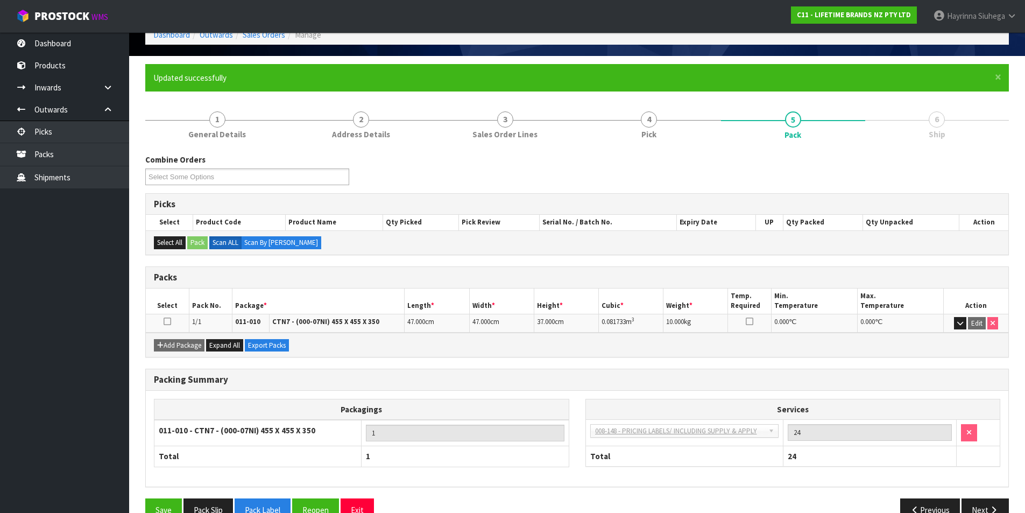
scroll to position [83, 0]
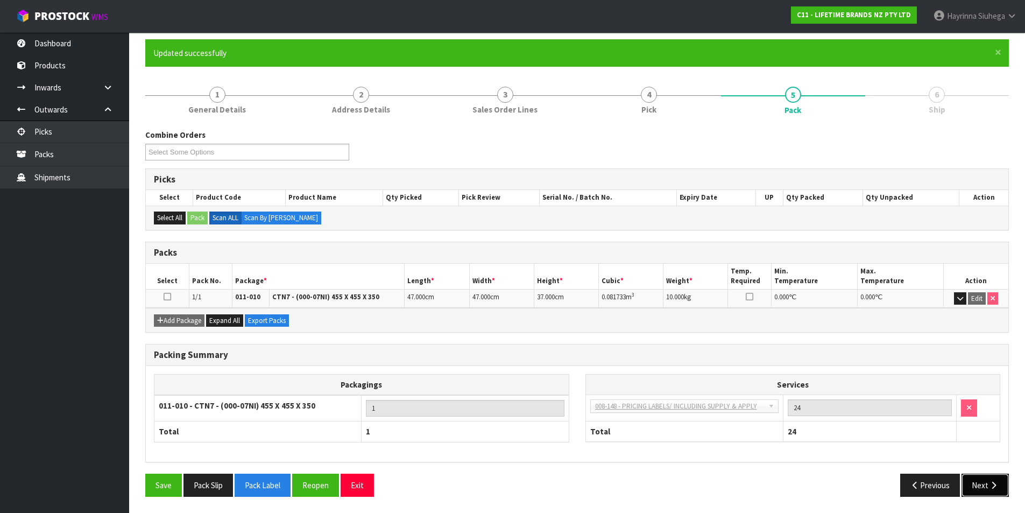
click at [983, 478] on button "Next" at bounding box center [984, 484] width 47 height 23
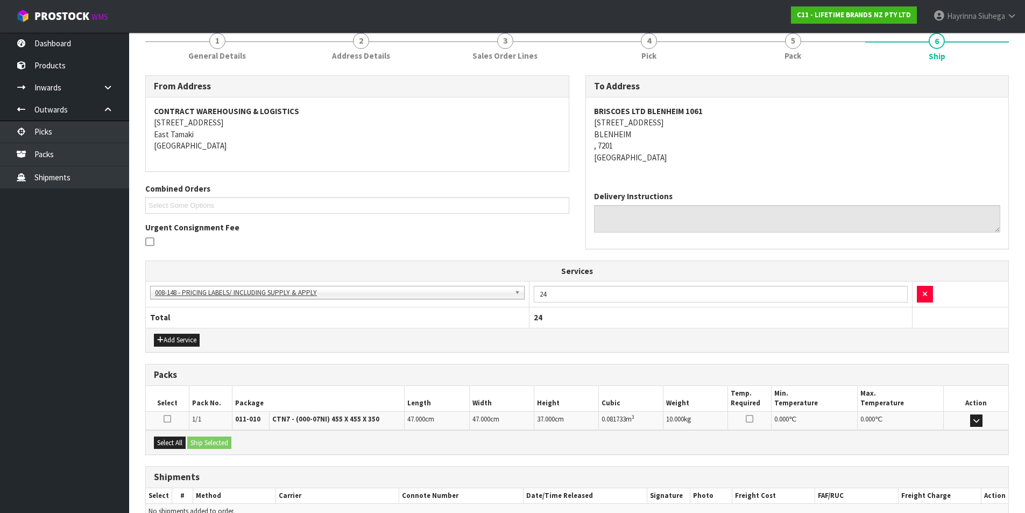
scroll to position [195, 0]
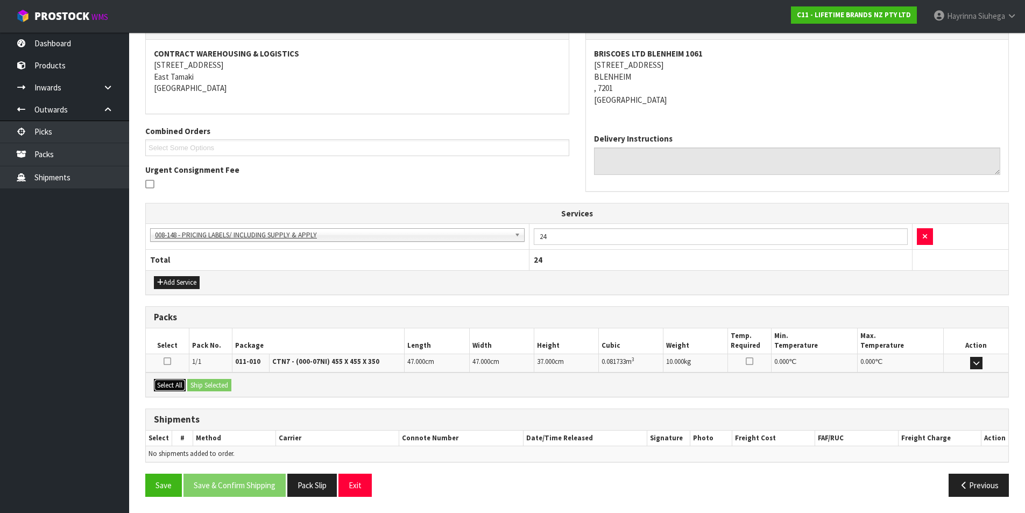
click at [173, 384] on button "Select All" at bounding box center [170, 385] width 32 height 13
click at [223, 386] on button "Ship Selected" at bounding box center [209, 385] width 44 height 13
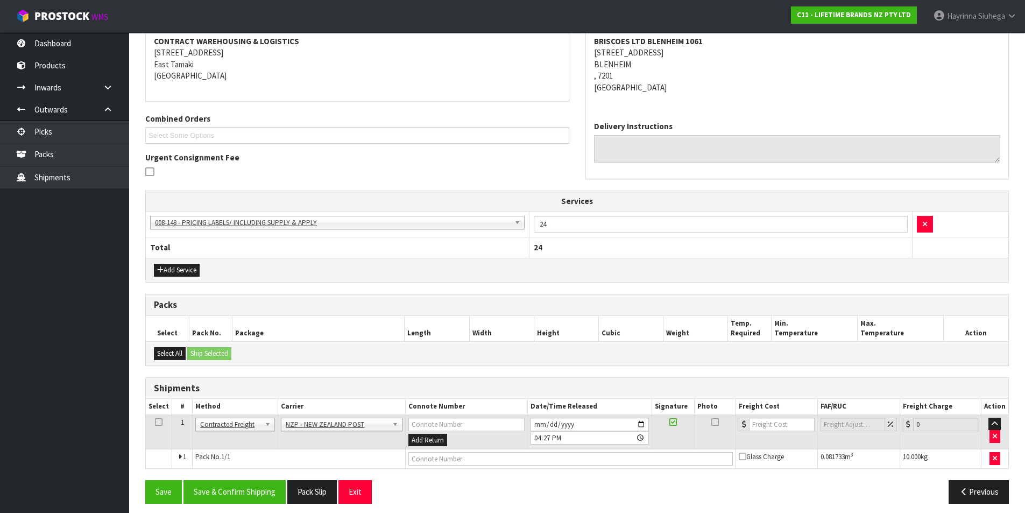
scroll to position [214, 0]
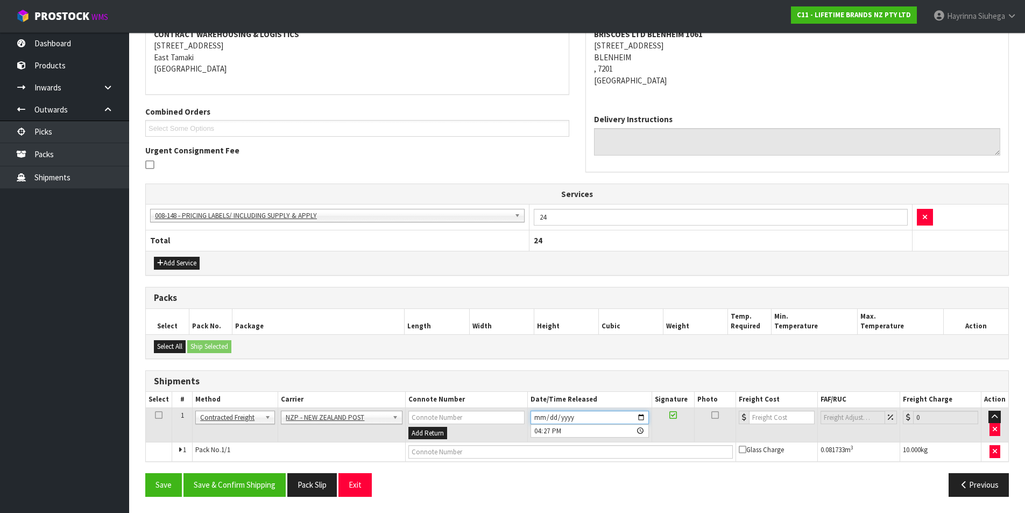
click at [536, 414] on input "2025-08-12" at bounding box center [589, 416] width 118 height 13
type input "2025-08-13"
click at [251, 477] on button "Save & Confirm Shipping" at bounding box center [234, 484] width 102 height 23
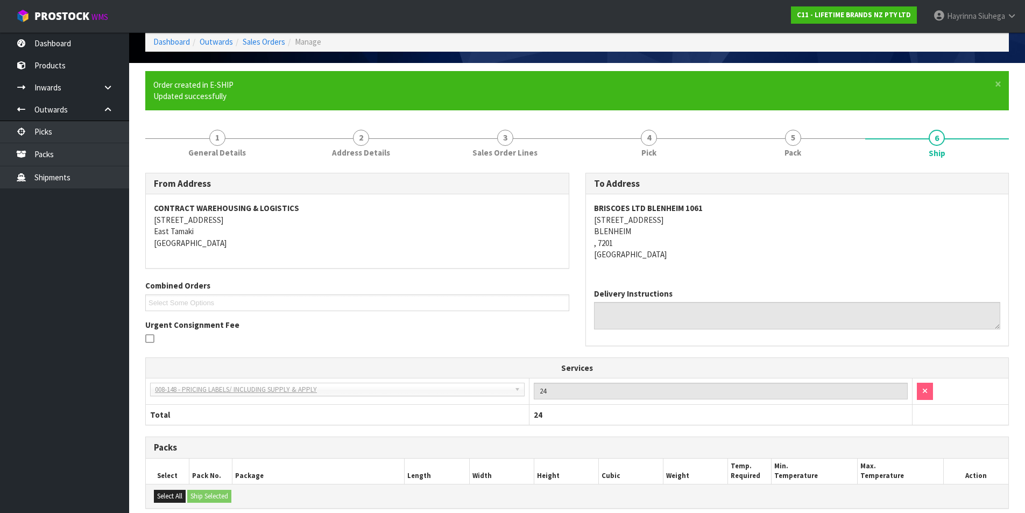
scroll to position [199, 0]
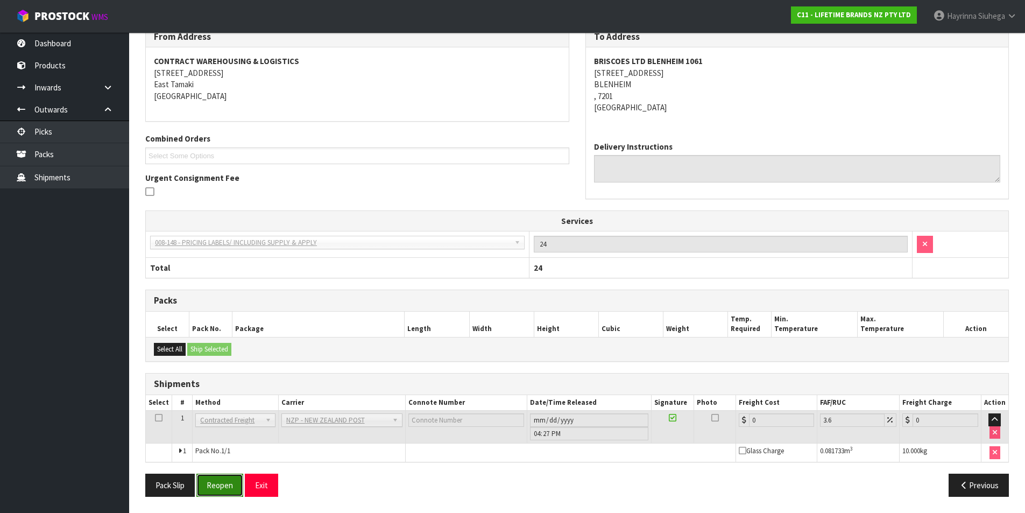
click at [233, 484] on button "Reopen" at bounding box center [219, 484] width 47 height 23
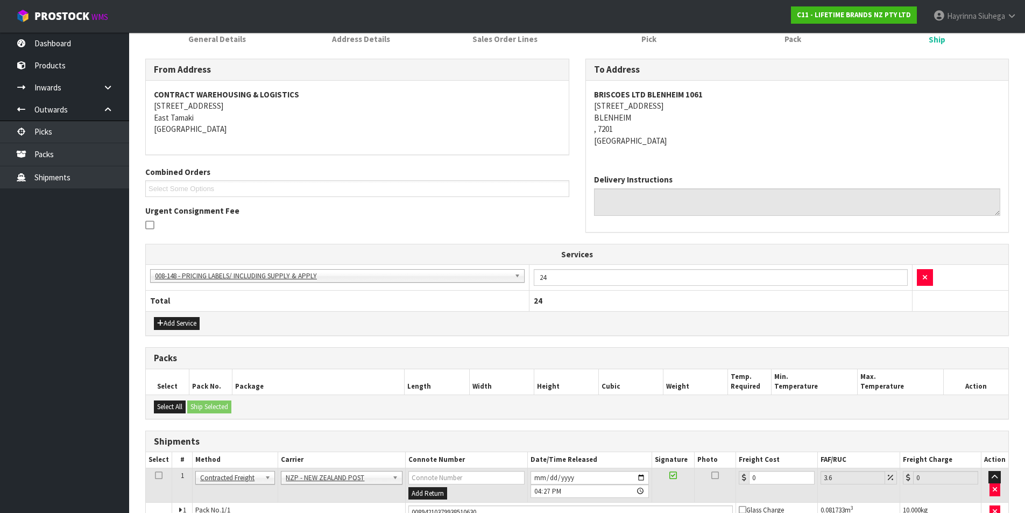
scroll to position [224, 0]
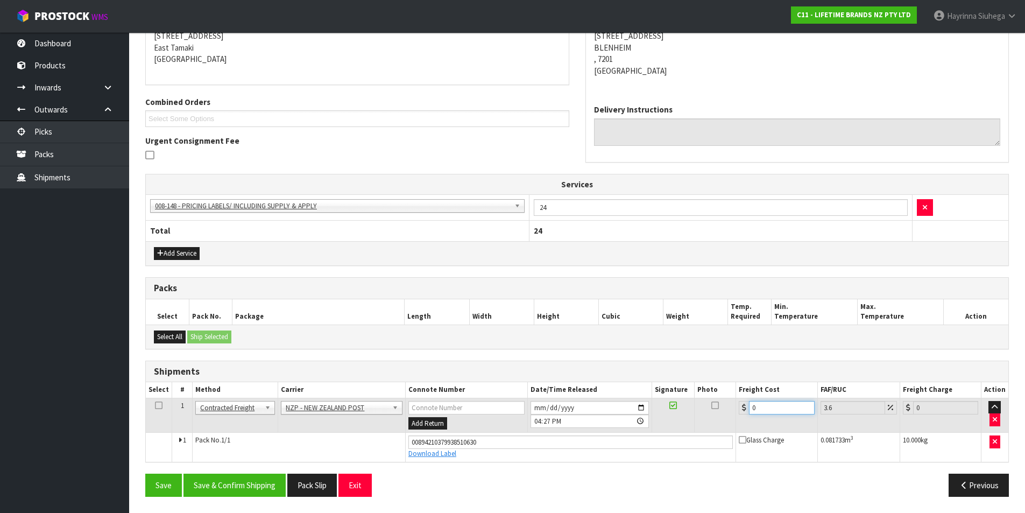
click at [577, 412] on tr "1 Client Local Pickup Customer Local Pickup Company Freight Contracted Freight …" at bounding box center [577, 415] width 862 height 35
type input "2"
type input "2.07"
type input "23"
type input "23.83"
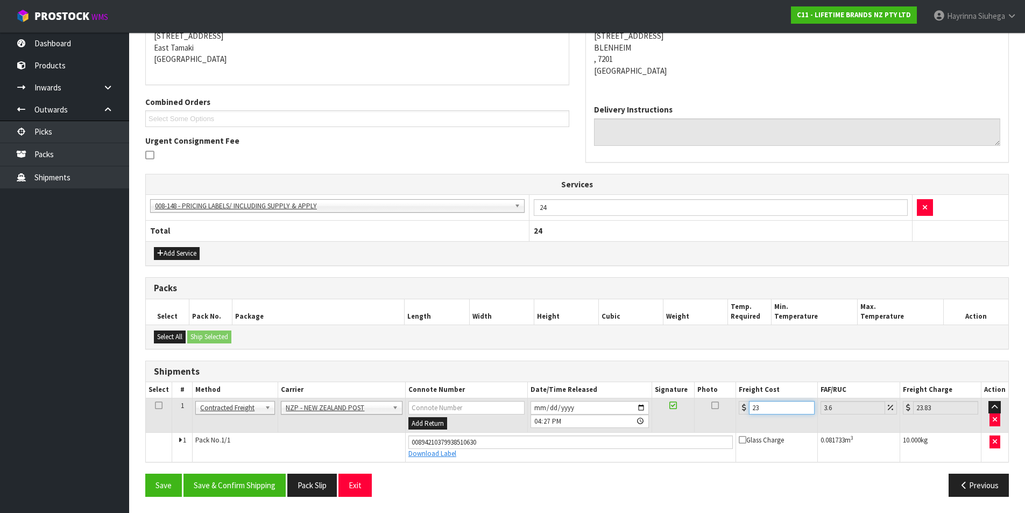
type input "23.2"
type input "24.04"
type input "23.28"
type input "24.12"
type input "23.28"
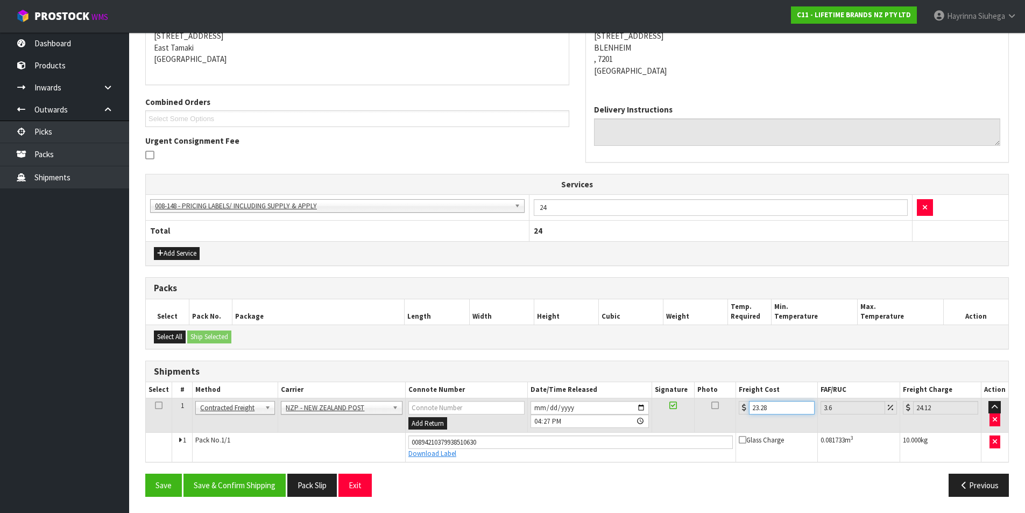
click at [145, 473] on button "Save" at bounding box center [163, 484] width 37 height 23
click at [269, 476] on button "Save & Confirm Shipping" at bounding box center [234, 484] width 102 height 23
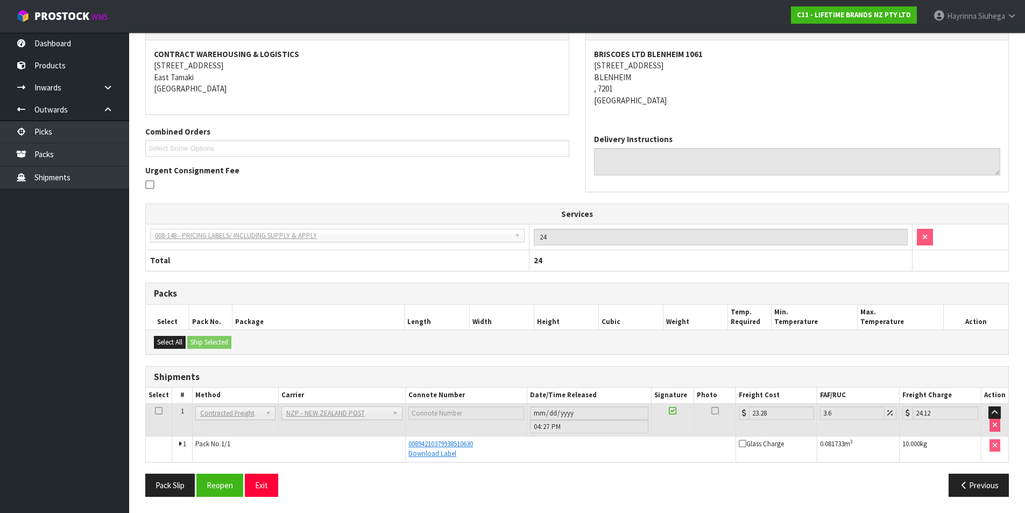
scroll to position [0, 0]
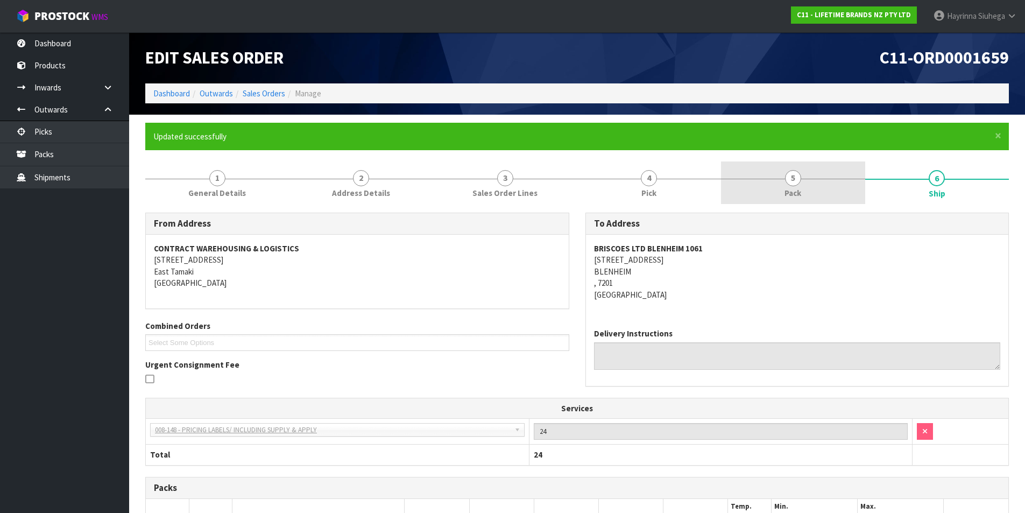
click at [789, 199] on span "Pack" at bounding box center [792, 192] width 17 height 11
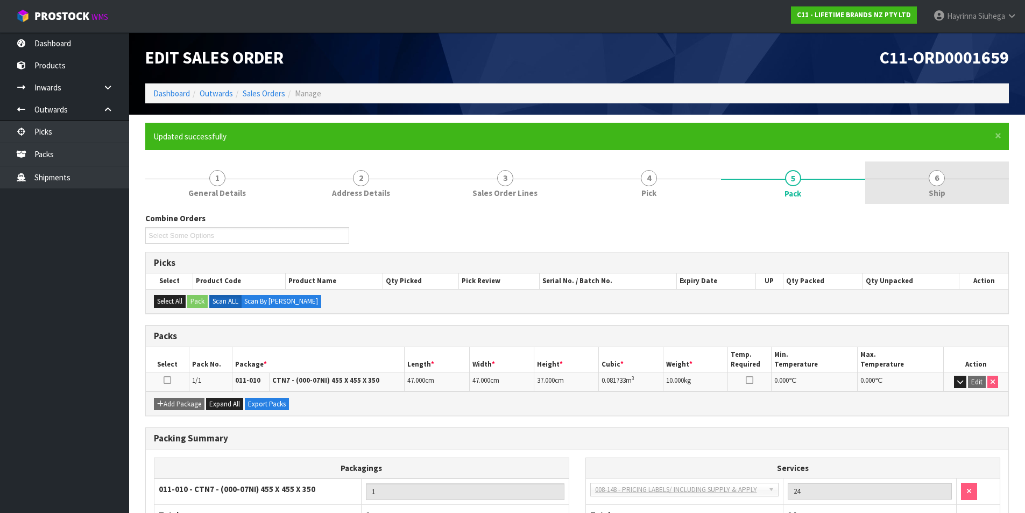
click at [887, 183] on link "6 Ship" at bounding box center [937, 182] width 144 height 42
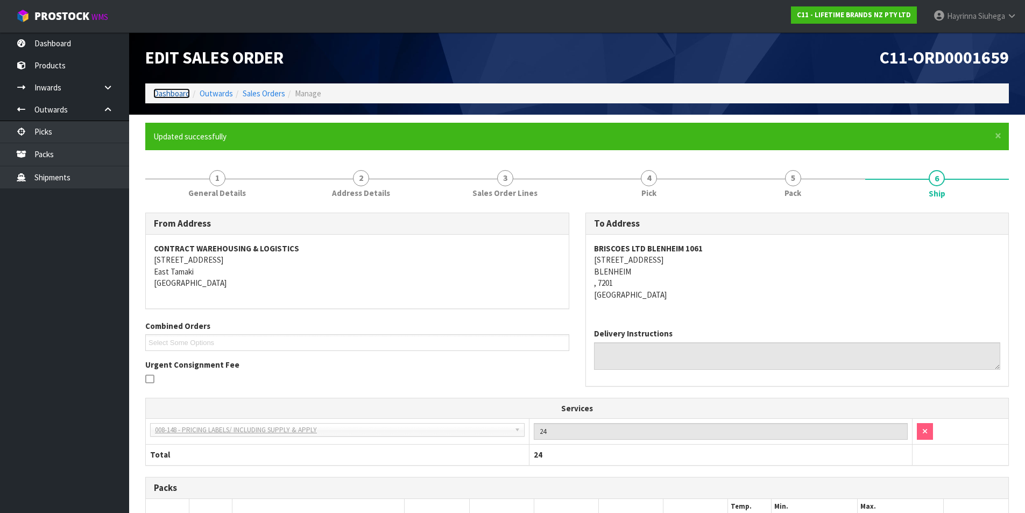
click at [175, 95] on link "Dashboard" at bounding box center [171, 93] width 37 height 10
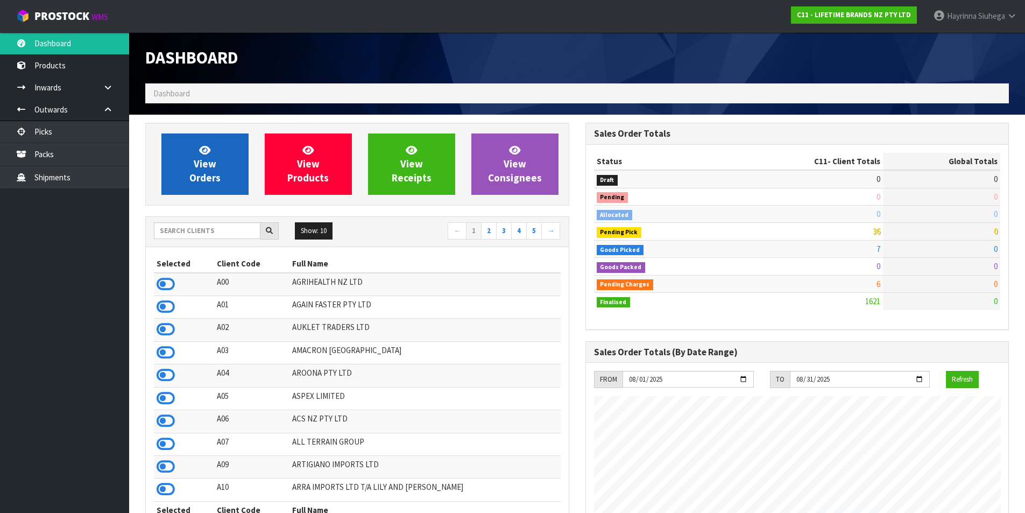
scroll to position [815, 440]
click at [200, 149] on icon at bounding box center [204, 150] width 11 height 10
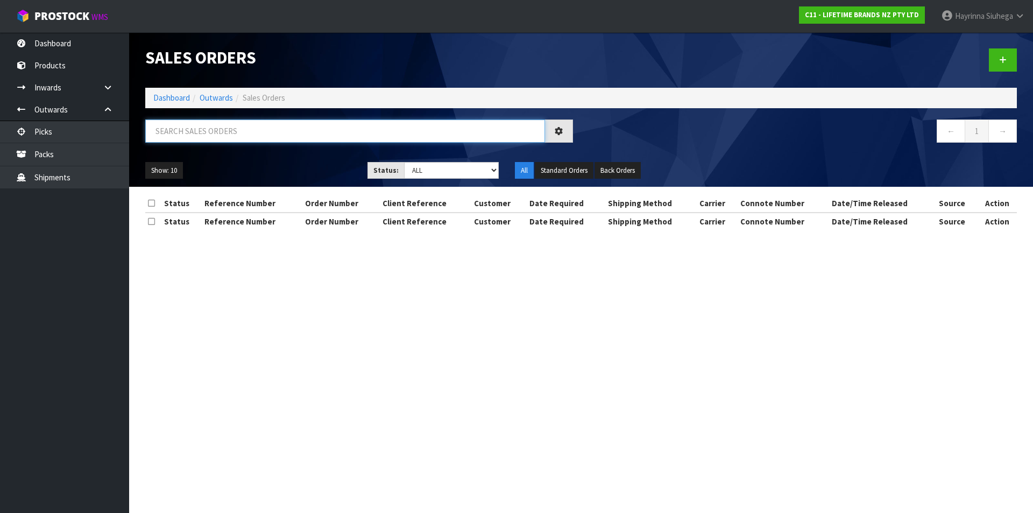
click at [211, 129] on input "text" at bounding box center [345, 130] width 400 height 23
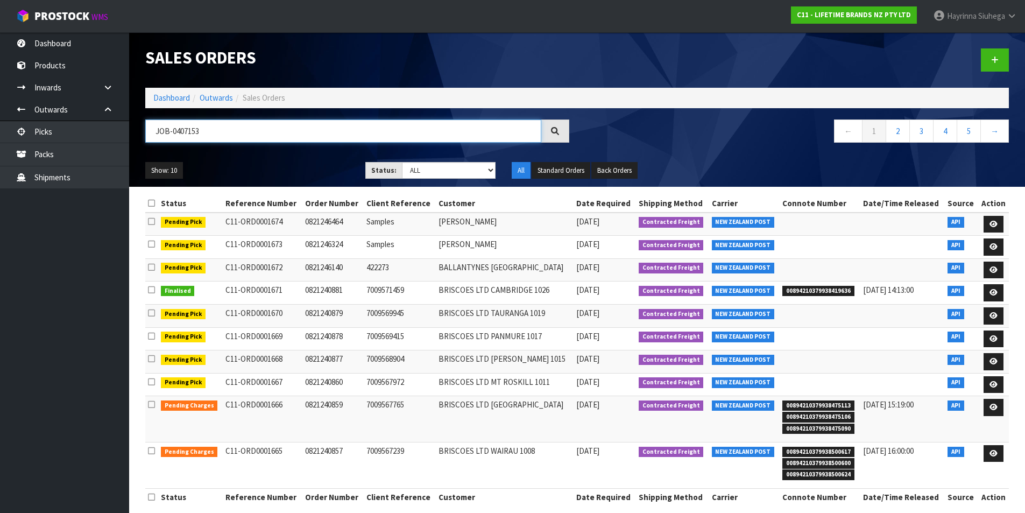
type input "JOB-0407153"
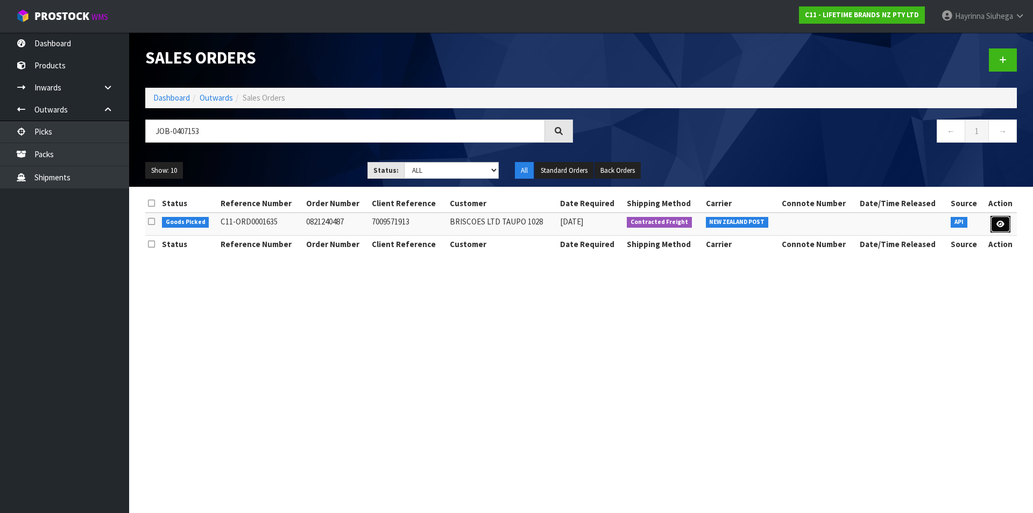
click at [1007, 221] on link at bounding box center [1000, 224] width 20 height 17
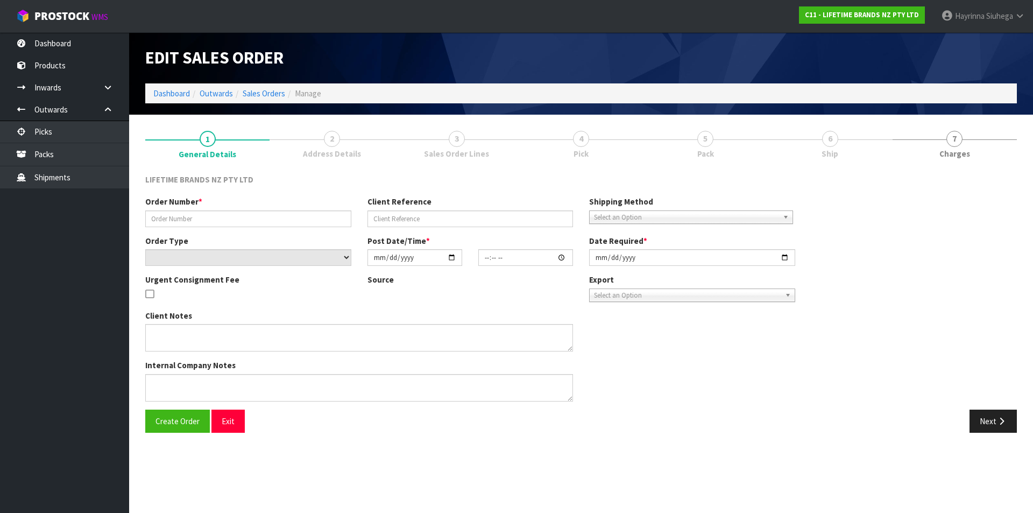
type input "0821240487"
type input "7009571913"
select select "number:0"
type input "2025-08-11"
type input "14:28:19.000"
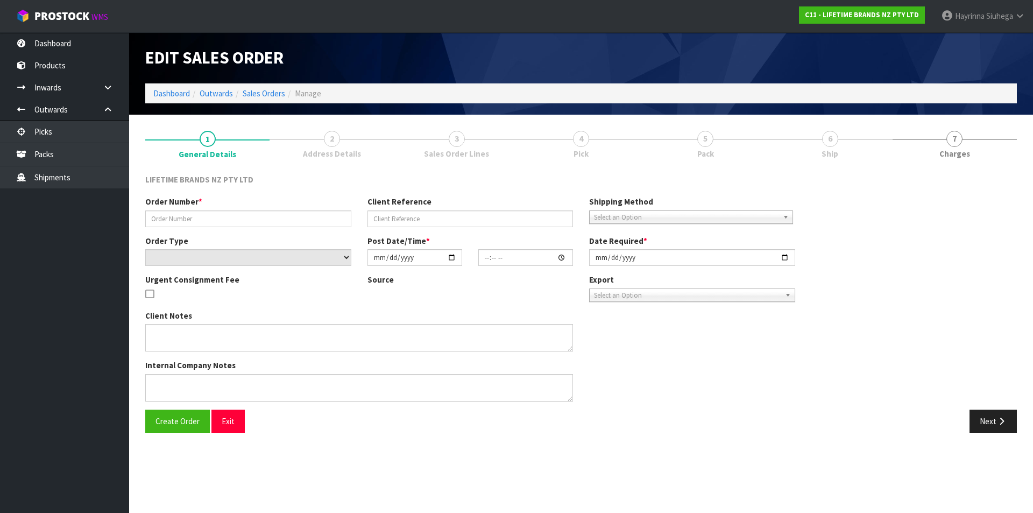
type input "2025-08-12"
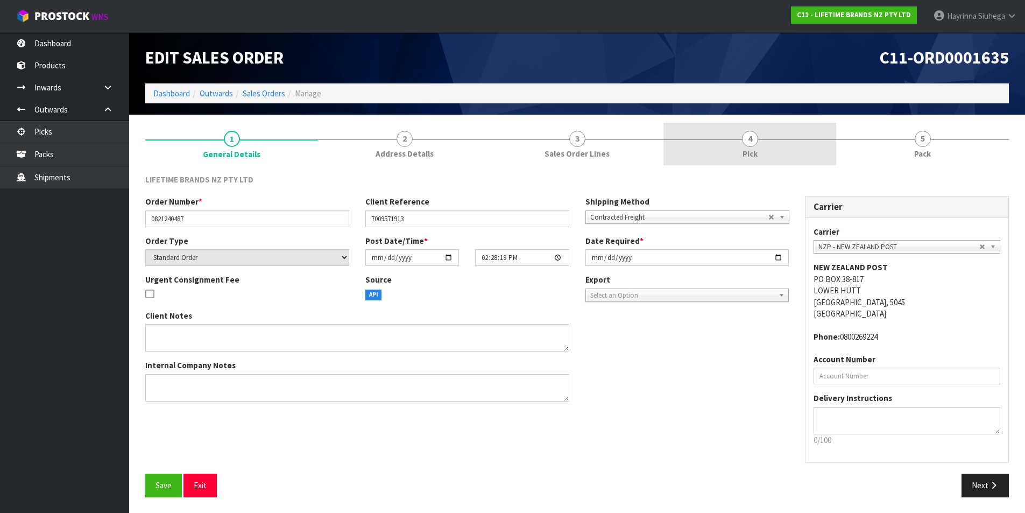
click at [771, 153] on link "4 Pick" at bounding box center [749, 144] width 173 height 42
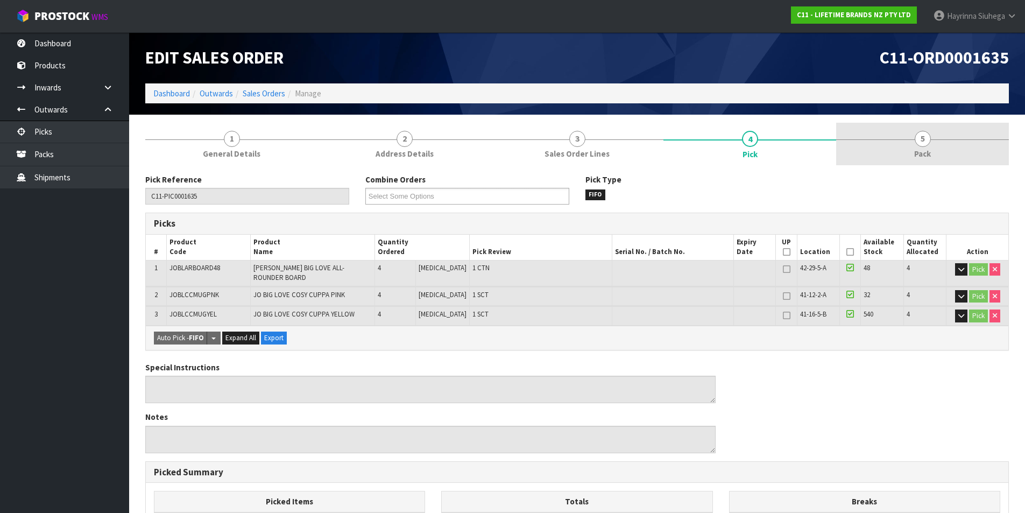
click at [901, 144] on link "5 Pack" at bounding box center [922, 144] width 173 height 42
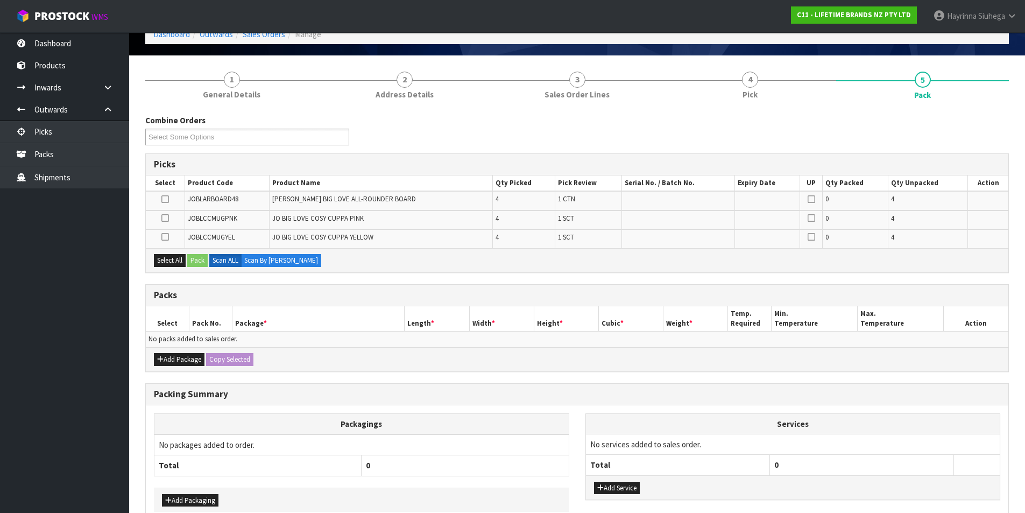
scroll to position [117, 0]
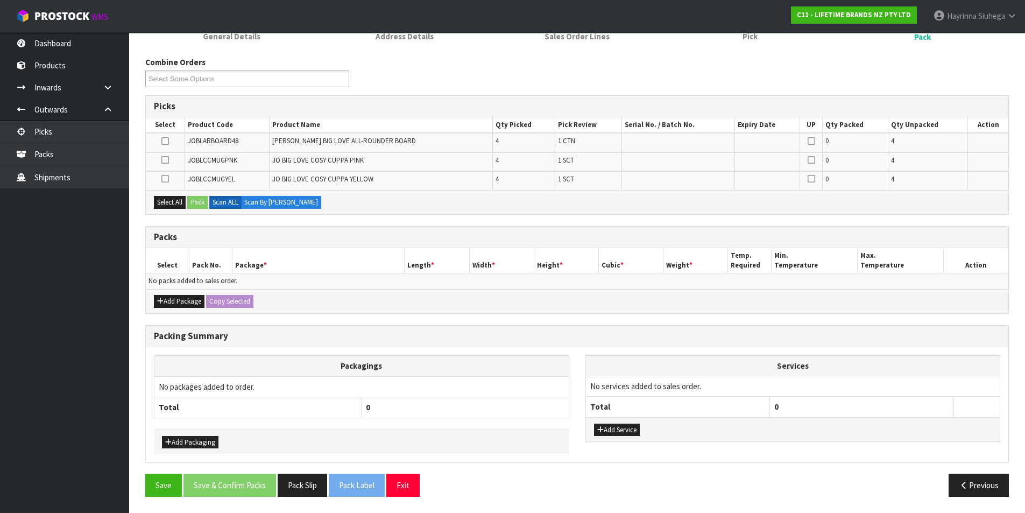
drag, startPoint x: 327, startPoint y: 256, endPoint x: 334, endPoint y: 253, distance: 7.7
click at [327, 256] on th "Package *" at bounding box center [318, 260] width 173 height 25
click at [448, 203] on div "Select All Pack Scan ALL Scan By Quantity" at bounding box center [577, 202] width 862 height 24
click at [172, 299] on button "Add Package" at bounding box center [179, 301] width 51 height 13
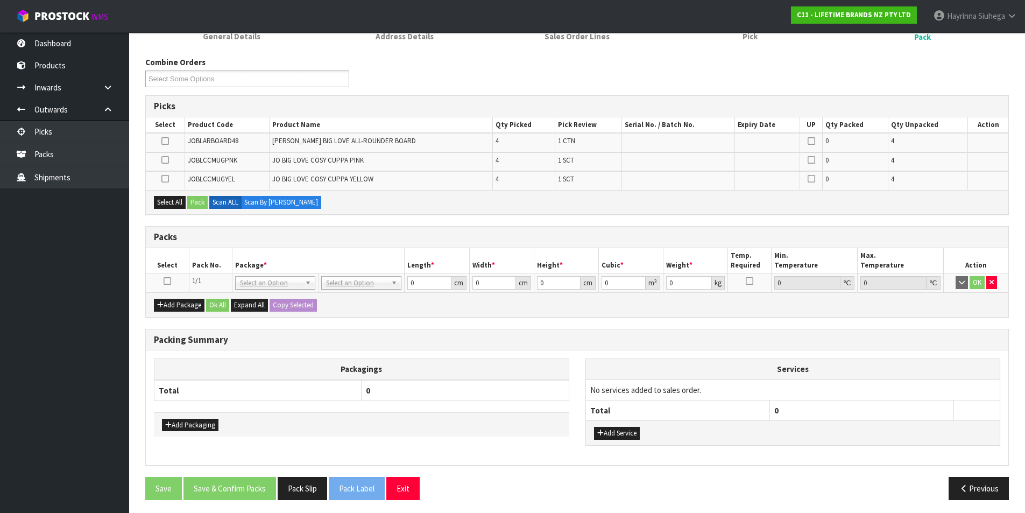
click at [168, 281] on icon at bounding box center [168, 281] width 8 height 1
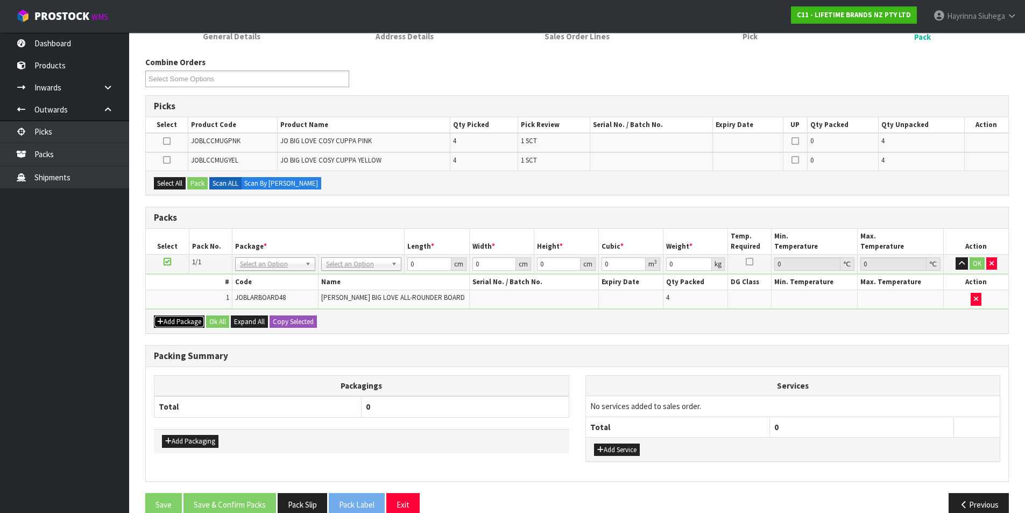
click at [190, 322] on button "Add Package" at bounding box center [179, 321] width 51 height 13
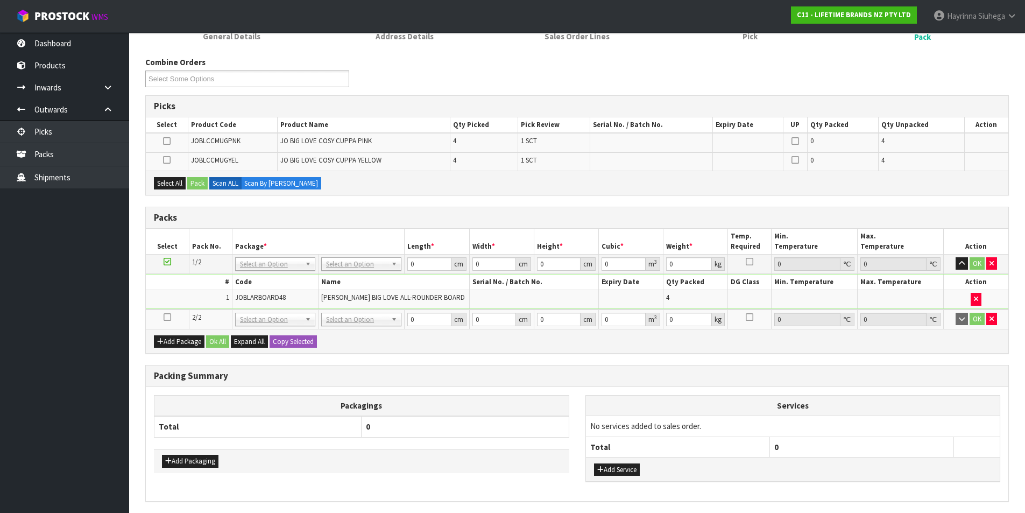
click at [167, 317] on icon at bounding box center [168, 317] width 8 height 1
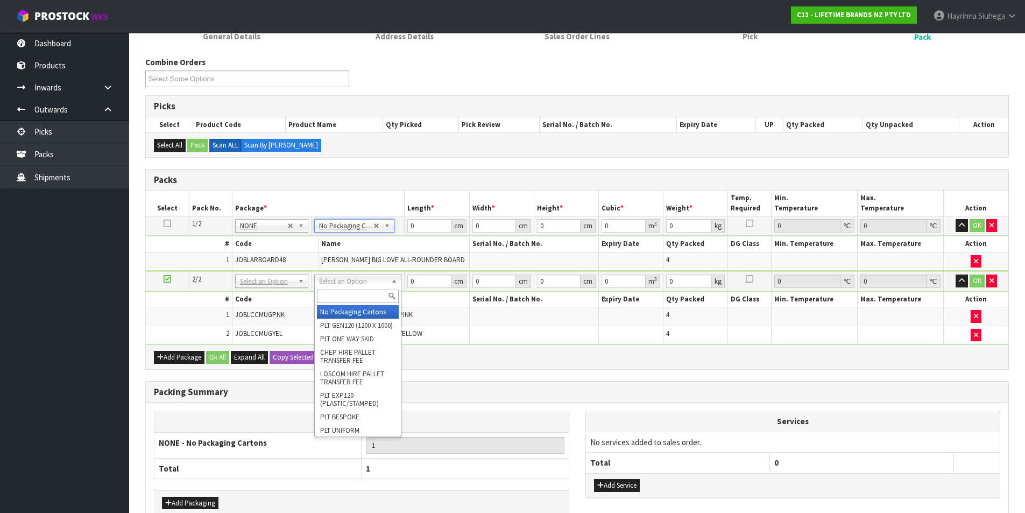
click at [348, 299] on input "text" at bounding box center [358, 295] width 82 height 13
type input "CTN5"
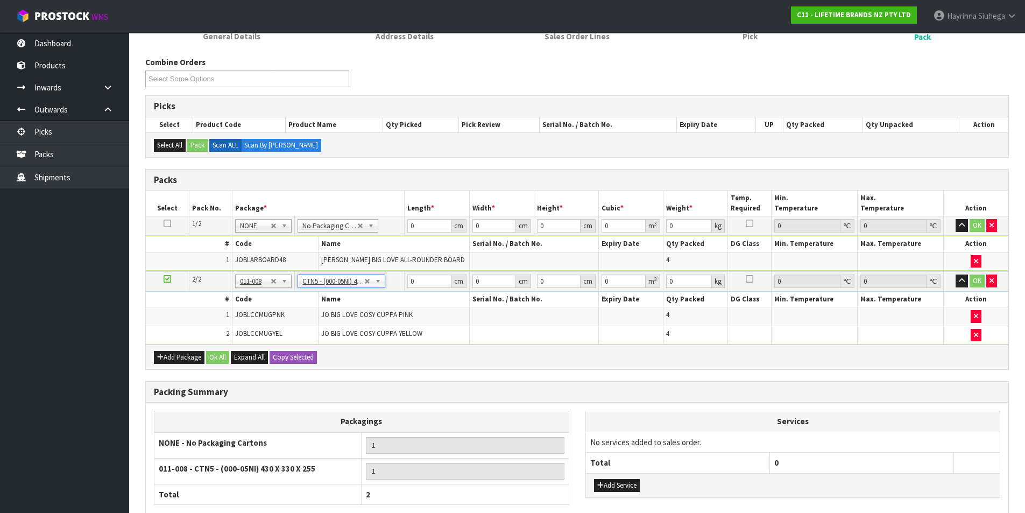
type input "43"
type input "33"
type input "25.5"
type input "0.036185"
type input "4.7"
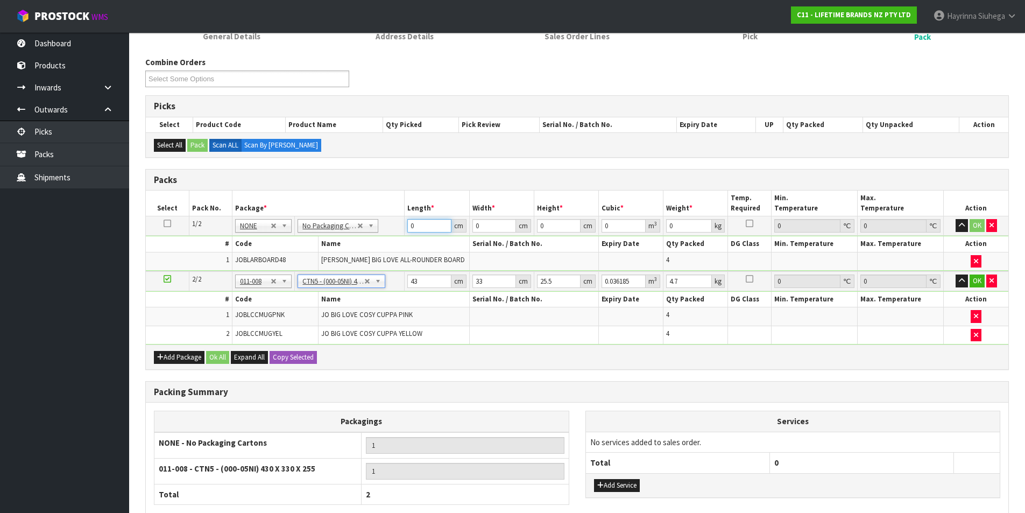
click at [411, 226] on input "0" at bounding box center [429, 225] width 44 height 13
type input "55"
type input "54"
type input "1"
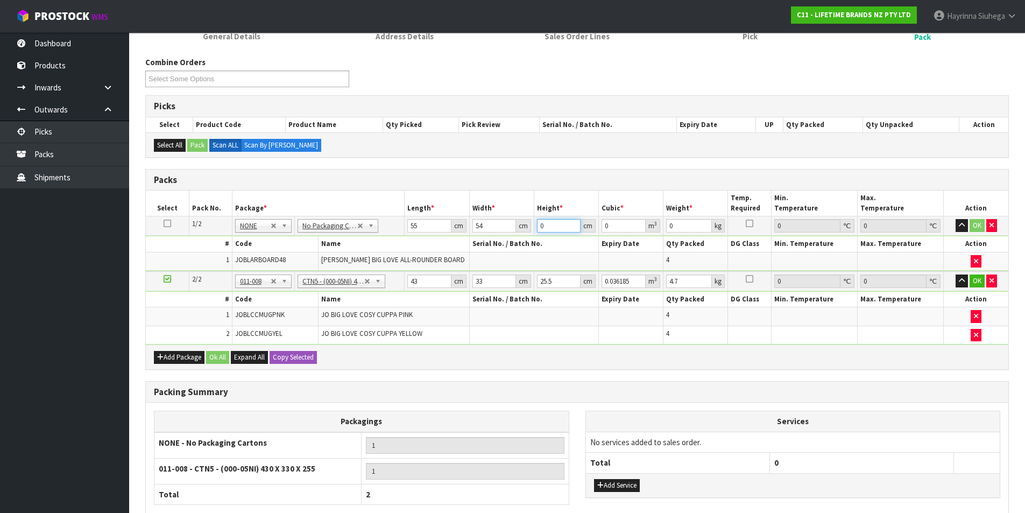
type input "0.00297"
type input "13"
type input "0.03861"
type input "13"
type input "11"
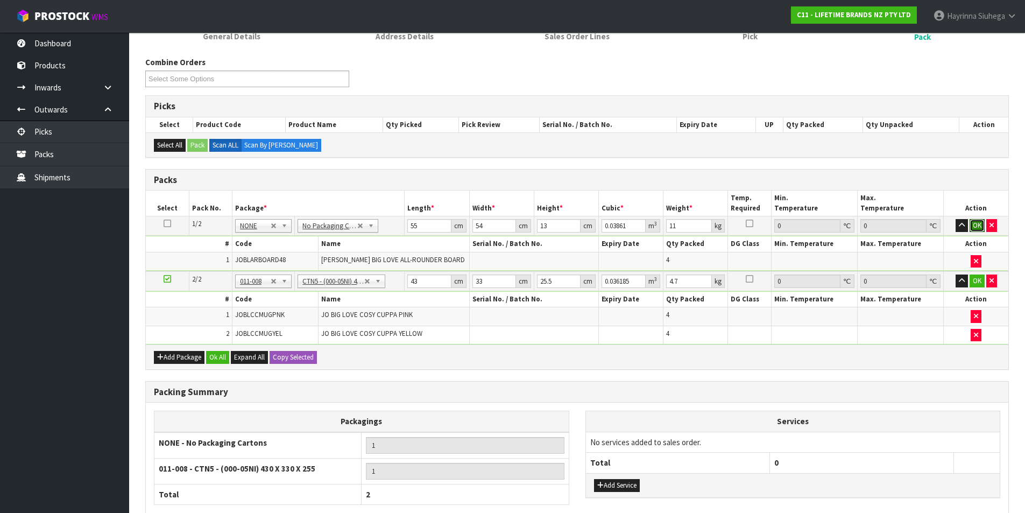
click button "OK" at bounding box center [976, 225] width 15 height 13
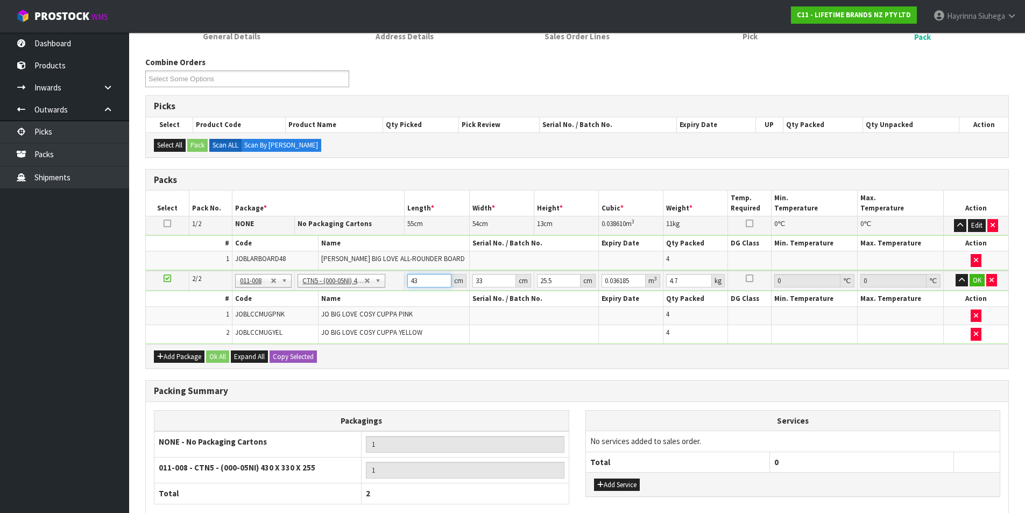
type input "4"
type input "0.003366"
type input "44"
type input "0.037026"
type input "44"
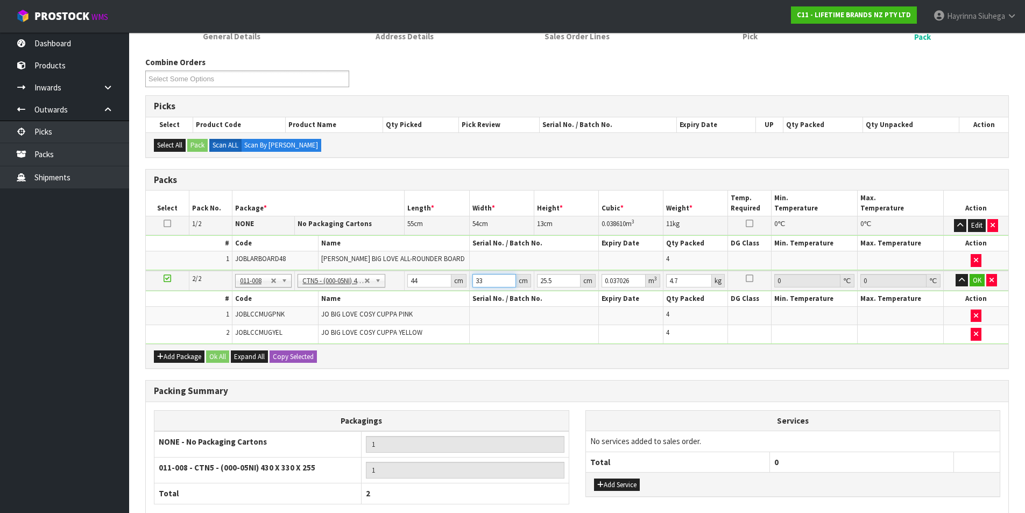
type input "3"
type input "0.003366"
type input "35"
type input "0.03927"
type input "35"
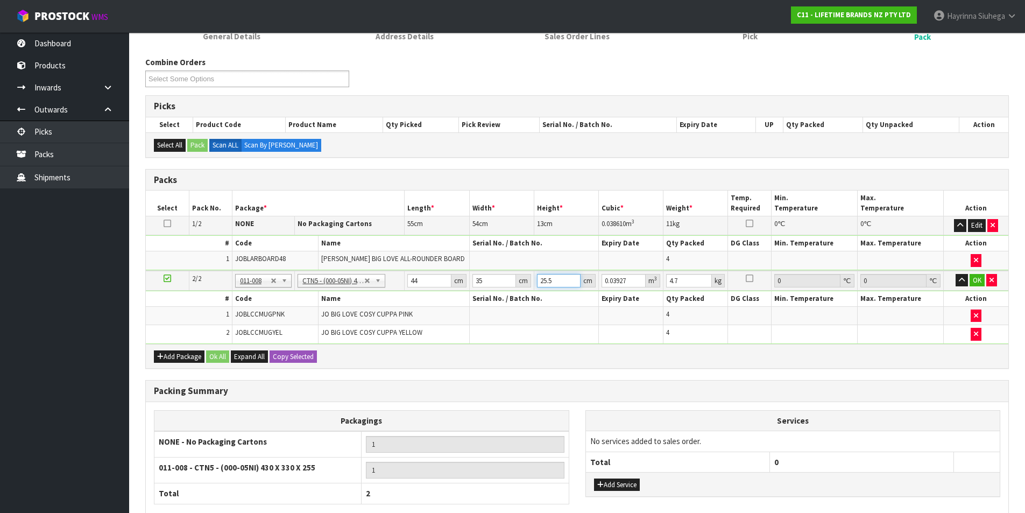
type input "2"
type input "0.00308"
type input "27"
type input "0.04158"
type input "27"
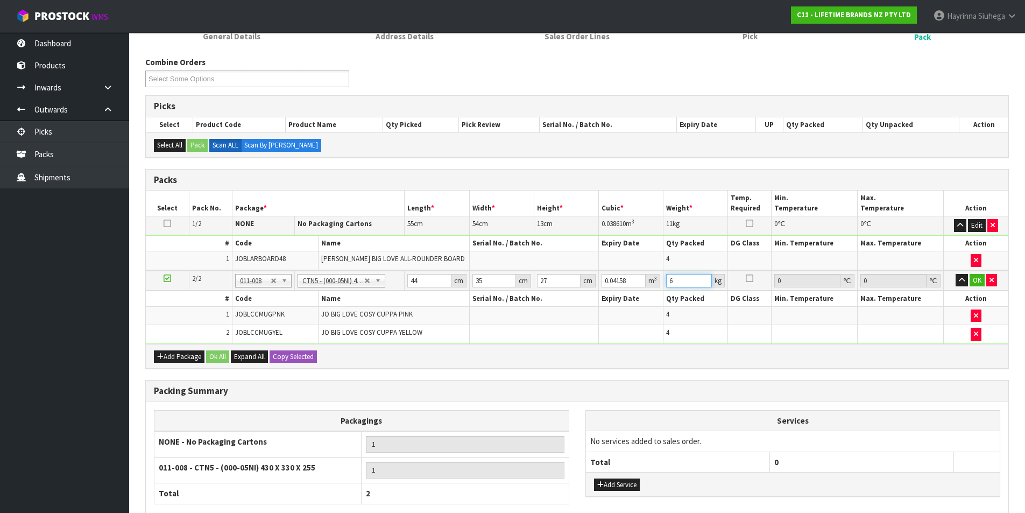
type input "6"
click button "OK" at bounding box center [976, 280] width 15 height 13
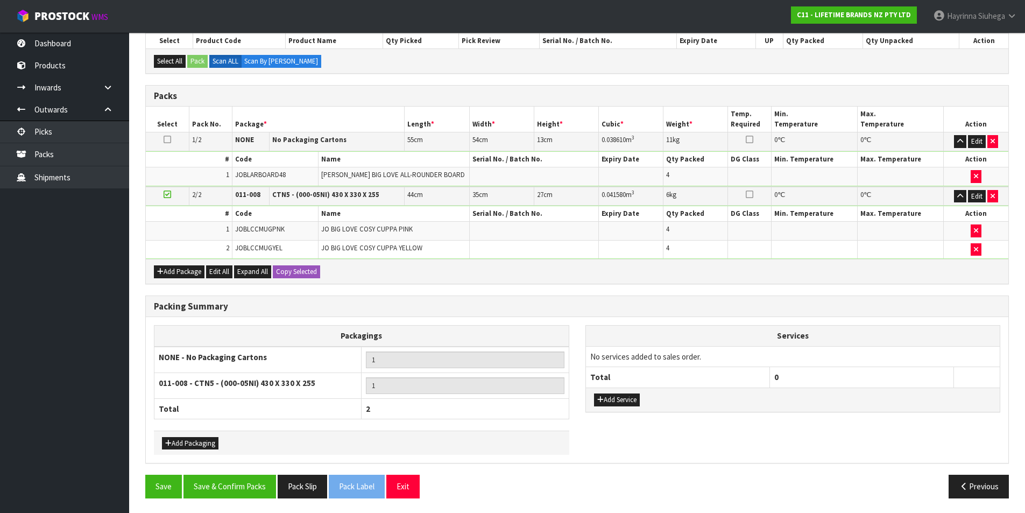
scroll to position [203, 0]
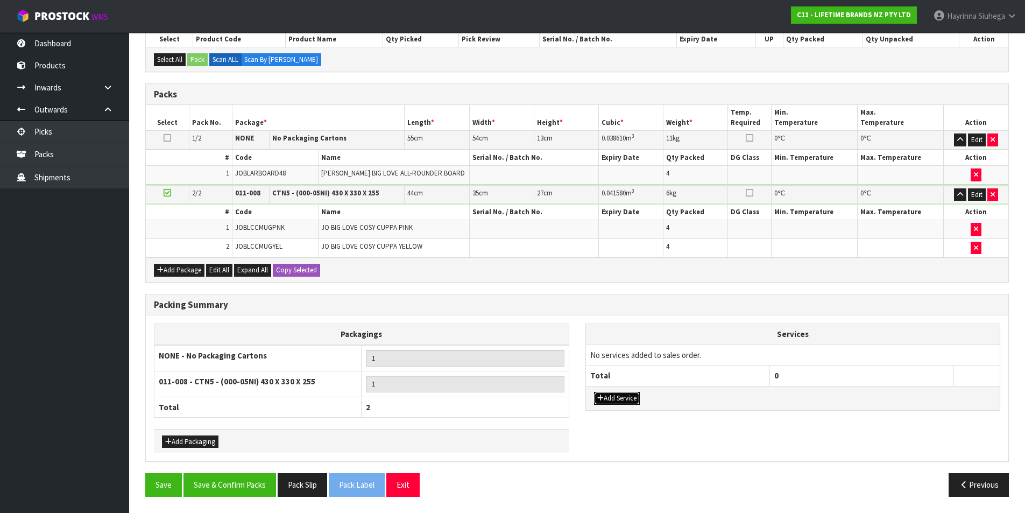
click at [620, 394] on button "Add Service" at bounding box center [617, 398] width 46 height 13
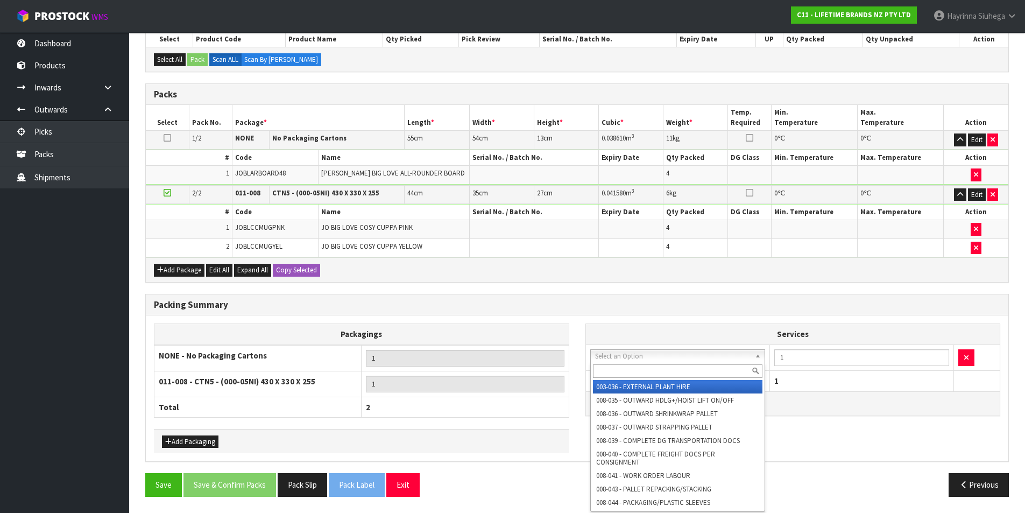
click at [628, 369] on input "text" at bounding box center [678, 370] width 170 height 13
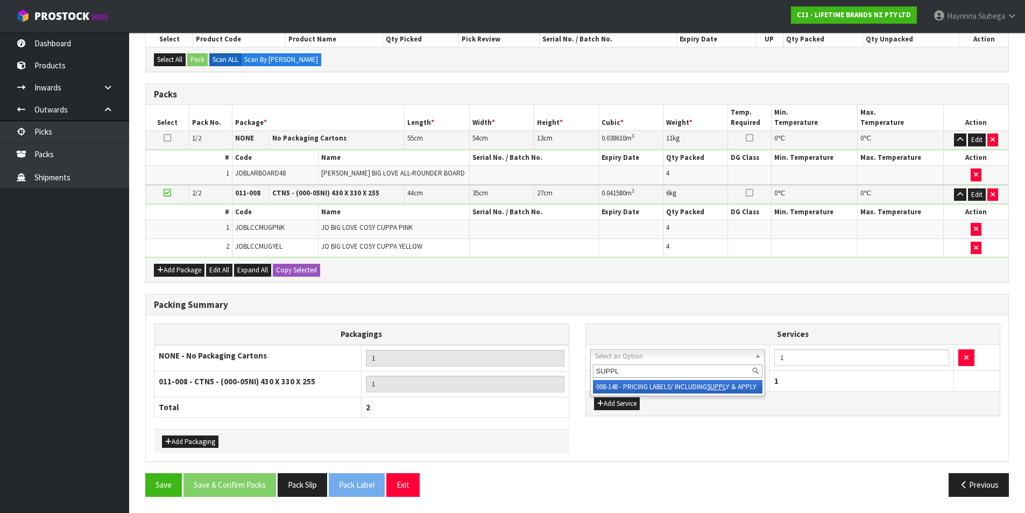
type input "SUPPLY"
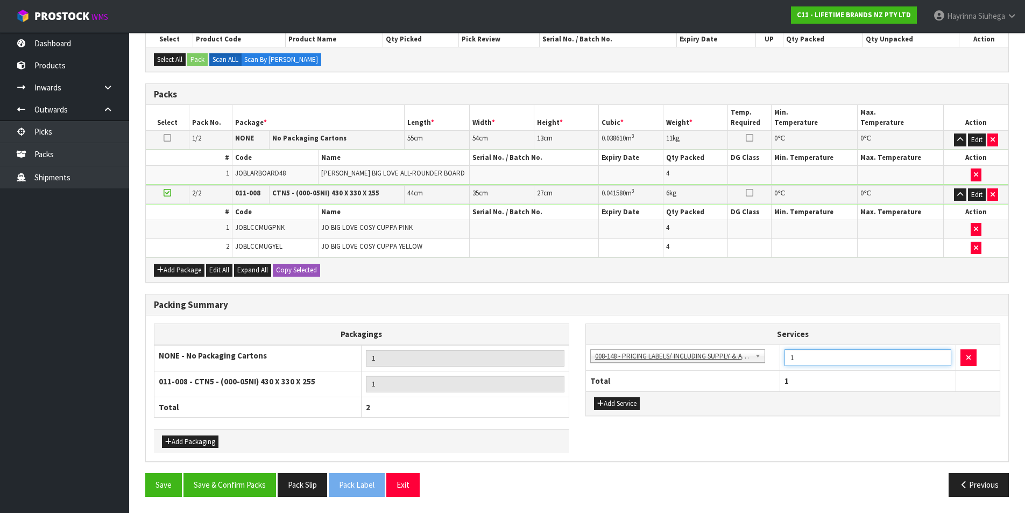
drag, startPoint x: 816, startPoint y: 358, endPoint x: 701, endPoint y: 358, distance: 115.1
click at [710, 358] on tr "003-036 - EXTERNAL PLANT HIRE 008-035 - OUTWARD HDLG+/HOIST LIFT ON/OFF 008-036…" at bounding box center [793, 357] width 414 height 26
type input "12"
click at [218, 479] on button "Save & Confirm Packs" at bounding box center [229, 484] width 93 height 23
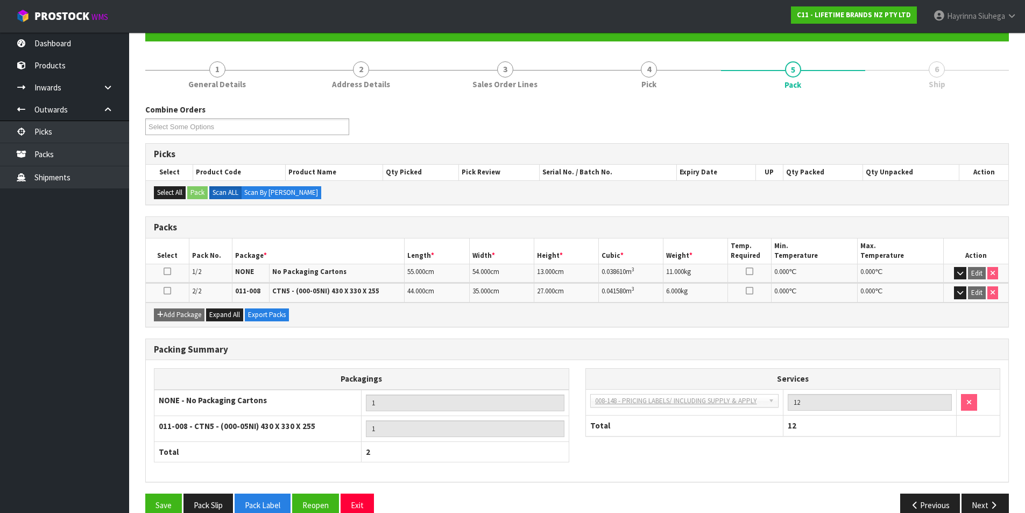
scroll to position [129, 0]
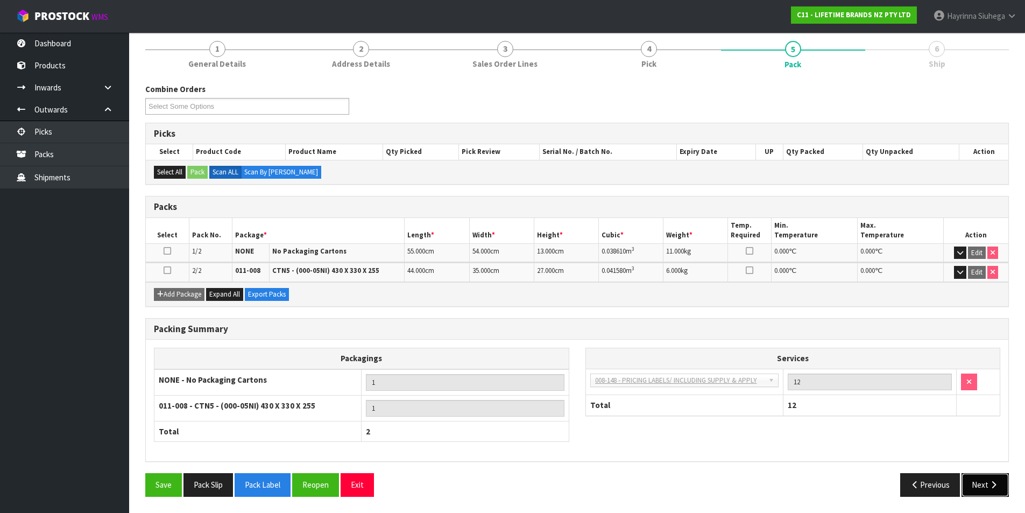
click at [990, 480] on button "Next" at bounding box center [984, 484] width 47 height 23
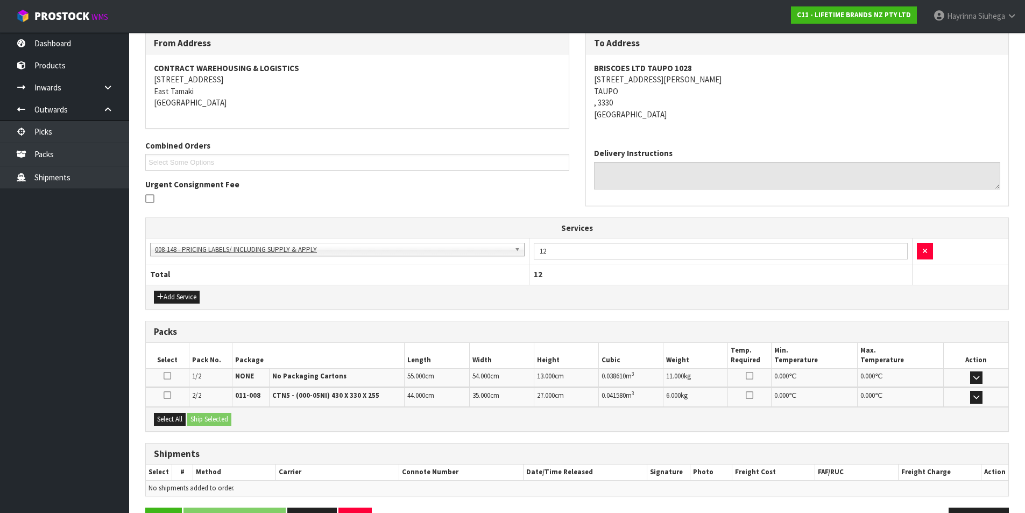
scroll to position [215, 0]
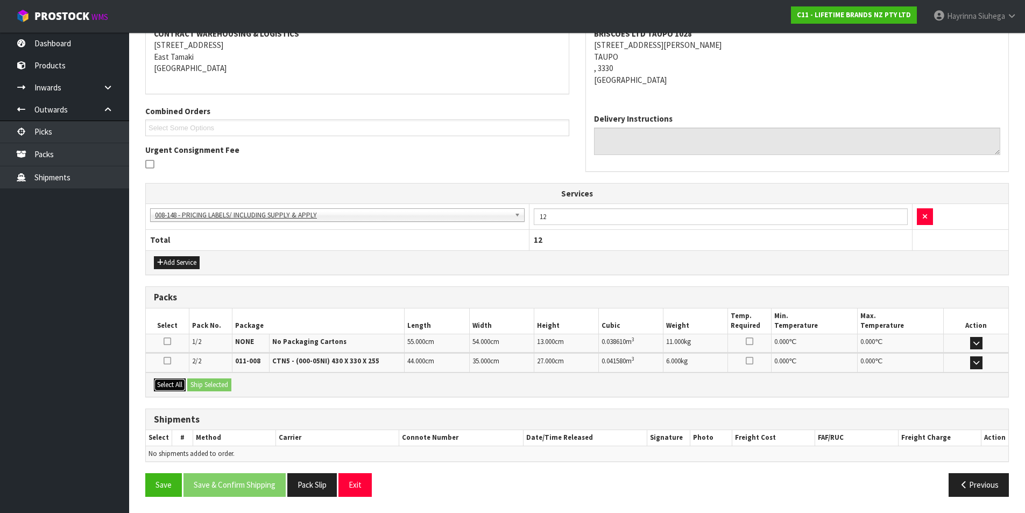
click at [175, 385] on button "Select All" at bounding box center [170, 384] width 32 height 13
click at [213, 383] on button "Ship Selected" at bounding box center [209, 384] width 44 height 13
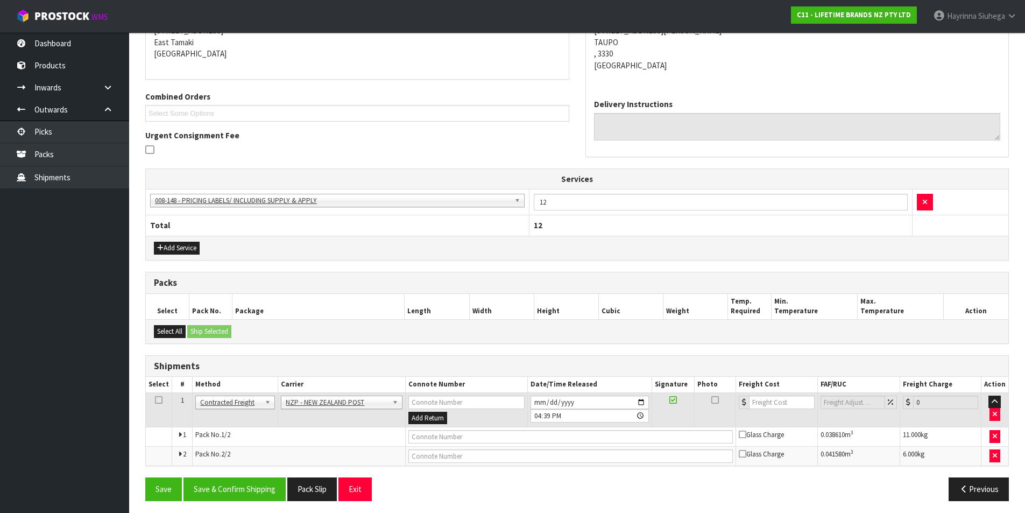
scroll to position [233, 0]
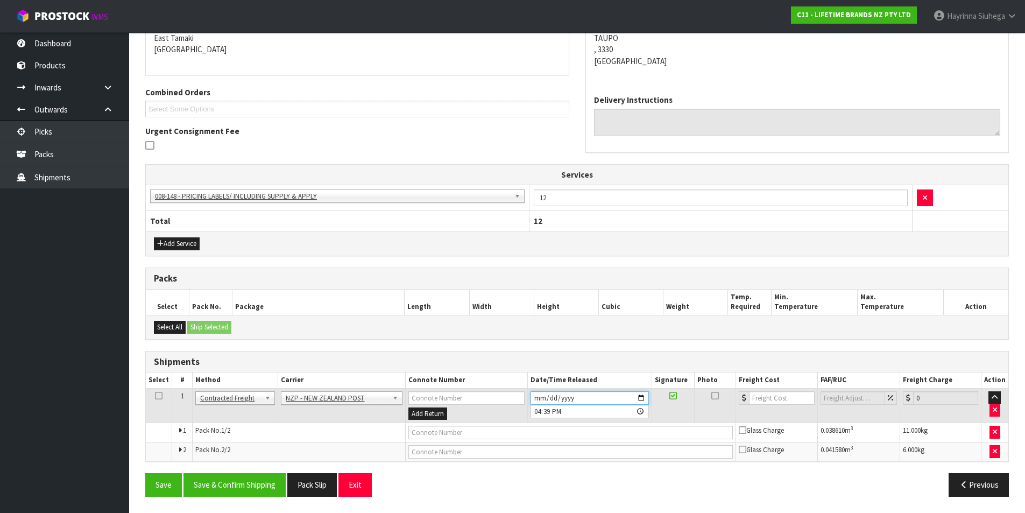
click at [531, 394] on input "2025-08-12" at bounding box center [589, 397] width 118 height 13
type input "2025-08-13"
click at [223, 481] on button "Save & Confirm Shipping" at bounding box center [234, 484] width 102 height 23
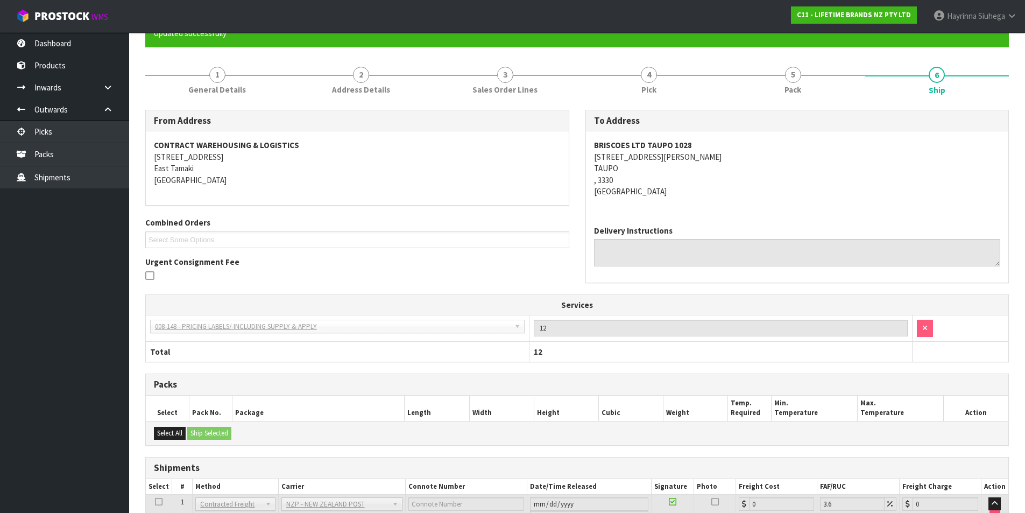
scroll to position [217, 0]
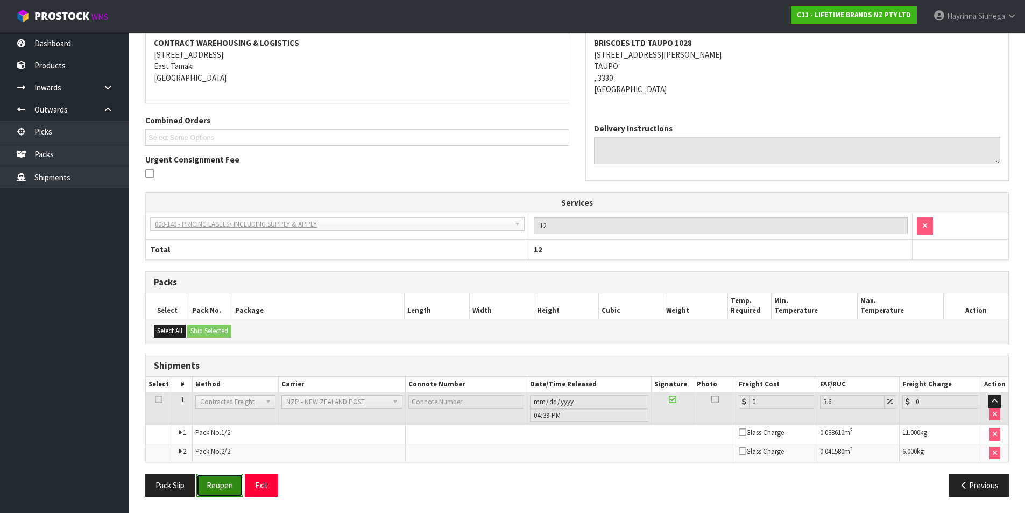
click at [214, 478] on button "Reopen" at bounding box center [219, 484] width 47 height 23
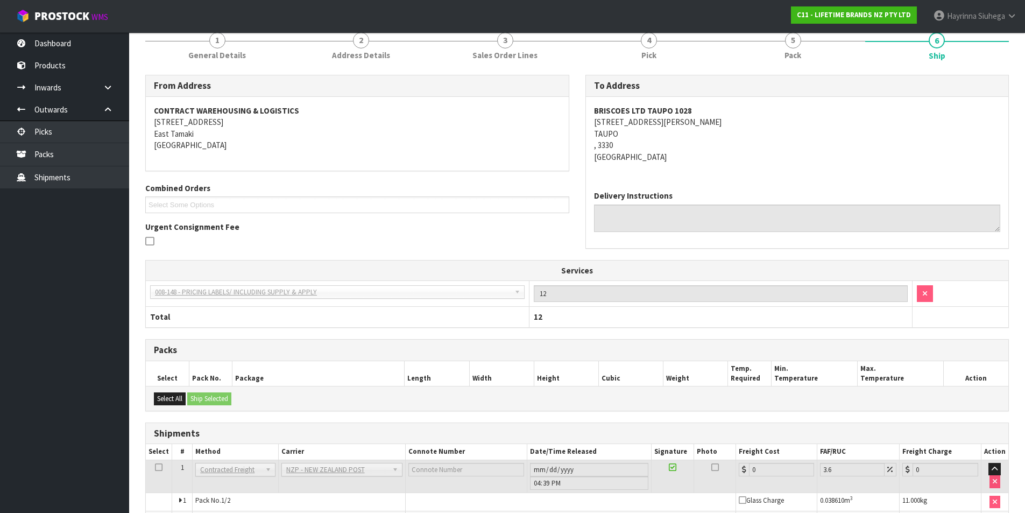
scroll to position [205, 0]
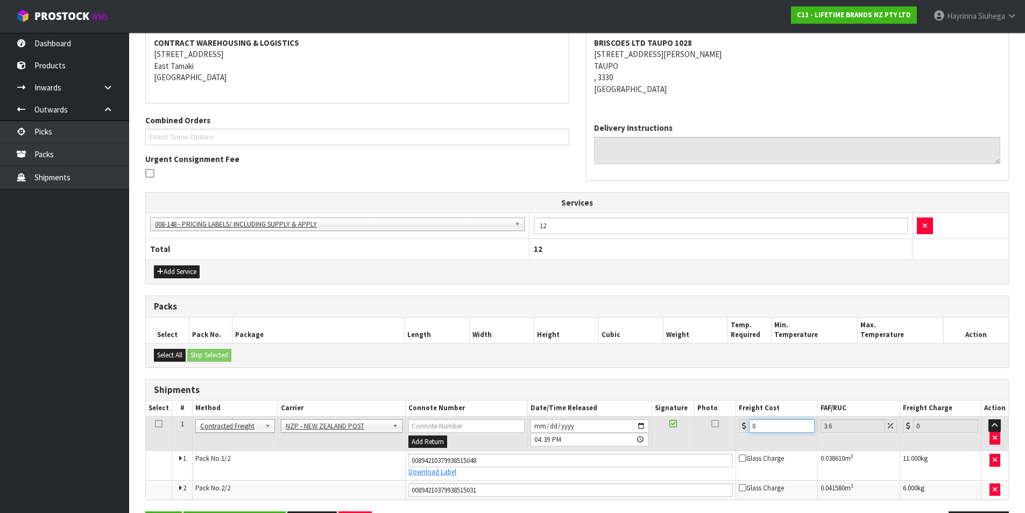
drag, startPoint x: 766, startPoint y: 425, endPoint x: 714, endPoint y: 425, distance: 52.2
click at [715, 426] on tr "1 Client Local Pickup Customer Local Pickup Company Freight Contracted Freight …" at bounding box center [577, 433] width 862 height 35
type input "1"
type input "1.04"
type input "17"
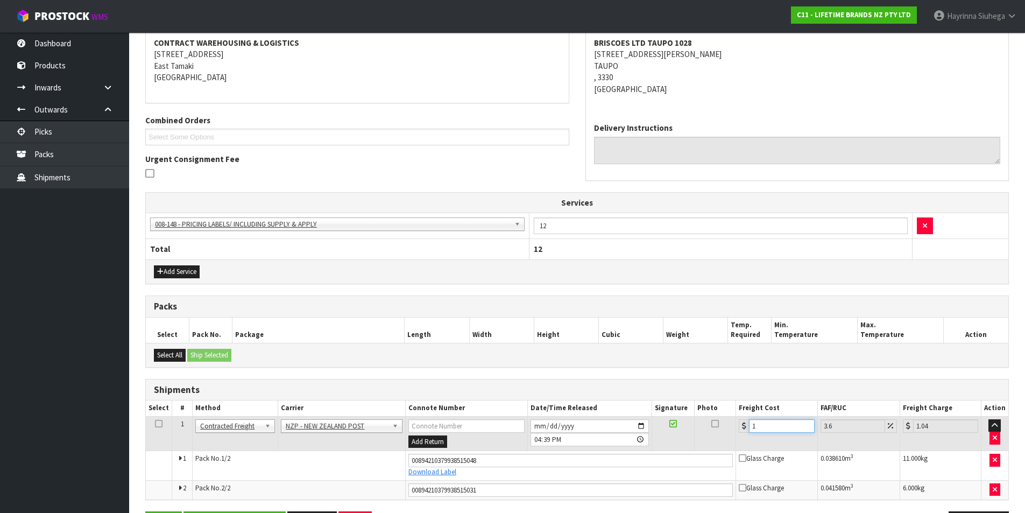
type input "17.61"
type input "17.7"
type input "18.34"
type input "17.71"
type input "18.35"
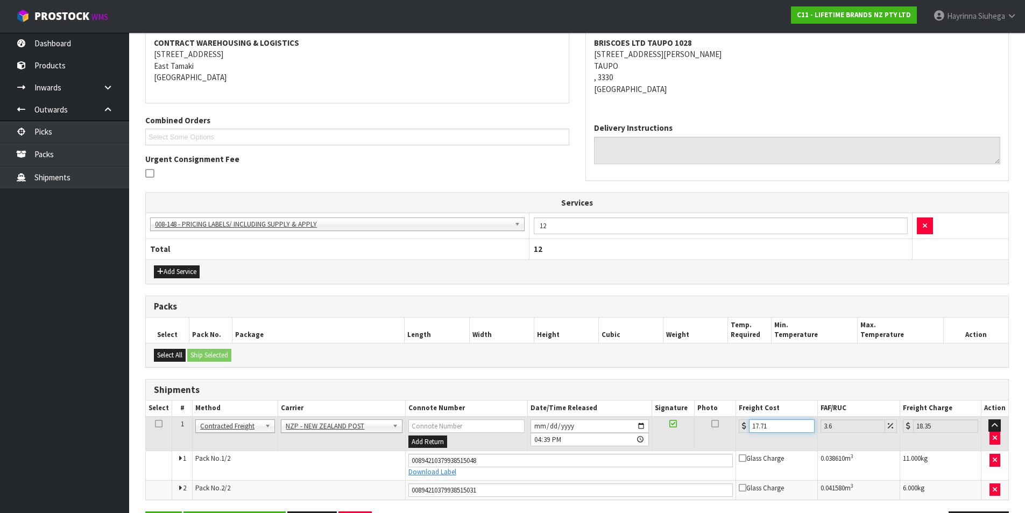
type input "17.71"
click at [145, 511] on button "Save" at bounding box center [163, 522] width 37 height 23
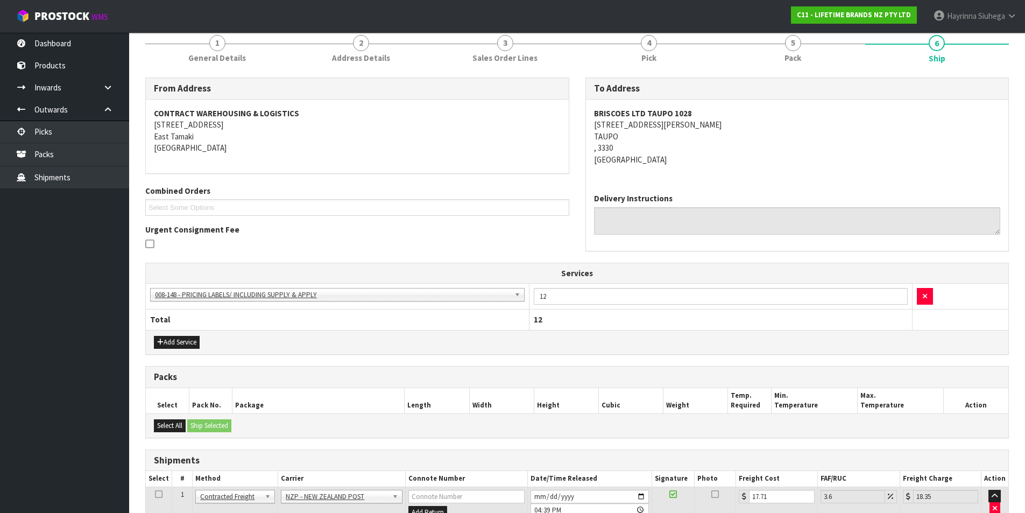
scroll to position [243, 0]
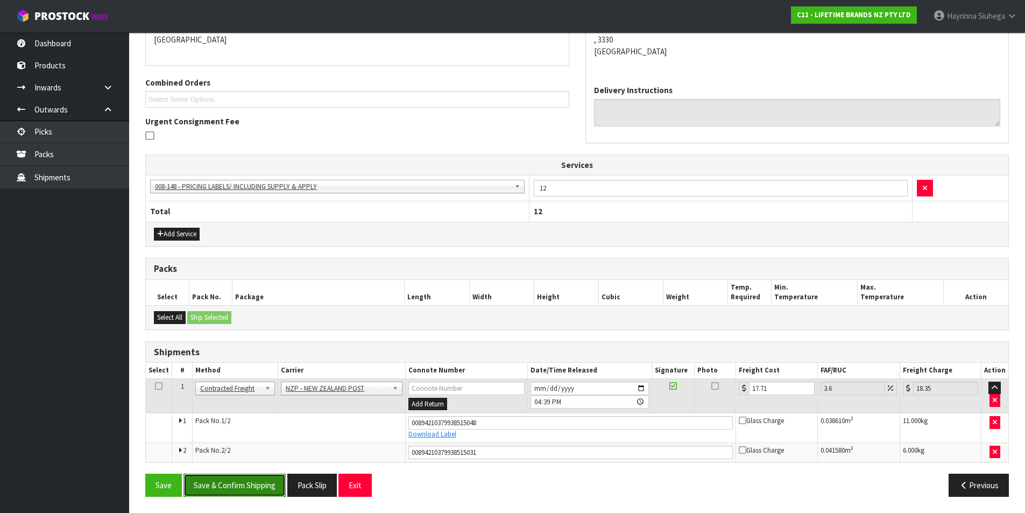
click at [256, 477] on button "Save & Confirm Shipping" at bounding box center [234, 484] width 102 height 23
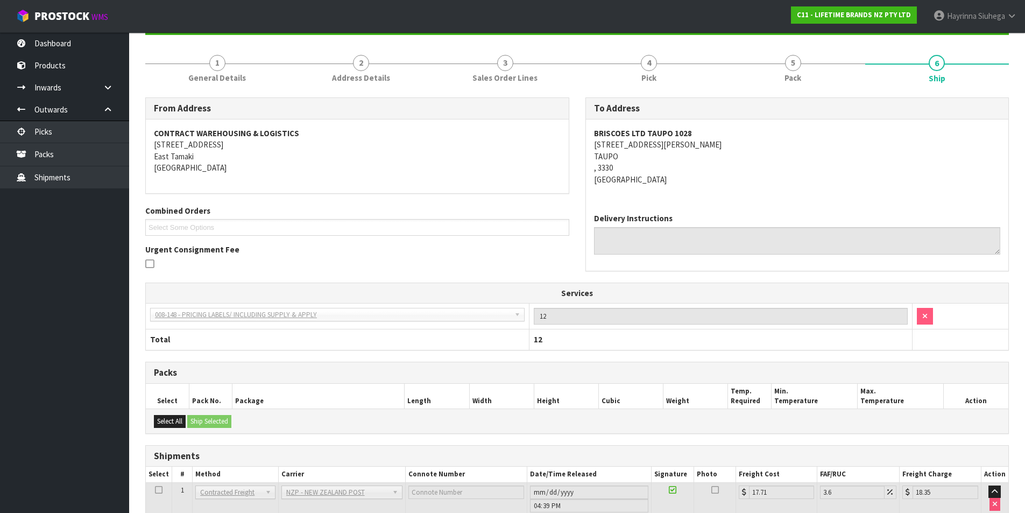
scroll to position [0, 0]
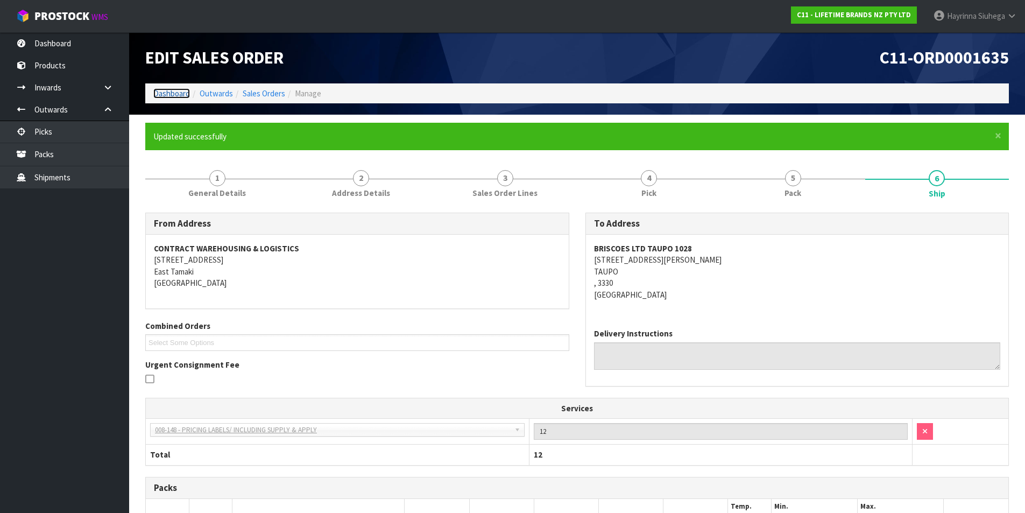
click at [176, 94] on link "Dashboard" at bounding box center [171, 93] width 37 height 10
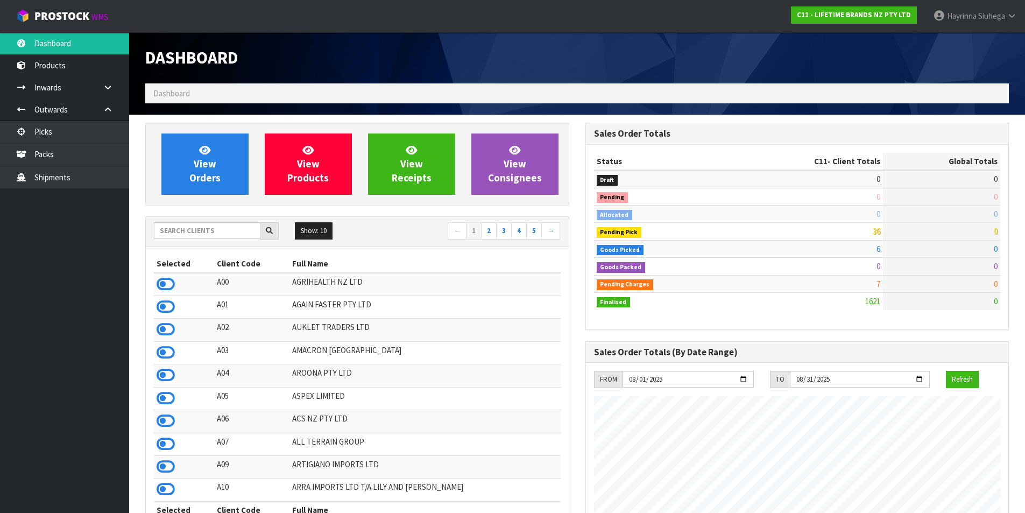
scroll to position [815, 440]
click at [69, 293] on ul "Dashboard Products Categories Serial Numbers Kitsets Packagings Inwards Purchas…" at bounding box center [64, 272] width 129 height 480
click at [232, 167] on link "View Orders" at bounding box center [204, 163] width 87 height 61
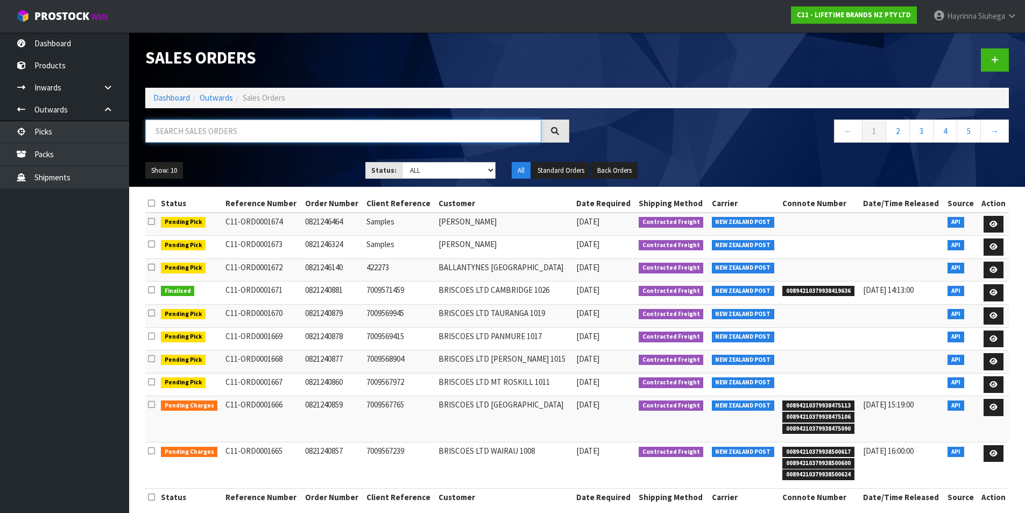
click at [240, 130] on input "text" at bounding box center [343, 130] width 396 height 23
type input "JOB-0407169"
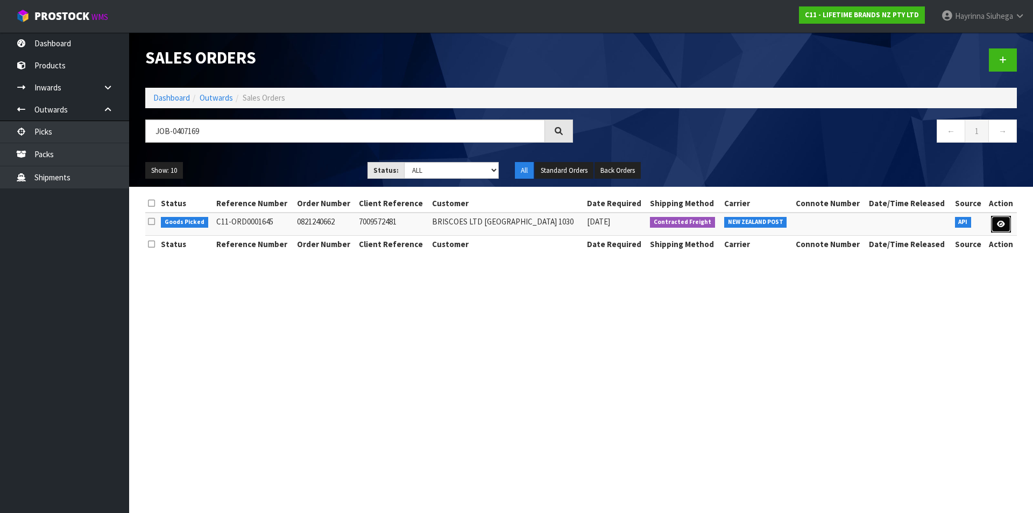
click at [1003, 228] on link at bounding box center [1001, 224] width 20 height 17
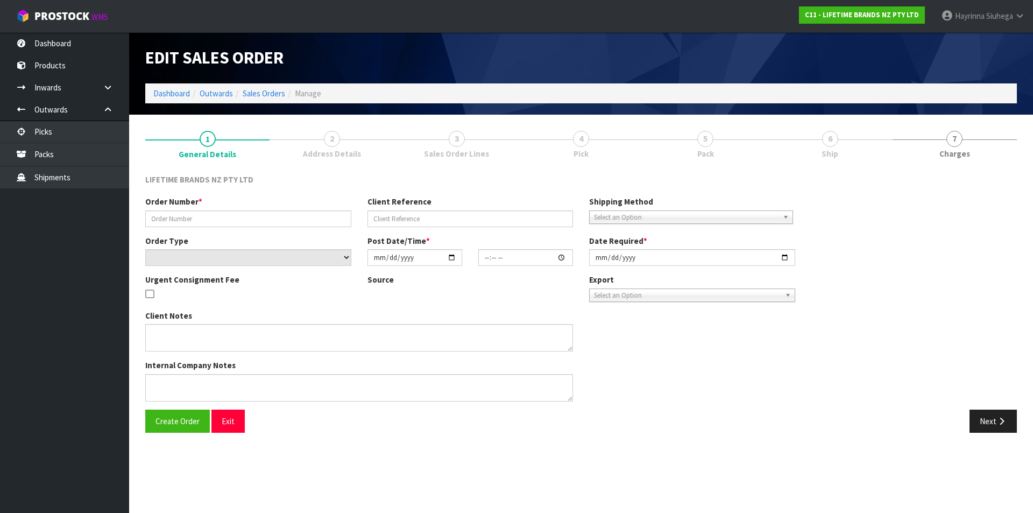
type input "0821240662"
type input "7009572481"
select select "number:0"
type input "2025-08-11"
type input "15:08:23.000"
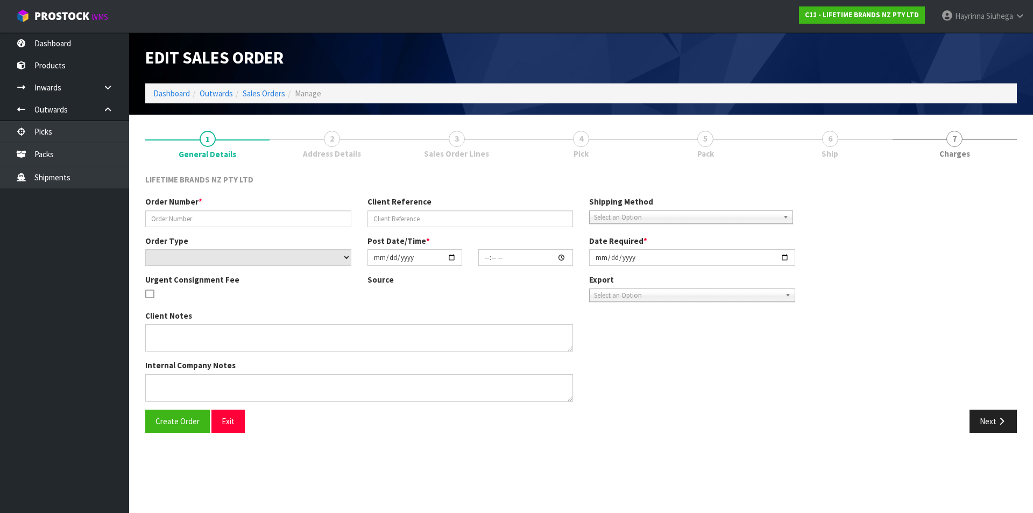
type input "2025-08-12"
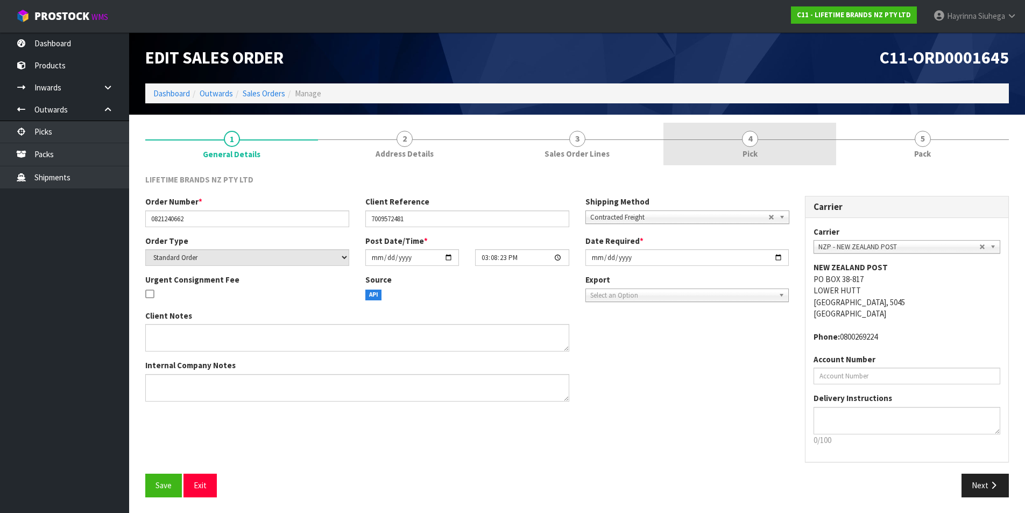
click at [796, 144] on link "4 Pick" at bounding box center [749, 144] width 173 height 42
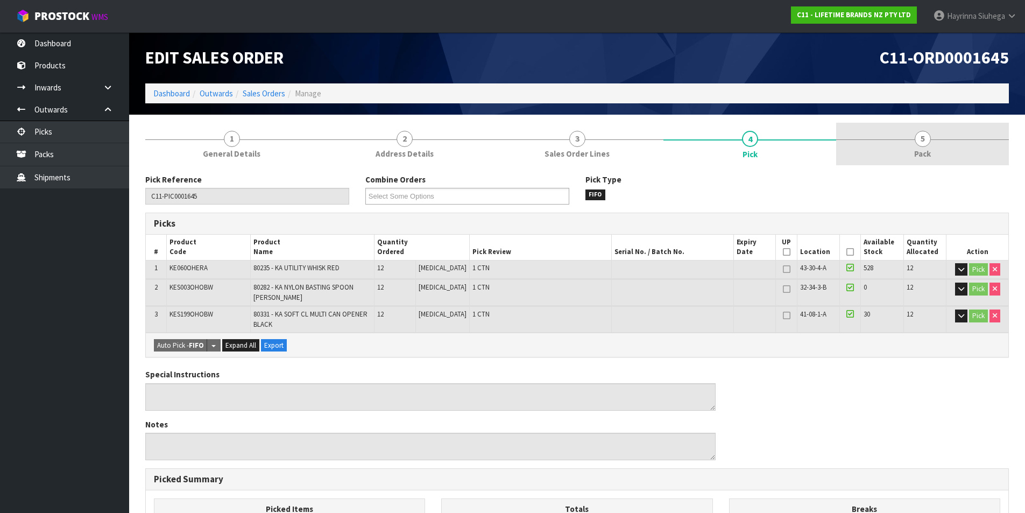
click at [932, 145] on link "5 Pack" at bounding box center [922, 144] width 173 height 42
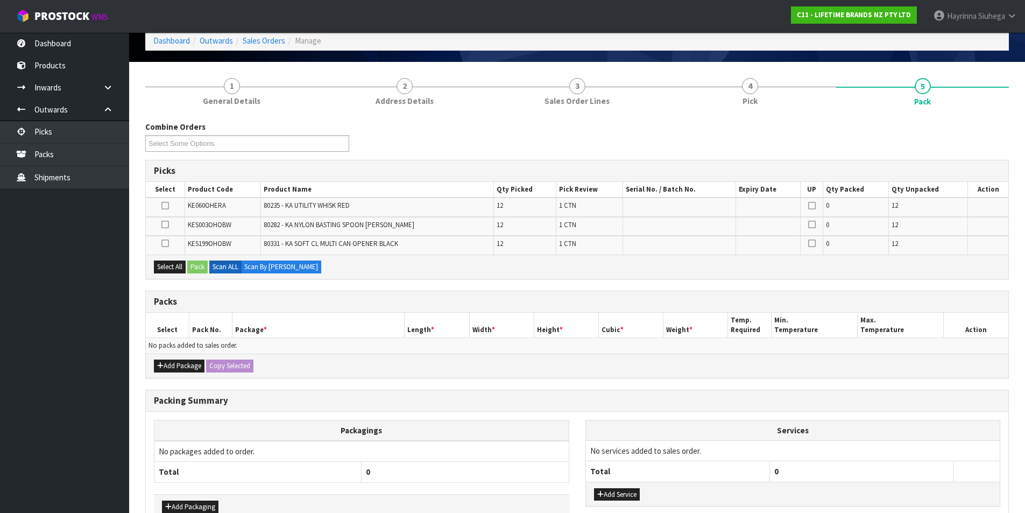
scroll to position [117, 0]
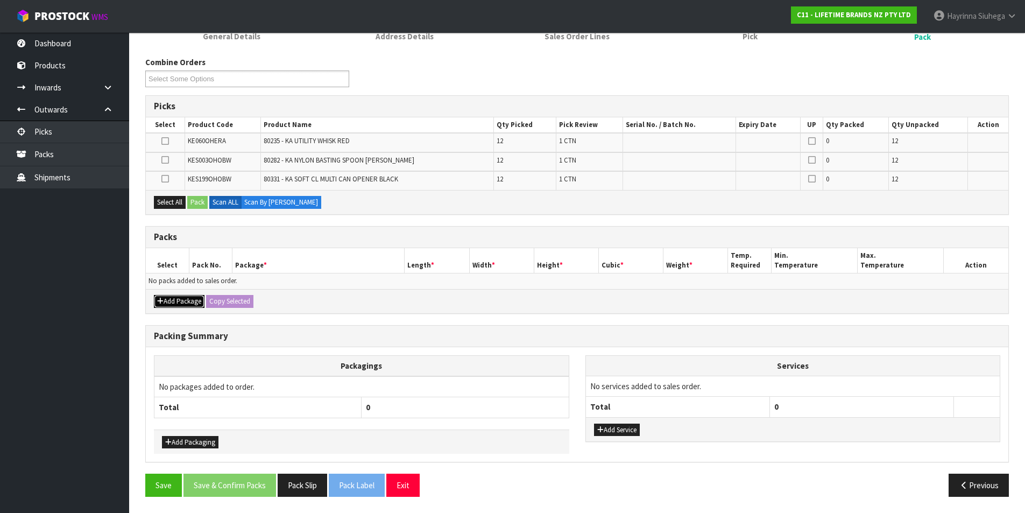
click at [188, 304] on button "Add Package" at bounding box center [179, 301] width 51 height 13
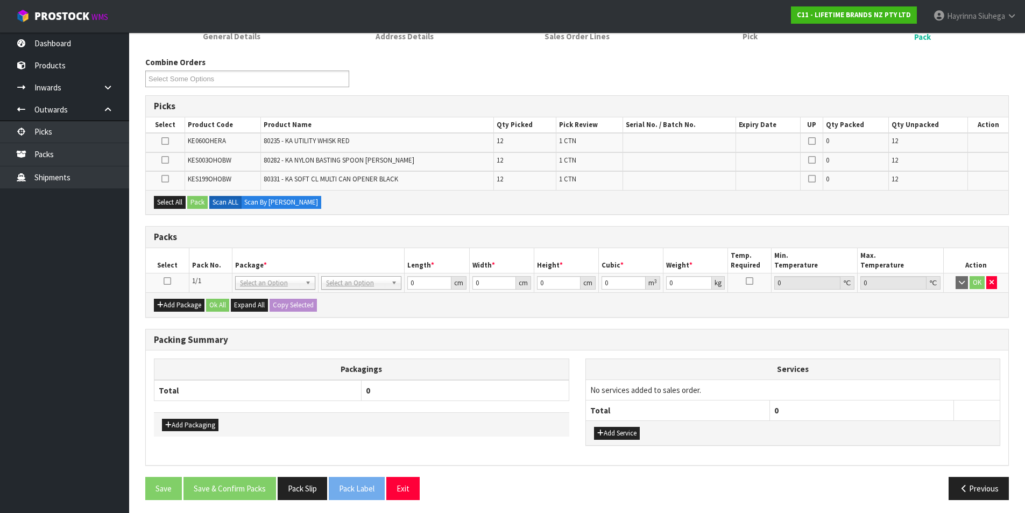
click at [167, 286] on td at bounding box center [167, 282] width 43 height 19
click at [168, 281] on icon at bounding box center [168, 281] width 8 height 1
drag, startPoint x: 415, startPoint y: 185, endPoint x: 757, endPoint y: 325, distance: 369.6
click at [757, 325] on div "Combine Orders C11-ORD0001616 C11-ORD0001617 C11-ORD0001618 C11-ORD0001619 C11-…" at bounding box center [576, 281] width 863 height 451
click at [335, 229] on div "Packs" at bounding box center [577, 237] width 862 height 22
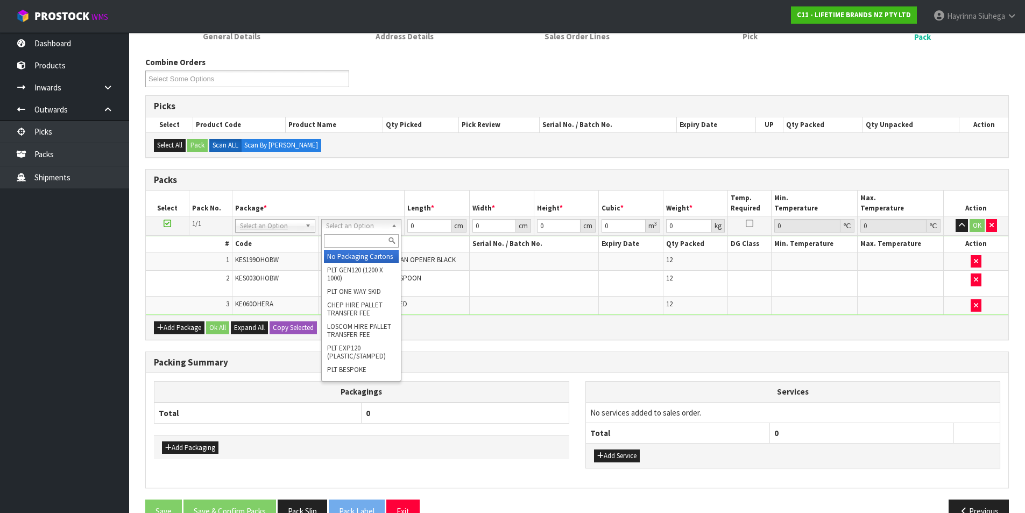
click at [353, 244] on input "text" at bounding box center [361, 240] width 75 height 13
type input "OC"
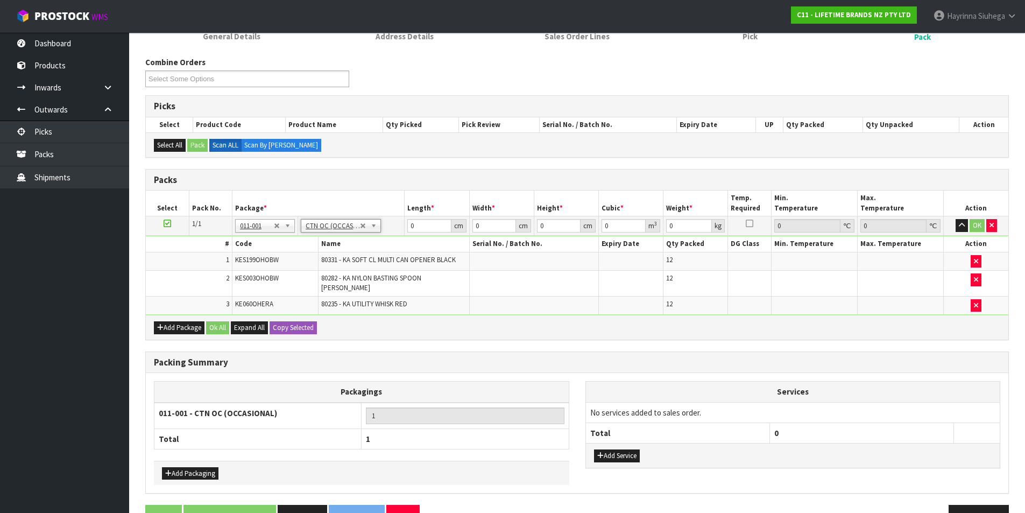
type input "26.888"
click at [409, 224] on input "0" at bounding box center [429, 225] width 44 height 13
type input "59"
type input "32"
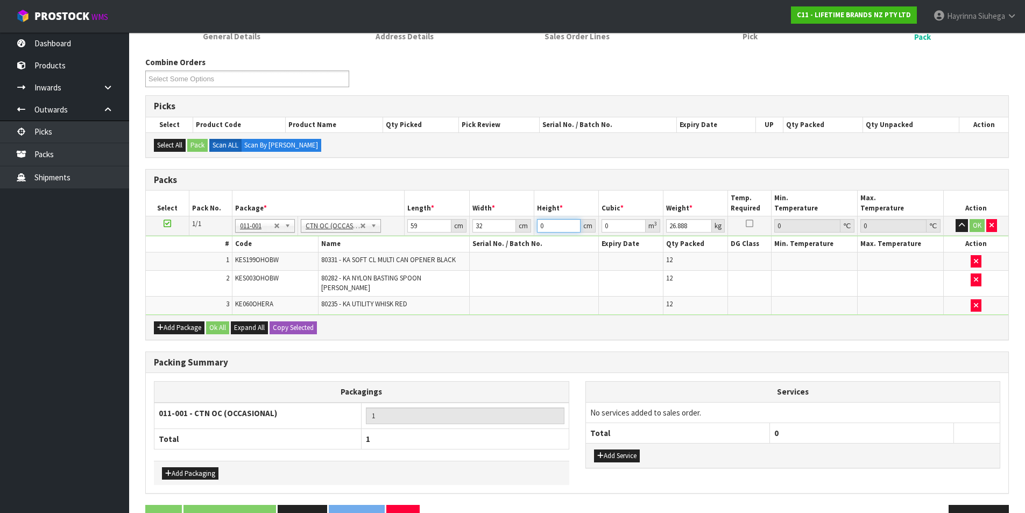
type input "4"
type input "0.007552"
type input "44"
type input "0.083072"
type input "44"
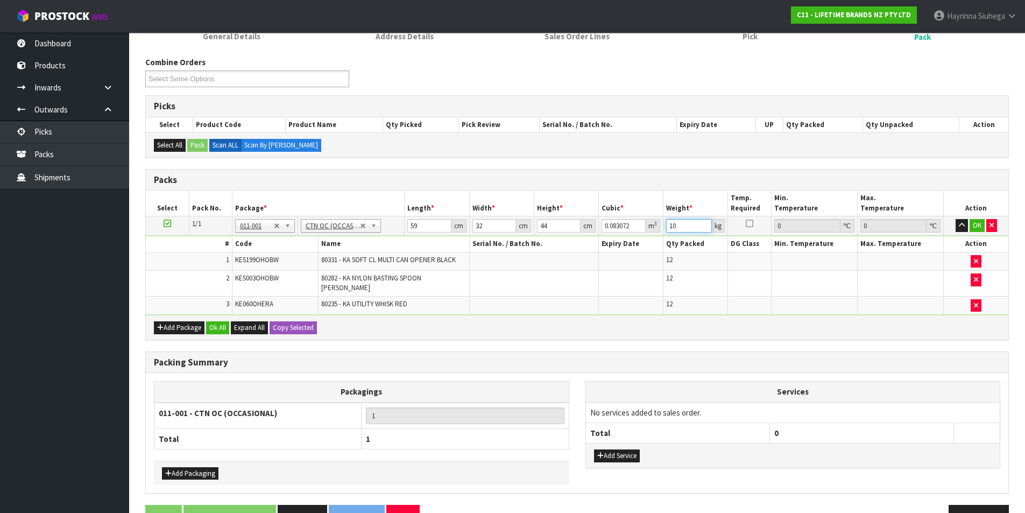
type input "10"
click button "OK" at bounding box center [976, 225] width 15 height 13
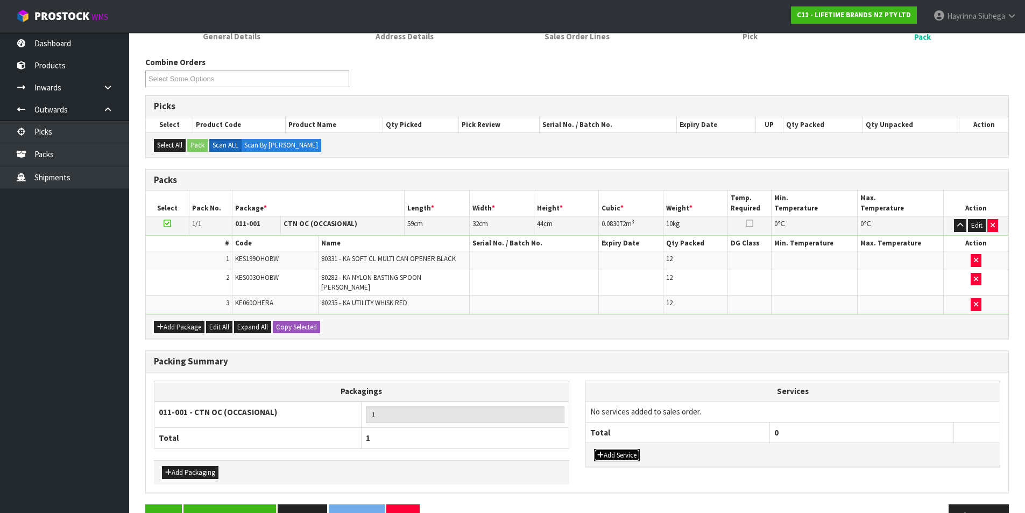
click at [624, 453] on button "Add Service" at bounding box center [617, 455] width 46 height 13
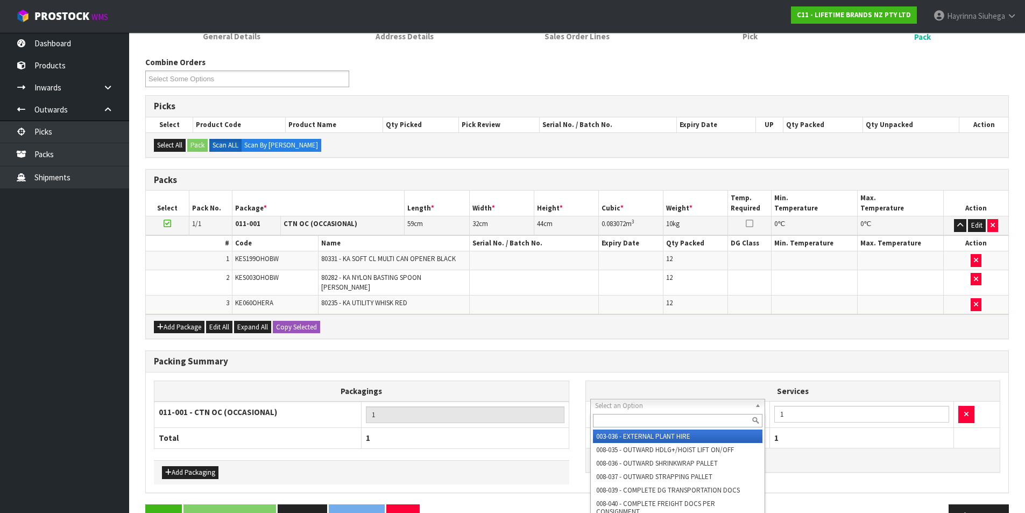
click at [633, 417] on input "text" at bounding box center [678, 420] width 170 height 13
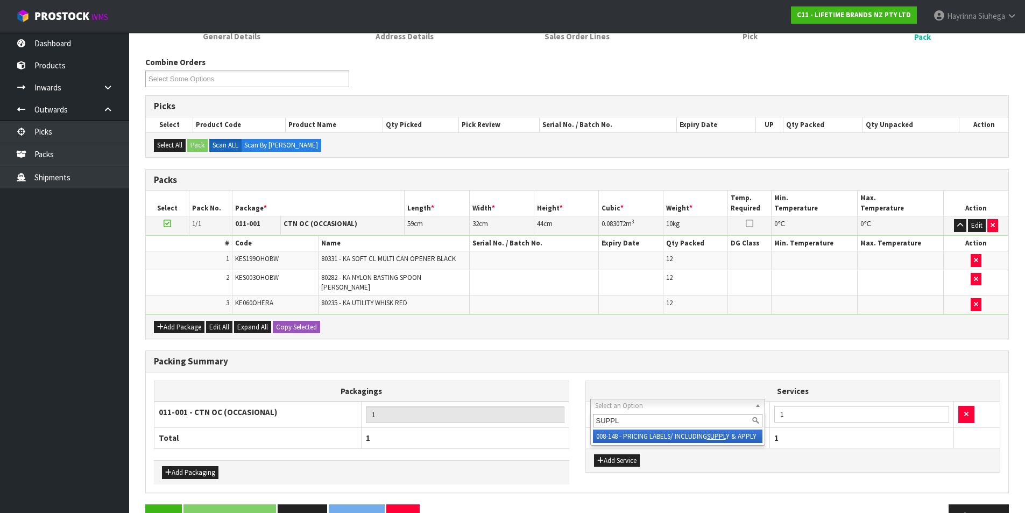
type input "SUPPLY"
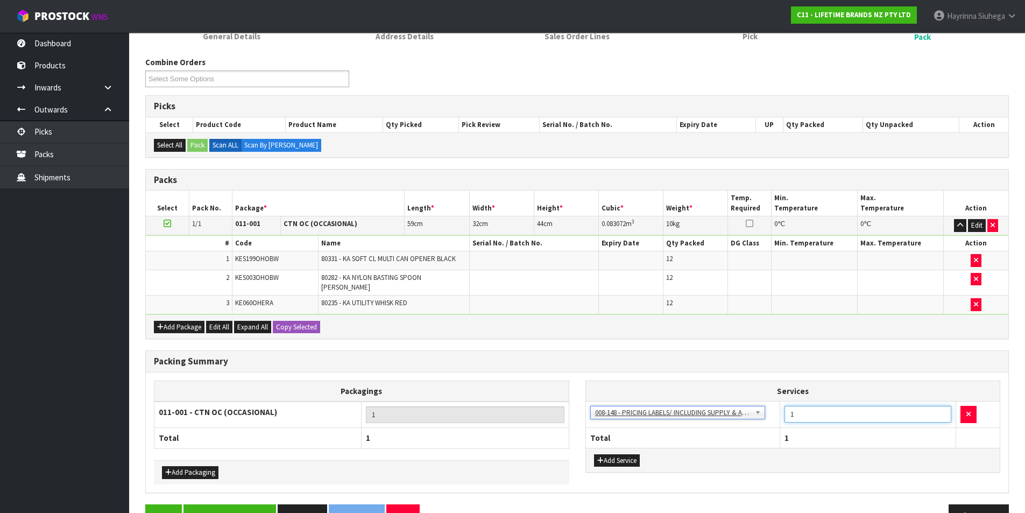
drag, startPoint x: 804, startPoint y: 411, endPoint x: 780, endPoint y: 415, distance: 24.6
click at [781, 415] on td "1" at bounding box center [868, 414] width 176 height 26
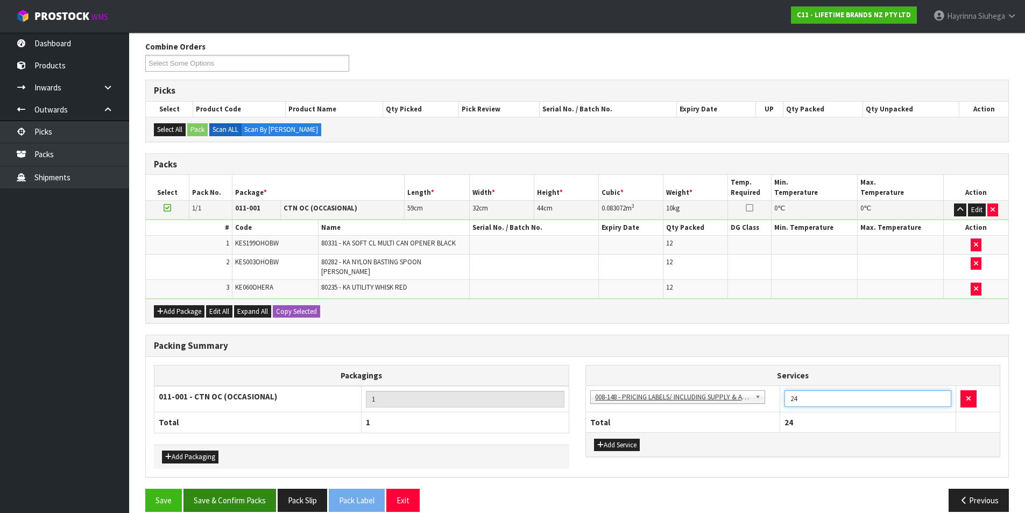
scroll to position [141, 0]
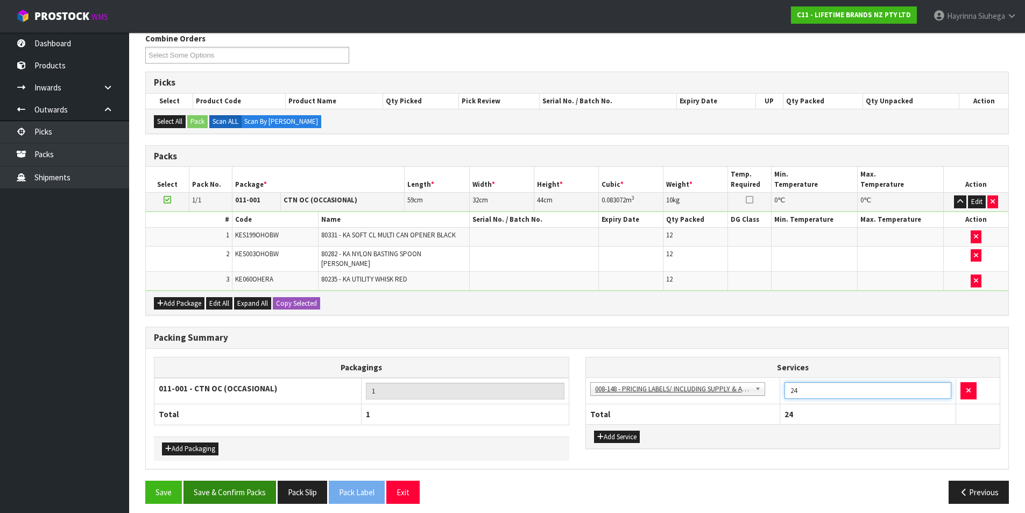
type input "24"
click at [245, 487] on button "Save & Confirm Packs" at bounding box center [229, 491] width 93 height 23
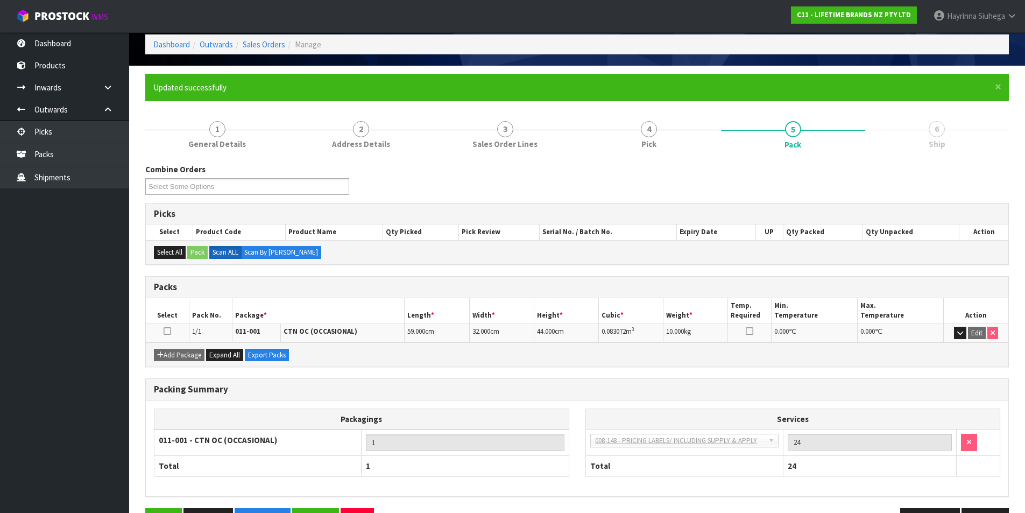
scroll to position [83, 0]
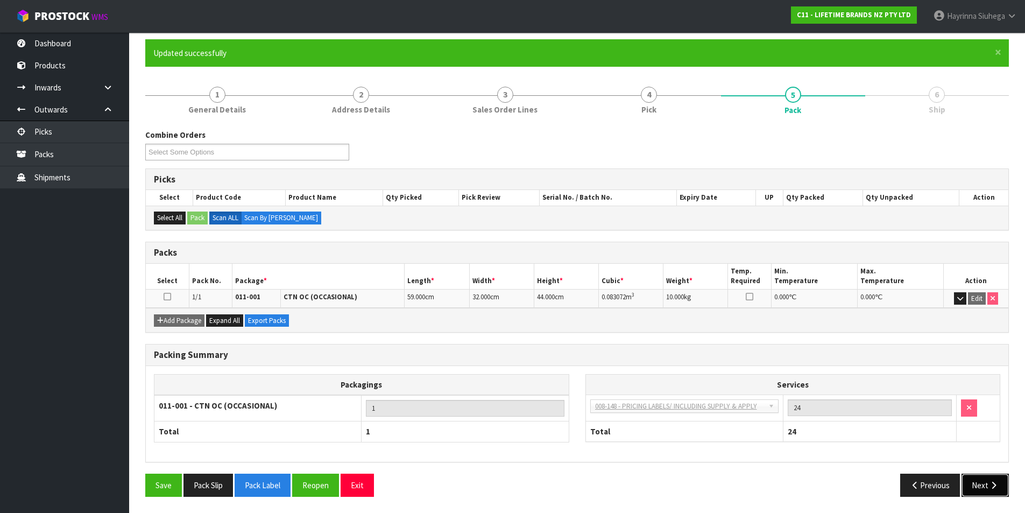
click at [1000, 485] on button "Next" at bounding box center [984, 484] width 47 height 23
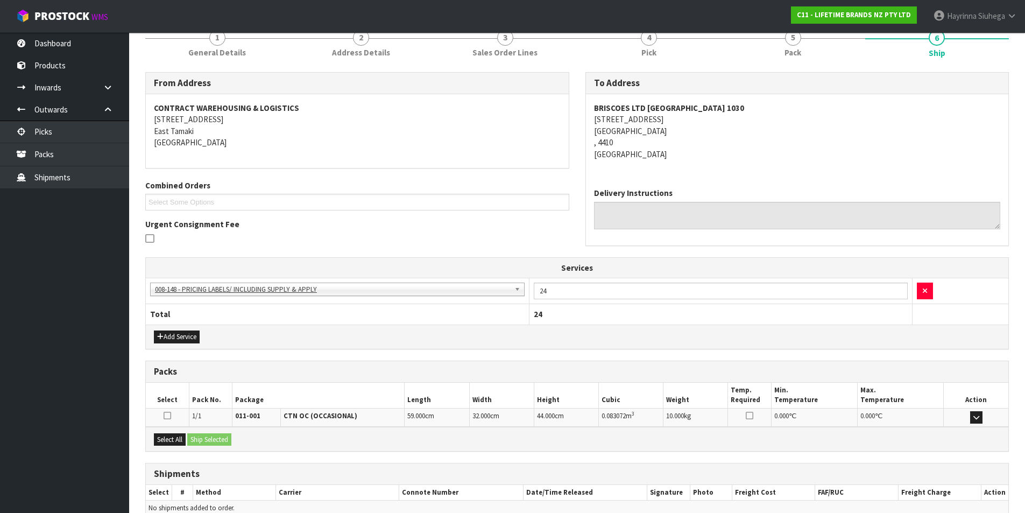
scroll to position [195, 0]
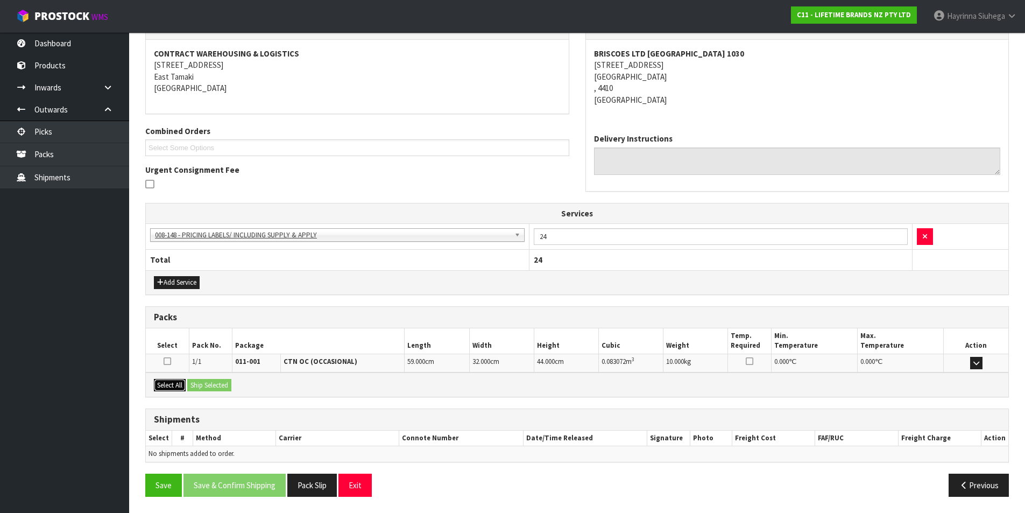
click at [175, 380] on button "Select All" at bounding box center [170, 385] width 32 height 13
click at [204, 384] on button "Ship Selected" at bounding box center [209, 385] width 44 height 13
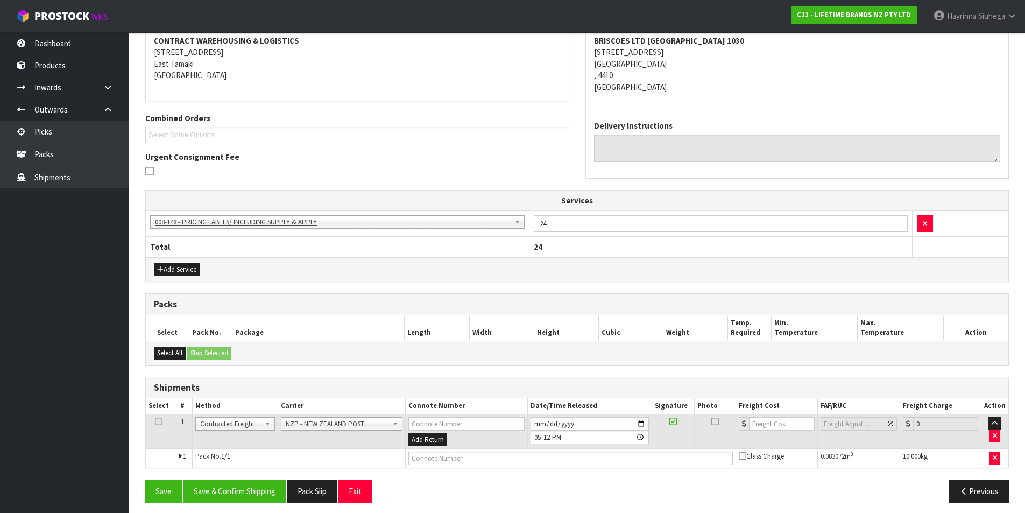
scroll to position [214, 0]
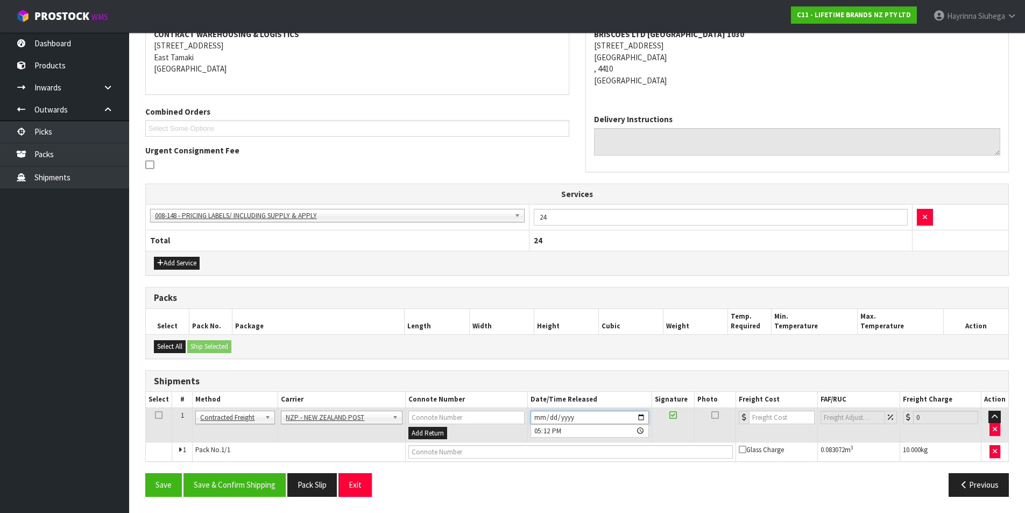
click at [536, 419] on input "2025-08-12" at bounding box center [589, 416] width 118 height 13
type input "2025-08-13"
click at [249, 481] on button "Save & Confirm Shipping" at bounding box center [234, 484] width 102 height 23
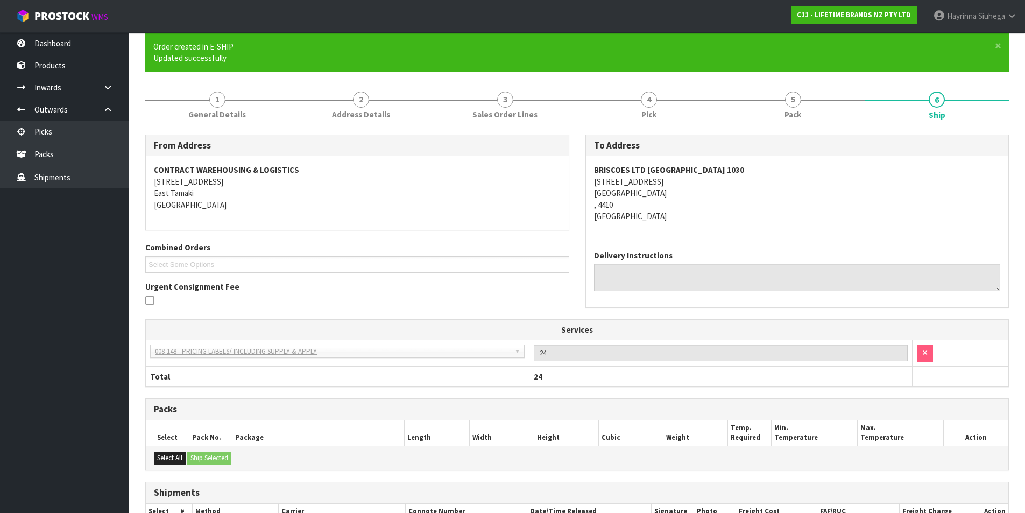
scroll to position [199, 0]
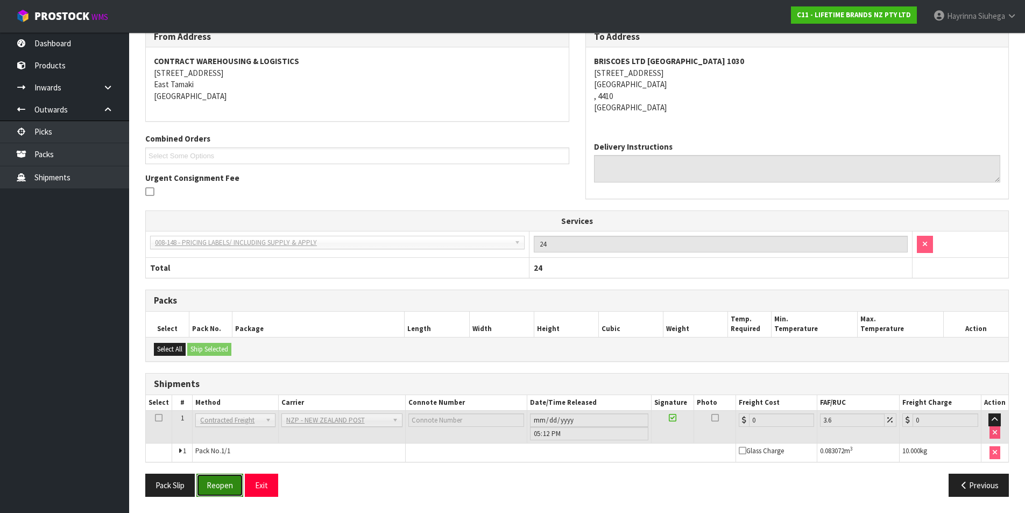
click at [221, 481] on button "Reopen" at bounding box center [219, 484] width 47 height 23
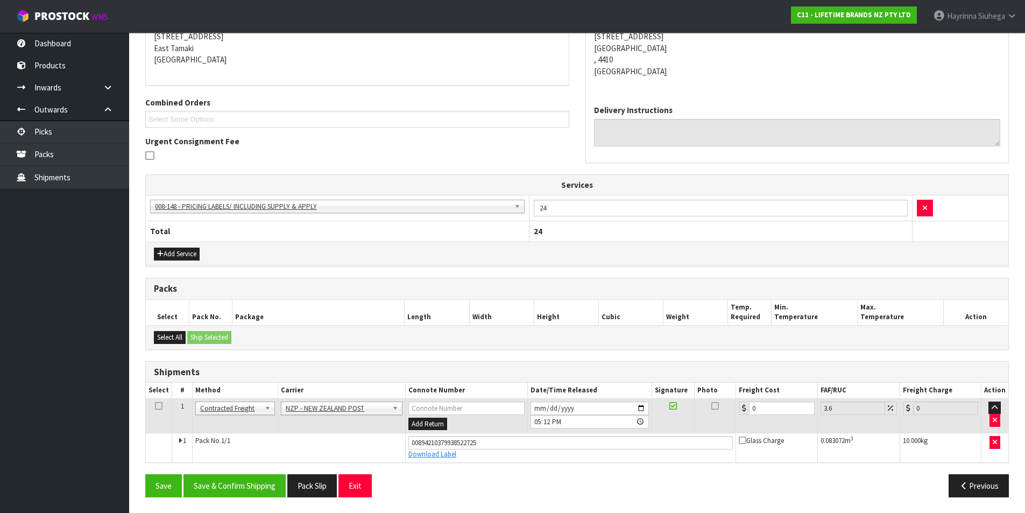
scroll to position [224, 0]
drag, startPoint x: 766, startPoint y: 403, endPoint x: 682, endPoint y: 408, distance: 83.5
click at [683, 408] on tr "1 Client Local Pickup Customer Local Pickup Company Freight Contracted Freight …" at bounding box center [577, 415] width 862 height 35
type input "1"
type input "1.04"
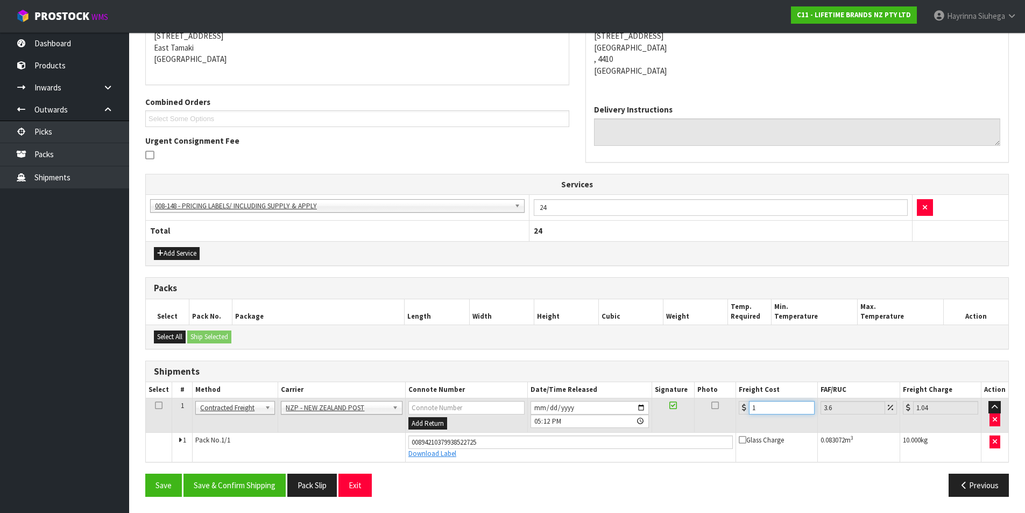
type input "14"
type input "14.5"
type input "14.1"
type input "14.61"
type input "14.14"
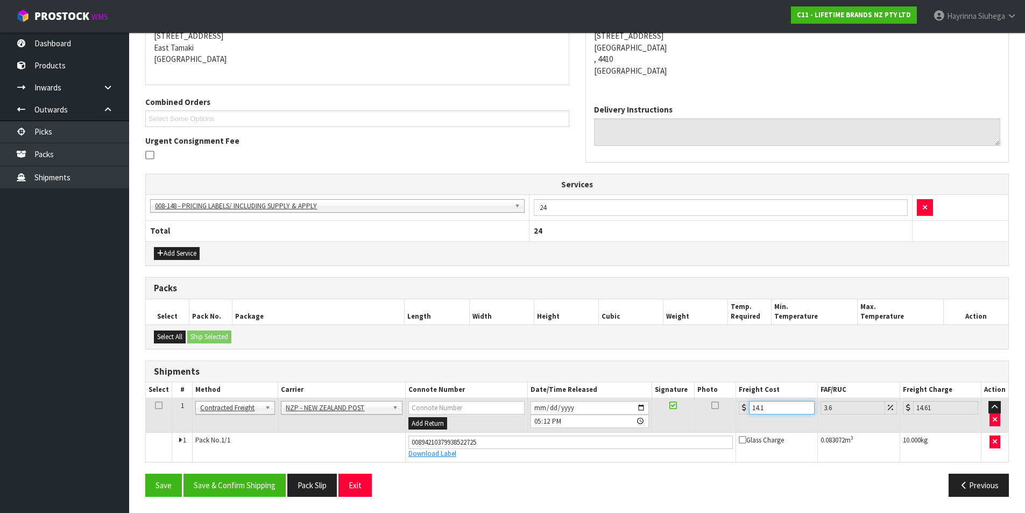
type input "14.65"
type input "14.14"
click at [145, 473] on button "Save" at bounding box center [163, 484] width 37 height 23
click at [224, 480] on button "Save & Confirm Shipping" at bounding box center [234, 484] width 102 height 23
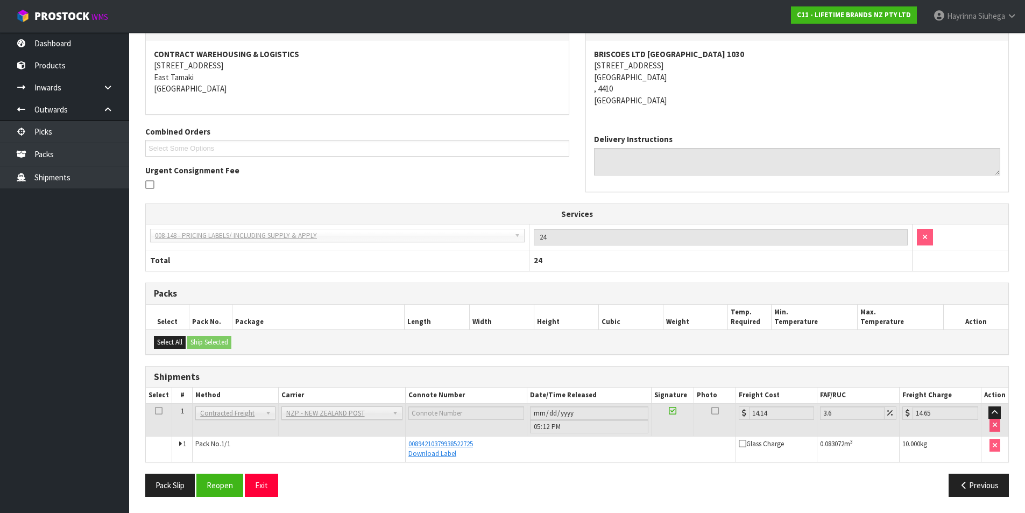
scroll to position [0, 0]
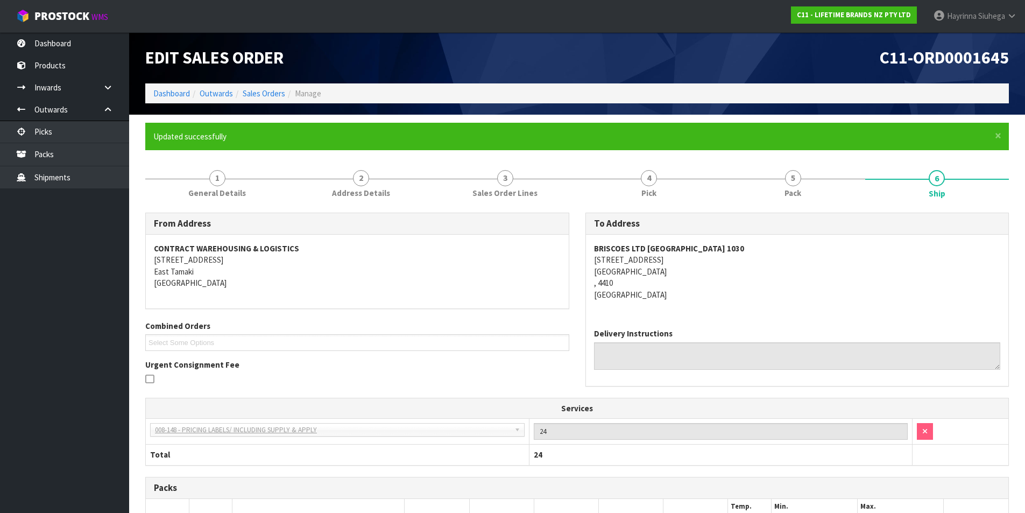
click at [180, 88] on li "Dashboard" at bounding box center [171, 93] width 37 height 11
click at [178, 95] on link "Dashboard" at bounding box center [171, 93] width 37 height 10
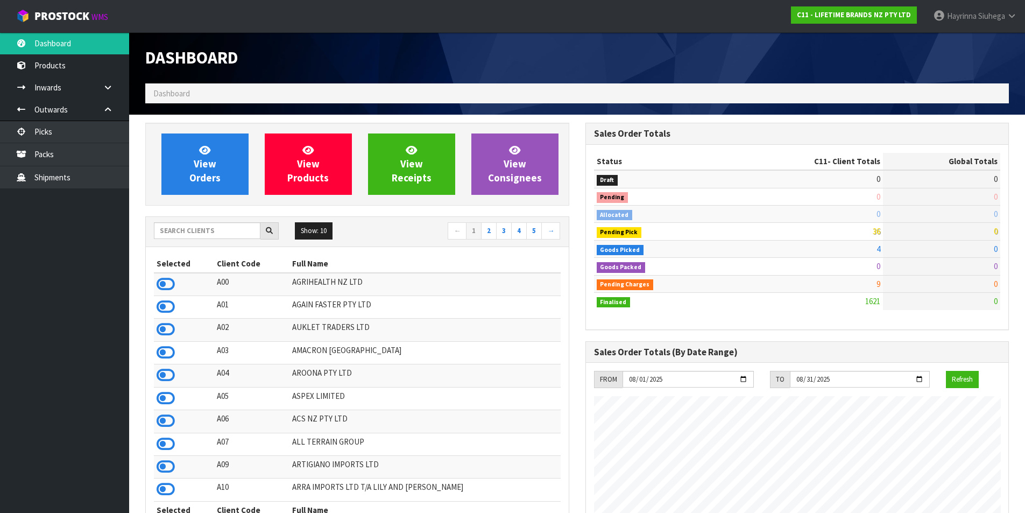
scroll to position [815, 440]
click at [105, 160] on link "Packs" at bounding box center [64, 154] width 129 height 22
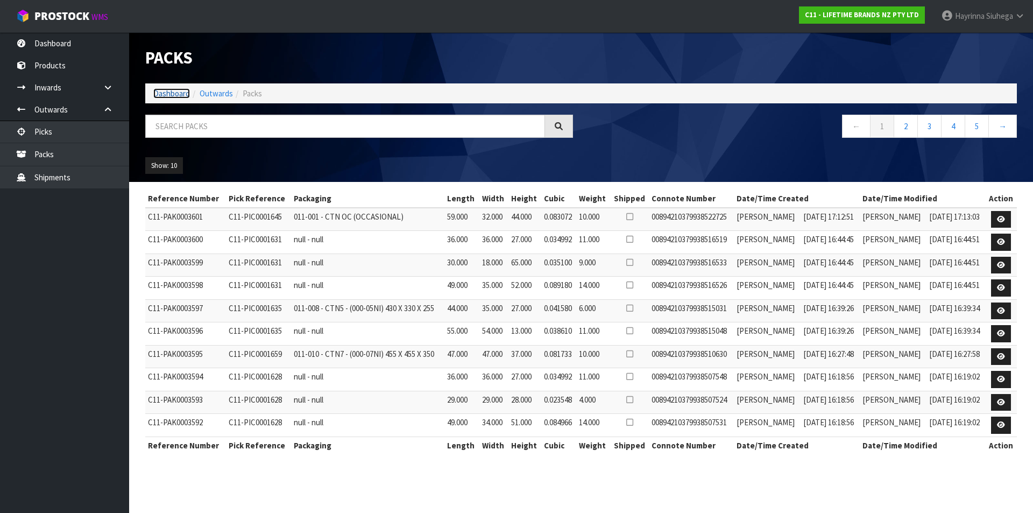
click at [172, 96] on link "Dashboard" at bounding box center [171, 93] width 37 height 10
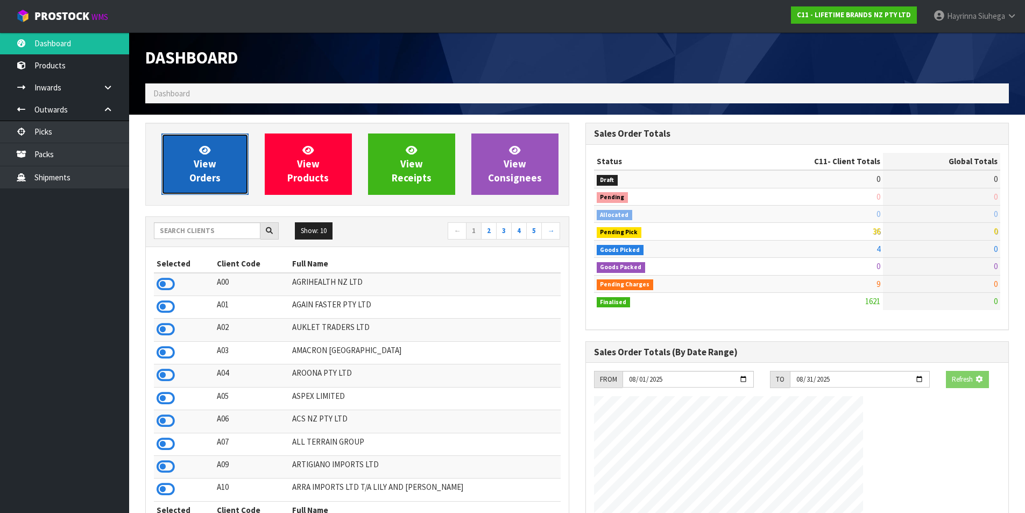
click at [199, 169] on span "View Orders" at bounding box center [204, 164] width 31 height 40
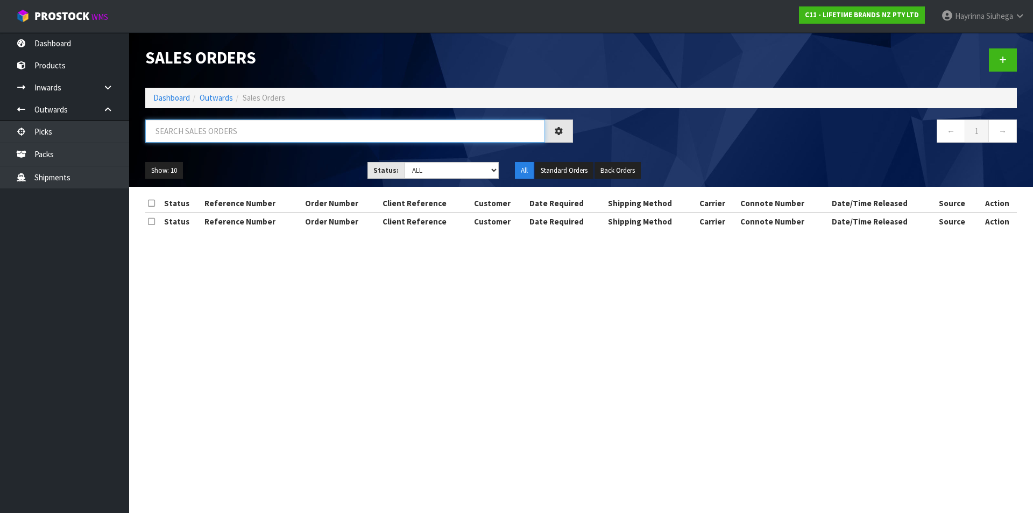
click at [207, 140] on input "text" at bounding box center [345, 130] width 400 height 23
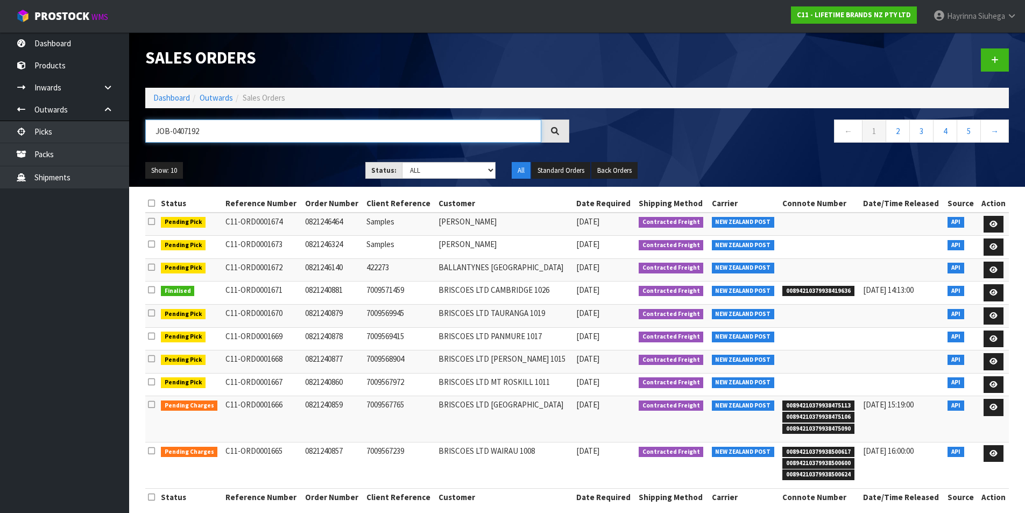
type input "JOB-0407192"
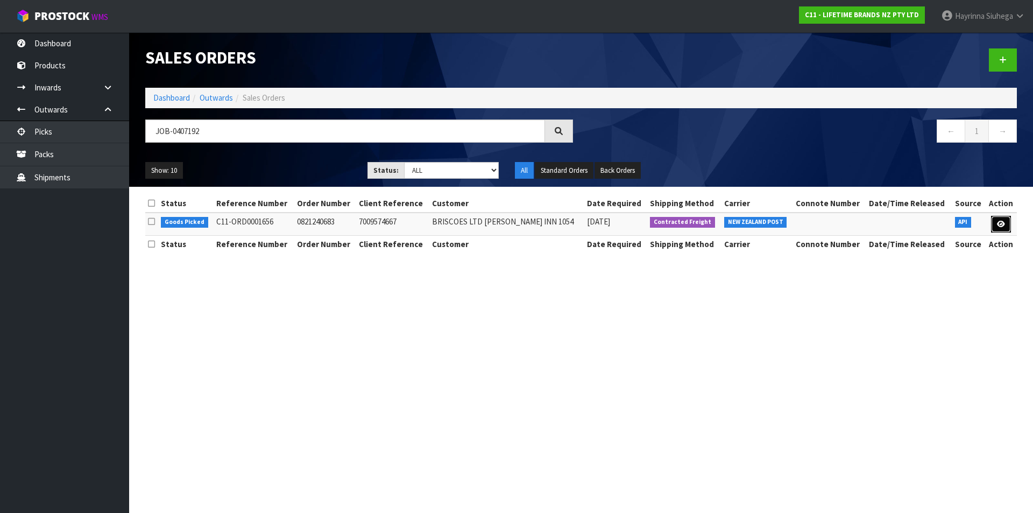
click at [995, 219] on link at bounding box center [1001, 224] width 20 height 17
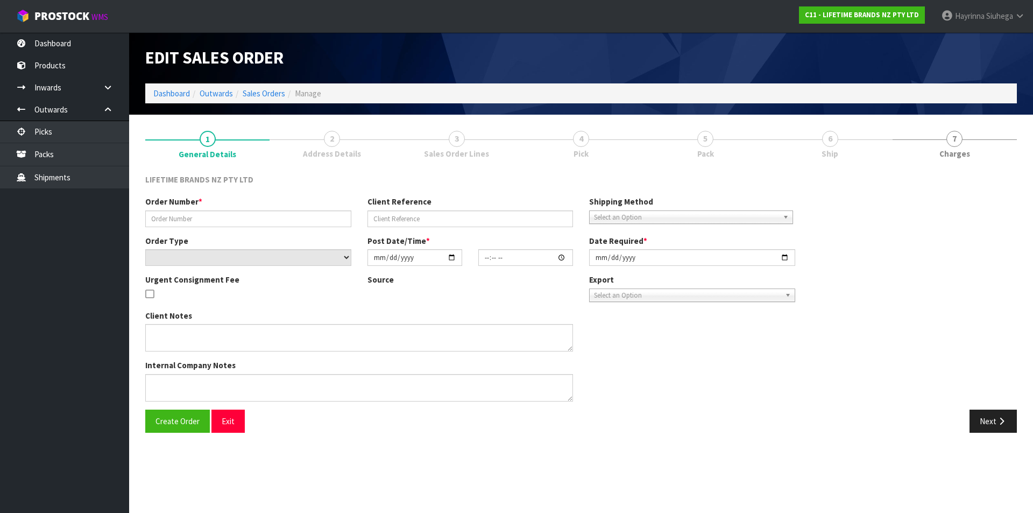
type input "0821240683"
type input "7009574667"
select select "number:0"
type input "2025-08-11"
type input "15:38:11.000"
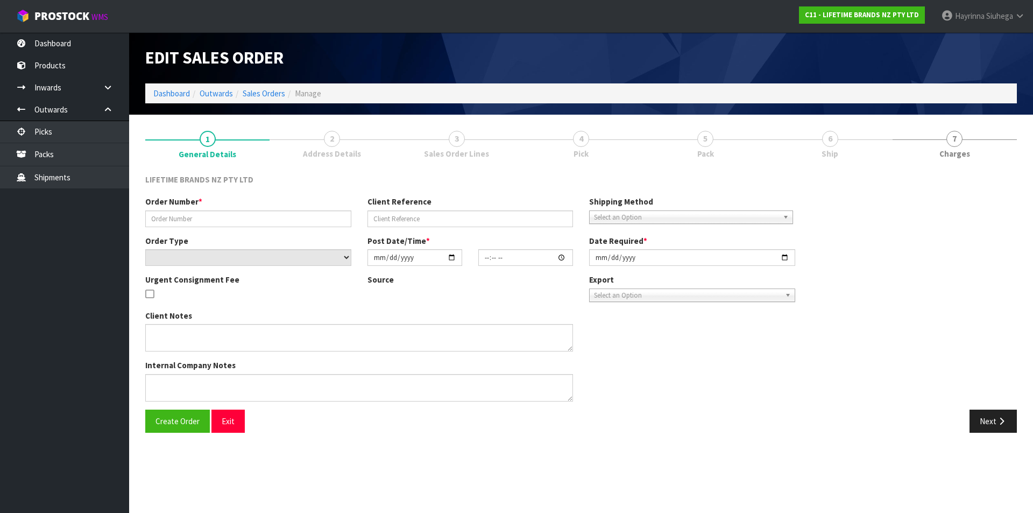
type input "2025-08-12"
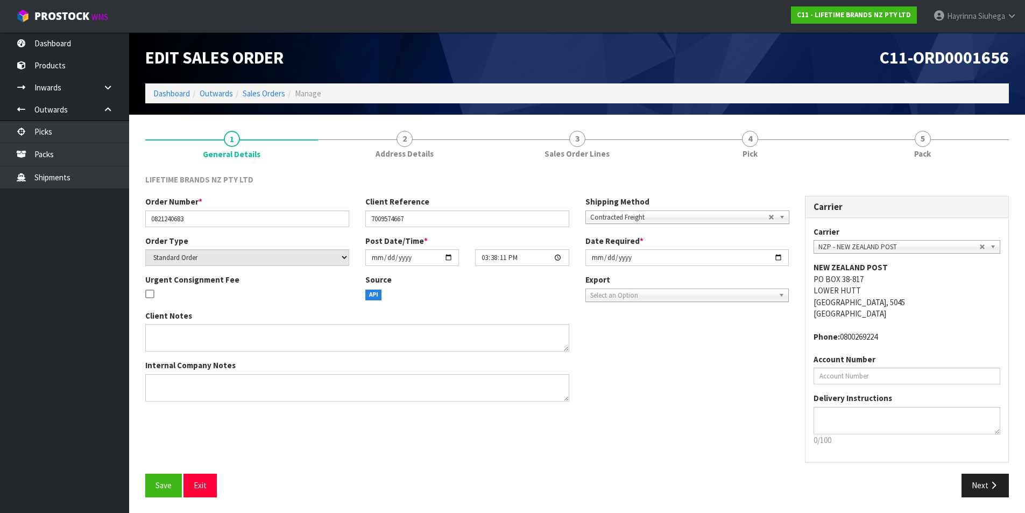
click at [813, 143] on link "4 Pick" at bounding box center [749, 144] width 173 height 42
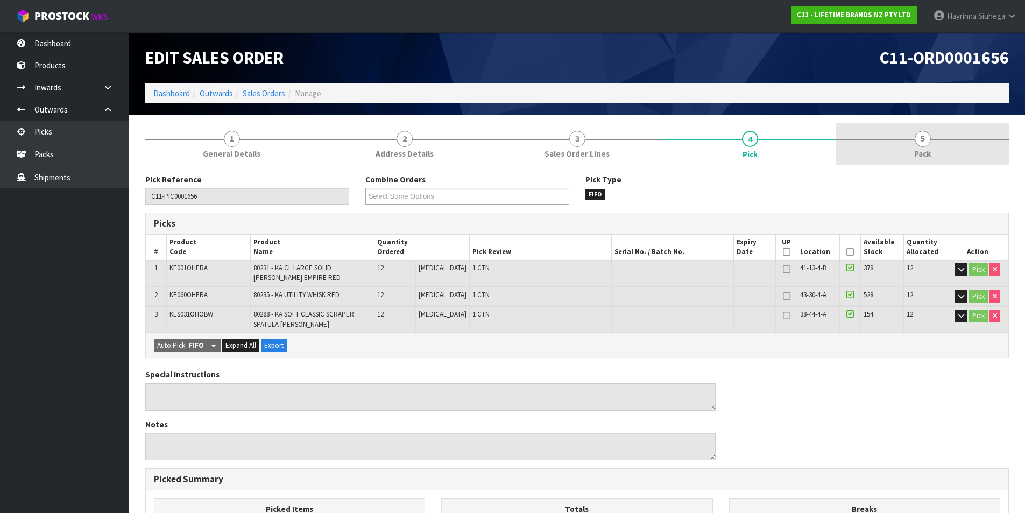
click at [916, 143] on span "5" at bounding box center [923, 139] width 16 height 16
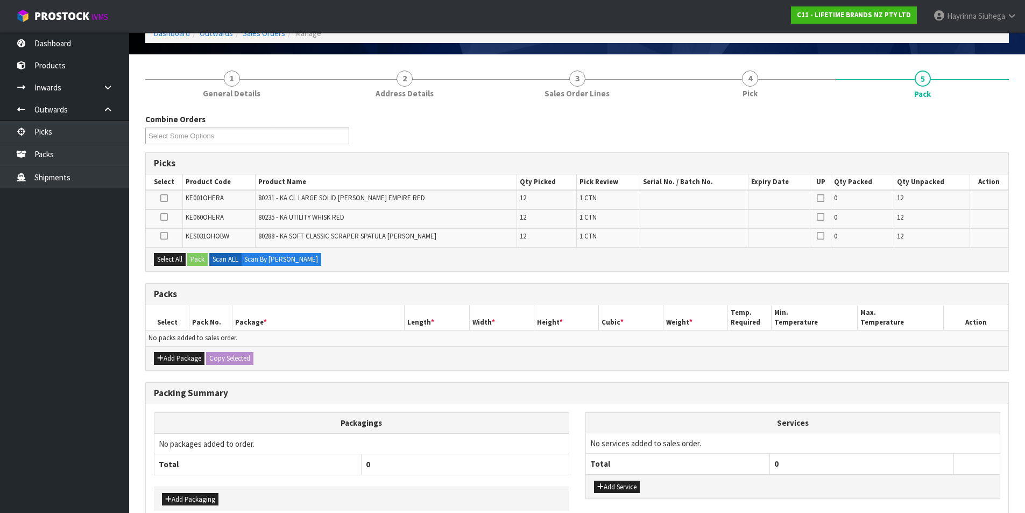
scroll to position [117, 0]
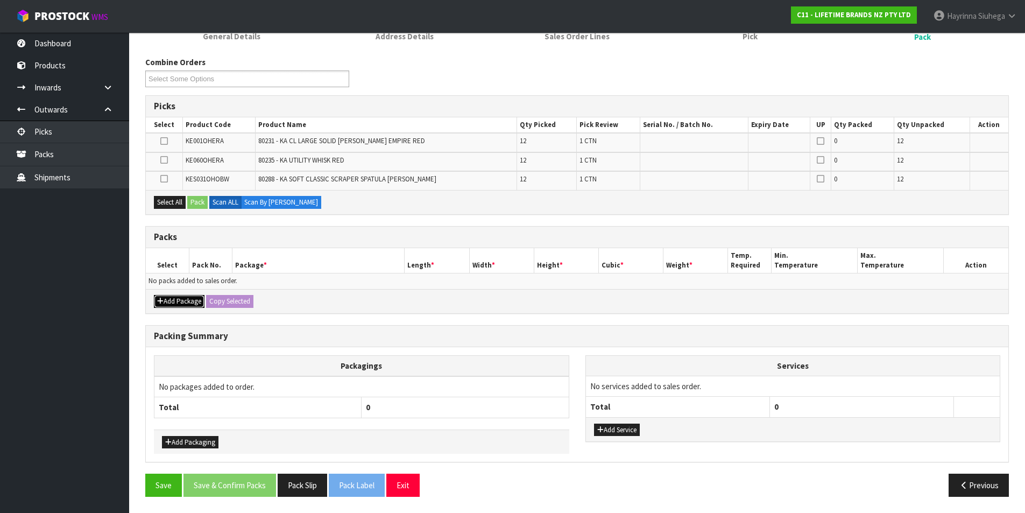
click at [184, 305] on button "Add Package" at bounding box center [179, 301] width 51 height 13
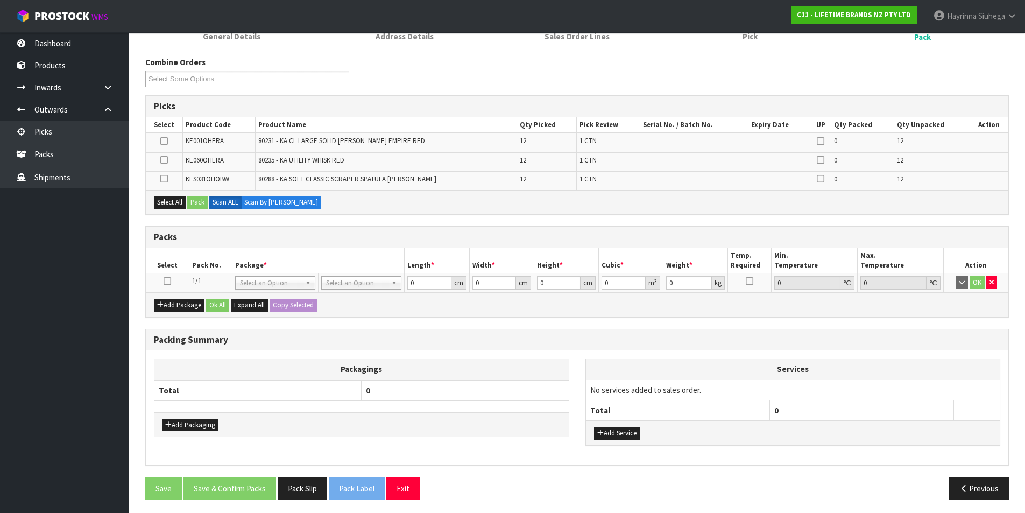
click at [168, 281] on icon at bounding box center [168, 281] width 8 height 1
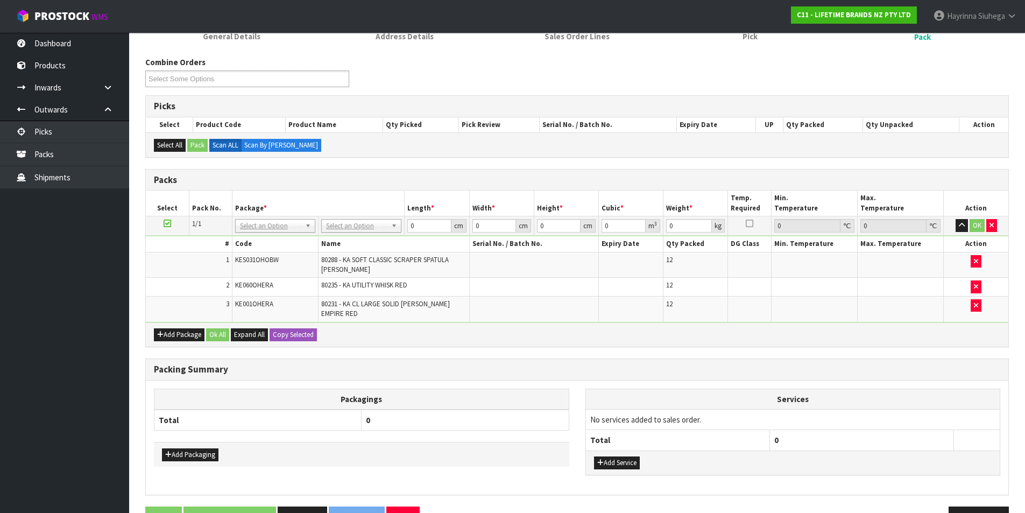
click at [325, 300] on span "80231 - KA CL LARGE SOLID TURNER EMPIRE RED" at bounding box center [385, 308] width 129 height 19
click at [433, 251] on th "Name" at bounding box center [393, 244] width 151 height 16
click at [612, 457] on button "Add Service" at bounding box center [617, 462] width 46 height 13
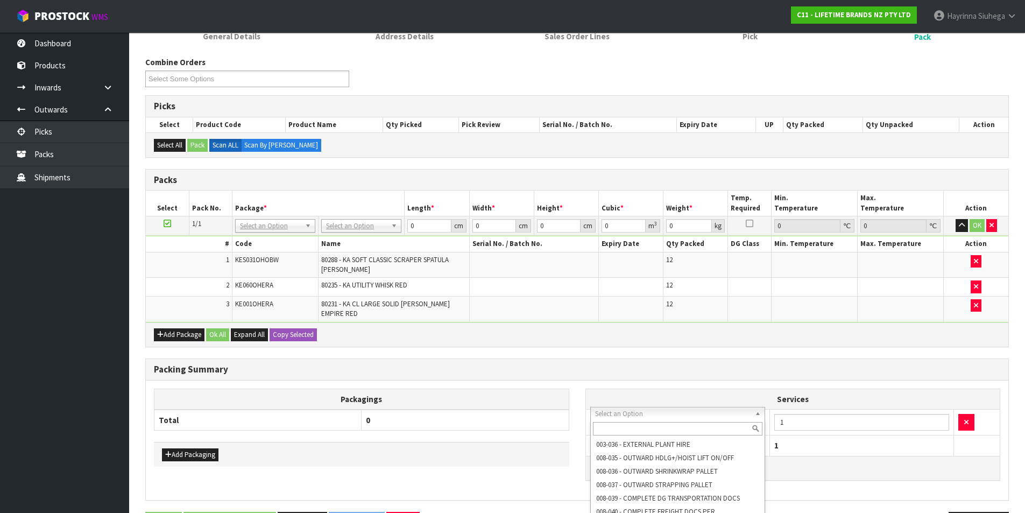
click at [646, 431] on input "text" at bounding box center [678, 428] width 170 height 13
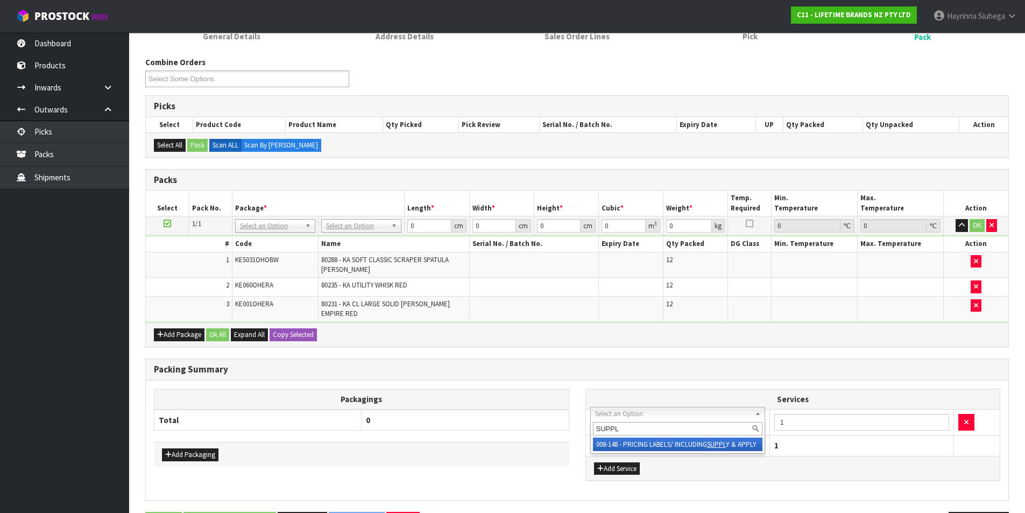
type input "SUPPLY"
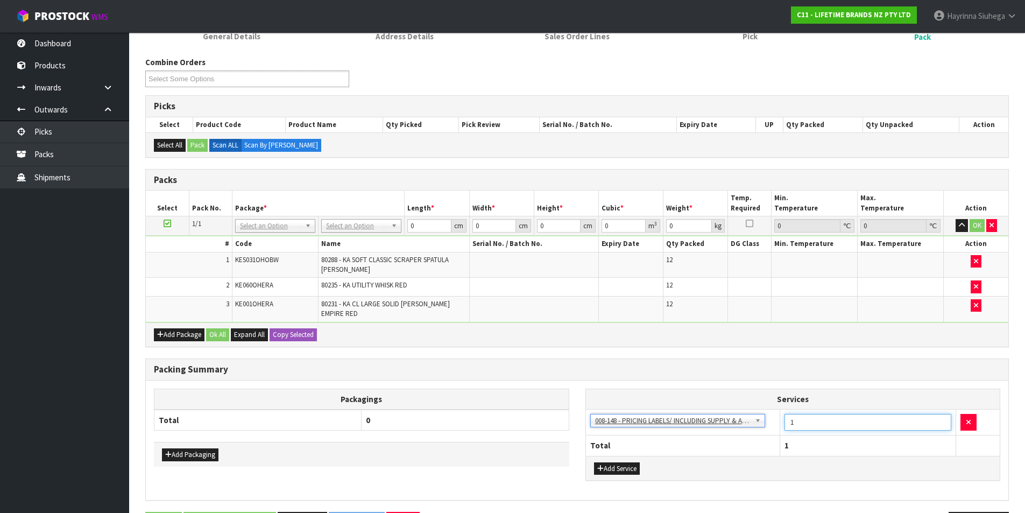
drag, startPoint x: 809, startPoint y: 419, endPoint x: 725, endPoint y: 401, distance: 85.7
click at [743, 416] on tr "003-036 - EXTERNAL PLANT HIRE 008-035 - OUTWARD HDLG+/HOIST LIFT ON/OFF 008-036…" at bounding box center [793, 422] width 414 height 26
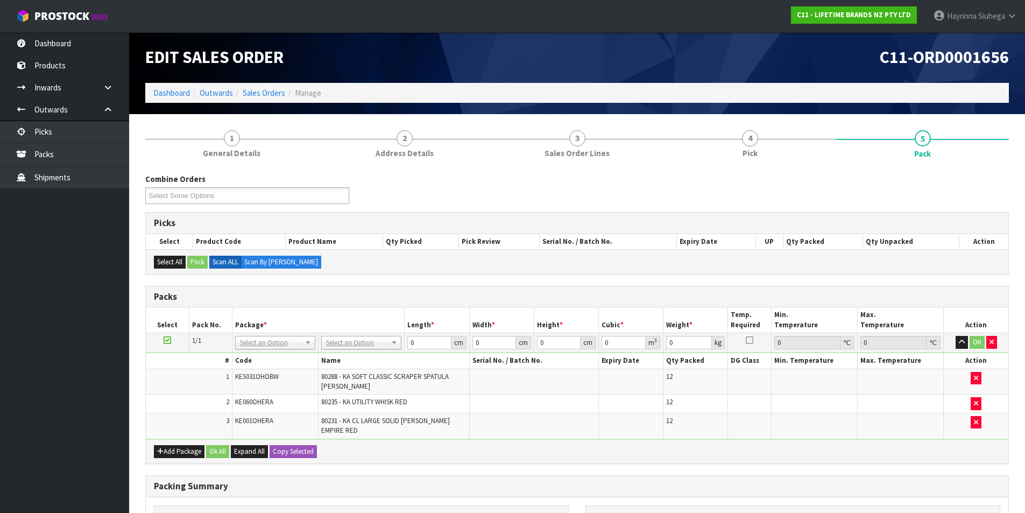
scroll to position [0, 0]
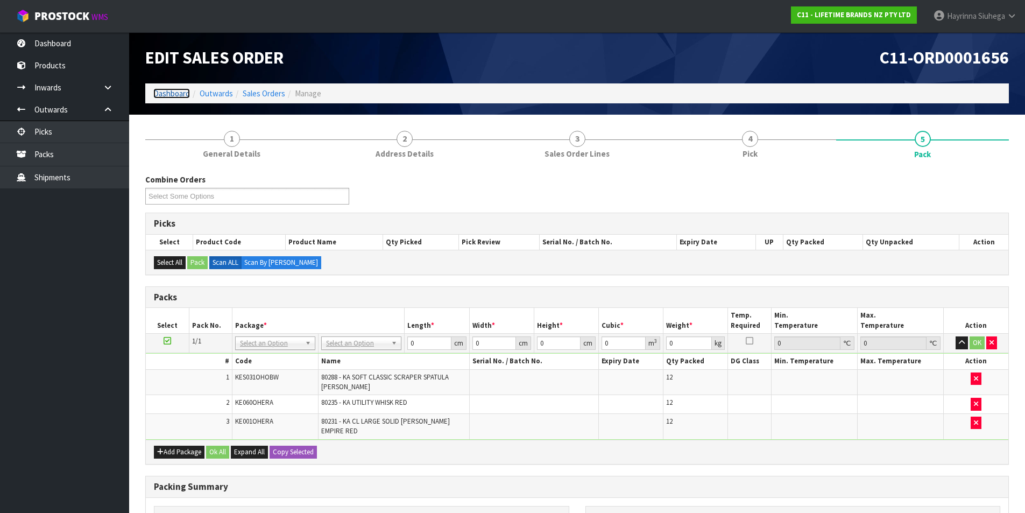
click at [157, 92] on link "Dashboard" at bounding box center [171, 93] width 37 height 10
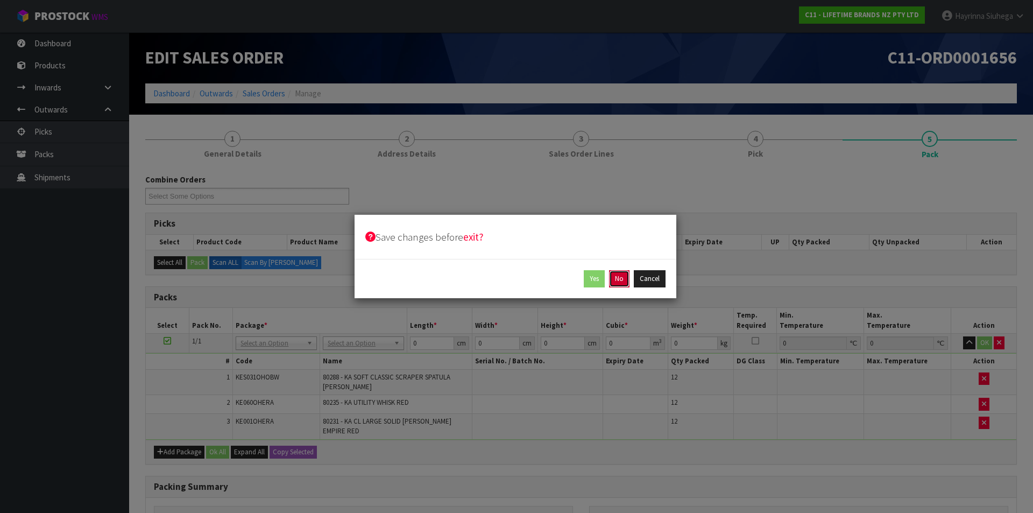
click at [622, 278] on button "No" at bounding box center [619, 278] width 20 height 17
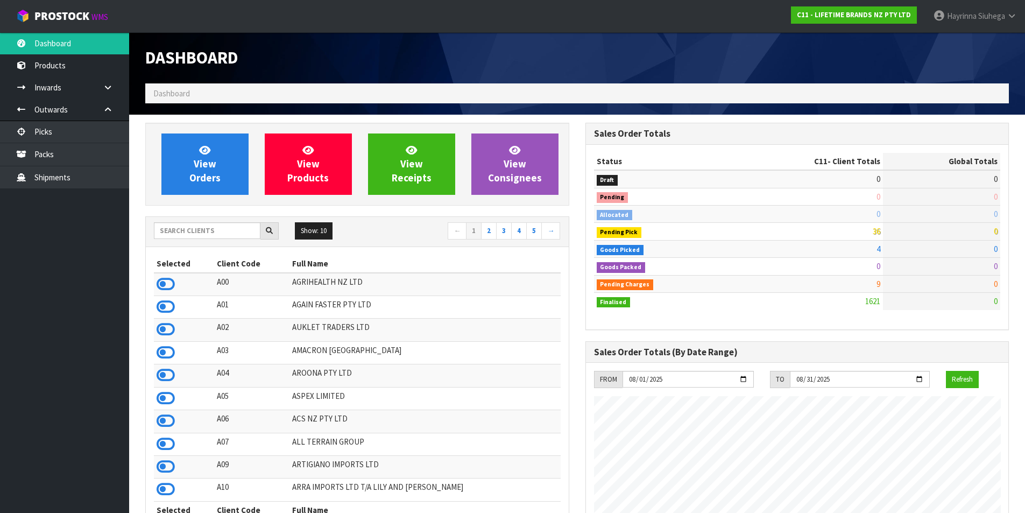
scroll to position [815, 440]
click at [964, 20] on span "Hayrinna" at bounding box center [962, 16] width 30 height 10
click at [961, 43] on link "Logout" at bounding box center [981, 43] width 85 height 15
